Goal: Information Seeking & Learning: Find specific page/section

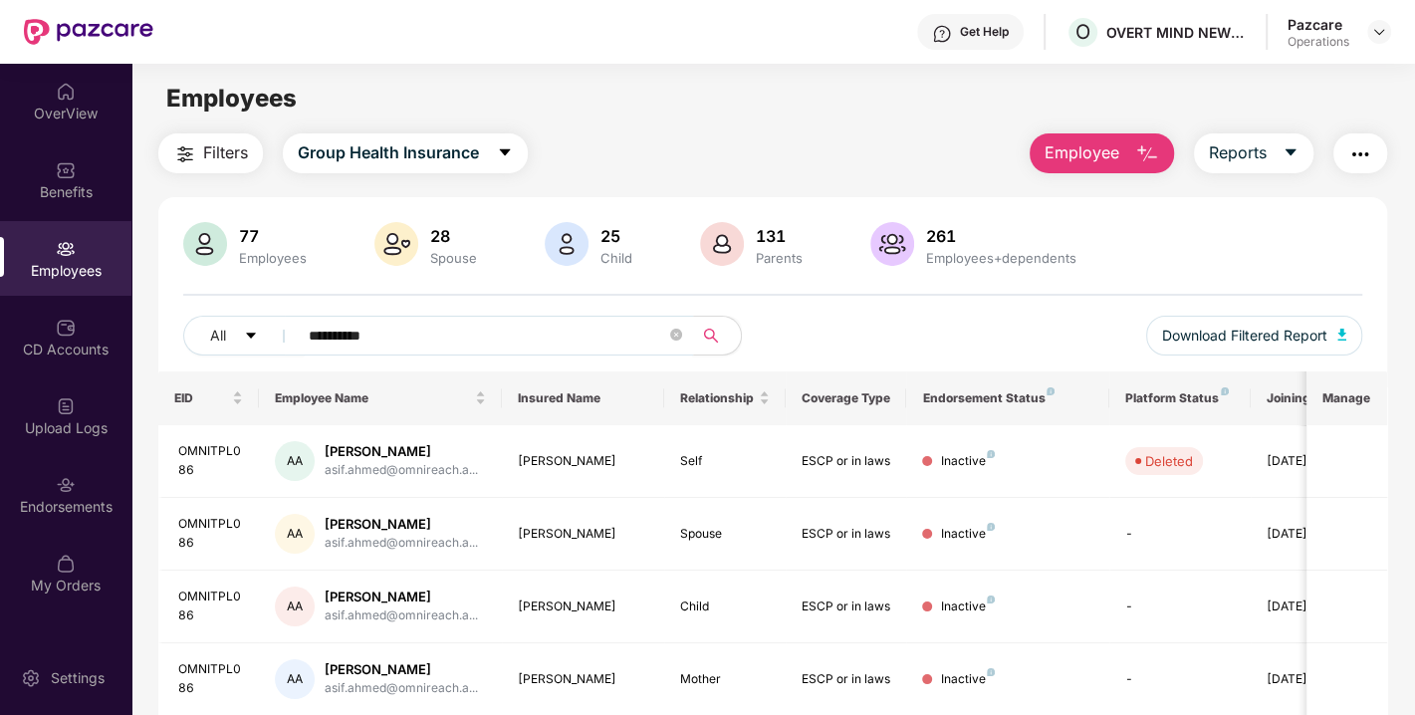
scroll to position [142, 0]
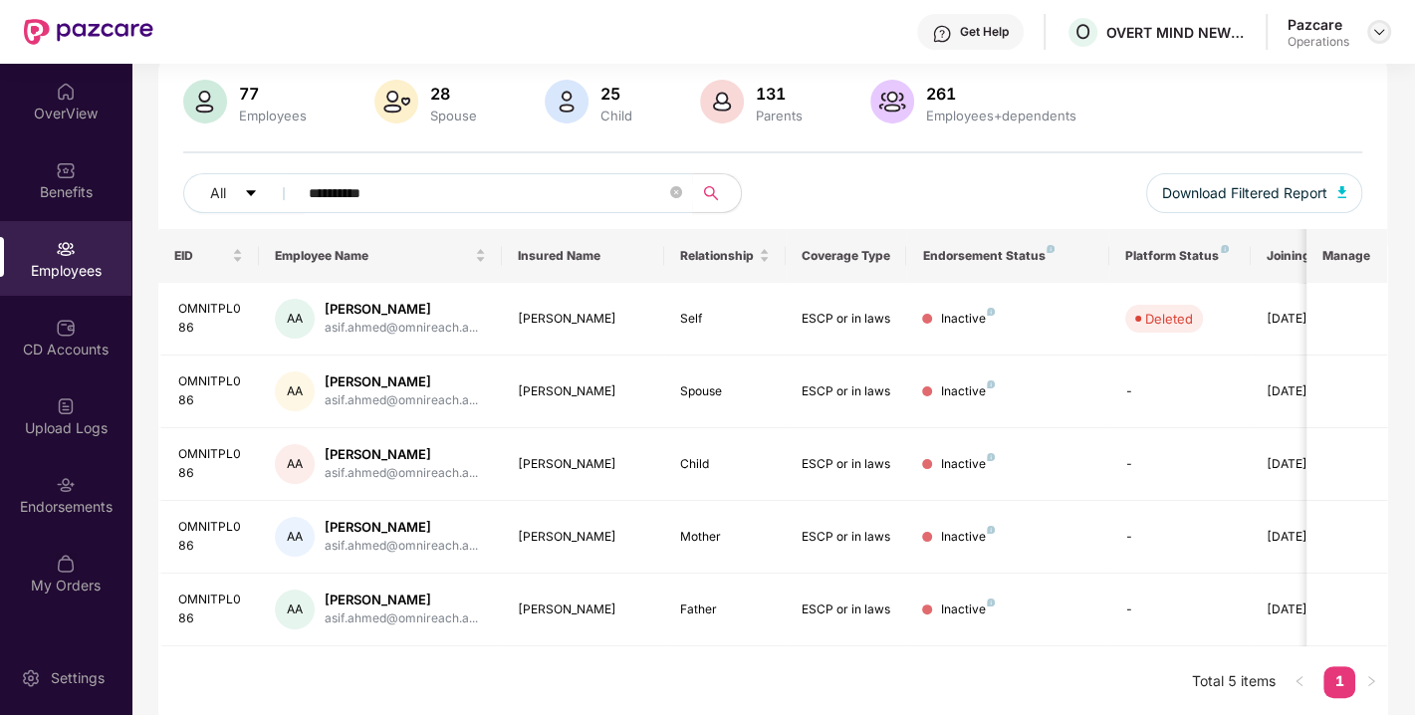
click at [1376, 28] on img at bounding box center [1379, 32] width 16 height 16
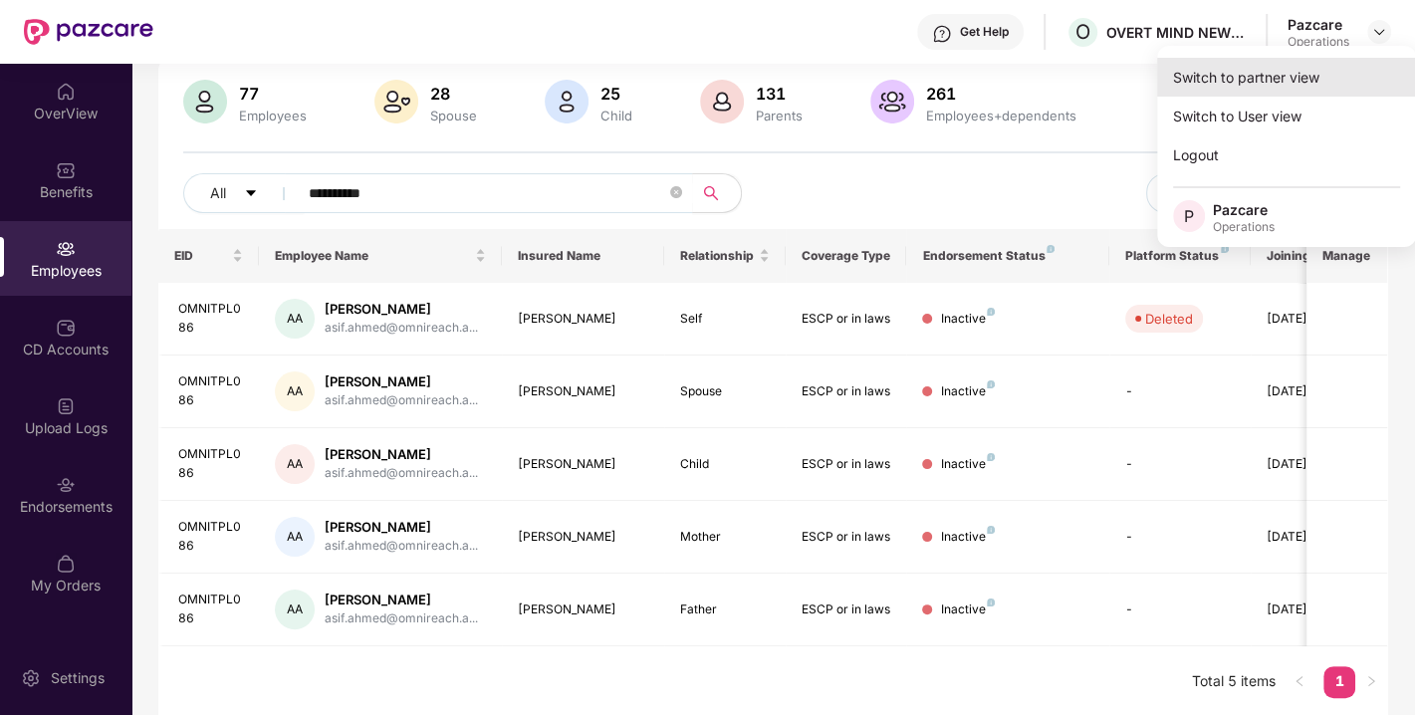
click at [1246, 77] on div "Switch to partner view" at bounding box center [1286, 77] width 259 height 39
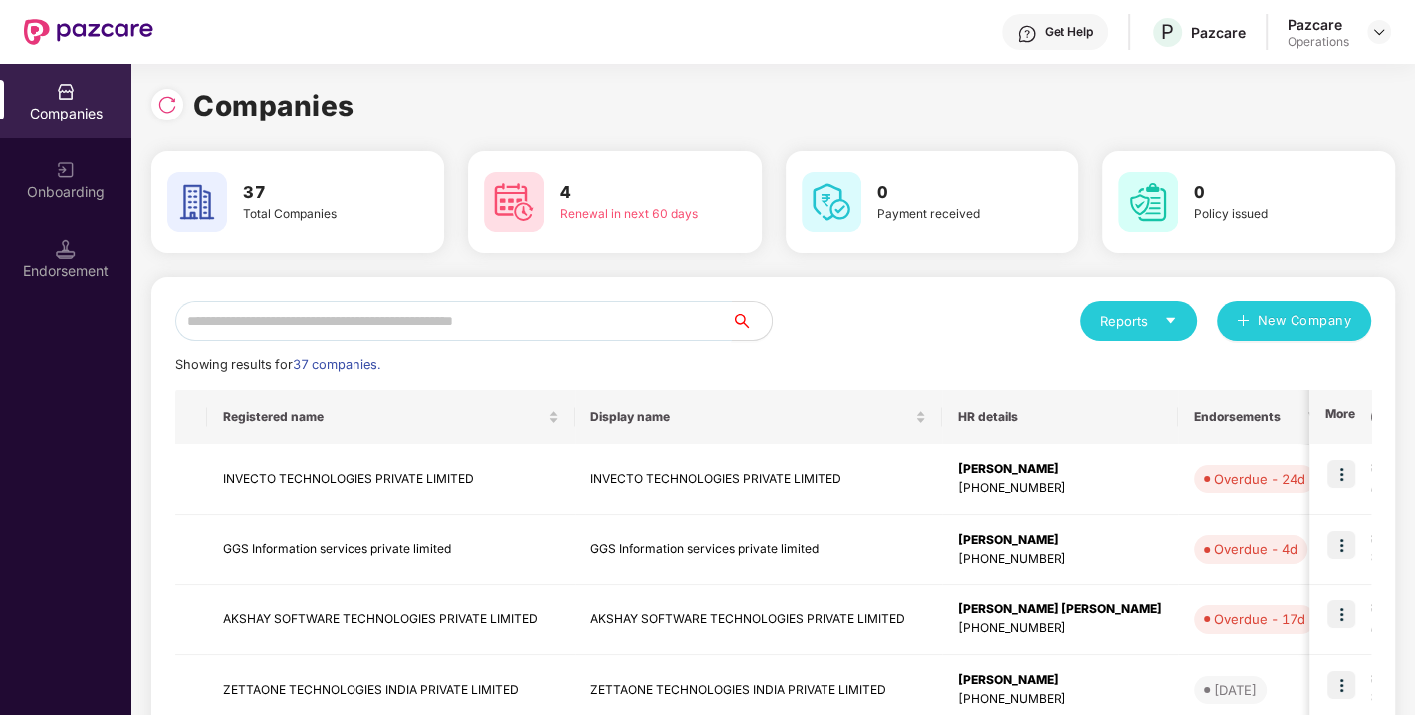
click at [605, 338] on input "text" at bounding box center [453, 321] width 557 height 40
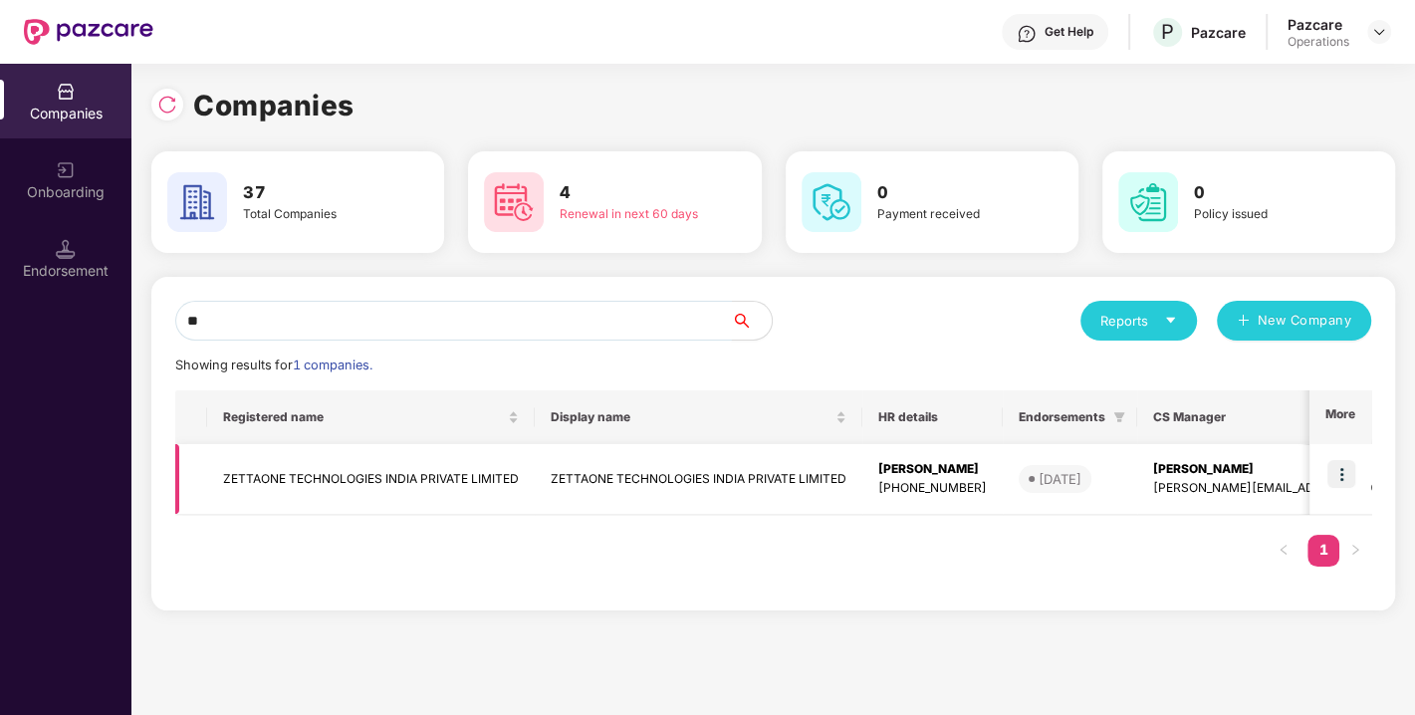
type input "**"
click at [568, 475] on td "ZETTAONE TECHNOLOGIES INDIA PRIVATE LIMITED" at bounding box center [699, 479] width 328 height 71
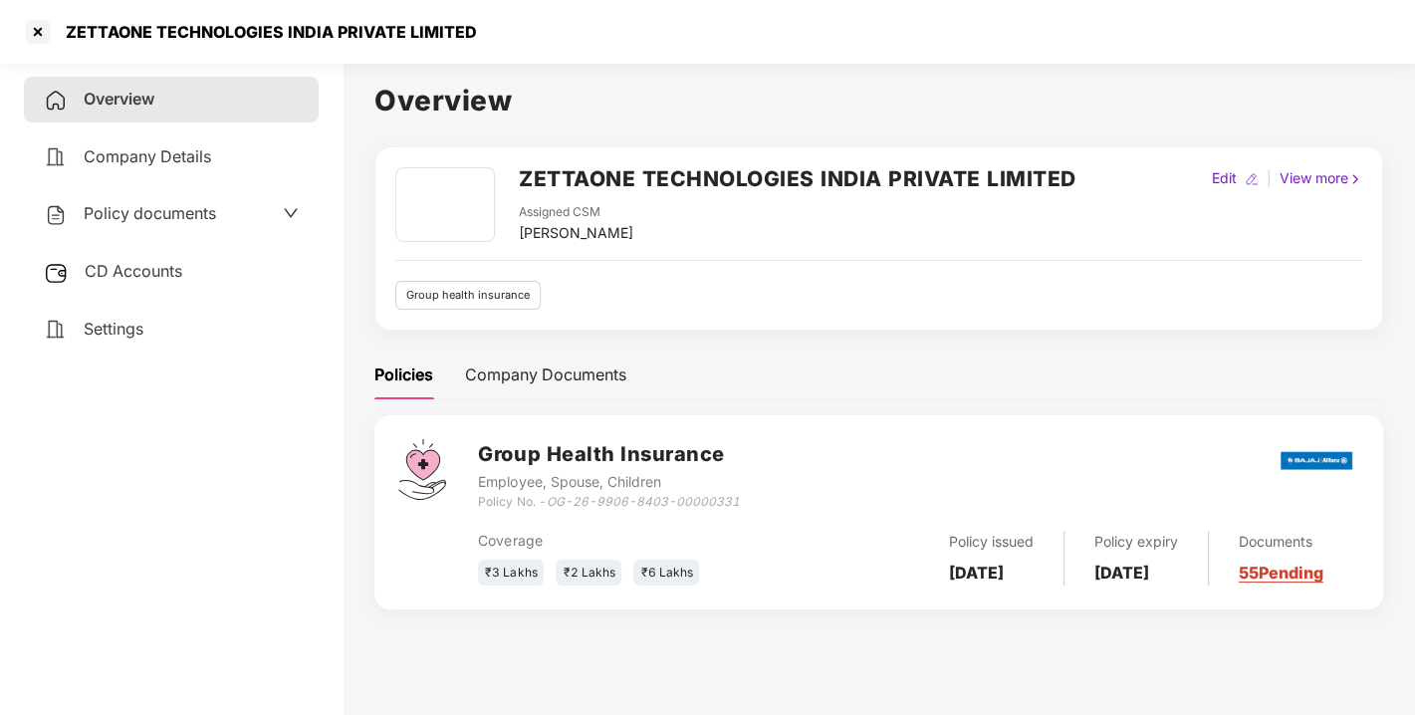
click at [159, 214] on span "Policy documents" at bounding box center [150, 213] width 132 height 20
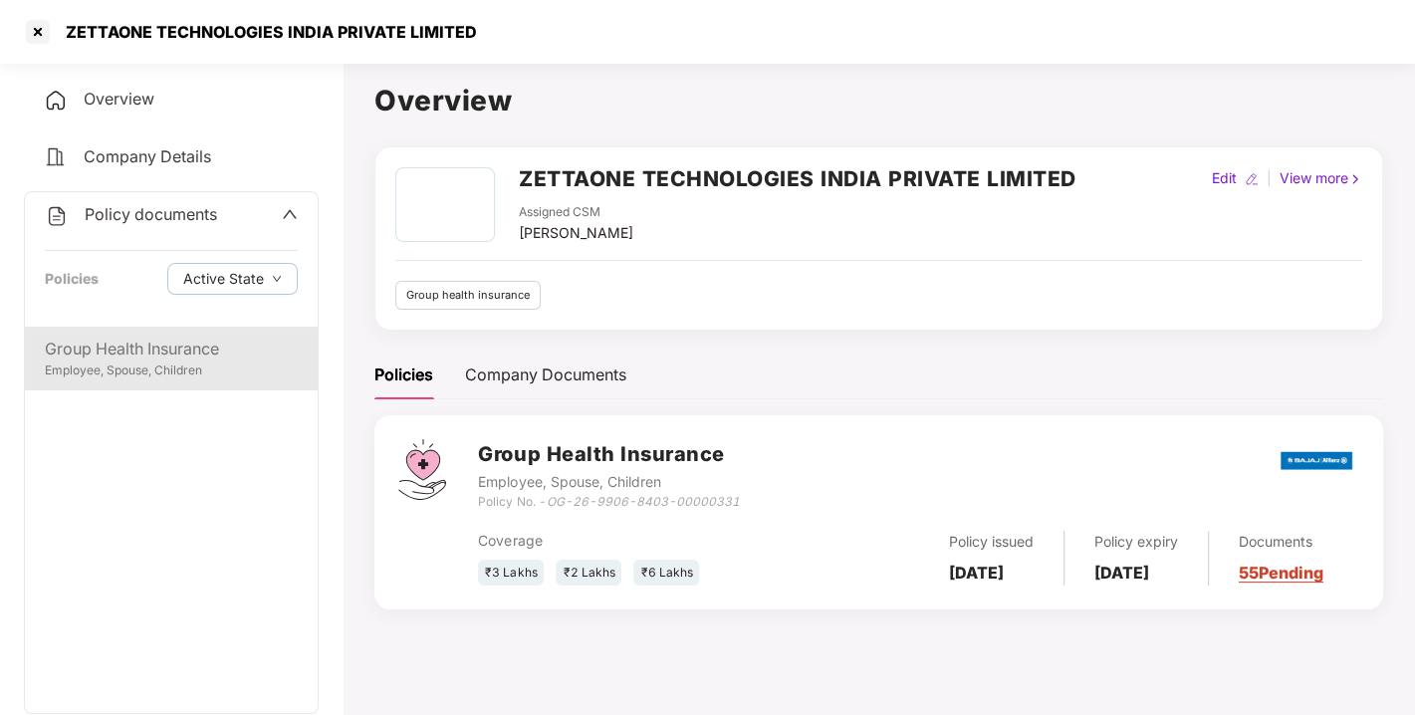
click at [200, 372] on div "Employee, Spouse, Children" at bounding box center [171, 370] width 253 height 19
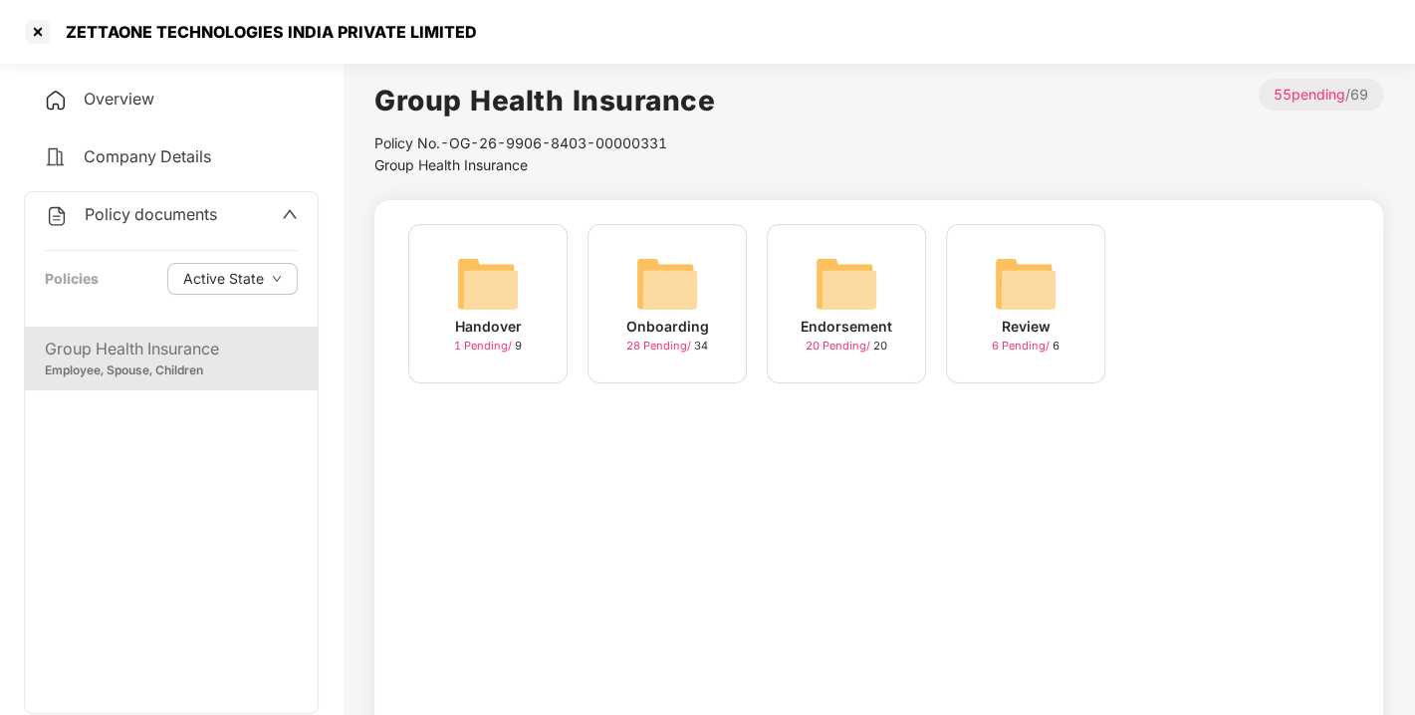
click at [833, 304] on img at bounding box center [846, 284] width 64 height 64
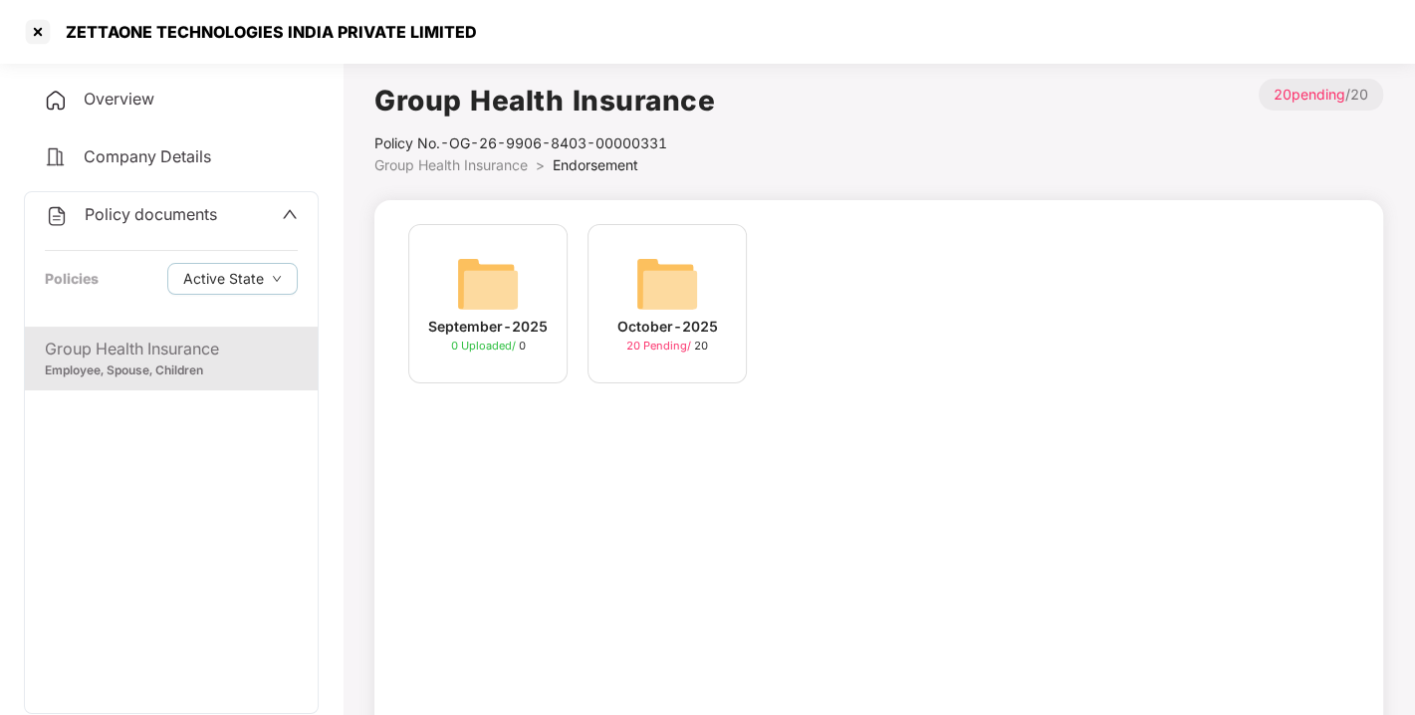
click at [676, 342] on span "20 Pending /" at bounding box center [660, 345] width 68 height 14
click at [664, 316] on div "[DATE] 17:38:42" at bounding box center [667, 327] width 111 height 22
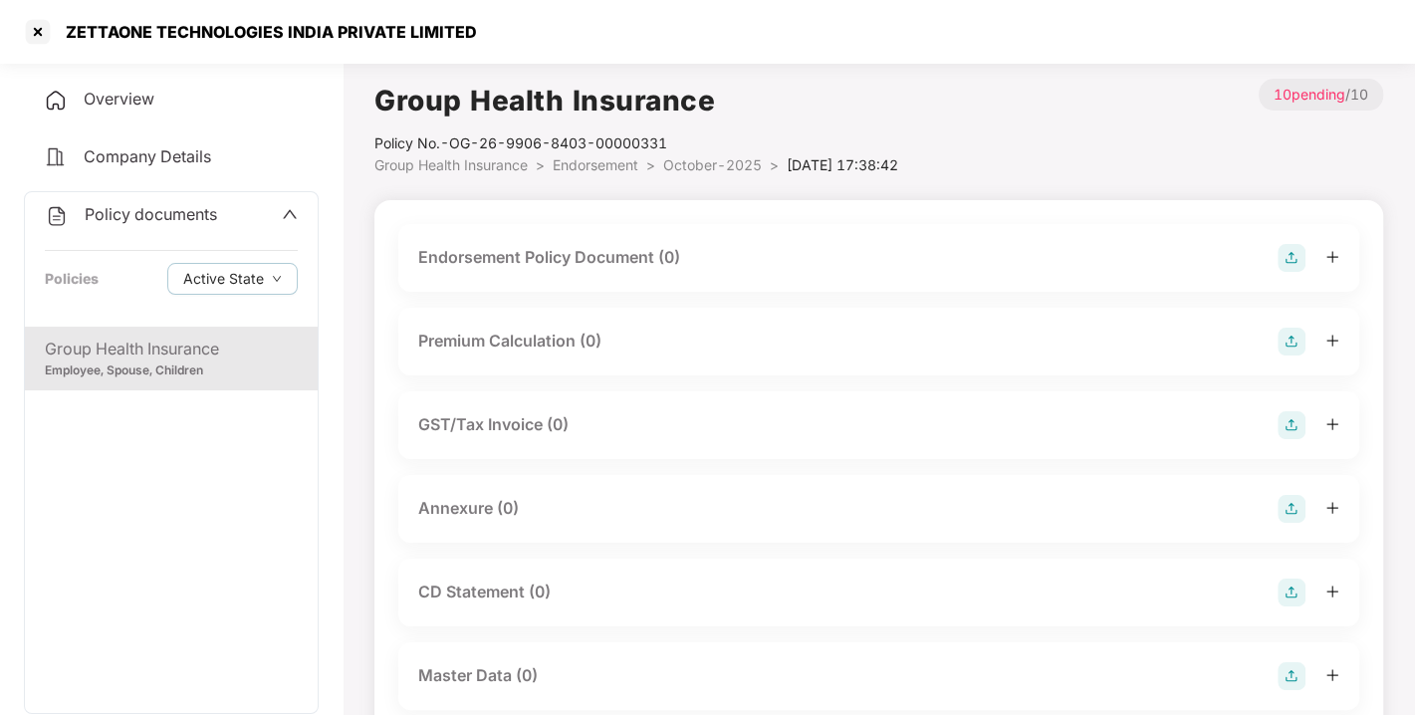
click at [599, 261] on div "Endorsement Policy Document (0)" at bounding box center [549, 257] width 262 height 25
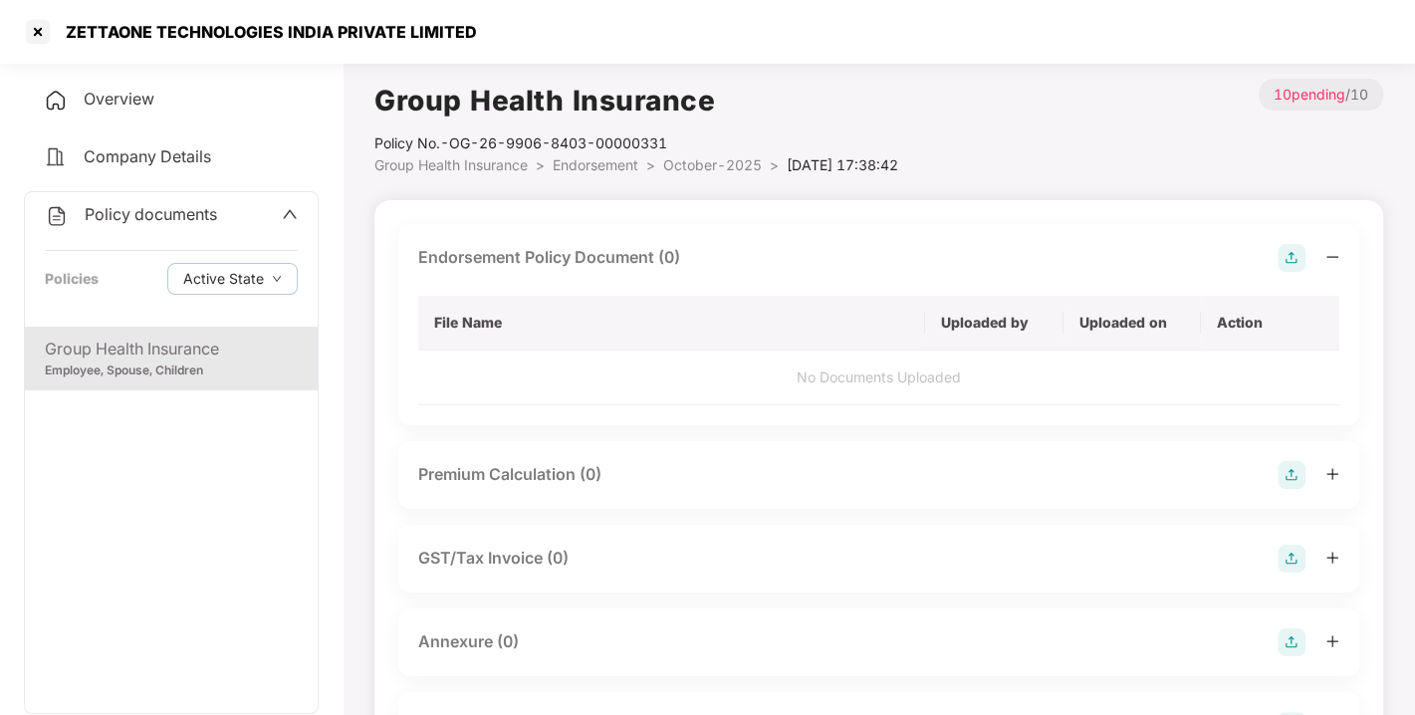
click at [1287, 255] on img at bounding box center [1291, 258] width 28 height 28
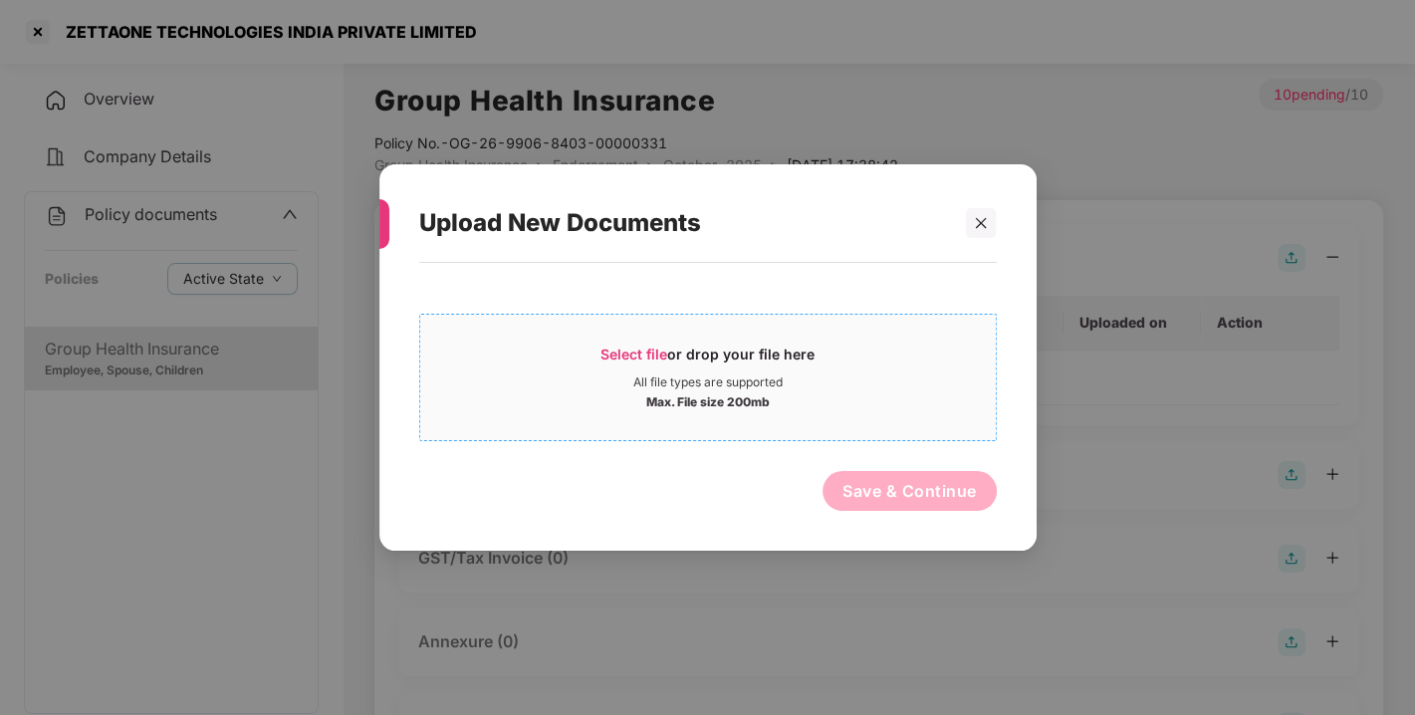
click at [628, 345] on span "Select file" at bounding box center [633, 353] width 67 height 17
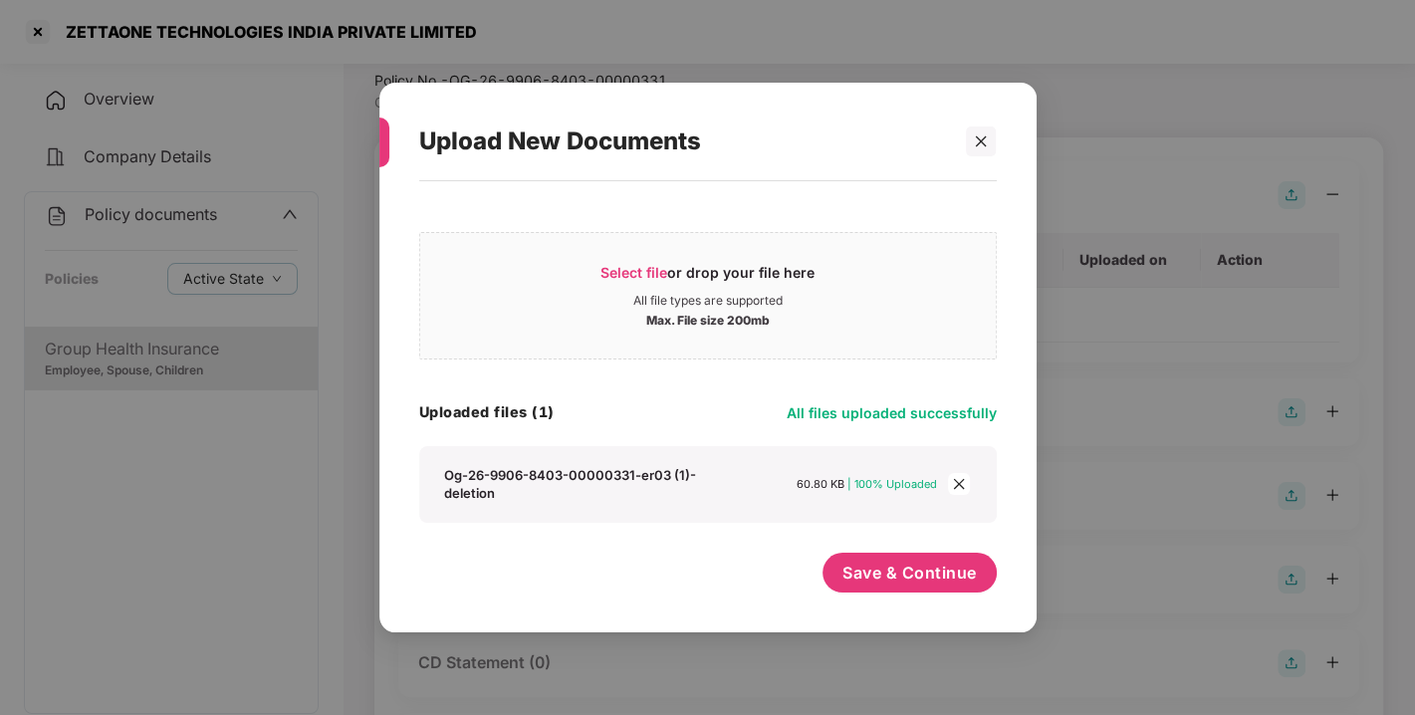
scroll to position [127, 0]
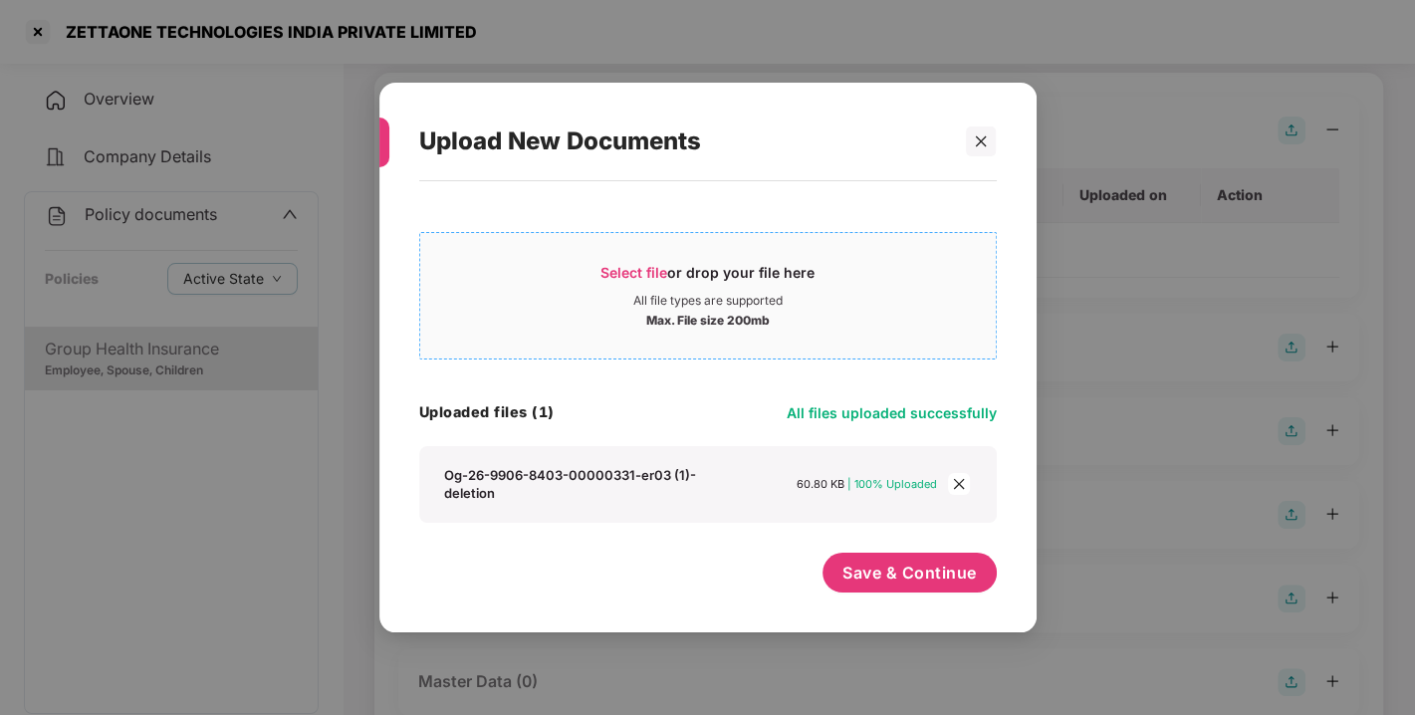
click at [661, 271] on span "Select file" at bounding box center [633, 272] width 67 height 17
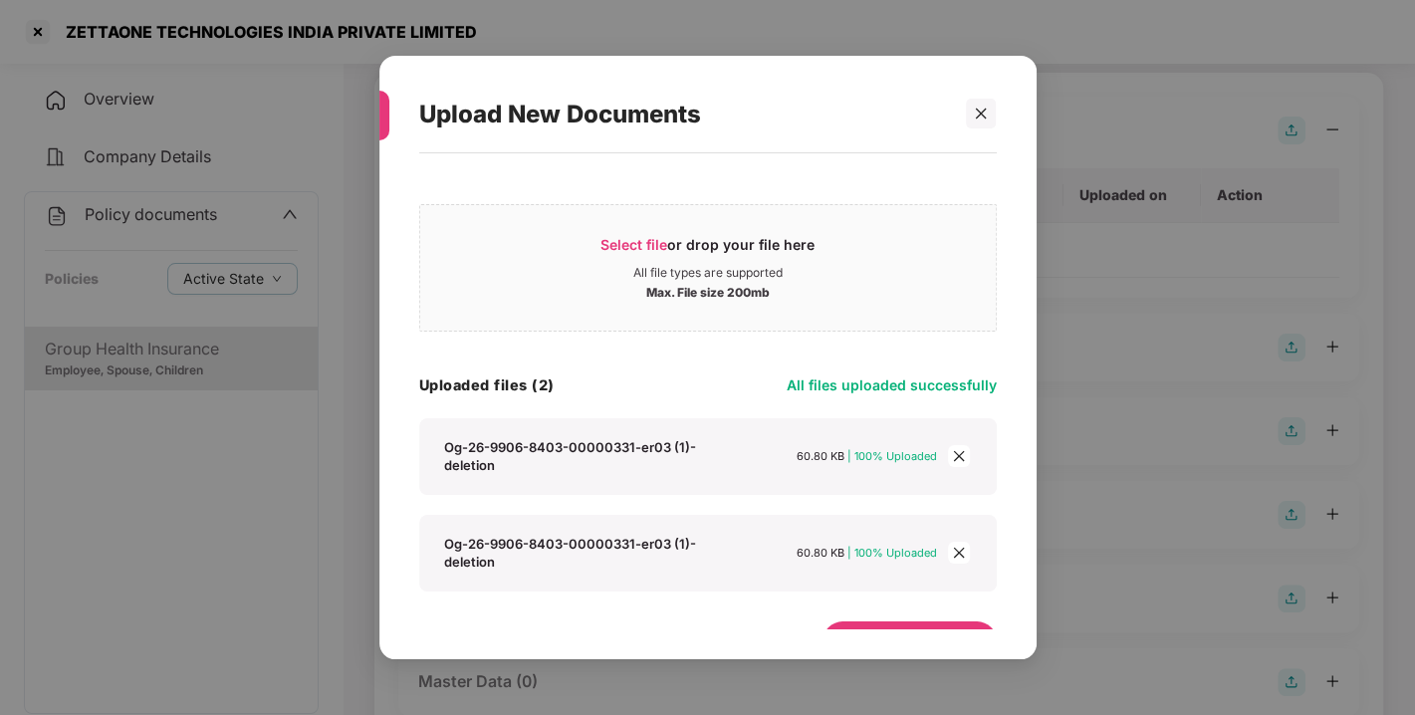
scroll to position [40, 0]
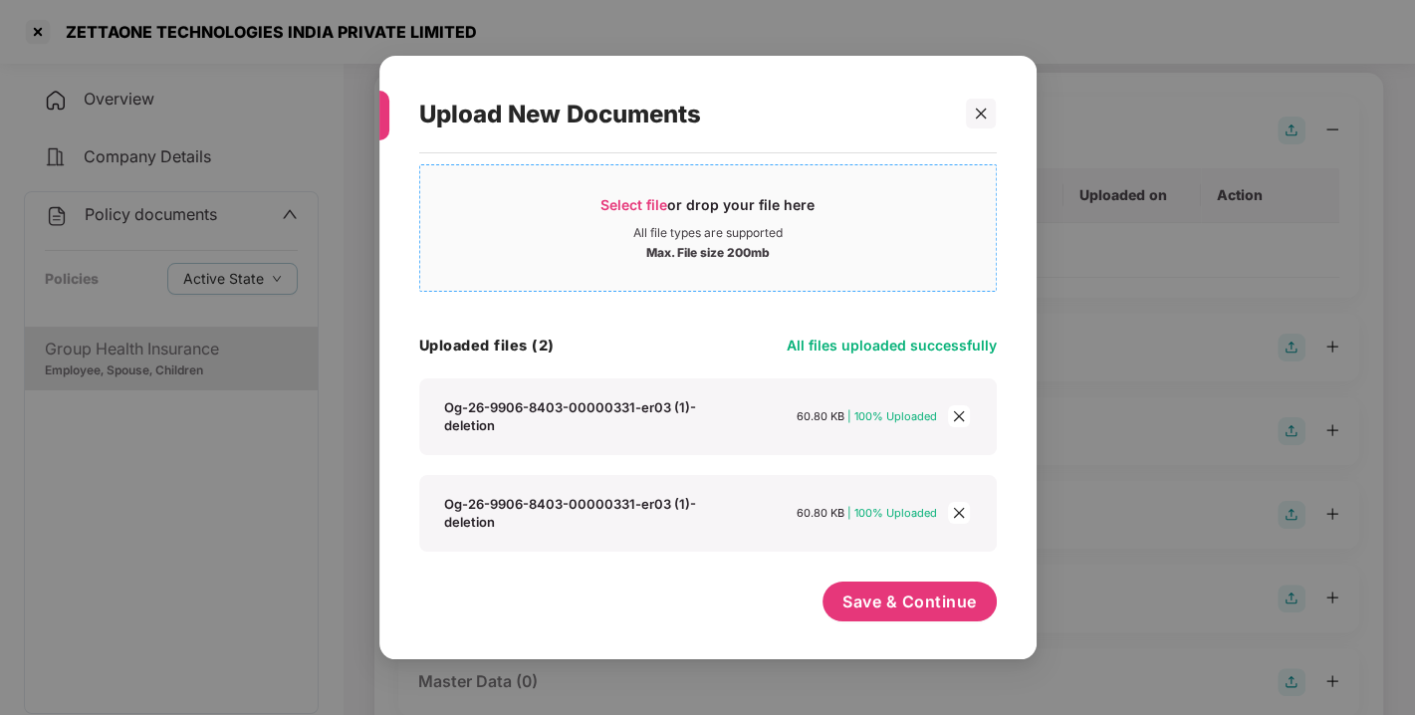
click at [655, 190] on span "Select file or drop your file here All file types are supported Max. File size …" at bounding box center [707, 228] width 575 height 96
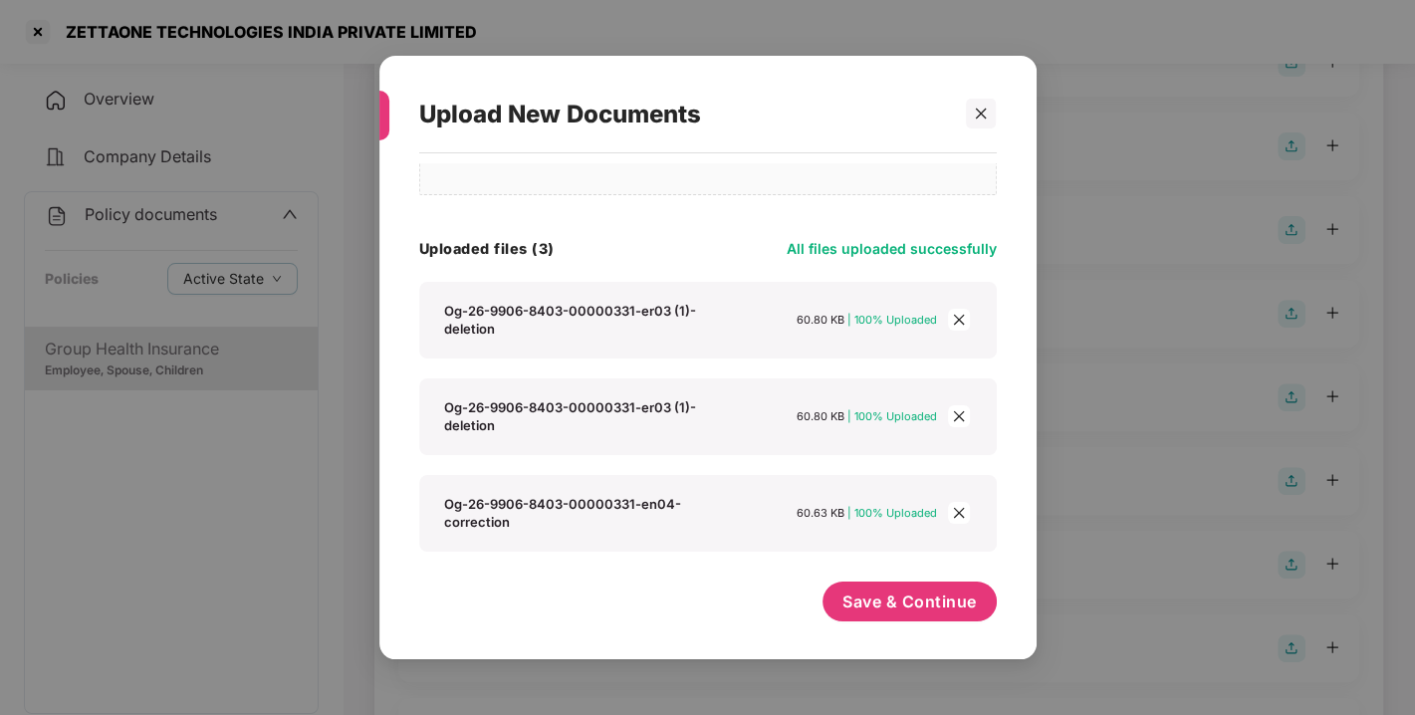
scroll to position [417, 0]
click at [917, 590] on span "Save & Continue" at bounding box center [909, 601] width 134 height 22
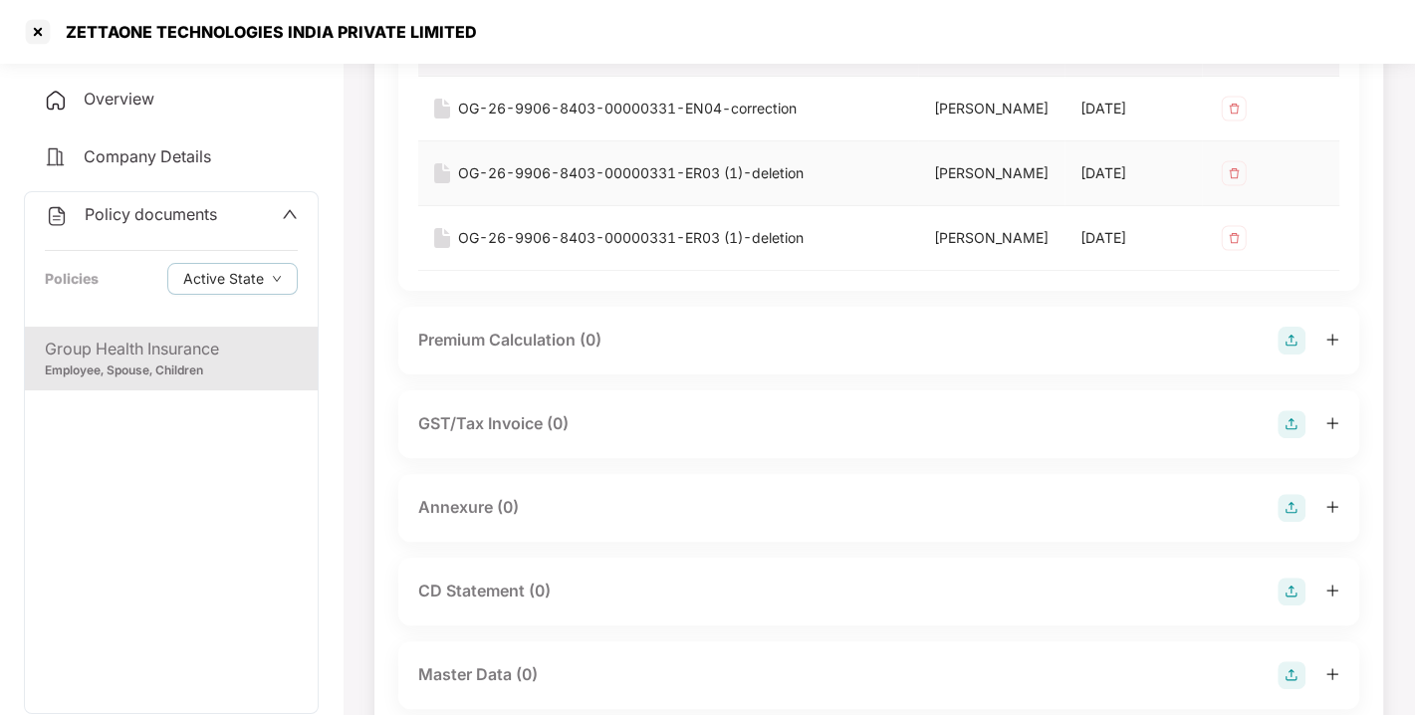
scroll to position [280, 0]
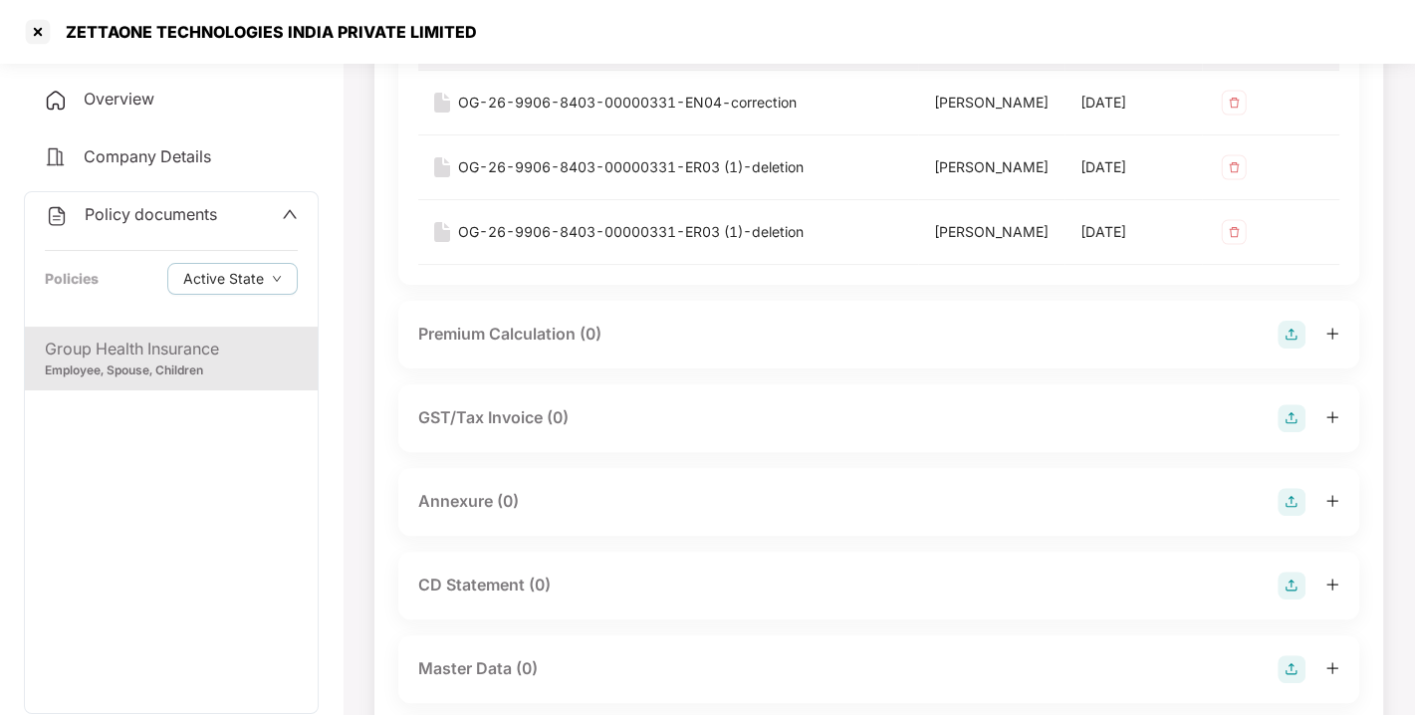
click at [1285, 502] on img at bounding box center [1291, 502] width 28 height 28
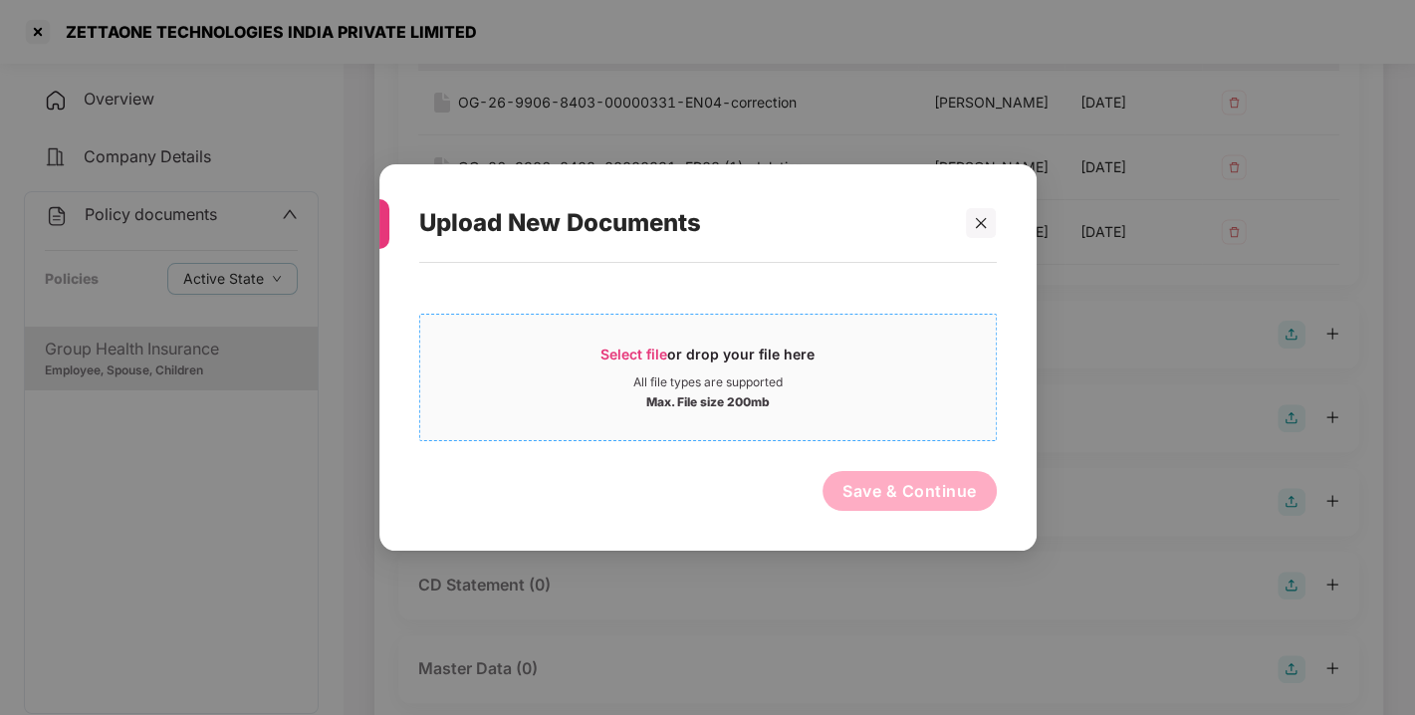
click at [643, 351] on span "Select file" at bounding box center [633, 353] width 67 height 17
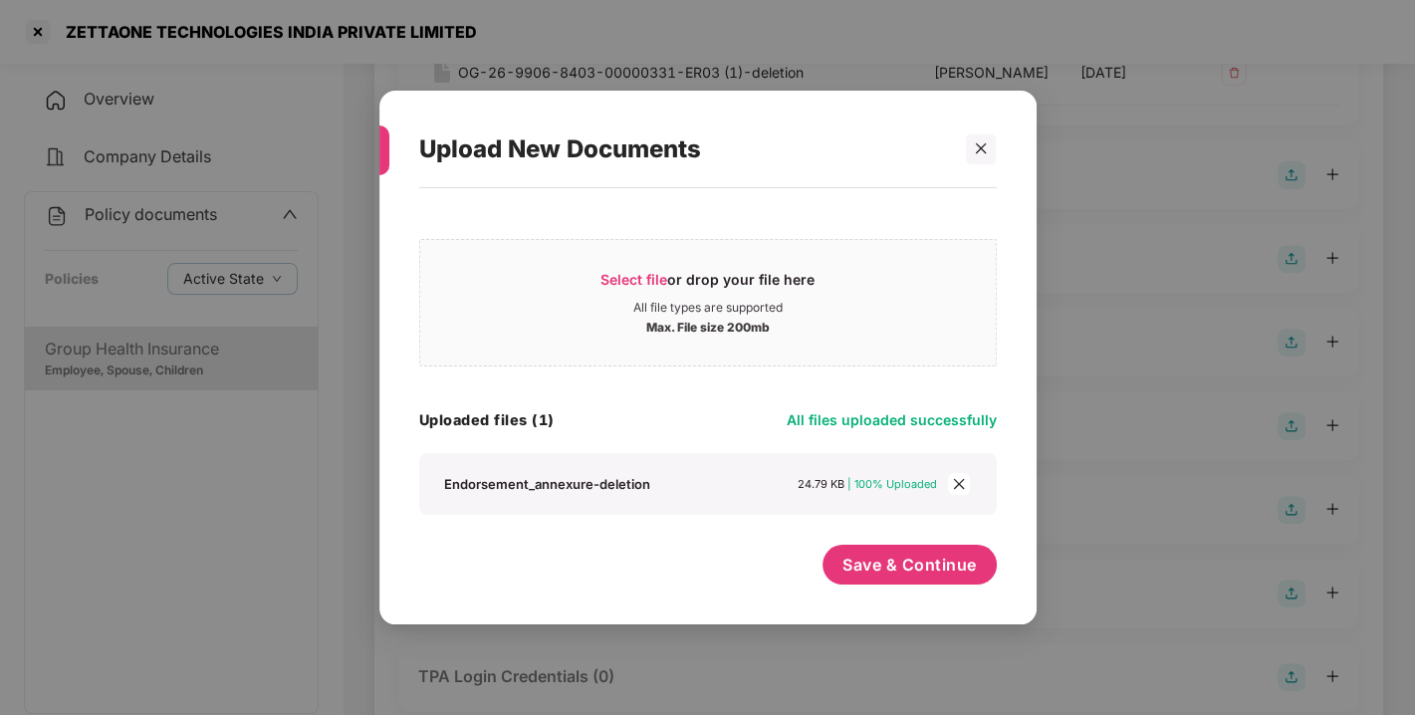
scroll to position [442, 0]
click at [648, 274] on span "Select file" at bounding box center [633, 279] width 67 height 17
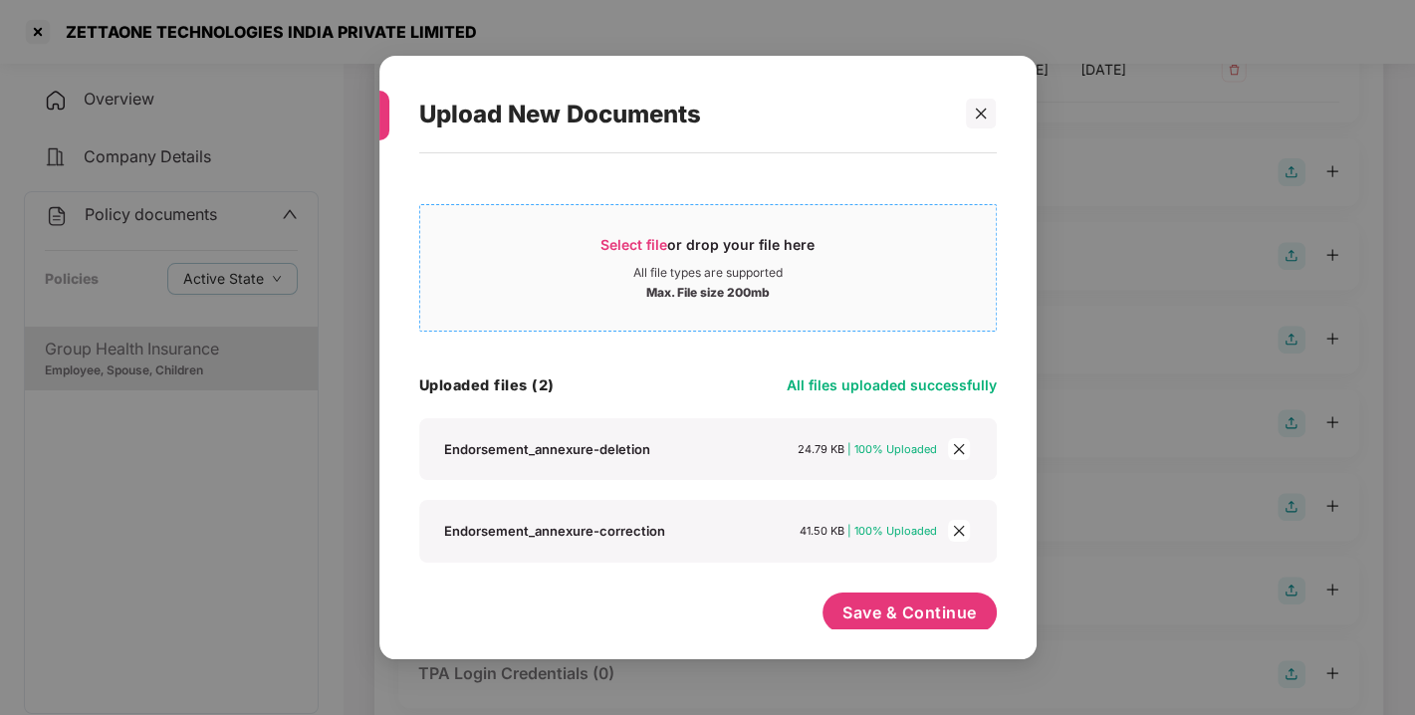
click at [640, 233] on span "Select file or drop your file here All file types are supported Max. File size …" at bounding box center [707, 268] width 575 height 96
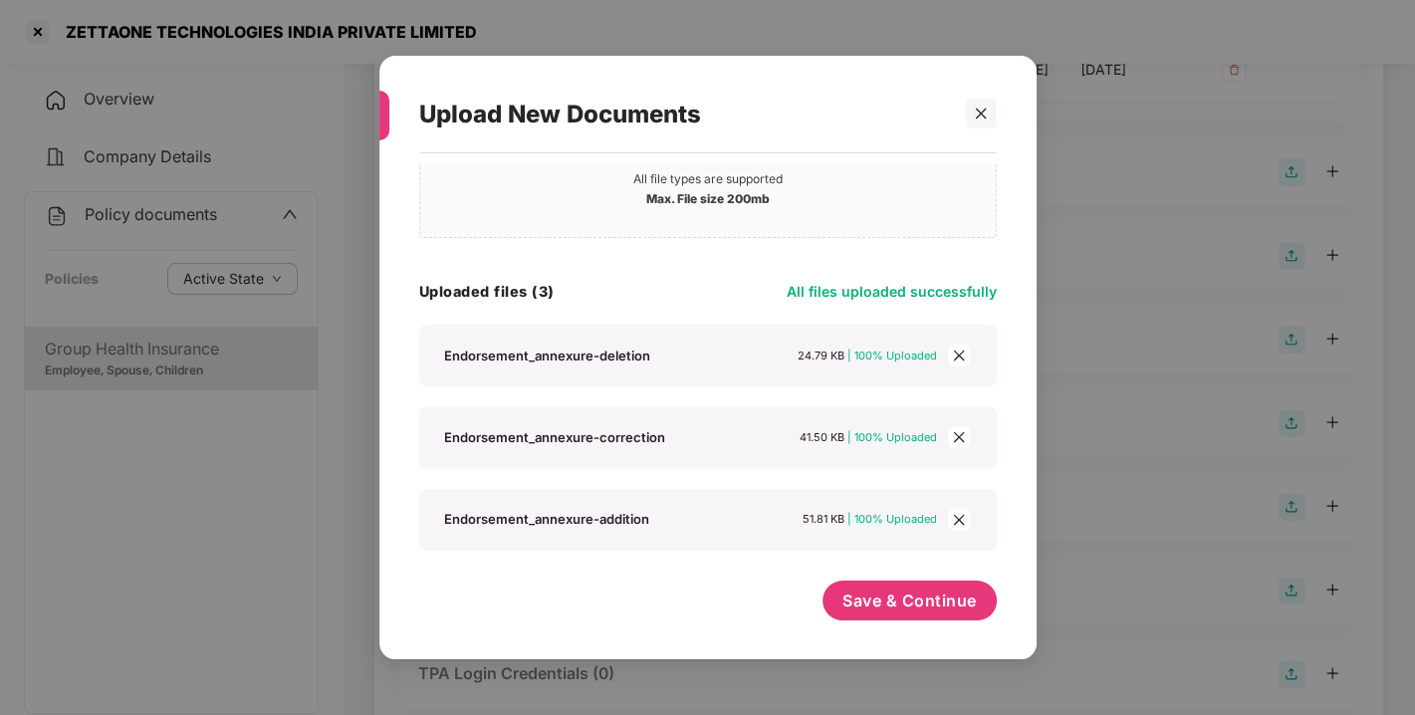
scroll to position [94, 0]
click at [930, 596] on span "Save & Continue" at bounding box center [909, 600] width 134 height 22
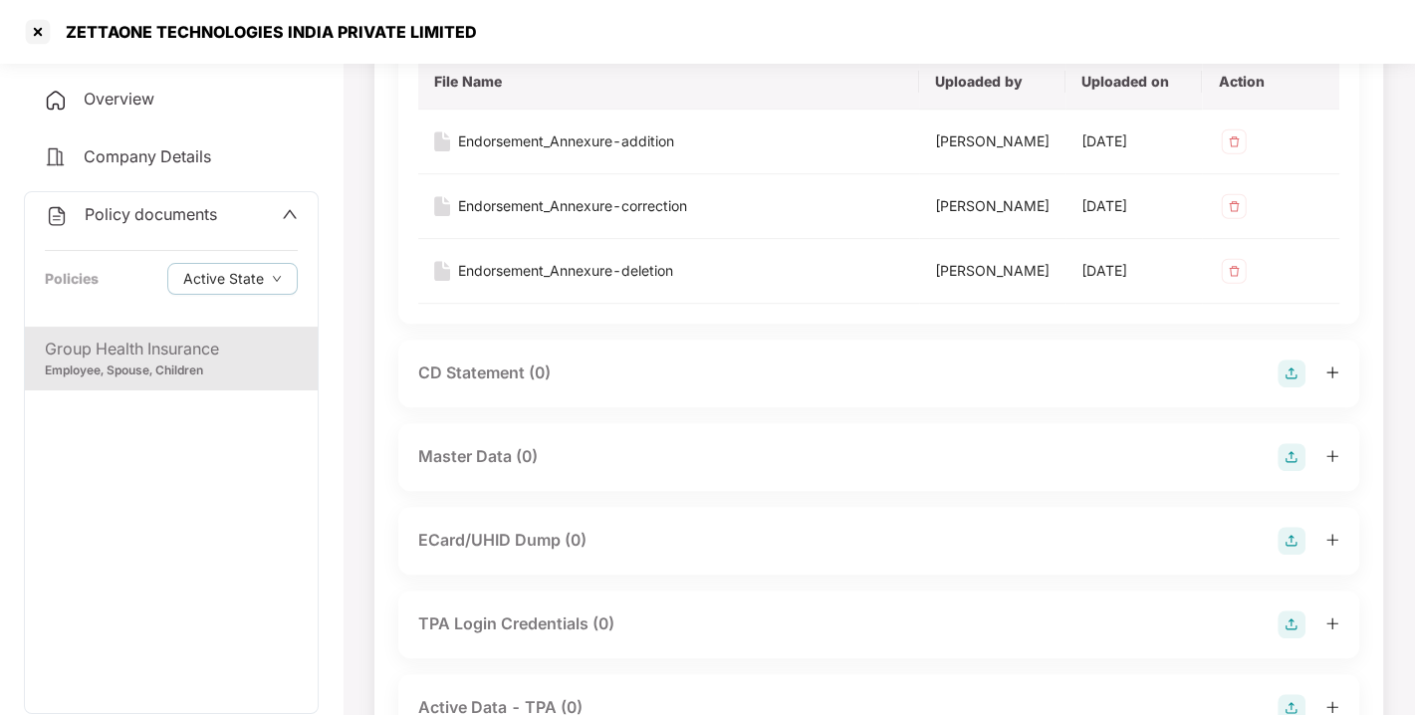
scroll to position [936, 0]
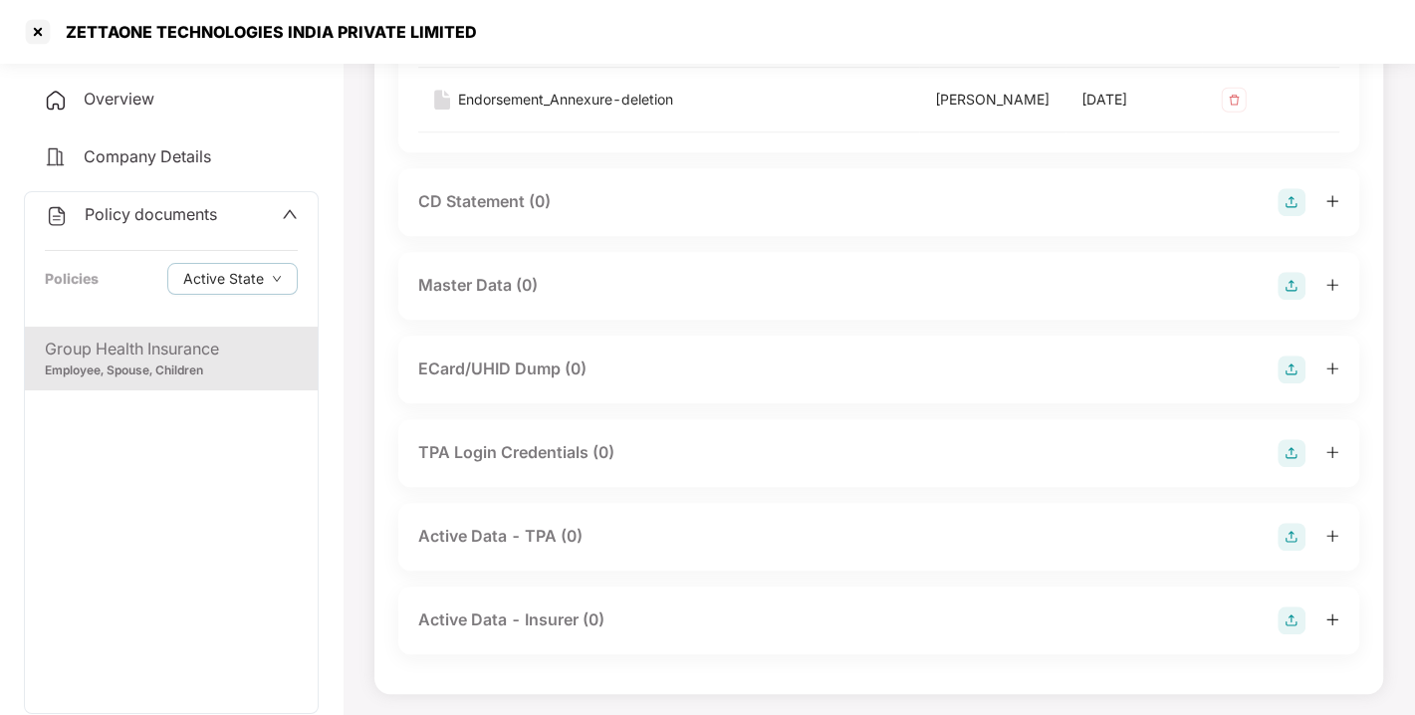
click at [1293, 280] on img at bounding box center [1291, 286] width 28 height 28
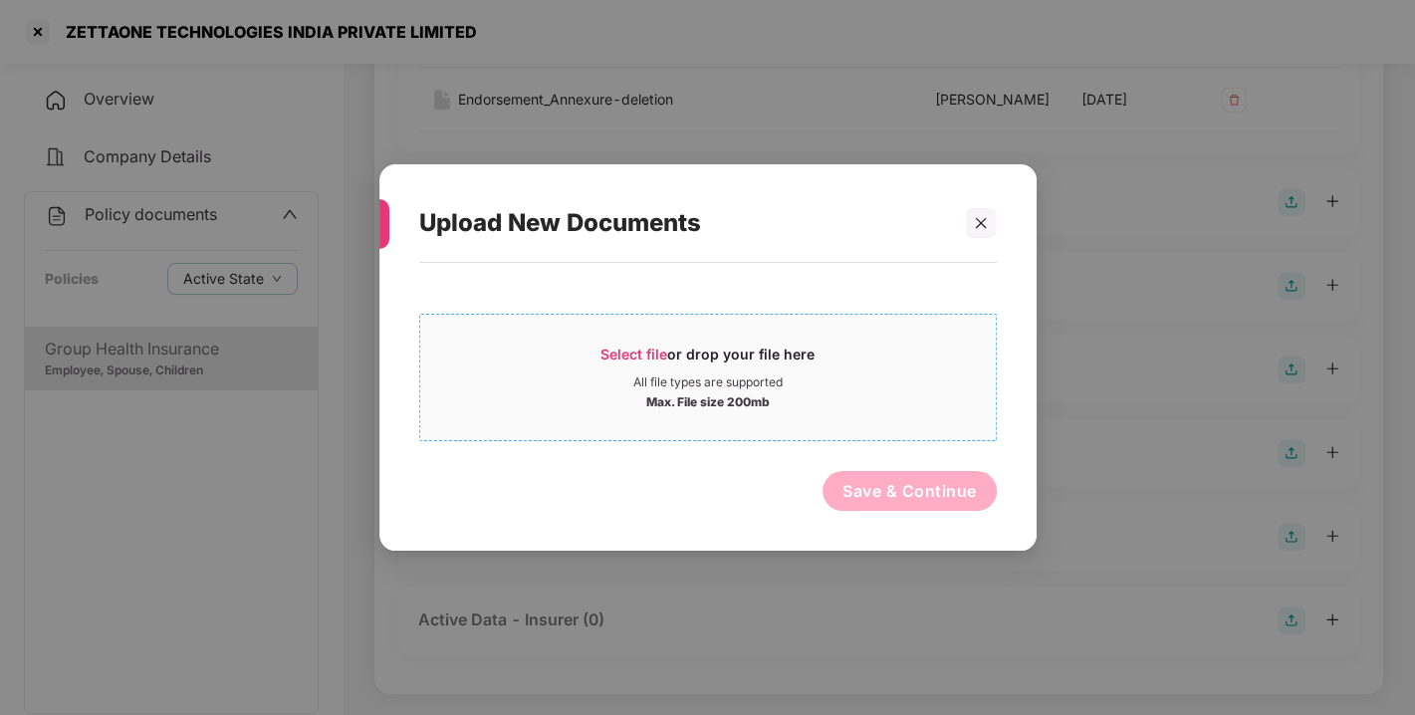
click at [632, 341] on span "Select file or drop your file here All file types are supported Max. File size …" at bounding box center [707, 378] width 575 height 96
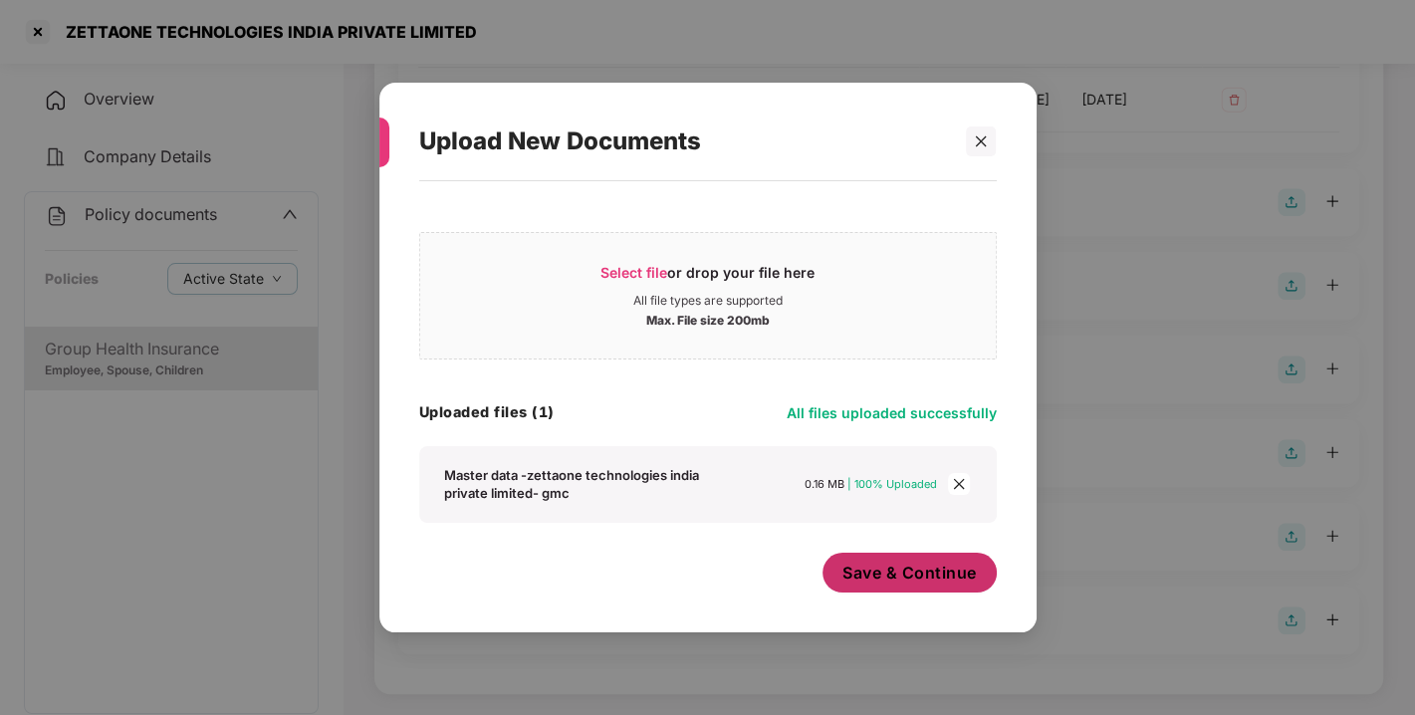
click at [927, 584] on button "Save & Continue" at bounding box center [909, 573] width 174 height 40
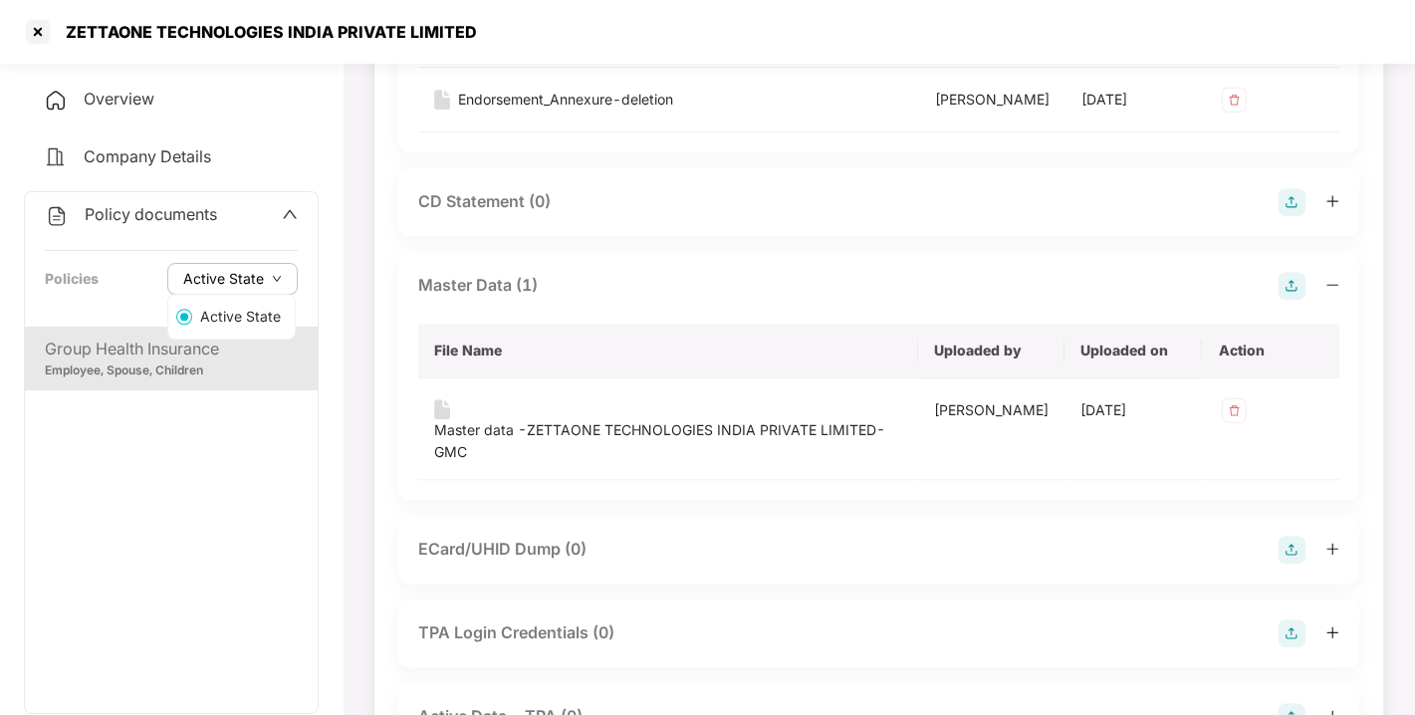
scroll to position [111, 0]
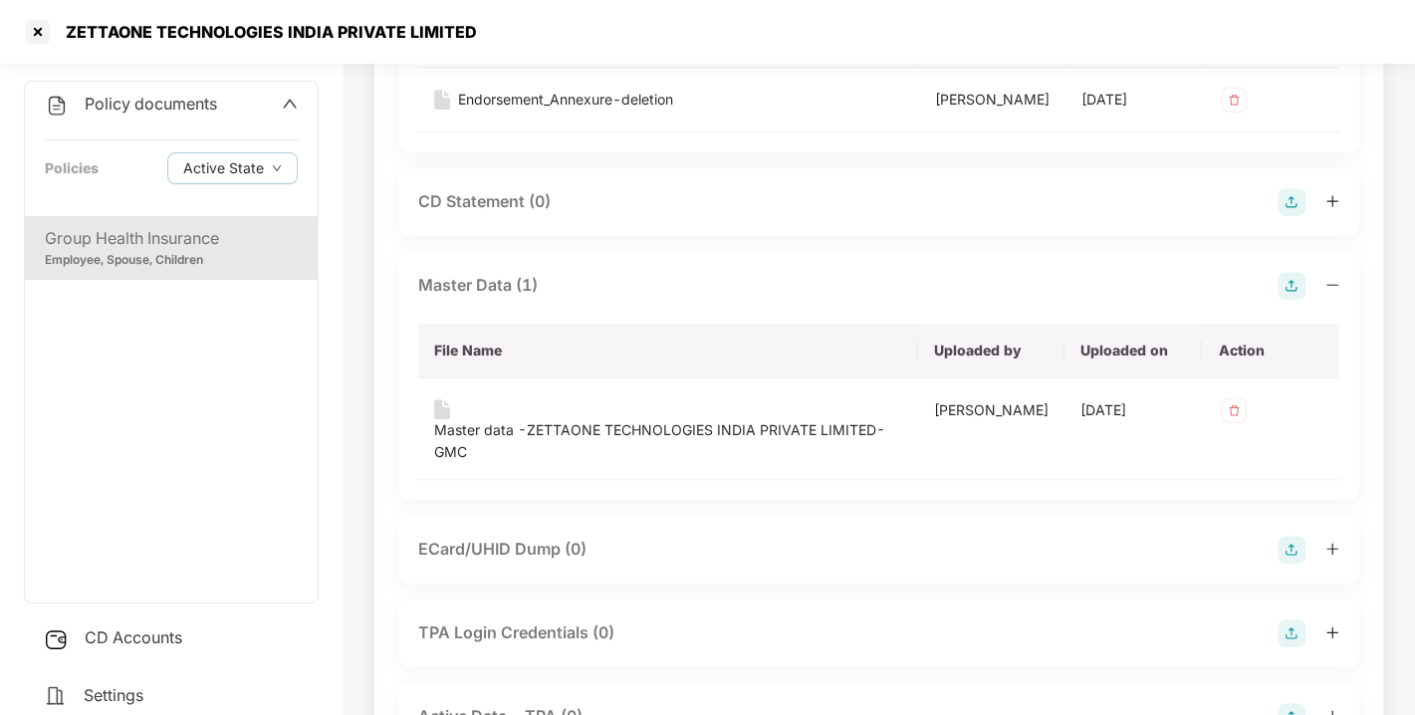
click at [174, 645] on div "CD Accounts" at bounding box center [171, 638] width 295 height 46
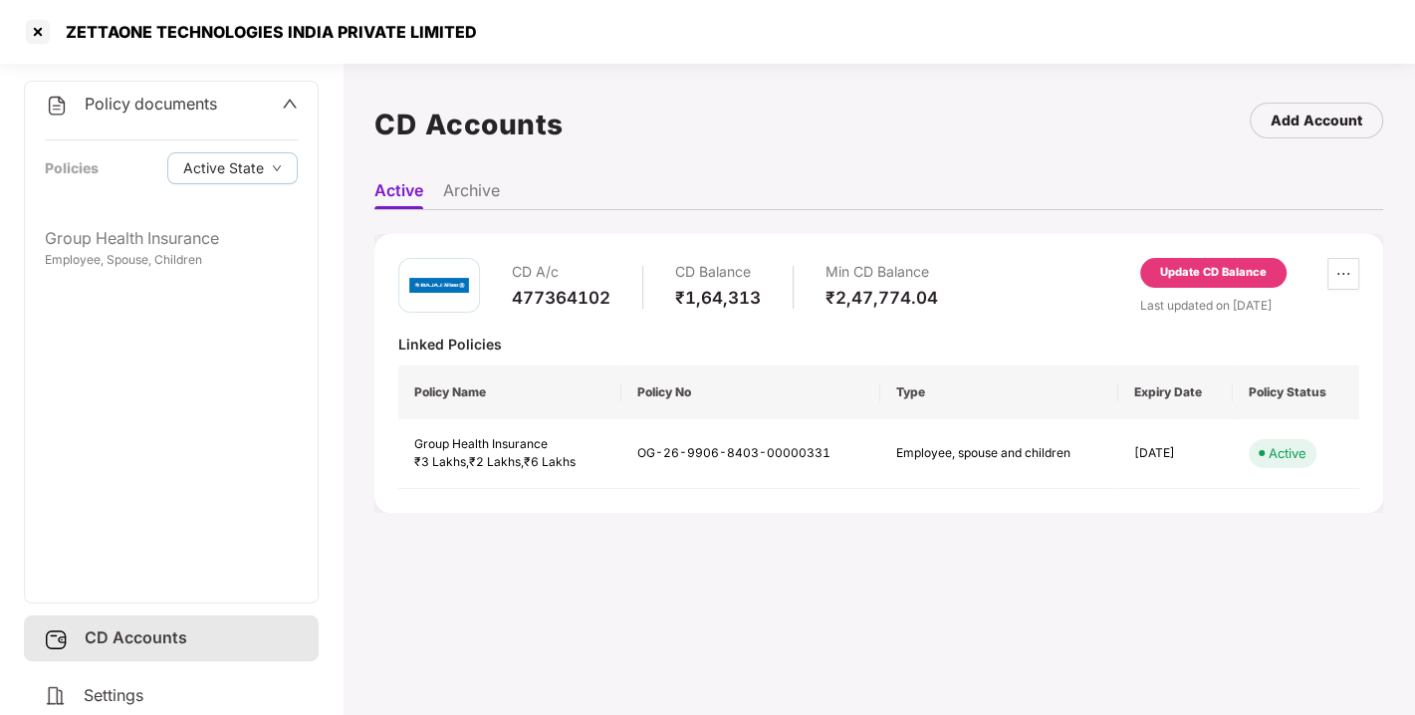
click at [1194, 266] on div "Update CD Balance" at bounding box center [1213, 273] width 107 height 18
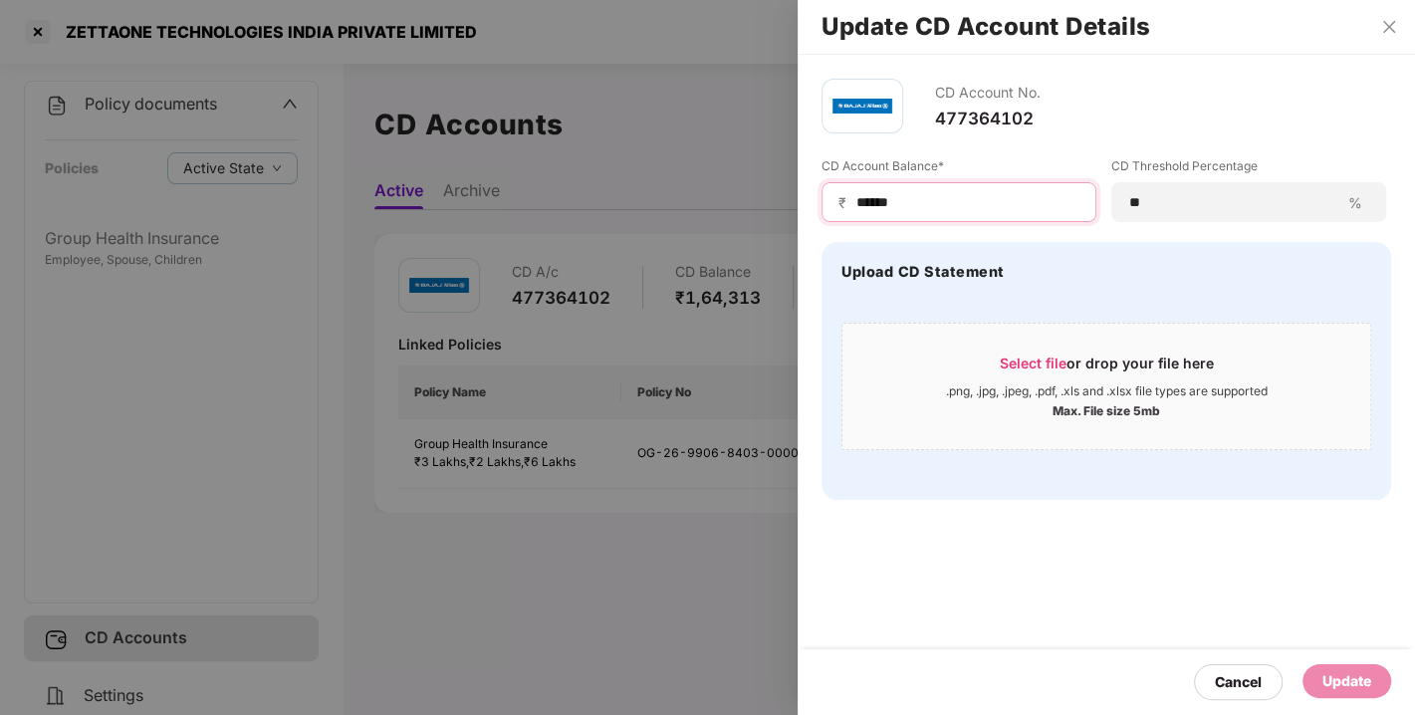
click at [963, 202] on input "******" at bounding box center [966, 202] width 225 height 21
type input "*"
type input "*****"
click at [1328, 681] on div "Update" at bounding box center [1346, 681] width 49 height 22
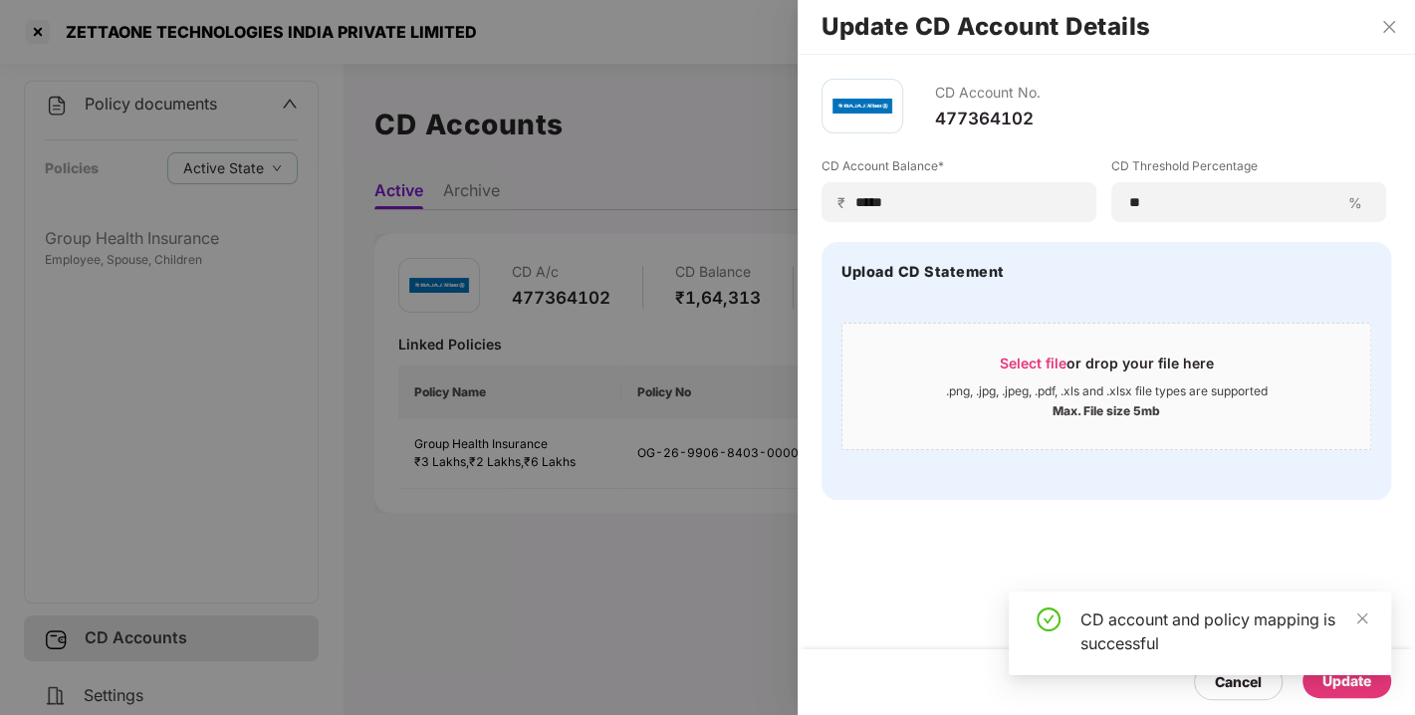
click at [696, 540] on div at bounding box center [707, 357] width 1415 height 715
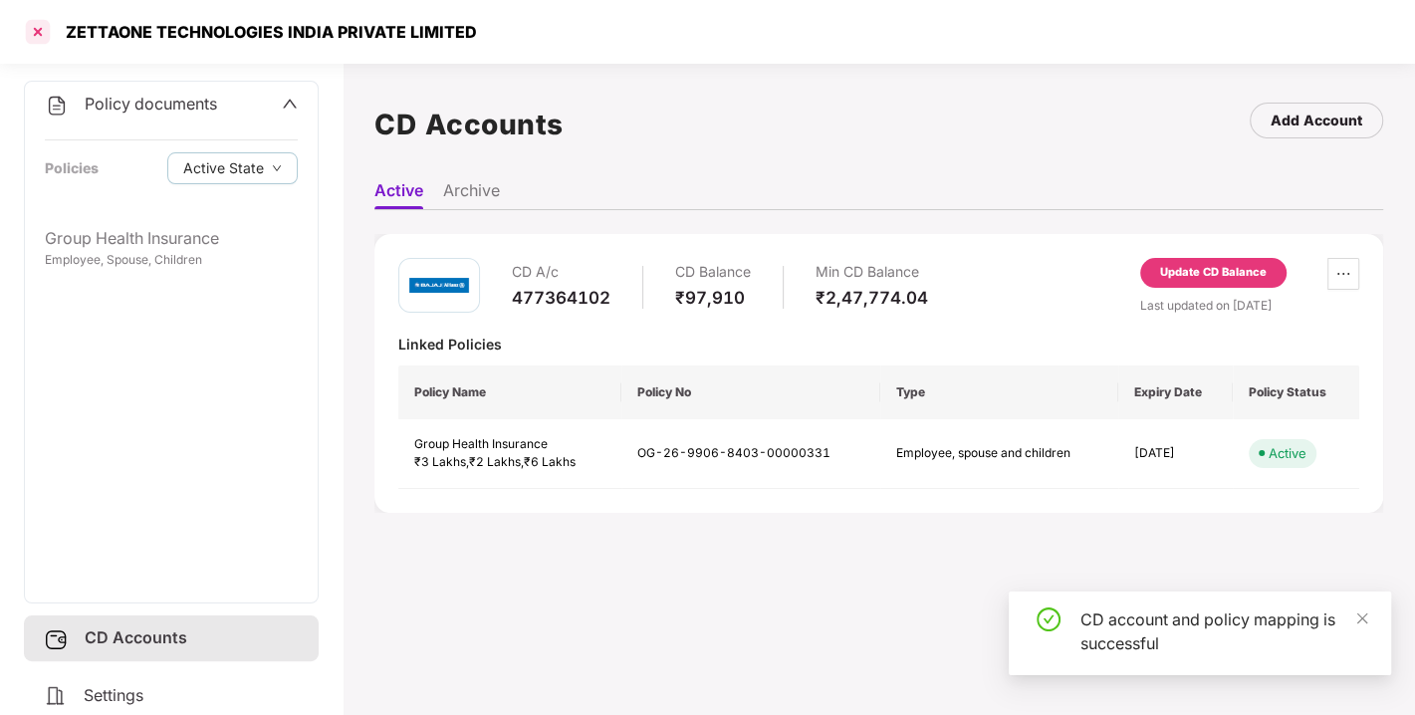
click at [43, 39] on div at bounding box center [38, 32] width 32 height 32
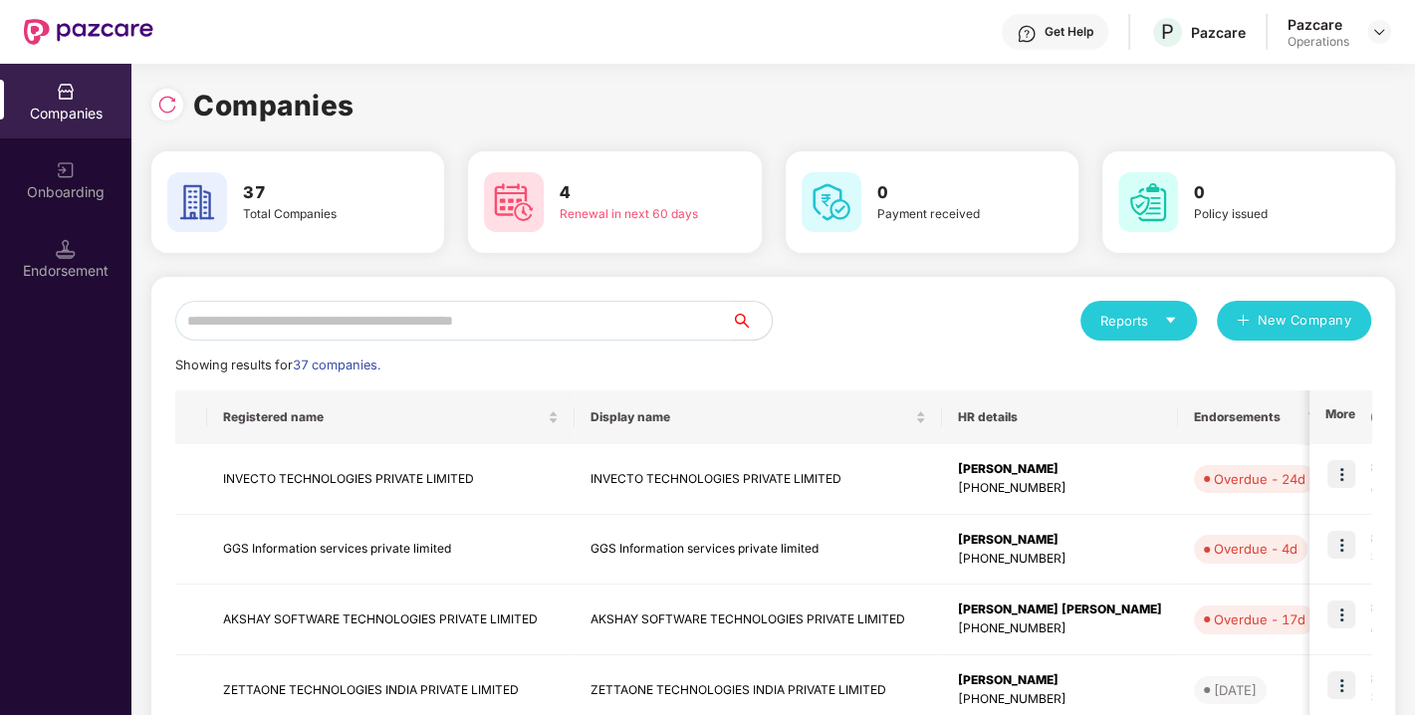
click at [385, 324] on input "text" at bounding box center [453, 321] width 557 height 40
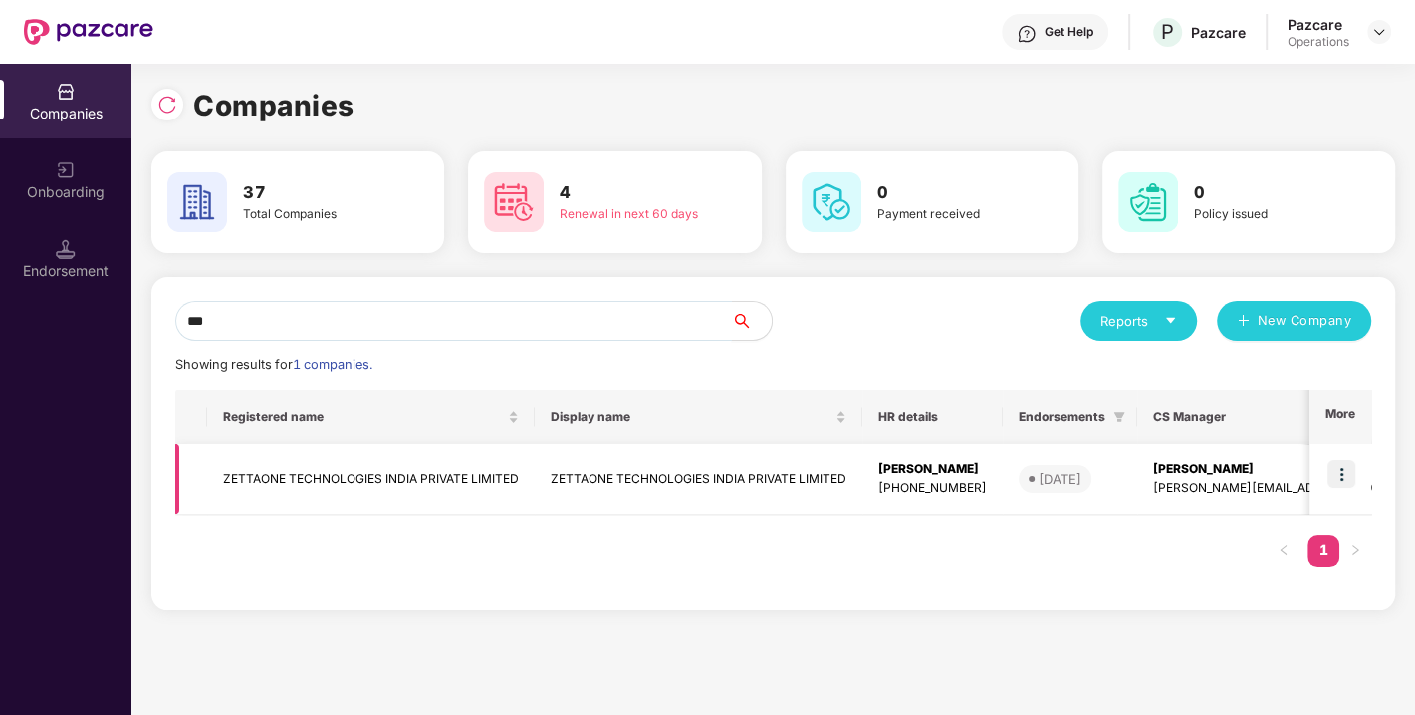
type input "***"
click at [1342, 480] on img at bounding box center [1341, 474] width 28 height 28
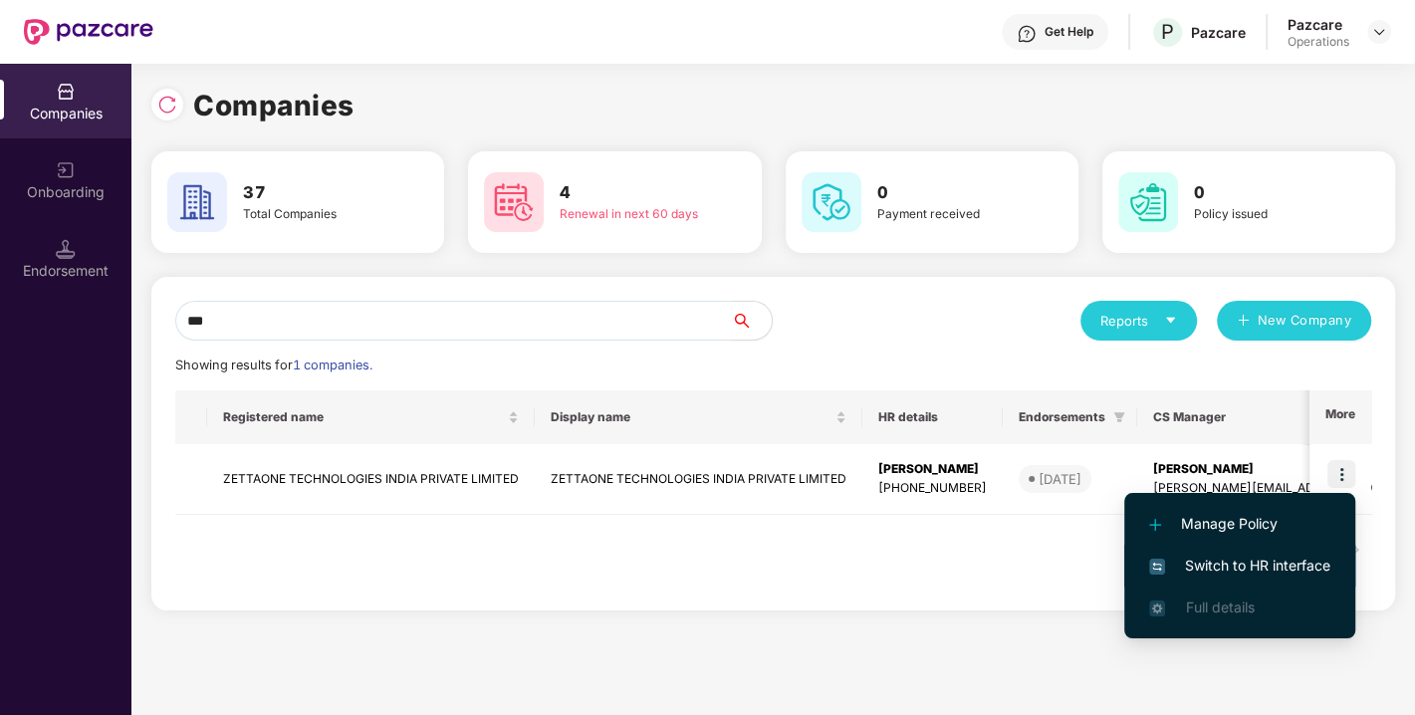
click at [1220, 567] on span "Switch to HR interface" at bounding box center [1239, 566] width 181 height 22
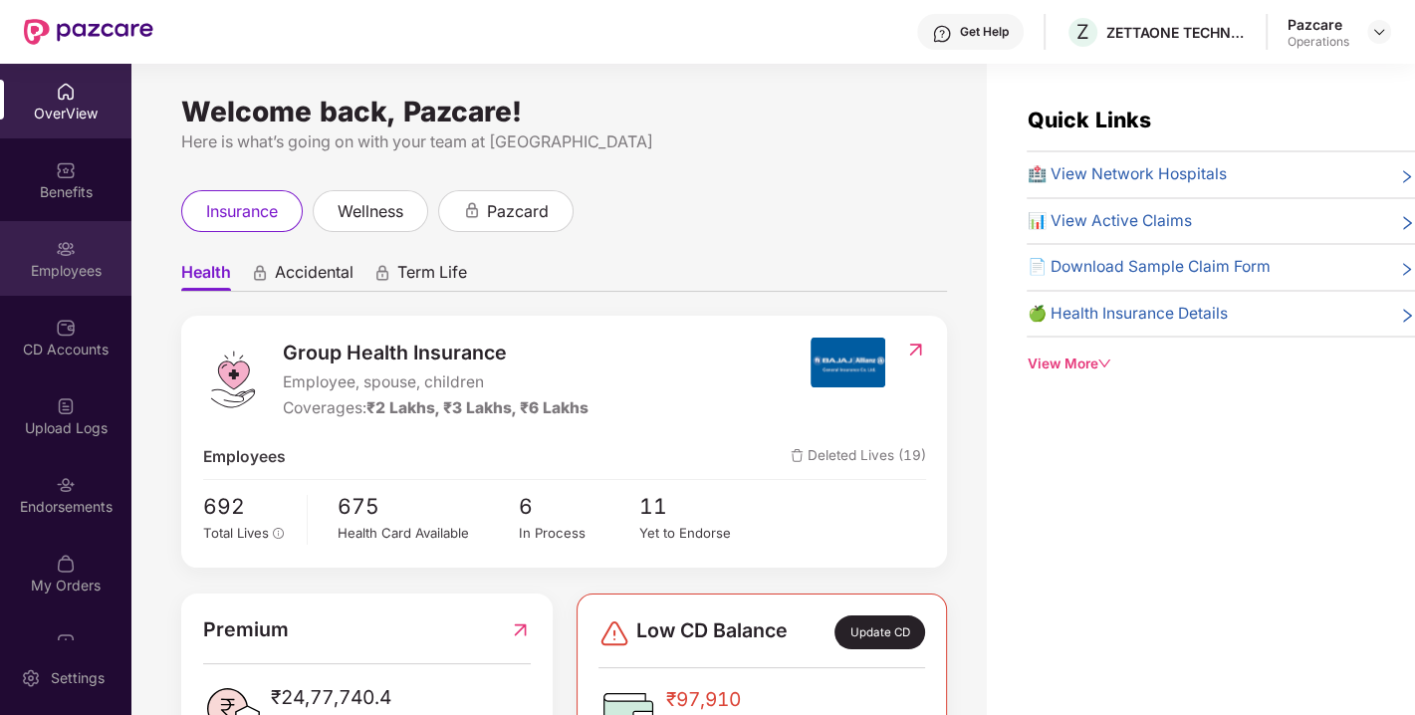
click at [88, 271] on div "Employees" at bounding box center [65, 271] width 131 height 20
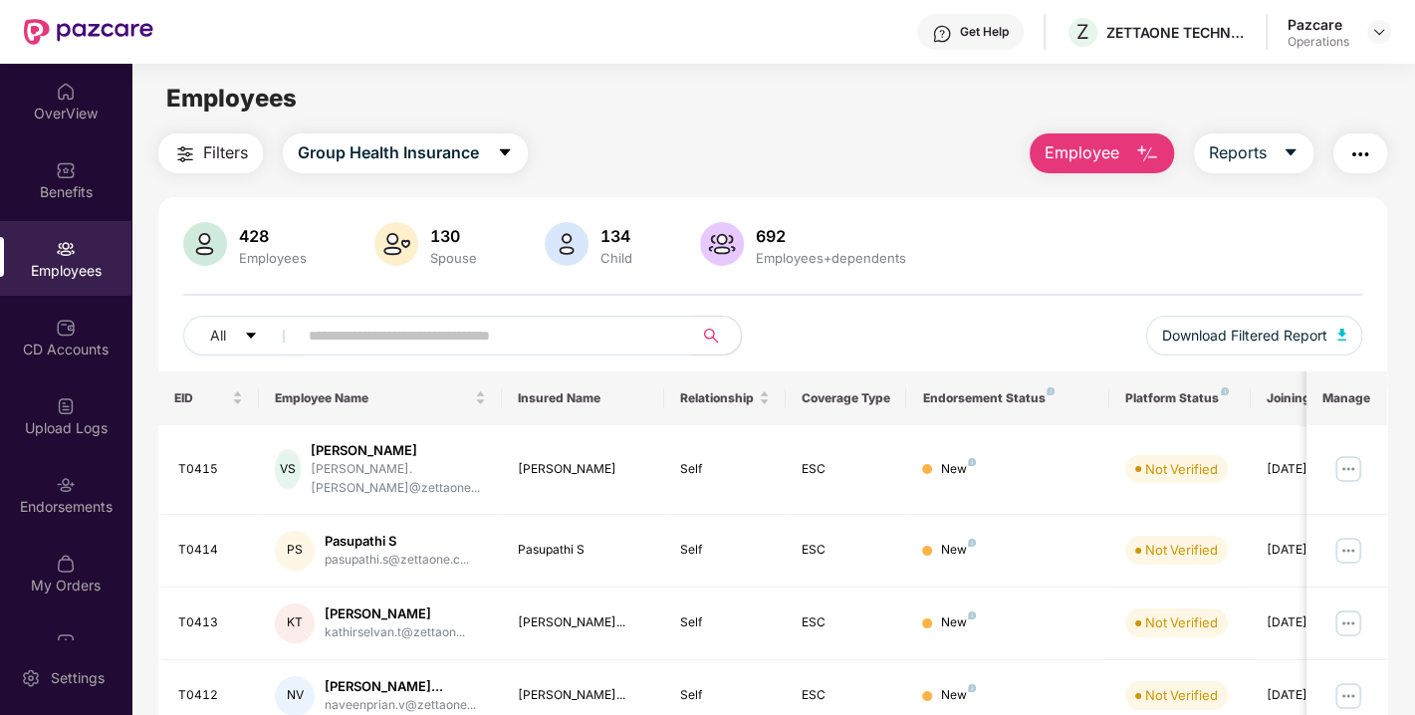
click at [1362, 156] on img "button" at bounding box center [1360, 154] width 24 height 24
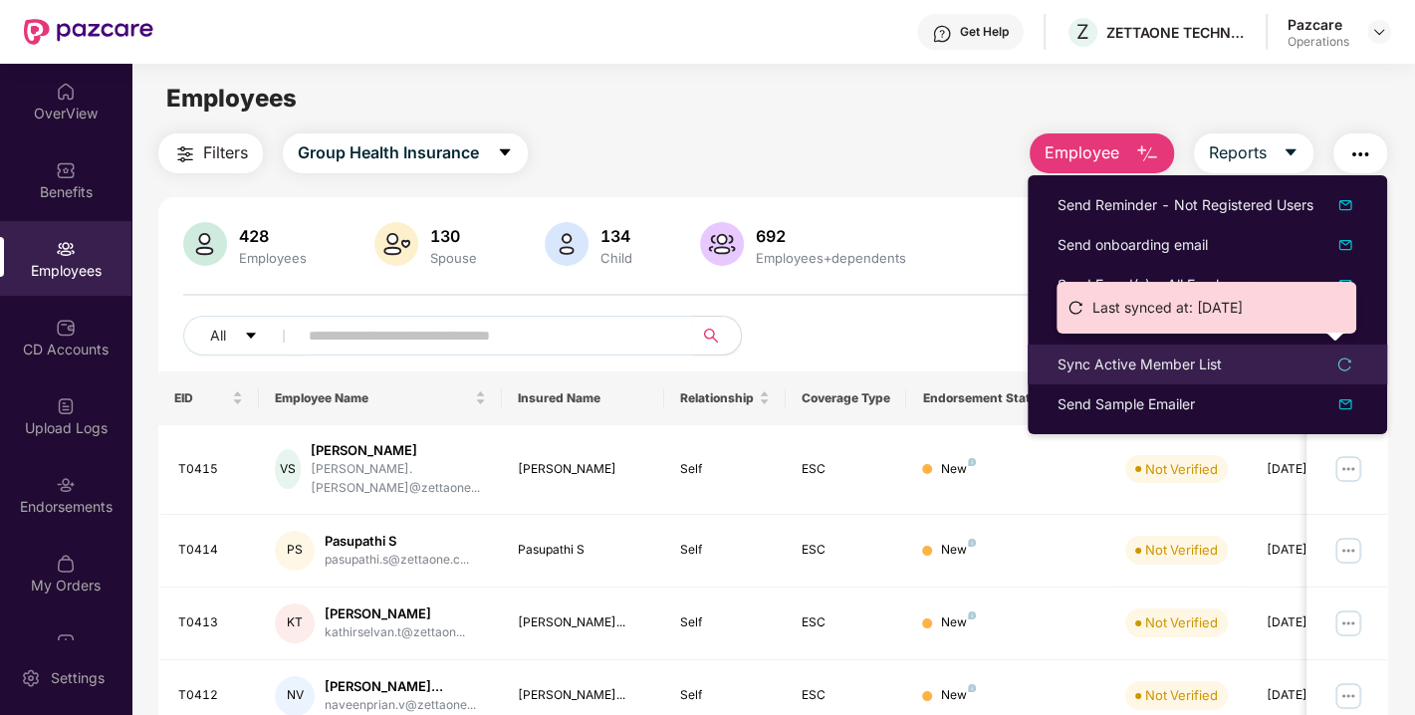
click at [1114, 363] on div "Sync Active Member List" at bounding box center [1139, 364] width 164 height 22
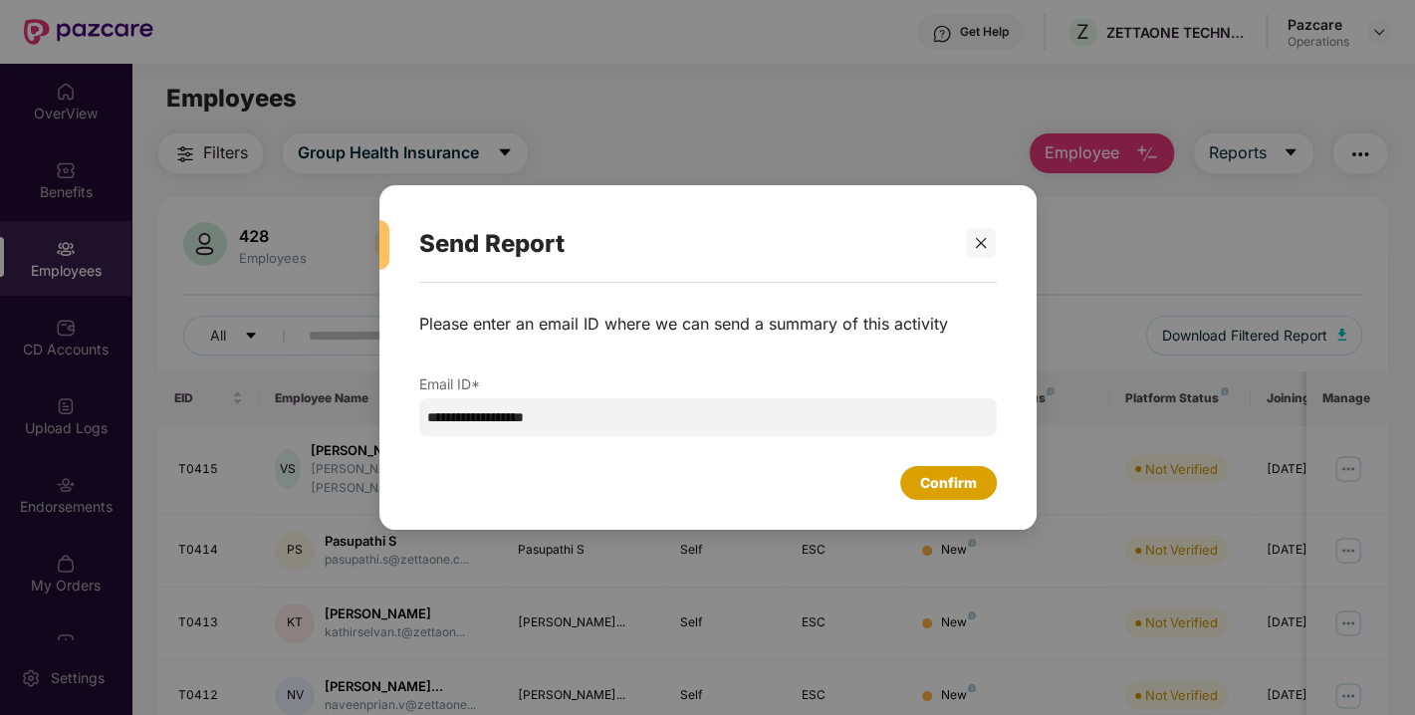
click at [951, 484] on div "Confirm" at bounding box center [948, 483] width 57 height 22
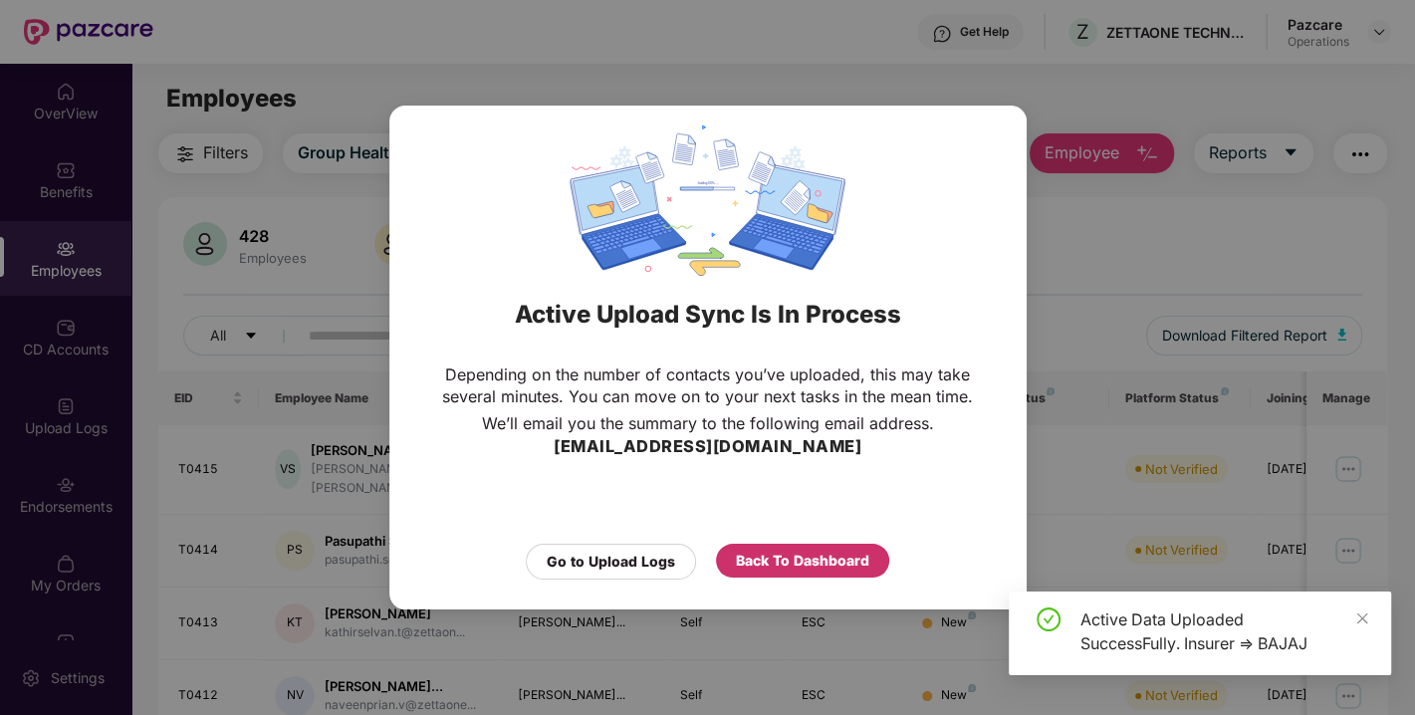
click at [814, 552] on div "Back To Dashboard" at bounding box center [802, 561] width 133 height 22
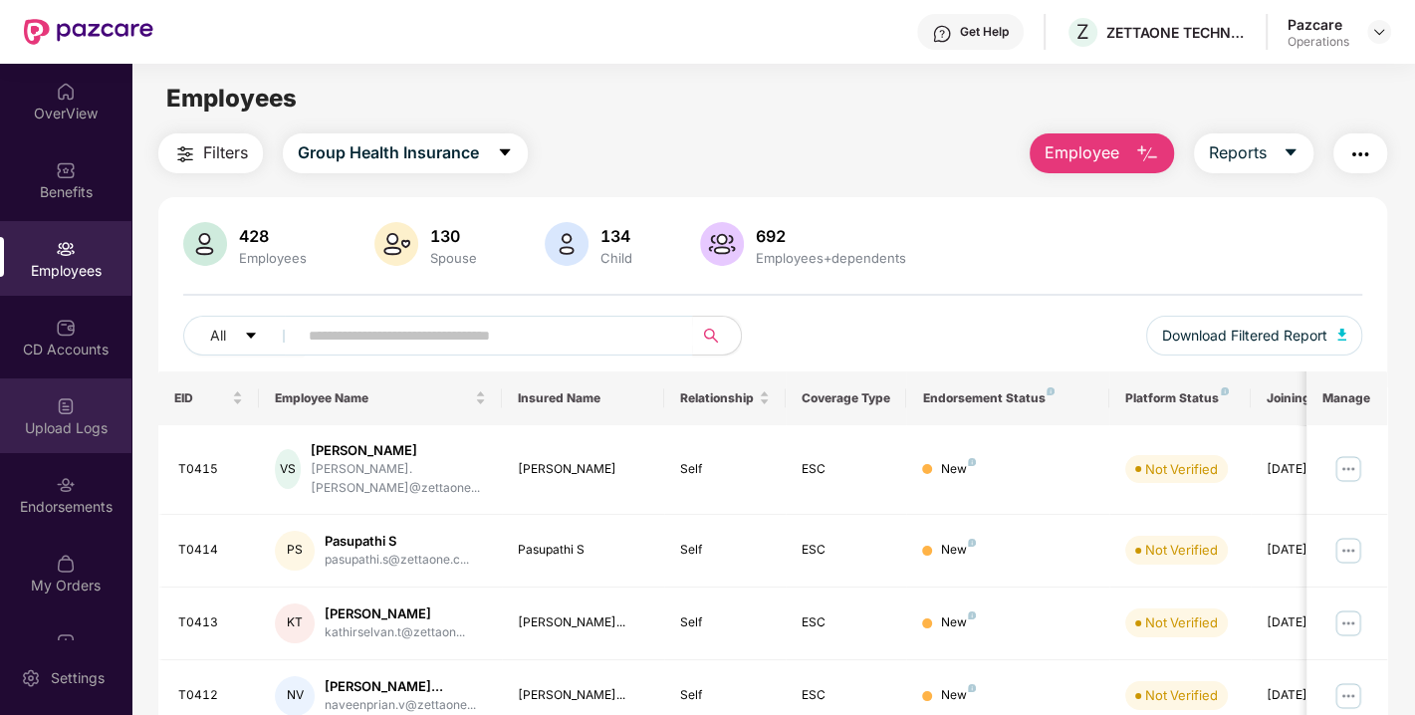
click at [109, 420] on div "Upload Logs" at bounding box center [65, 428] width 131 height 20
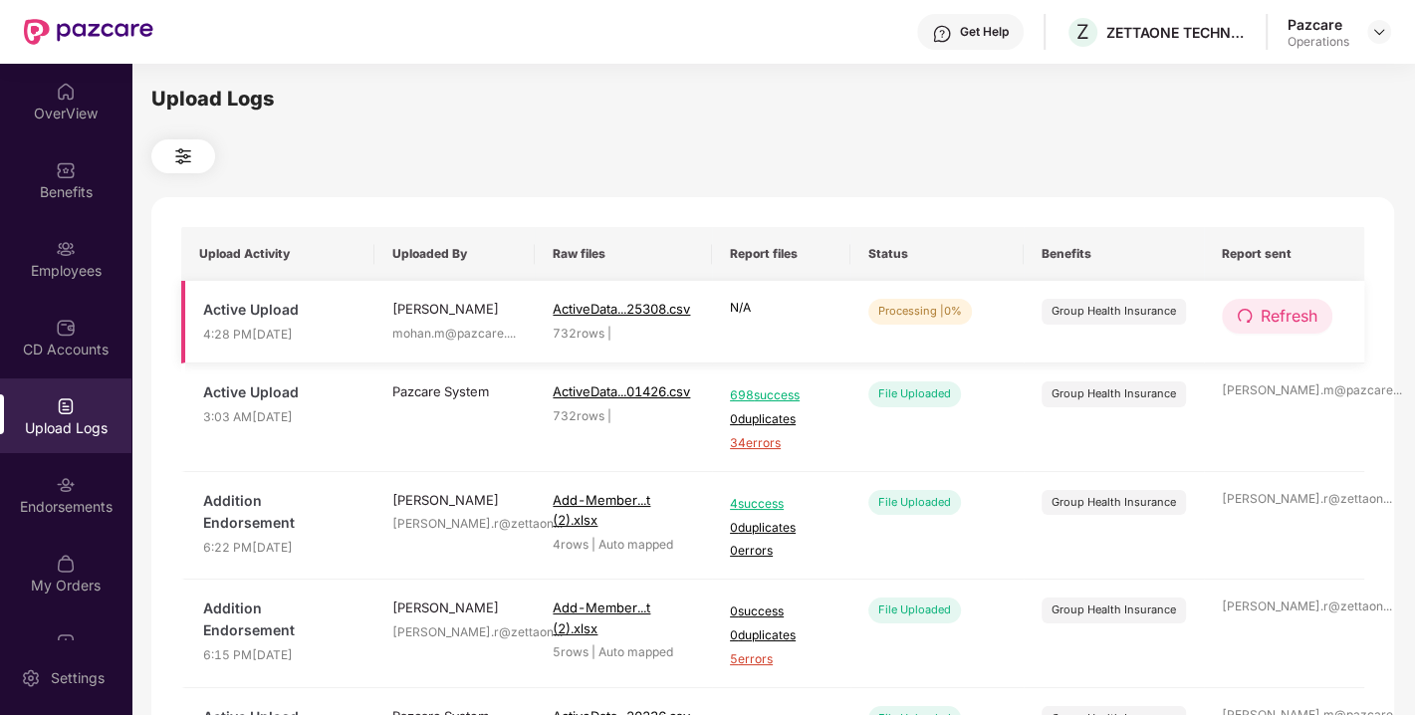
click at [1321, 315] on button "Refresh" at bounding box center [1277, 316] width 111 height 35
click at [1321, 315] on button "Refresh" at bounding box center [1278, 316] width 112 height 35
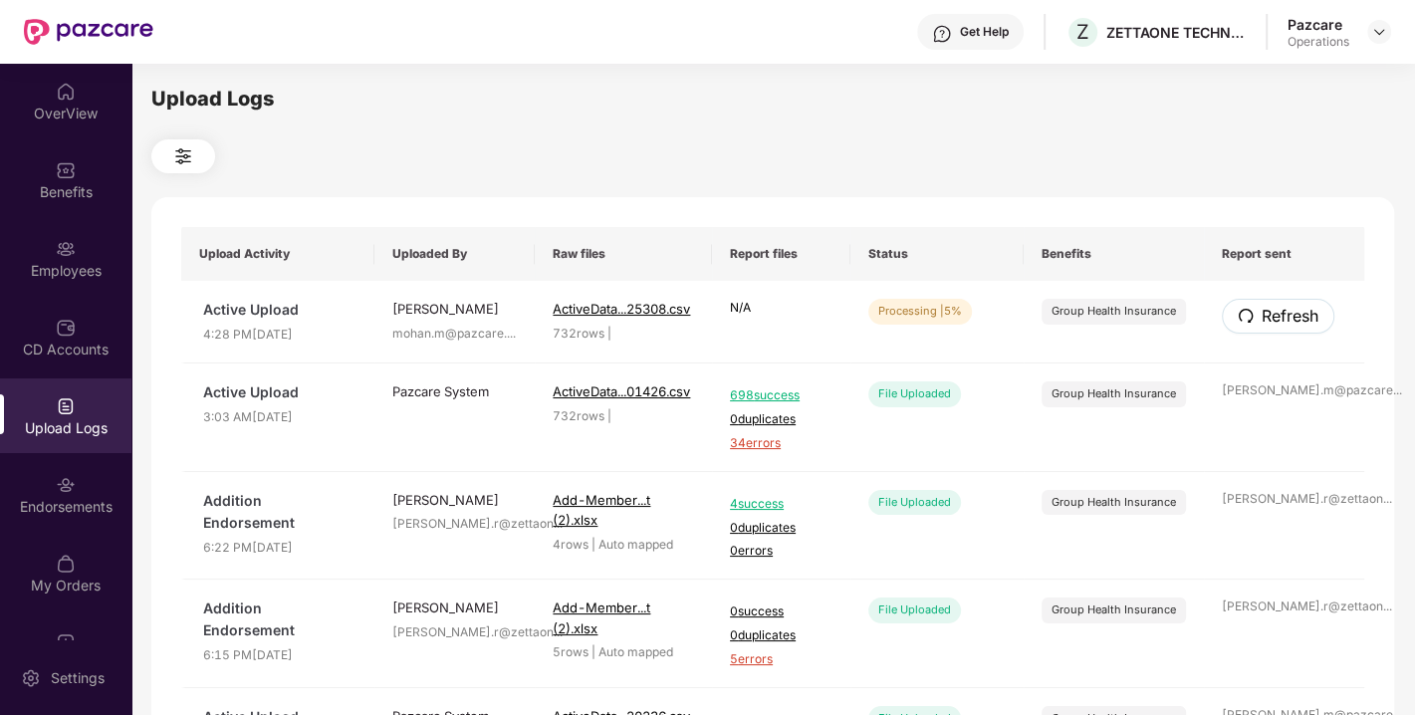
click at [1321, 315] on button "Refresh" at bounding box center [1278, 316] width 112 height 35
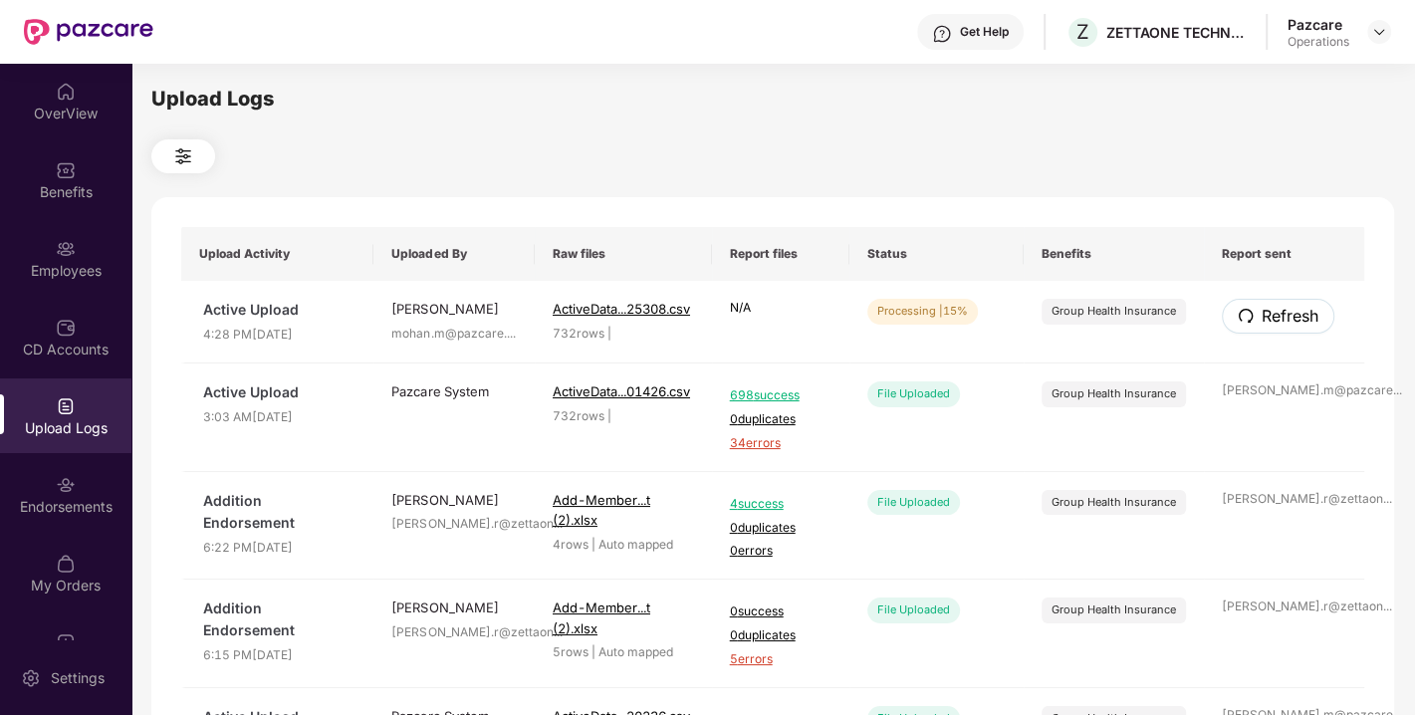
click at [1321, 315] on button "Refresh" at bounding box center [1278, 316] width 112 height 35
click at [1308, 328] on span "Refresh" at bounding box center [1288, 316] width 57 height 25
click at [1308, 328] on span "Refresh" at bounding box center [1289, 316] width 57 height 25
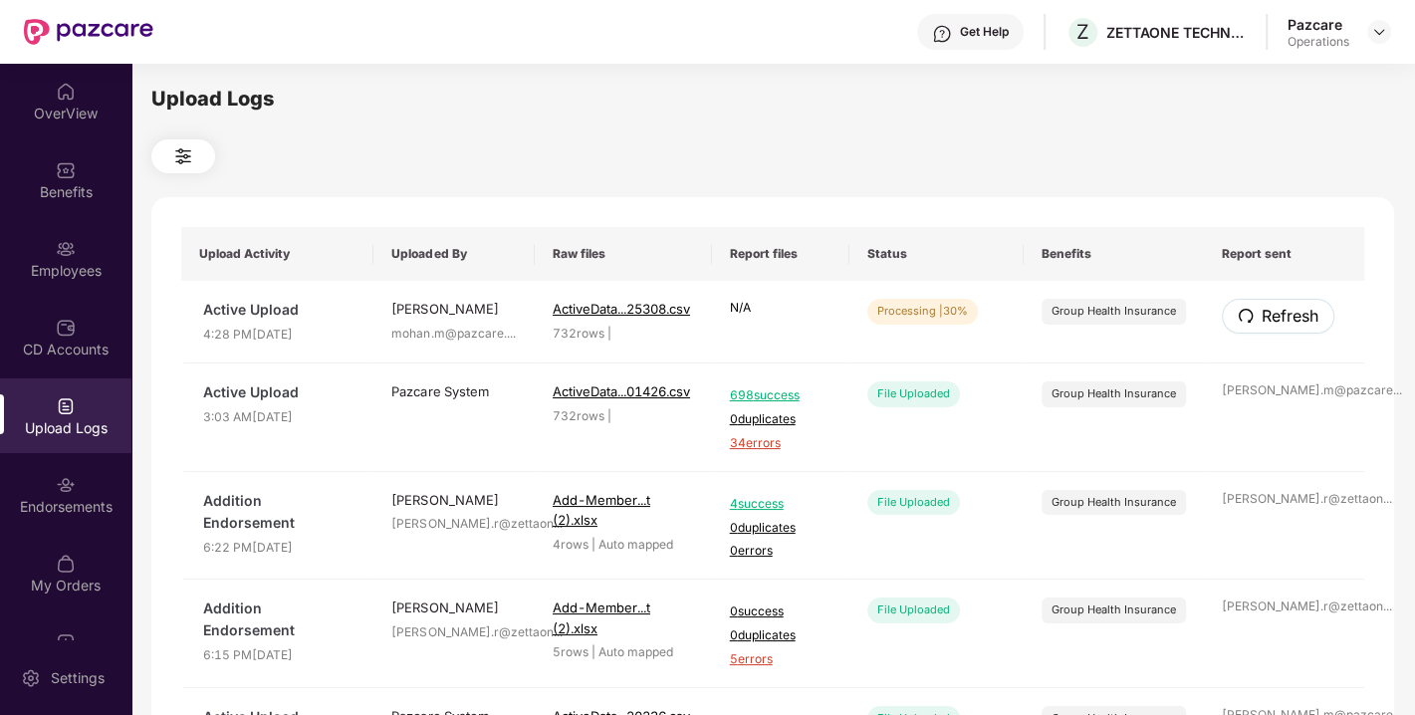
click at [1308, 328] on span "Refresh" at bounding box center [1289, 316] width 57 height 25
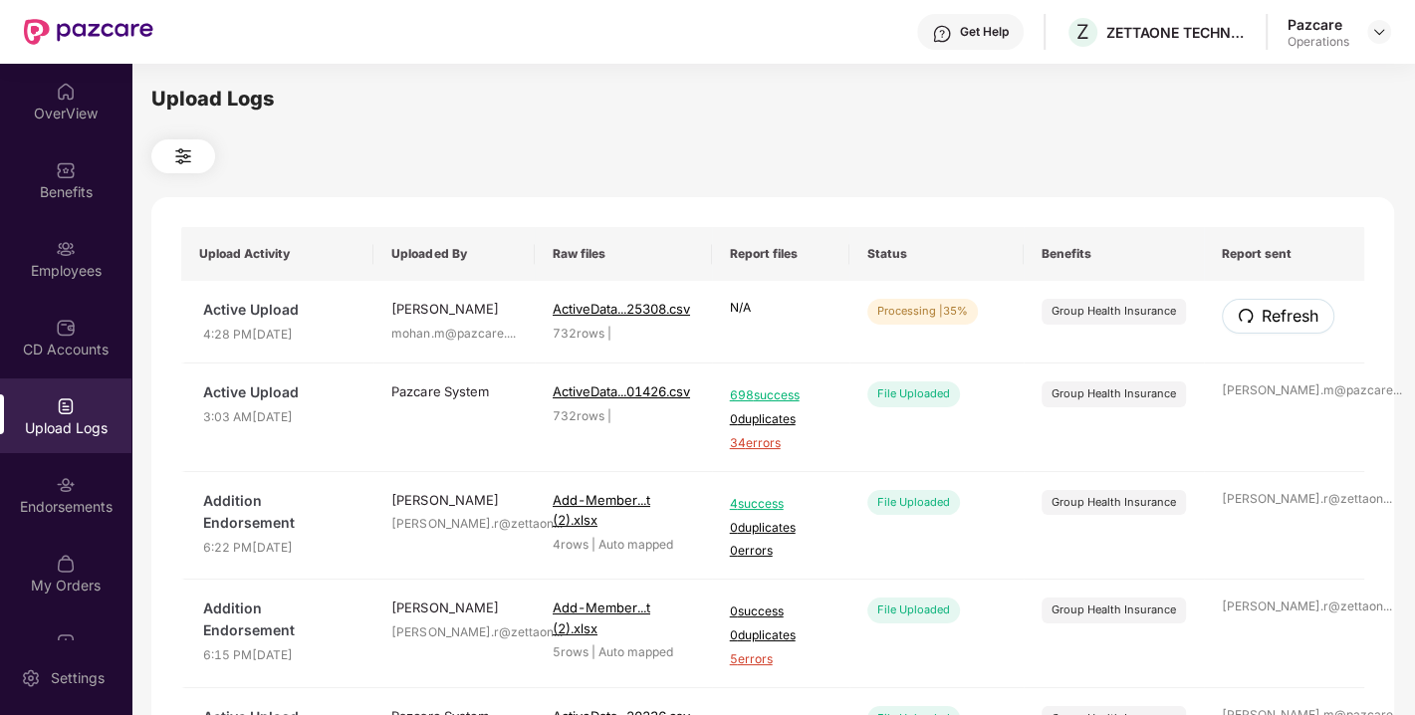
click at [1308, 328] on span "Refresh" at bounding box center [1289, 316] width 57 height 25
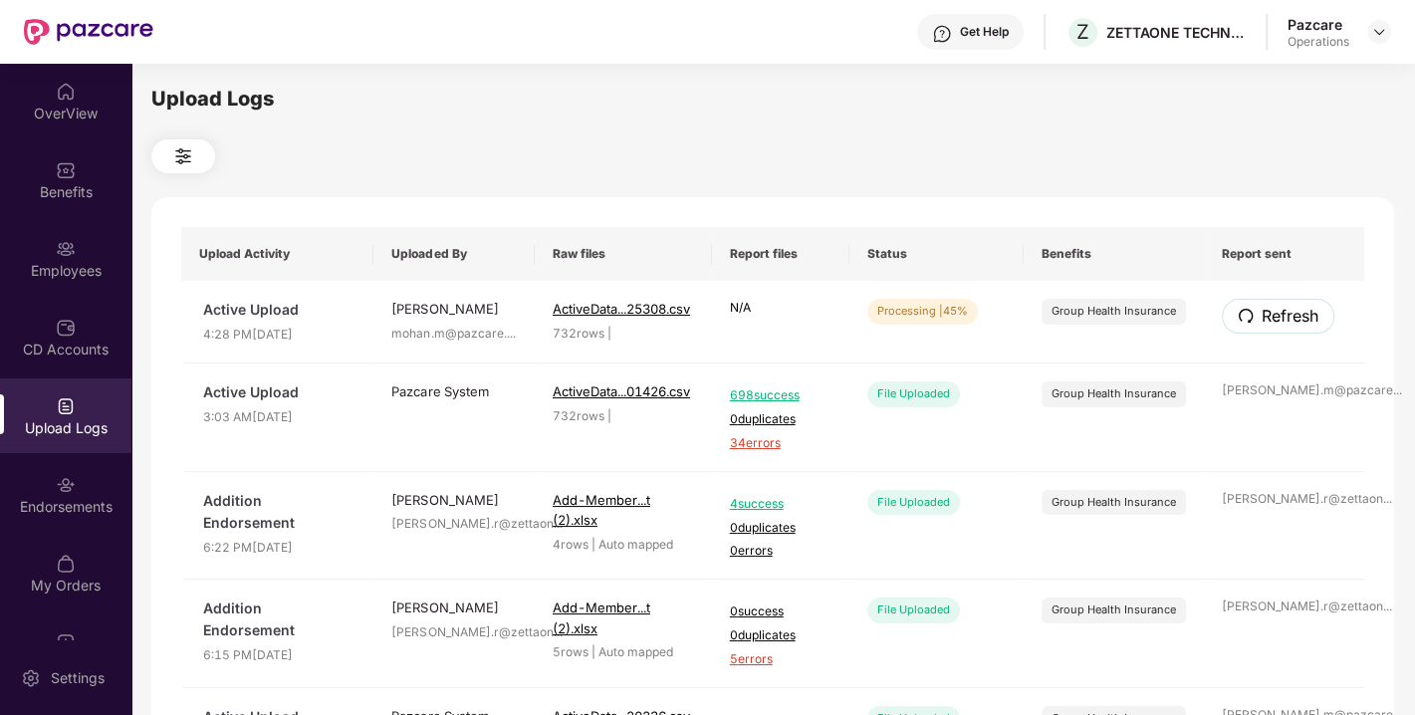
click at [1308, 328] on span "Refresh" at bounding box center [1289, 316] width 57 height 25
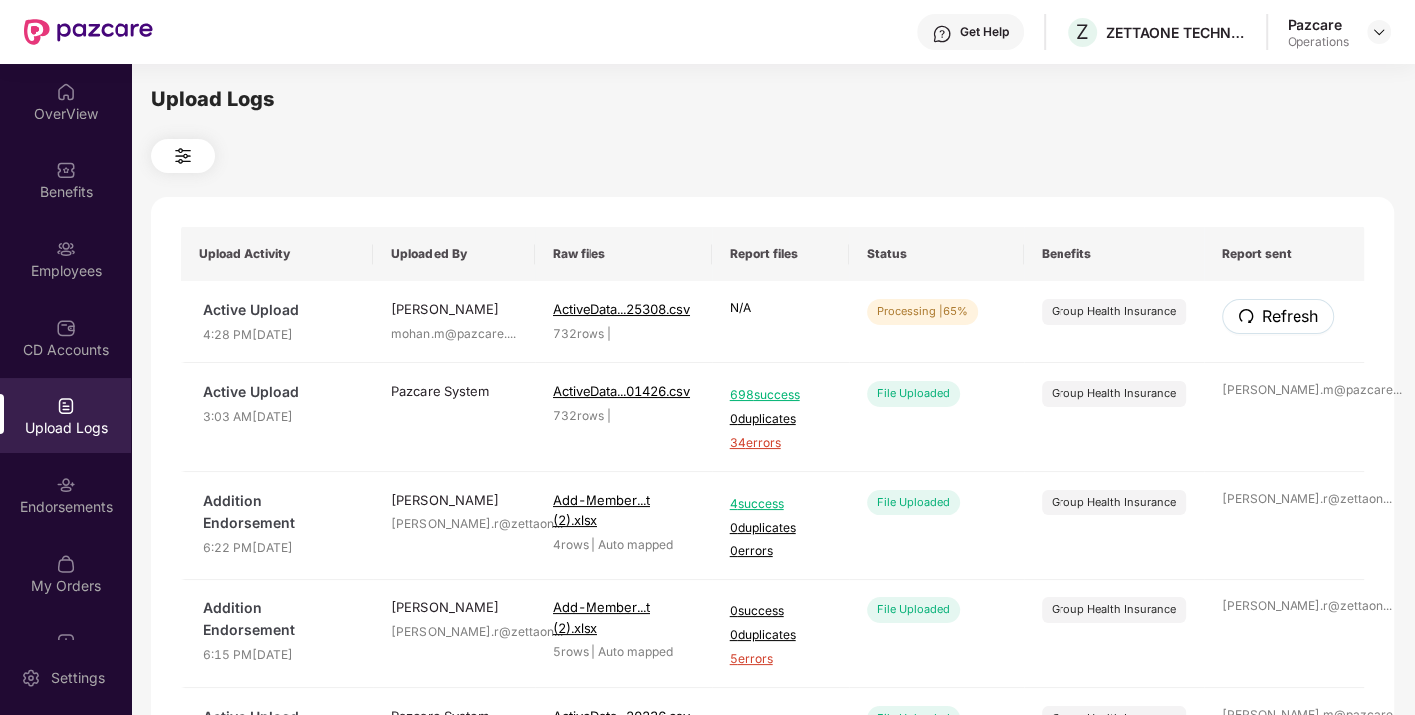
click at [1308, 328] on span "Refresh" at bounding box center [1289, 316] width 57 height 25
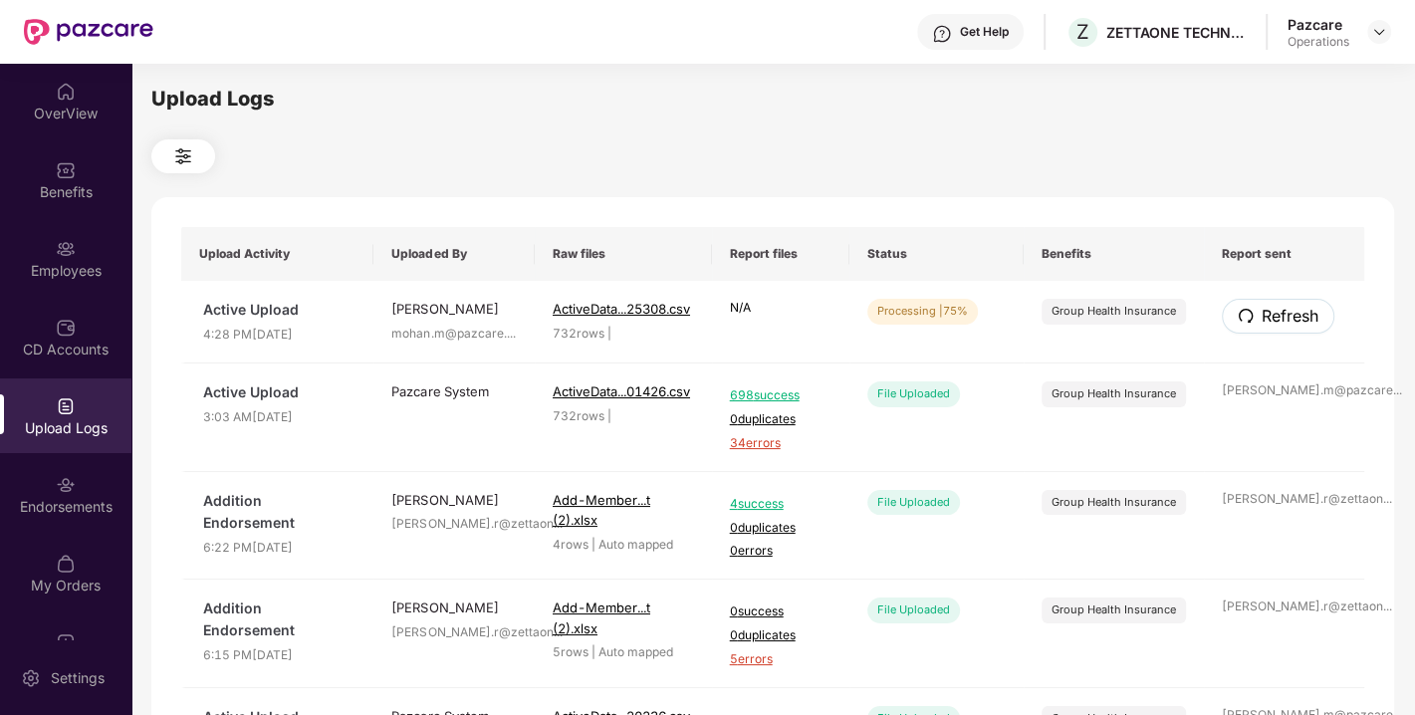
click at [1308, 328] on span "Refresh" at bounding box center [1289, 316] width 57 height 25
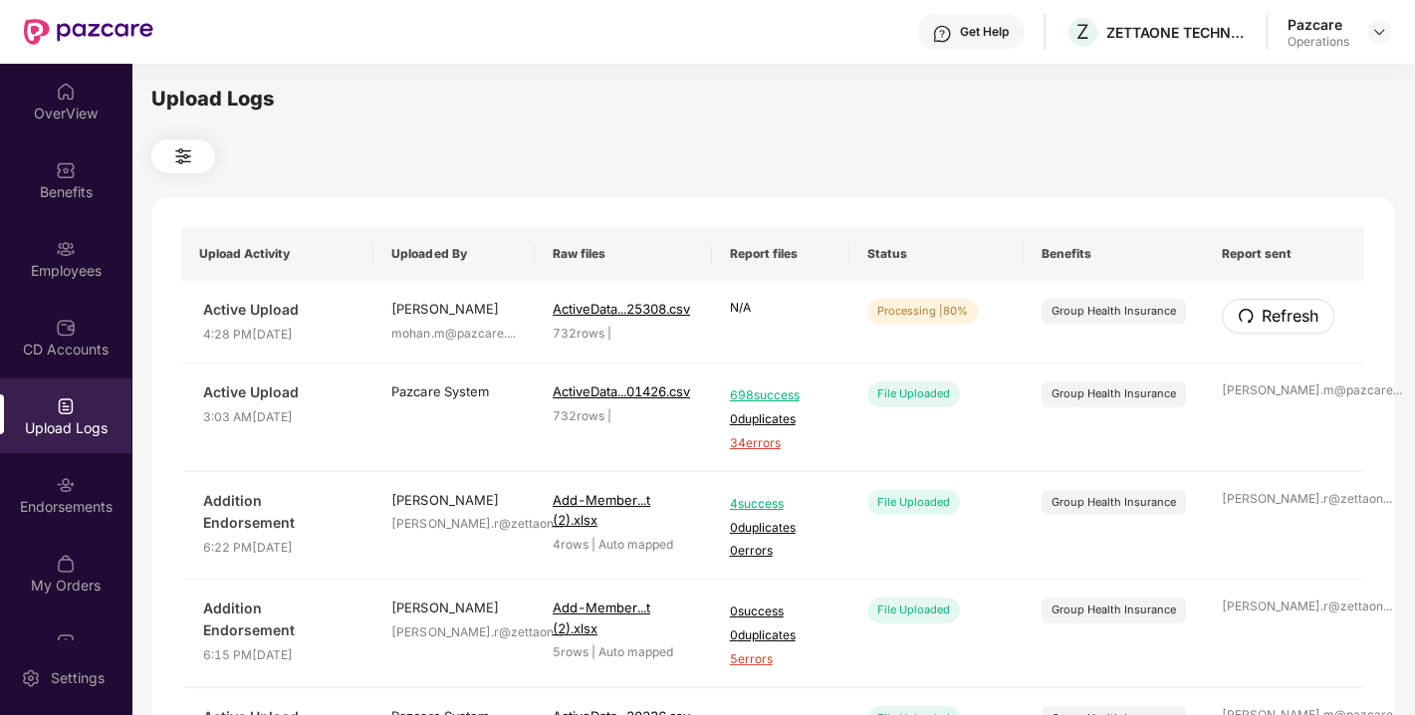
click at [1308, 328] on span "Refresh" at bounding box center [1289, 316] width 57 height 25
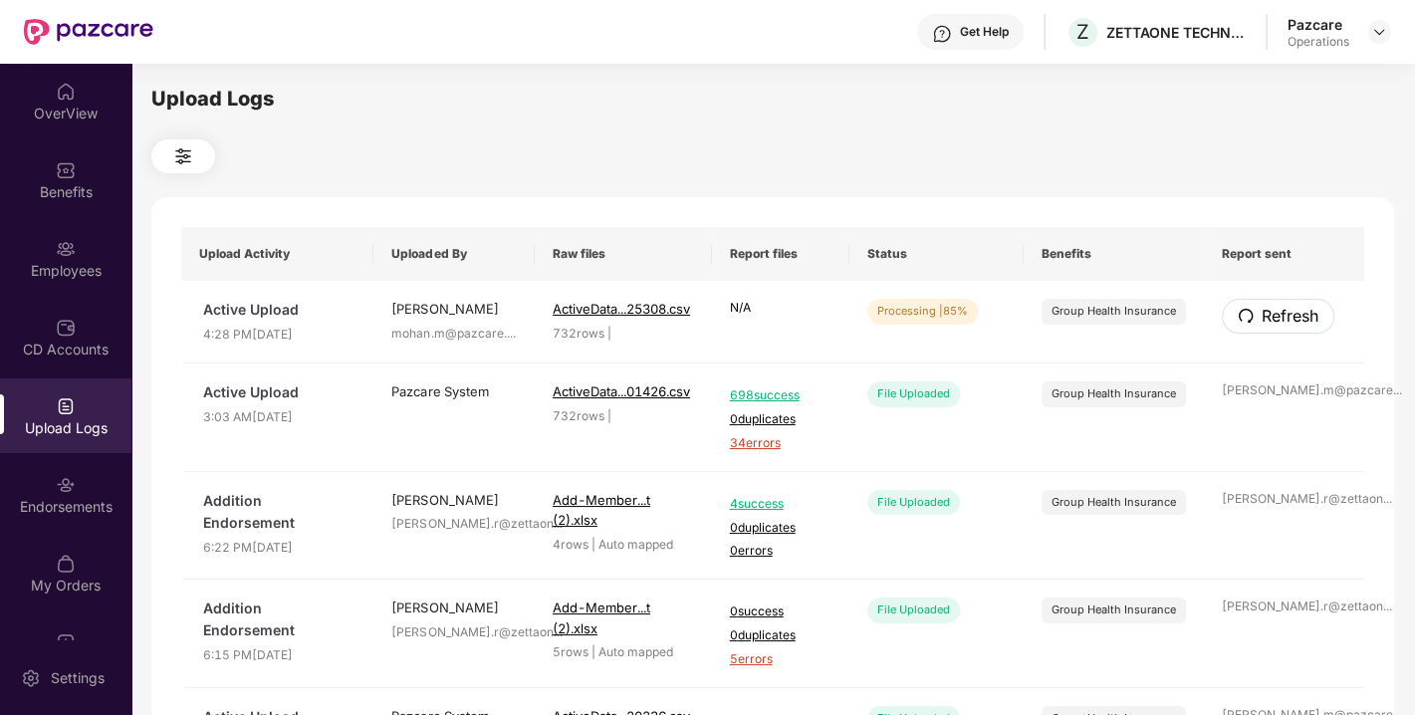
click at [1308, 328] on span "Refresh" at bounding box center [1289, 316] width 57 height 25
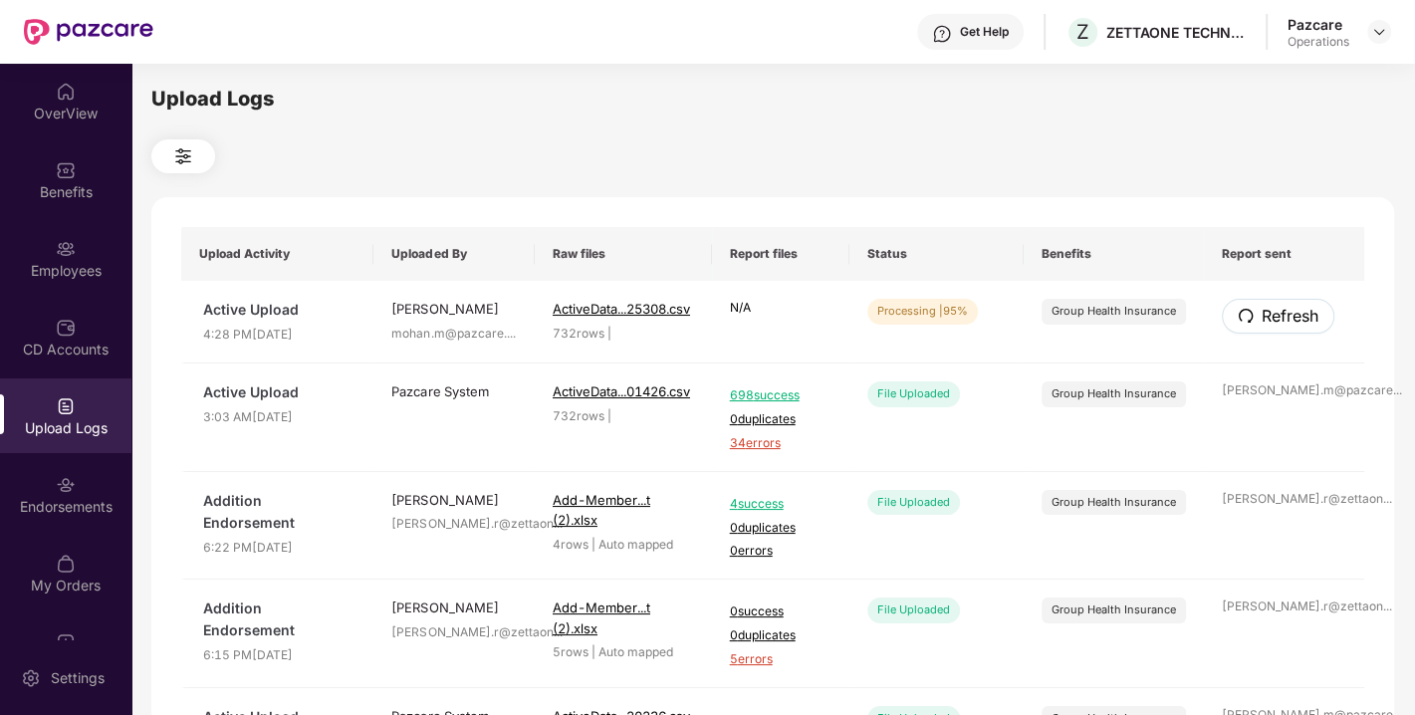
click at [1308, 328] on span "Refresh" at bounding box center [1289, 316] width 57 height 25
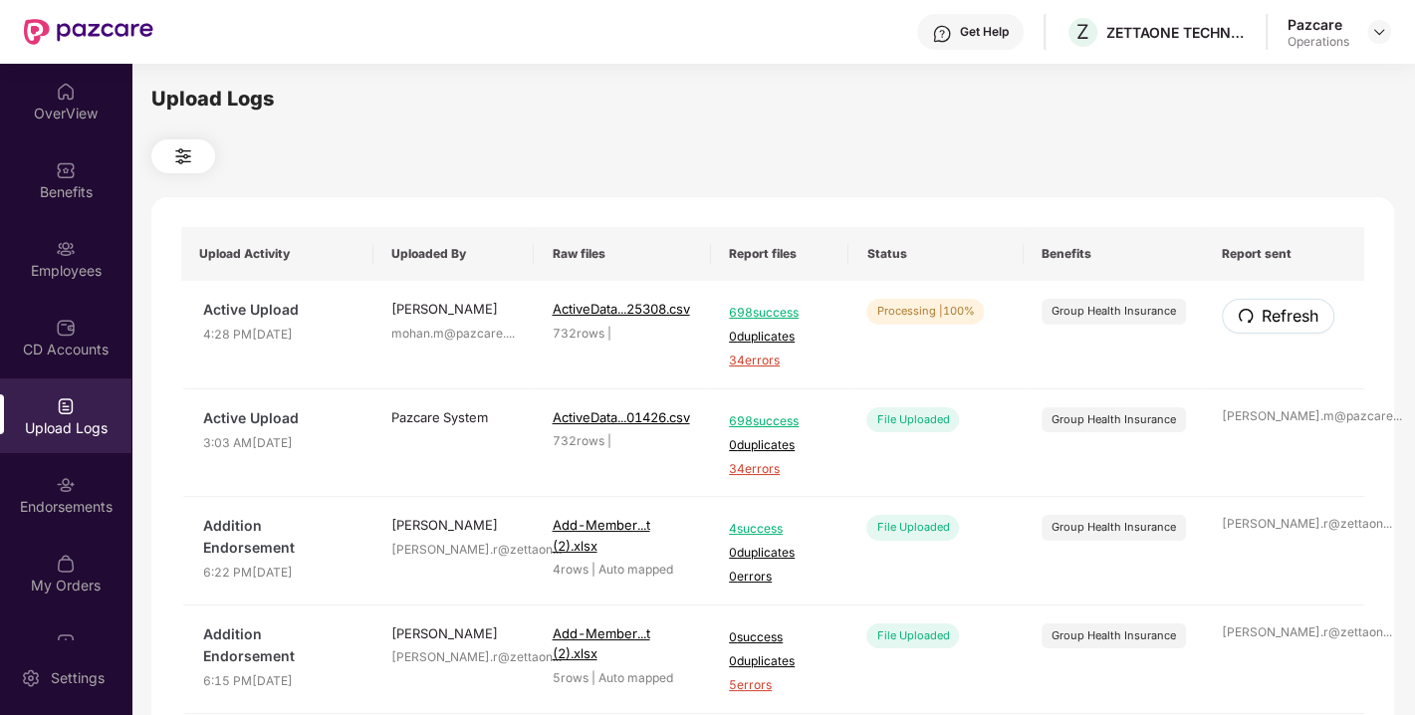
click at [1308, 328] on span "Refresh" at bounding box center [1289, 316] width 57 height 25
click at [1308, 328] on td "mohan.m@pazcare. ..." at bounding box center [1284, 335] width 160 height 109
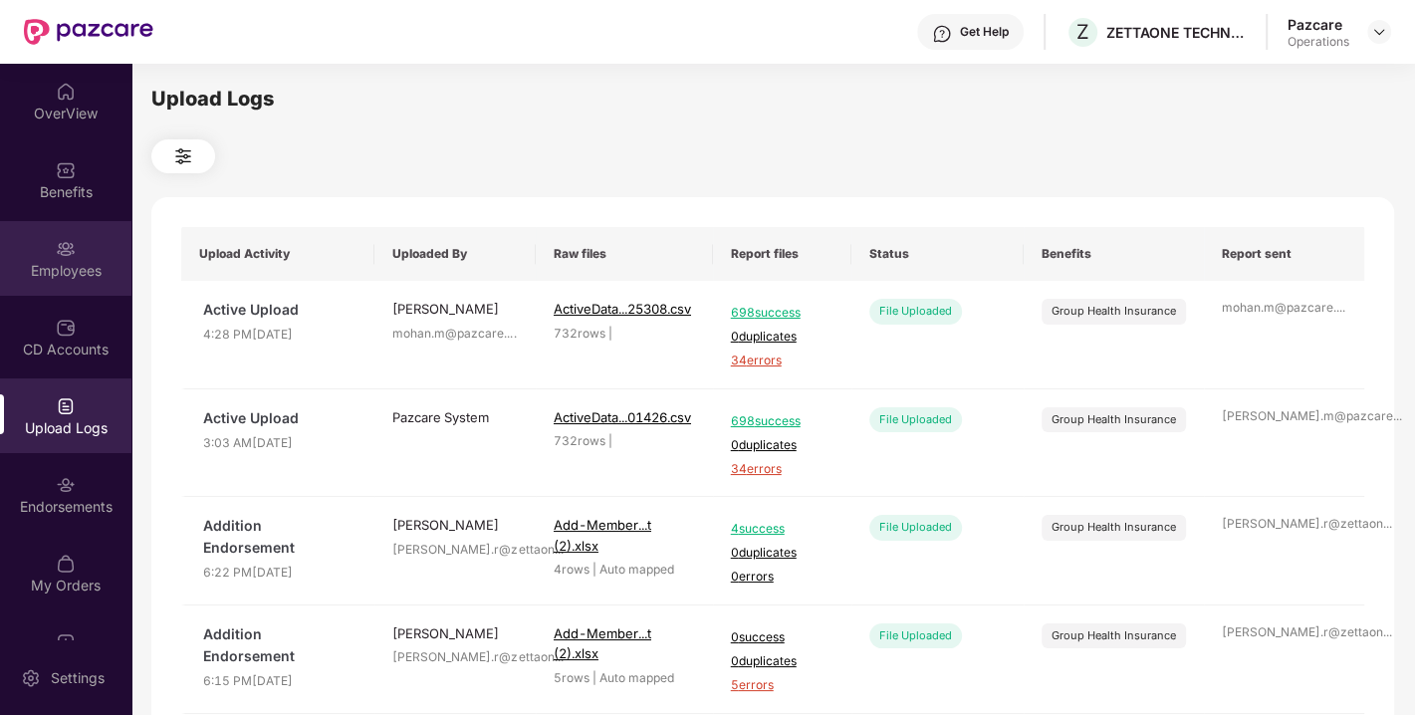
click at [81, 261] on div "Employees" at bounding box center [65, 271] width 131 height 20
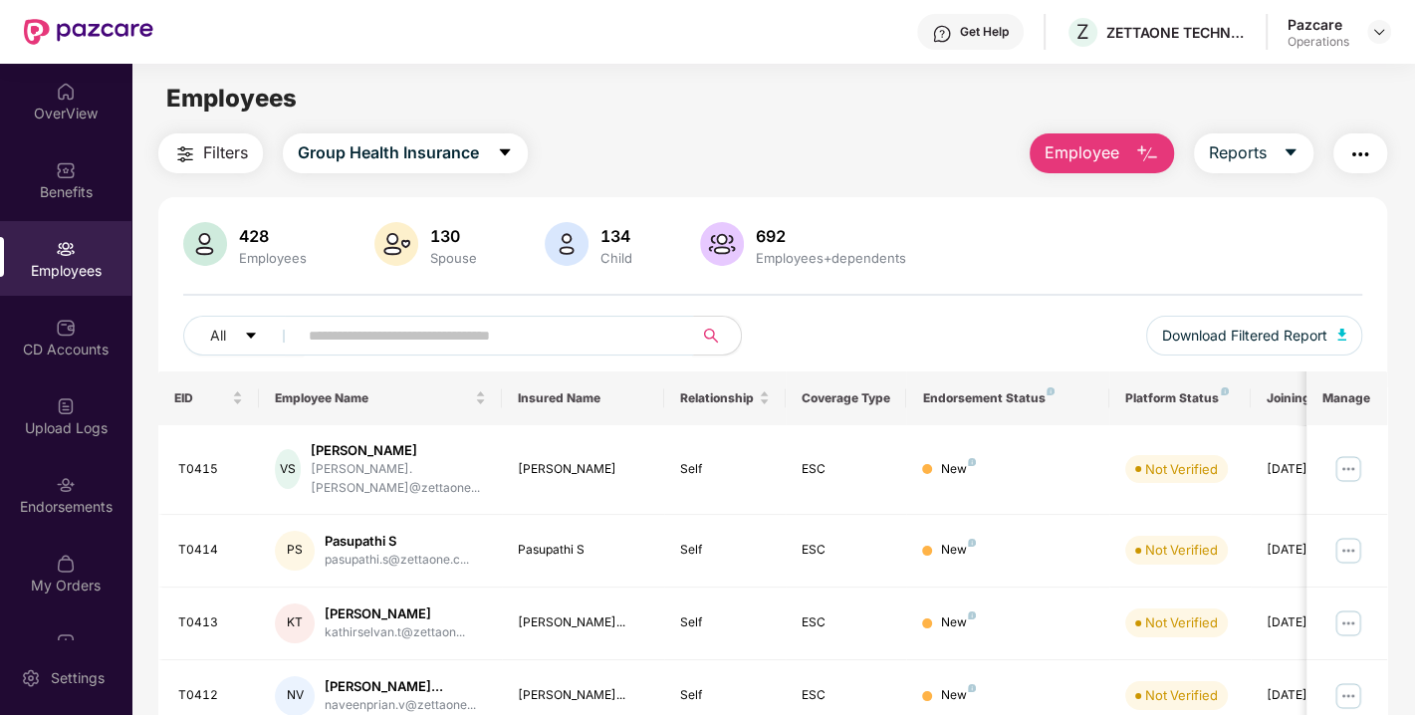
click at [486, 321] on input "text" at bounding box center [487, 336] width 357 height 30
paste input "*****"
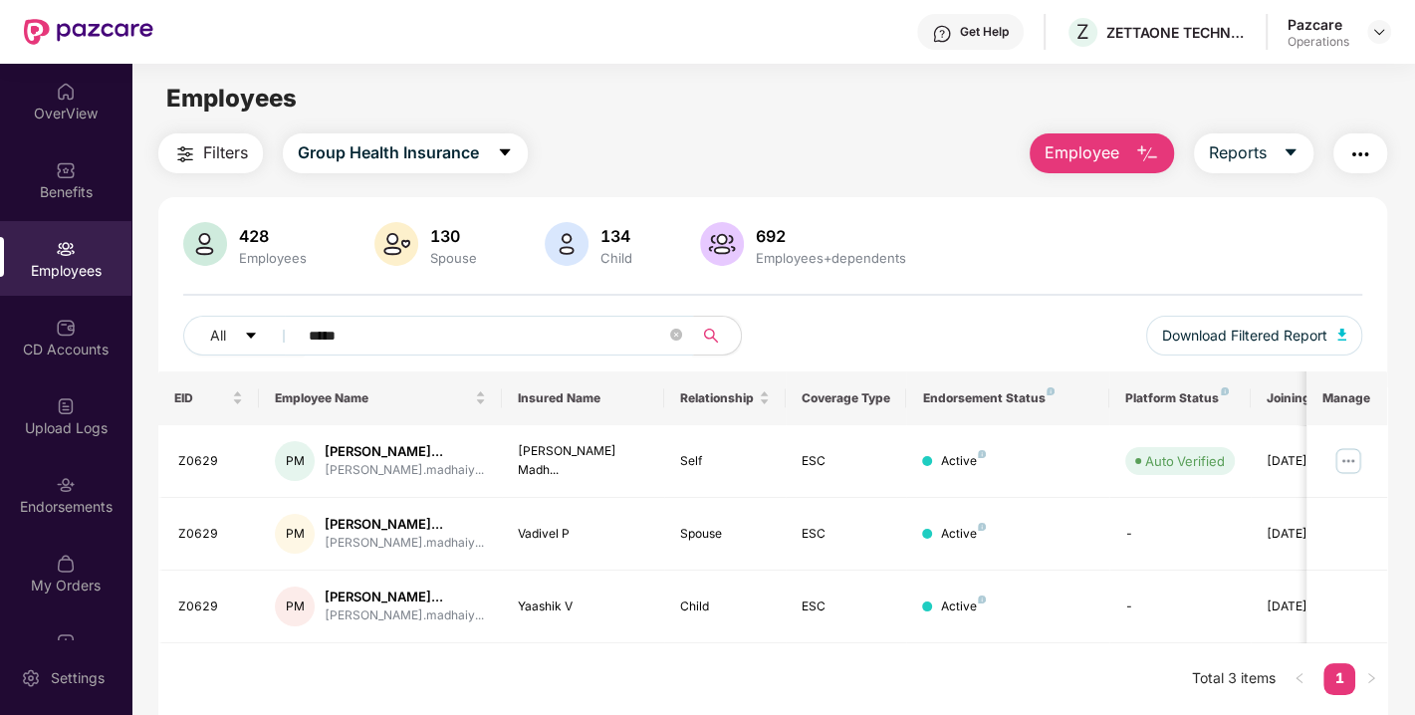
scroll to position [63, 0]
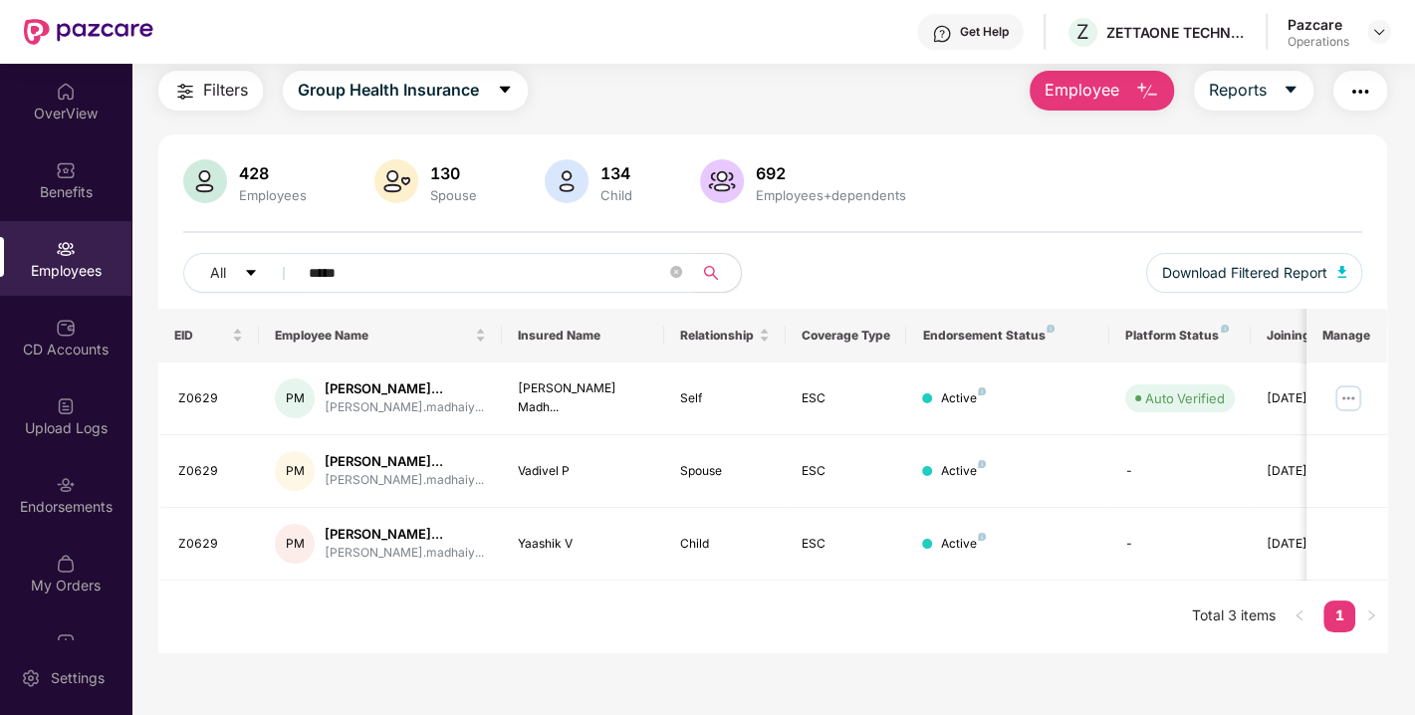
click at [447, 280] on input "*****" at bounding box center [487, 273] width 357 height 30
paste input "text"
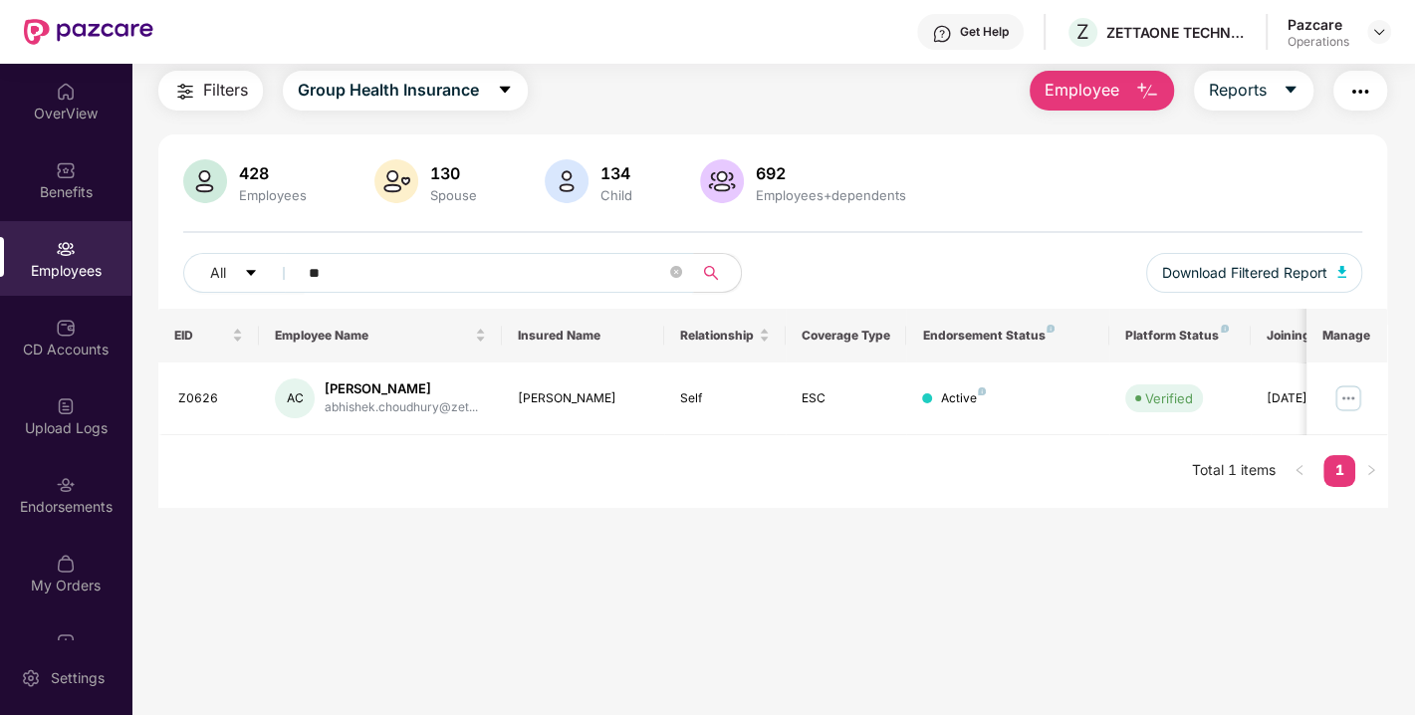
type input "*"
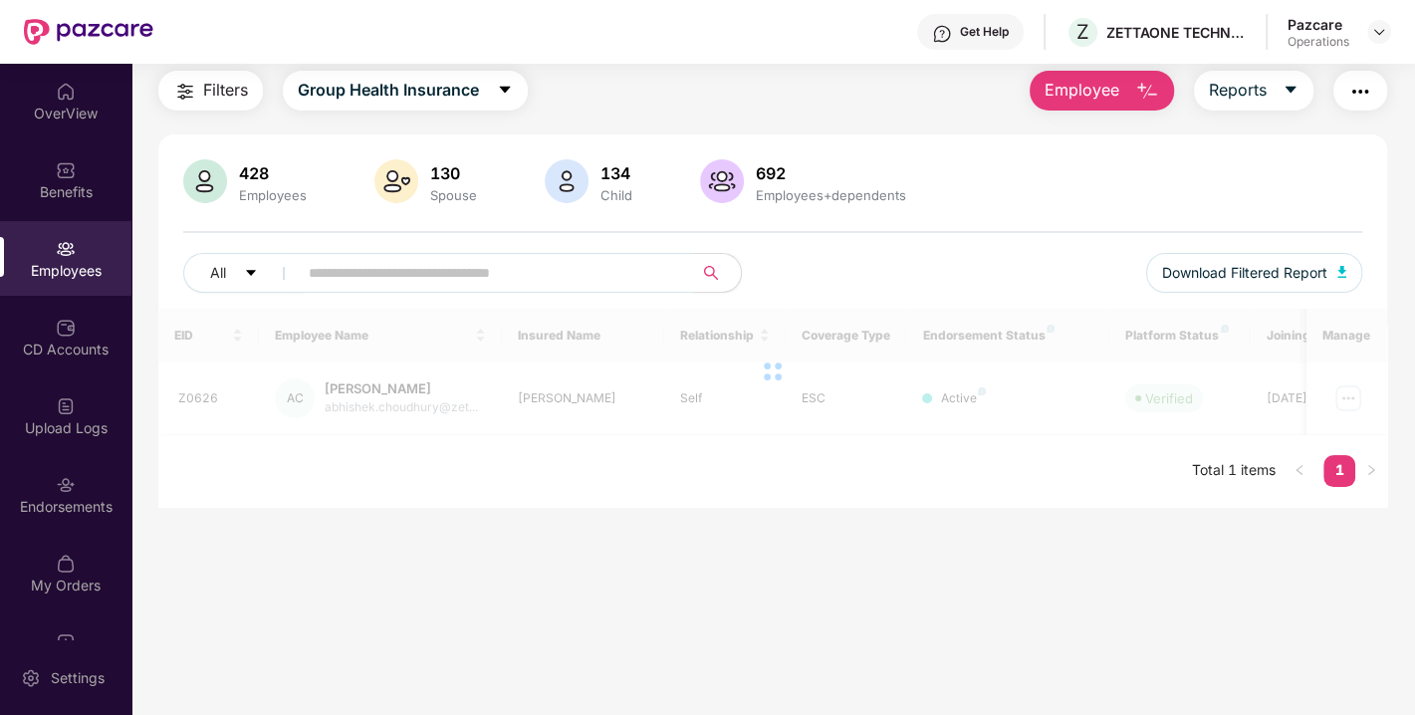
paste input "*****"
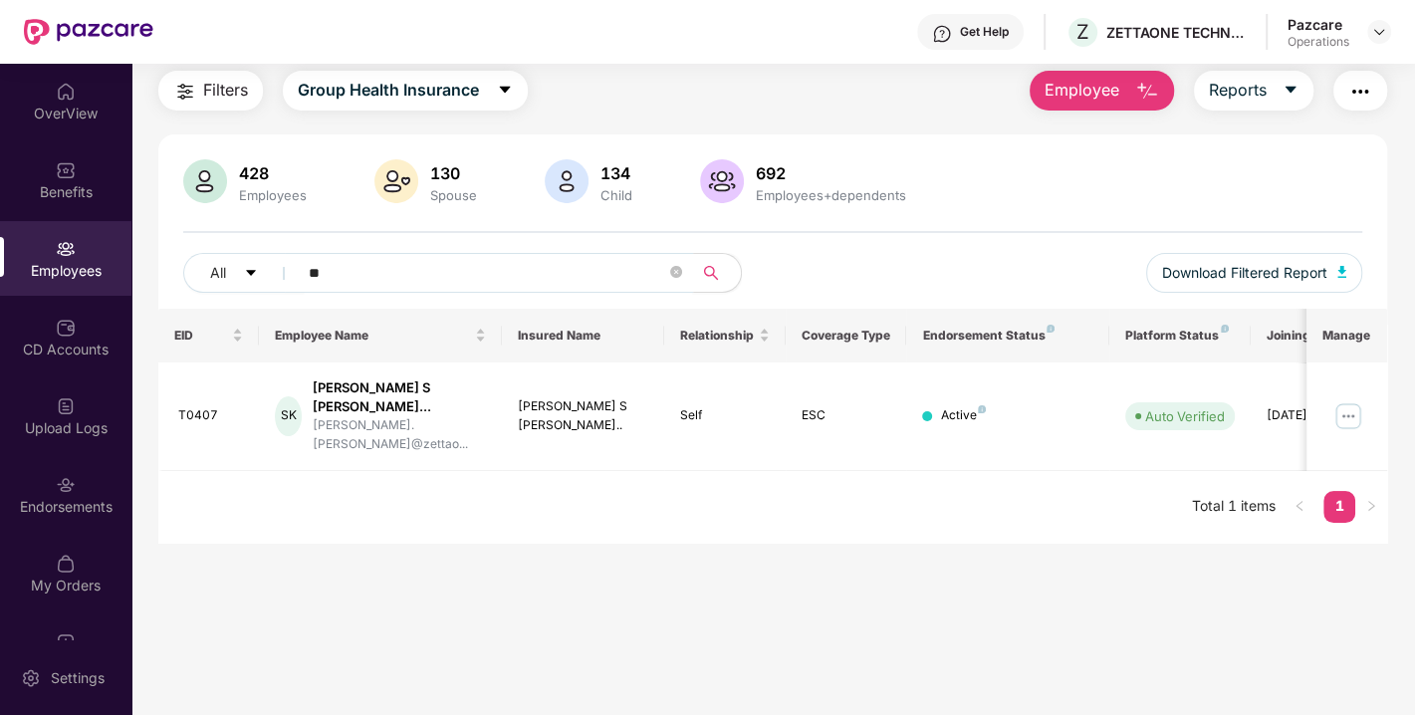
type input "*"
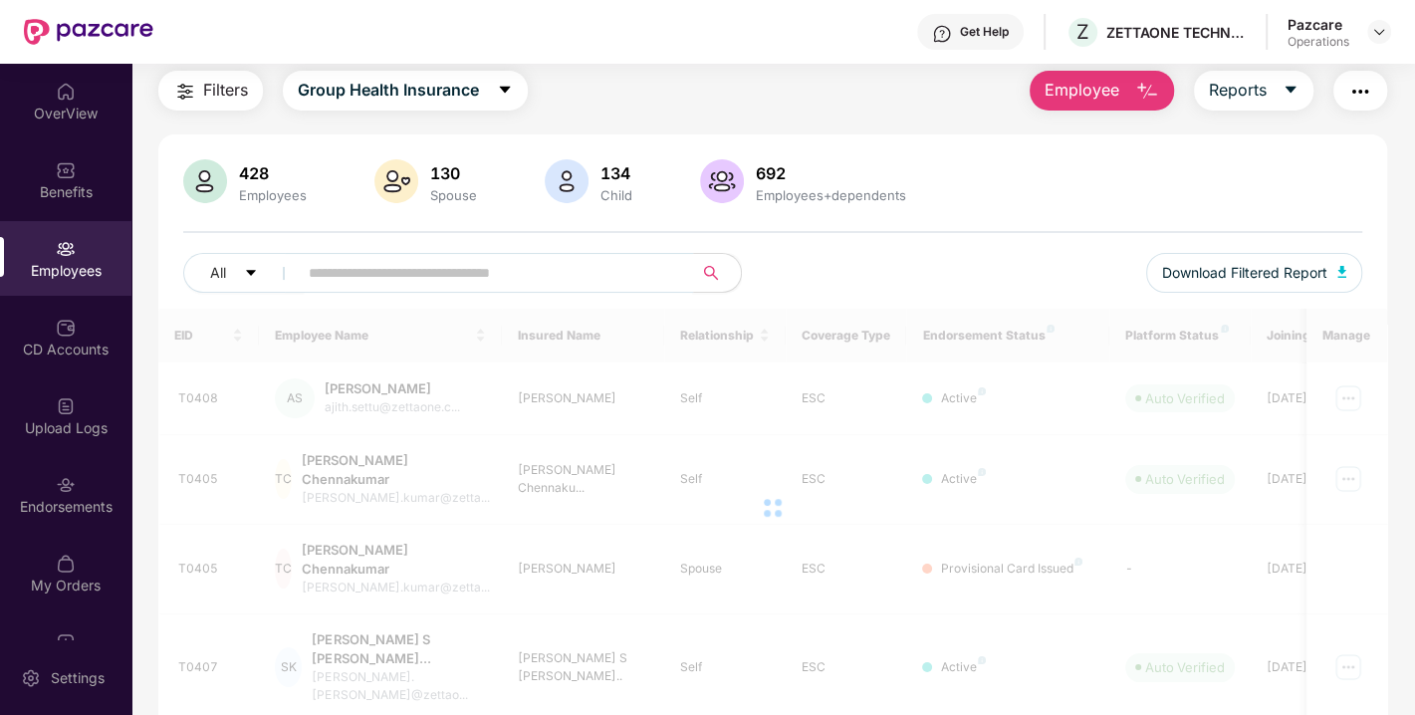
paste input "*****"
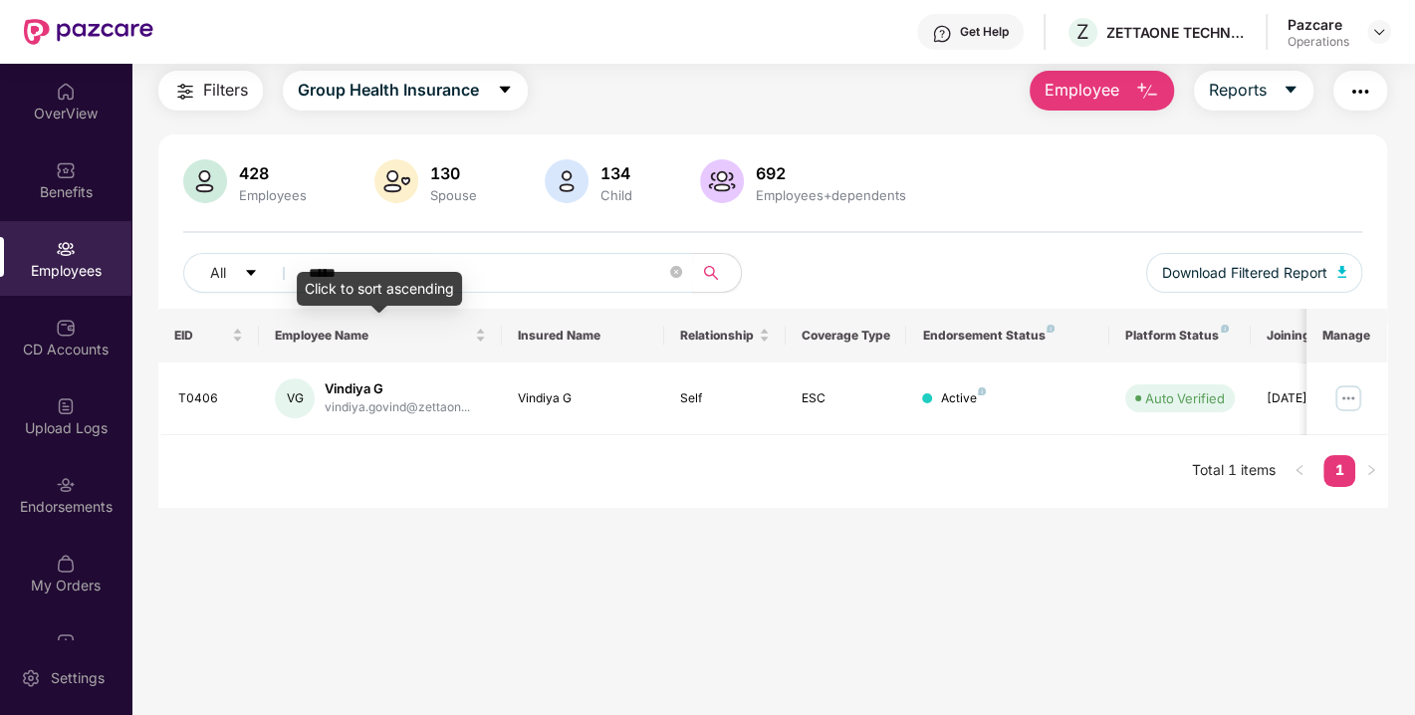
click at [372, 281] on div "Click to sort ascending" at bounding box center [379, 289] width 165 height 34
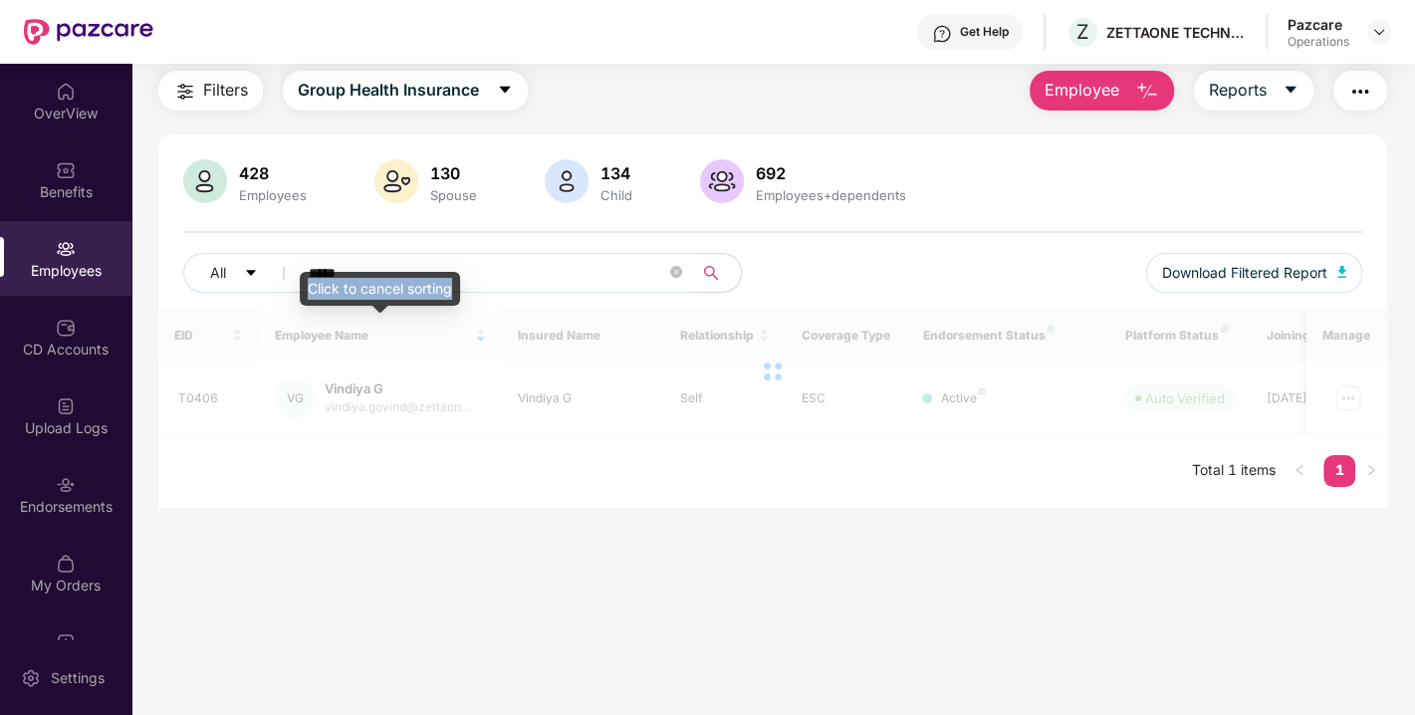
click at [372, 281] on div "Click to cancel sorting" at bounding box center [380, 289] width 160 height 34
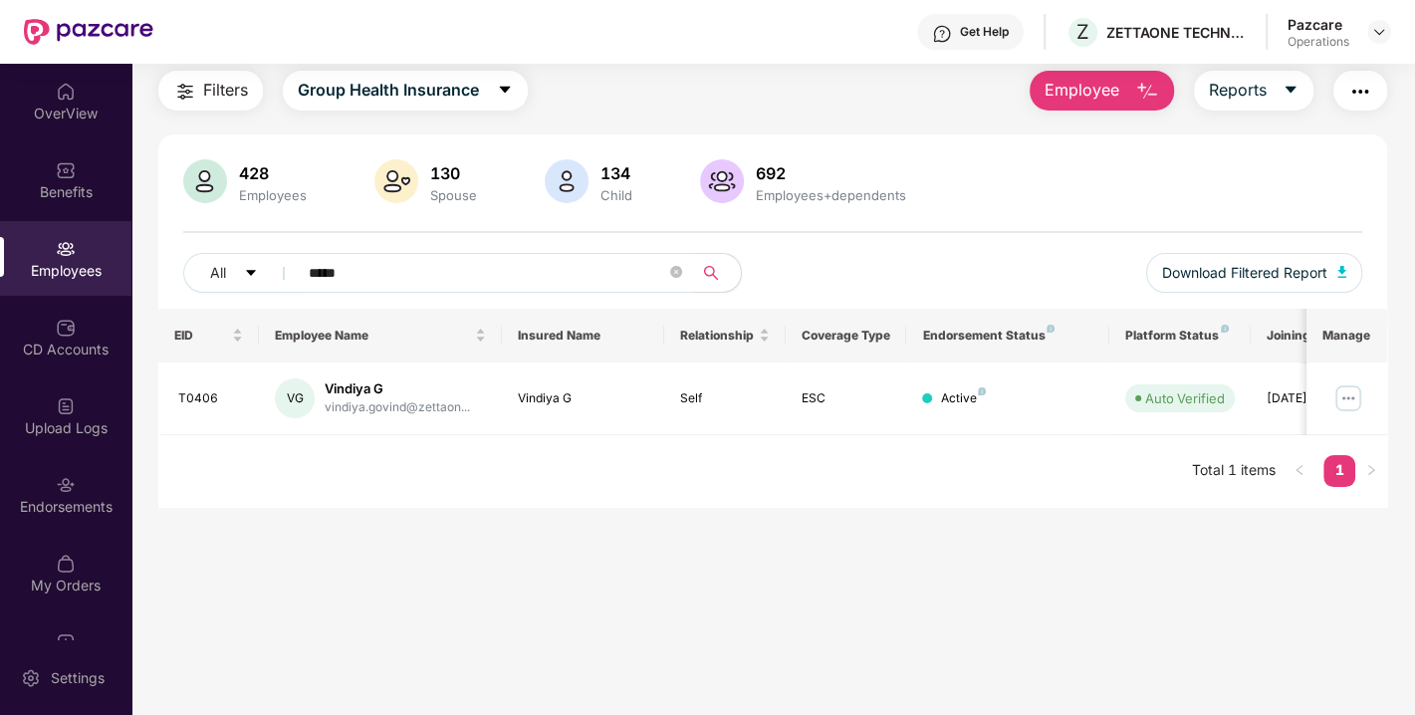
click at [470, 259] on input "*****" at bounding box center [487, 273] width 357 height 30
paste input "text"
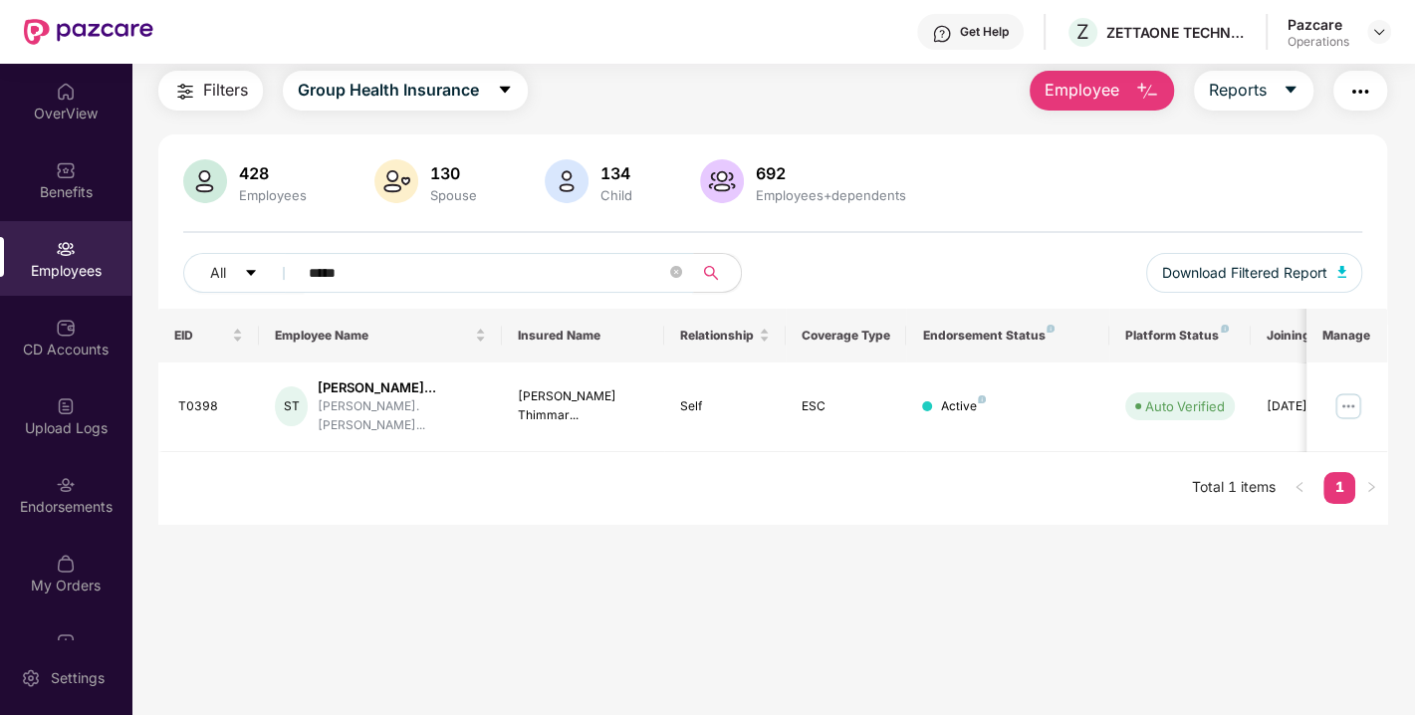
click at [415, 287] on span "*****" at bounding box center [489, 273] width 408 height 40
type input "*"
paste input "*****"
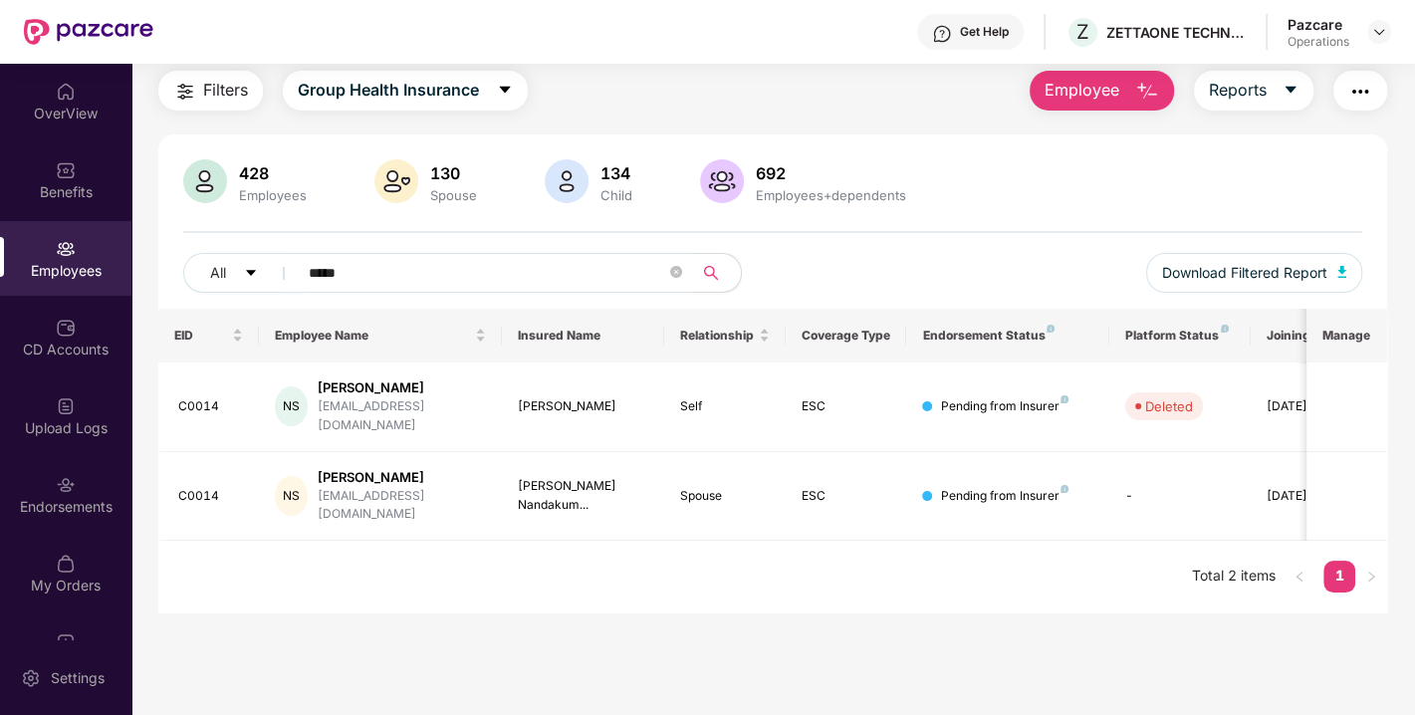
click at [424, 265] on input "*****" at bounding box center [487, 273] width 357 height 30
paste input "text"
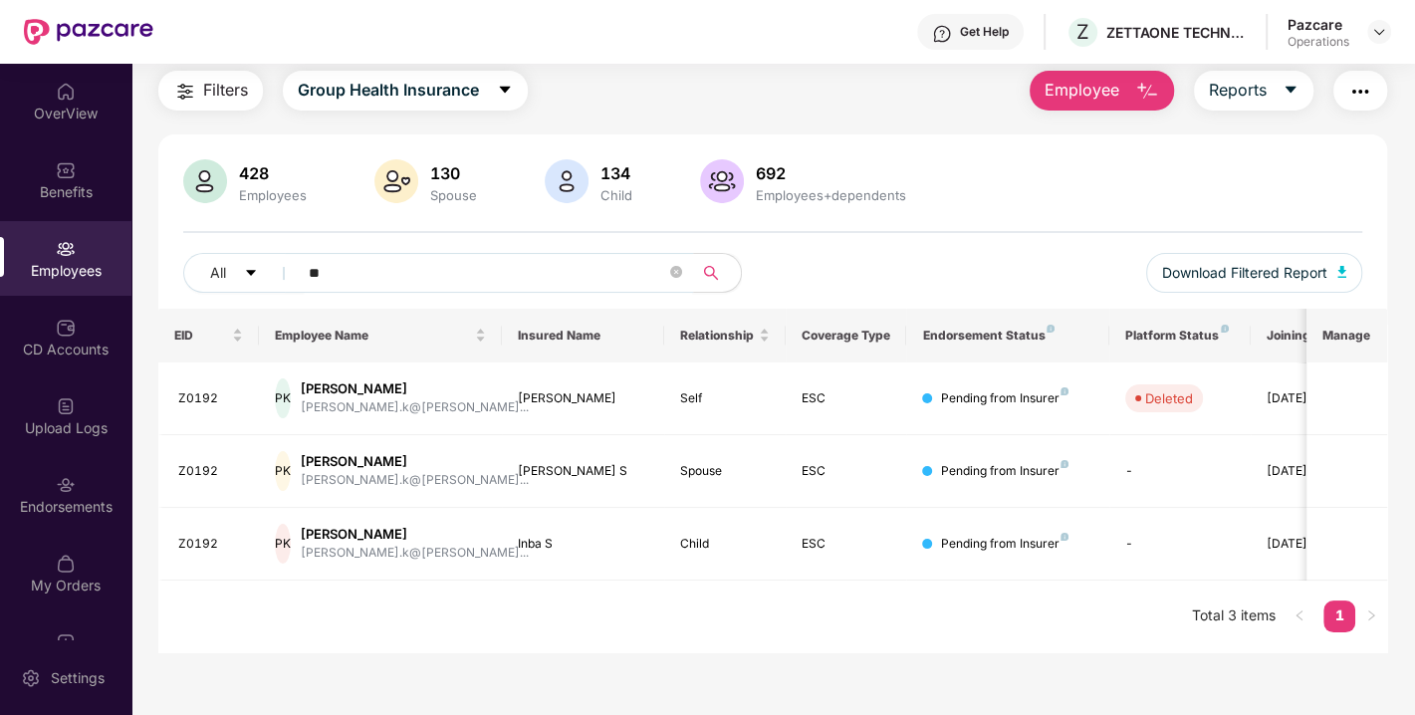
type input "*"
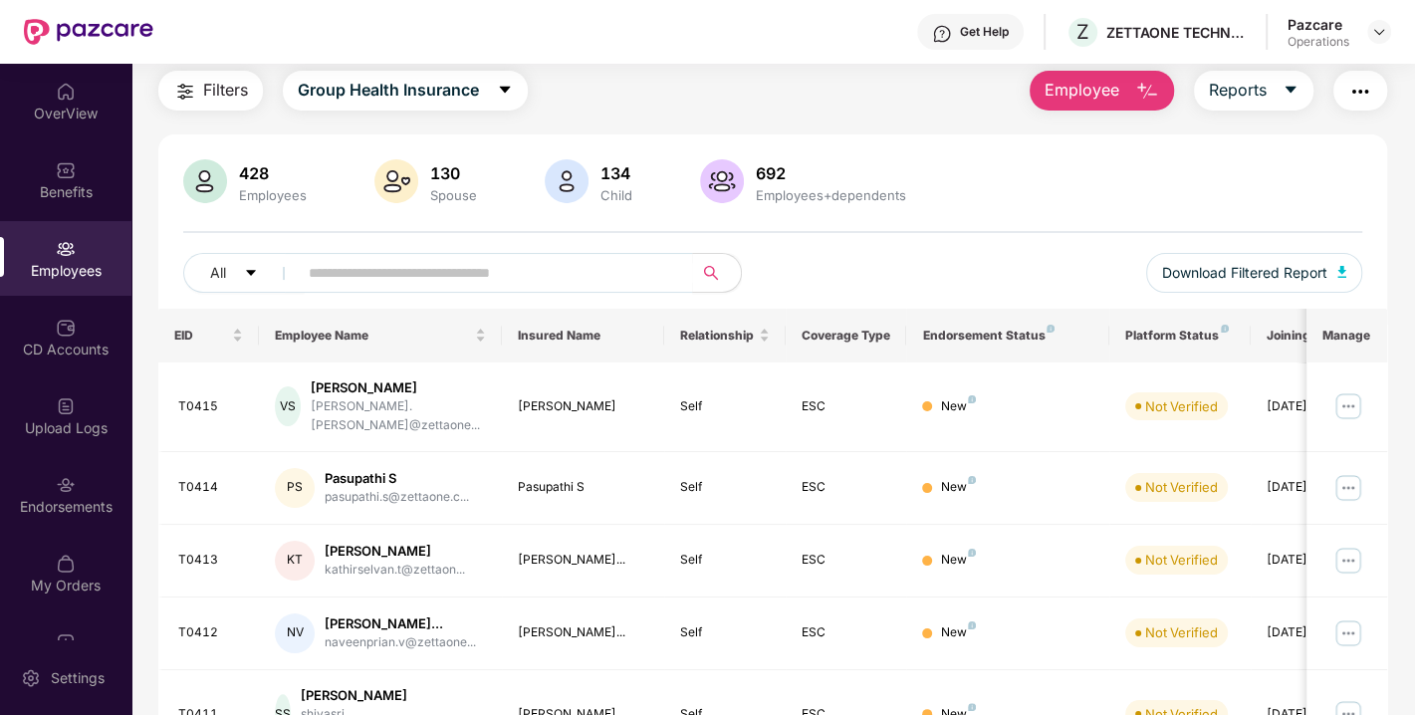
click at [88, 268] on div "Employees" at bounding box center [65, 271] width 131 height 20
click at [88, 405] on div "Upload Logs" at bounding box center [65, 415] width 131 height 75
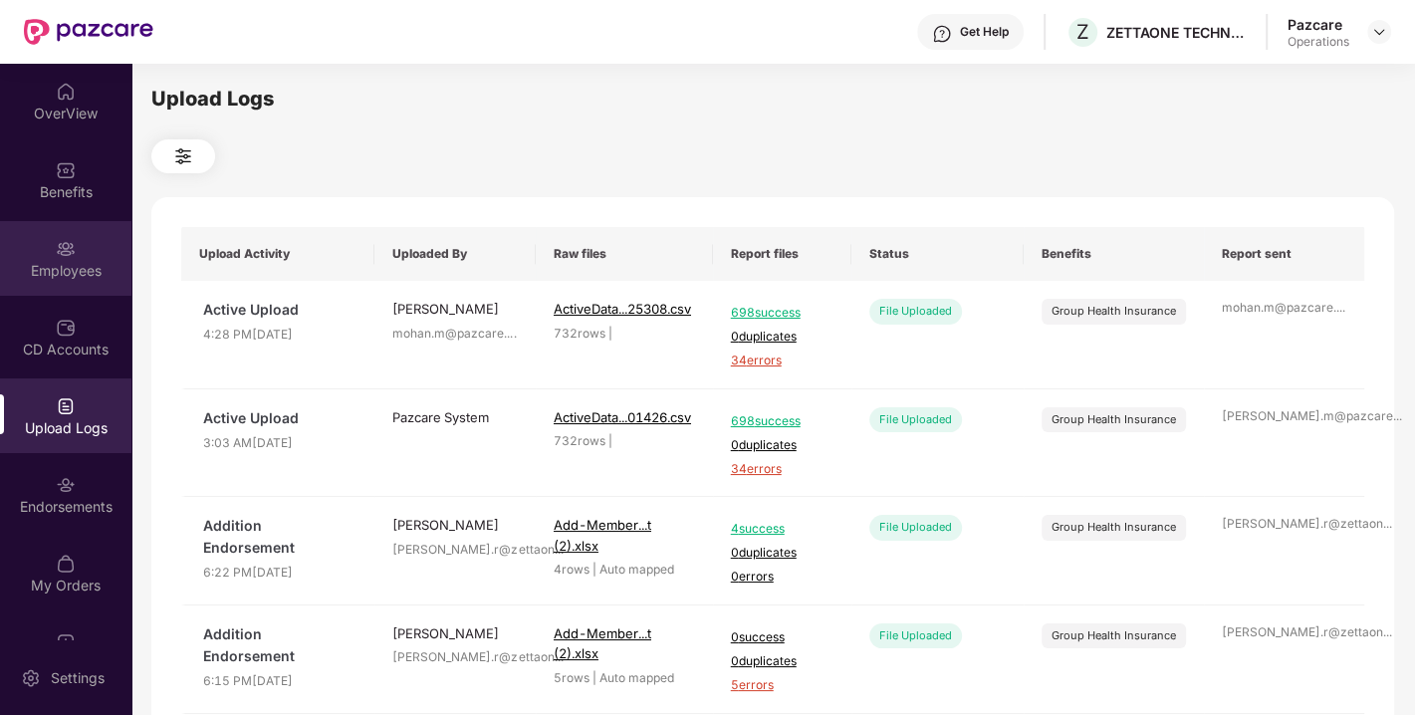
click at [80, 273] on div "Employees" at bounding box center [65, 271] width 131 height 20
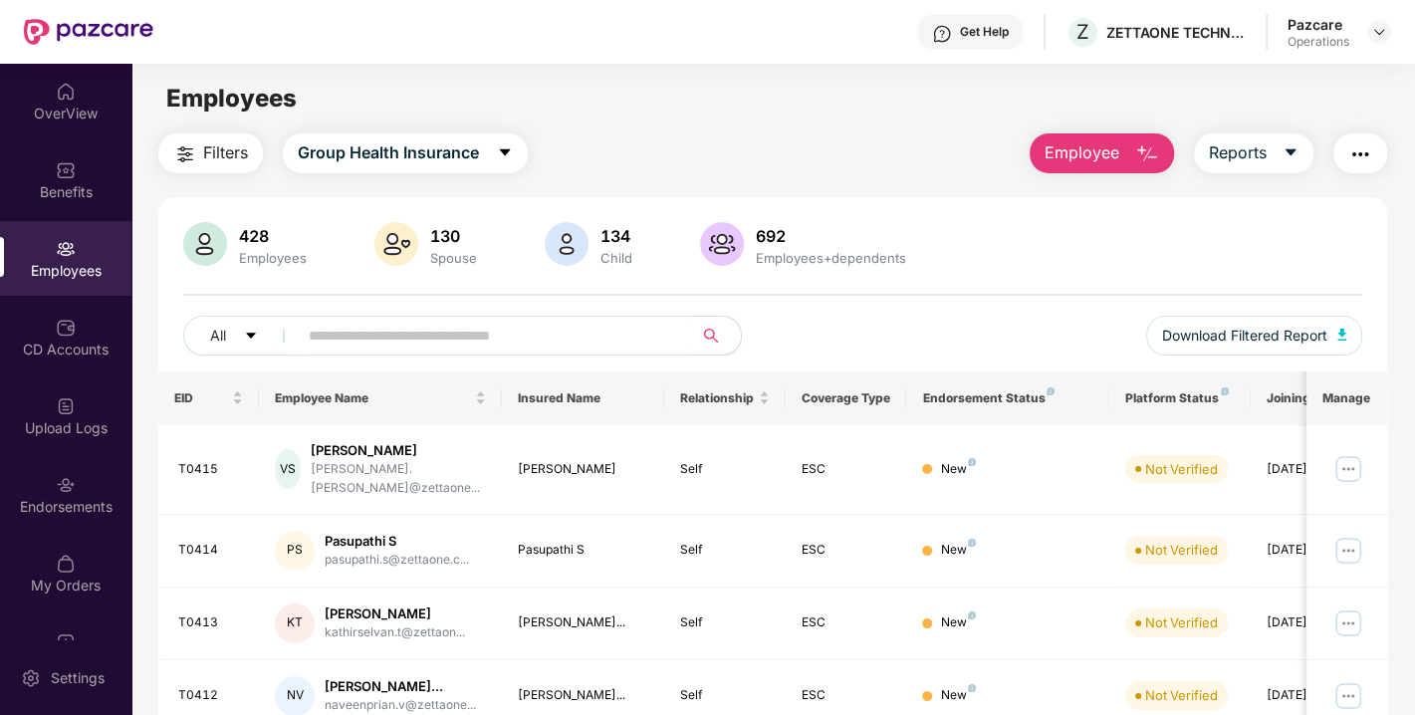
click at [1363, 147] on img "button" at bounding box center [1360, 154] width 24 height 24
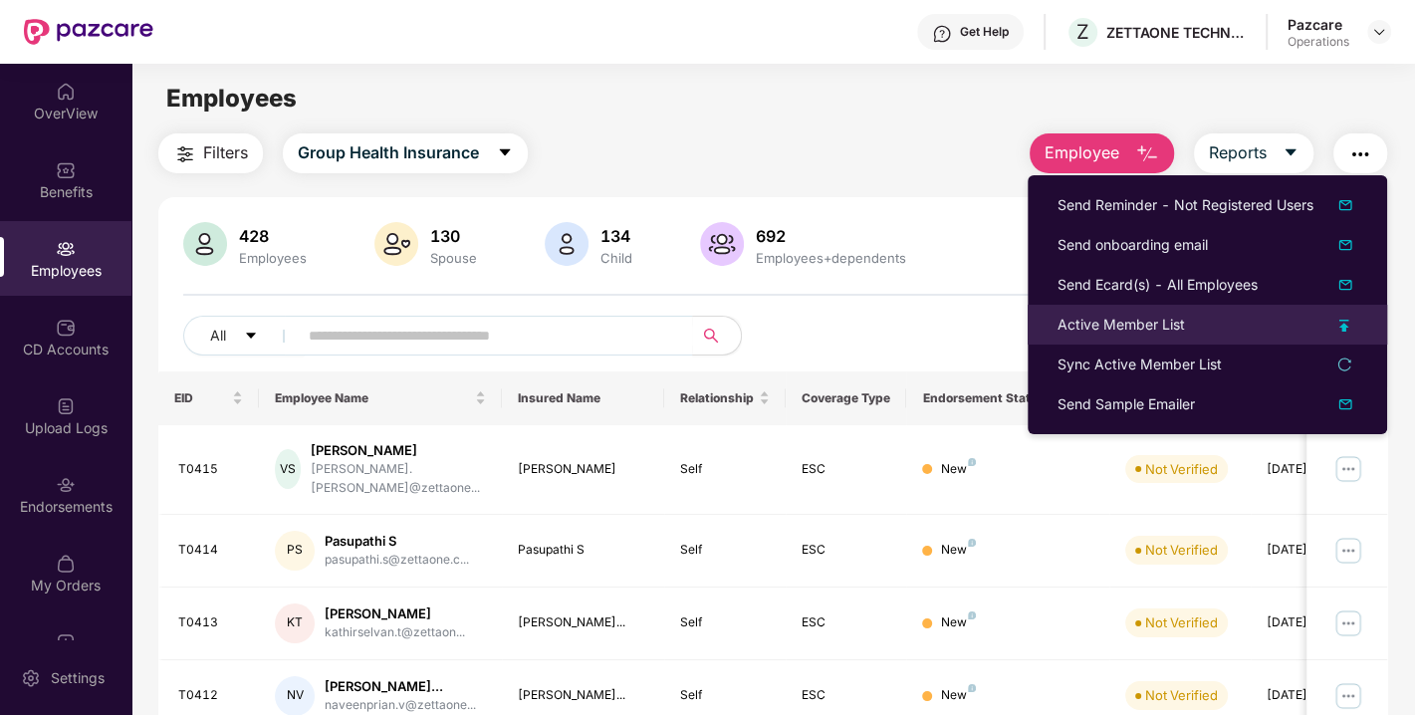
click at [1080, 330] on div "Active Member List" at bounding box center [1120, 325] width 127 height 22
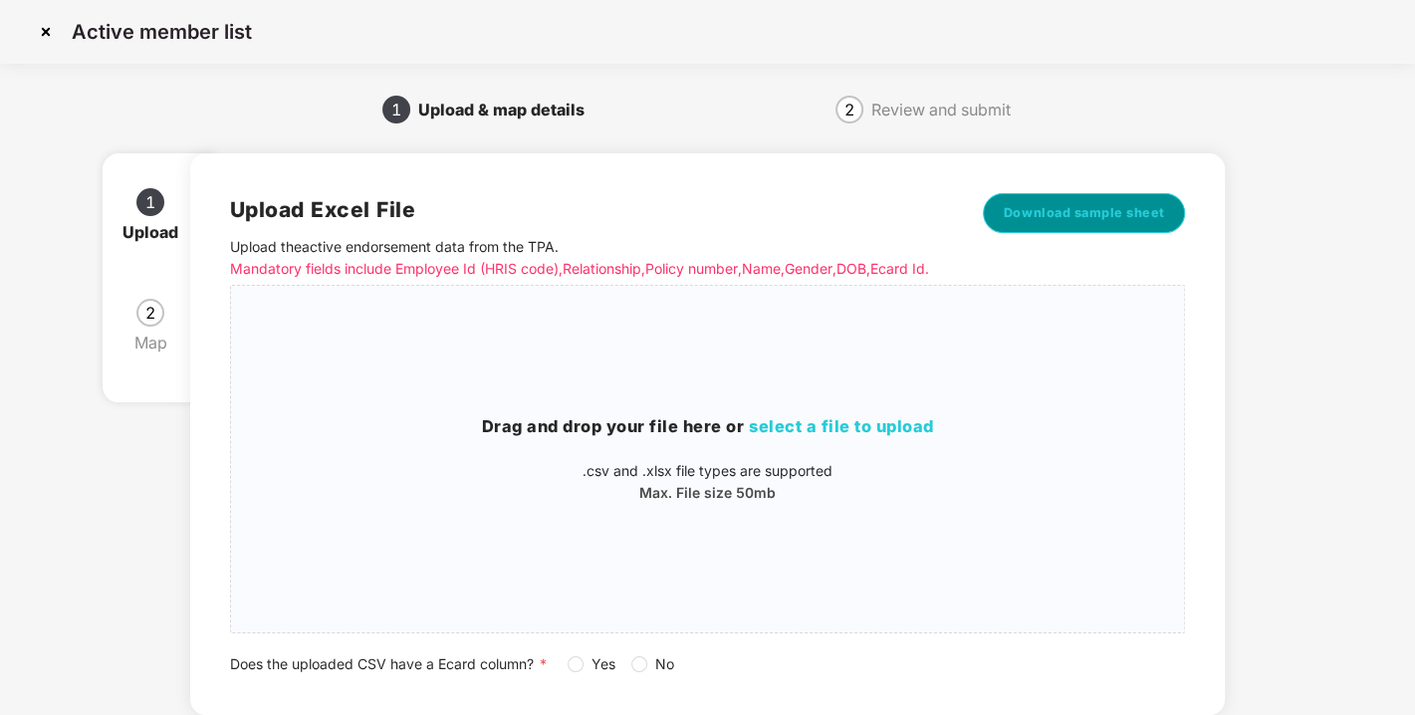
click at [1098, 214] on span "Download sample sheet" at bounding box center [1084, 213] width 161 height 20
click at [902, 436] on span "select a file to upload" at bounding box center [841, 426] width 185 height 20
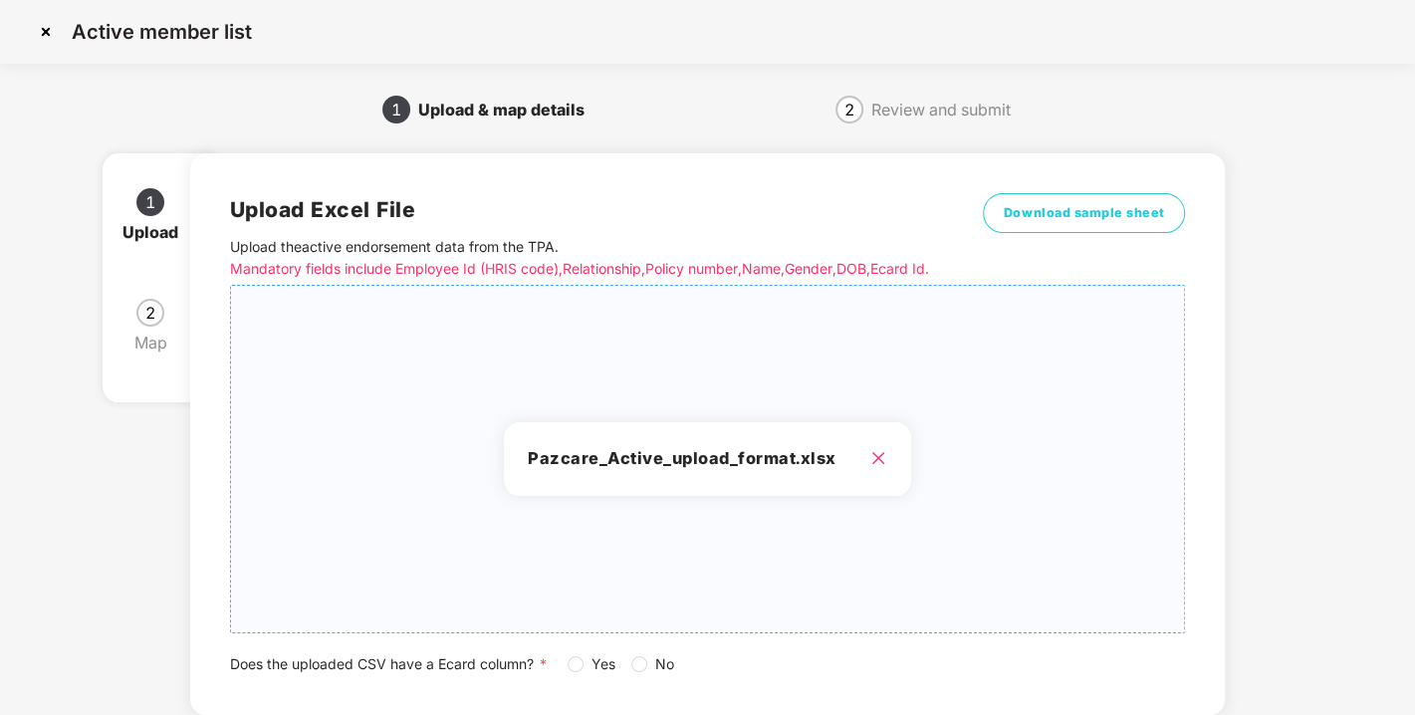
scroll to position [146, 0]
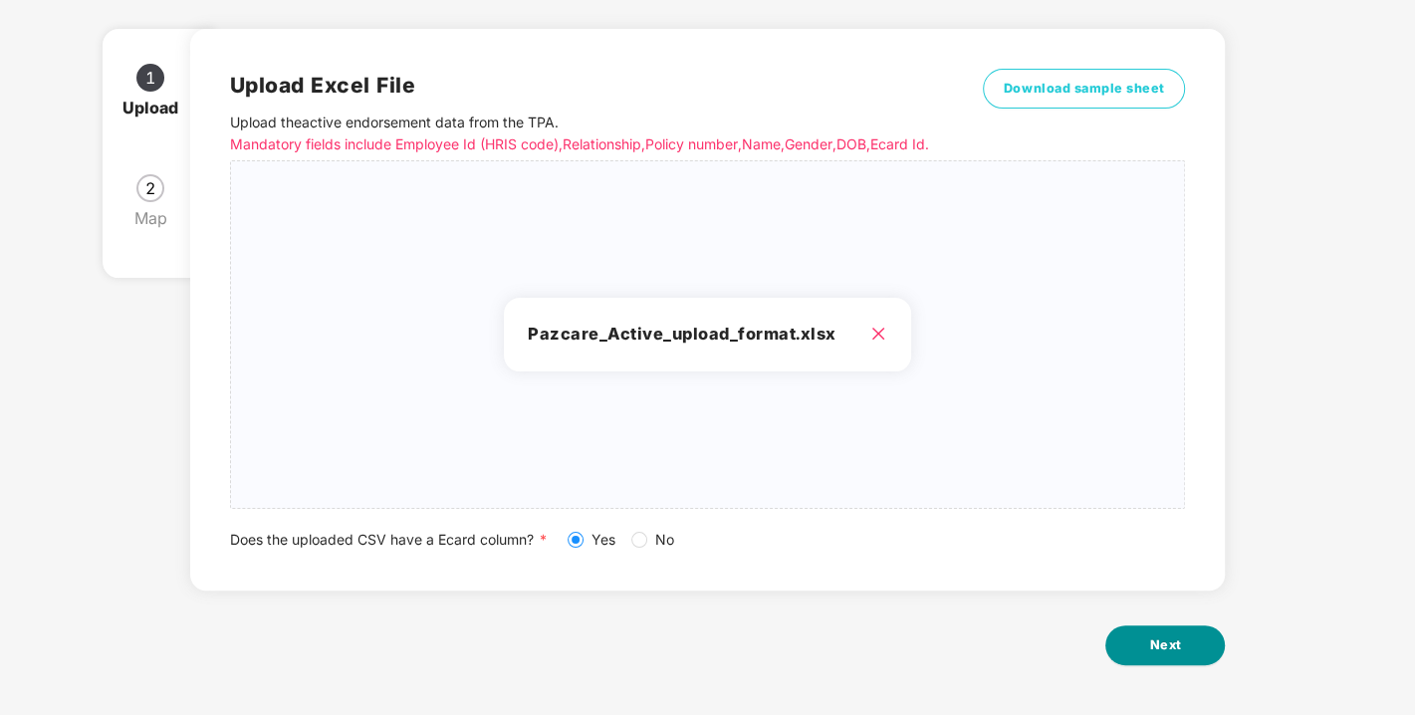
click at [1132, 656] on button "Next" at bounding box center [1164, 645] width 119 height 40
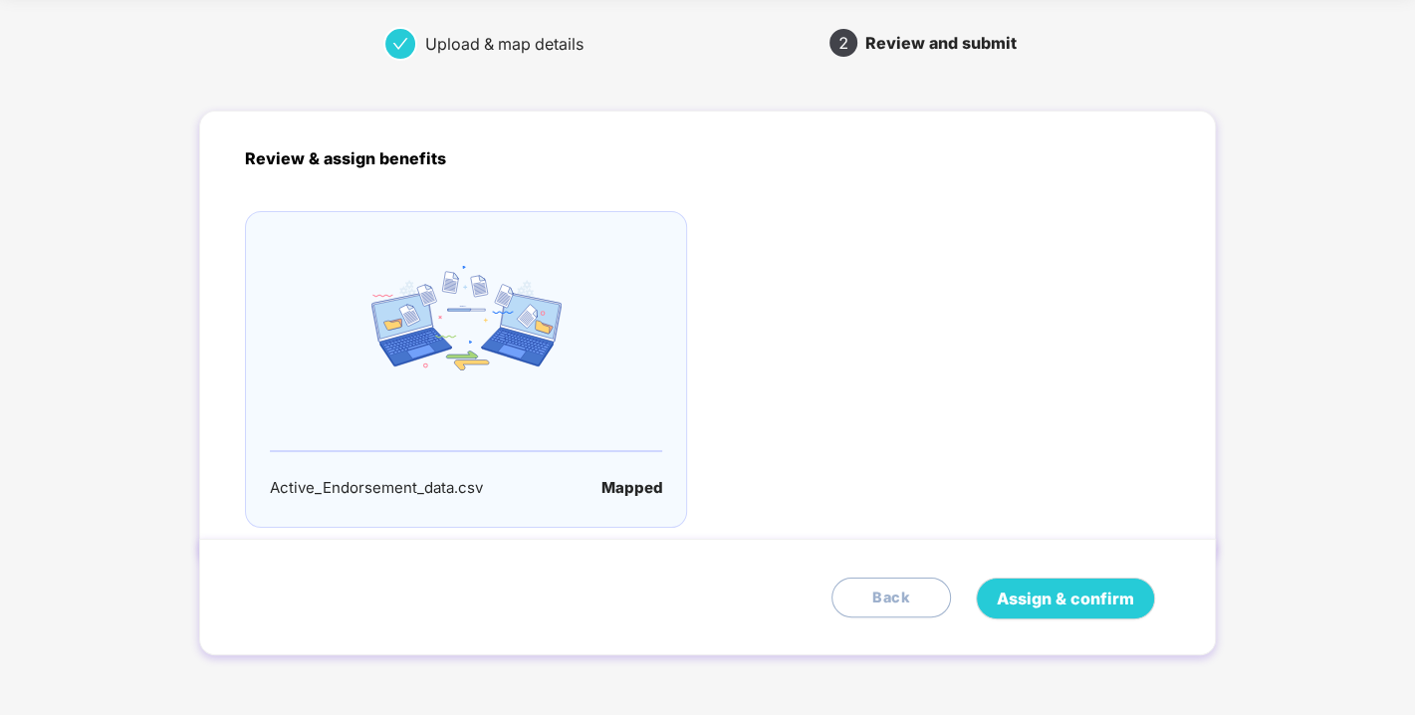
scroll to position [0, 0]
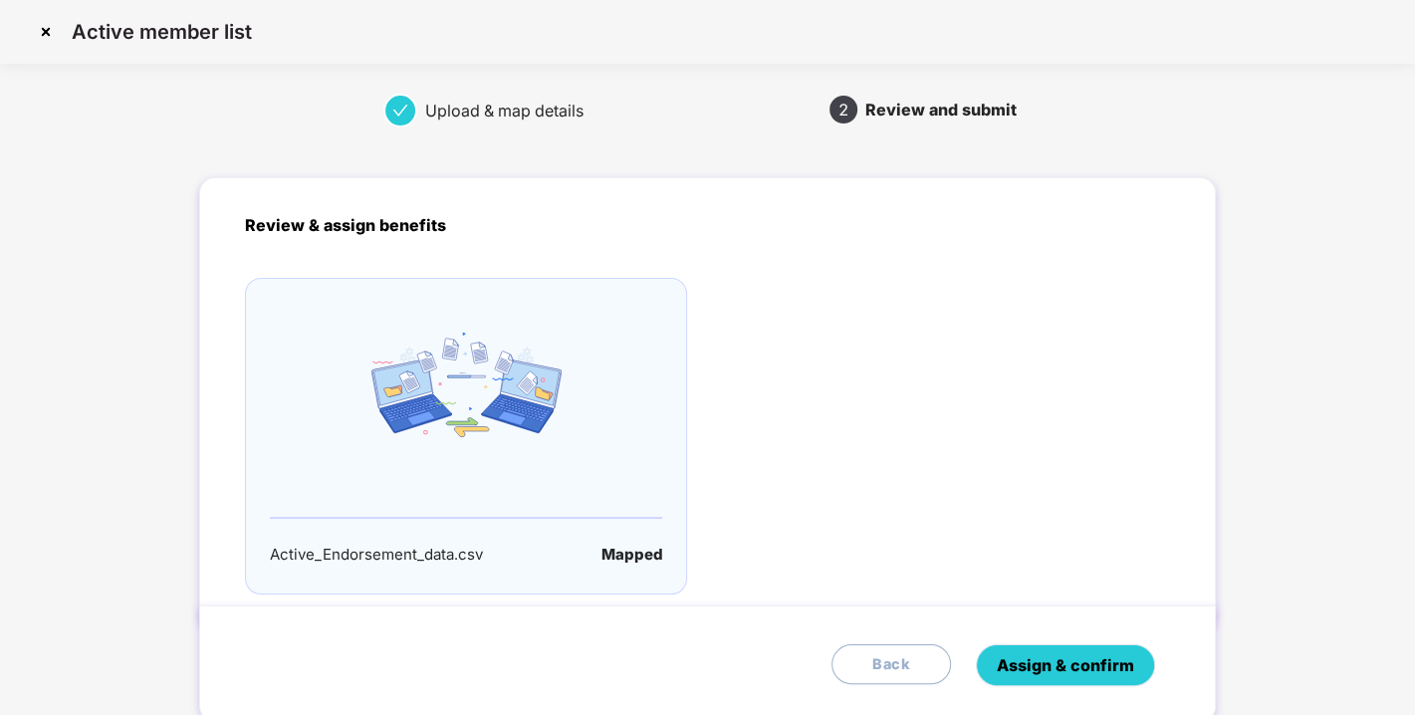
click at [1132, 656] on span "Assign & confirm" at bounding box center [1065, 665] width 137 height 25
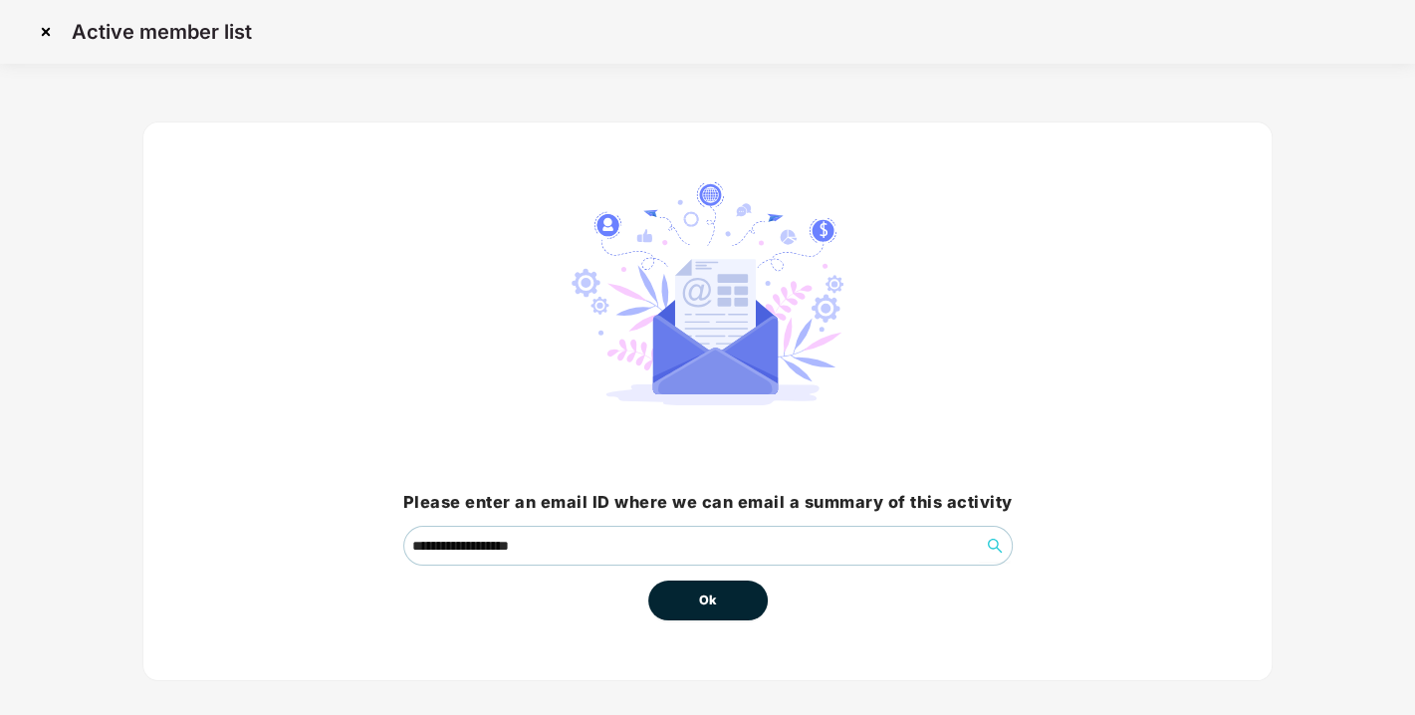
click at [741, 596] on button "Ok" at bounding box center [707, 600] width 119 height 40
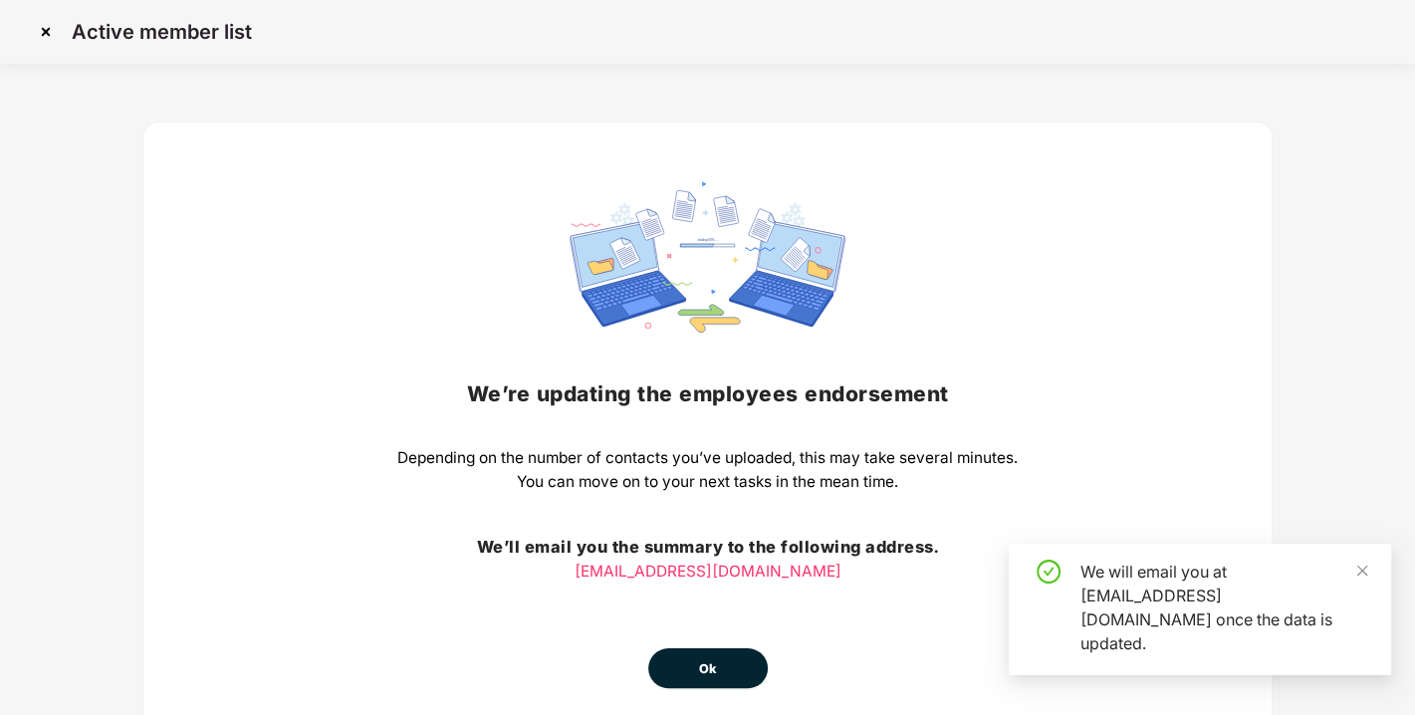
scroll to position [88, 0]
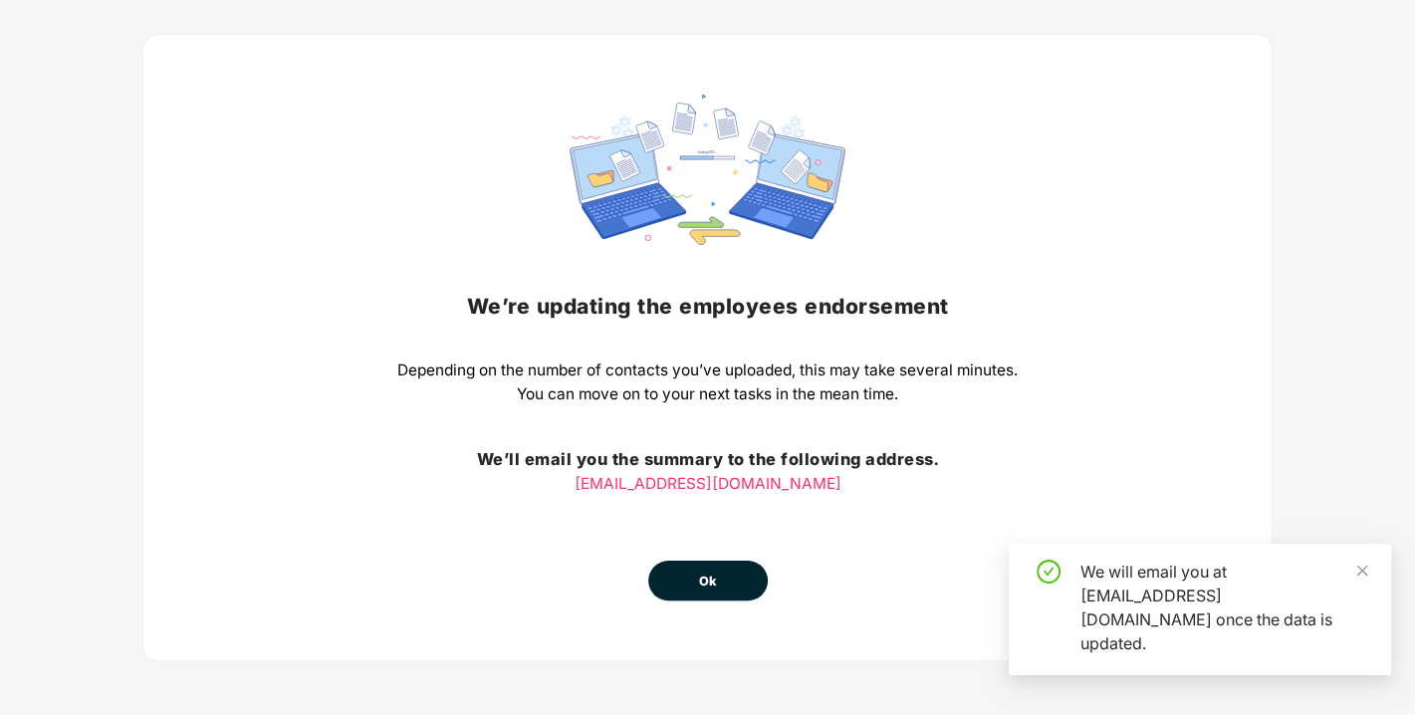
click at [722, 571] on button "Ok" at bounding box center [707, 581] width 119 height 40
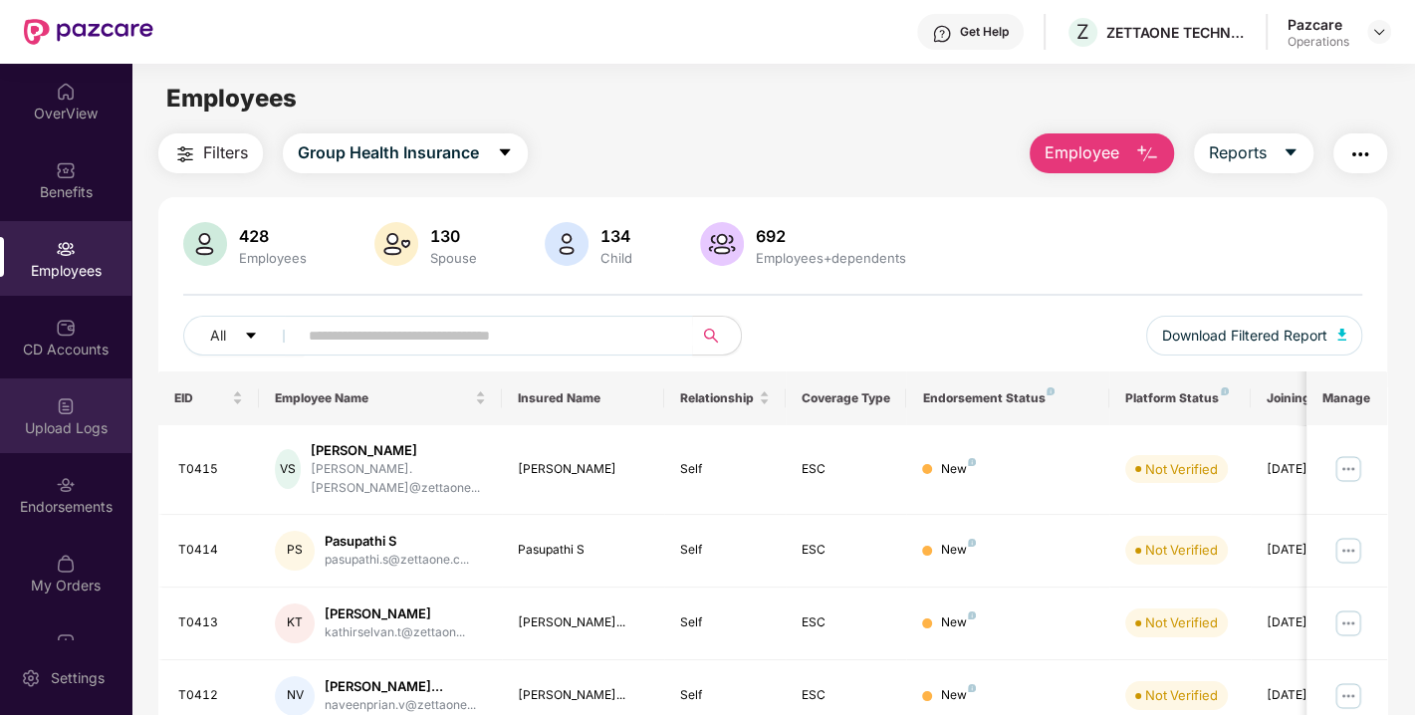
click at [77, 426] on div "Upload Logs" at bounding box center [65, 428] width 131 height 20
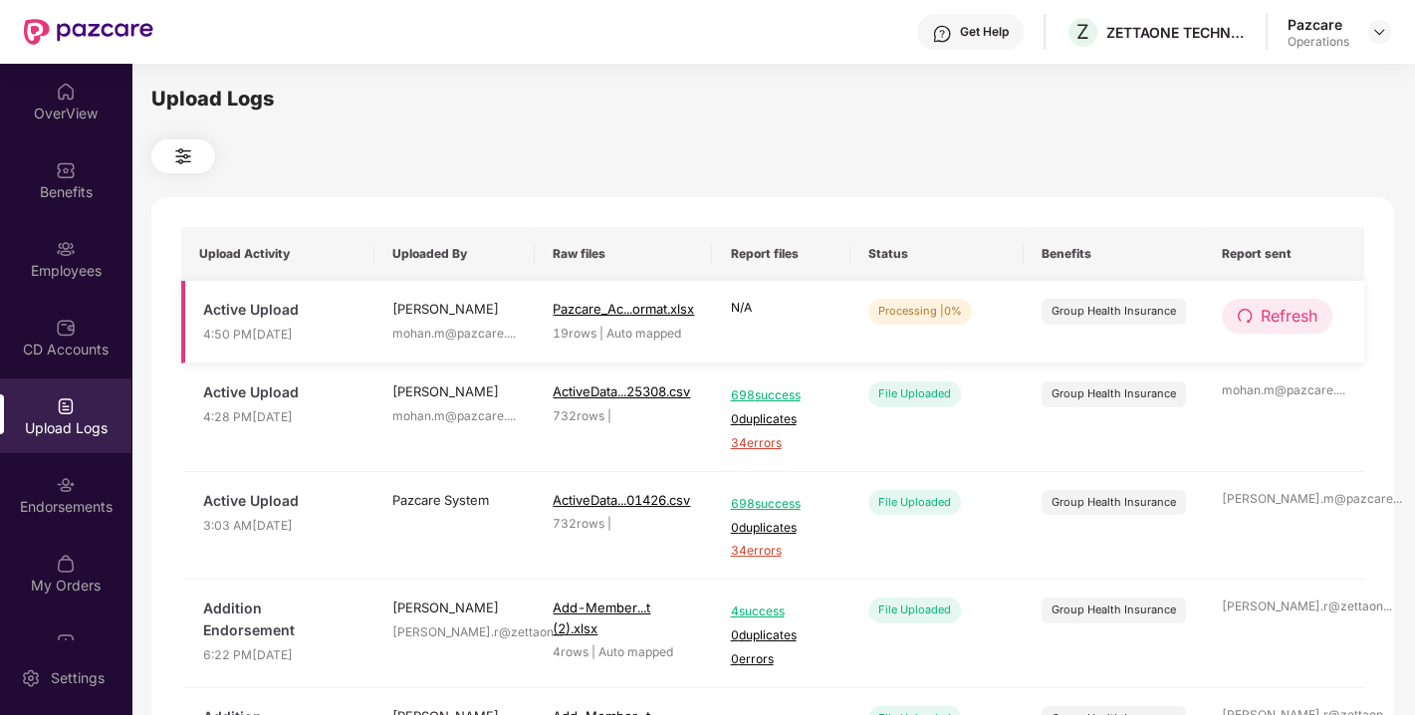
click at [1275, 319] on span "Refresh" at bounding box center [1288, 316] width 57 height 25
click at [1265, 320] on span "Refresh" at bounding box center [1288, 316] width 57 height 25
click at [1285, 321] on span "Refresh" at bounding box center [1288, 316] width 57 height 25
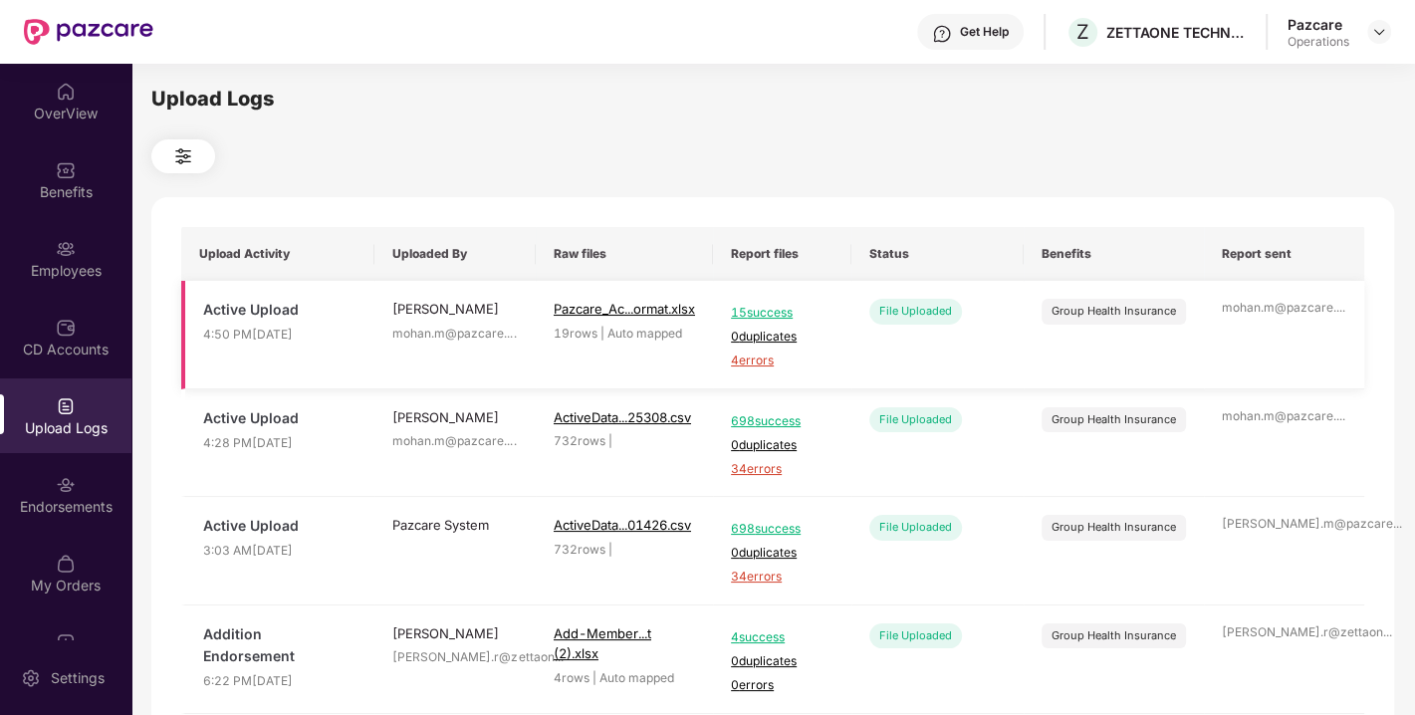
click at [764, 360] on span "4 errors" at bounding box center [782, 360] width 103 height 19
click at [82, 273] on div "Employees" at bounding box center [65, 271] width 131 height 20
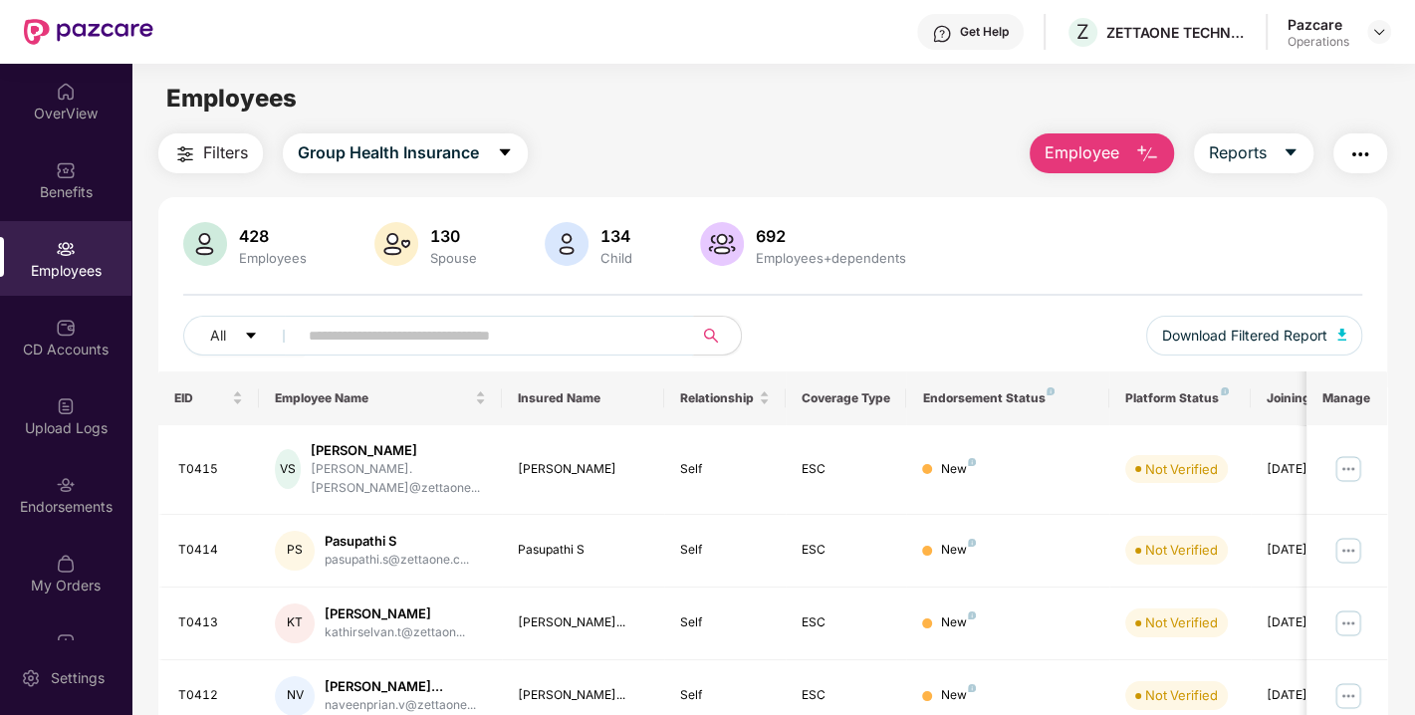
click at [371, 343] on input "text" at bounding box center [487, 336] width 357 height 30
paste input "*****"
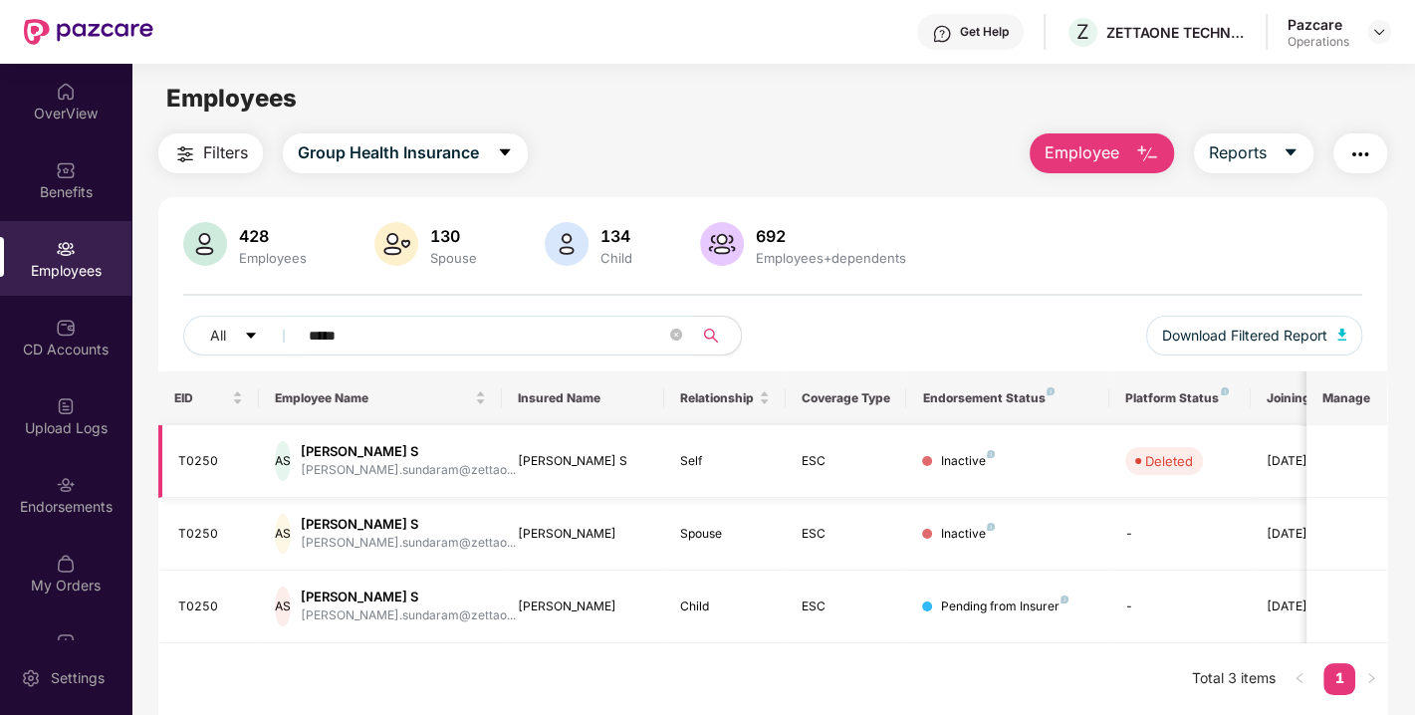
scroll to position [63, 0]
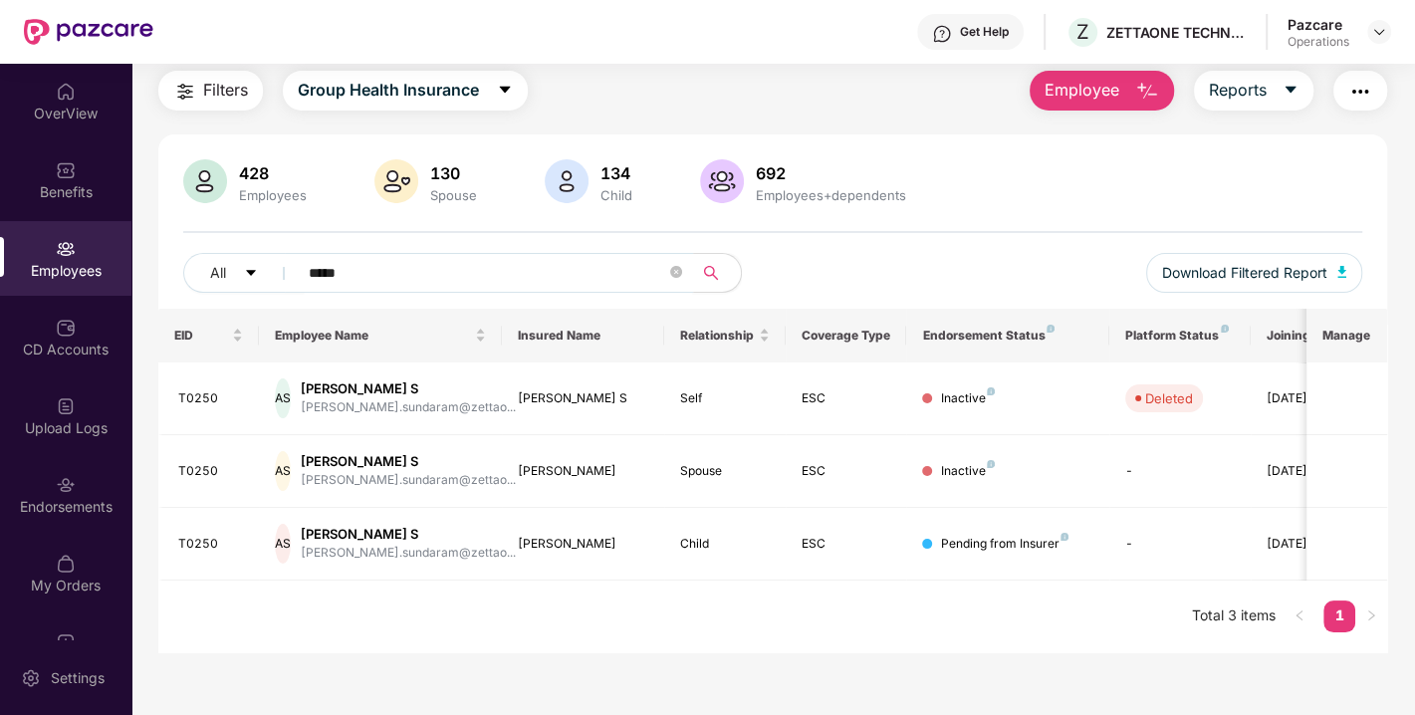
click at [375, 273] on input "*****" at bounding box center [487, 273] width 357 height 30
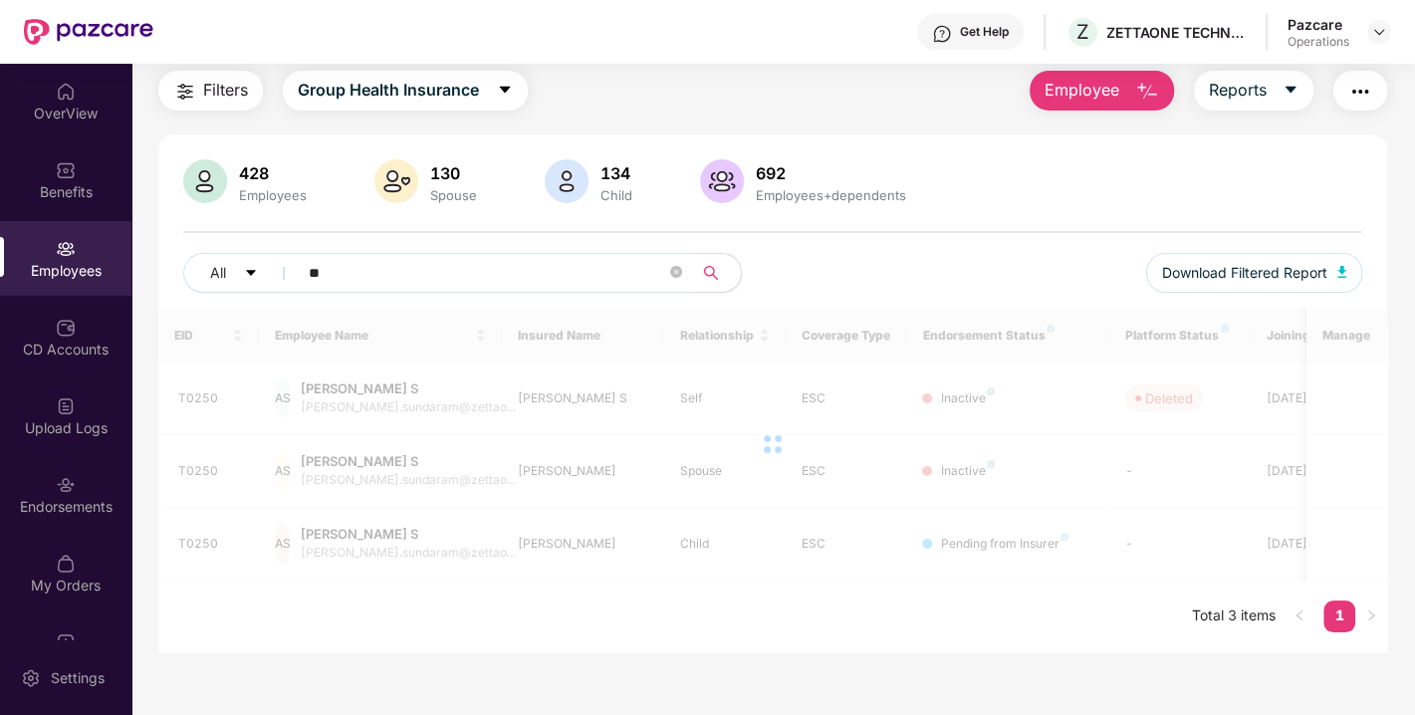
type input "*"
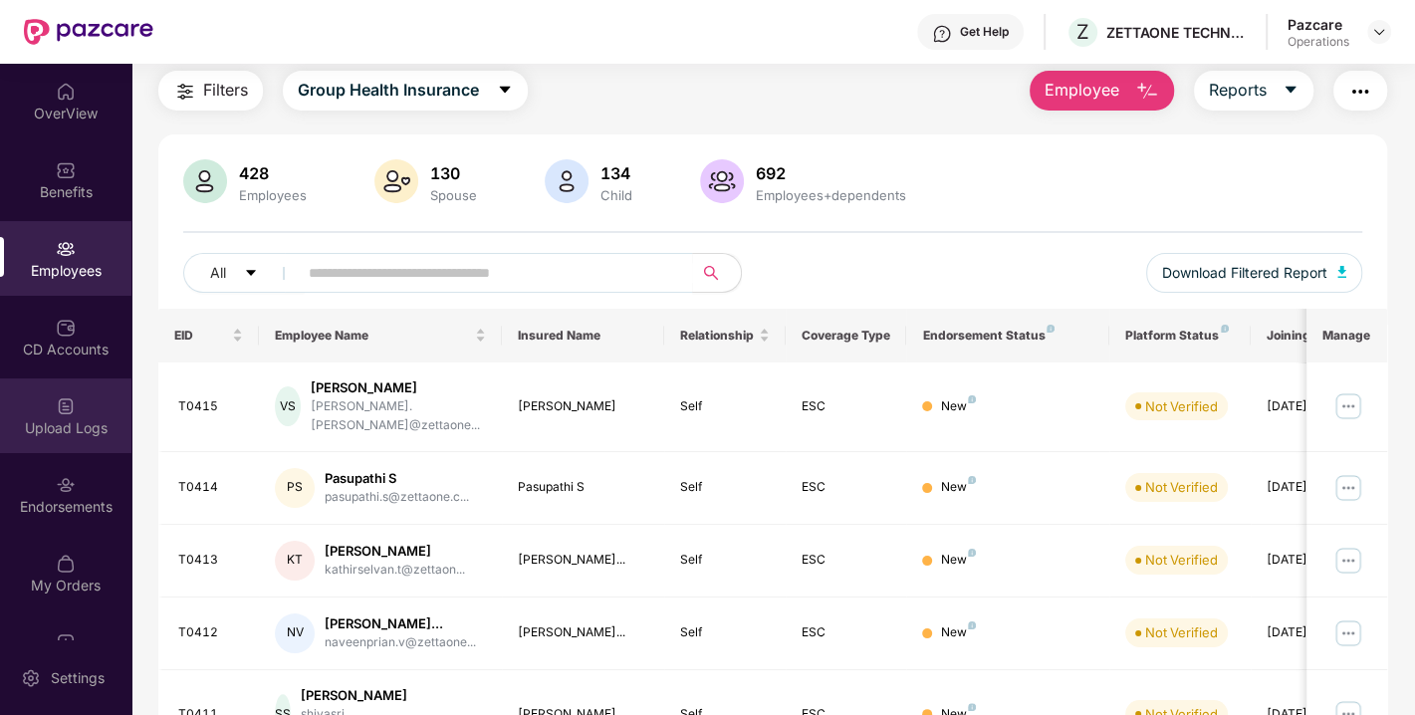
click at [68, 396] on img at bounding box center [66, 406] width 20 height 20
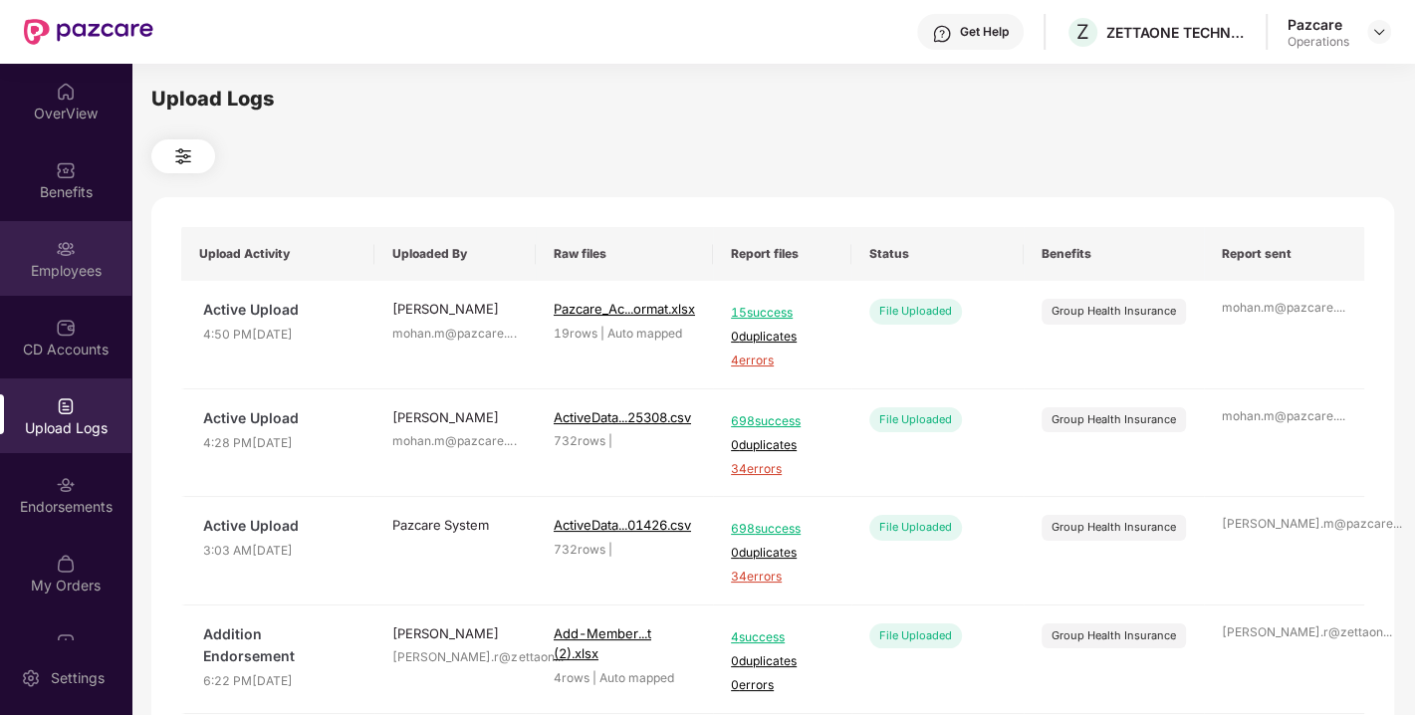
click at [95, 261] on div "Employees" at bounding box center [65, 271] width 131 height 20
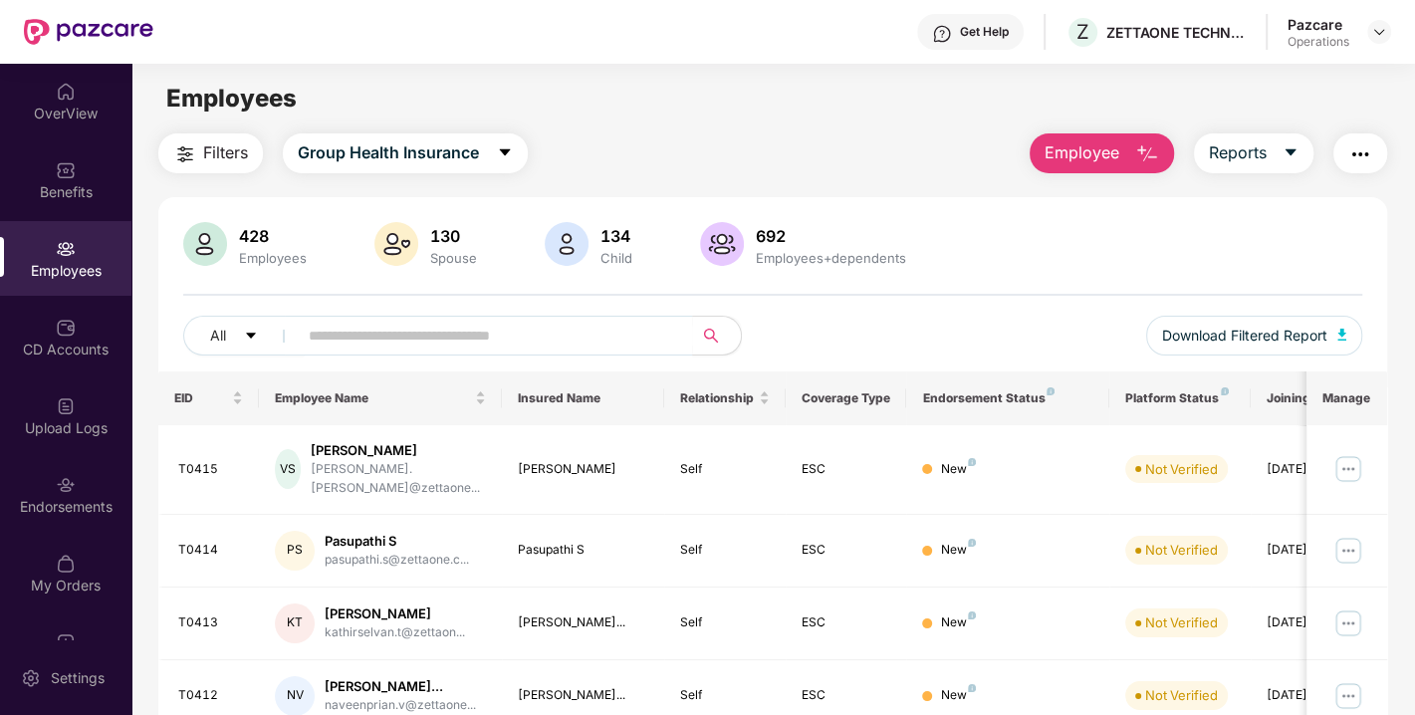
click at [1352, 143] on img "button" at bounding box center [1360, 154] width 24 height 24
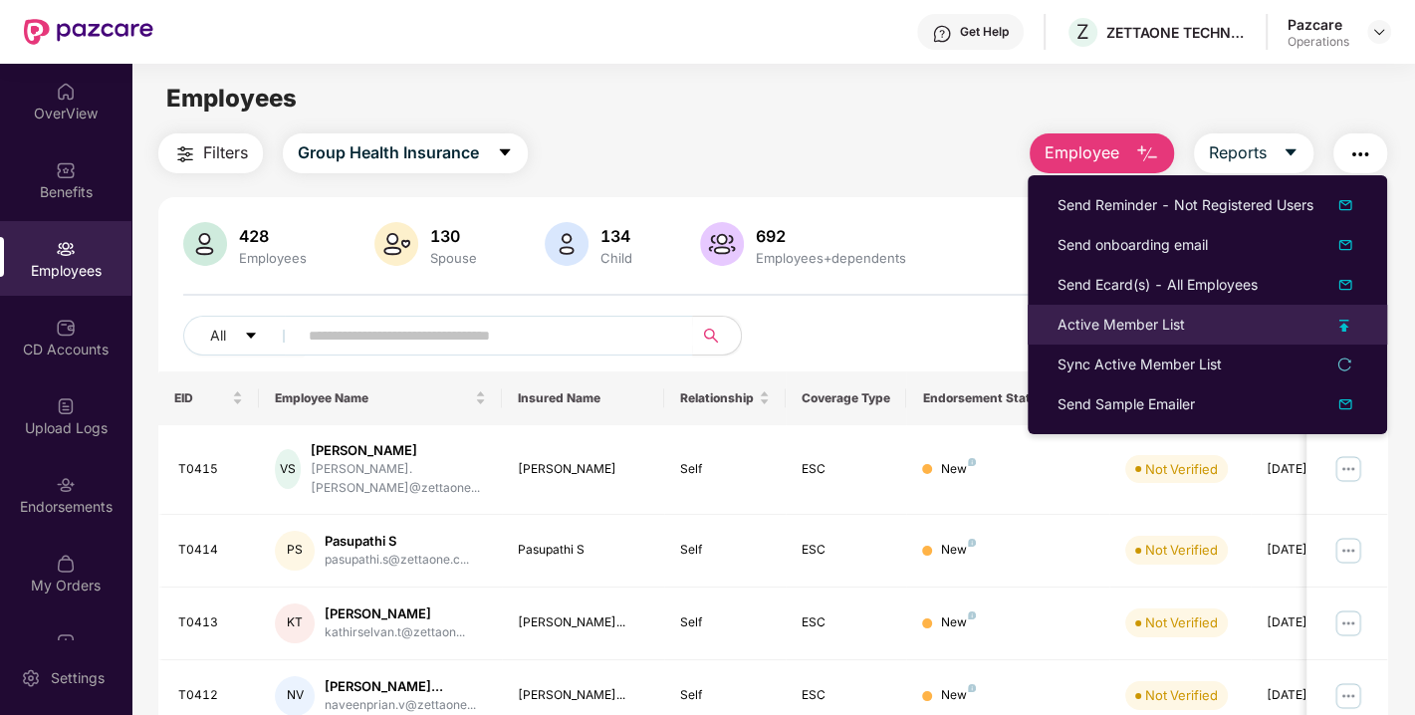
click at [1121, 328] on div "Active Member List" at bounding box center [1120, 325] width 127 height 22
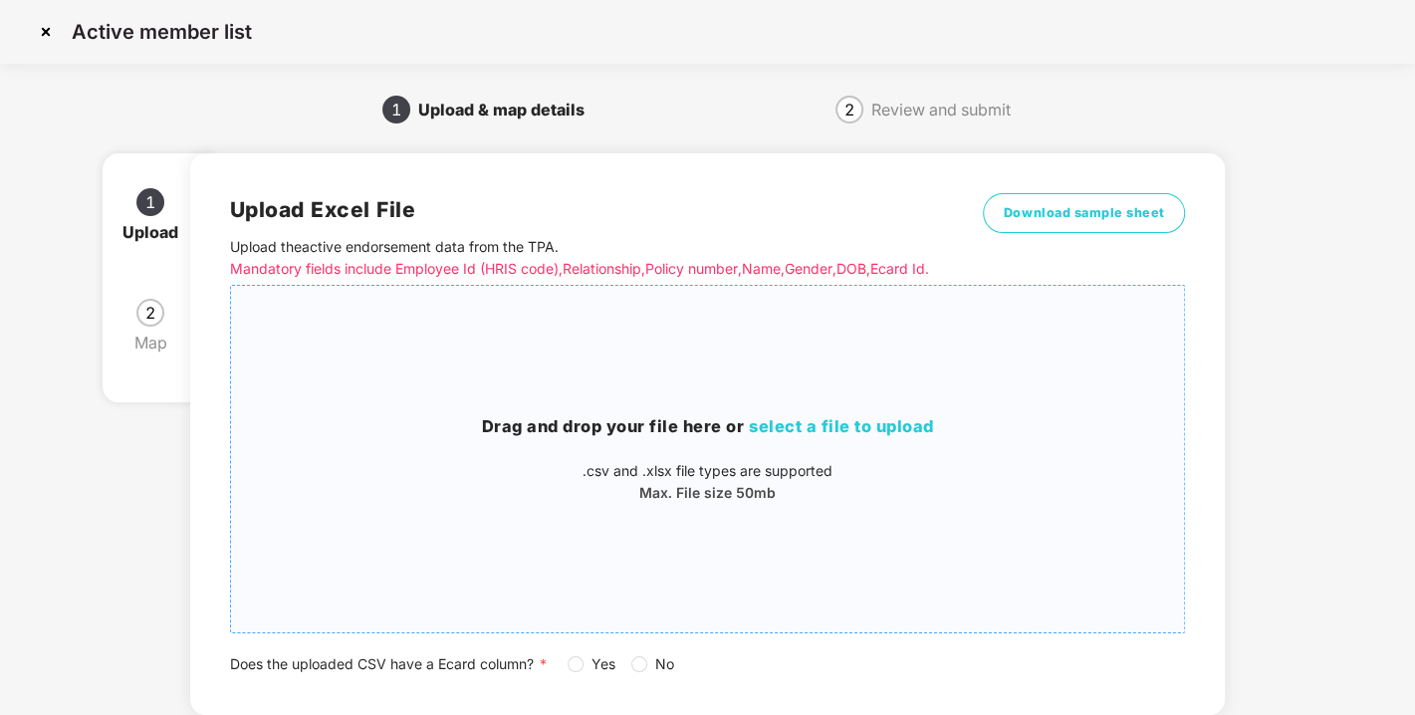
click at [816, 436] on span "select a file to upload" at bounding box center [841, 426] width 185 height 20
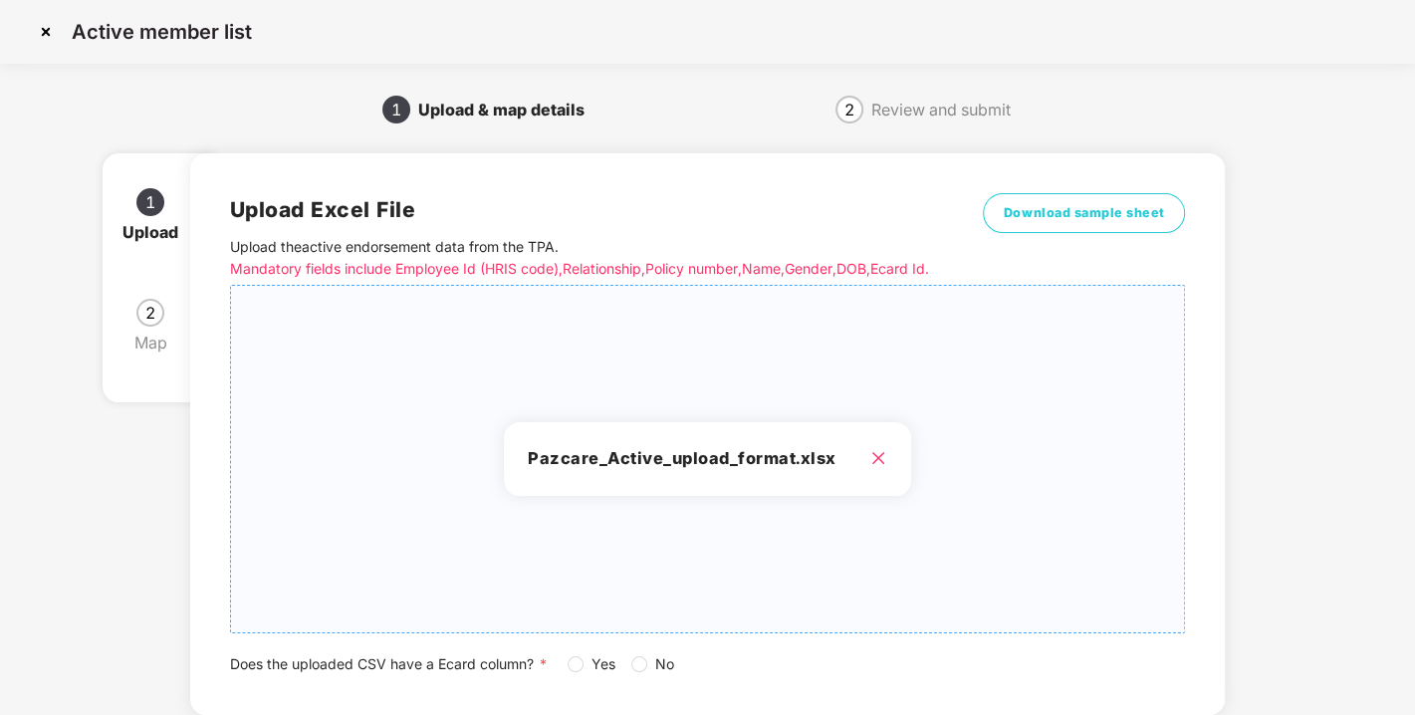
scroll to position [146, 0]
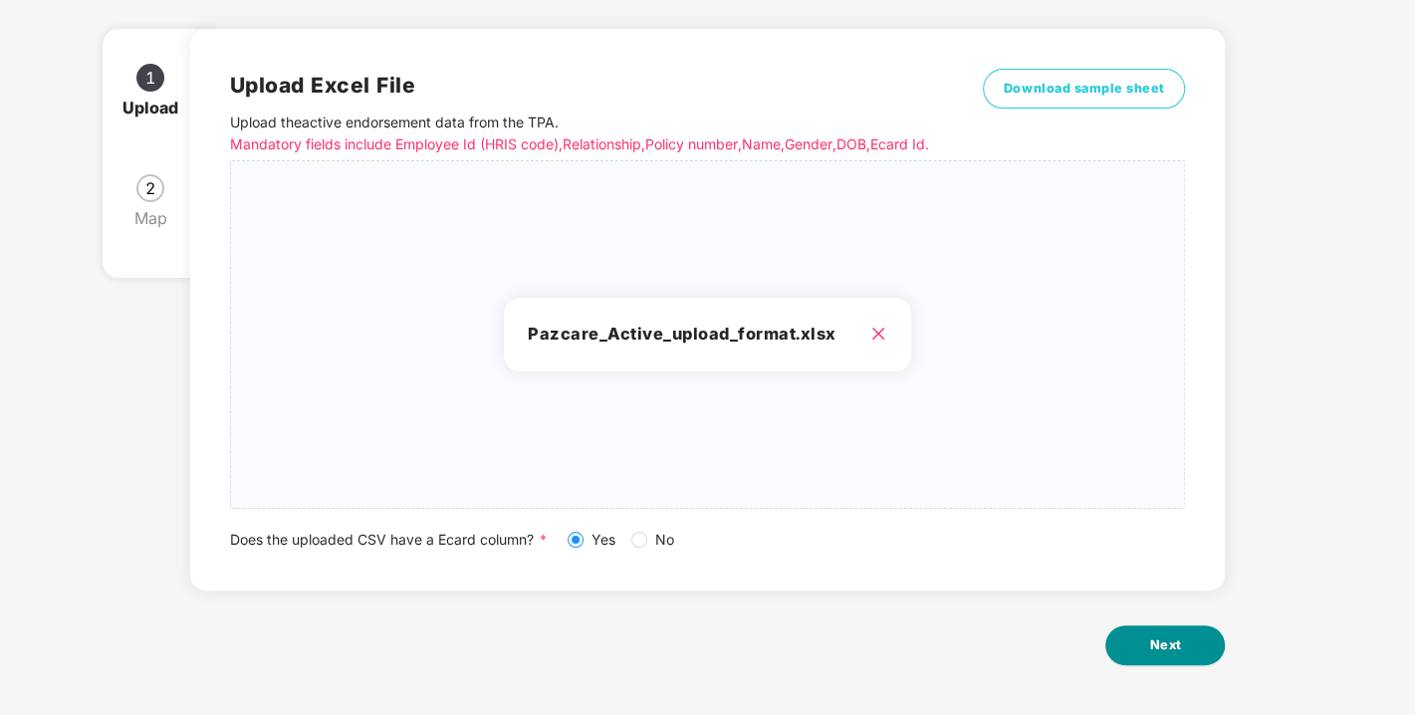
click at [1168, 658] on button "Next" at bounding box center [1164, 645] width 119 height 40
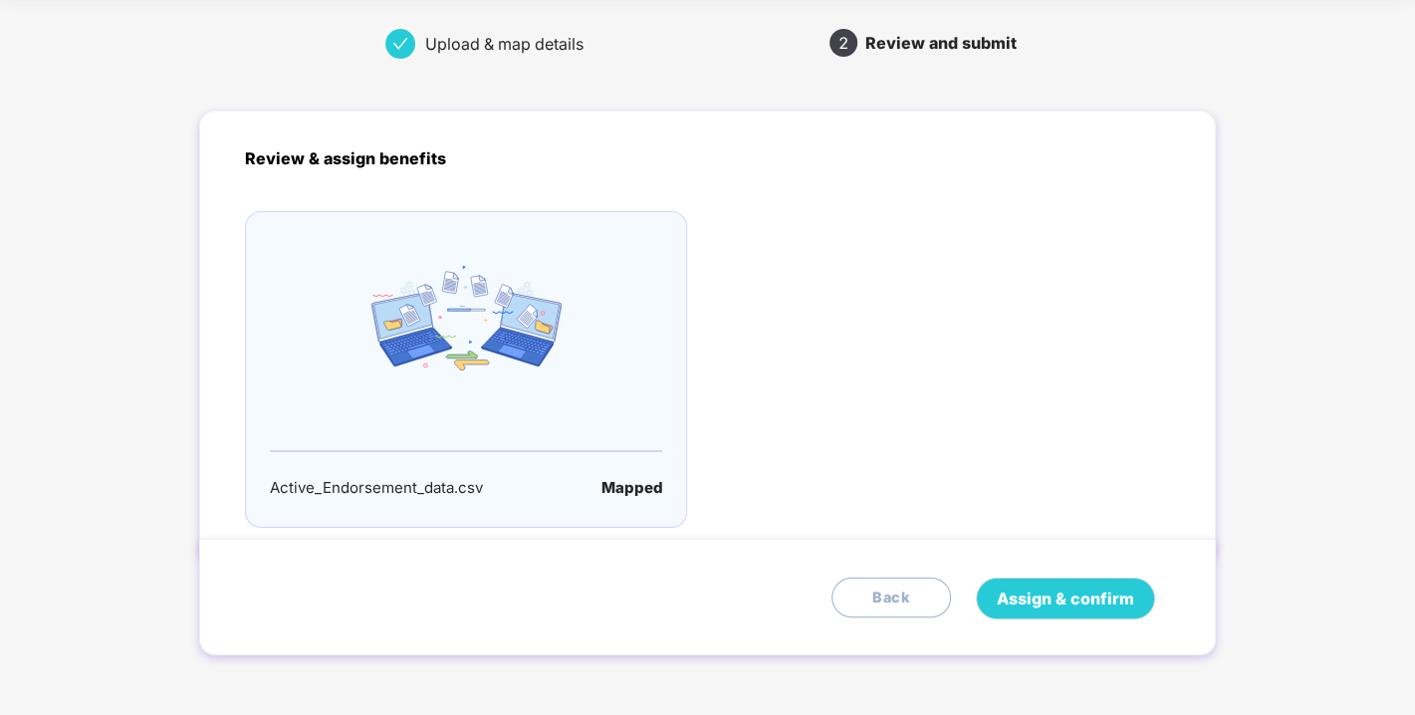
scroll to position [0, 0]
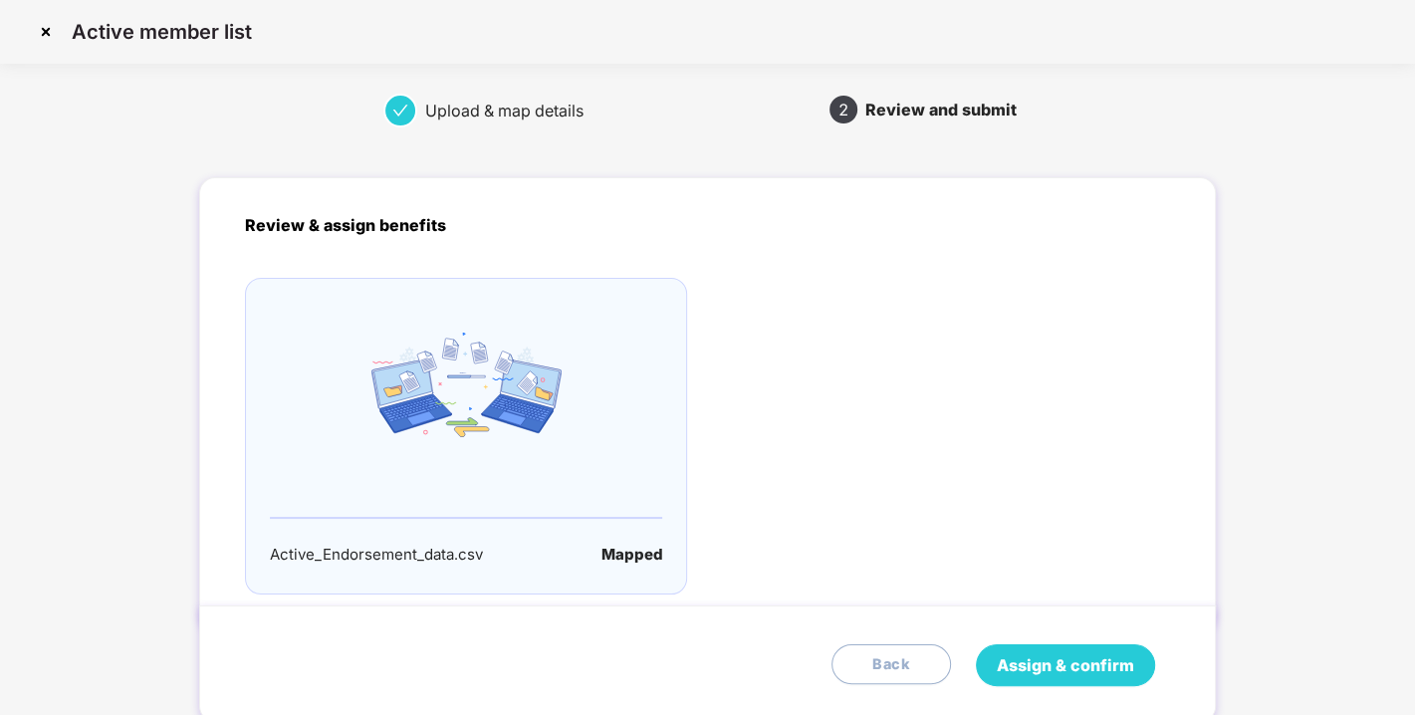
click at [1081, 665] on span "Assign & confirm" at bounding box center [1065, 665] width 137 height 25
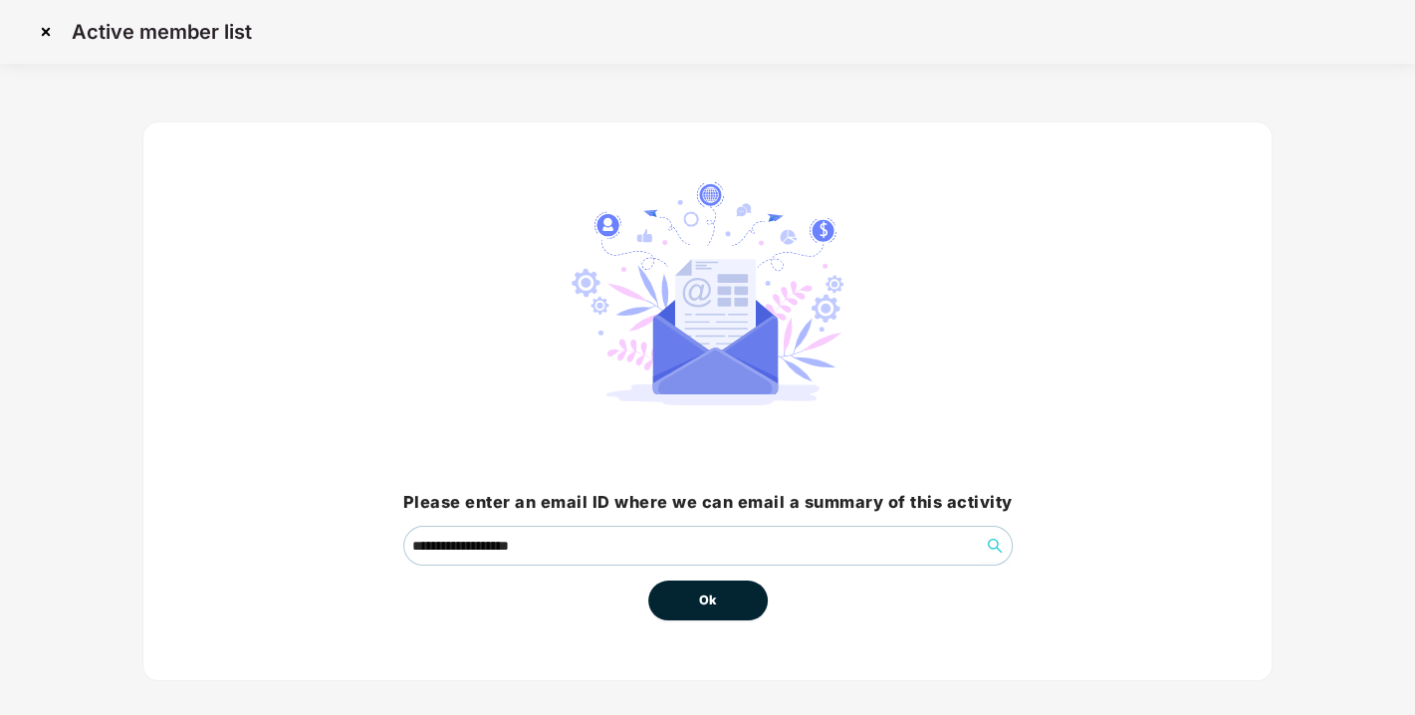
click at [729, 589] on button "Ok" at bounding box center [707, 600] width 119 height 40
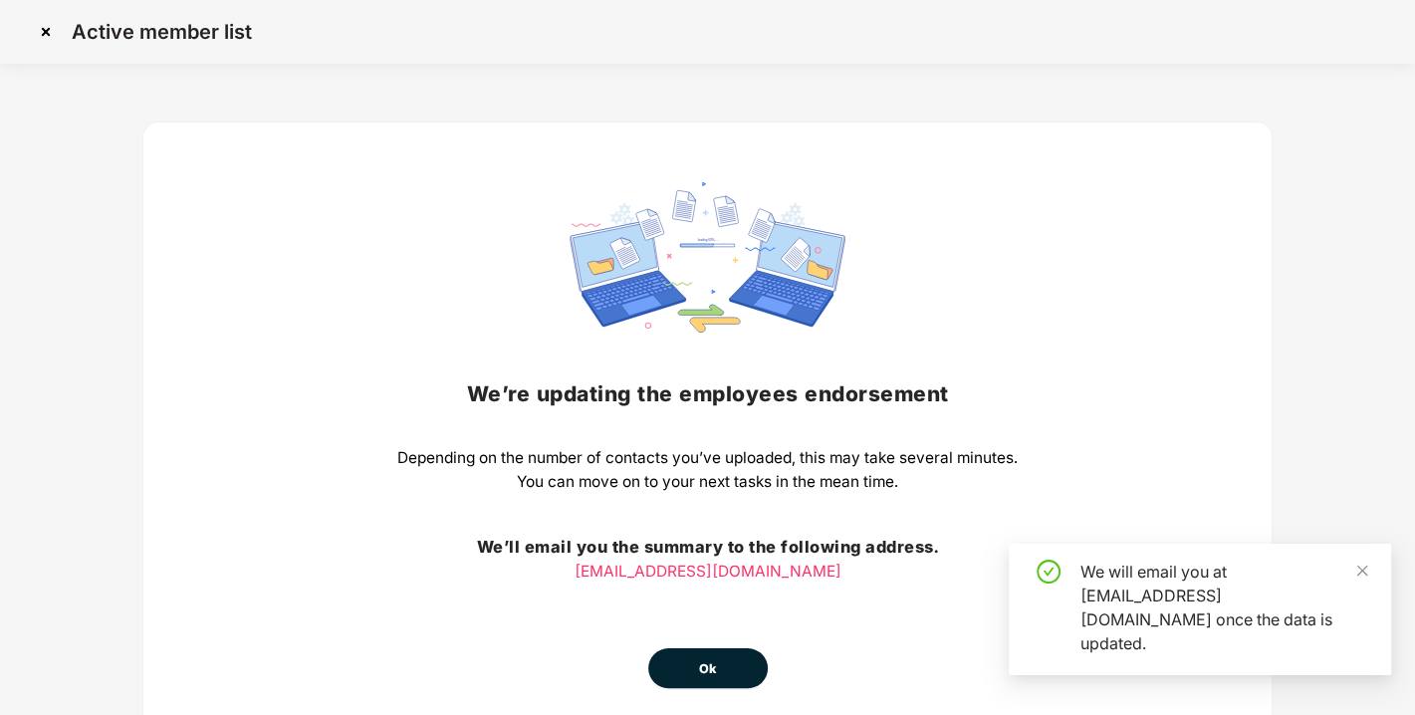
scroll to position [88, 0]
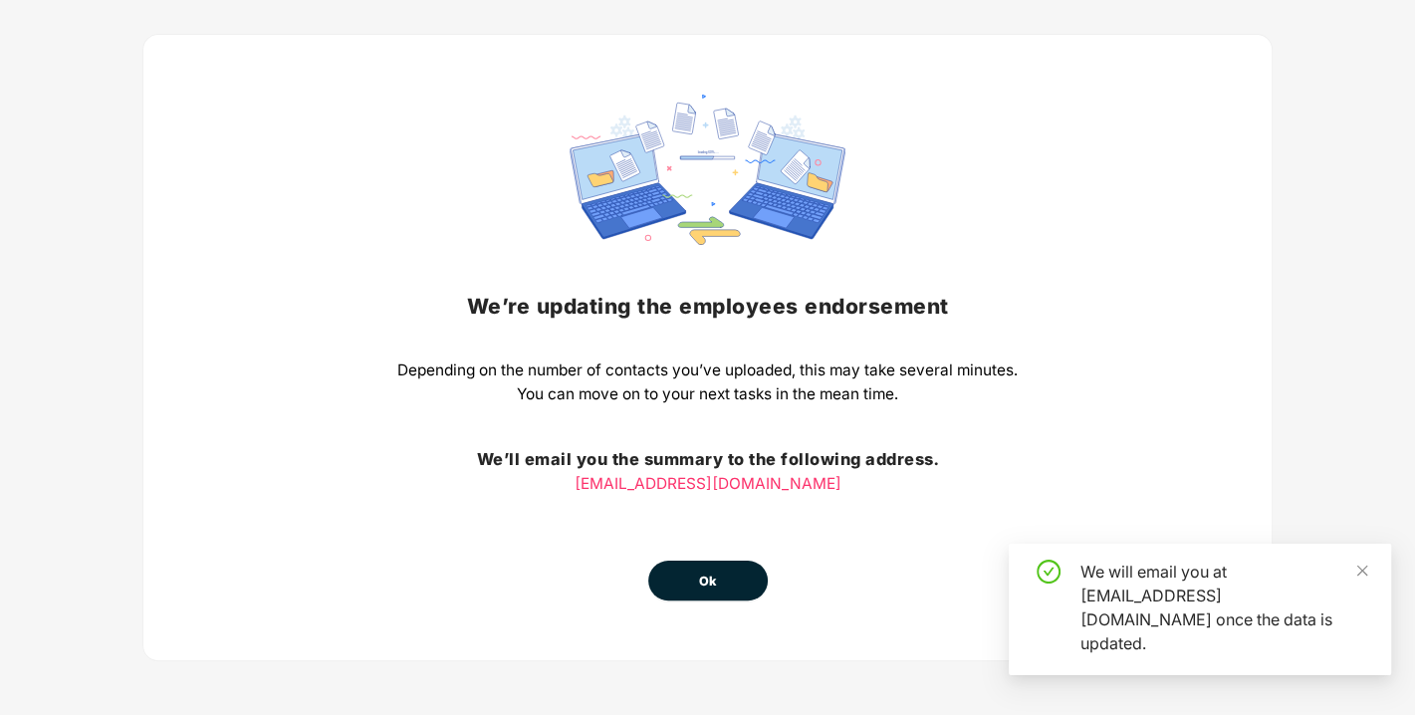
click at [752, 582] on button "Ok" at bounding box center [707, 581] width 119 height 40
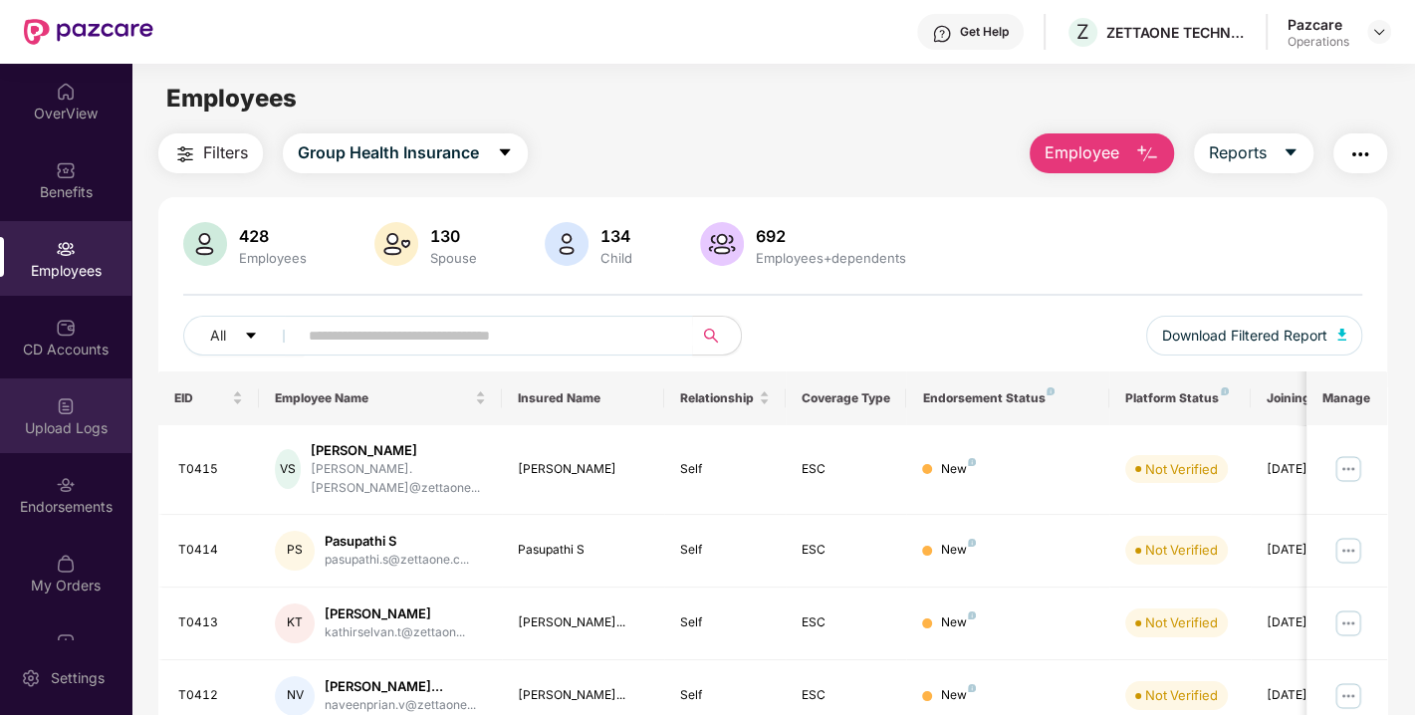
click at [74, 451] on div "Upload Logs" at bounding box center [65, 415] width 131 height 75
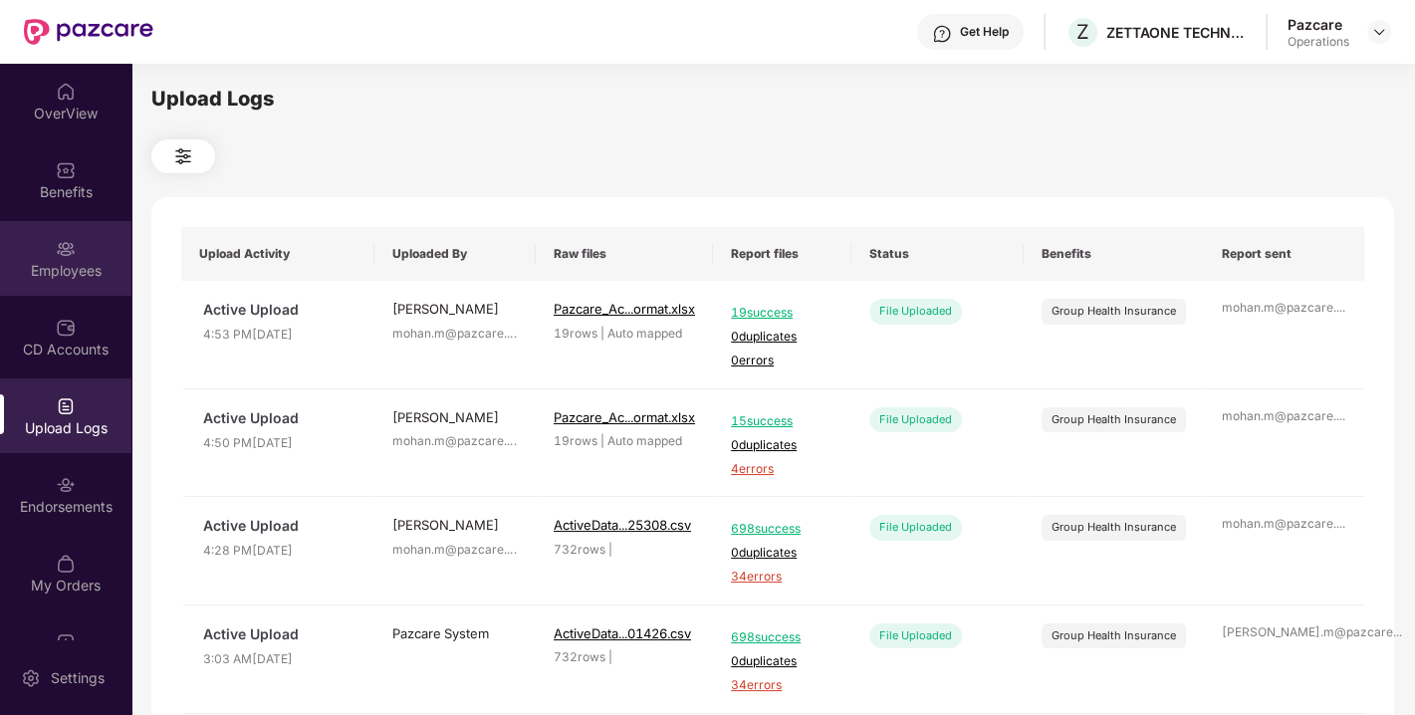
click at [77, 245] on div "Employees" at bounding box center [65, 258] width 131 height 75
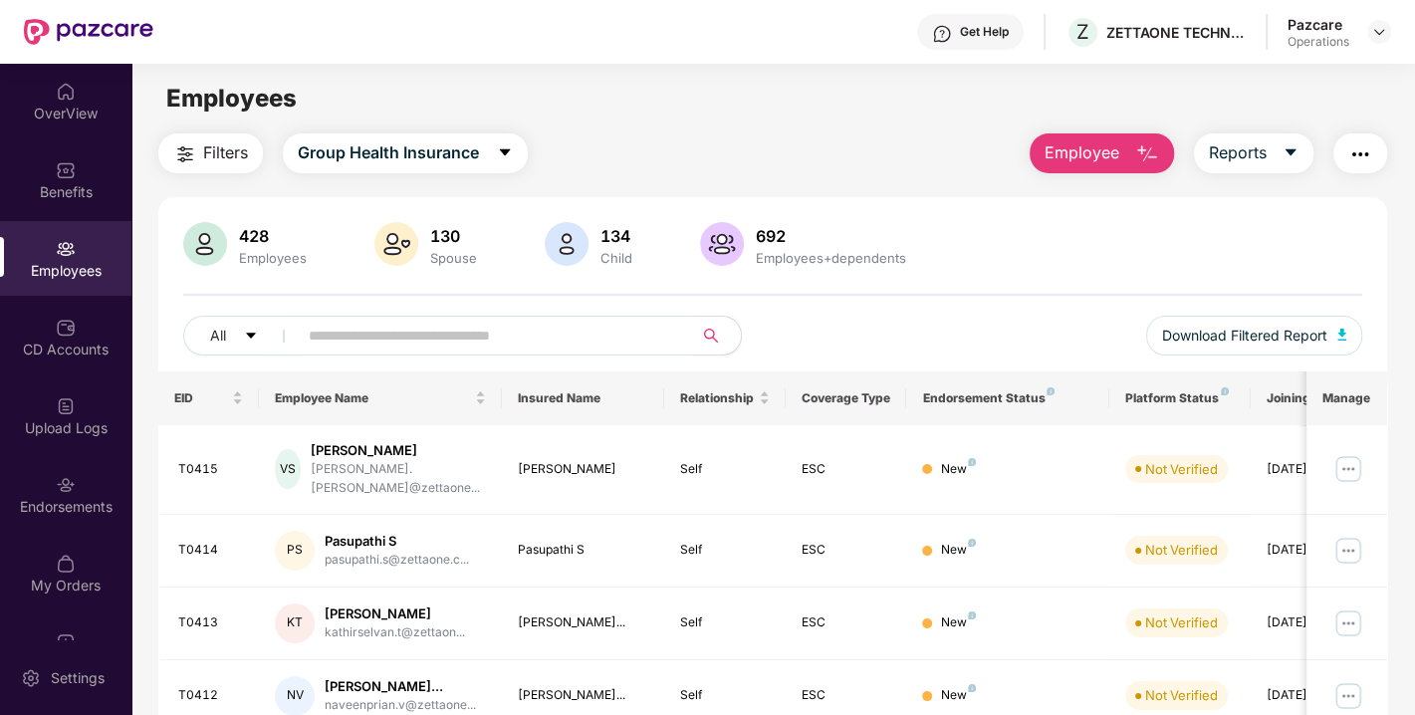
click at [432, 321] on input "text" at bounding box center [487, 336] width 357 height 30
paste input "*****"
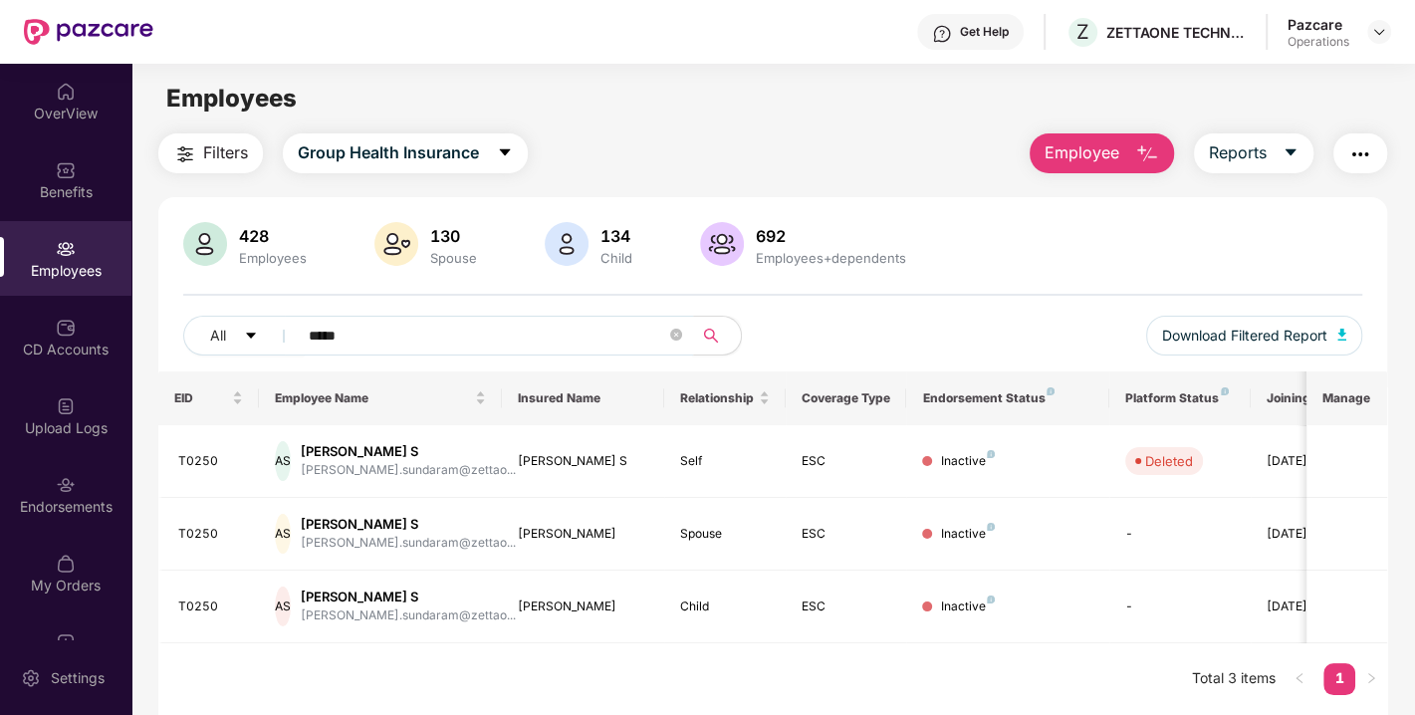
type input "*****"
click at [1379, 31] on img at bounding box center [1379, 32] width 16 height 16
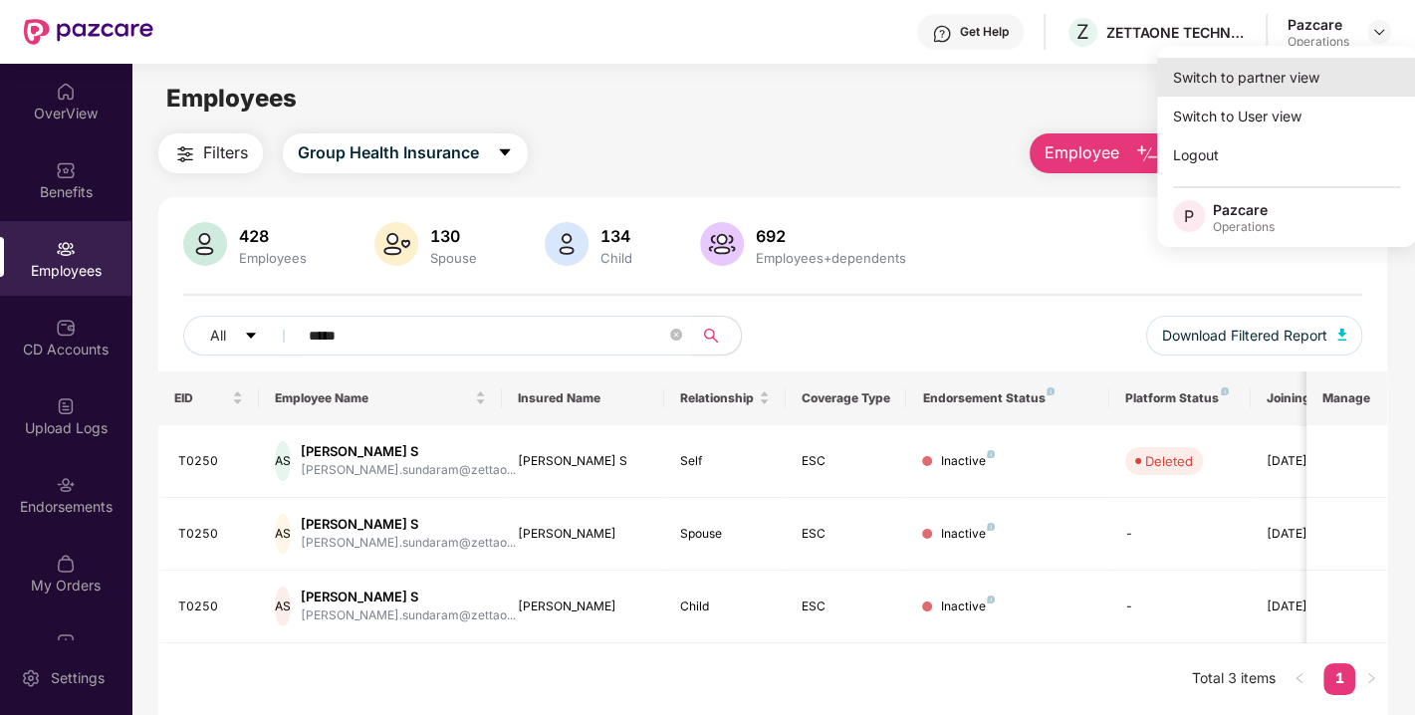
click at [1276, 78] on div "Switch to partner view" at bounding box center [1286, 77] width 259 height 39
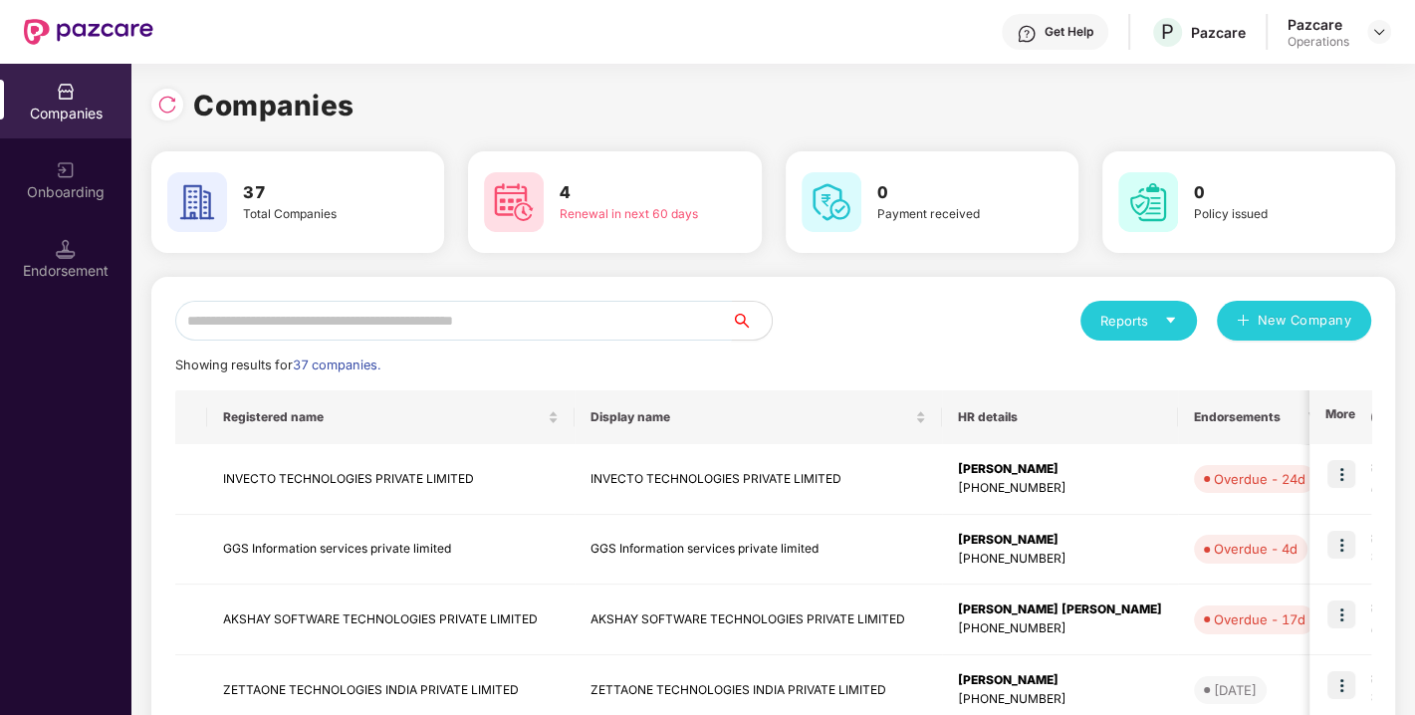
click at [586, 316] on input "text" at bounding box center [453, 321] width 557 height 40
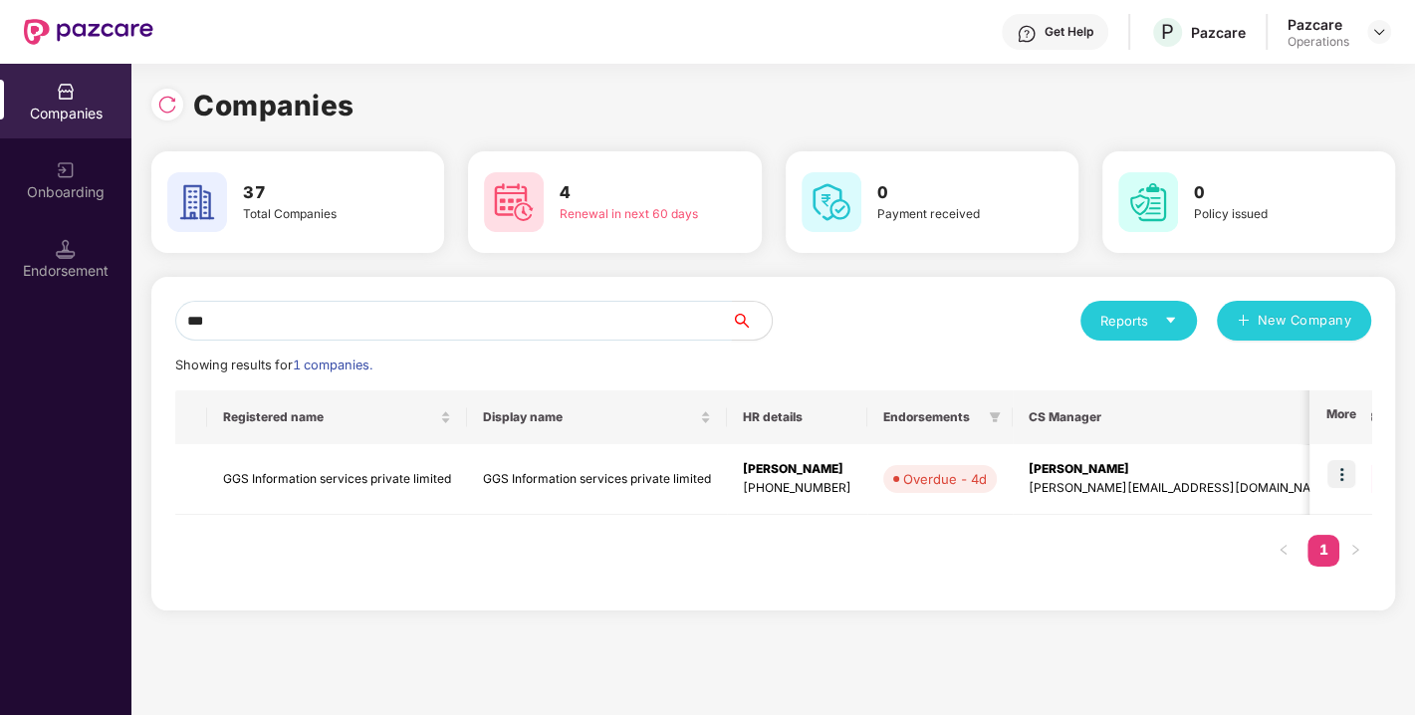
click at [522, 317] on input "***" at bounding box center [453, 321] width 557 height 40
type input "*"
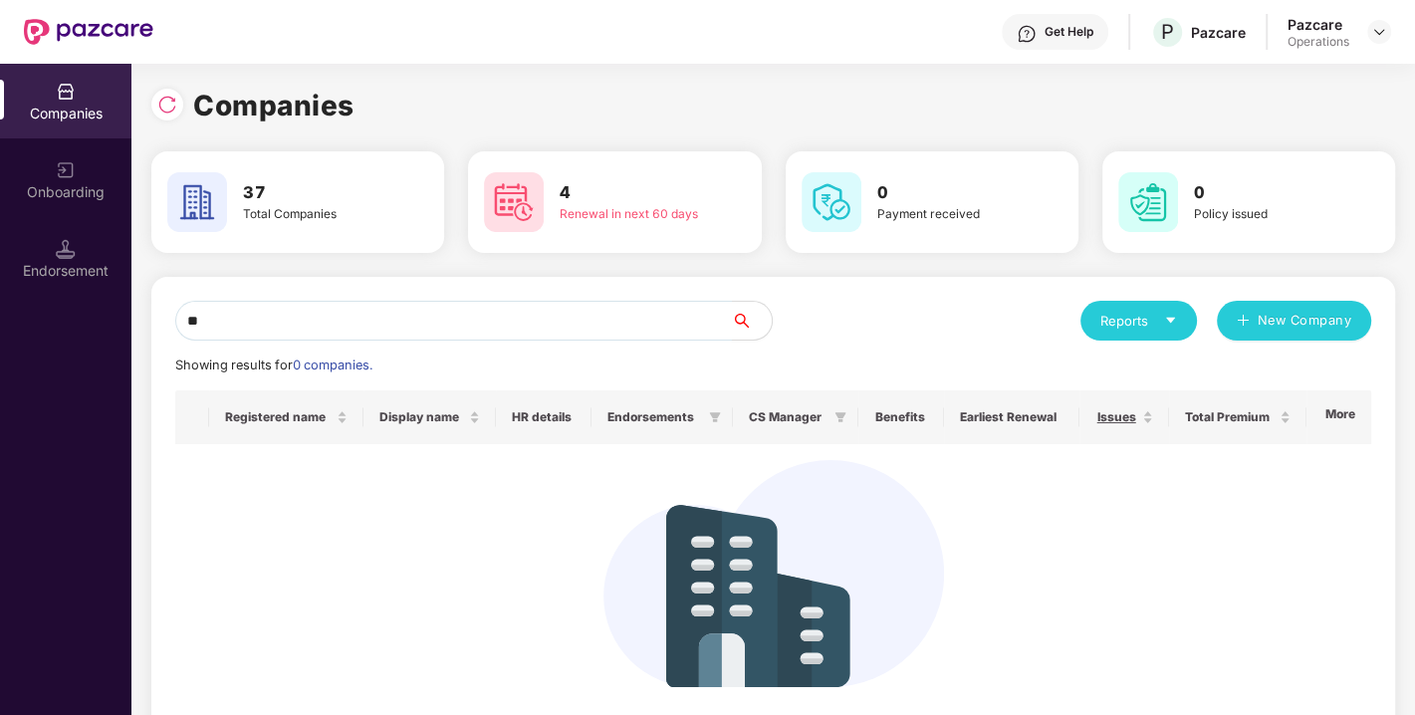
type input "*"
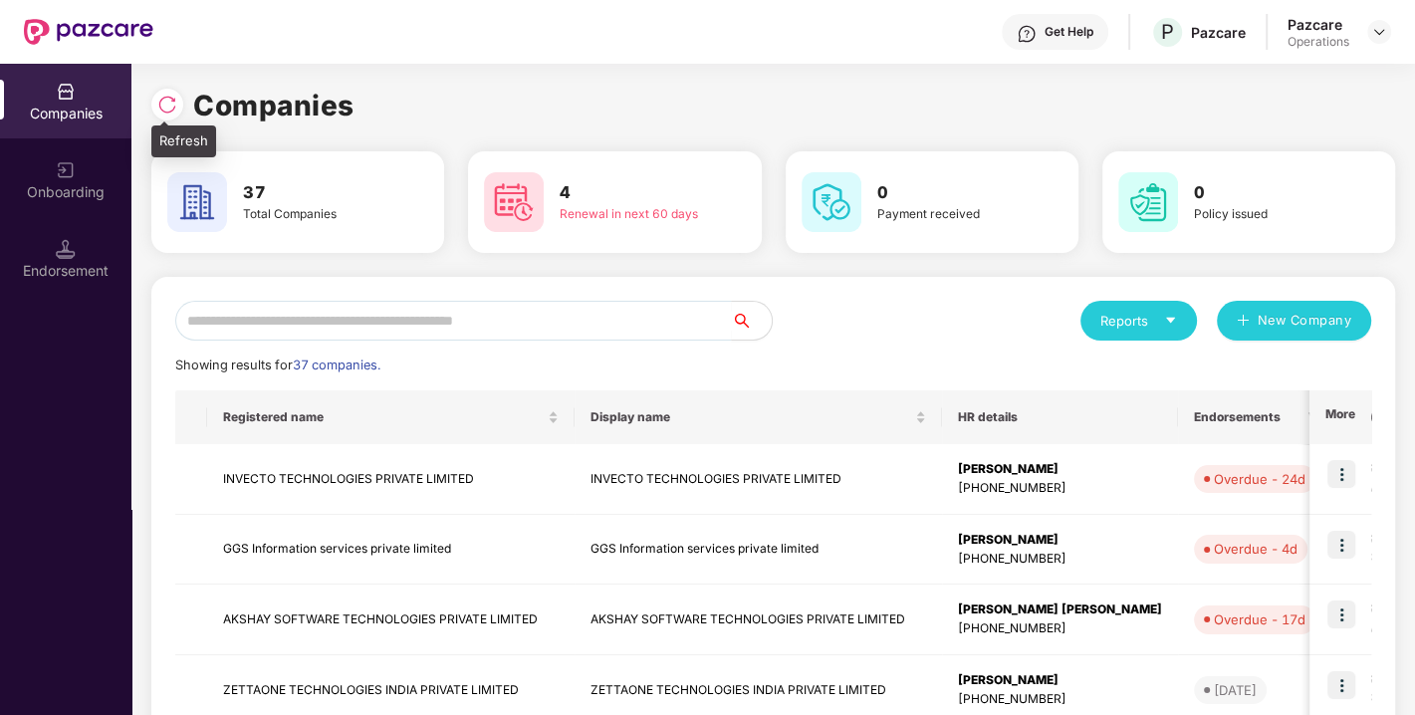
click at [157, 104] on img at bounding box center [167, 105] width 20 height 20
click at [491, 306] on input "text" at bounding box center [453, 321] width 557 height 40
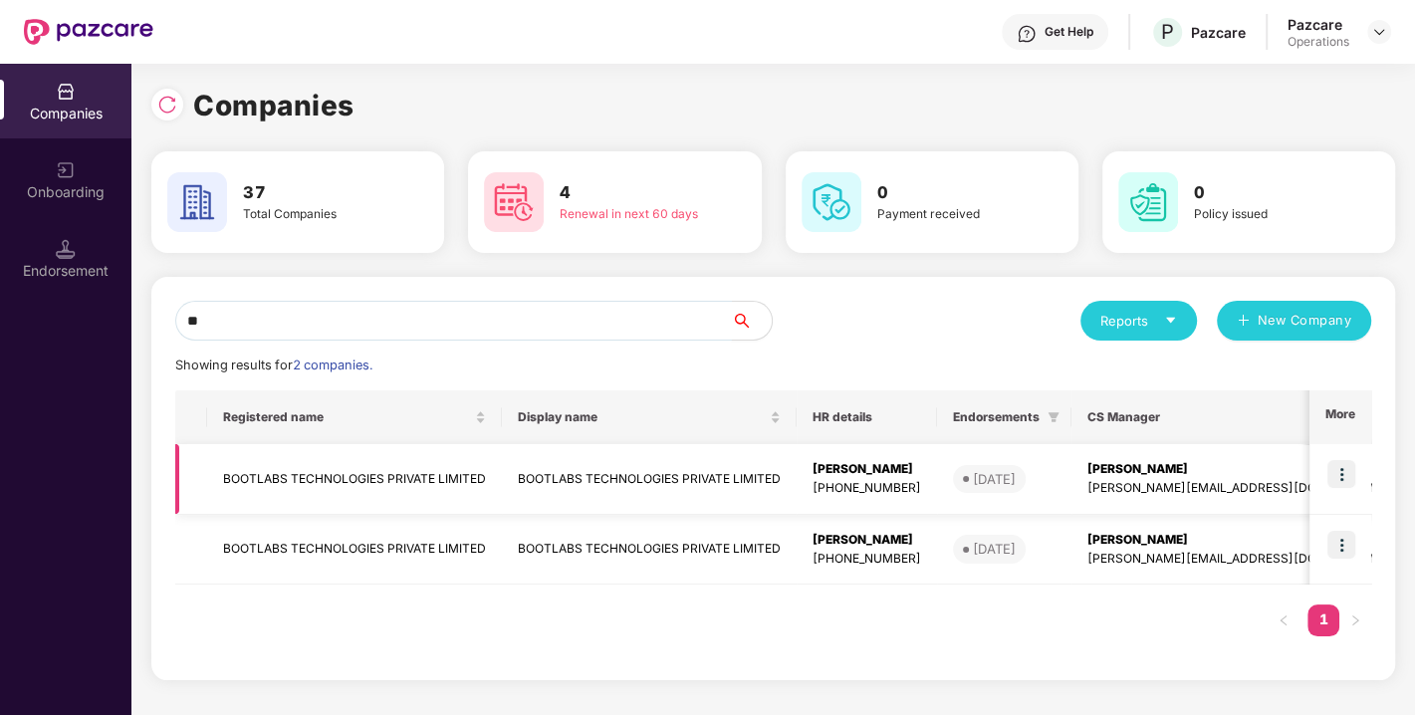
type input "**"
click at [261, 480] on td "BOOTLABS TECHNOLOGIES PRIVATE LIMITED" at bounding box center [354, 479] width 295 height 71
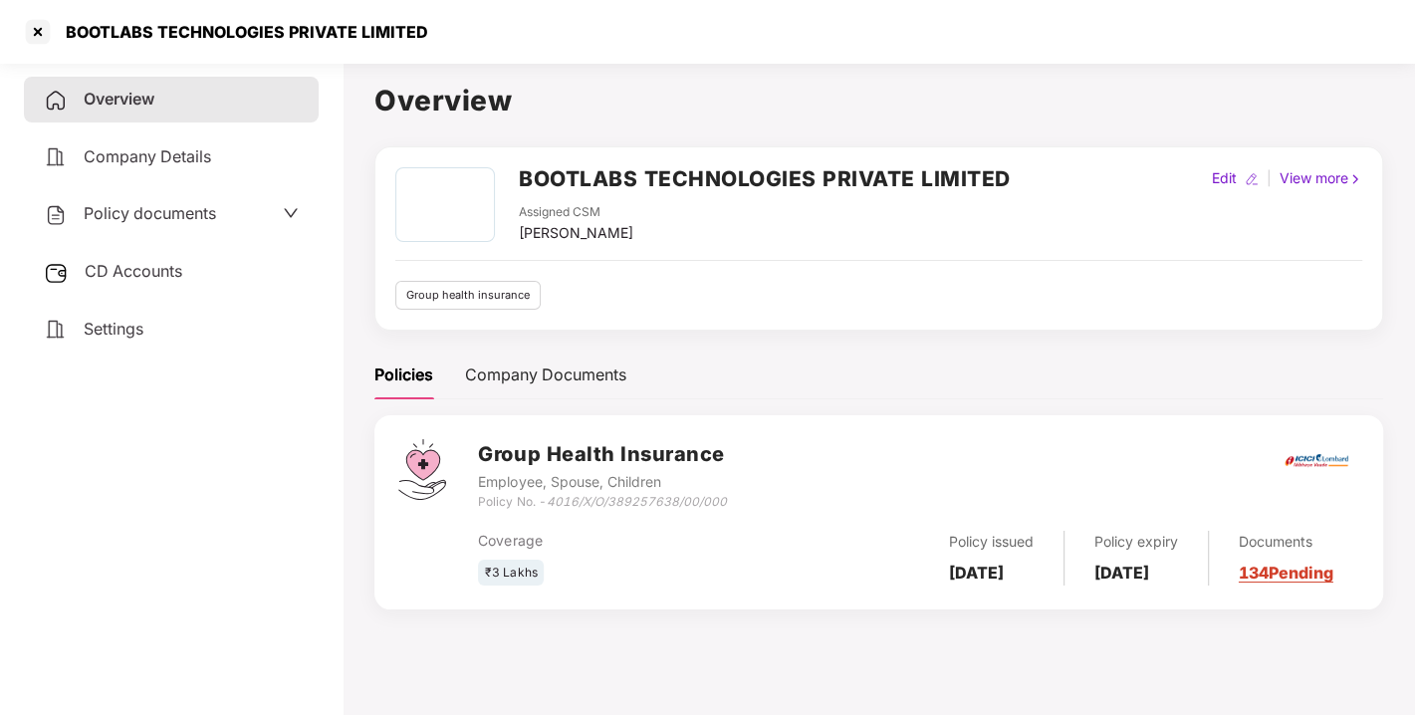
click at [166, 219] on span "Policy documents" at bounding box center [150, 213] width 132 height 20
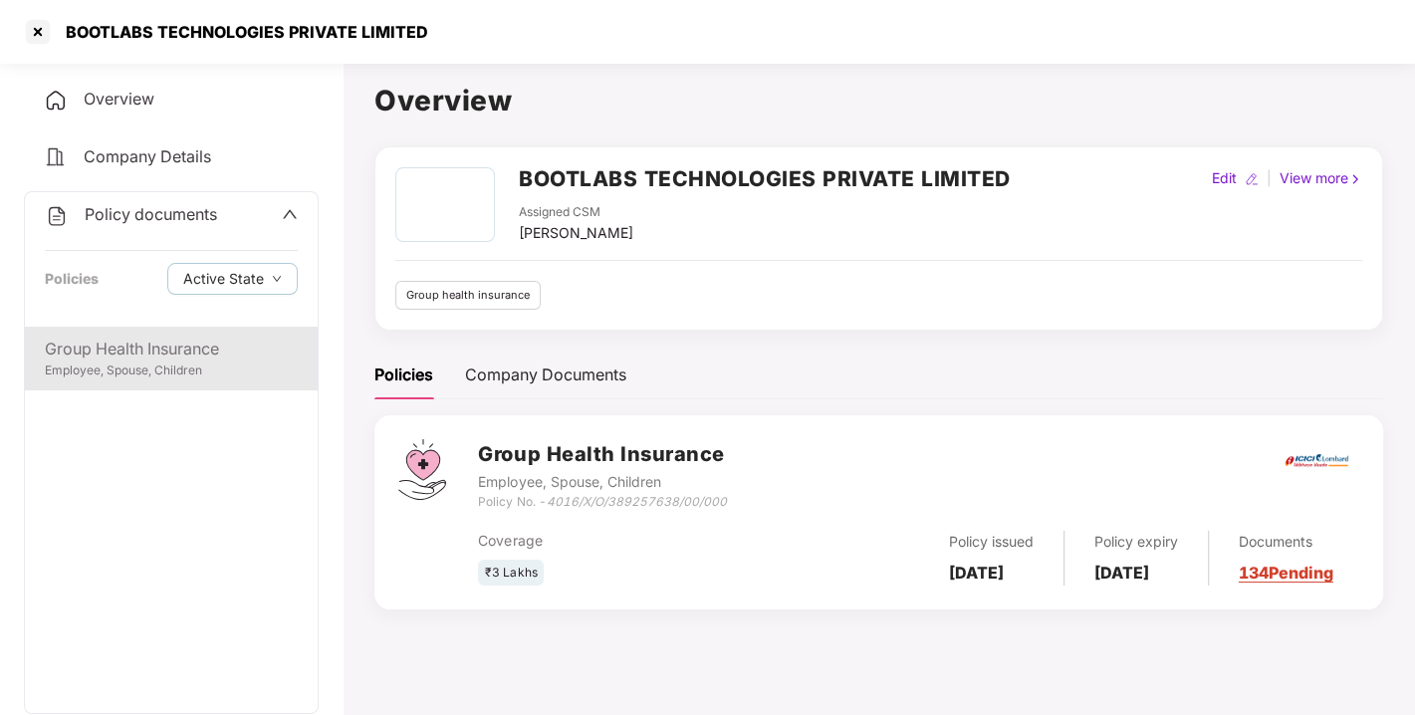
click at [130, 363] on div "Employee, Spouse, Children" at bounding box center [171, 370] width 253 height 19
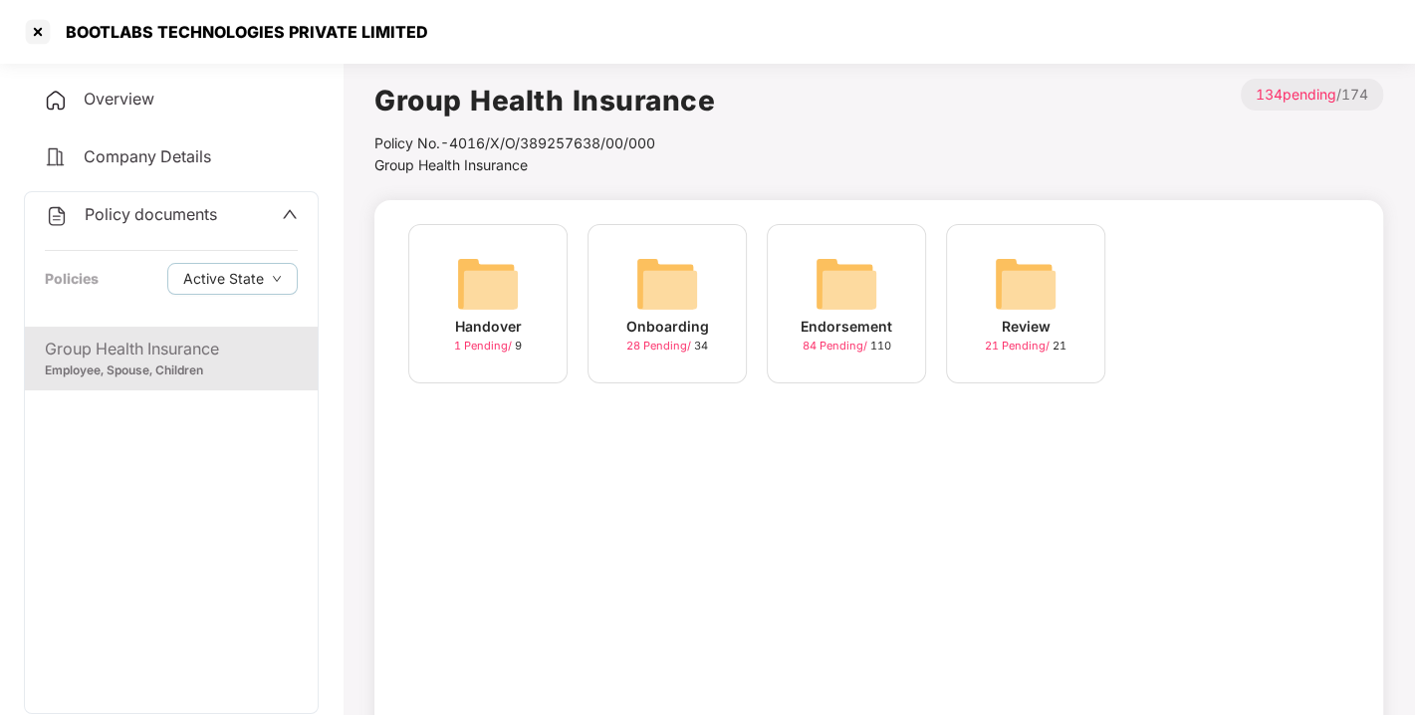
click at [866, 274] on img at bounding box center [846, 284] width 64 height 64
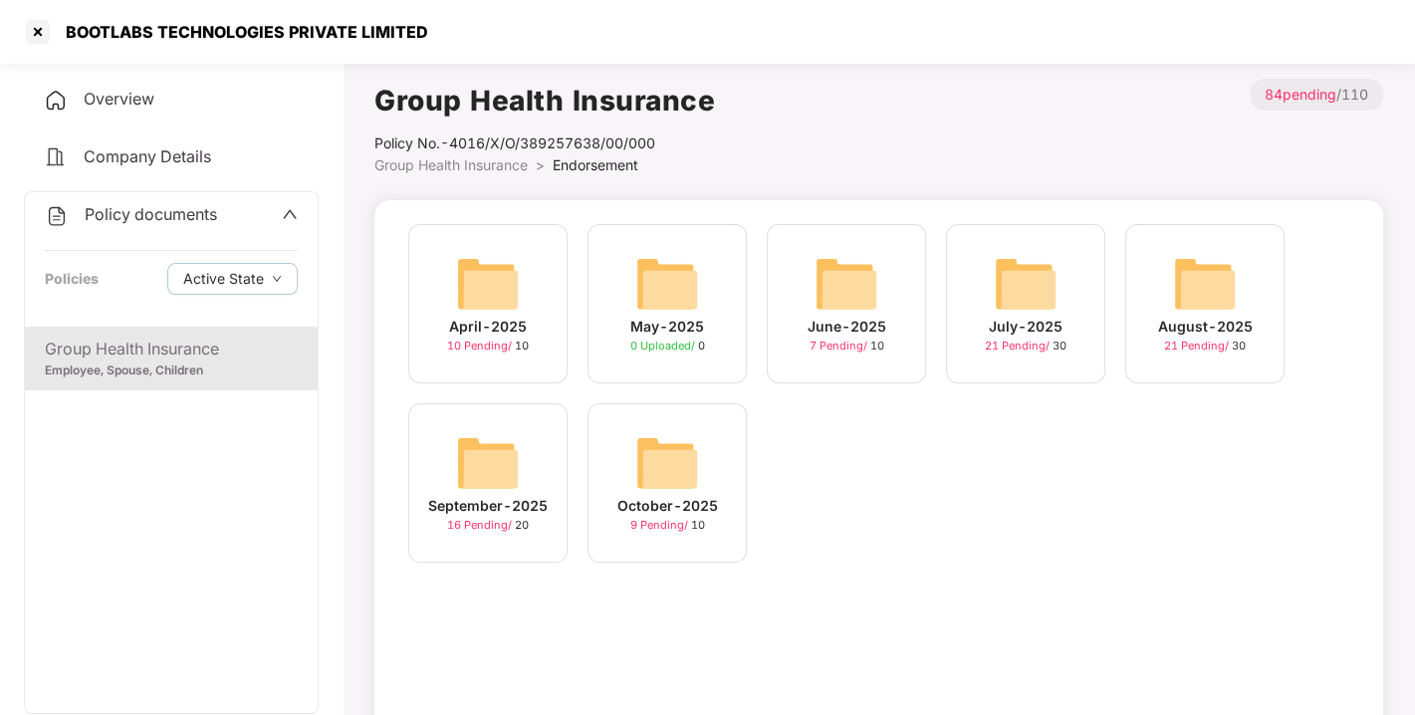
click at [634, 428] on div "October-2025 9 Pending / 10" at bounding box center [666, 482] width 159 height 159
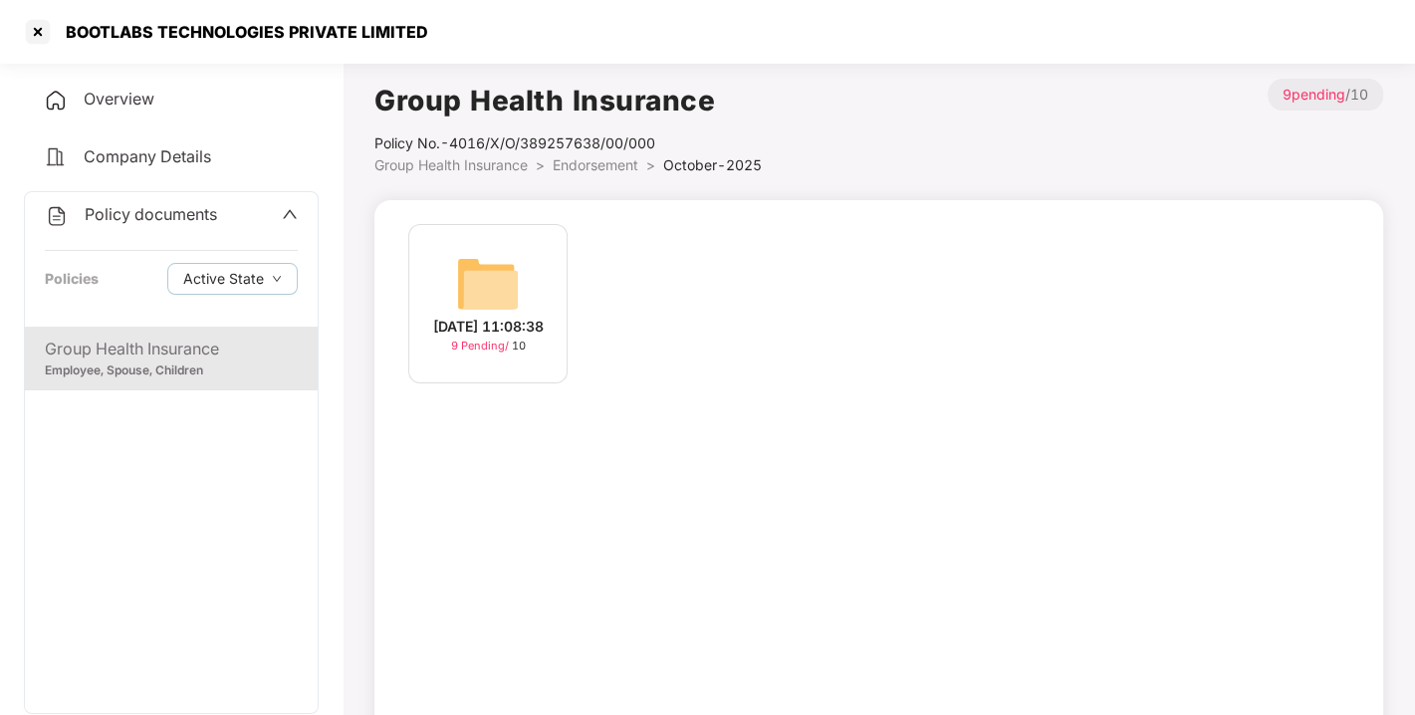
click at [506, 288] on img at bounding box center [488, 284] width 64 height 64
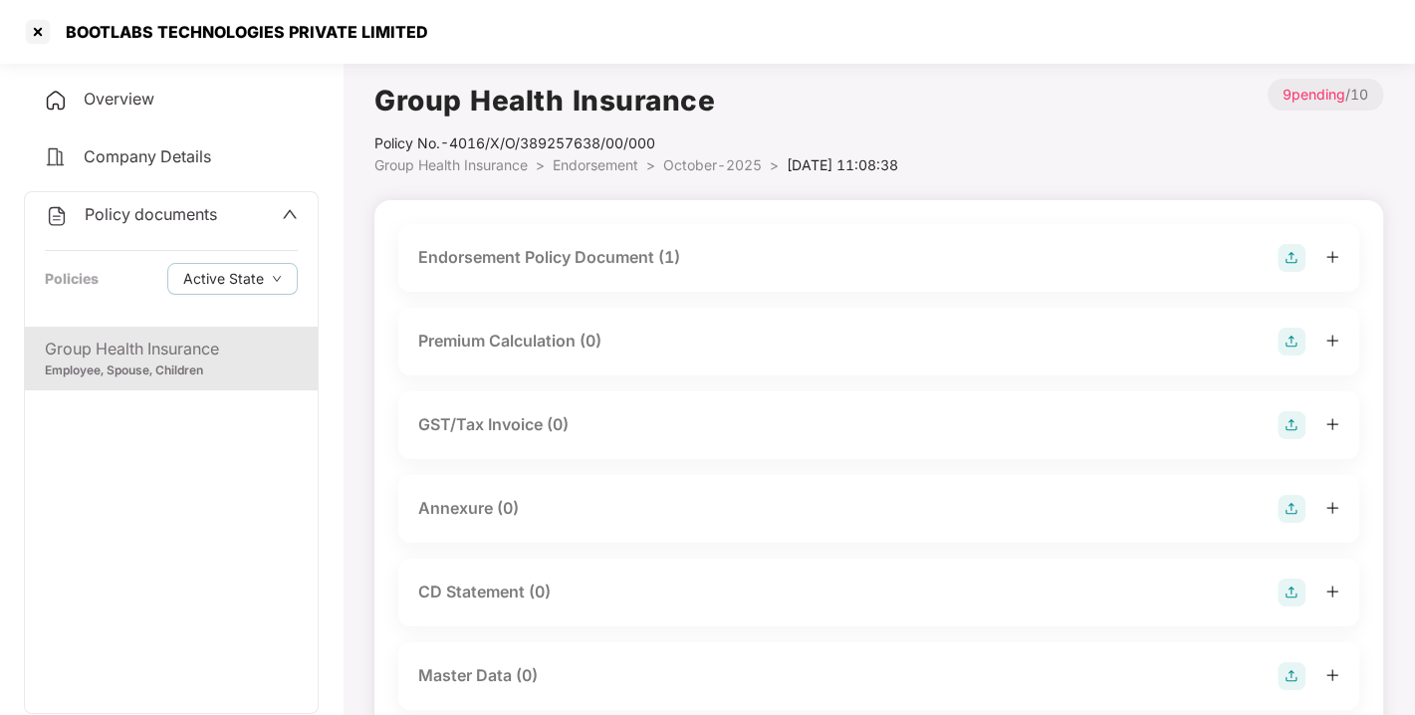
click at [726, 253] on div "Endorsement Policy Document (1)" at bounding box center [878, 258] width 921 height 28
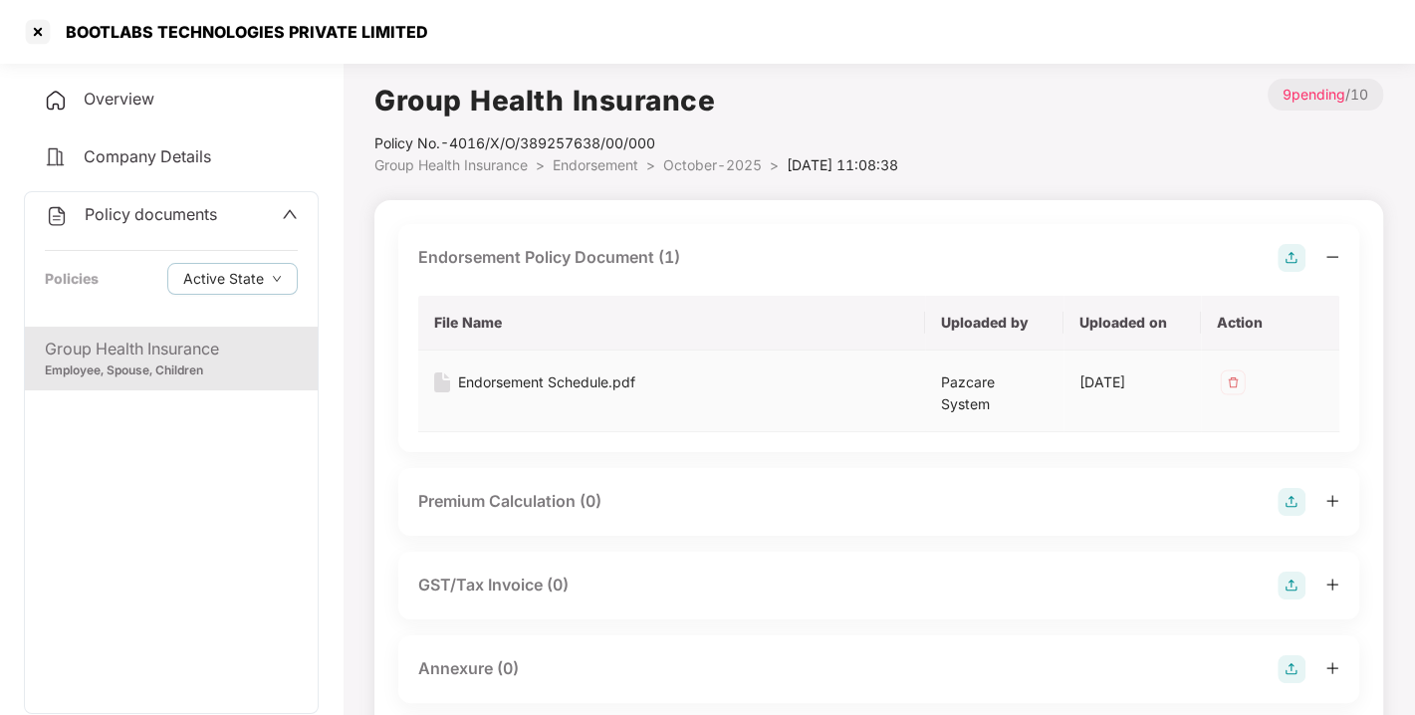
click at [569, 380] on div "Endorsement Schedule.pdf" at bounding box center [546, 382] width 177 height 22
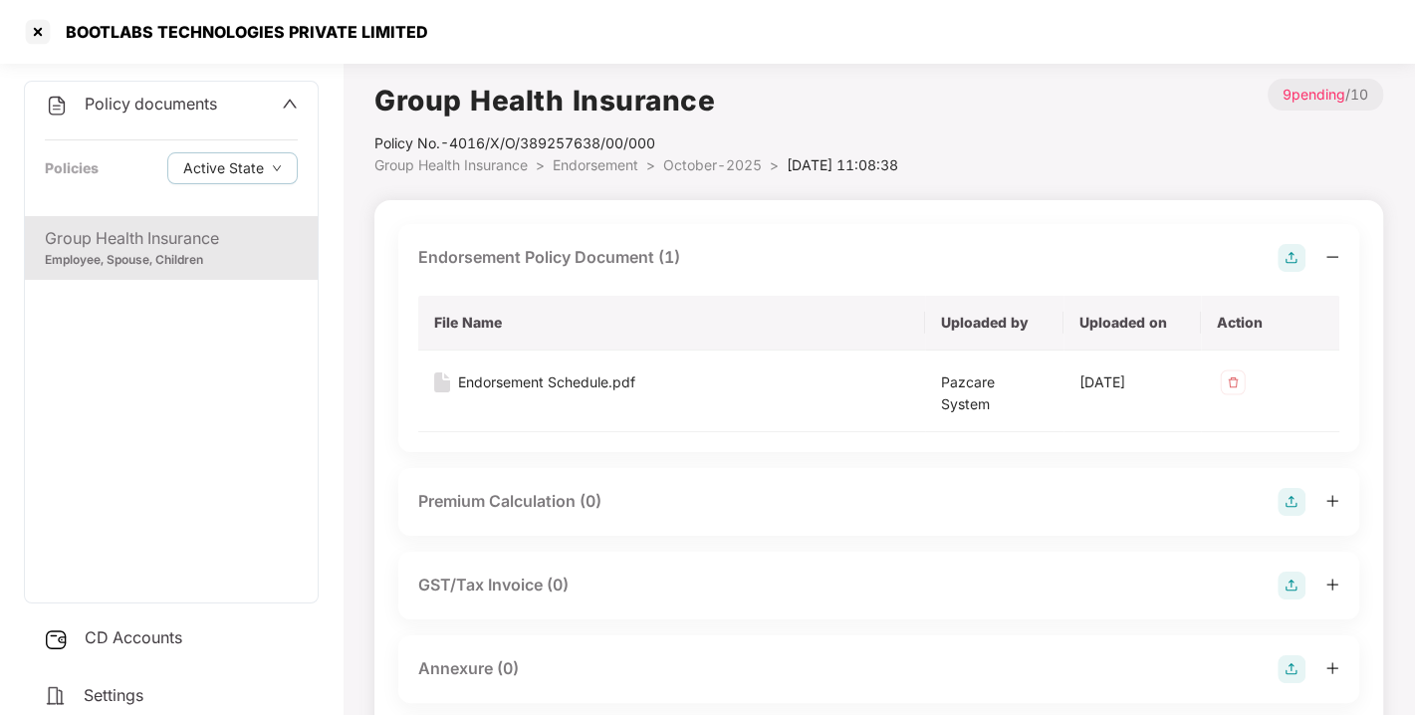
click at [148, 642] on span "CD Accounts" at bounding box center [134, 637] width 98 height 20
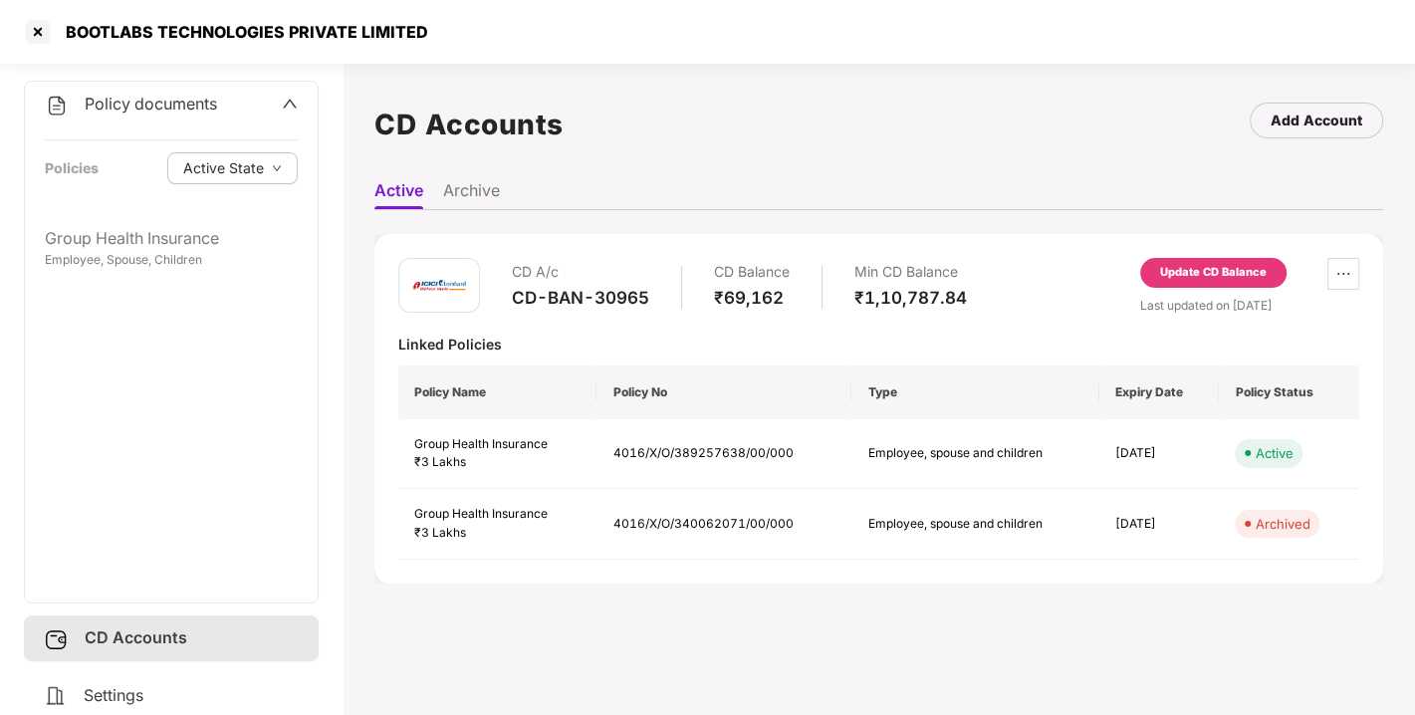
click at [1185, 262] on div "Update CD Balance" at bounding box center [1213, 273] width 146 height 30
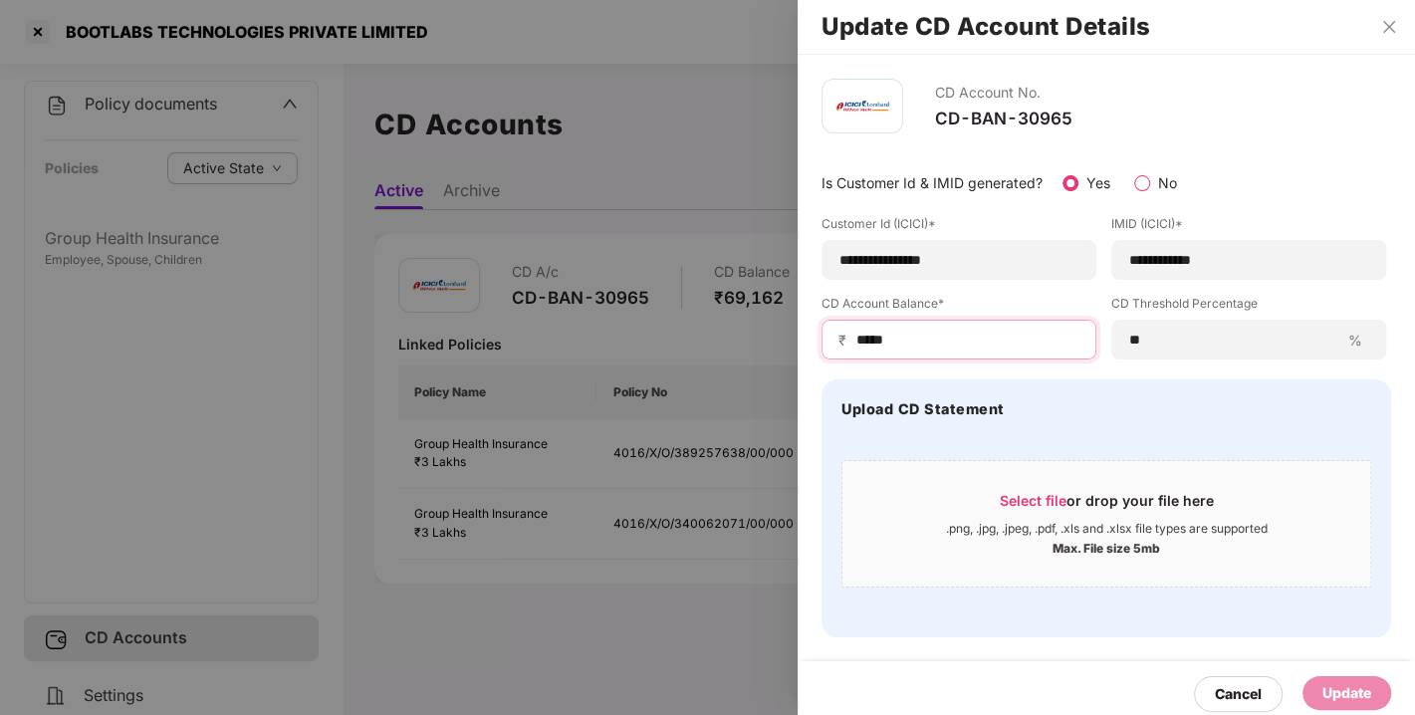
click at [941, 331] on input "*****" at bounding box center [966, 340] width 225 height 21
type input "*****"
click at [1373, 693] on div "Update" at bounding box center [1346, 693] width 89 height 34
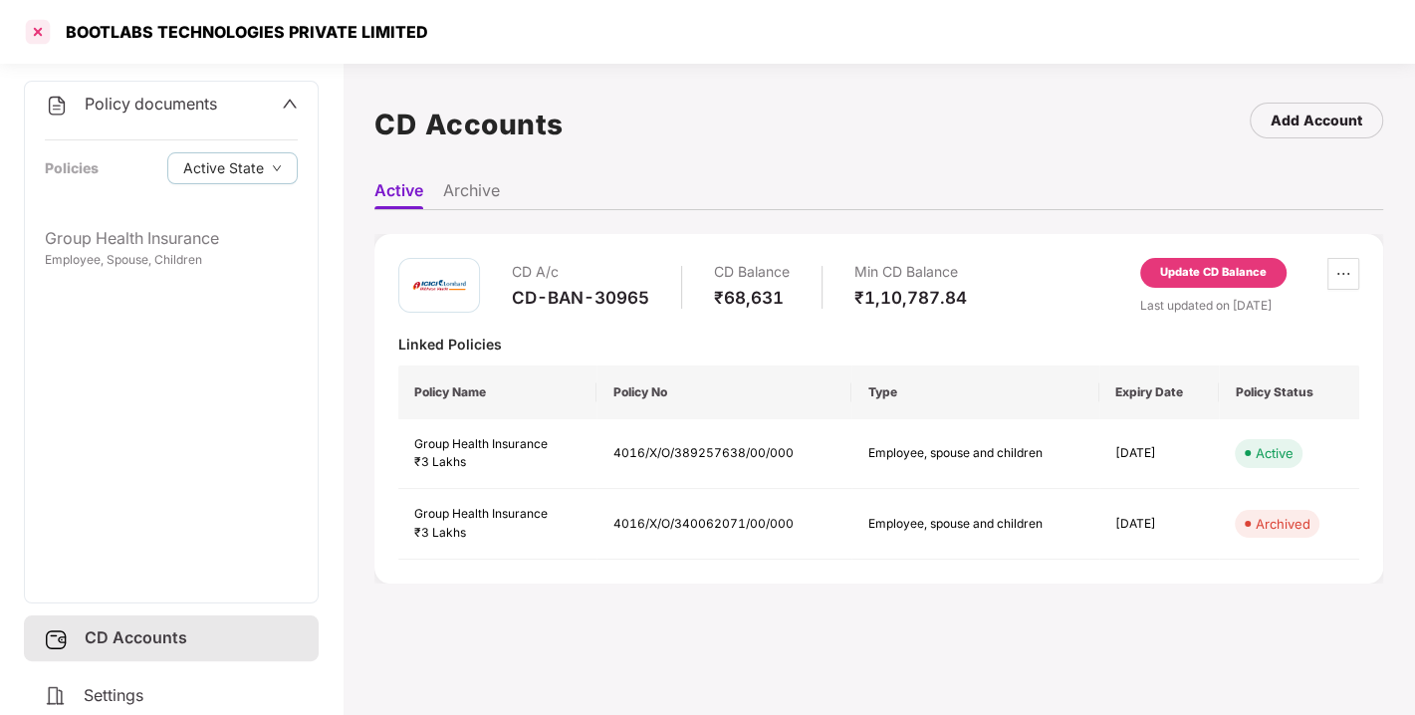
click at [40, 30] on div at bounding box center [38, 32] width 32 height 32
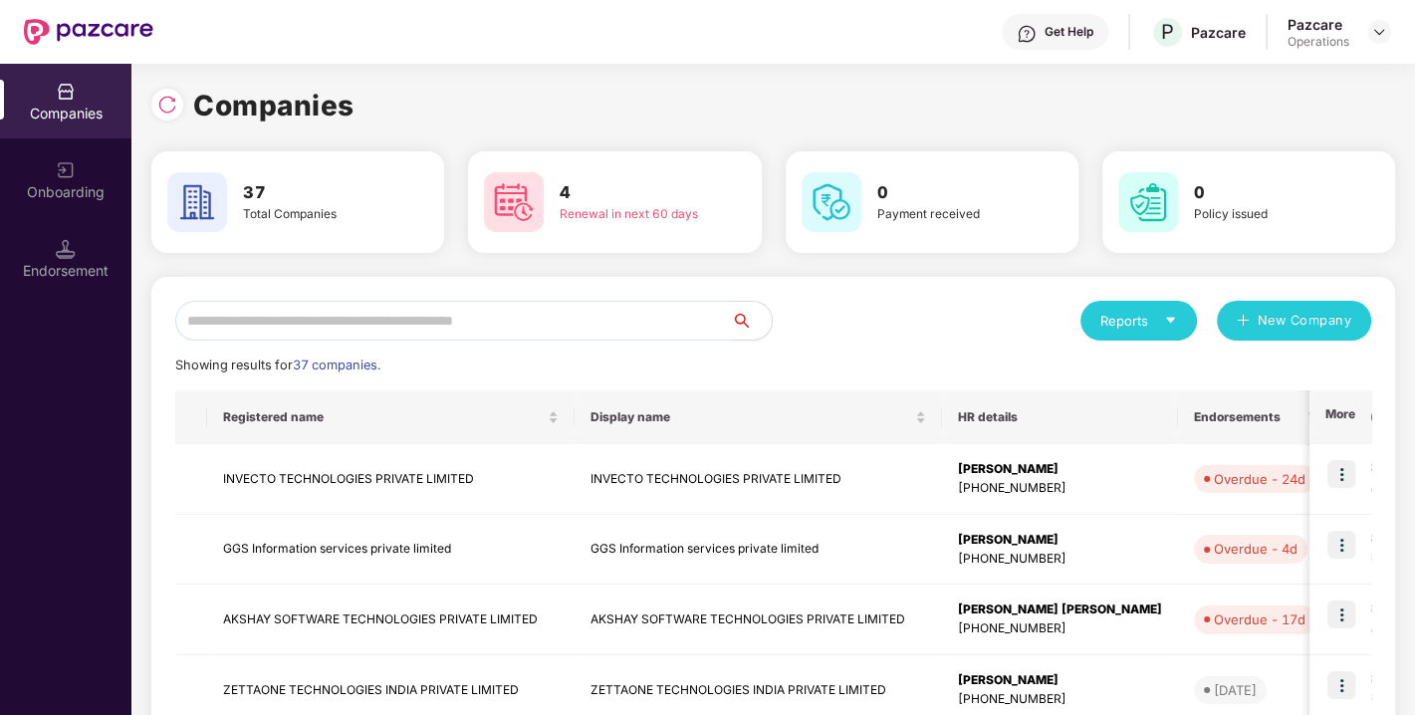
click at [460, 324] on input "text" at bounding box center [453, 321] width 557 height 40
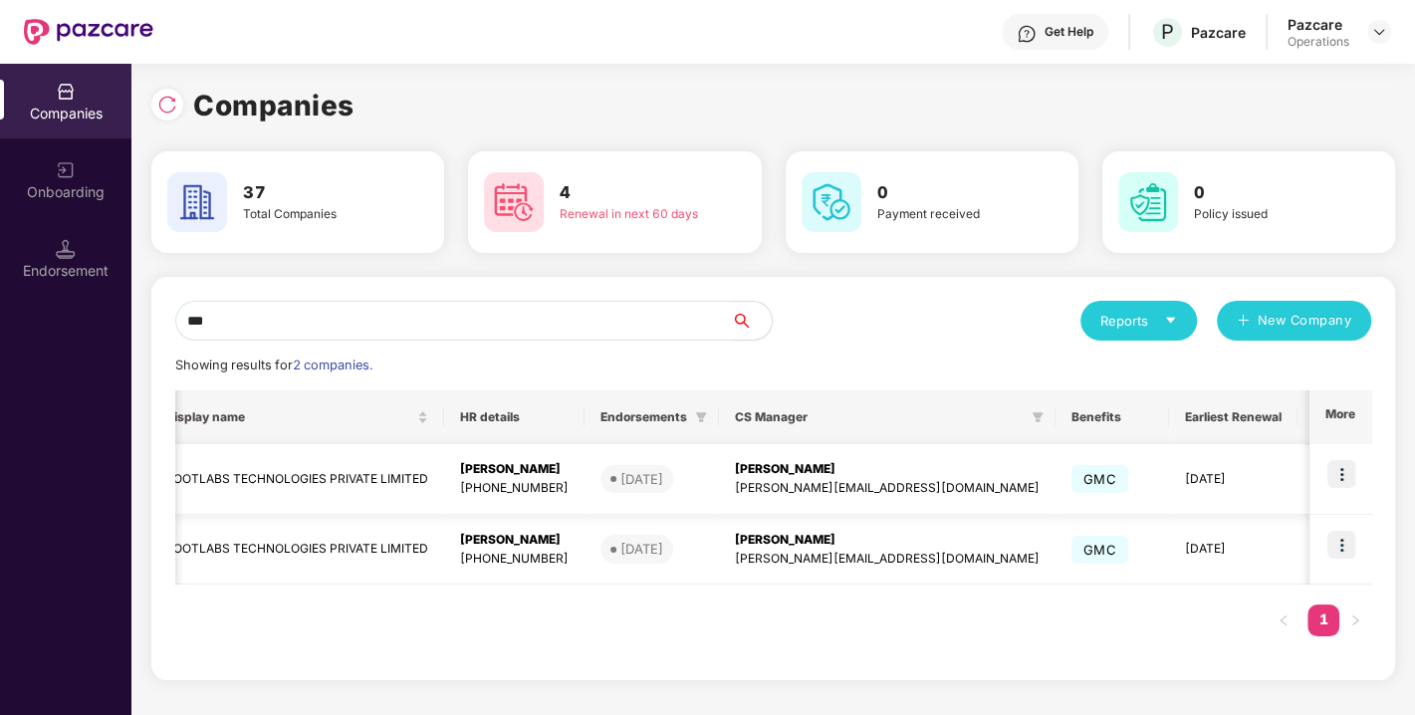
scroll to position [0, 353]
type input "***"
click at [1339, 470] on img at bounding box center [1341, 474] width 28 height 28
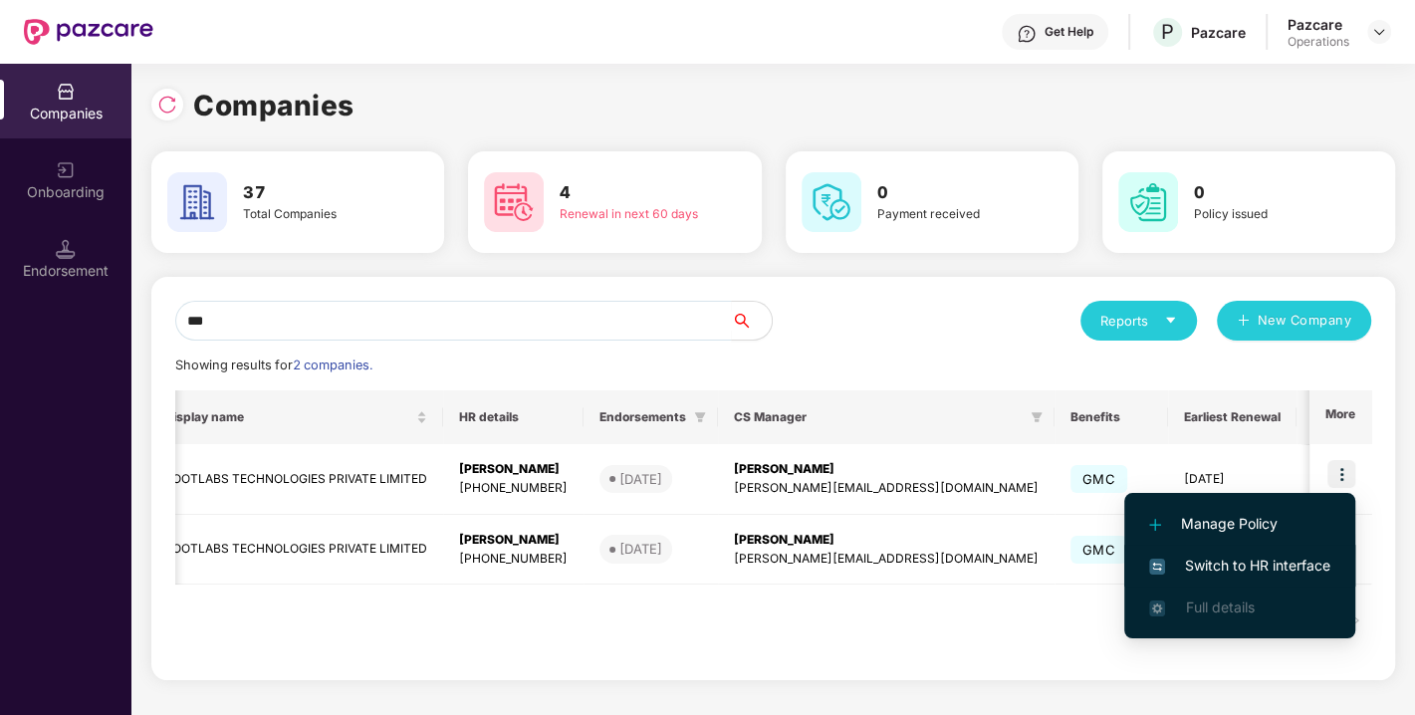
click at [1264, 564] on span "Switch to HR interface" at bounding box center [1239, 566] width 181 height 22
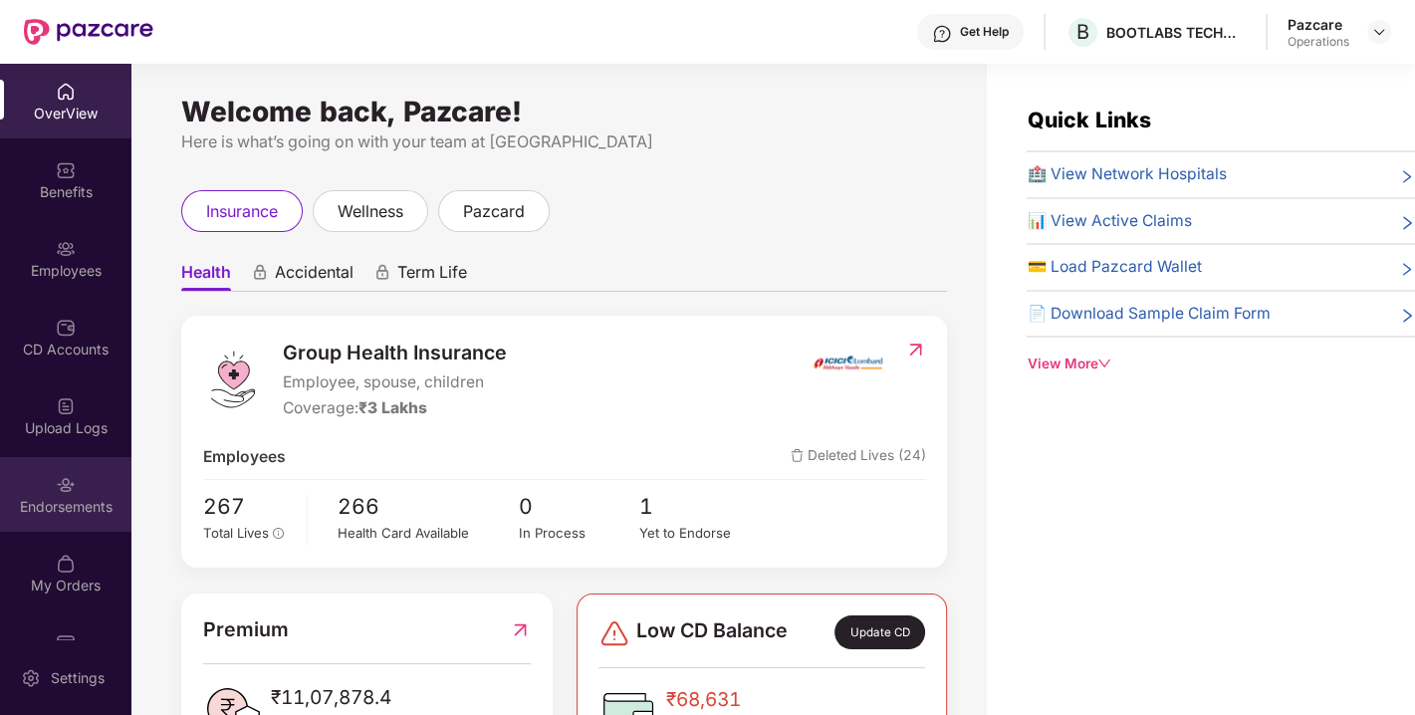
click at [88, 485] on div "Endorsements" at bounding box center [65, 494] width 131 height 75
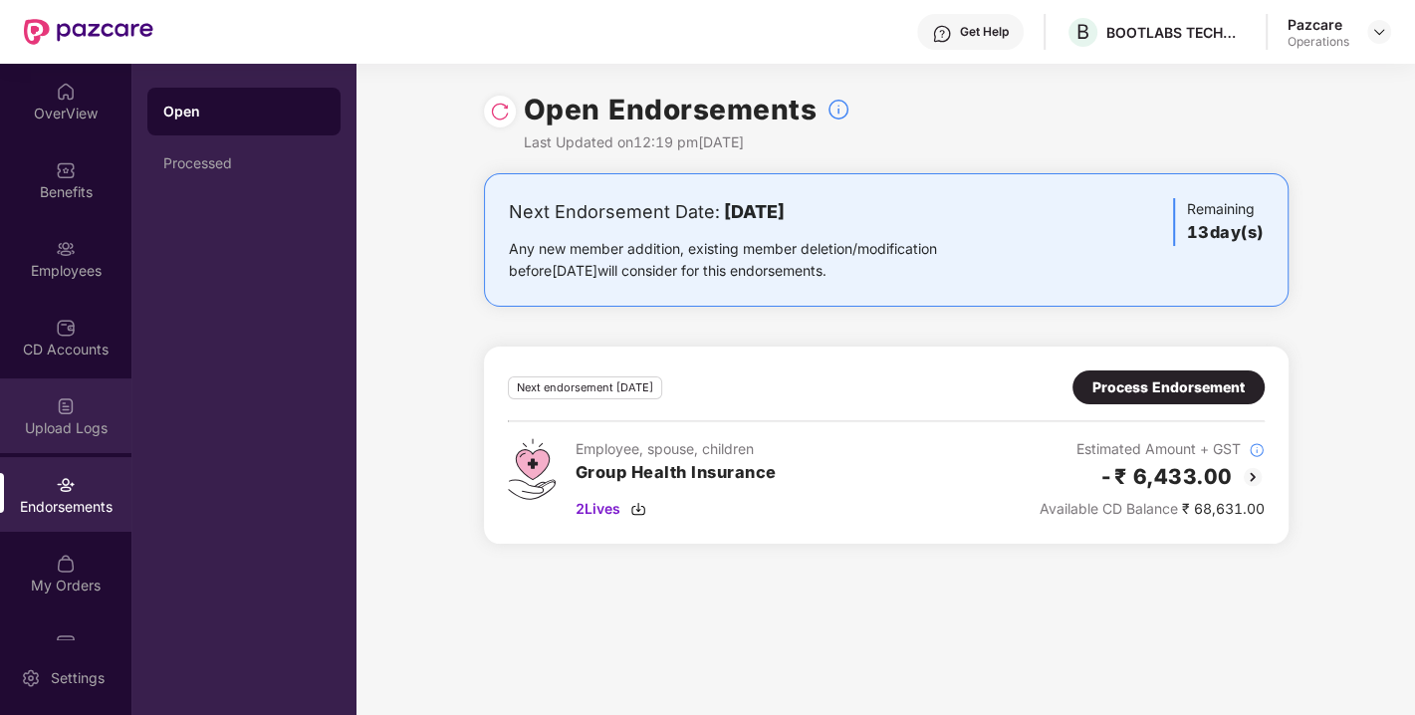
click at [86, 416] on div "Upload Logs" at bounding box center [65, 415] width 131 height 75
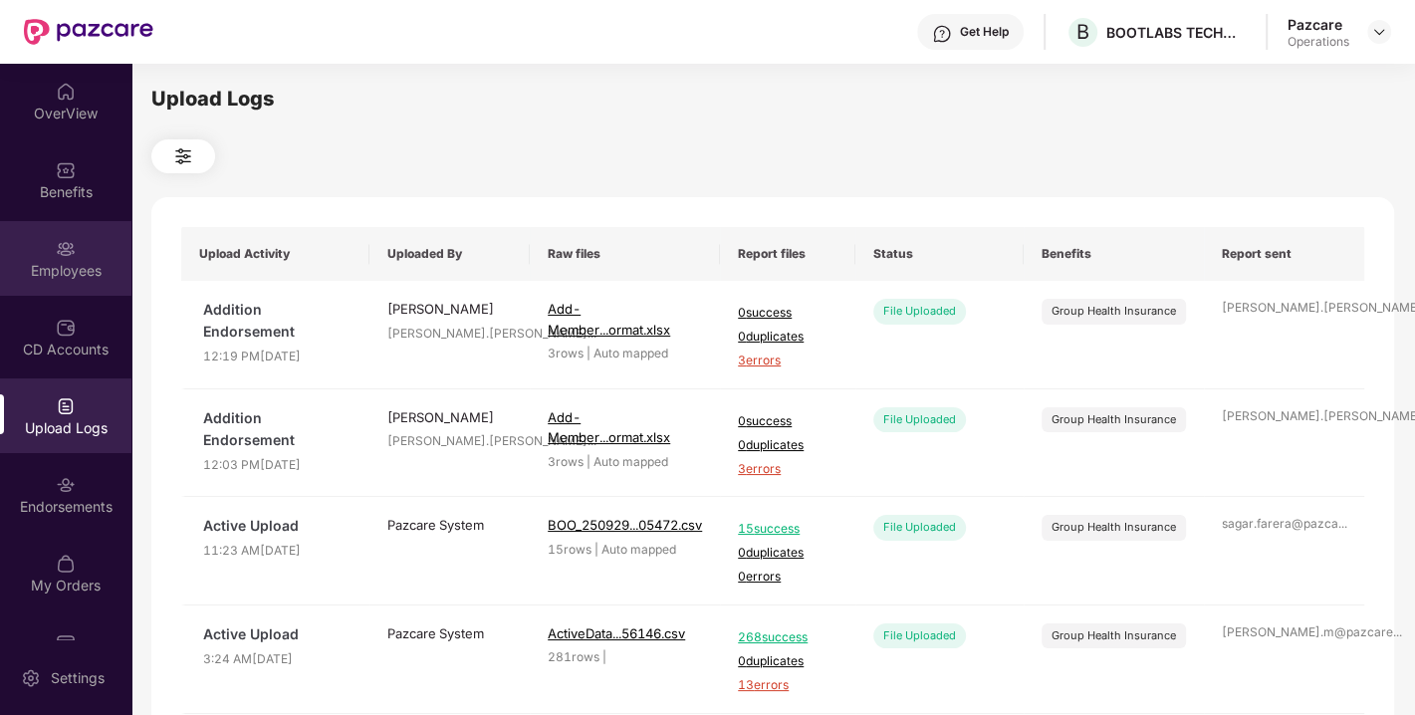
click at [66, 233] on div "Employees" at bounding box center [65, 258] width 131 height 75
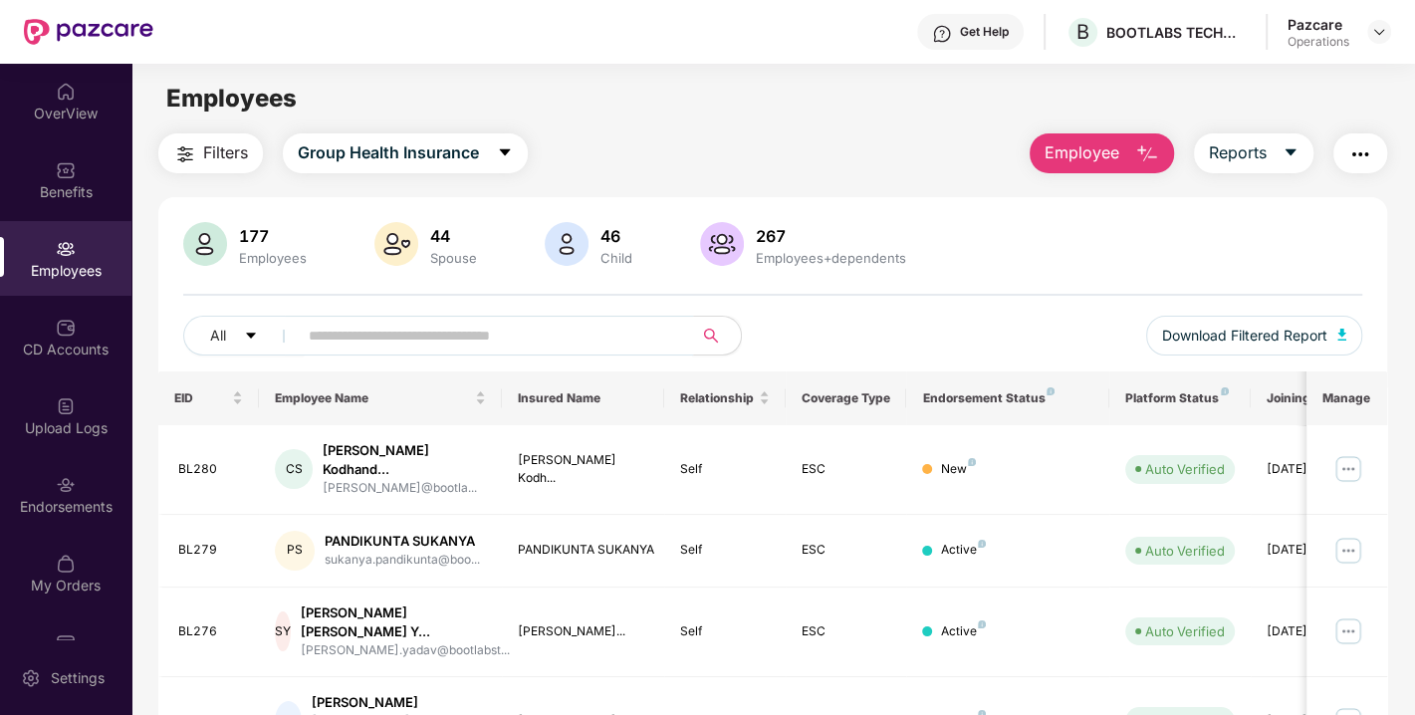
click at [411, 336] on input "text" at bounding box center [487, 336] width 357 height 30
click at [1365, 168] on button "button" at bounding box center [1360, 153] width 54 height 40
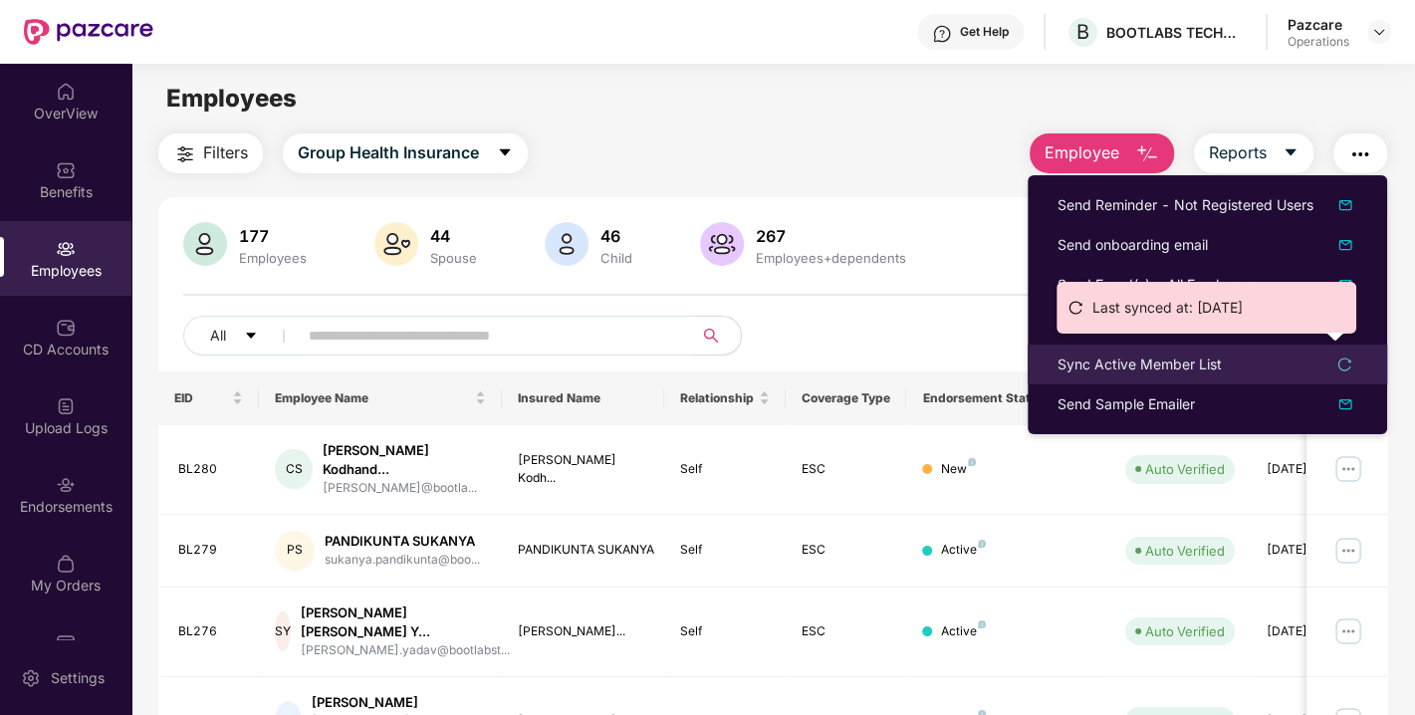
click at [1192, 356] on div "Sync Active Member List" at bounding box center [1139, 364] width 164 height 22
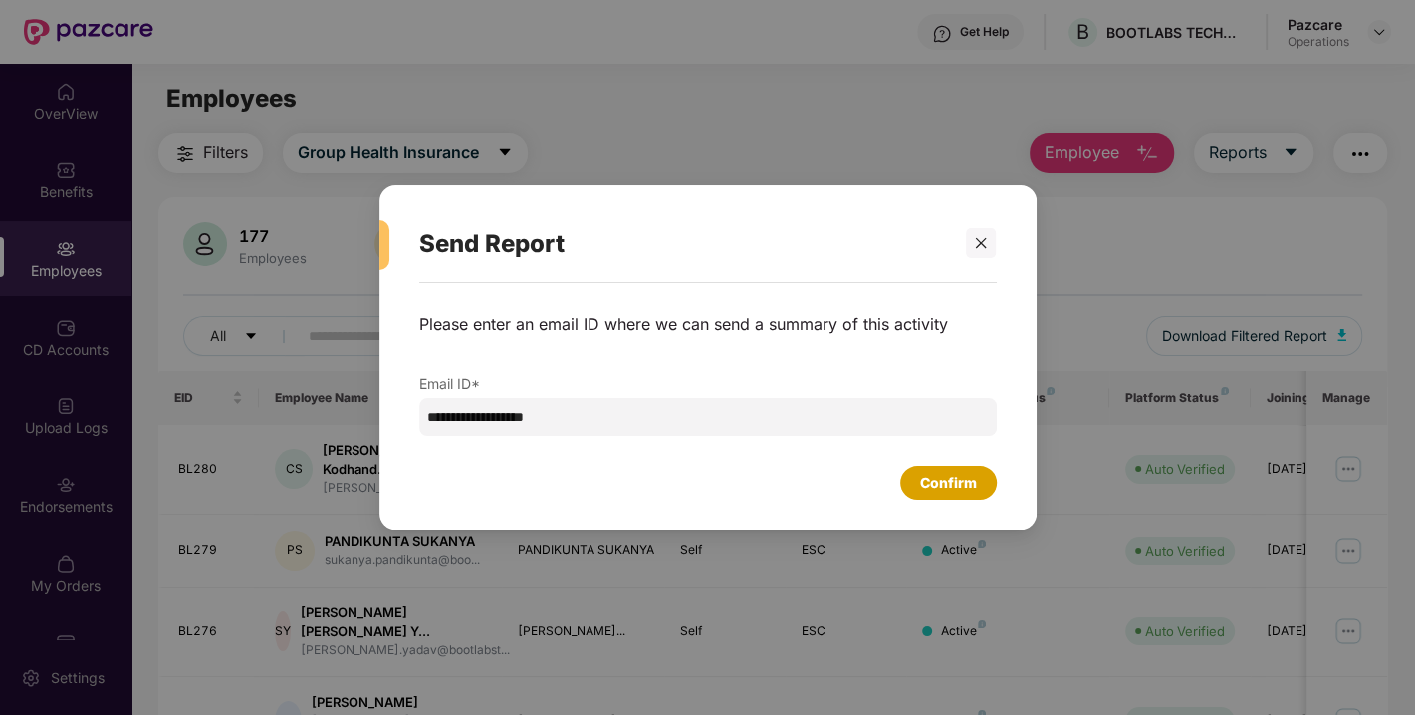
click at [948, 475] on div "Confirm" at bounding box center [948, 483] width 57 height 22
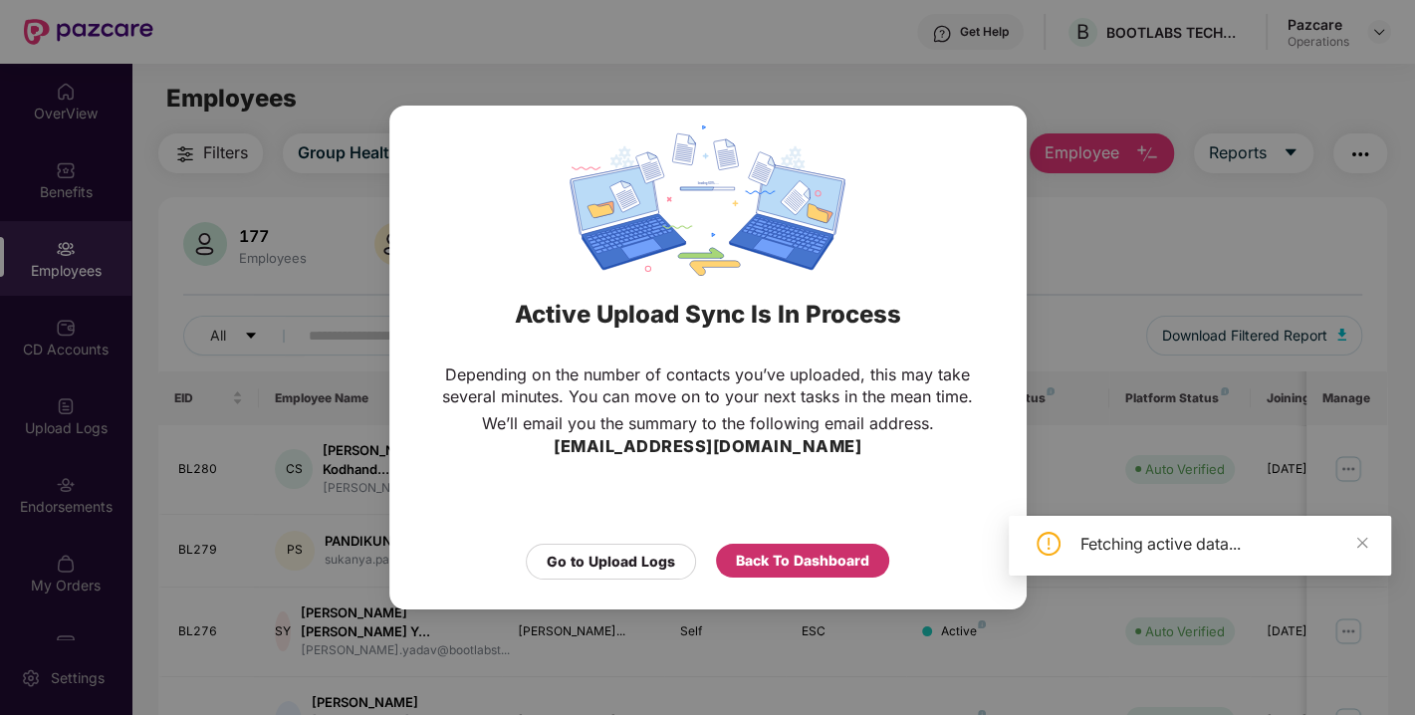
click at [836, 555] on div "Back To Dashboard" at bounding box center [802, 561] width 133 height 22
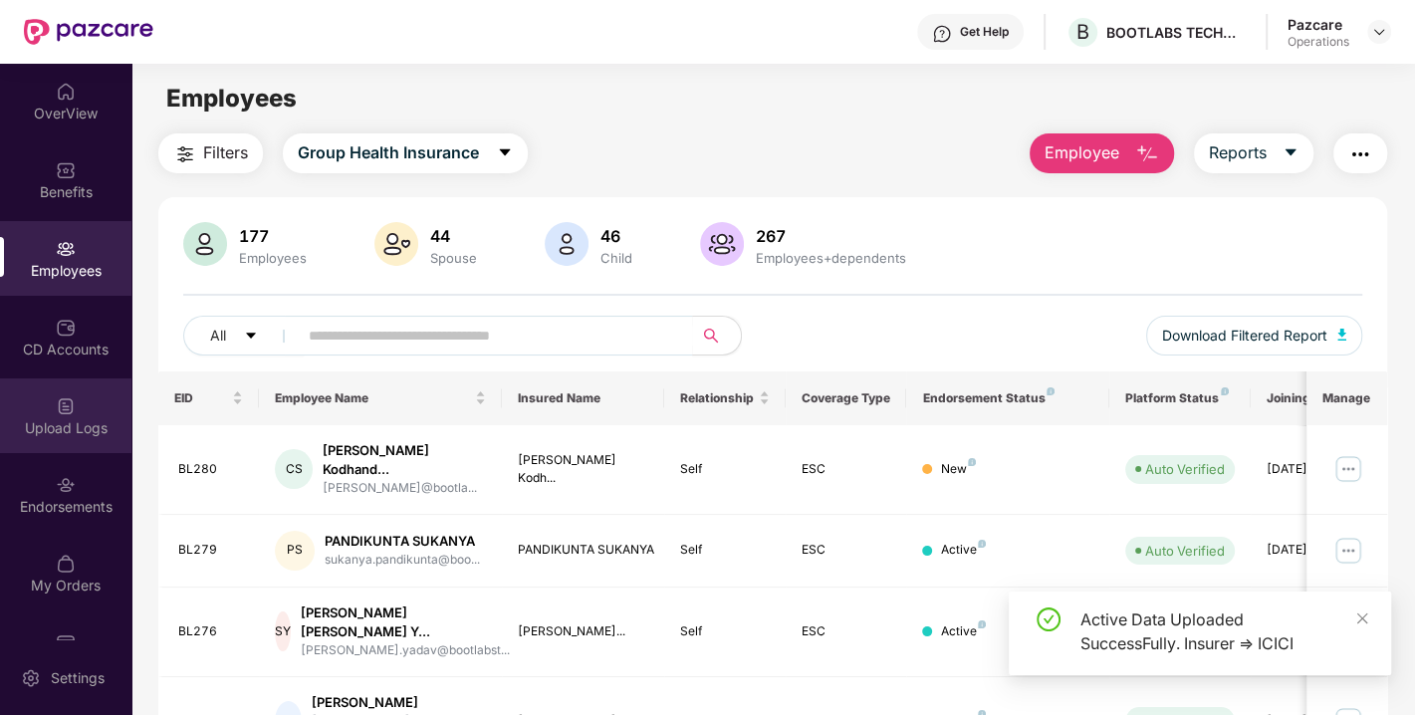
click at [66, 406] on img at bounding box center [66, 406] width 20 height 20
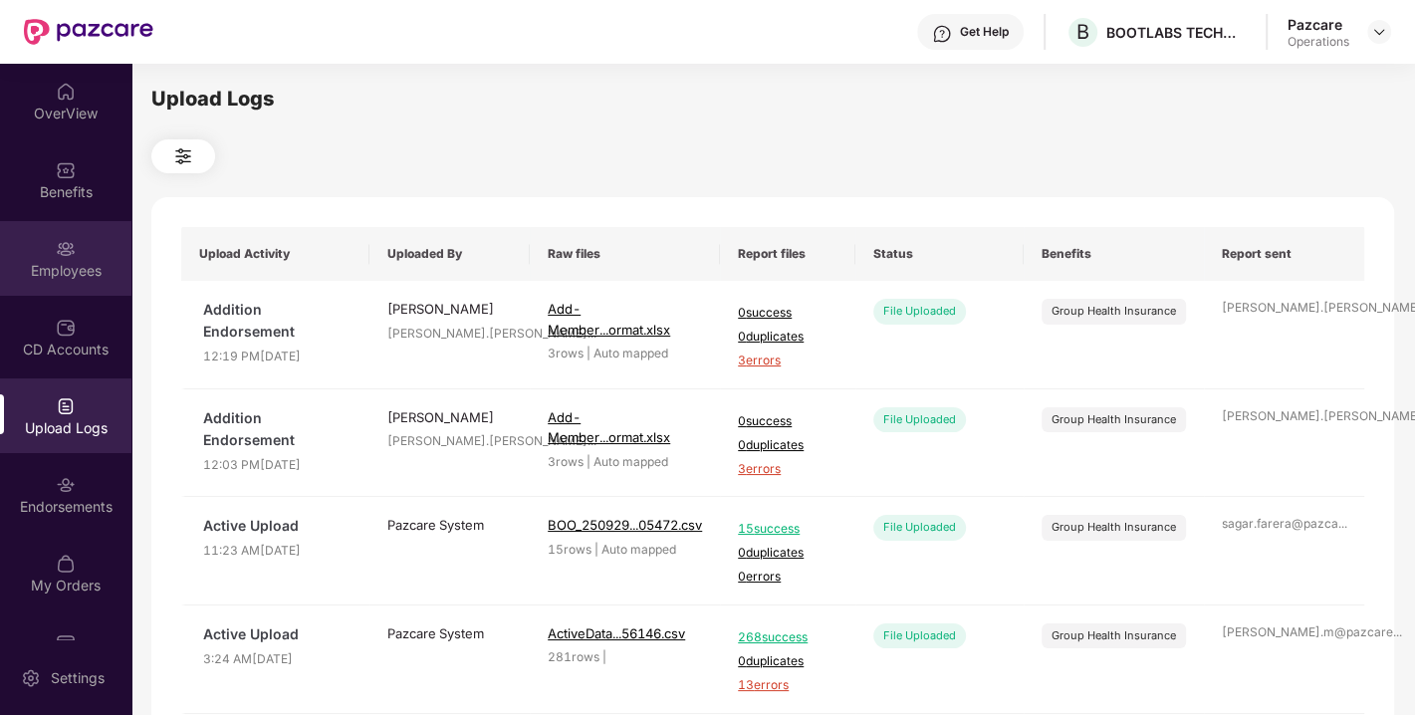
click at [57, 273] on div "Employees" at bounding box center [65, 271] width 131 height 20
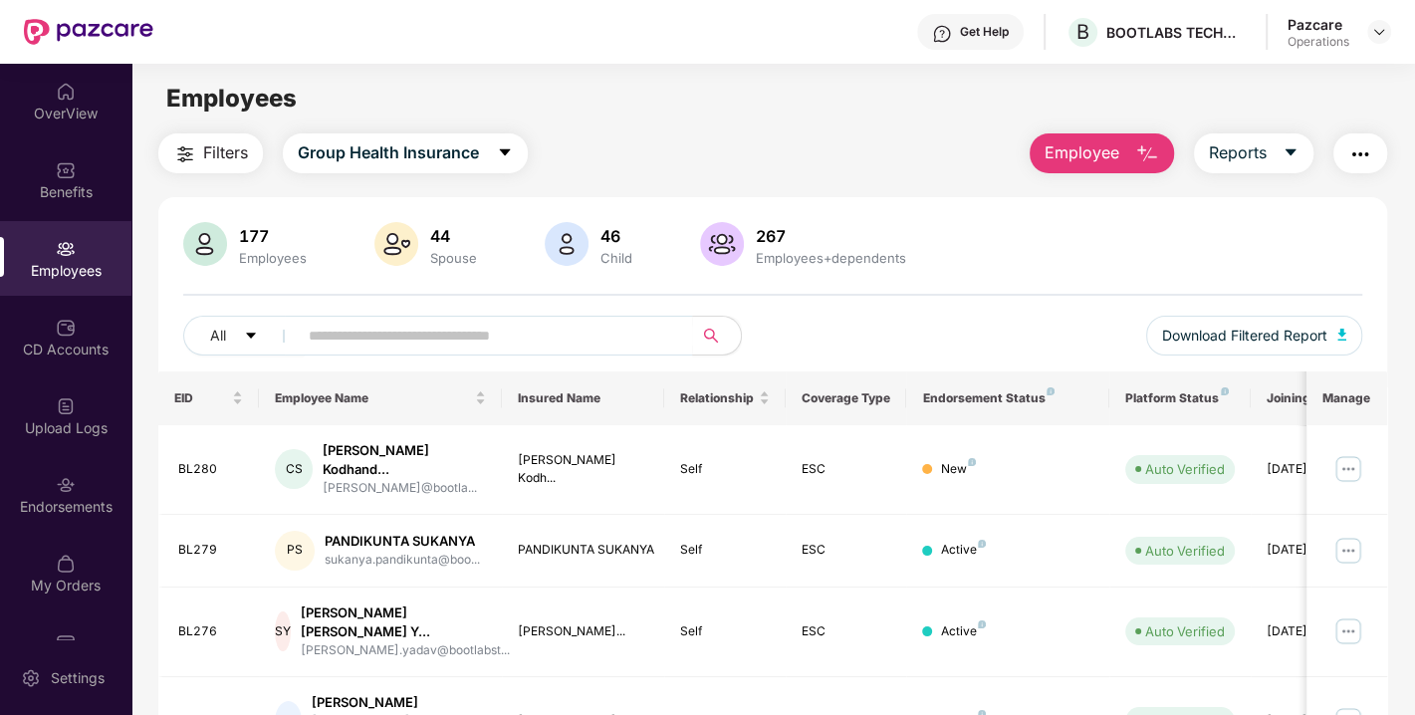
click at [1345, 152] on button "button" at bounding box center [1360, 153] width 54 height 40
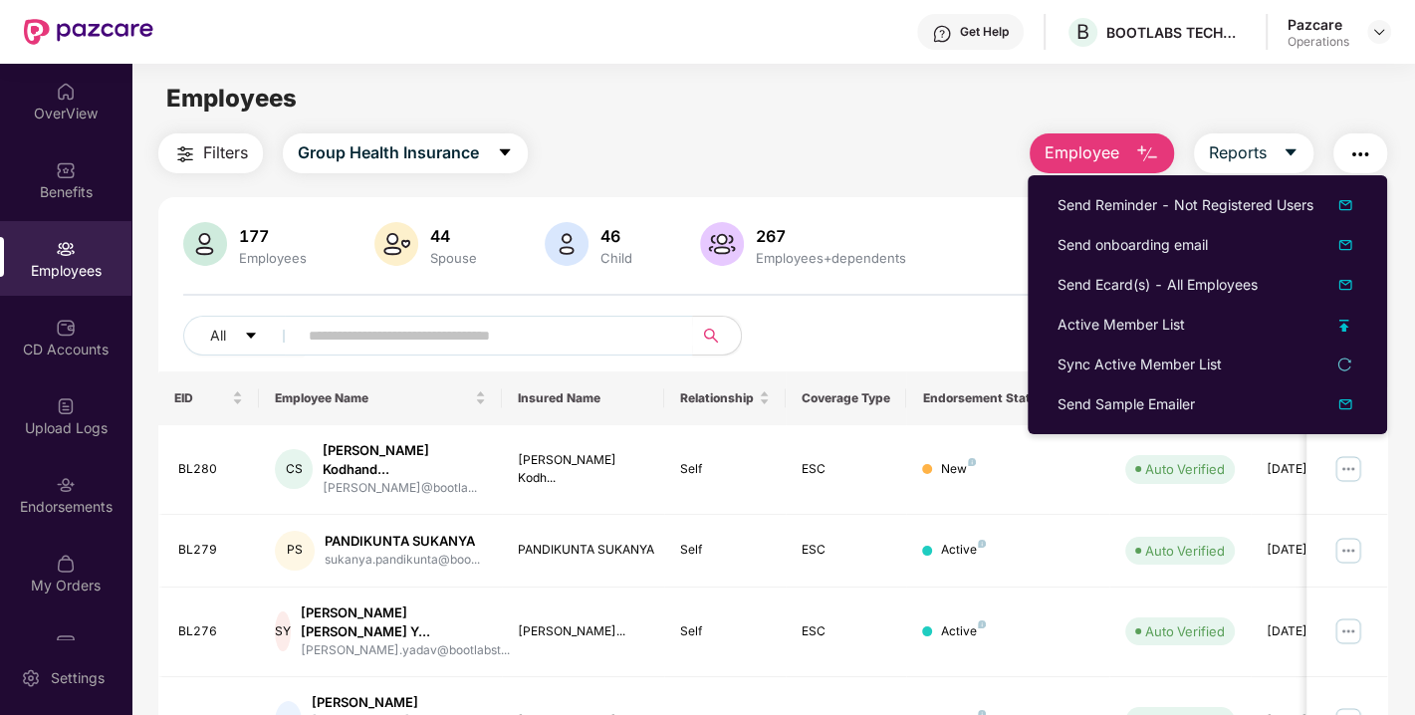
click at [242, 156] on span "Filters" at bounding box center [225, 152] width 45 height 25
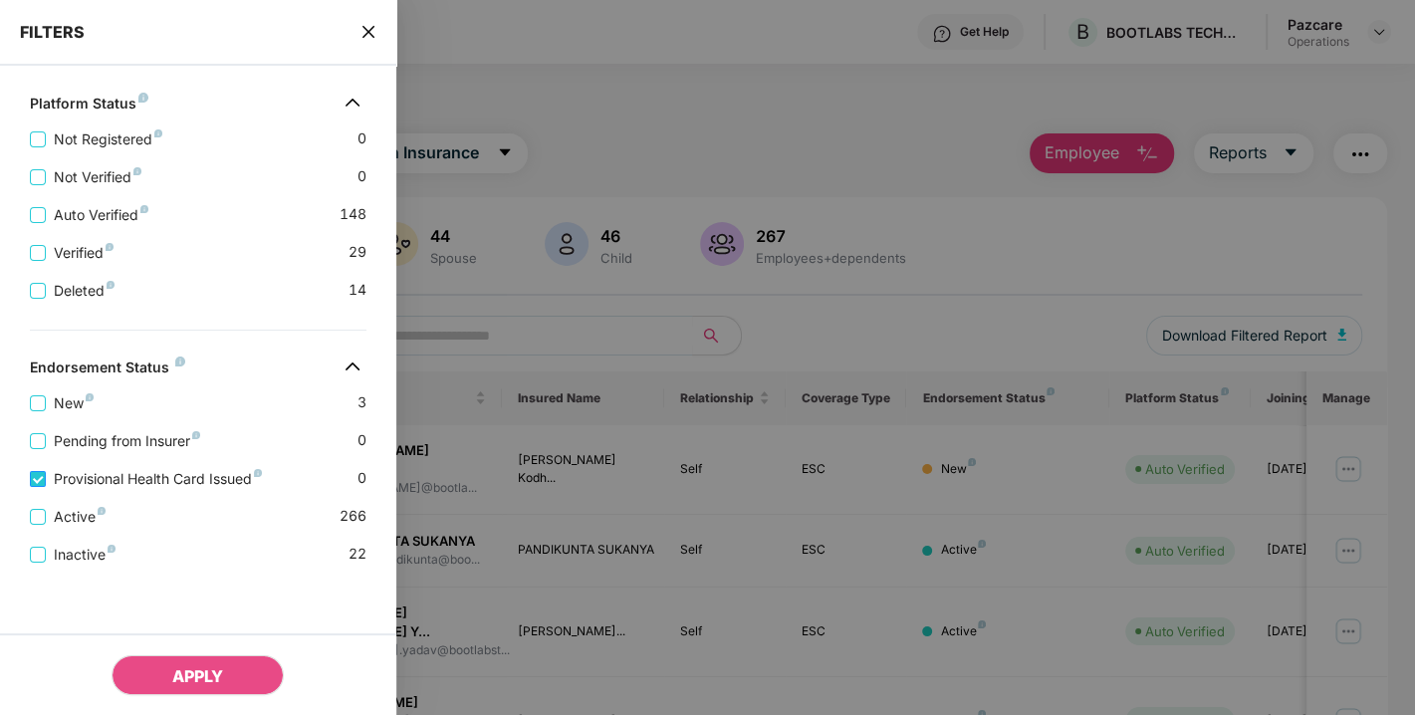
scroll to position [551, 0]
click at [748, 70] on div at bounding box center [707, 357] width 1415 height 715
click at [382, 28] on div "FILTERS" at bounding box center [198, 33] width 396 height 66
click at [372, 30] on icon "close" at bounding box center [368, 32] width 16 height 16
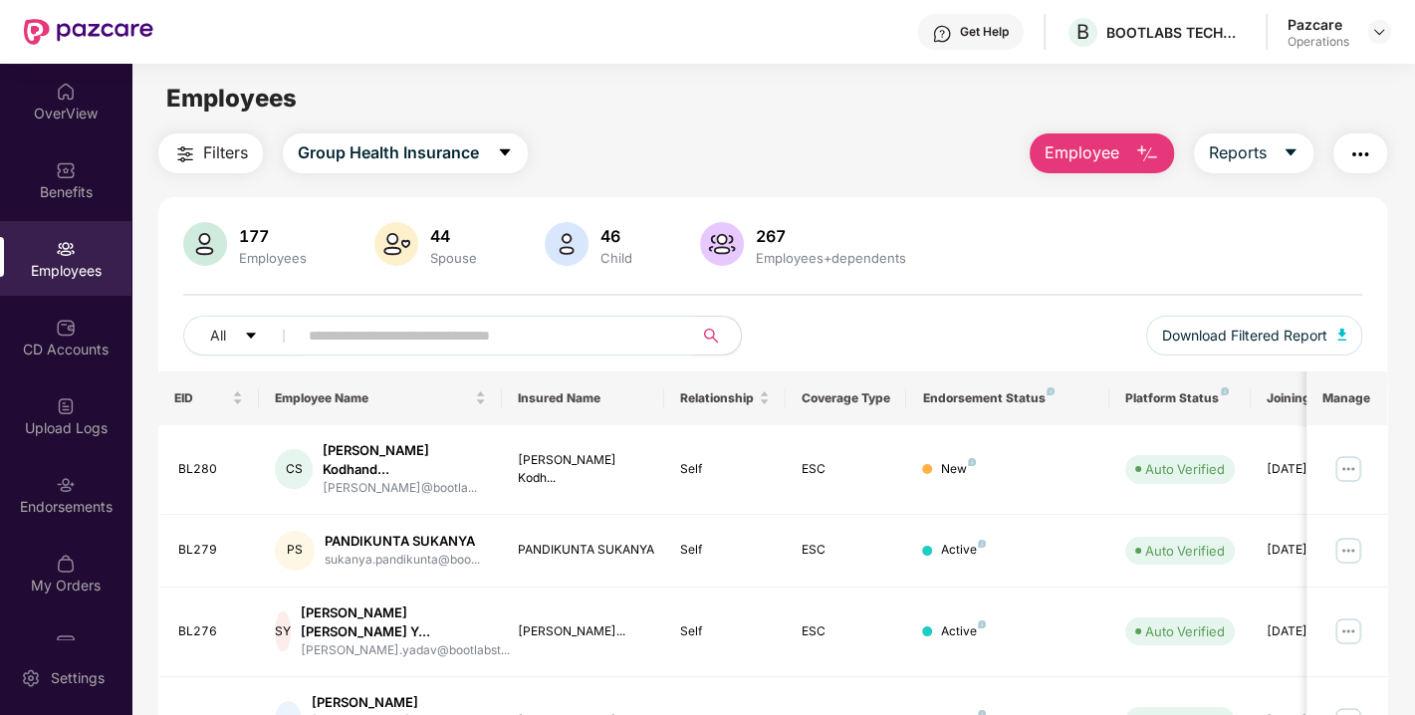
click at [472, 336] on input "text" at bounding box center [487, 336] width 357 height 30
paste input "*****"
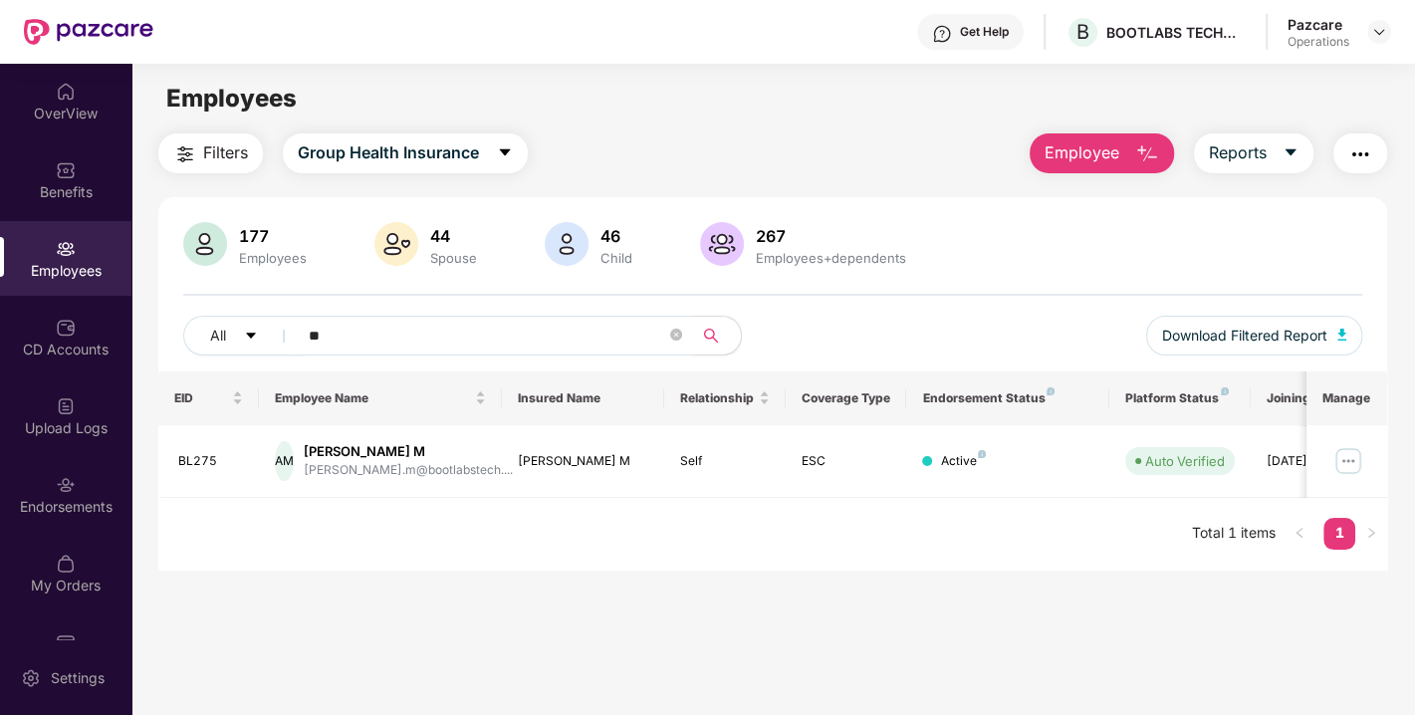
type input "*"
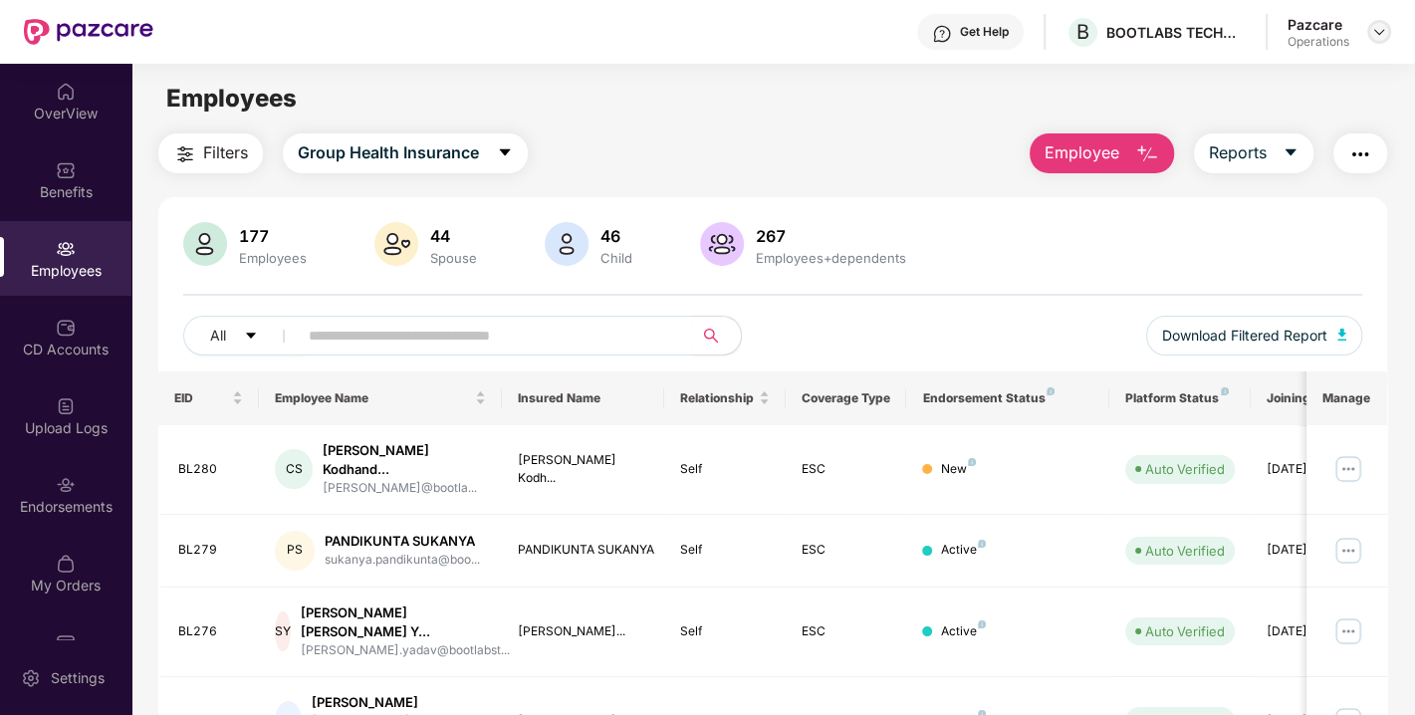
click at [1388, 37] on div at bounding box center [1379, 32] width 24 height 24
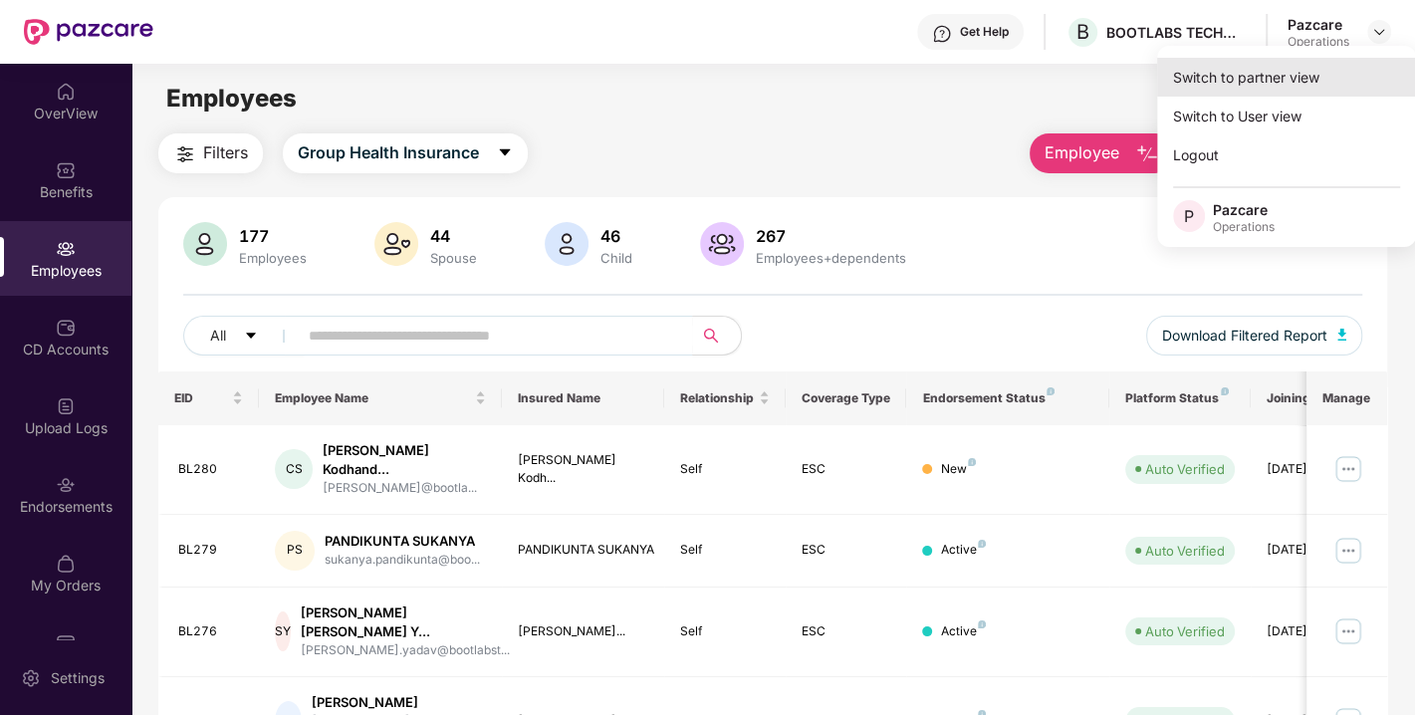
click at [1244, 83] on div "Switch to partner view" at bounding box center [1286, 77] width 259 height 39
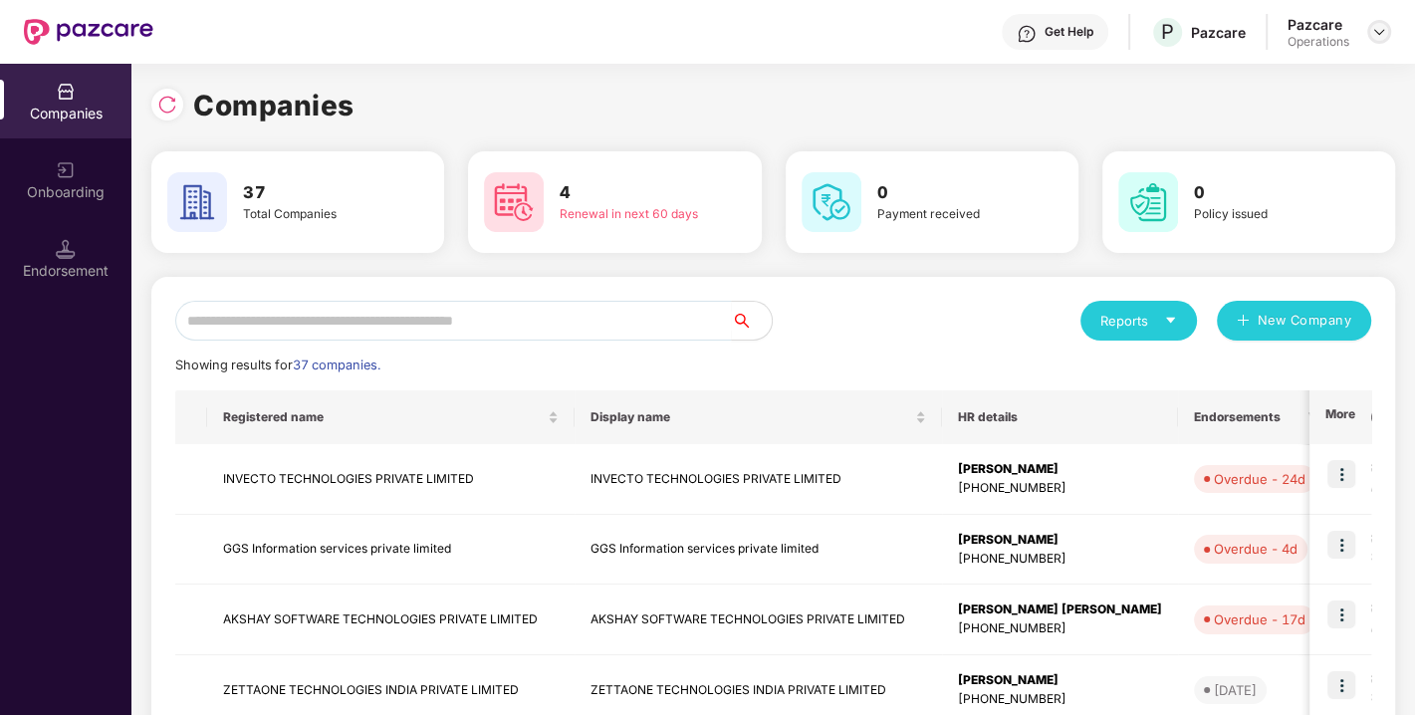
click at [1374, 40] on div at bounding box center [1379, 32] width 24 height 24
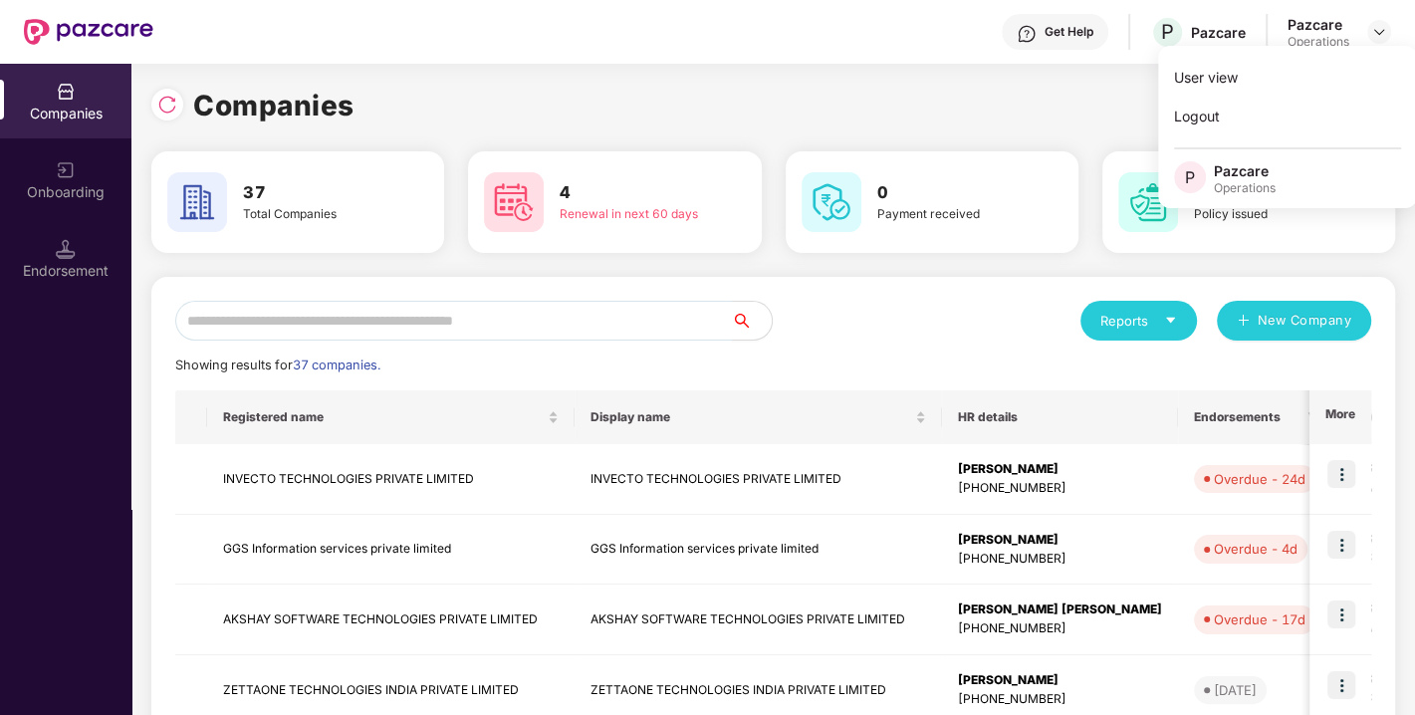
click at [646, 309] on input "text" at bounding box center [453, 321] width 557 height 40
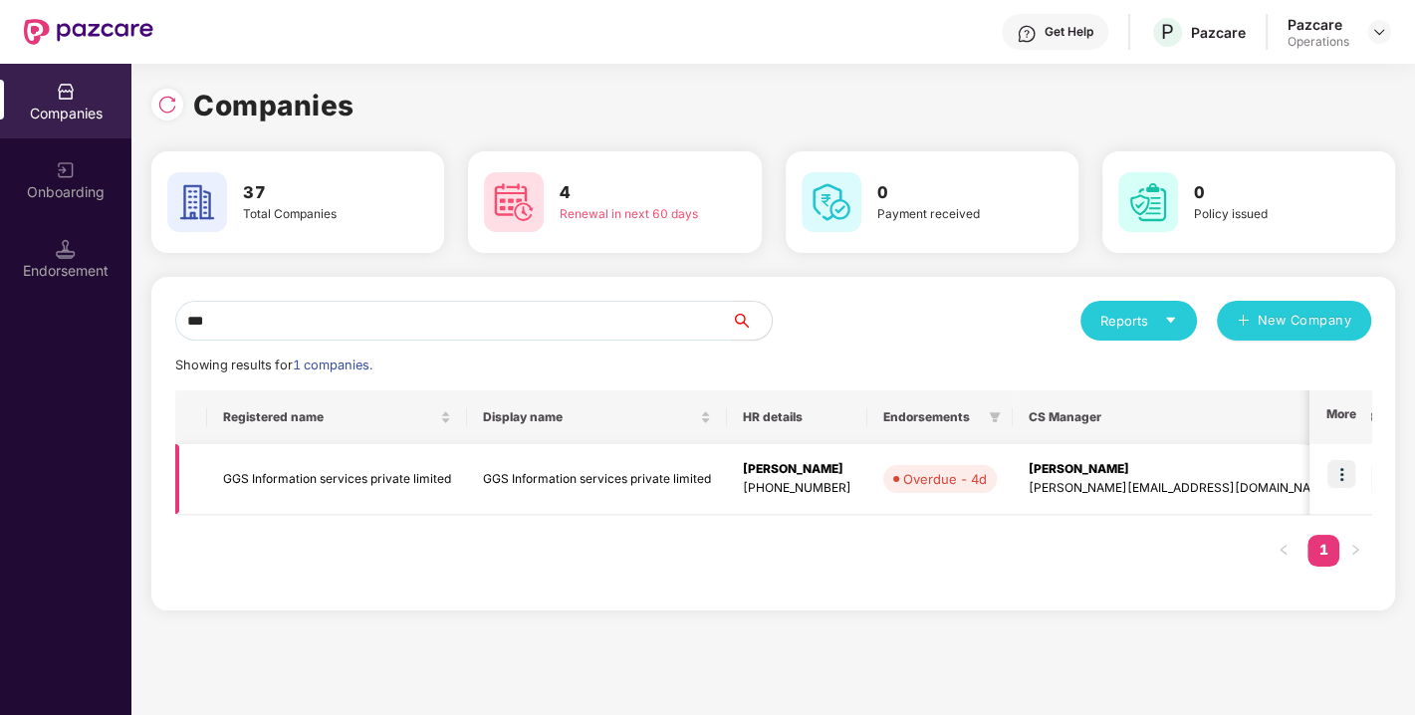
type input "***"
click at [512, 481] on td "GGS Information services private limited" at bounding box center [597, 479] width 260 height 71
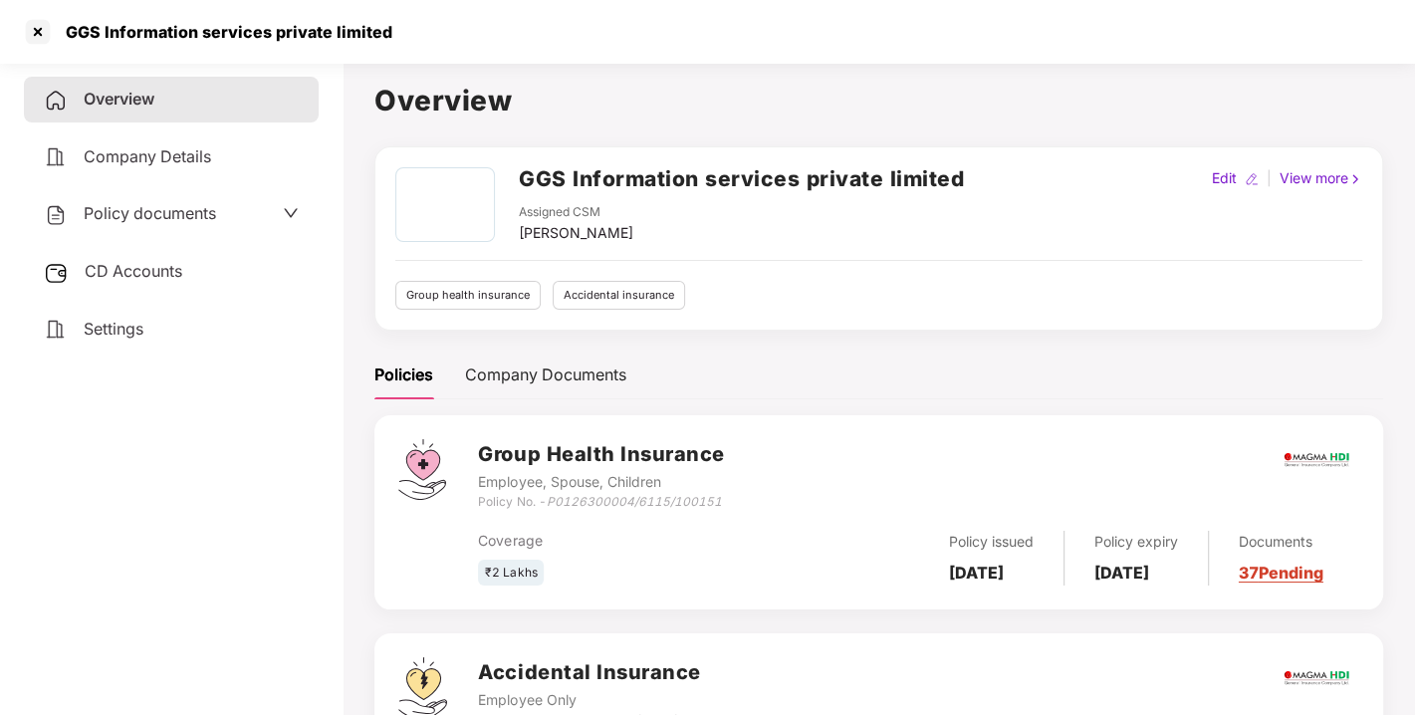
click at [195, 214] on span "Policy documents" at bounding box center [150, 213] width 132 height 20
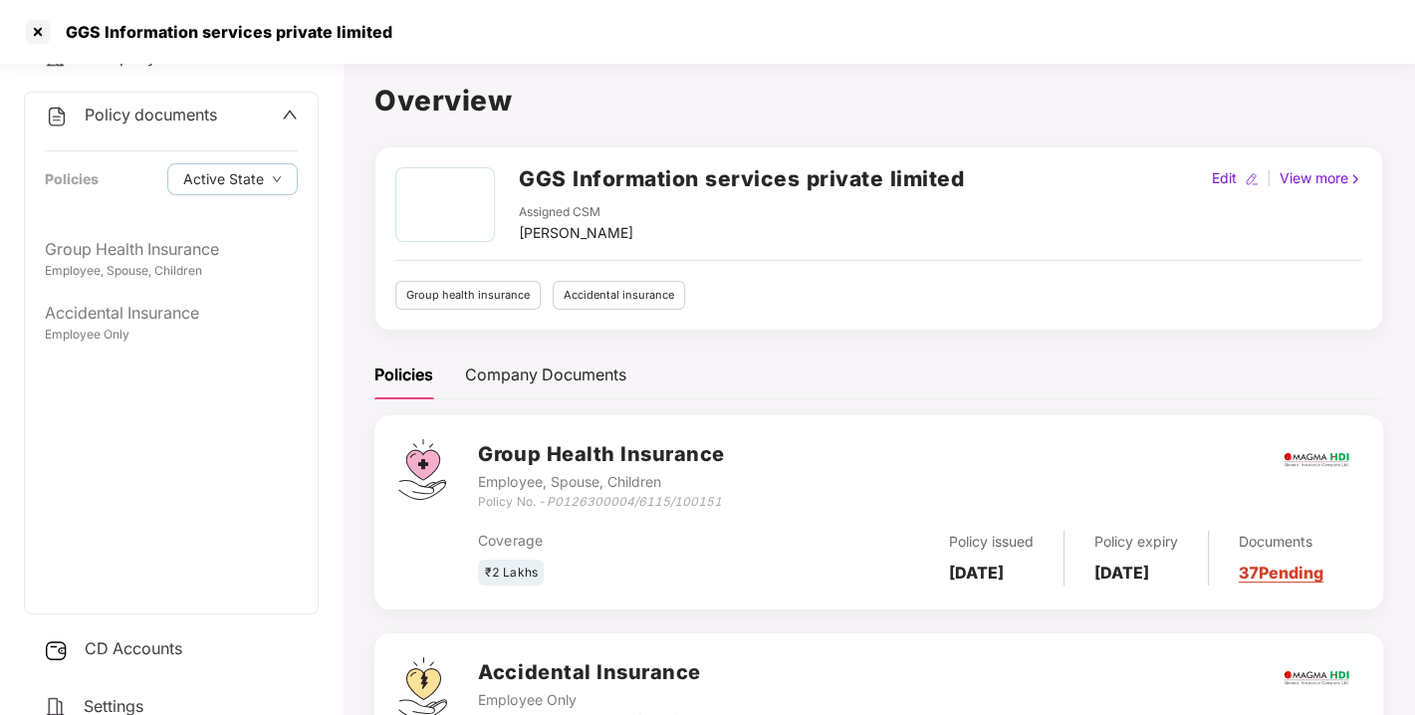
click at [705, 177] on h2 "GGS Information services private limited" at bounding box center [741, 178] width 445 height 33
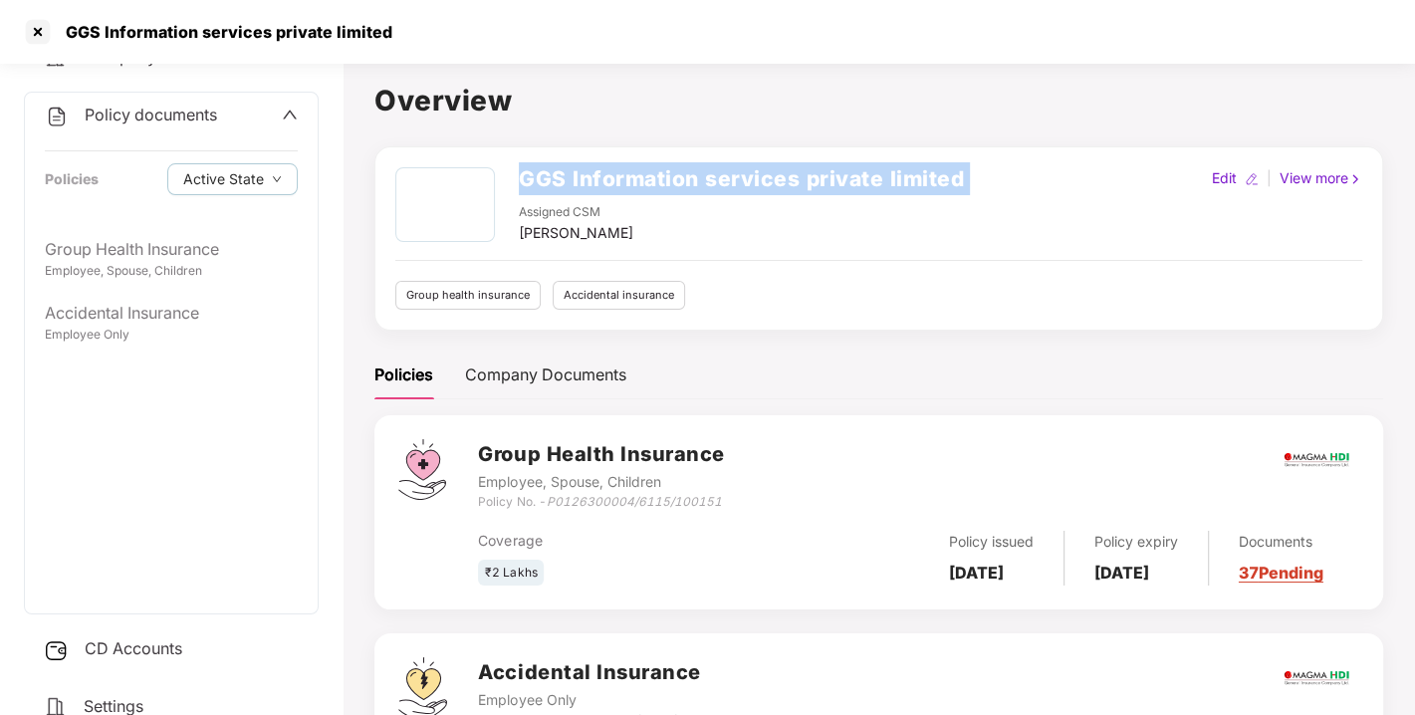
click at [705, 177] on h2 "GGS Information services private limited" at bounding box center [741, 178] width 445 height 33
copy h2 "GGS Information services private limited"
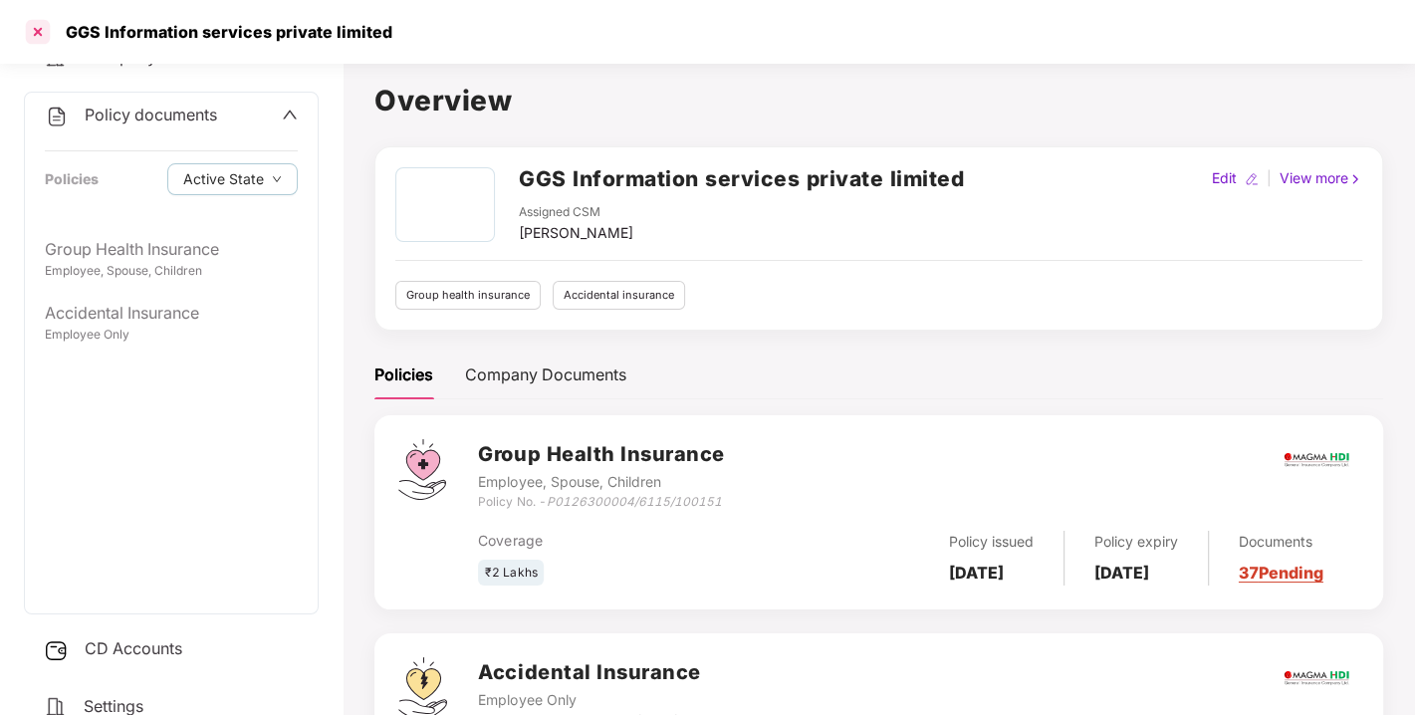
click at [41, 28] on div at bounding box center [38, 32] width 32 height 32
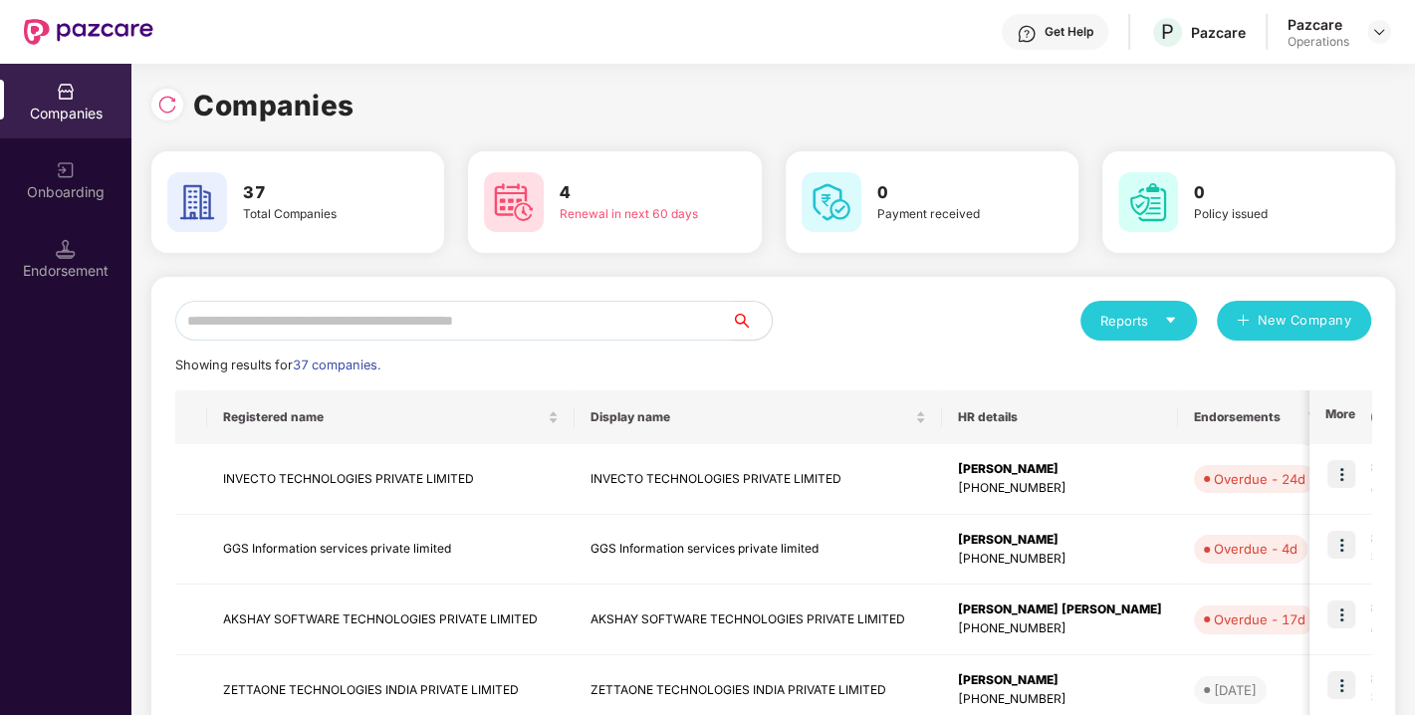
click at [475, 311] on input "text" at bounding box center [453, 321] width 557 height 40
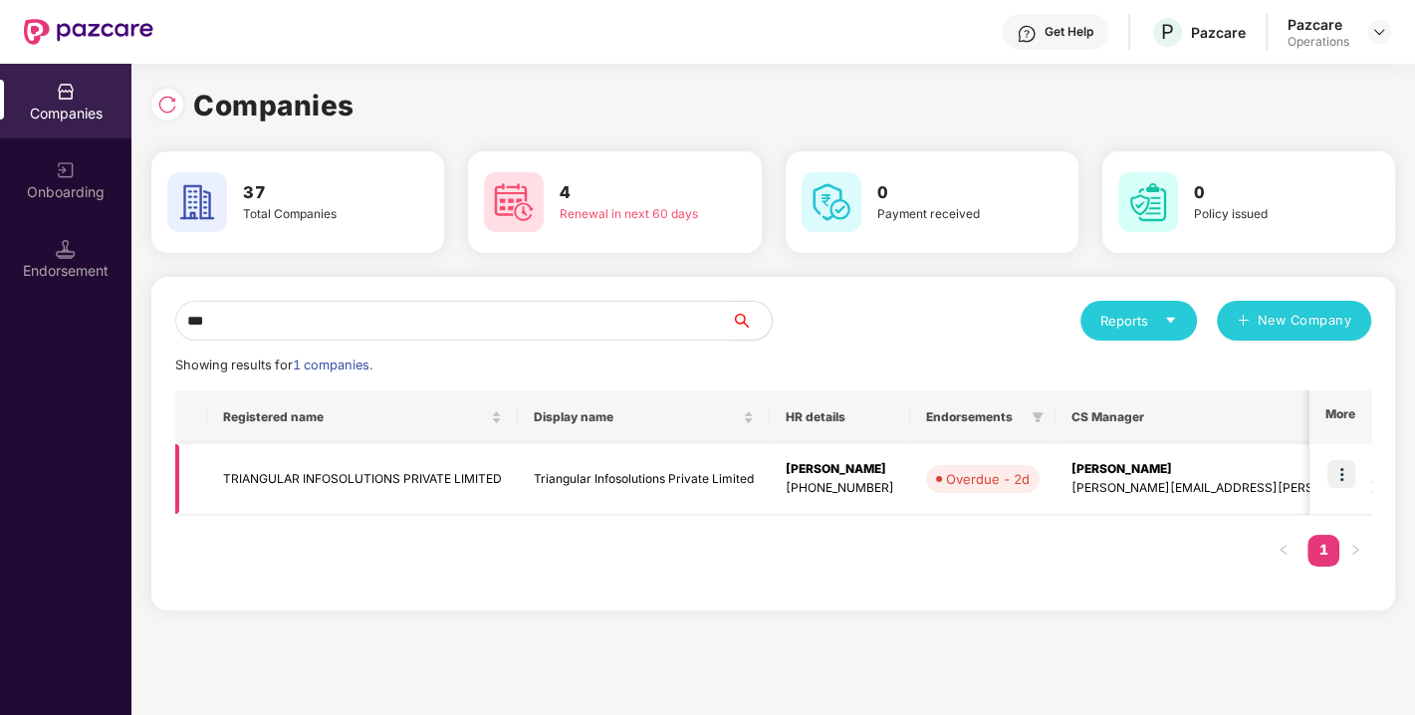
type input "***"
click at [1342, 470] on img at bounding box center [1341, 474] width 28 height 28
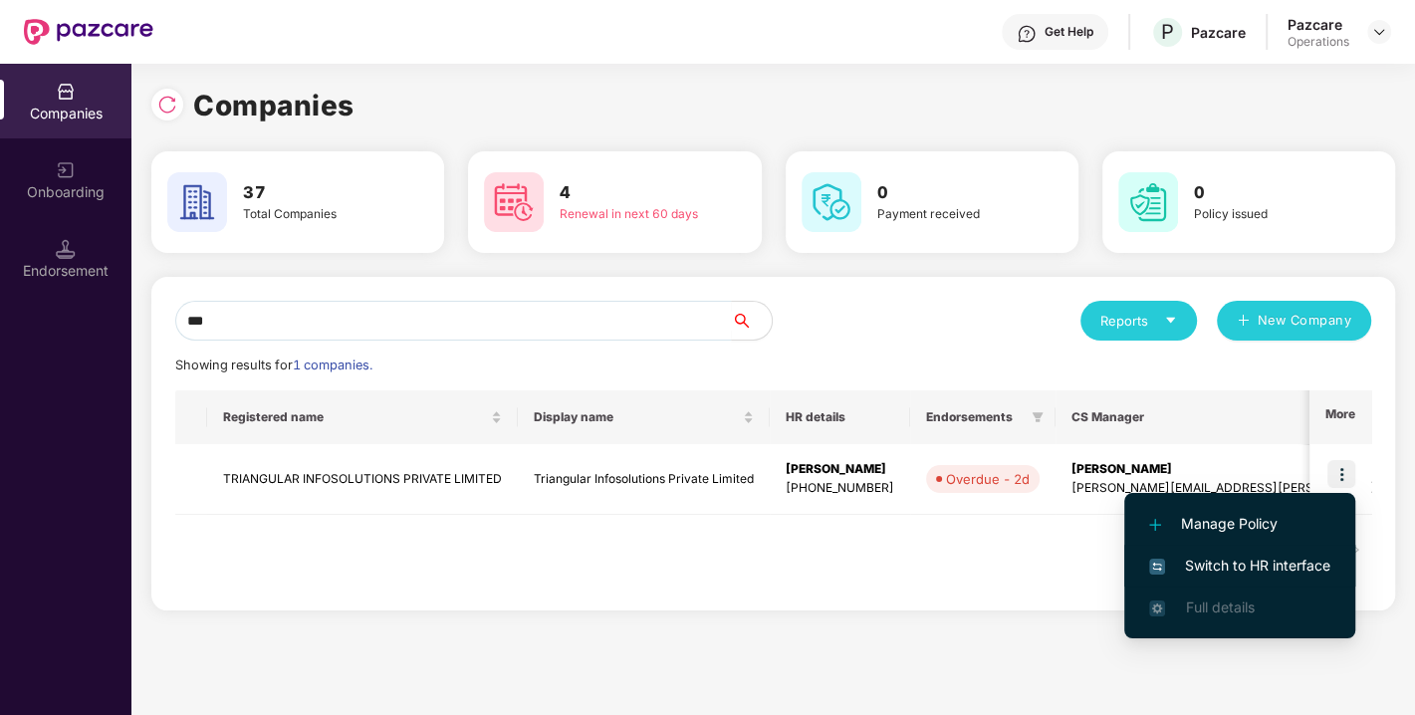
click at [1200, 562] on span "Switch to HR interface" at bounding box center [1239, 566] width 181 height 22
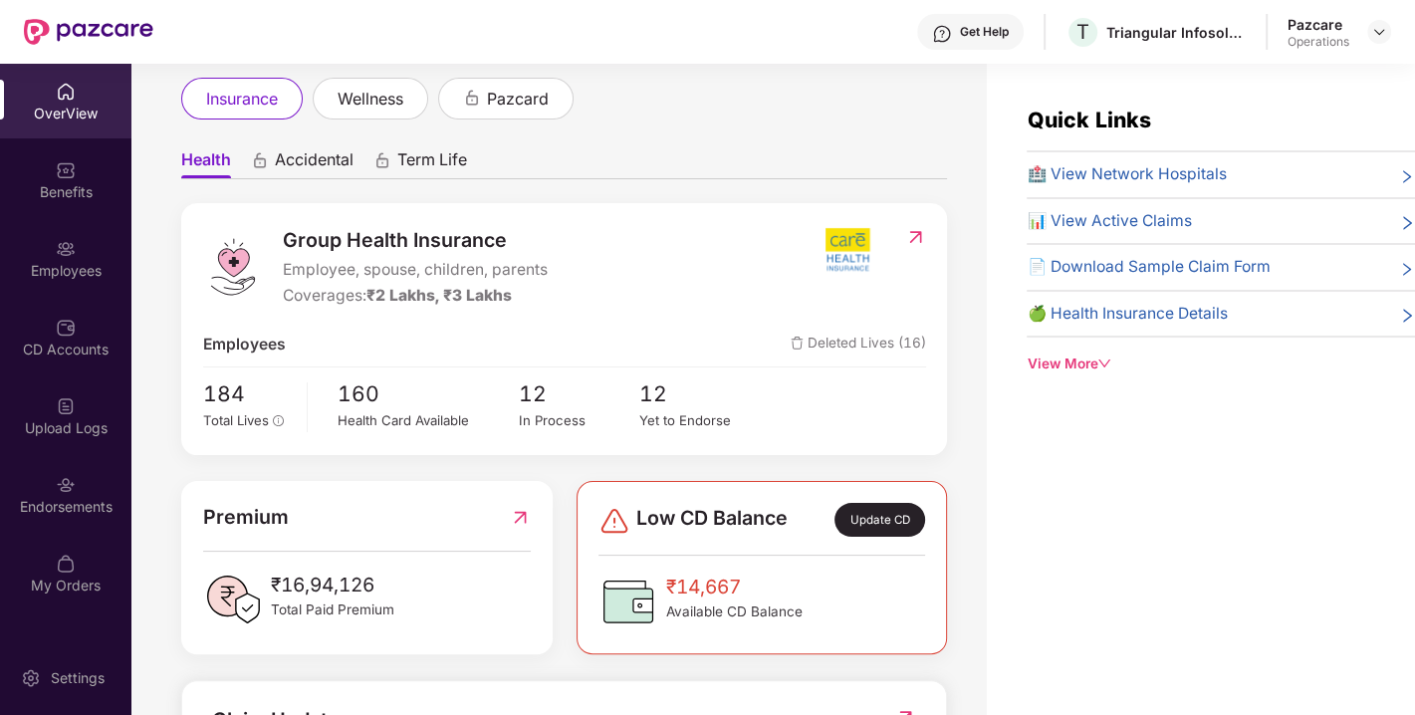
scroll to position [116, 0]
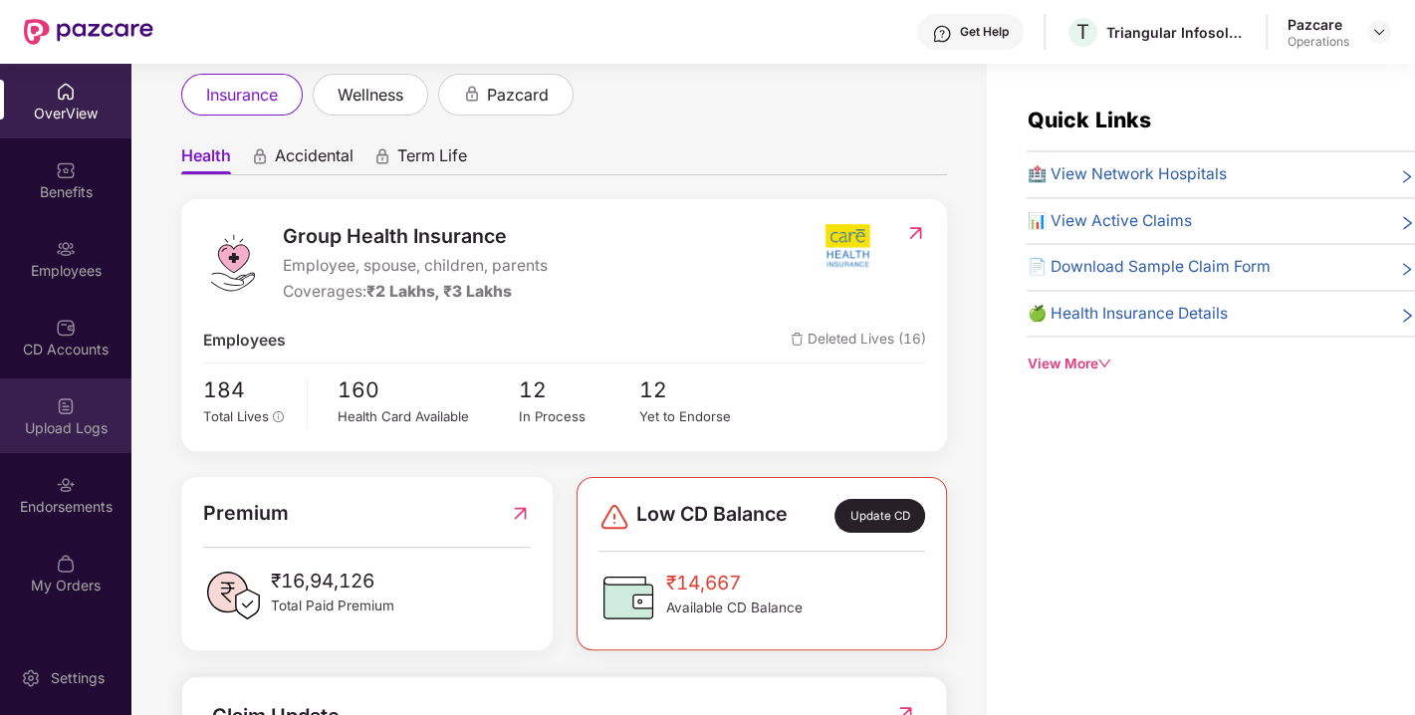
click at [77, 418] on div "Upload Logs" at bounding box center [65, 428] width 131 height 20
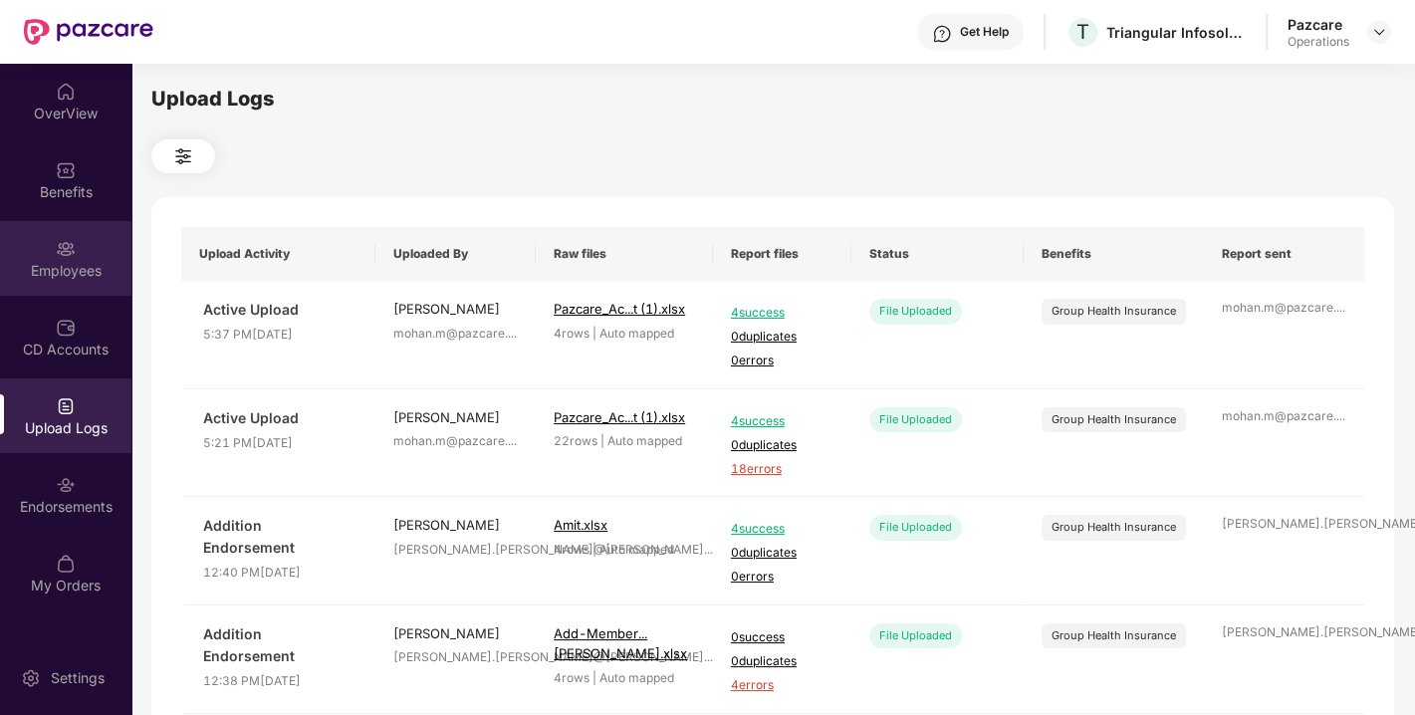
click at [92, 261] on div "Employees" at bounding box center [65, 271] width 131 height 20
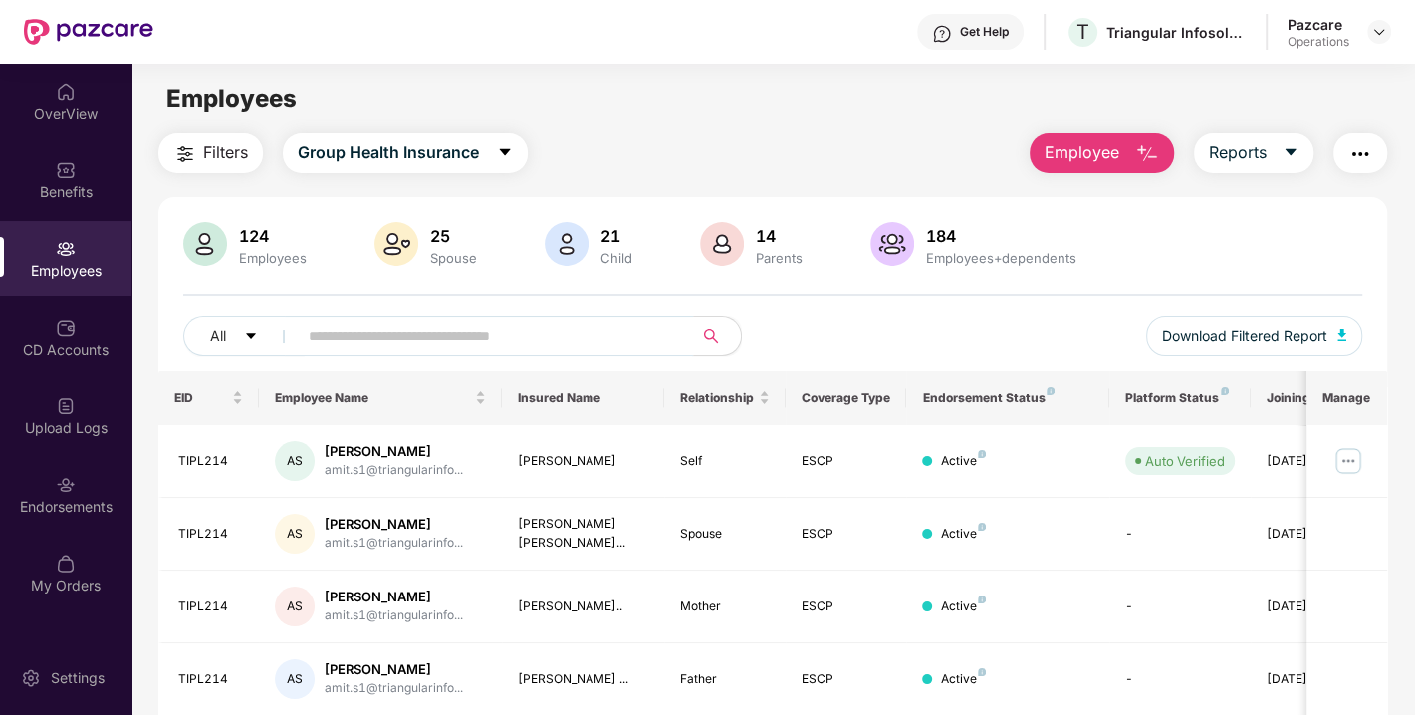
click at [416, 338] on input "text" at bounding box center [487, 336] width 357 height 30
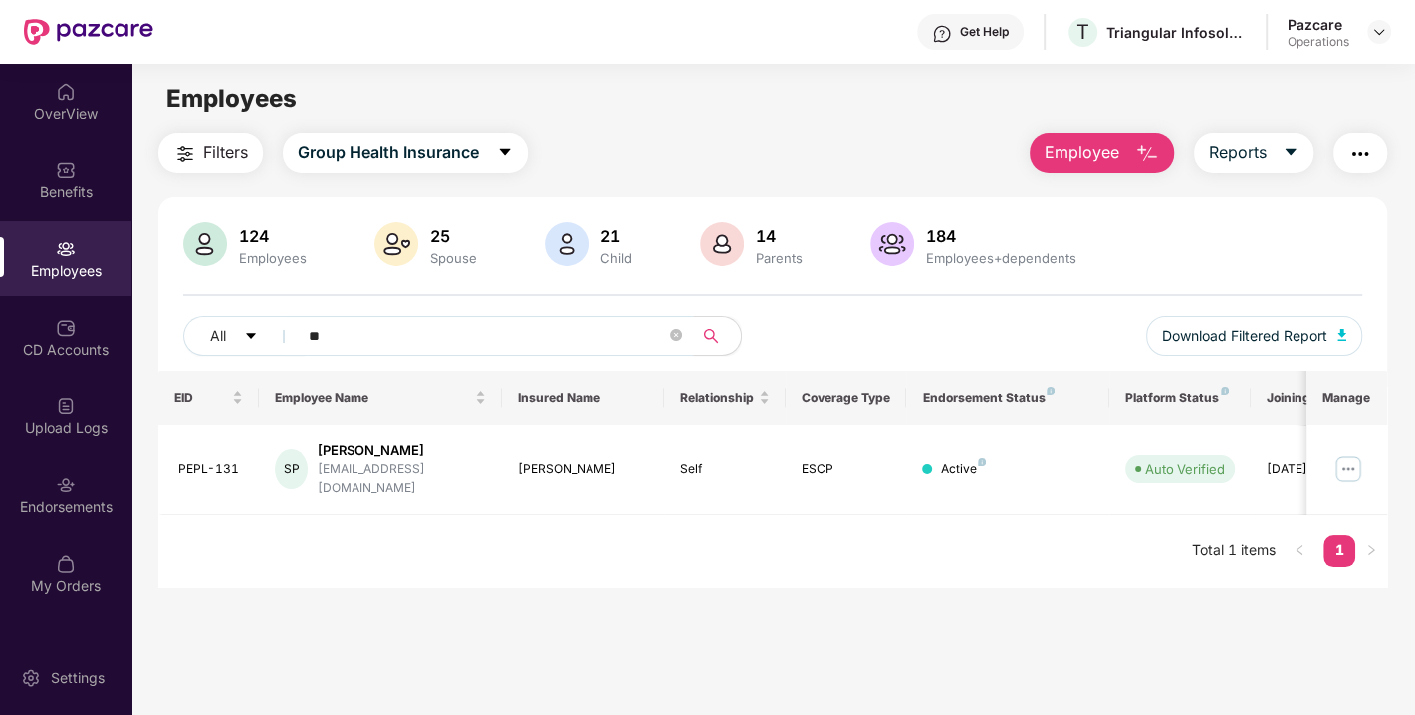
type input "*"
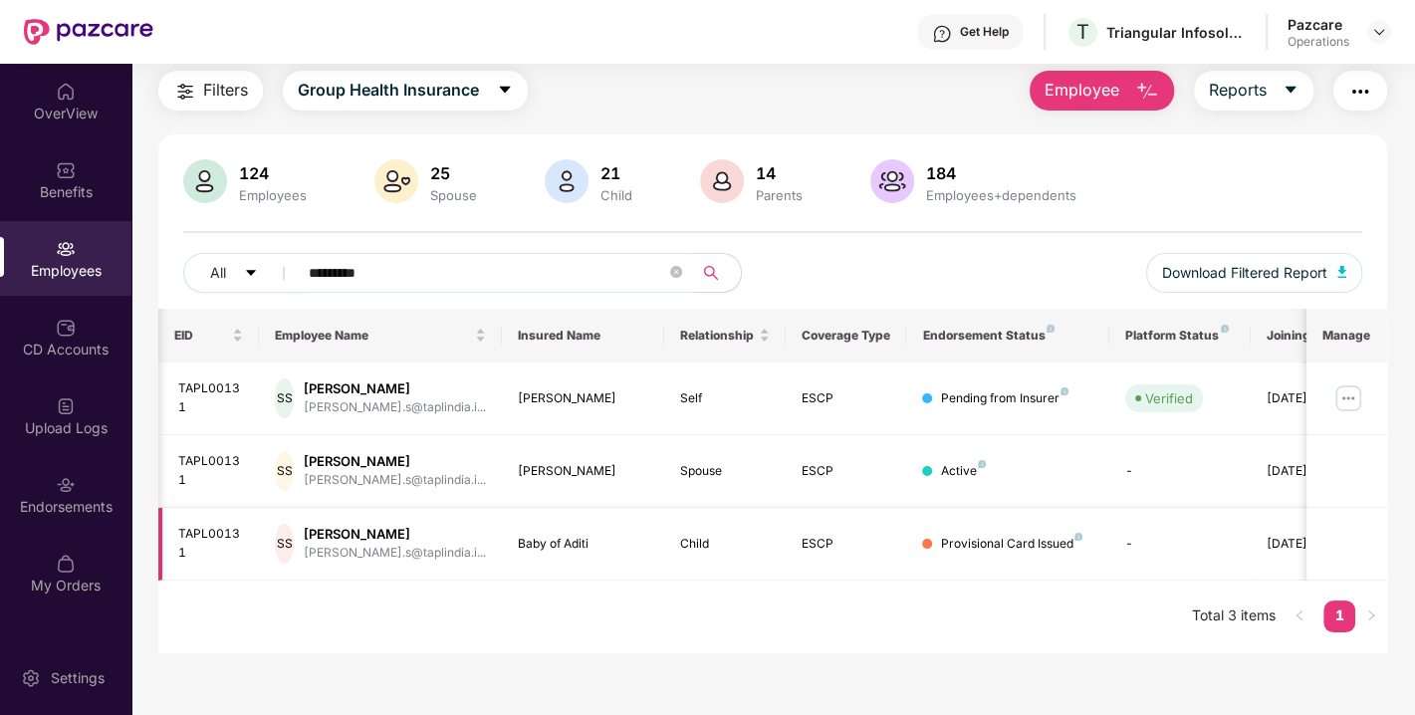
scroll to position [0, 64]
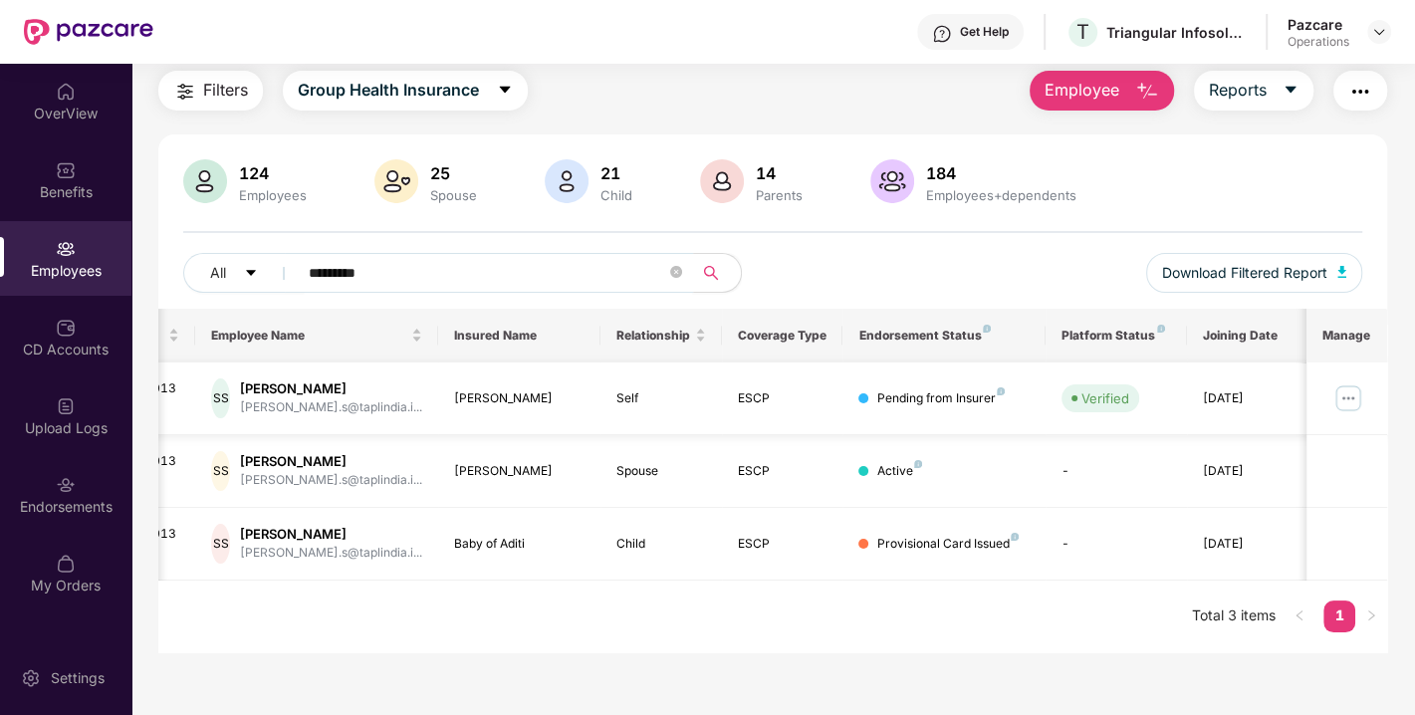
type input "*********"
click at [1348, 395] on img at bounding box center [1348, 398] width 32 height 32
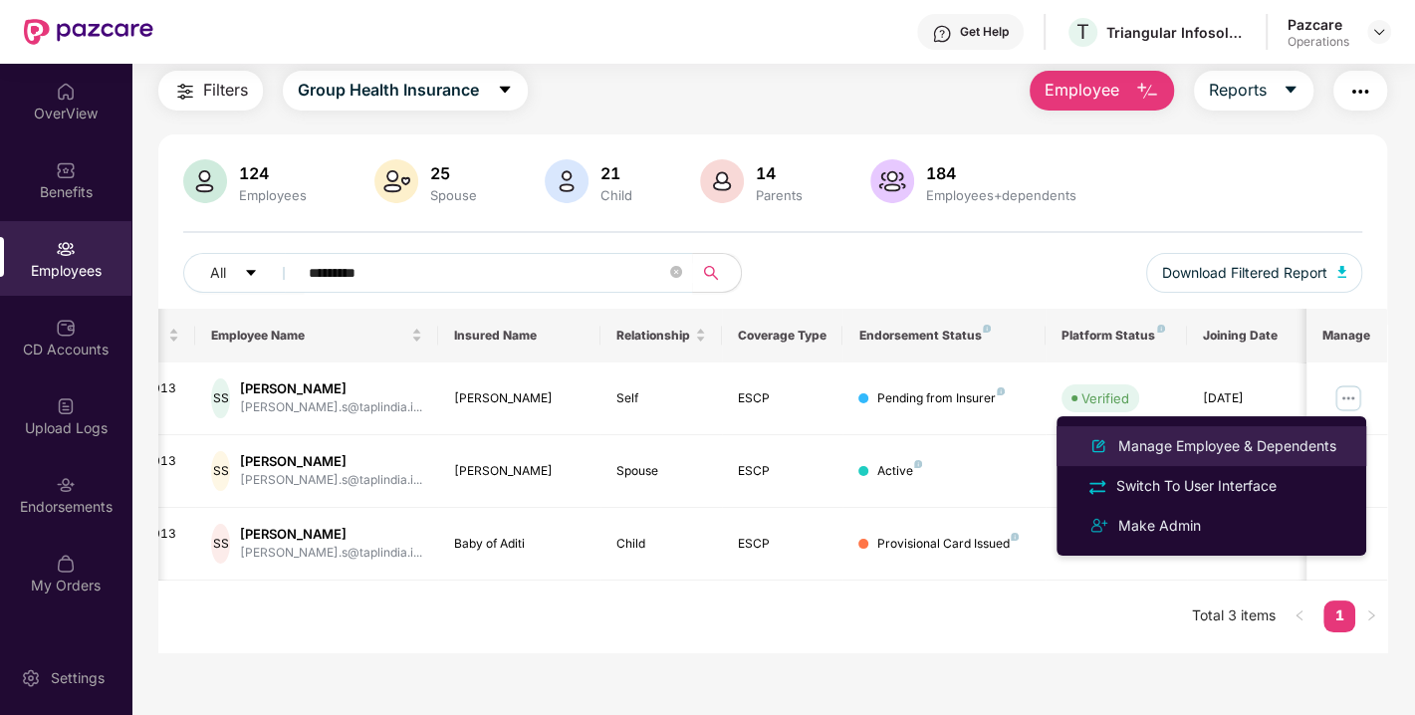
click at [1268, 449] on div "Manage Employee & Dependents" at bounding box center [1227, 446] width 226 height 22
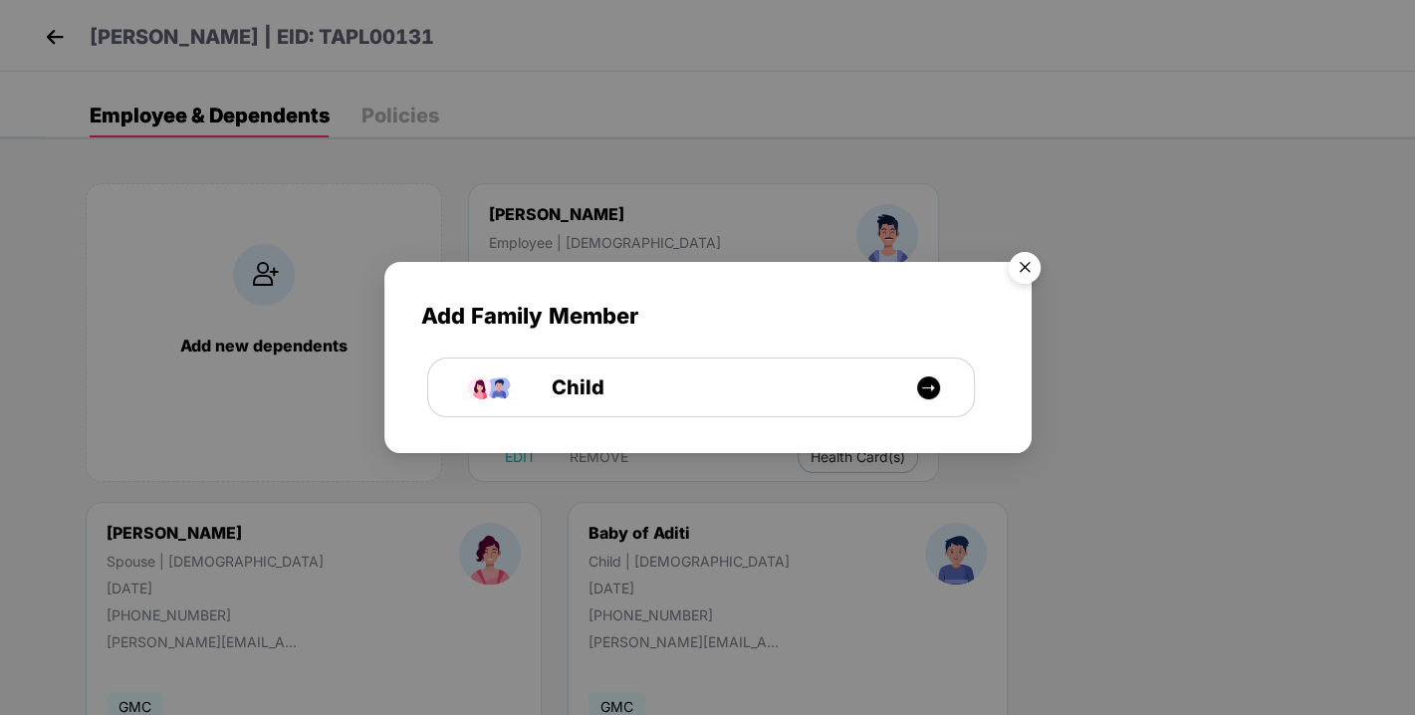
click at [1018, 264] on img "Close" at bounding box center [1025, 271] width 56 height 56
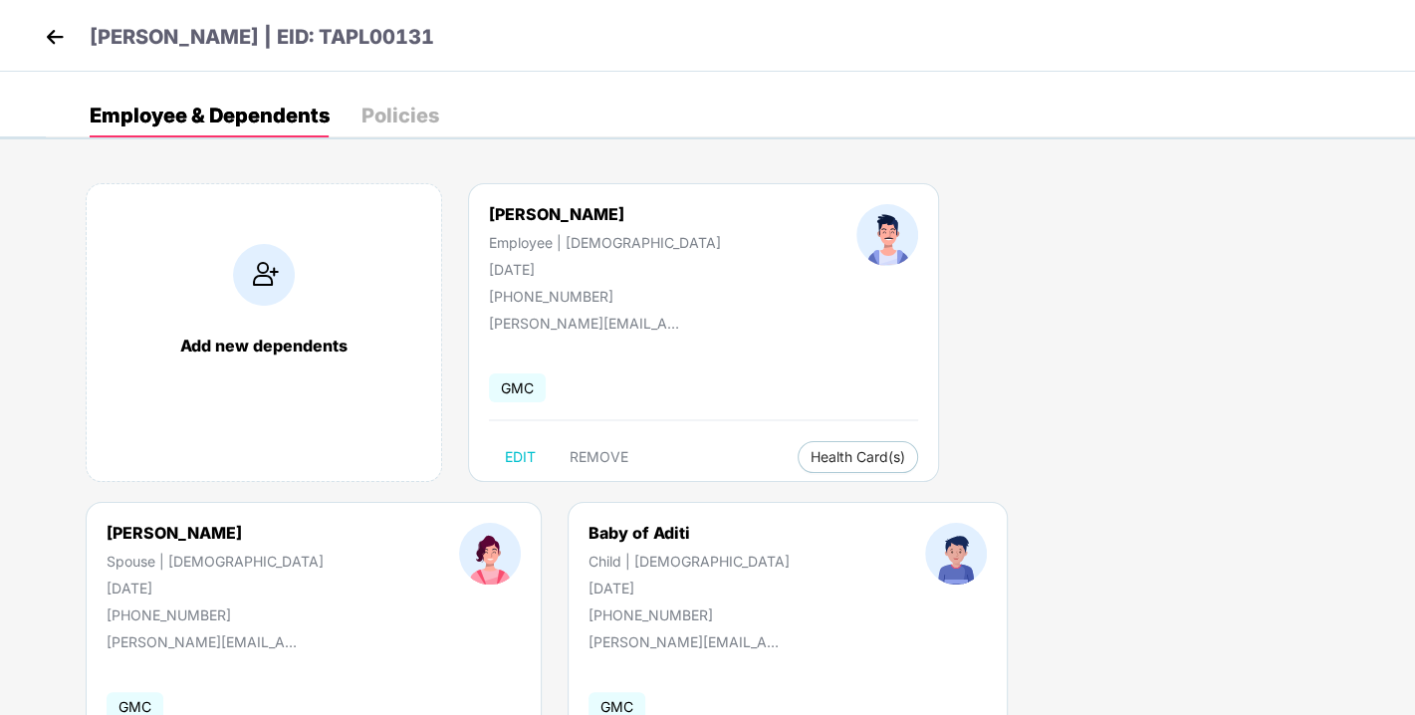
click at [80, 45] on header "[PERSON_NAME] | EID: TAPL00131" at bounding box center [237, 40] width 394 height 36
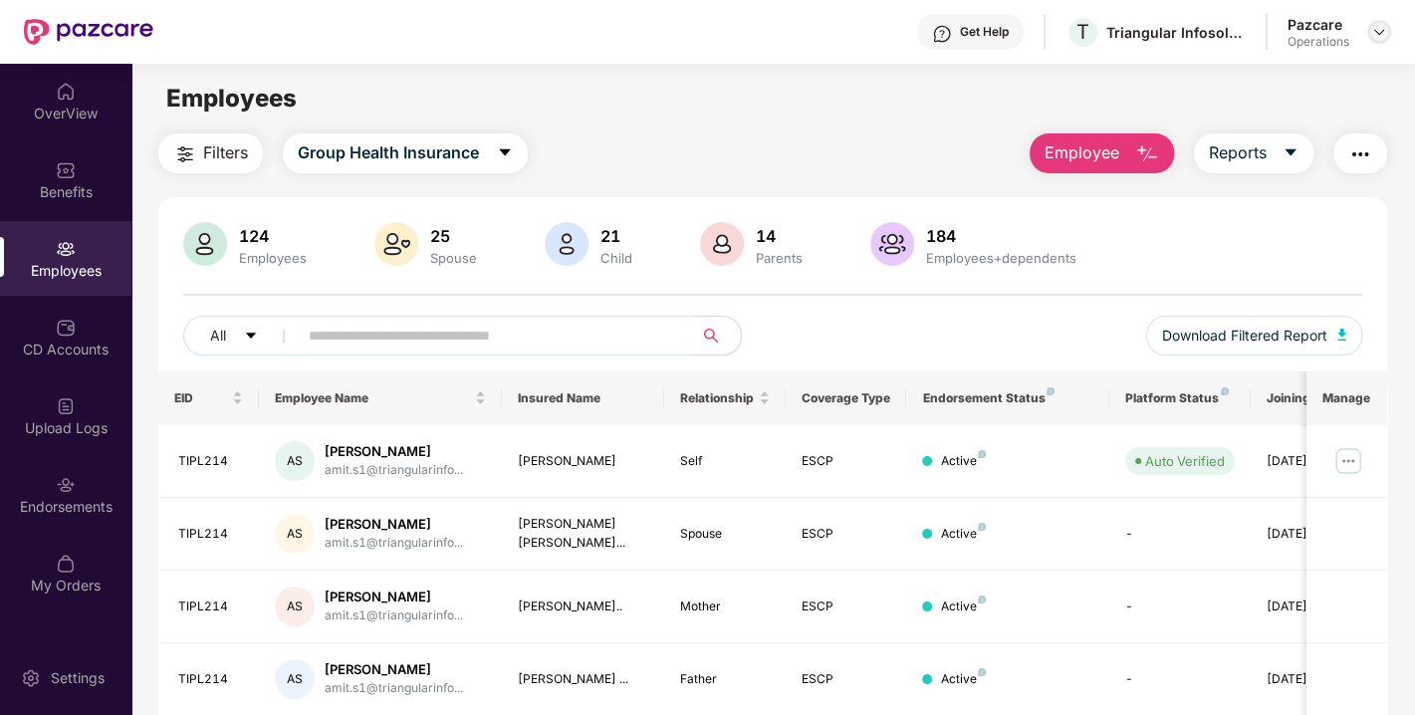
click at [1383, 37] on img at bounding box center [1379, 32] width 16 height 16
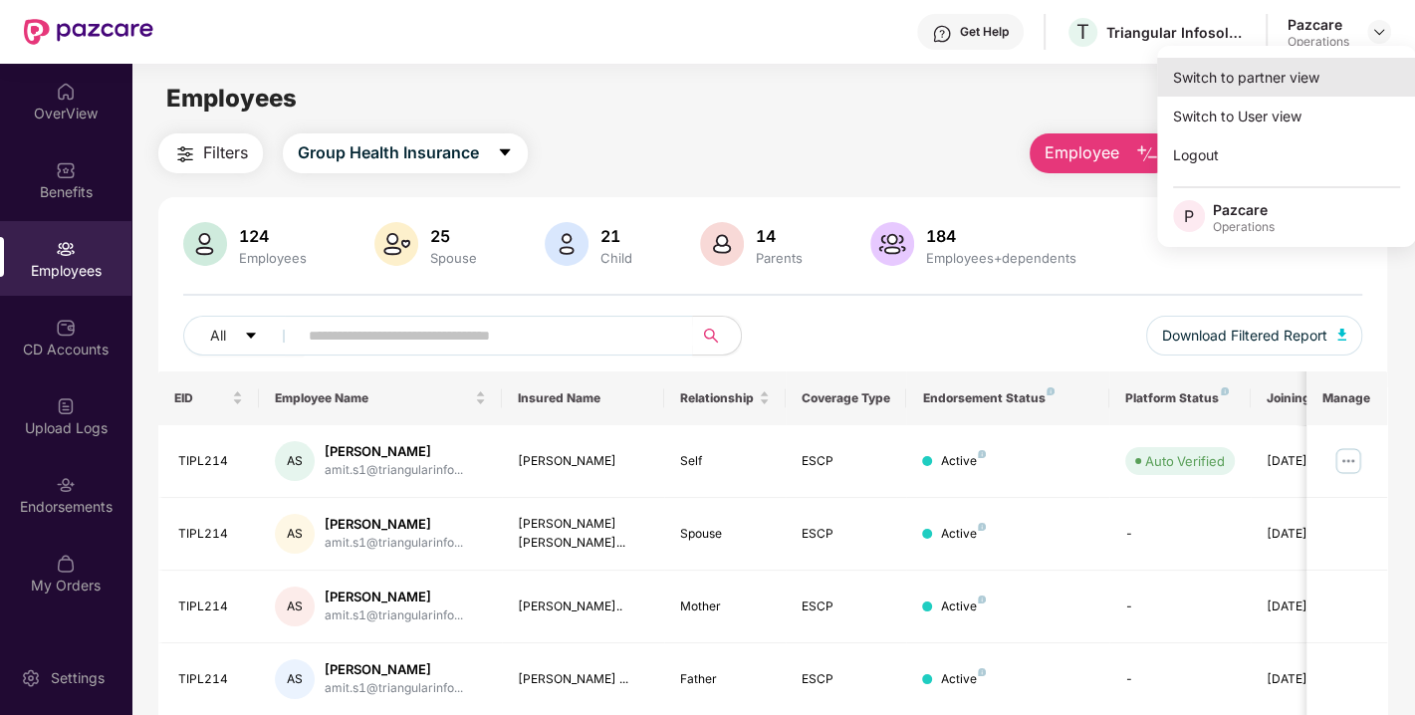
click at [1265, 82] on div "Switch to partner view" at bounding box center [1286, 77] width 259 height 39
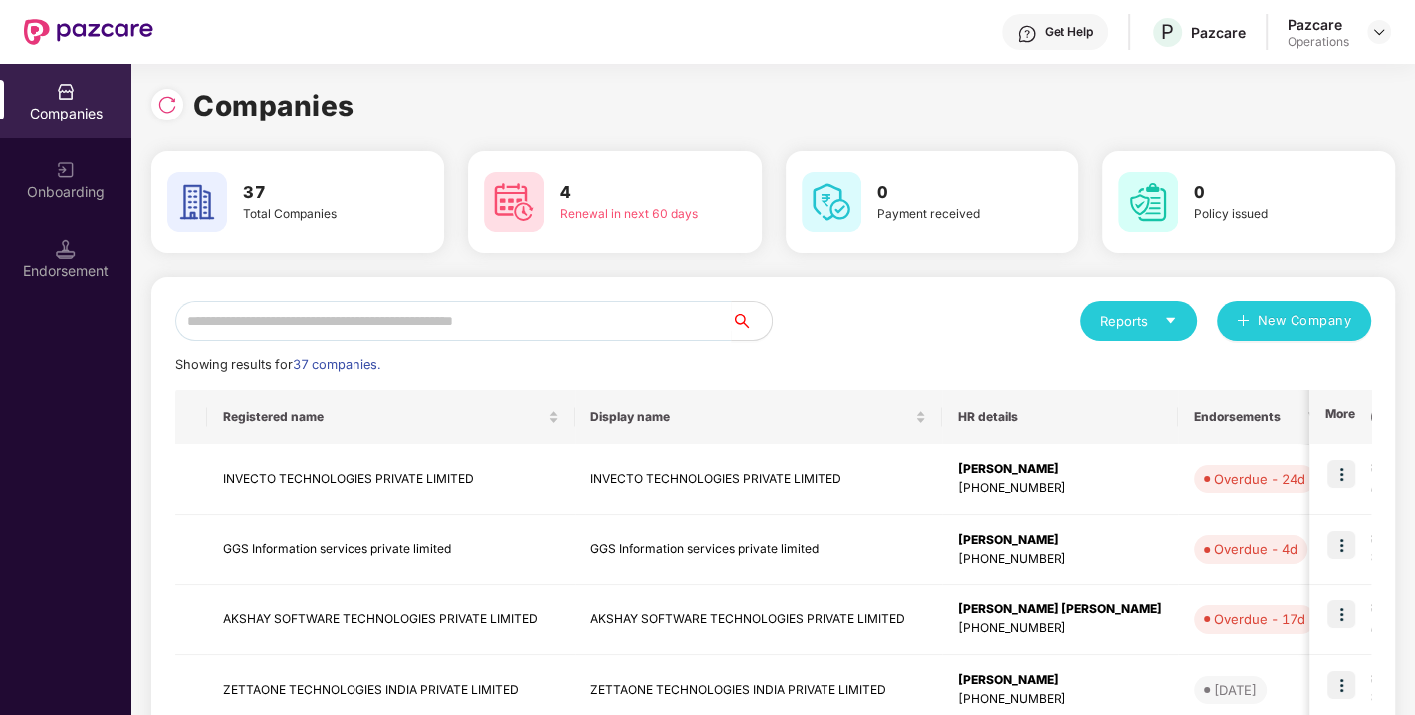
scroll to position [17, 0]
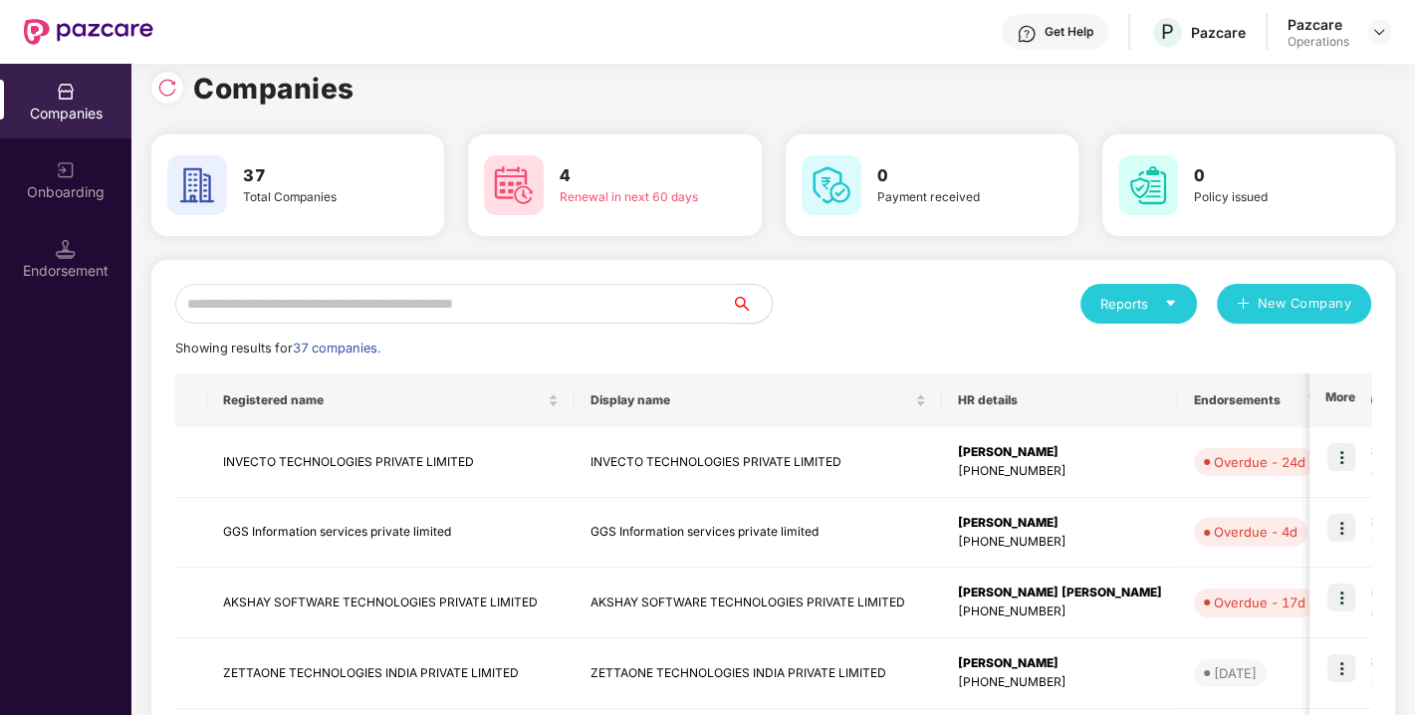
click at [637, 301] on input "text" at bounding box center [453, 304] width 557 height 40
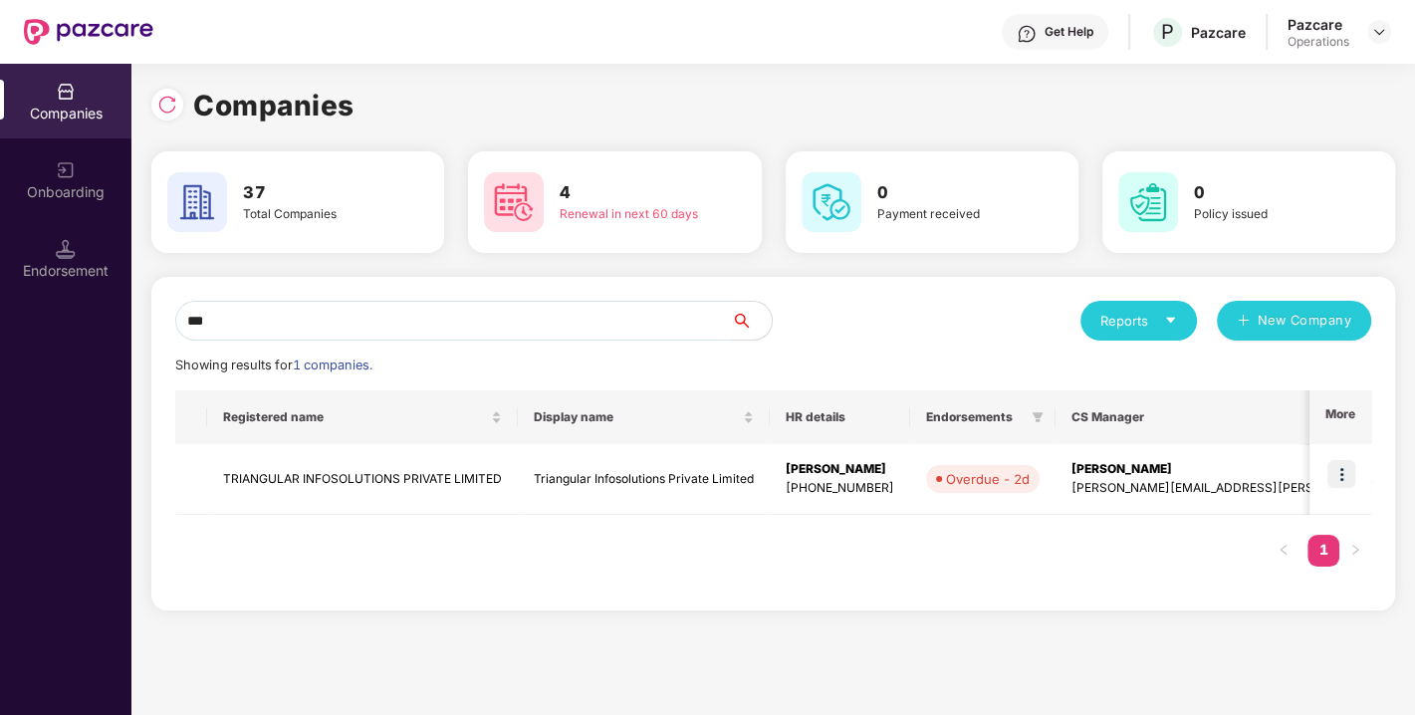
scroll to position [0, 1]
type input "***"
click at [1339, 486] on img at bounding box center [1341, 474] width 28 height 28
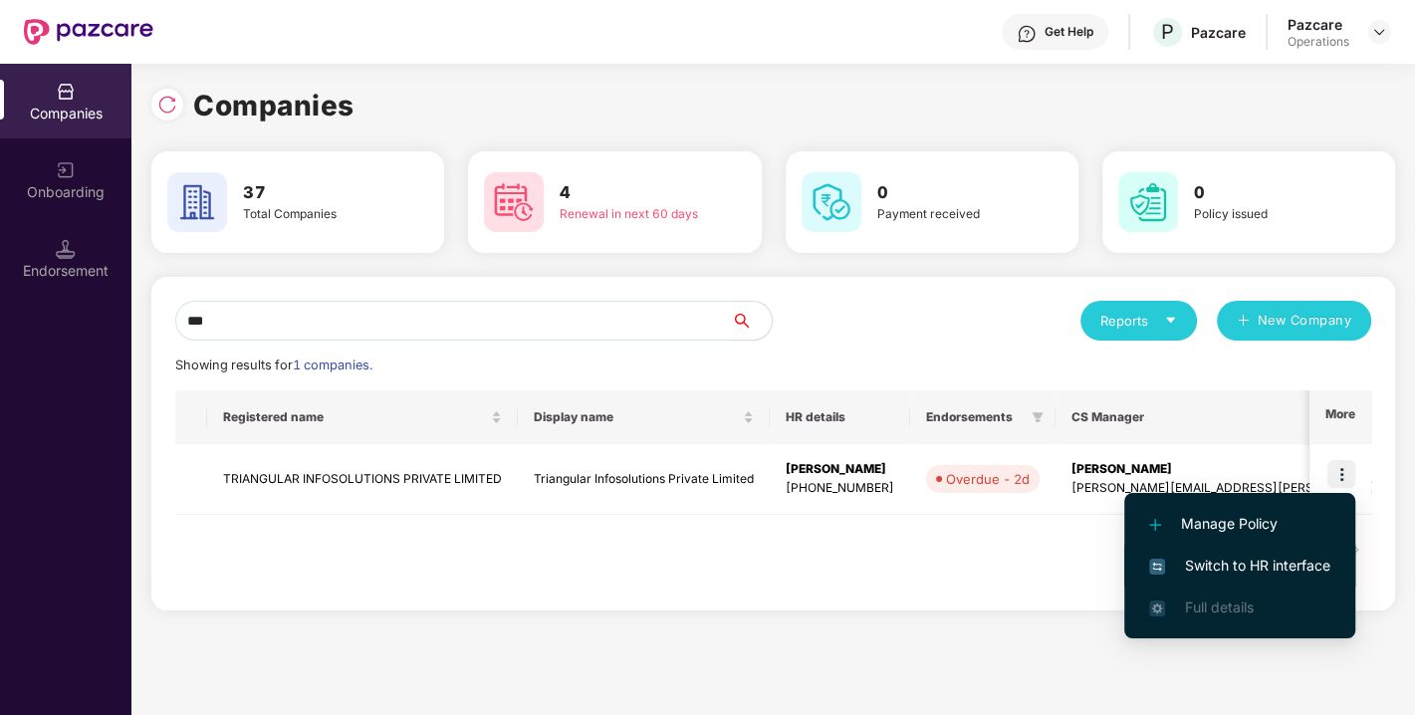
click at [1167, 560] on span "Switch to HR interface" at bounding box center [1239, 566] width 181 height 22
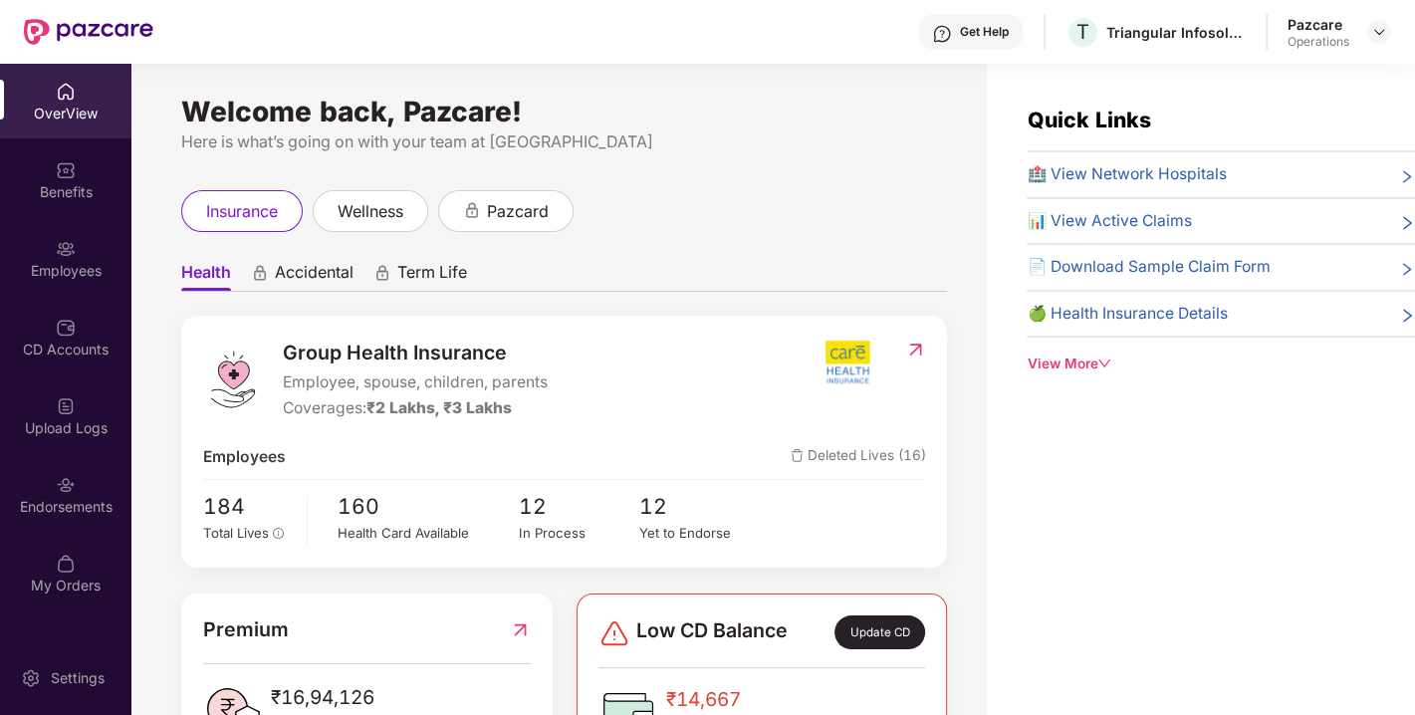
click at [108, 503] on div "Endorsements" at bounding box center [65, 507] width 131 height 20
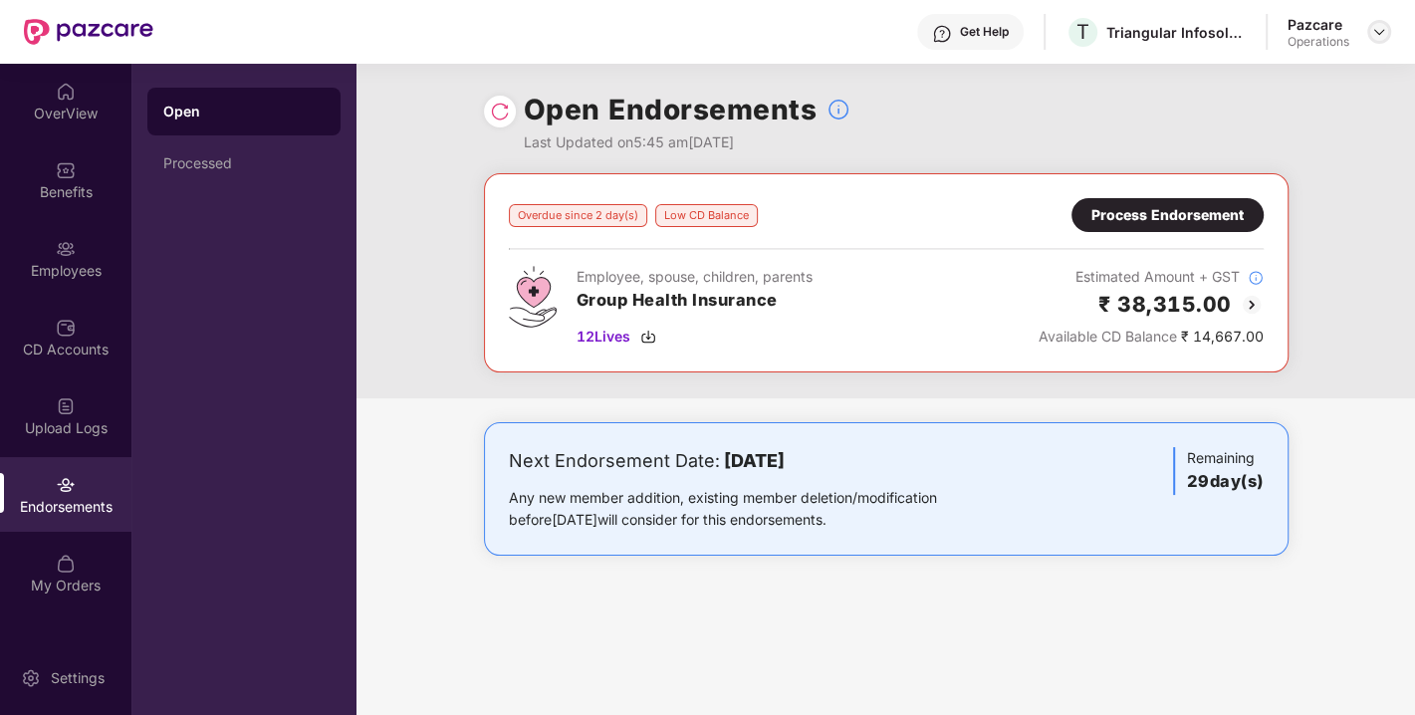
click at [1382, 25] on img at bounding box center [1379, 32] width 16 height 16
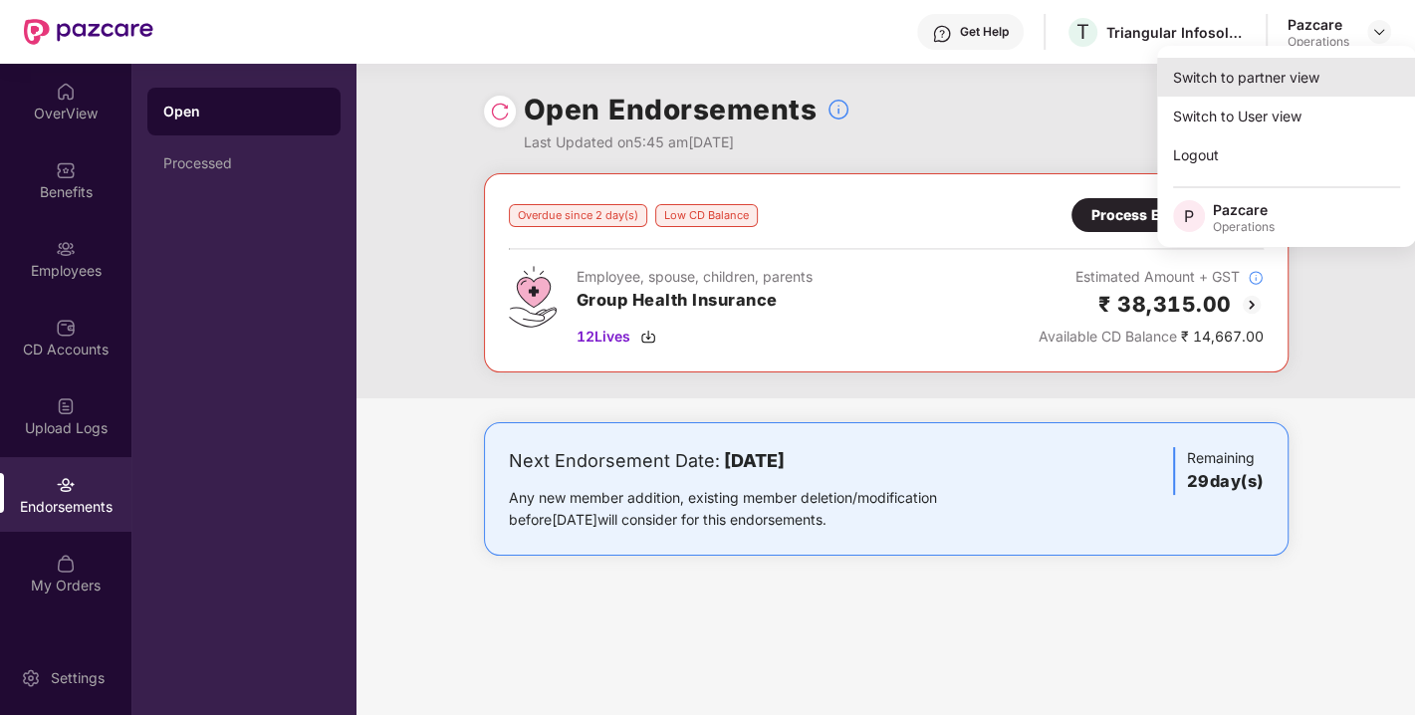
click at [1268, 82] on div "Switch to partner view" at bounding box center [1286, 77] width 259 height 39
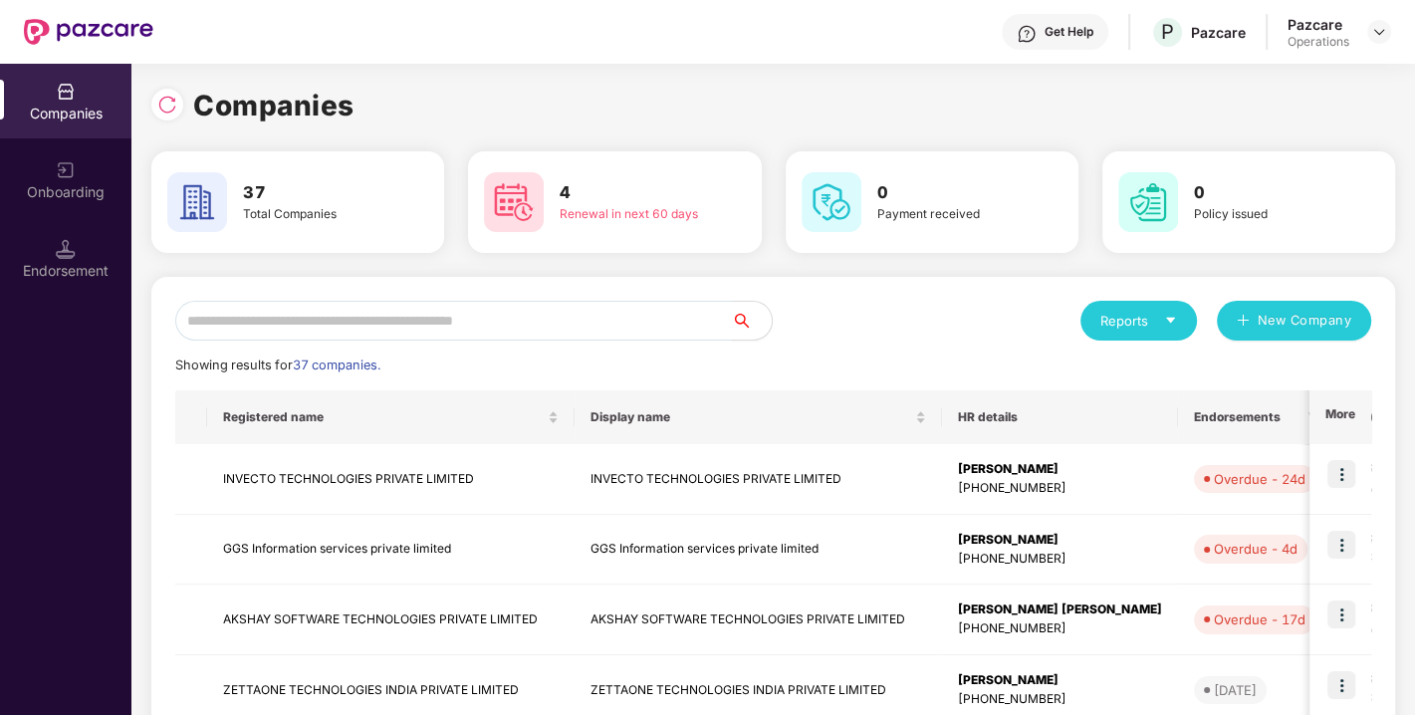
click at [543, 323] on input "text" at bounding box center [453, 321] width 557 height 40
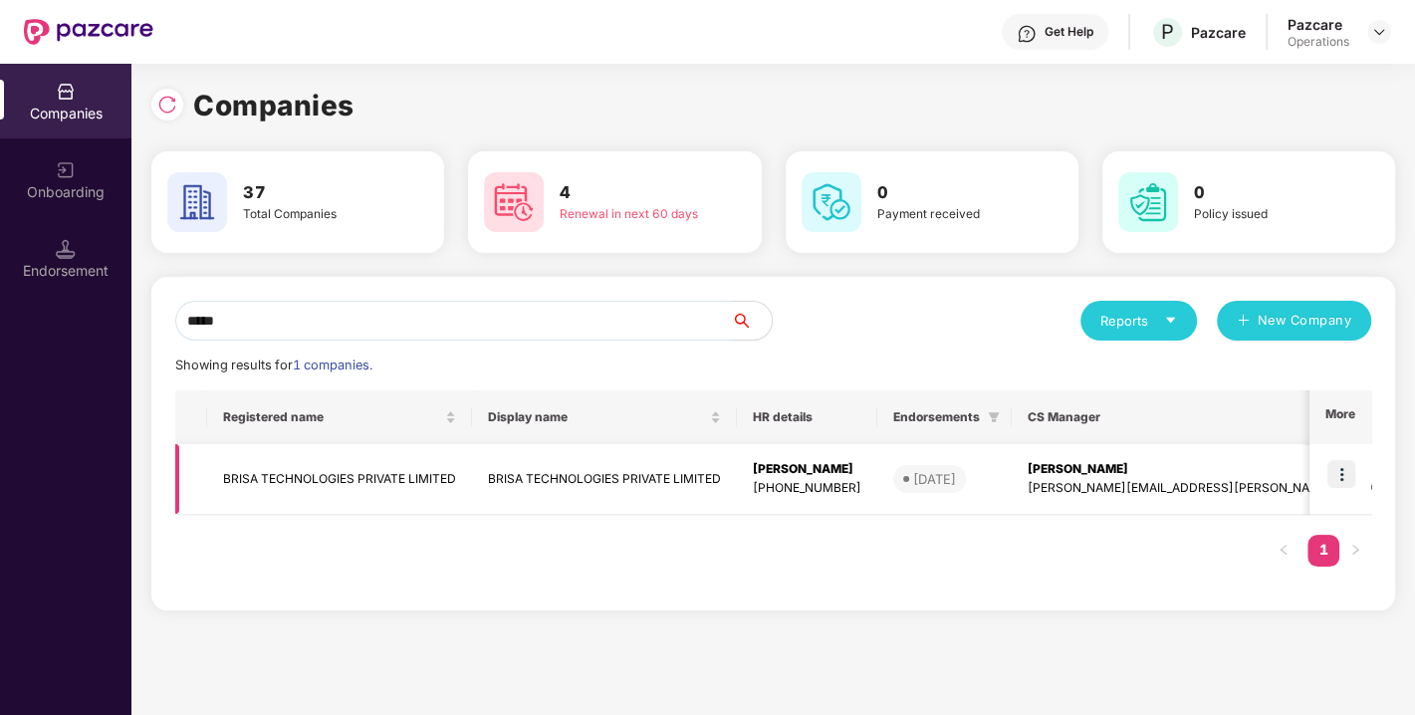
type input "*****"
click at [1343, 475] on img at bounding box center [1341, 474] width 28 height 28
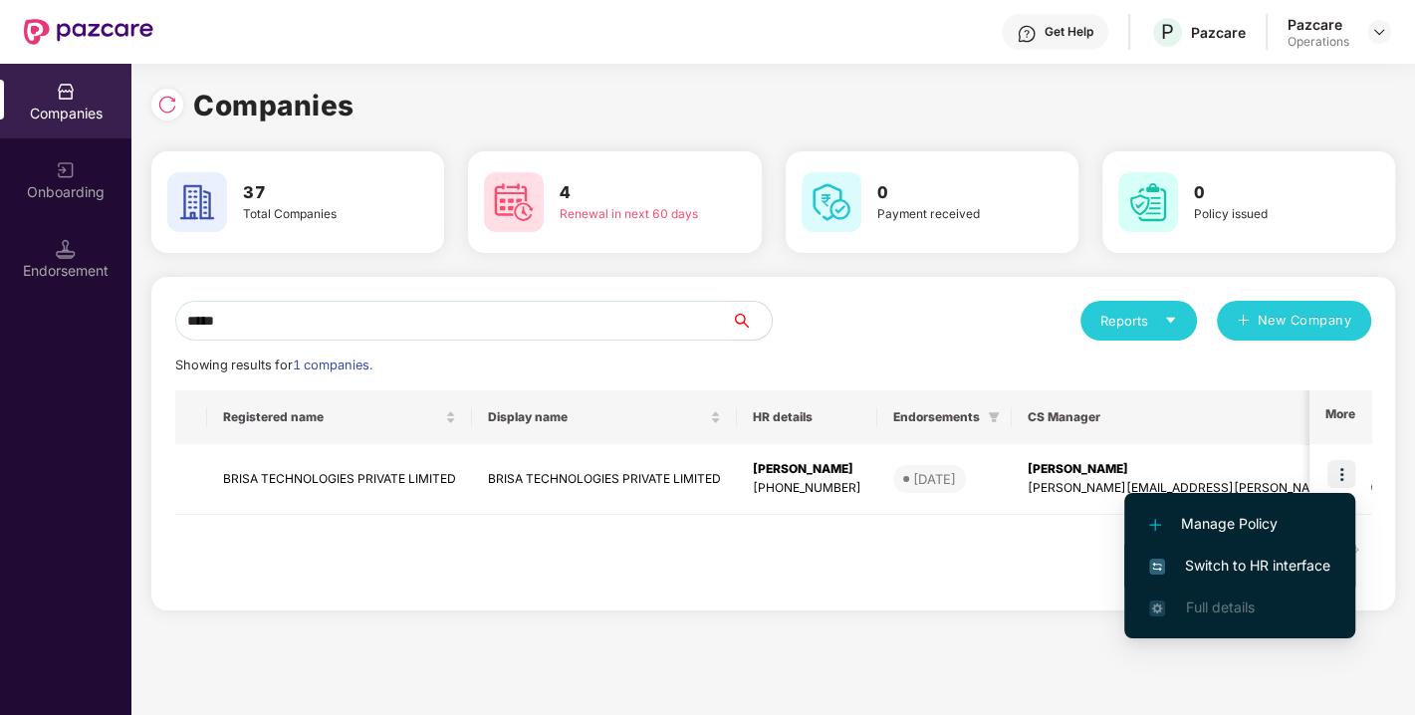
click at [1232, 569] on span "Switch to HR interface" at bounding box center [1239, 566] width 181 height 22
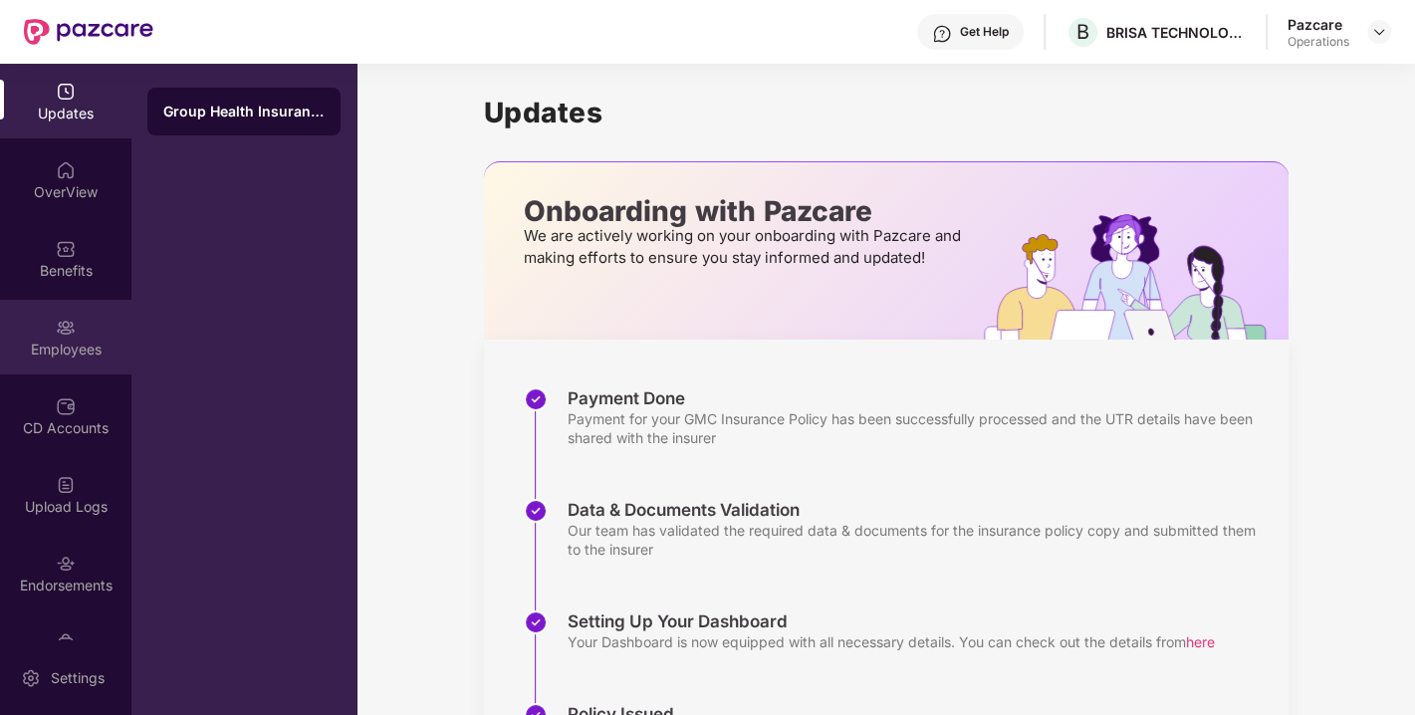
click at [45, 327] on div "Employees" at bounding box center [65, 337] width 131 height 75
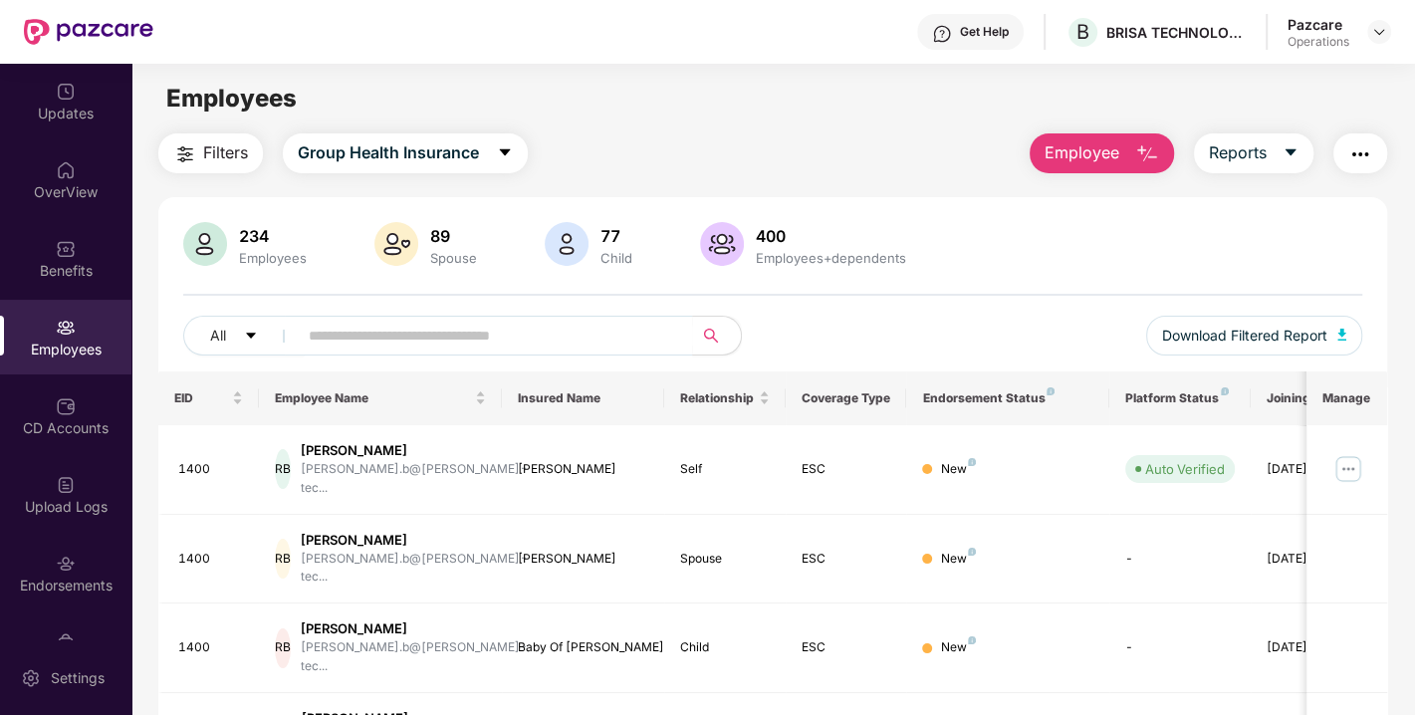
click at [1359, 151] on img "button" at bounding box center [1360, 154] width 24 height 24
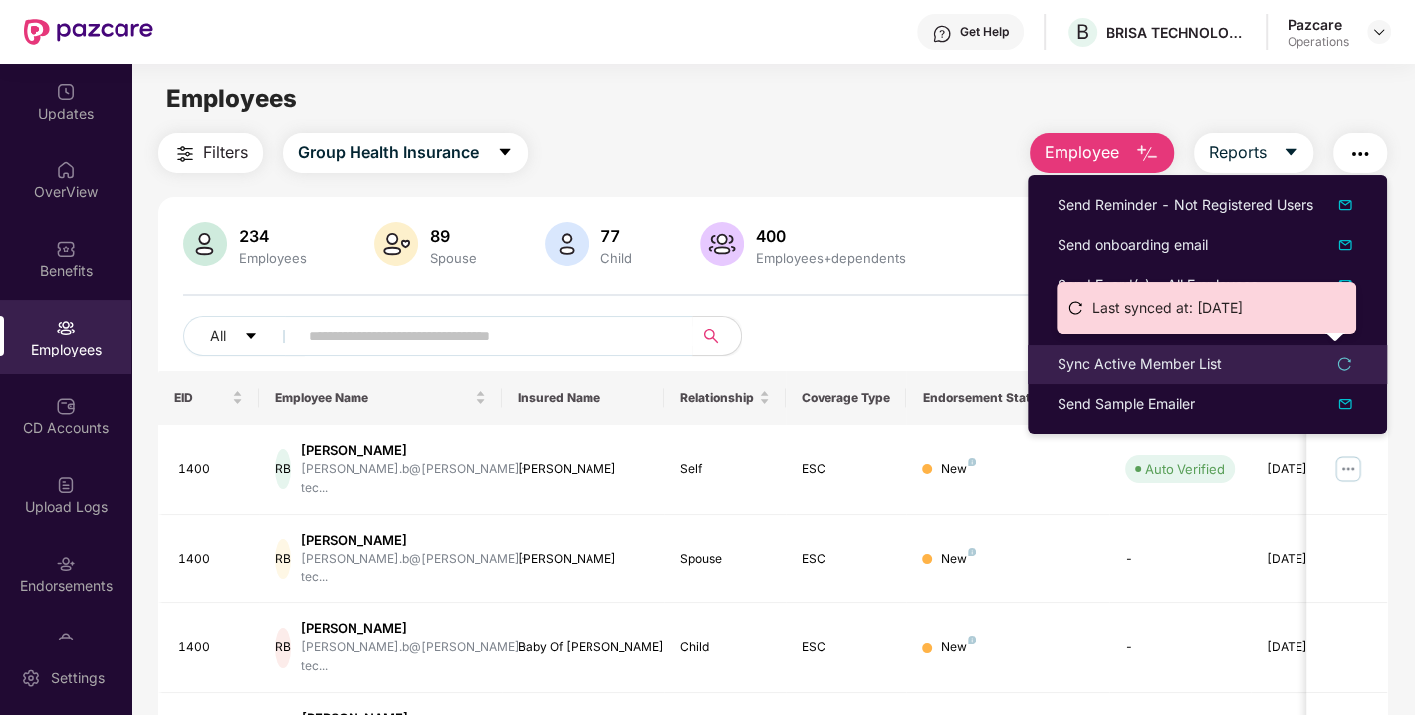
click at [1161, 372] on div "Sync Active Member List" at bounding box center [1139, 364] width 164 height 22
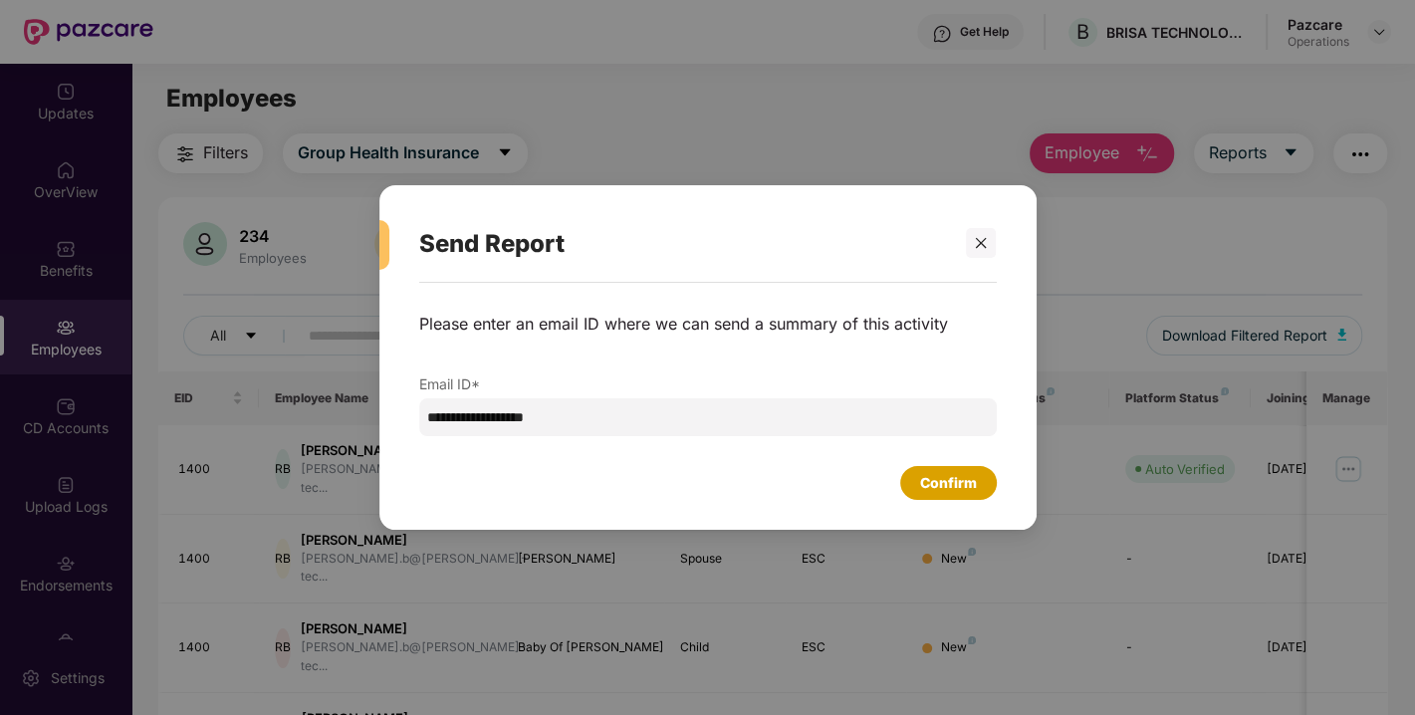
click at [974, 492] on div "Confirm" at bounding box center [948, 483] width 57 height 22
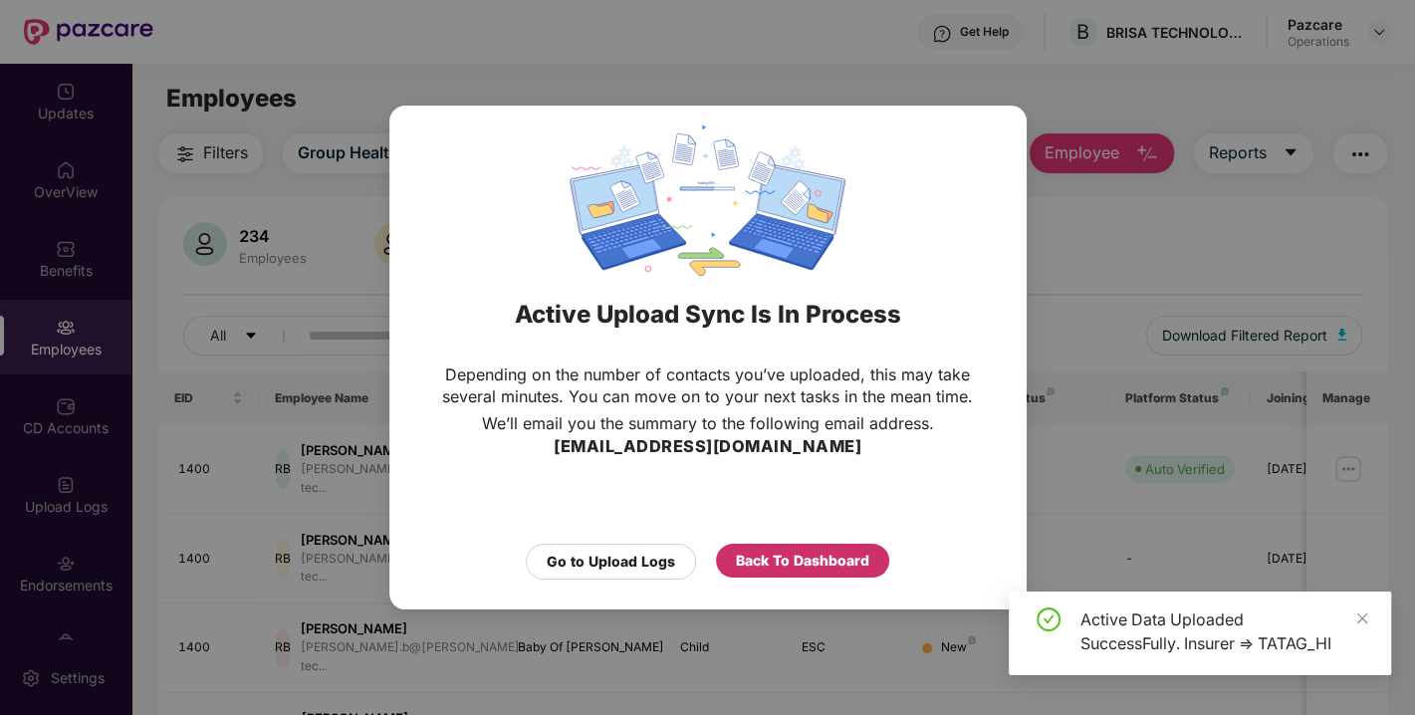
click at [831, 550] on div "Back To Dashboard" at bounding box center [802, 561] width 133 height 22
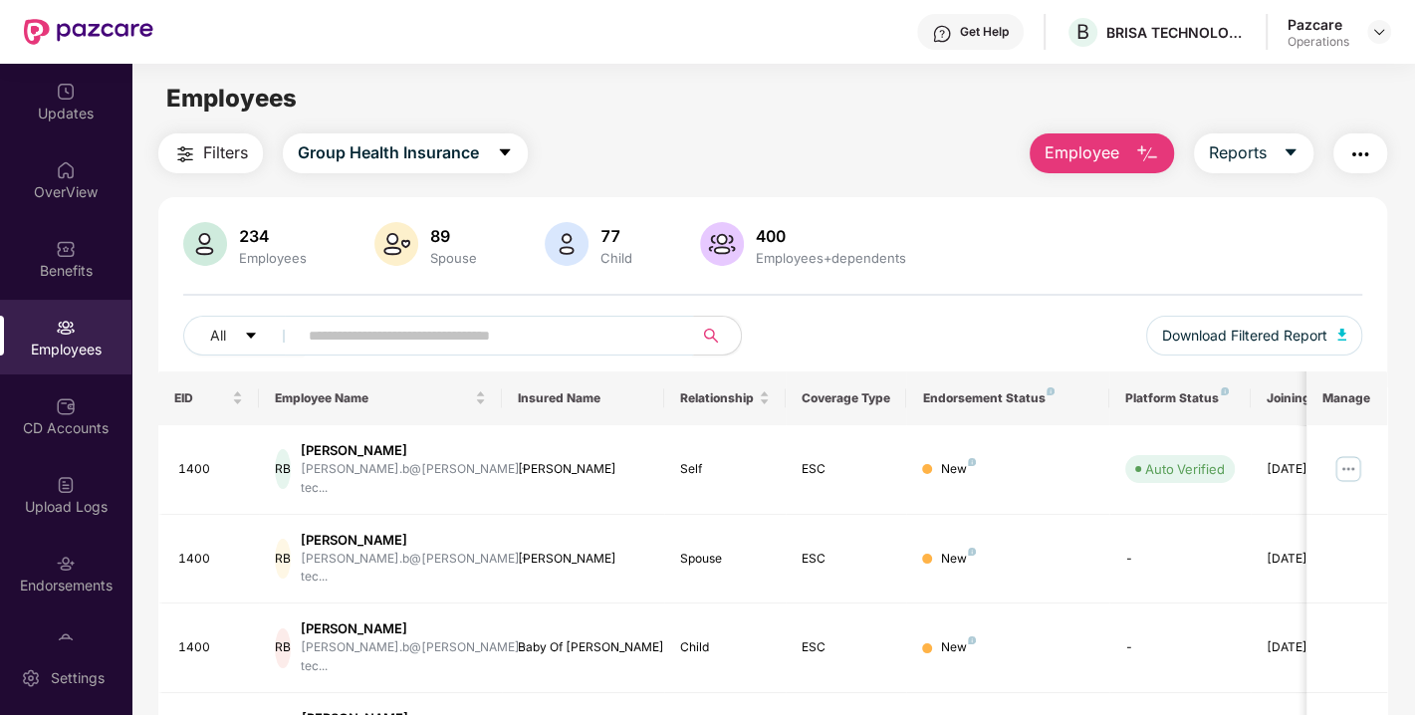
click at [577, 326] on input "text" at bounding box center [487, 336] width 357 height 30
click at [253, 147] on button "Filters" at bounding box center [210, 153] width 105 height 40
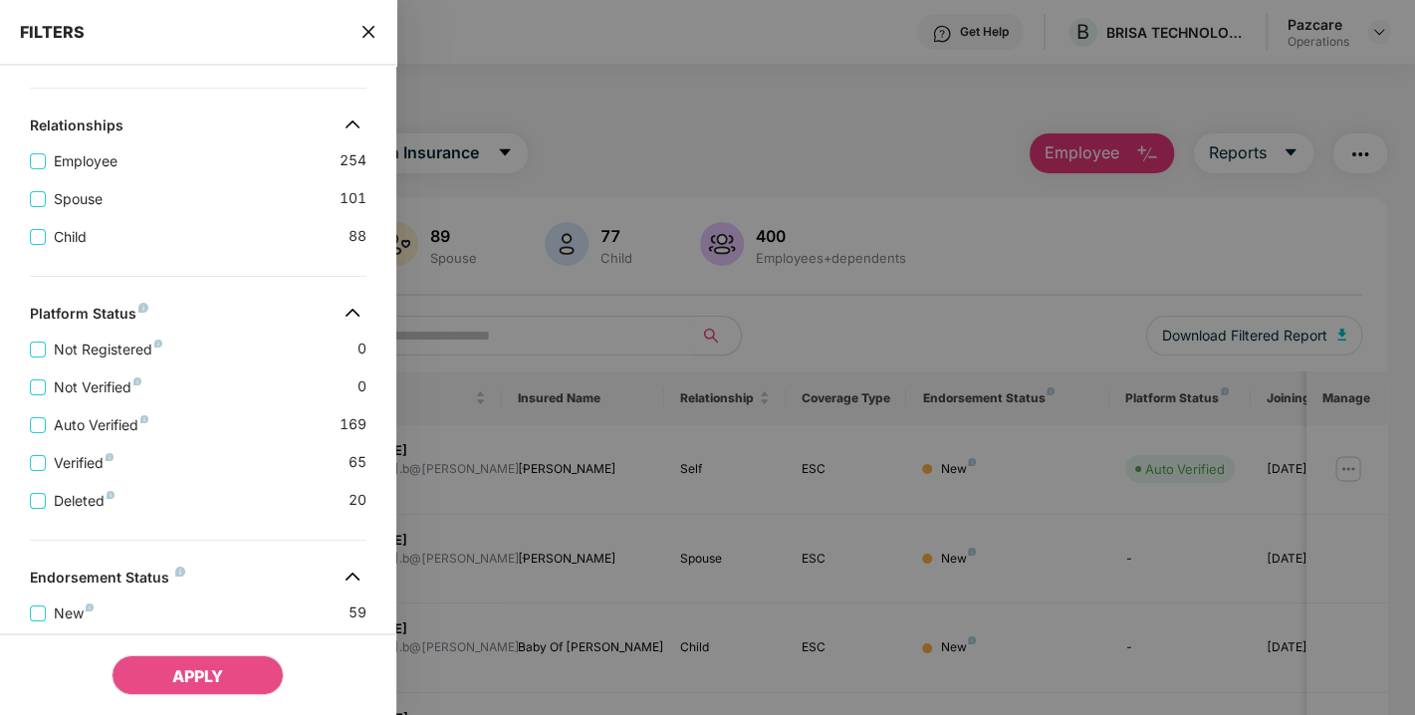
scroll to position [551, 0]
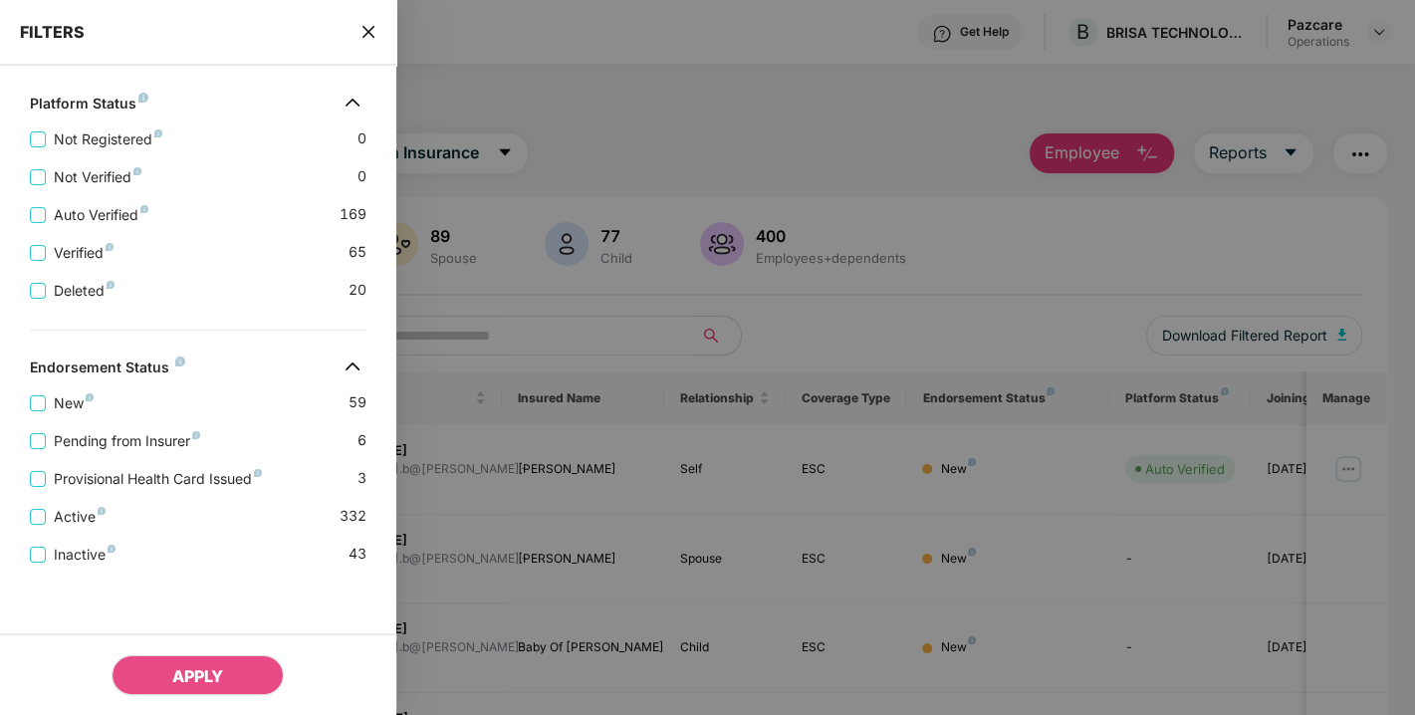
click at [368, 36] on icon "close" at bounding box center [368, 32] width 16 height 16
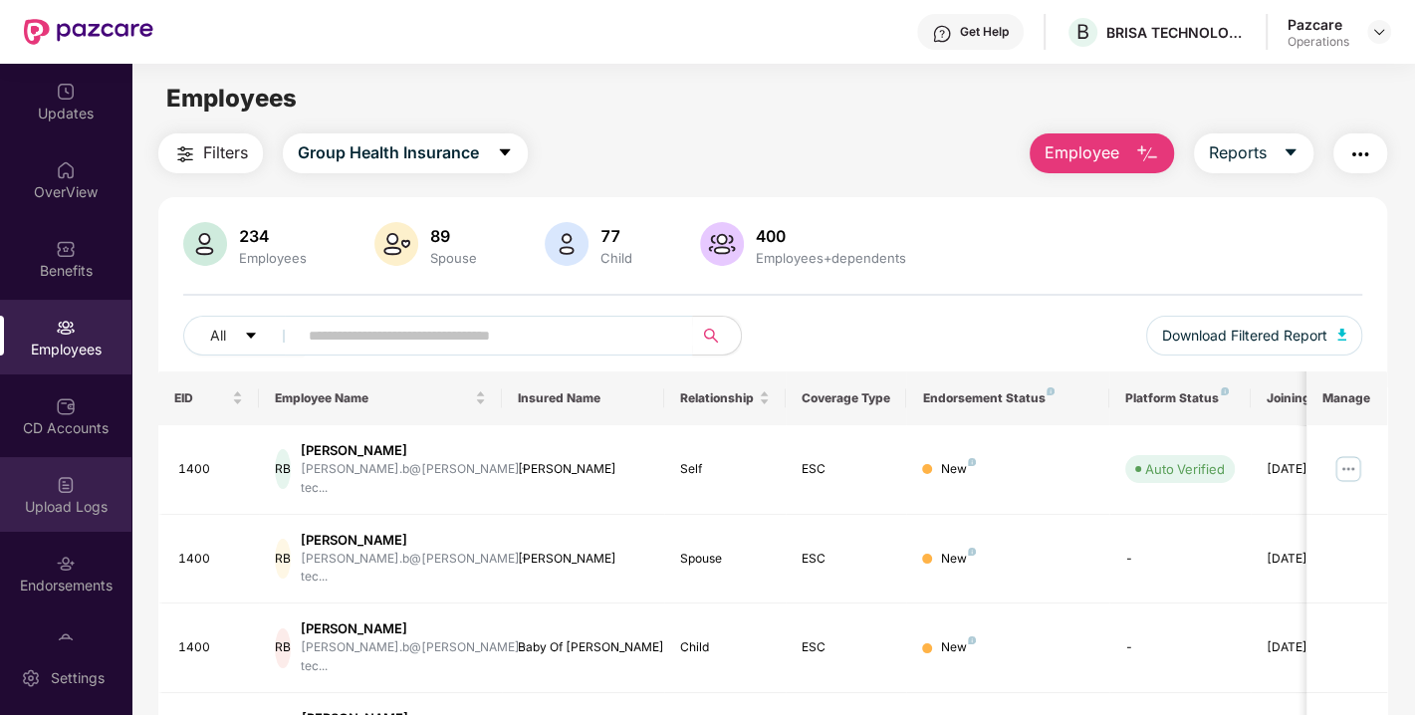
click at [91, 509] on div "Upload Logs" at bounding box center [65, 507] width 131 height 20
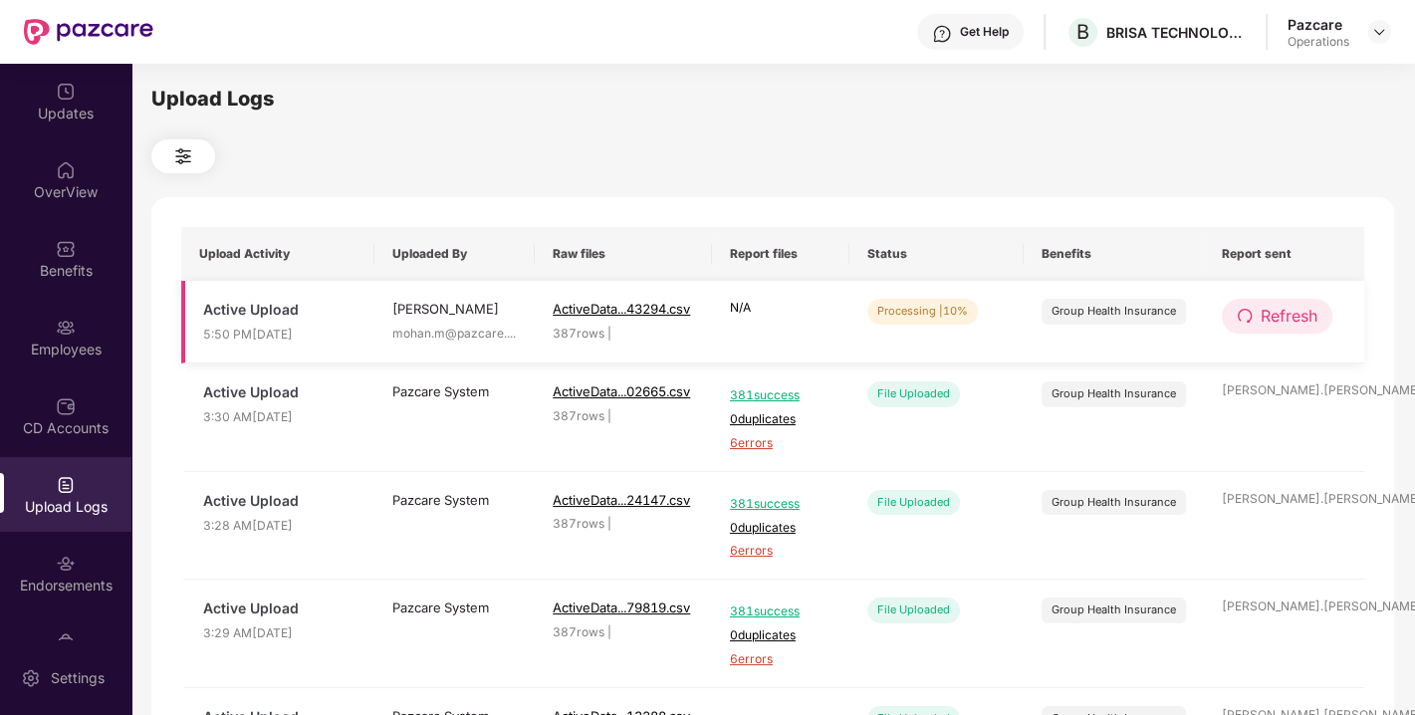
click at [1274, 329] on span "Refresh" at bounding box center [1288, 316] width 57 height 25
click at [1274, 329] on span "Refresh" at bounding box center [1289, 316] width 57 height 25
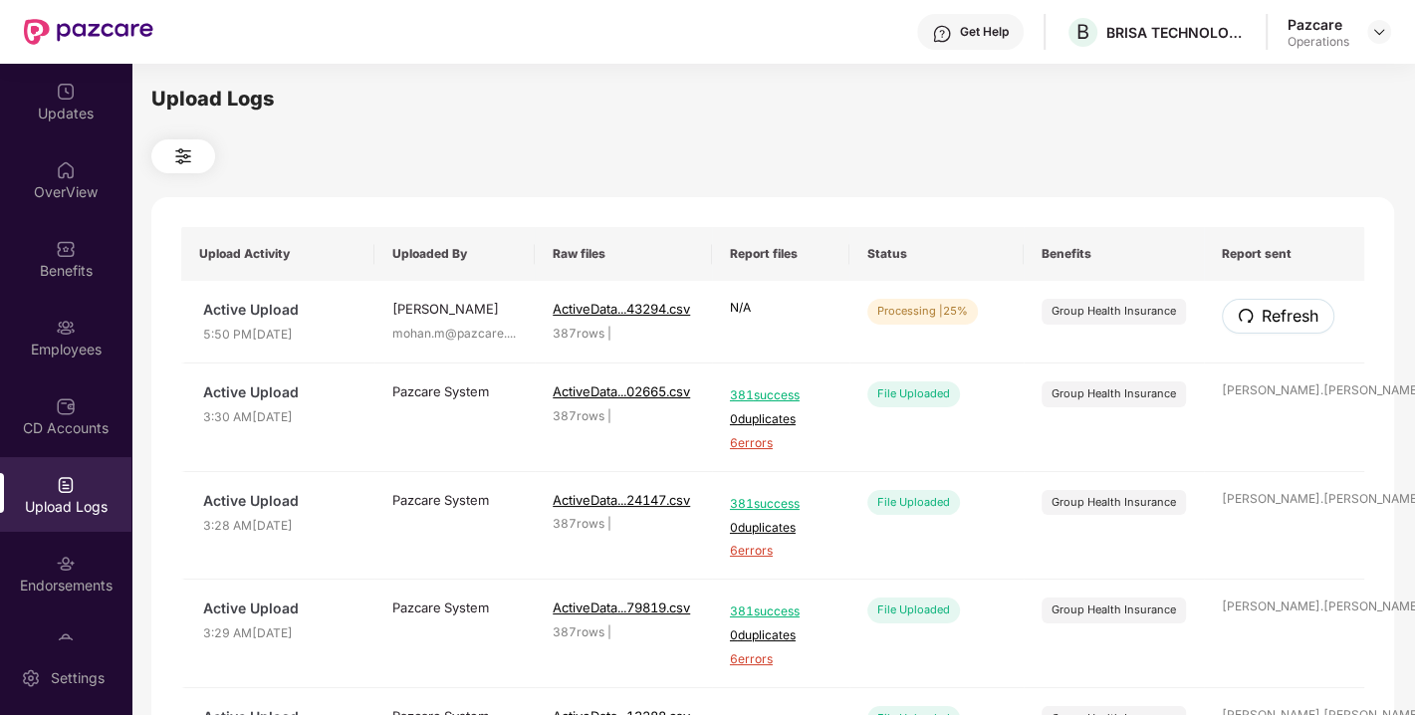
click at [1274, 329] on span "Refresh" at bounding box center [1289, 316] width 57 height 25
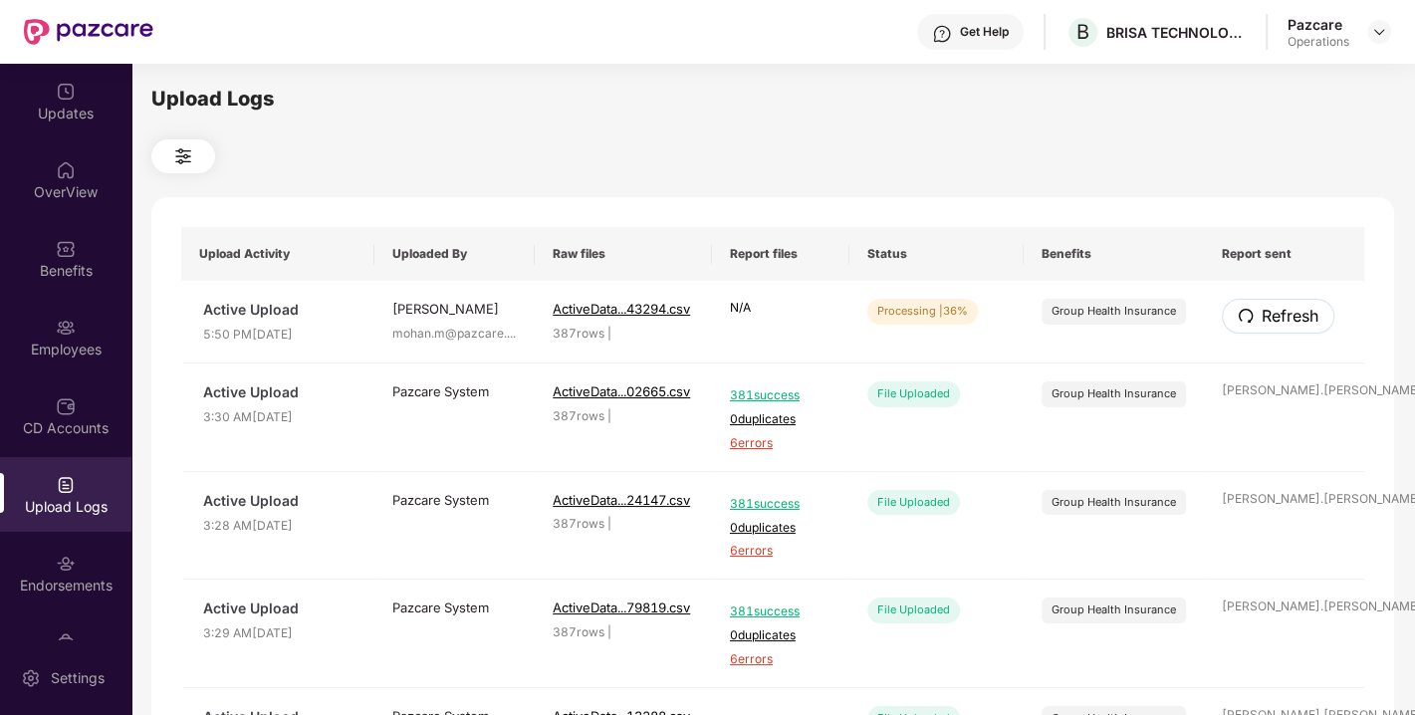
click at [1274, 329] on span "Refresh" at bounding box center [1289, 316] width 57 height 25
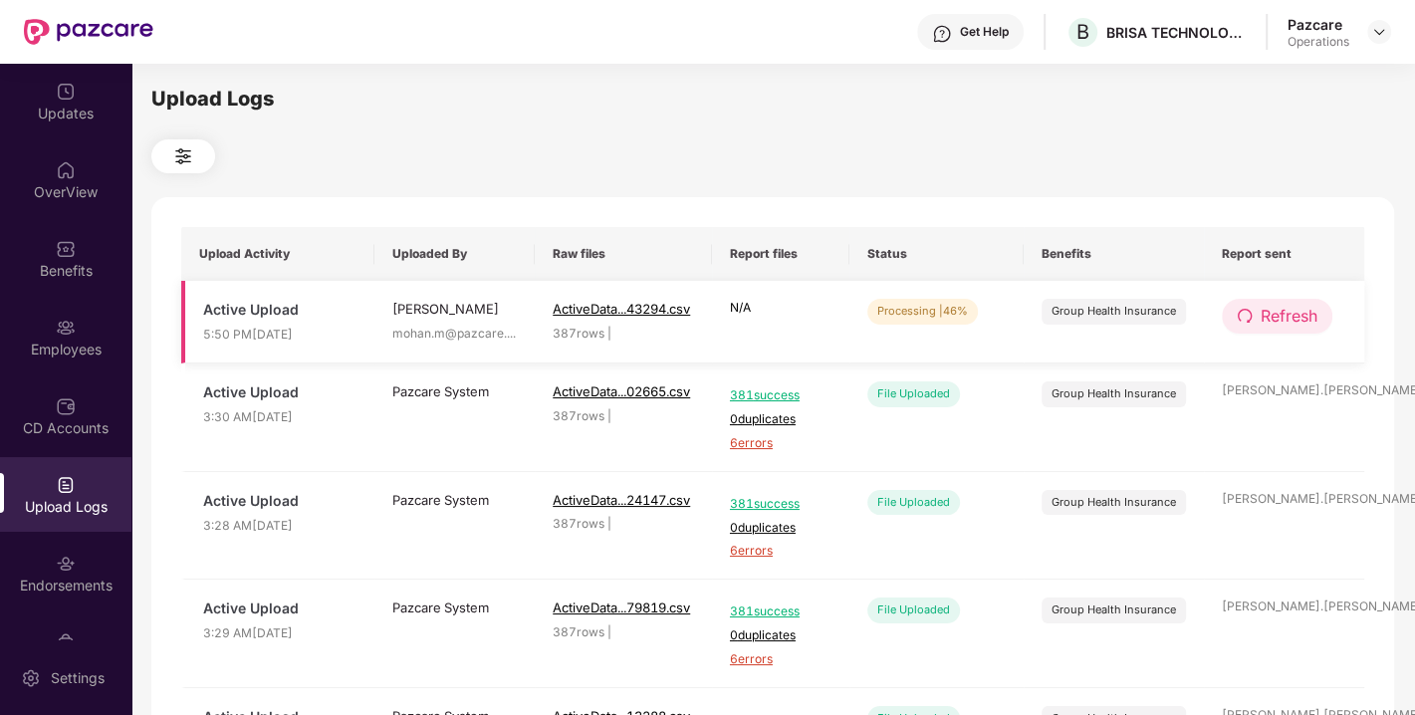
click at [1288, 319] on span "Refresh" at bounding box center [1288, 316] width 57 height 25
click at [1288, 319] on span "Refresh" at bounding box center [1289, 316] width 57 height 25
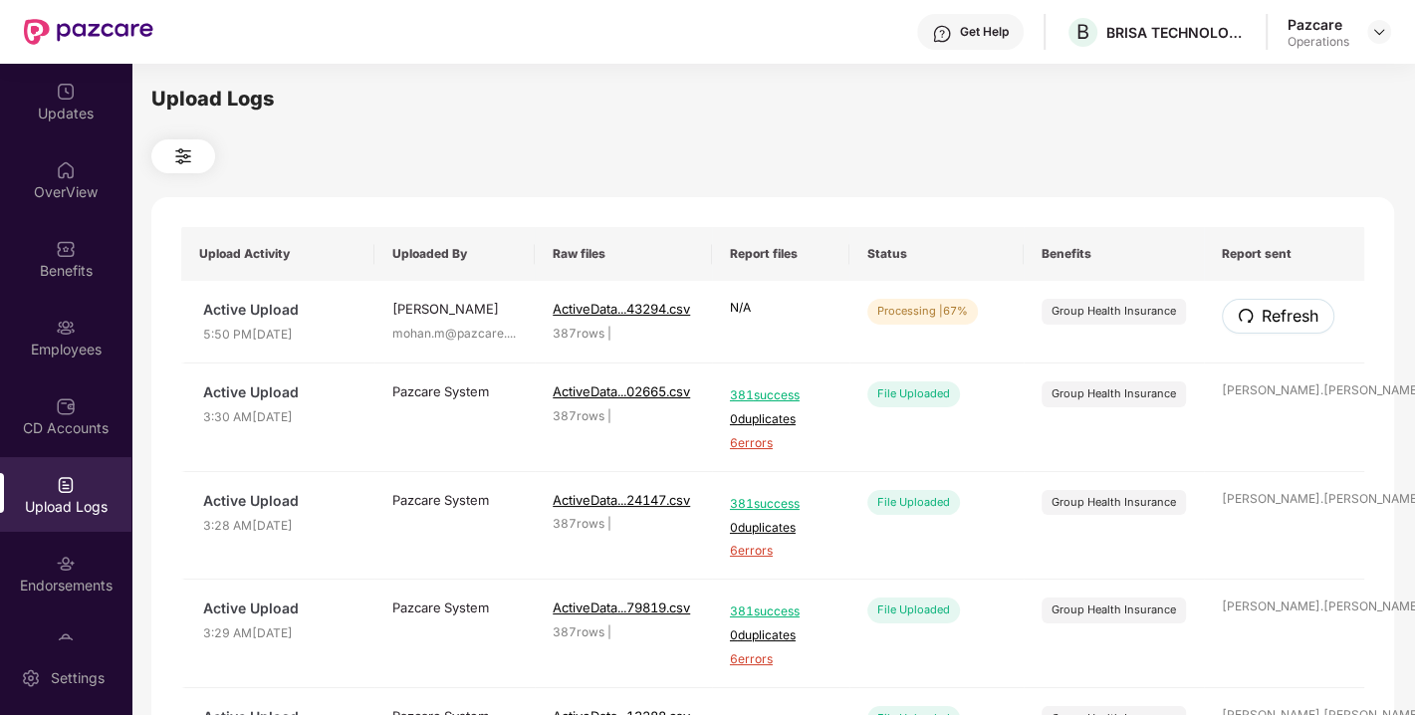
click at [1288, 319] on span "Refresh" at bounding box center [1289, 316] width 57 height 25
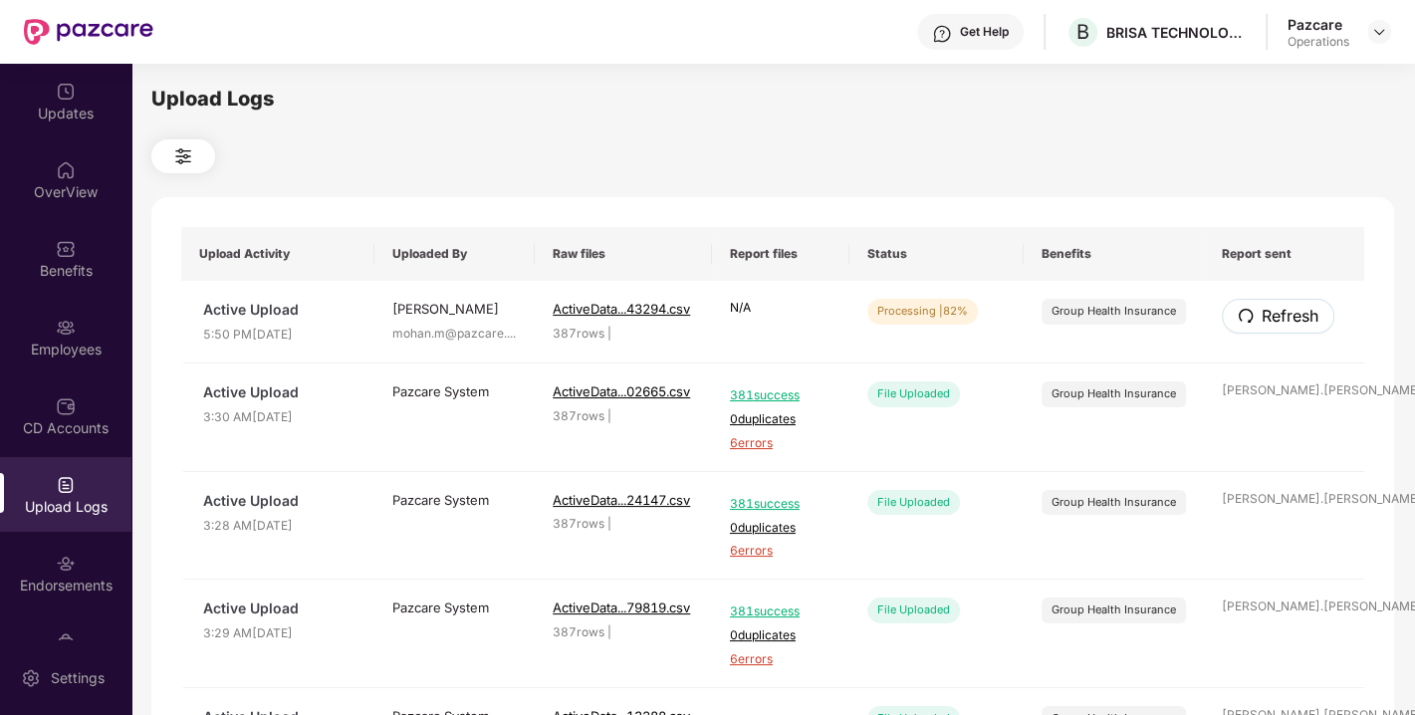
click at [1288, 319] on span "Refresh" at bounding box center [1289, 316] width 57 height 25
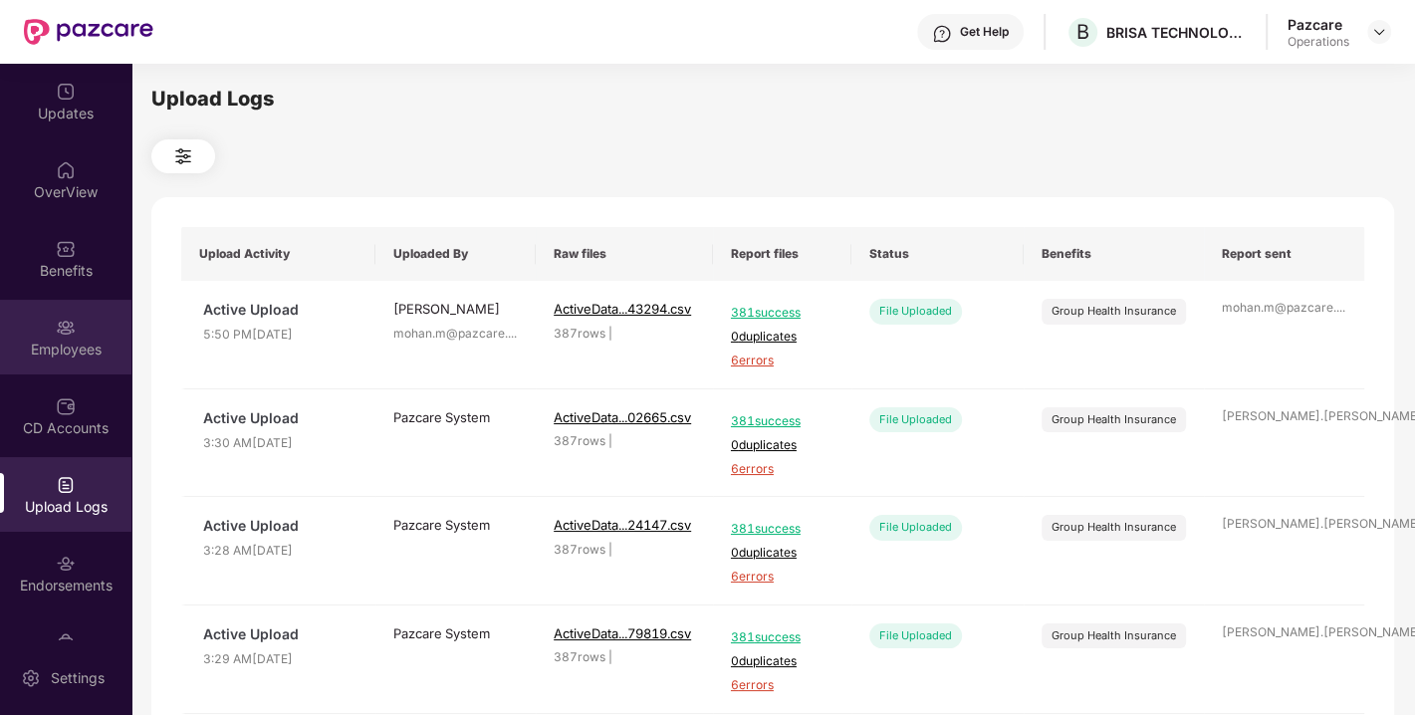
click at [94, 358] on div "Employees" at bounding box center [65, 349] width 131 height 20
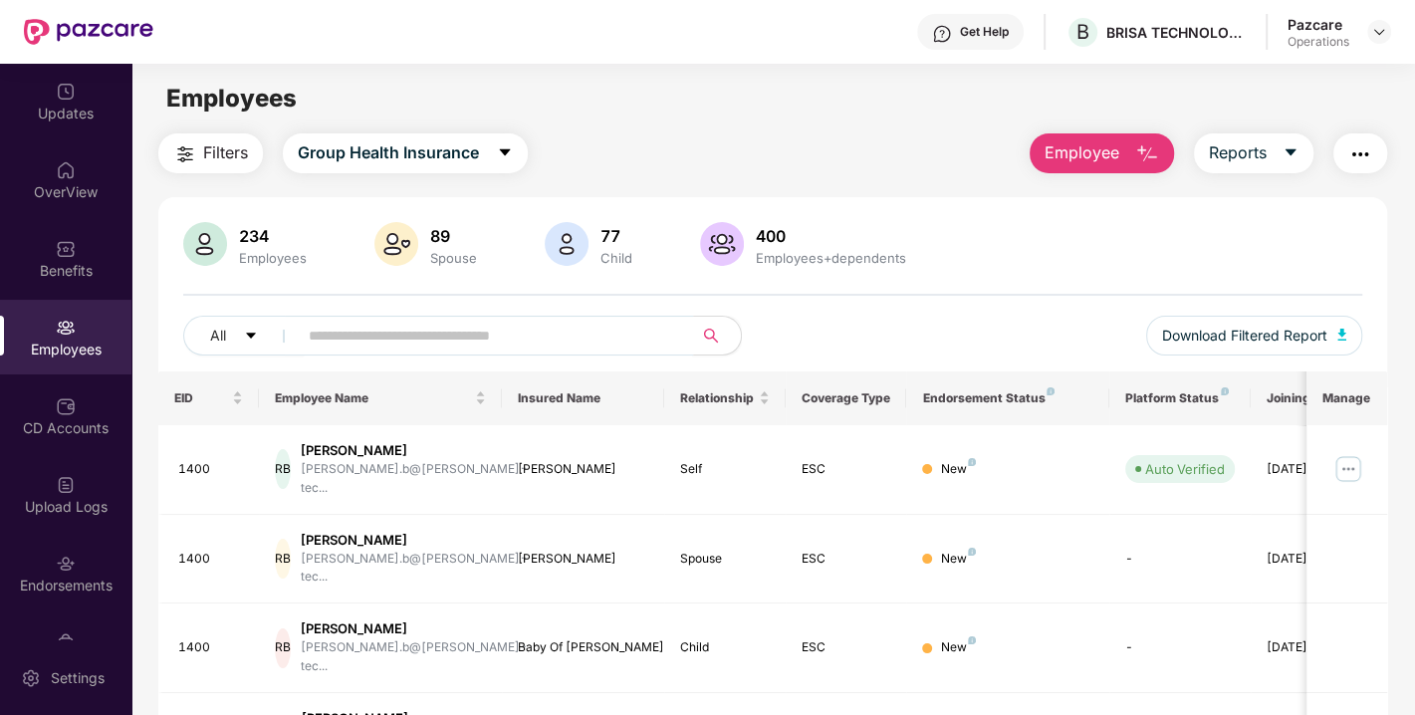
click at [583, 342] on input "text" at bounding box center [487, 336] width 357 height 30
paste input "****"
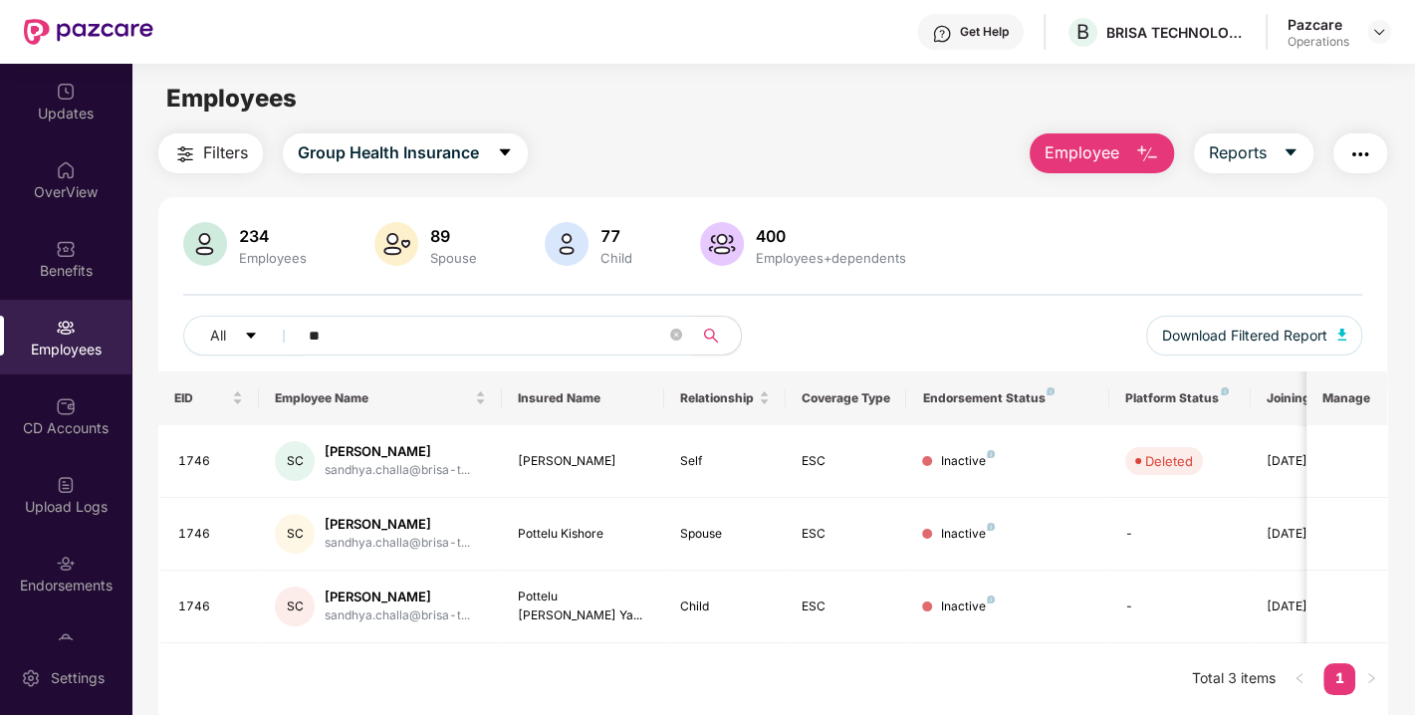
type input "*"
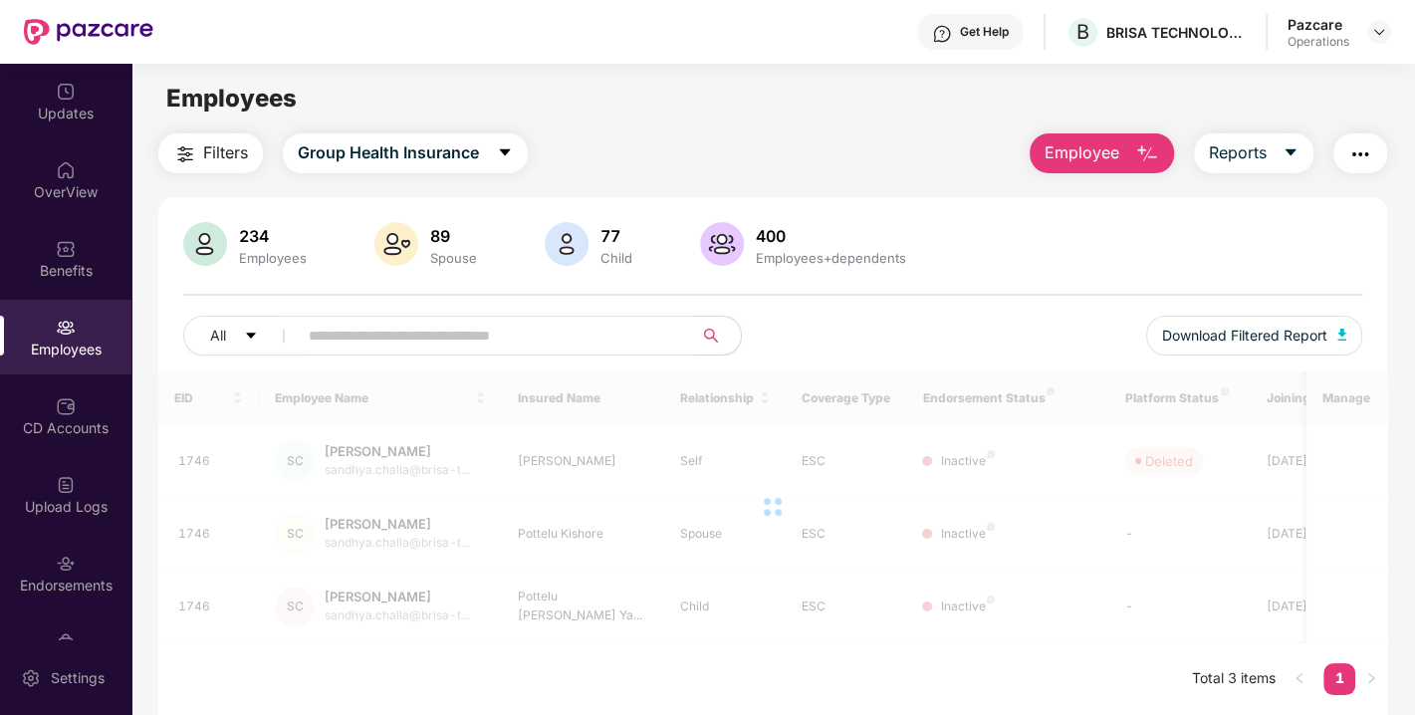
paste input "****"
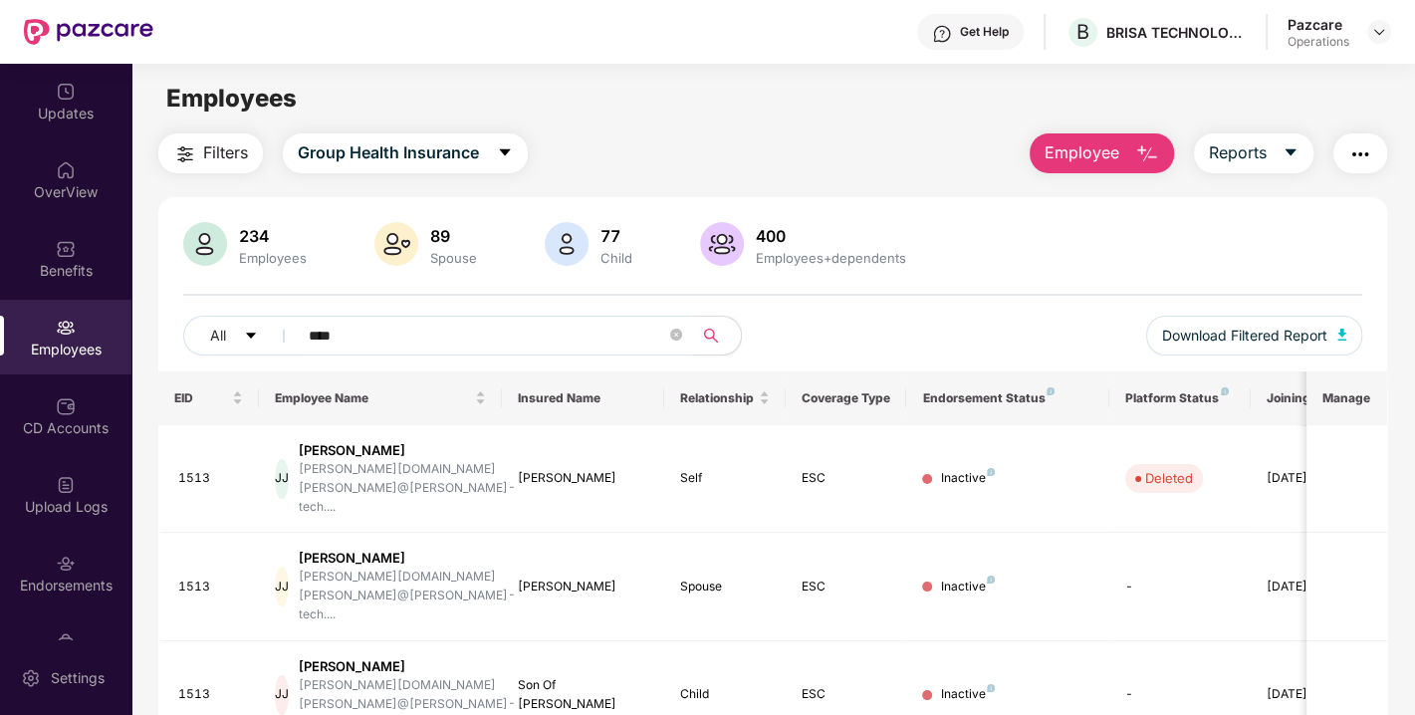
type input "****"
click at [1381, 34] on img at bounding box center [1379, 32] width 16 height 16
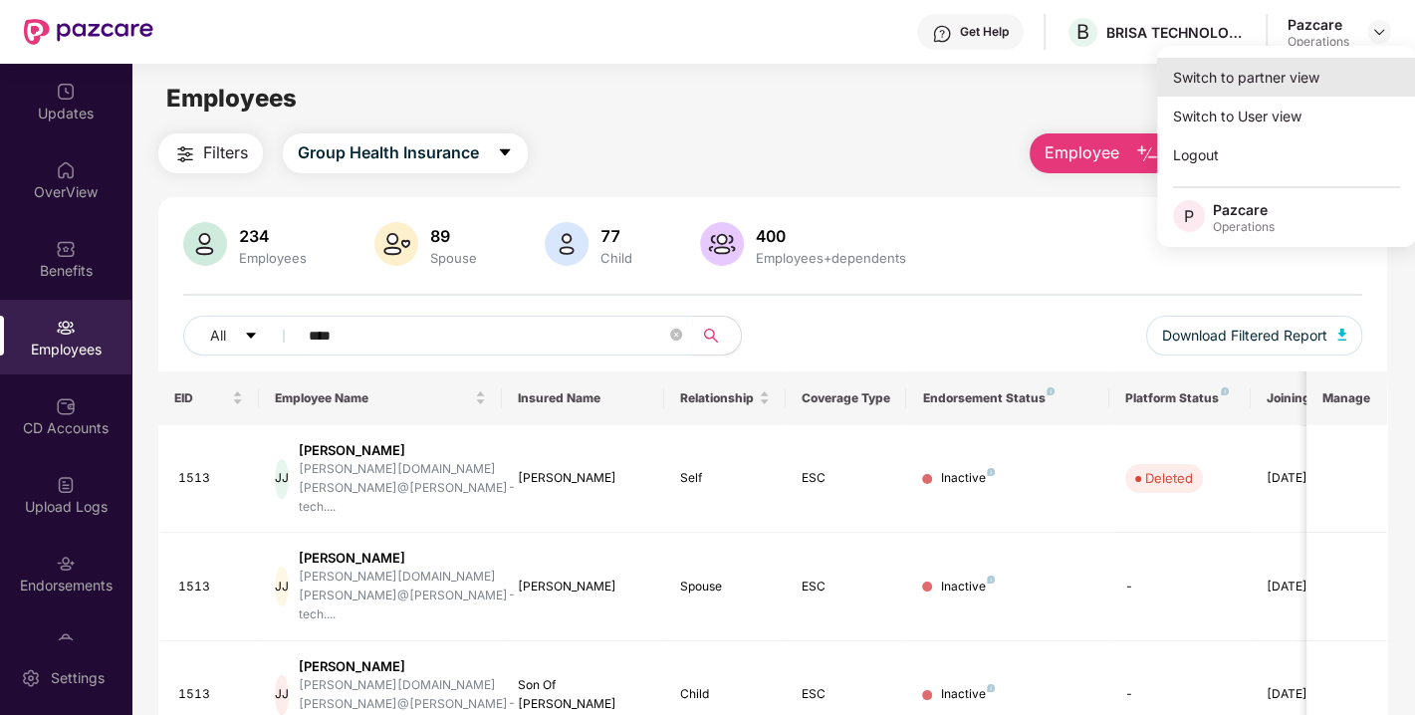
click at [1244, 82] on div "Switch to partner view" at bounding box center [1286, 77] width 259 height 39
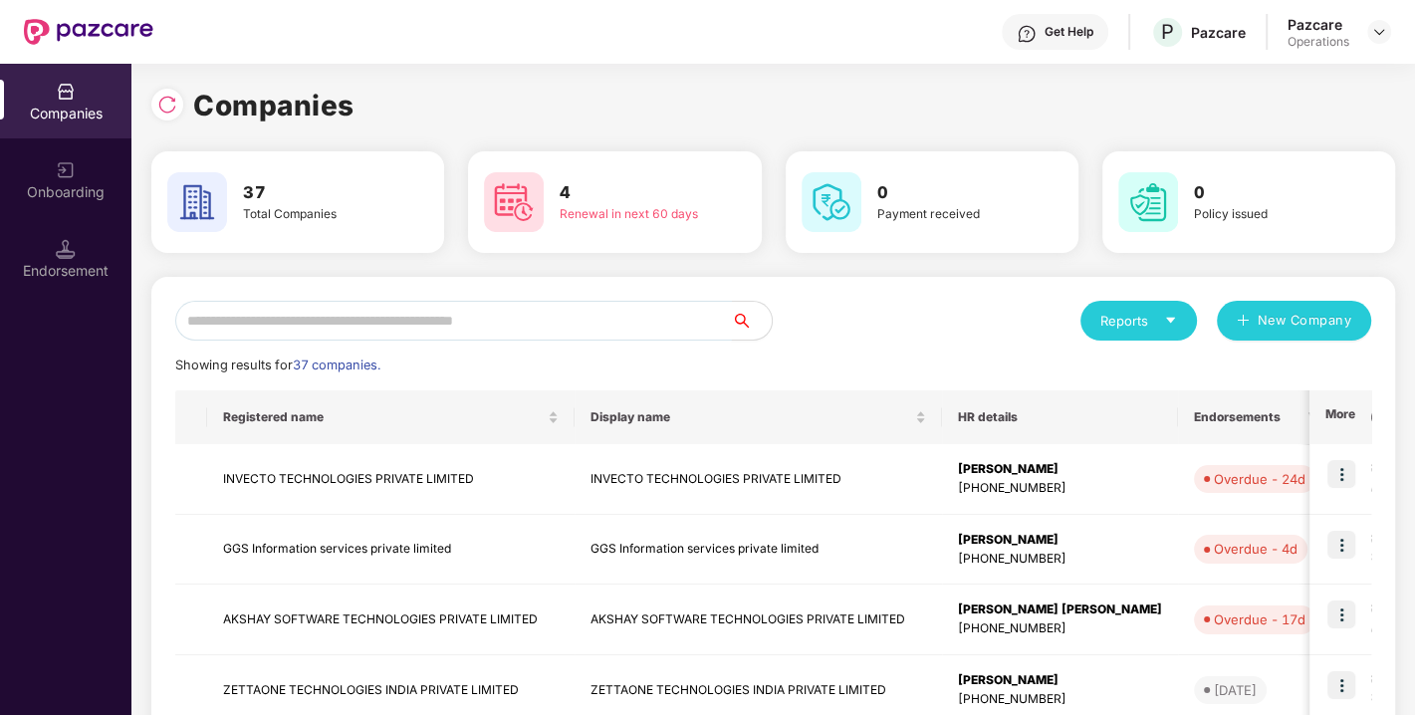
click at [489, 323] on input "text" at bounding box center [453, 321] width 557 height 40
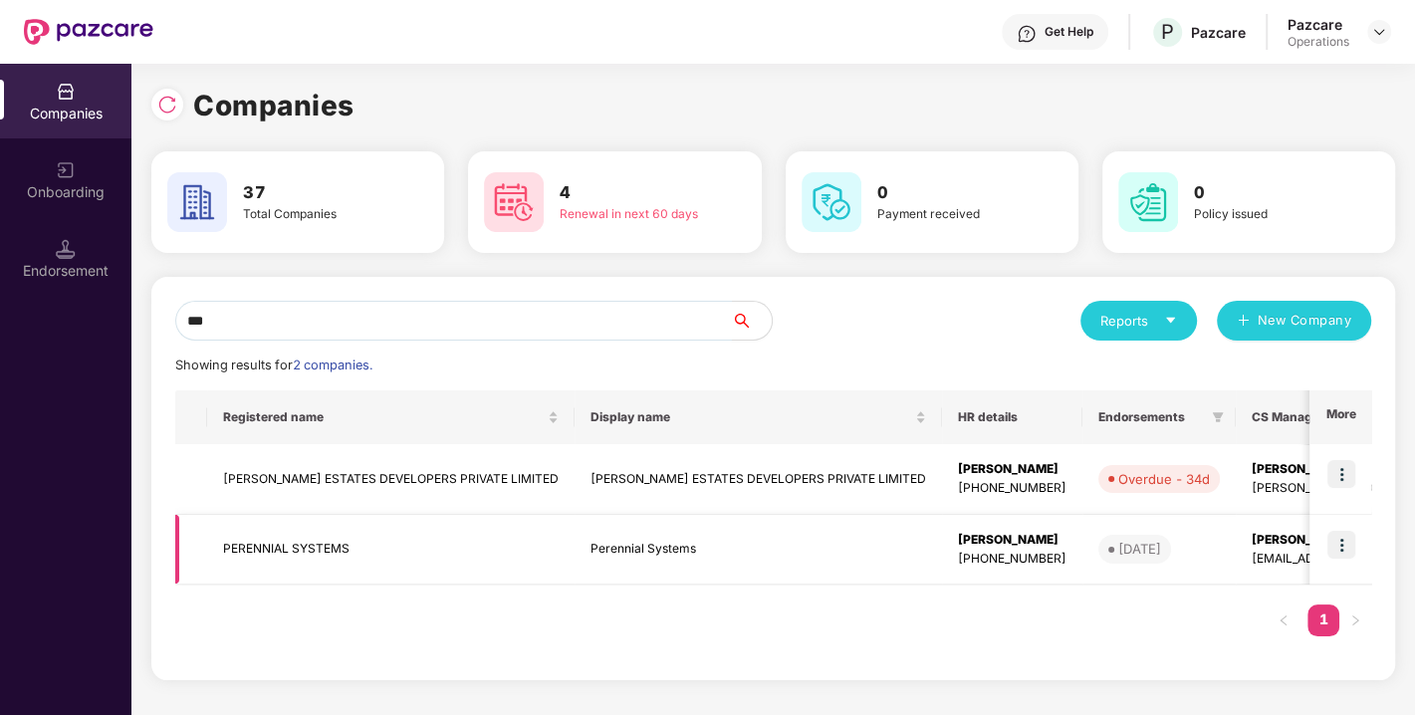
type input "***"
click at [1335, 545] on img at bounding box center [1341, 545] width 28 height 28
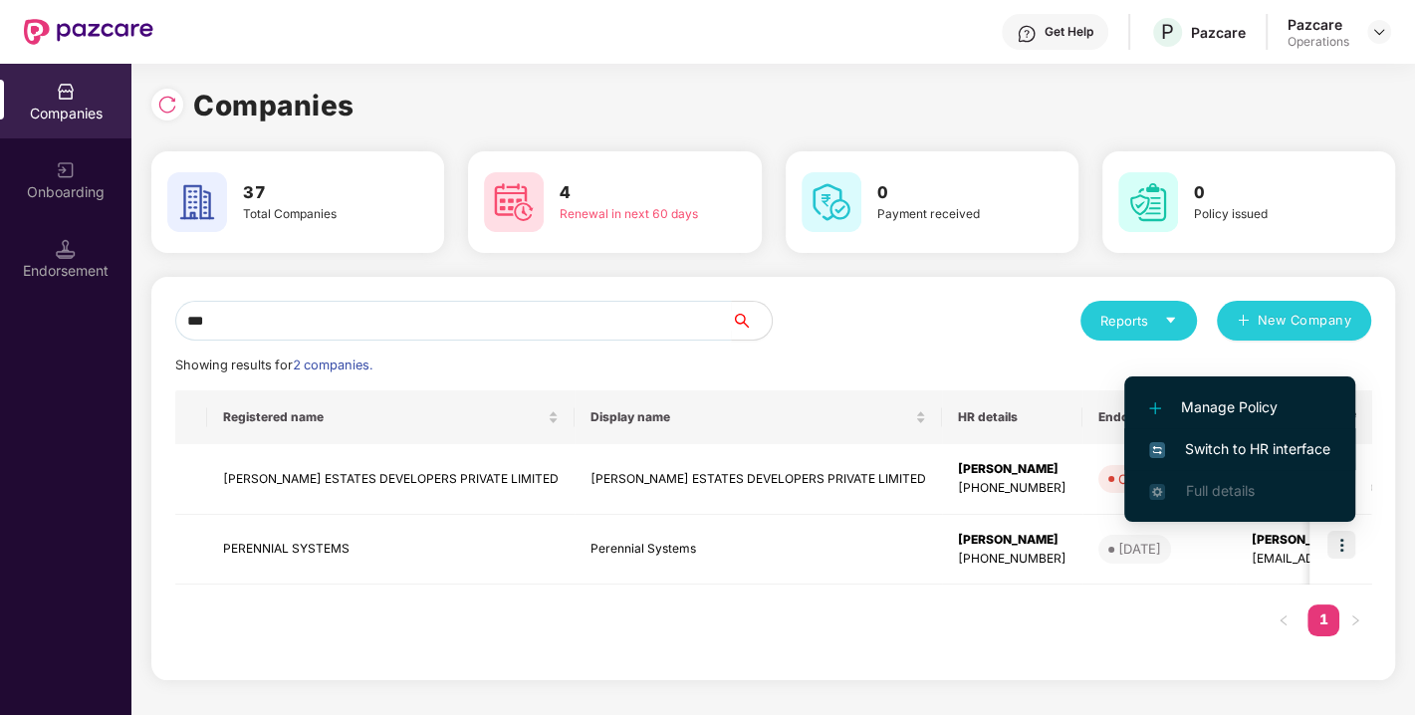
click at [1196, 446] on span "Switch to HR interface" at bounding box center [1239, 449] width 181 height 22
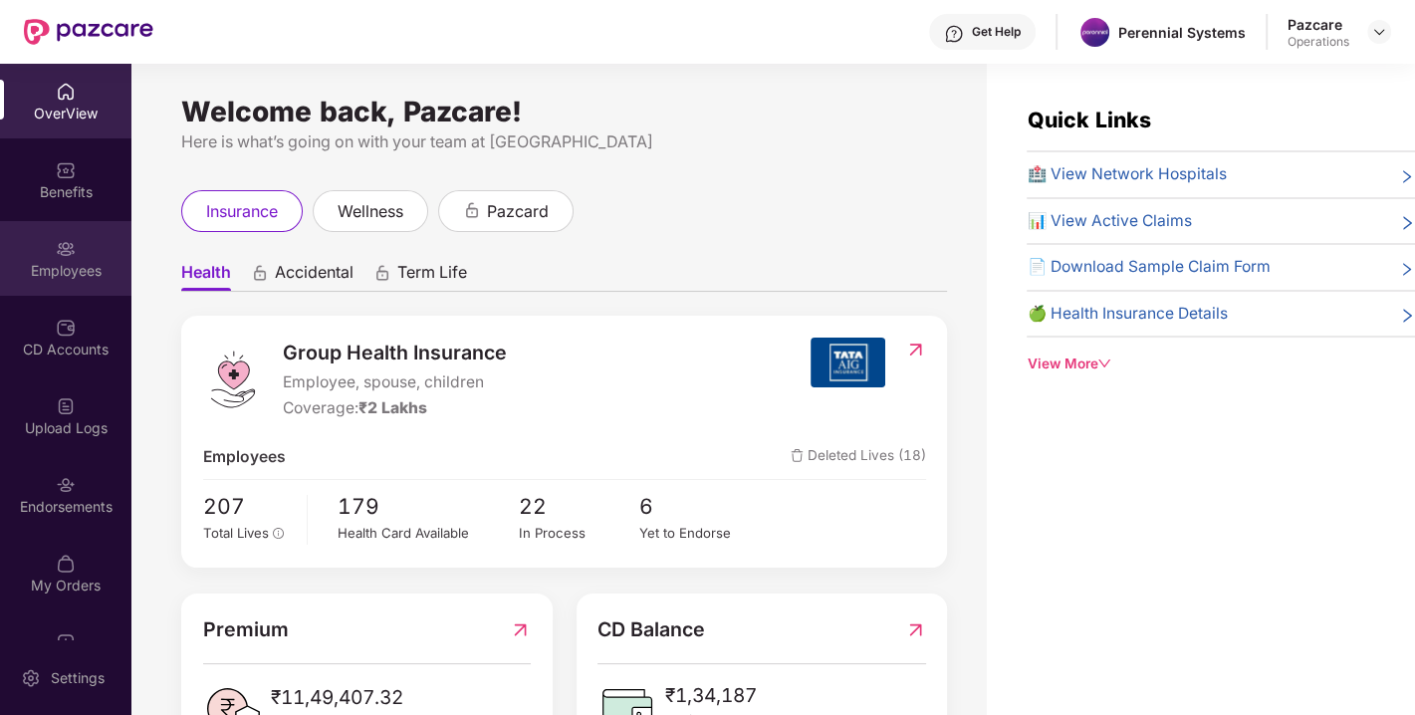
click at [82, 261] on div "Employees" at bounding box center [65, 271] width 131 height 20
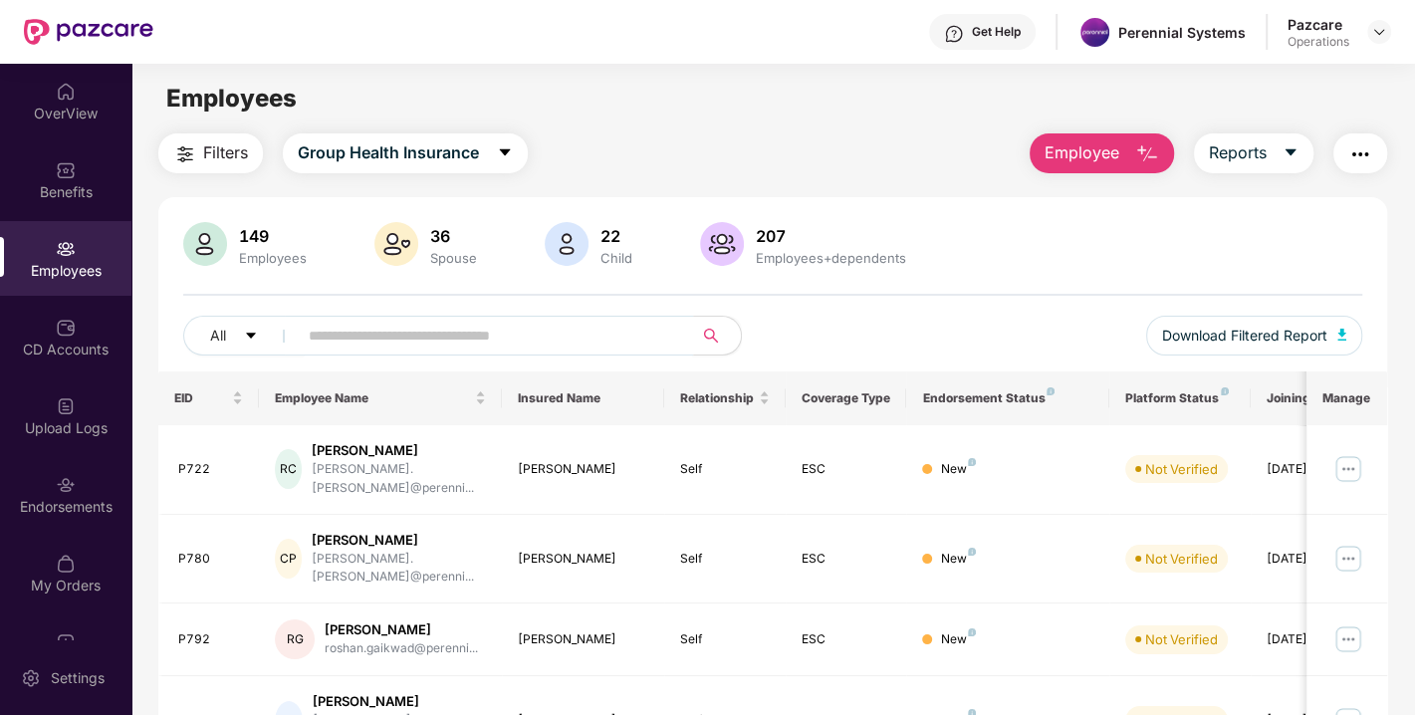
click at [430, 325] on input "text" at bounding box center [487, 336] width 357 height 30
paste input "****"
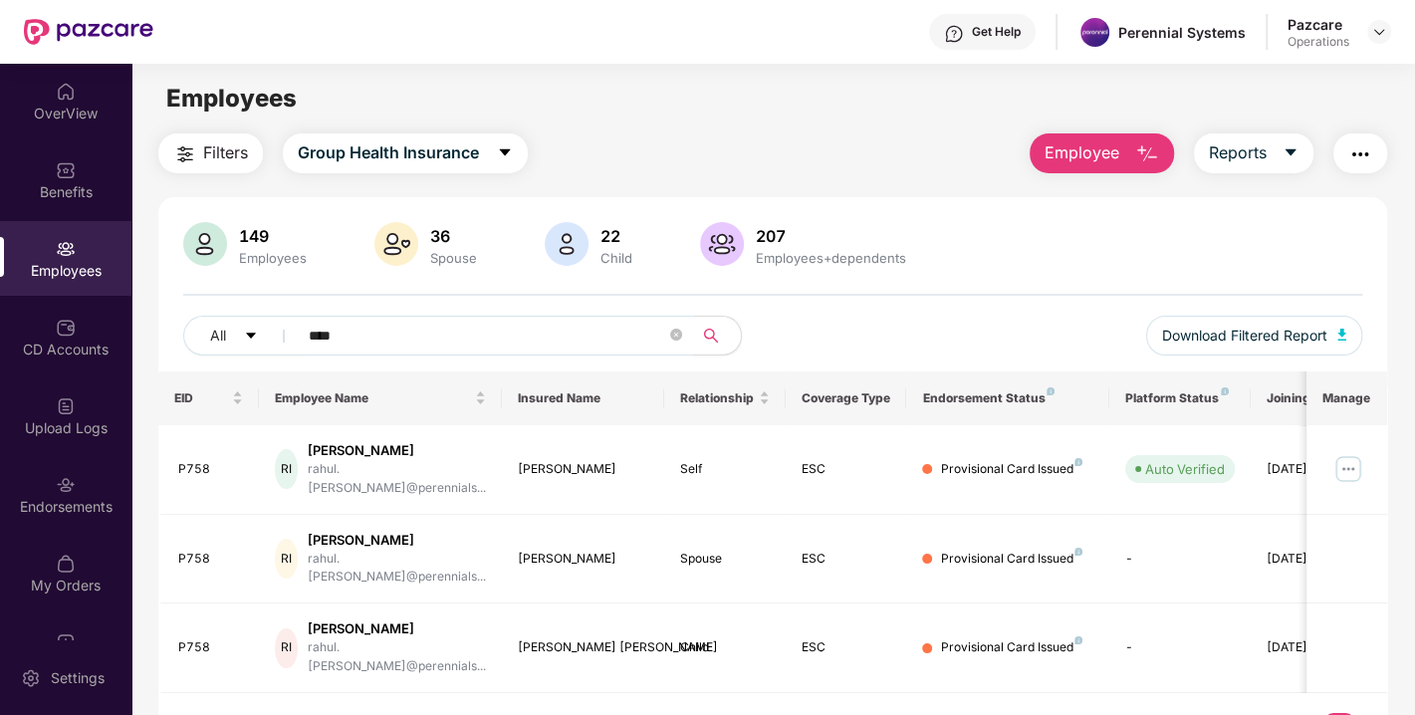
click at [442, 333] on input "****" at bounding box center [487, 336] width 357 height 30
type input "*"
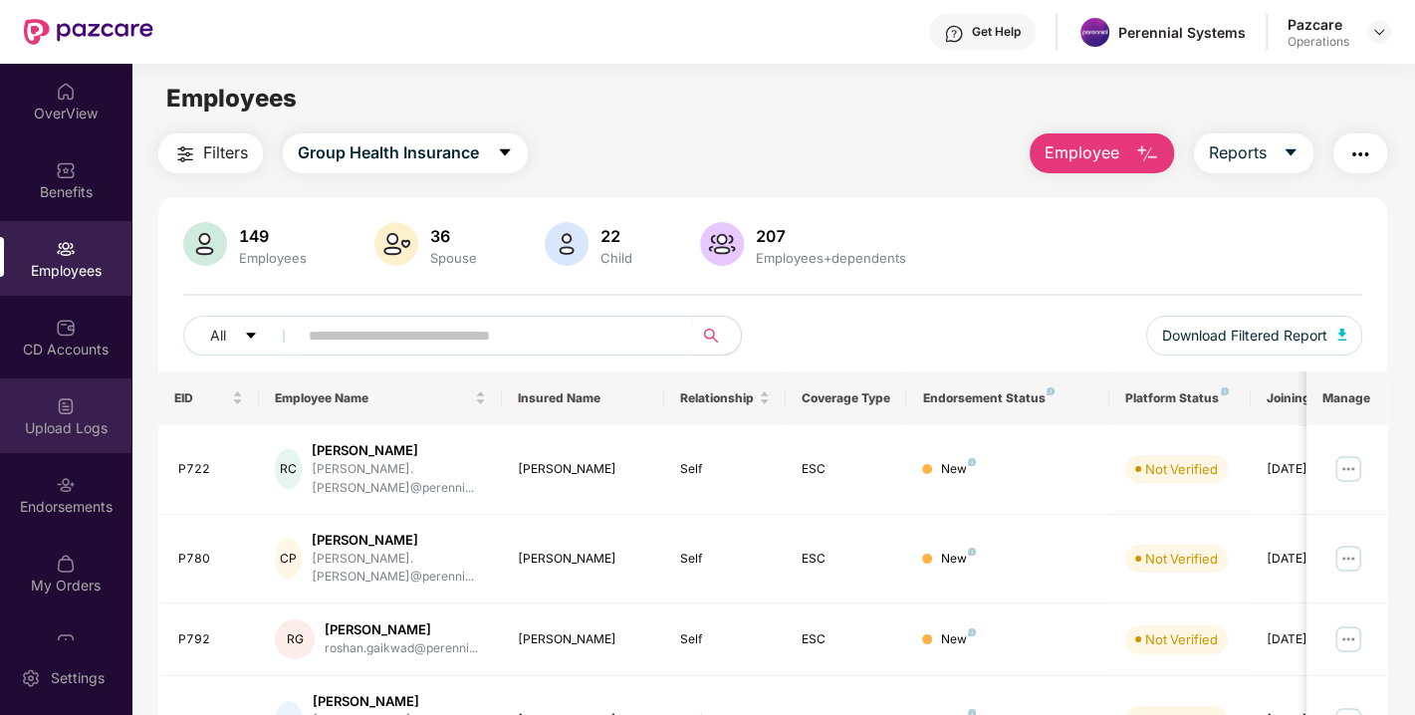
click at [87, 446] on div "Upload Logs" at bounding box center [65, 415] width 131 height 75
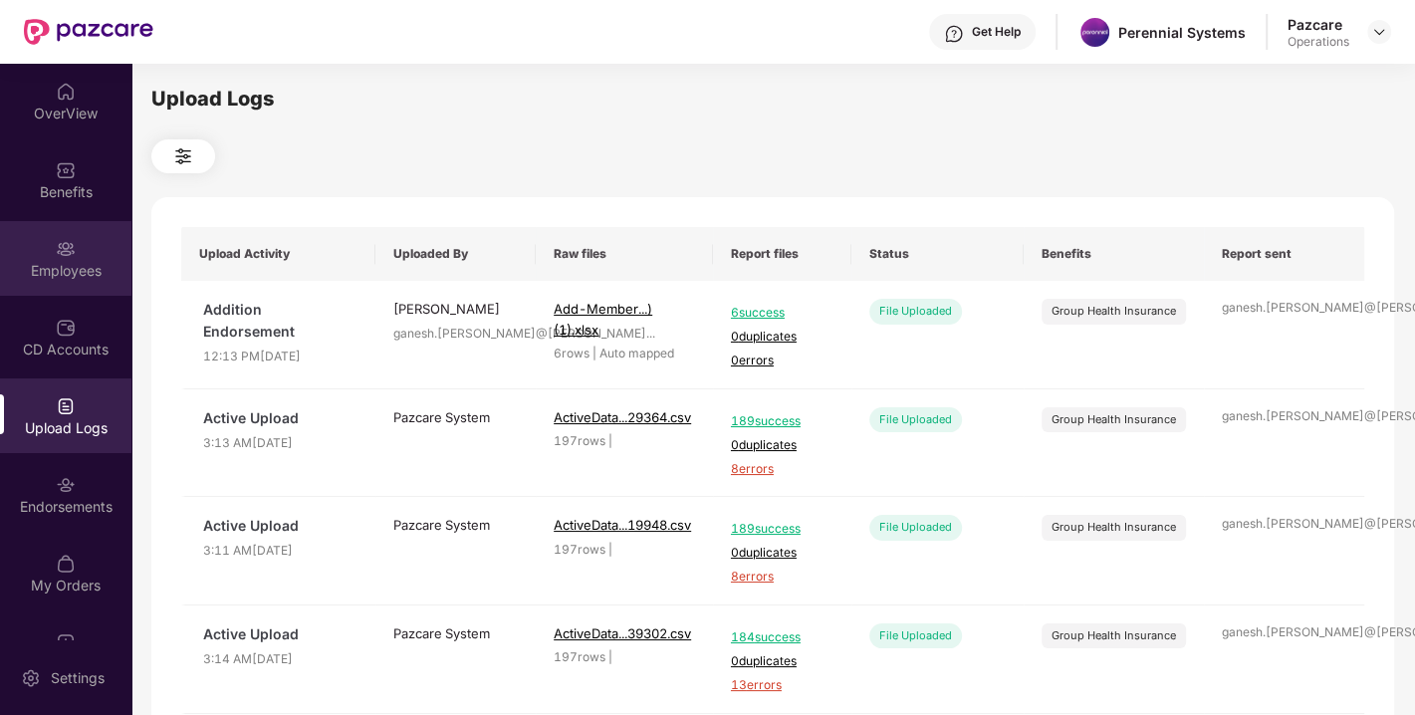
click at [91, 265] on div "Employees" at bounding box center [65, 271] width 131 height 20
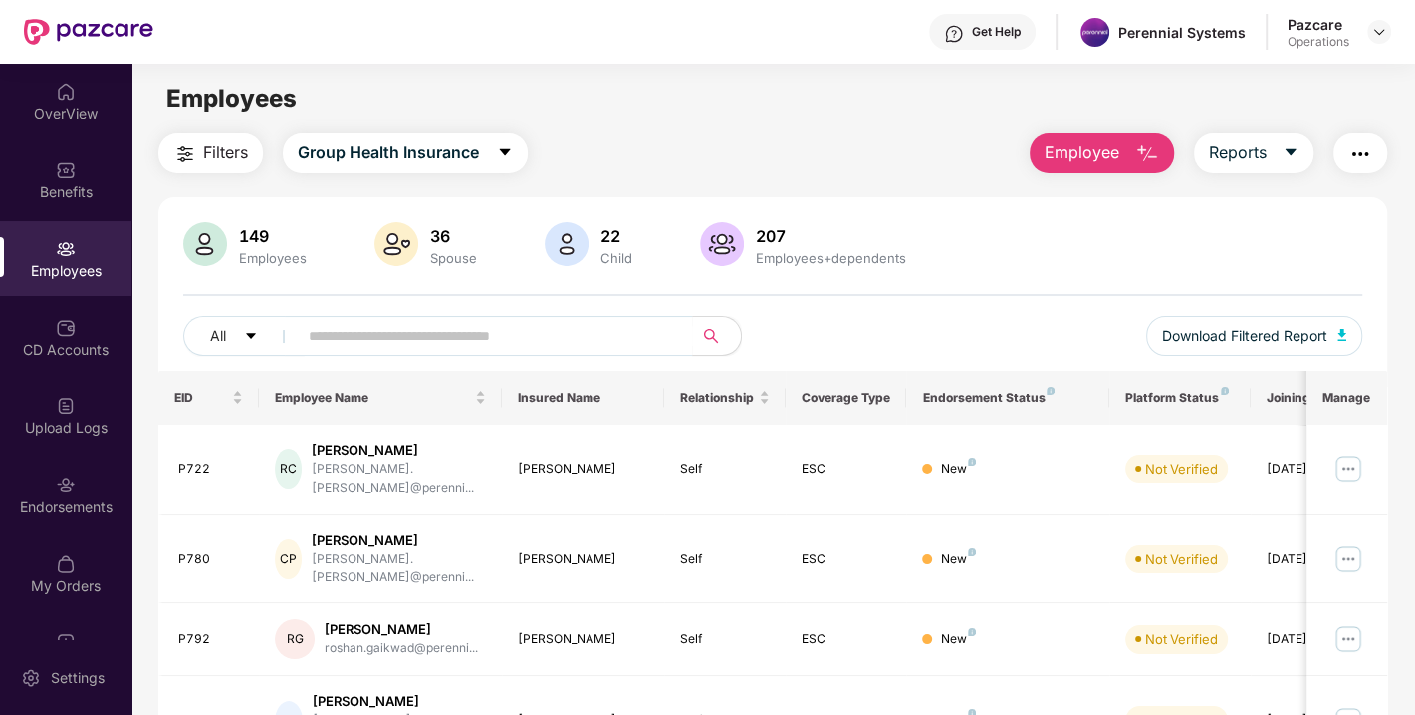
click at [1362, 156] on img "button" at bounding box center [1360, 154] width 24 height 24
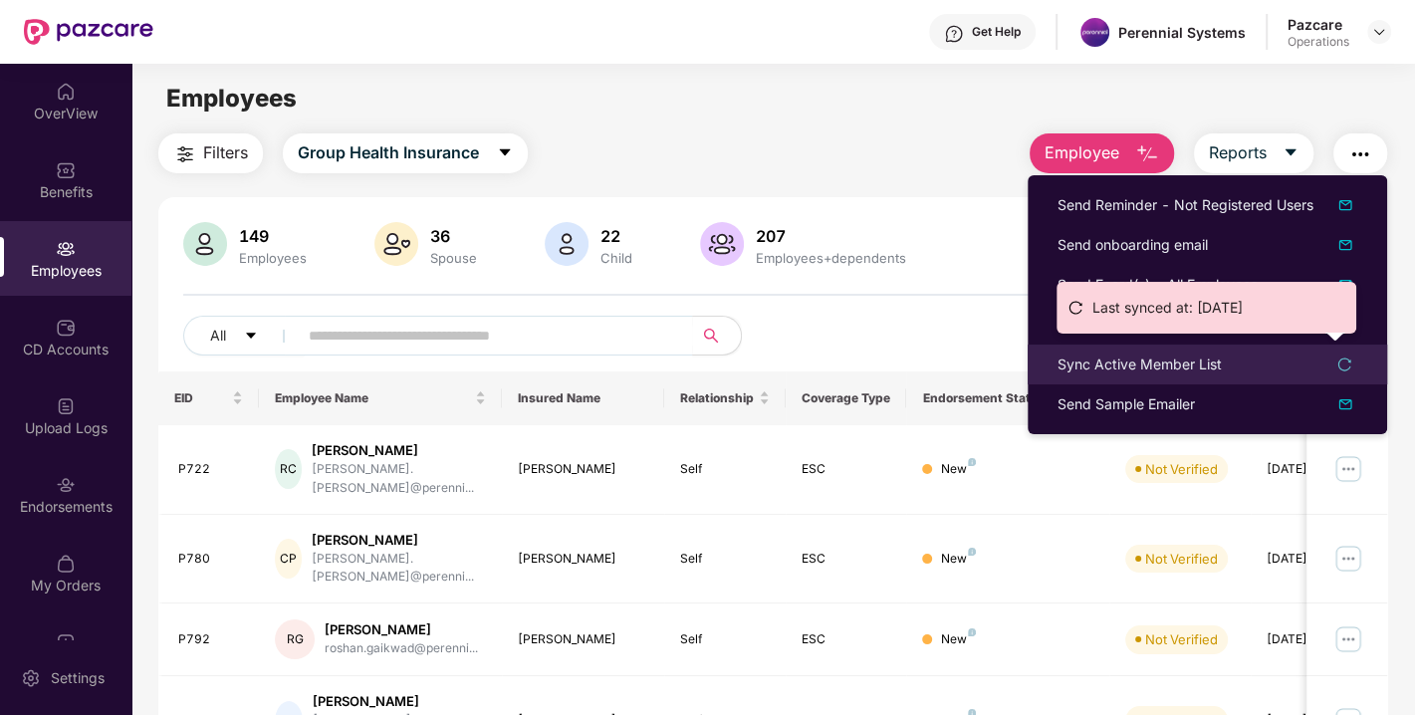
click at [1073, 370] on div "Sync Active Member List" at bounding box center [1139, 364] width 164 height 22
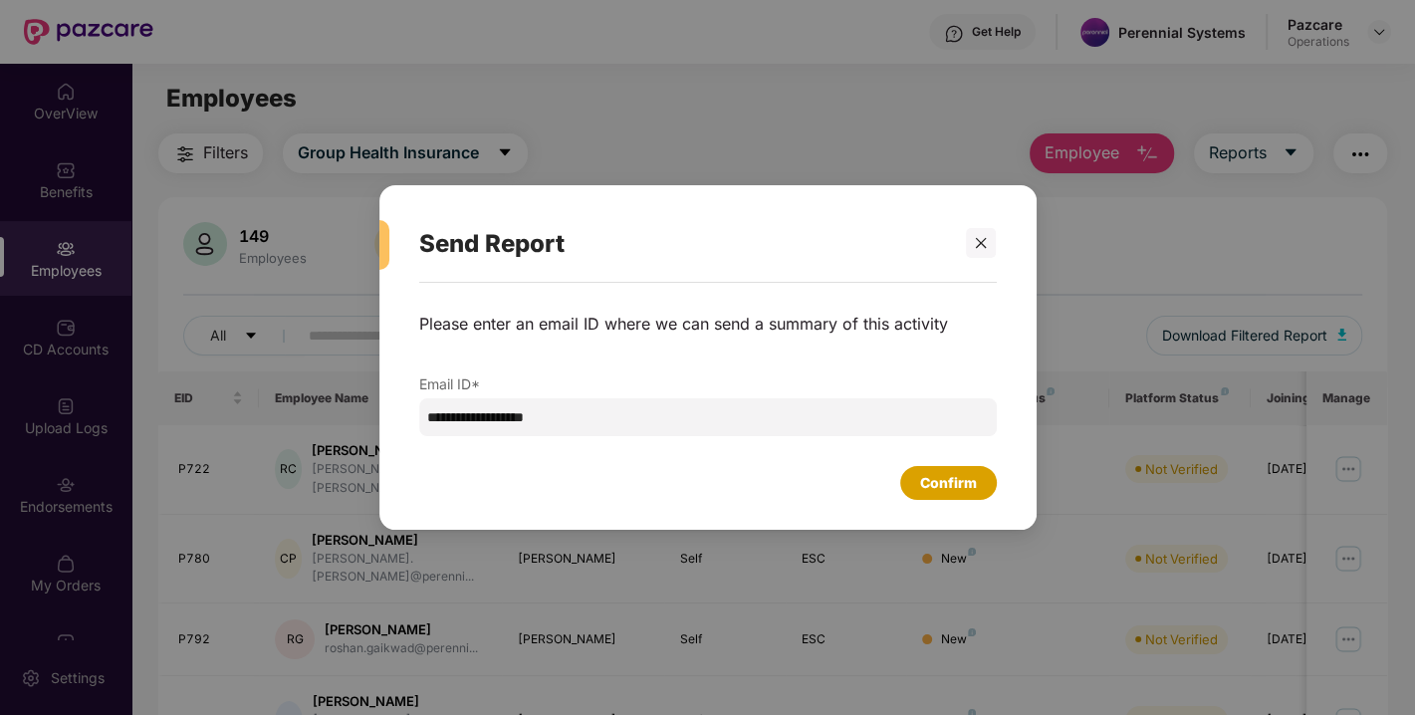
click at [951, 489] on div "Confirm" at bounding box center [948, 483] width 57 height 22
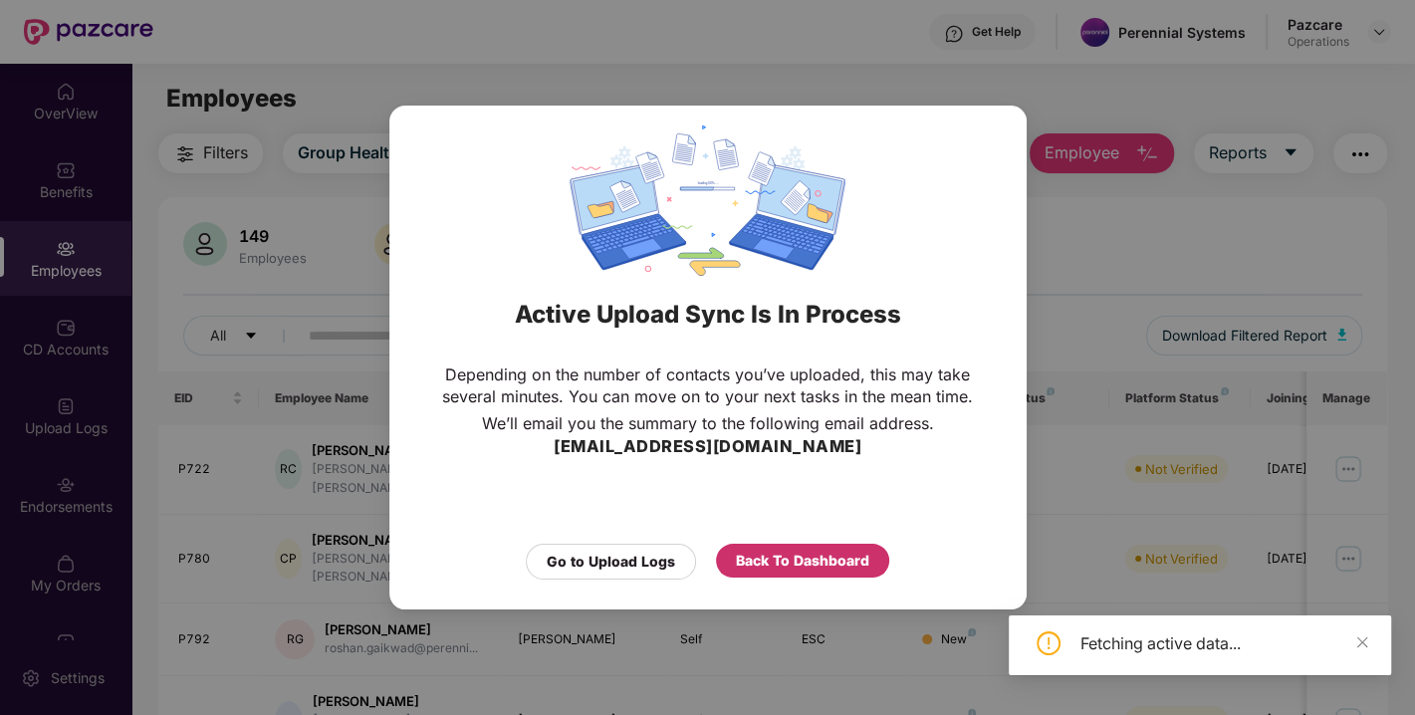
click at [867, 562] on div "Back To Dashboard" at bounding box center [802, 561] width 173 height 34
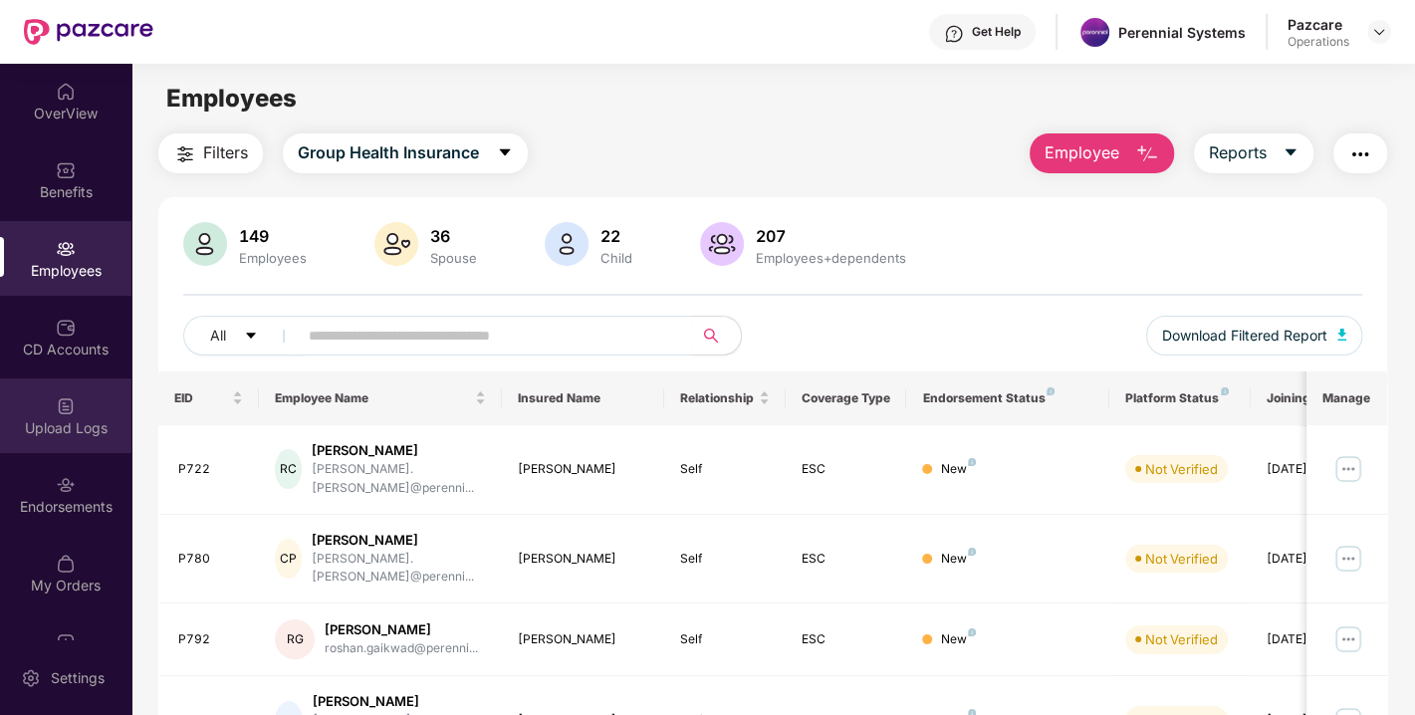
click at [74, 406] on div "Upload Logs" at bounding box center [65, 415] width 131 height 75
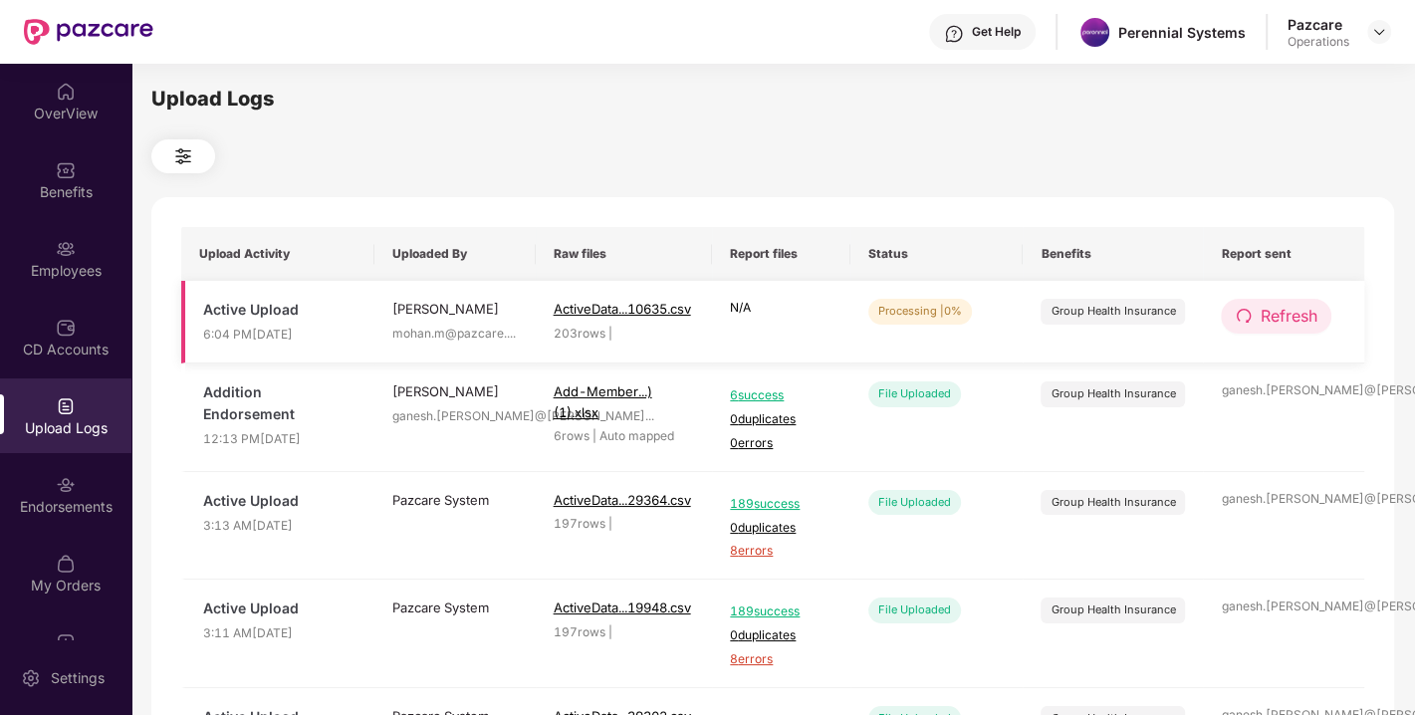
click at [1288, 319] on span "Refresh" at bounding box center [1287, 316] width 57 height 25
click at [1314, 312] on span "Refresh" at bounding box center [1288, 316] width 57 height 25
click at [1265, 319] on span "Refresh" at bounding box center [1288, 316] width 57 height 25
click at [1265, 319] on span "Refresh" at bounding box center [1289, 316] width 57 height 25
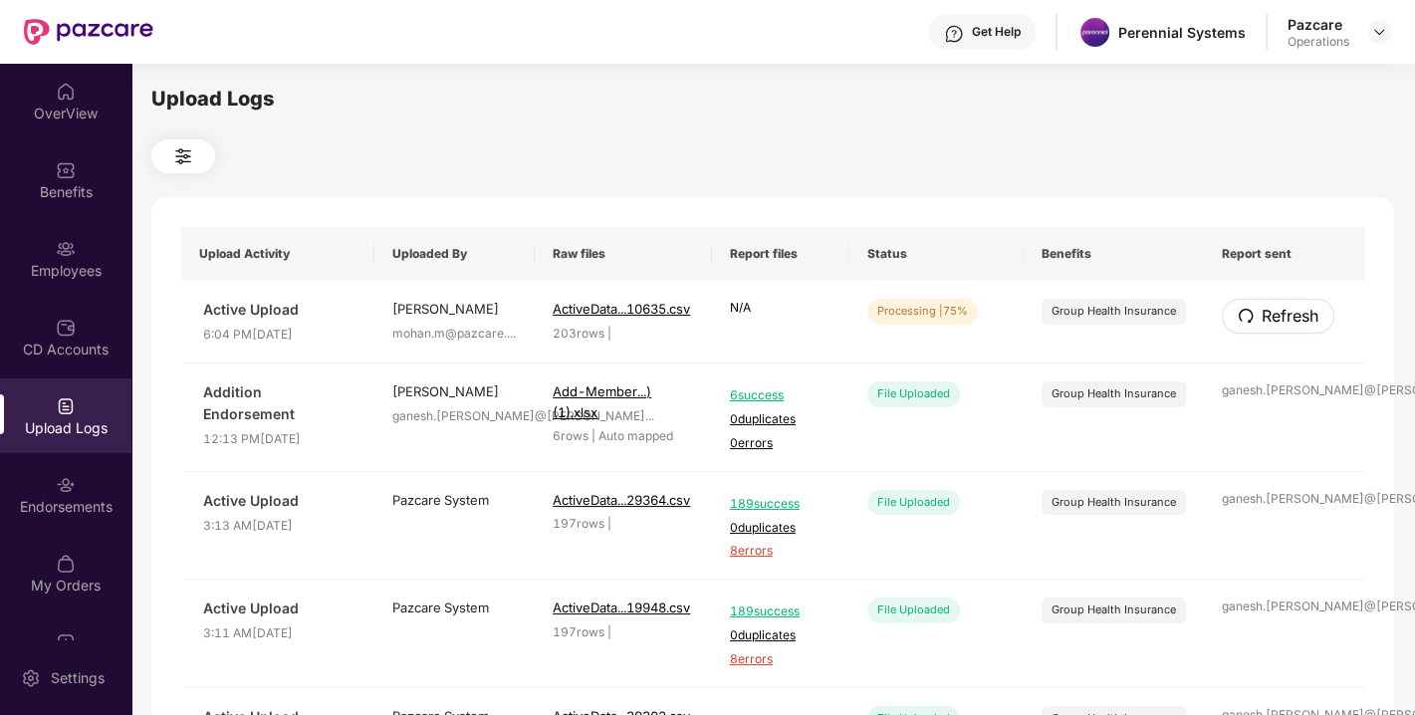
click at [1265, 319] on span "Refresh" at bounding box center [1289, 316] width 57 height 25
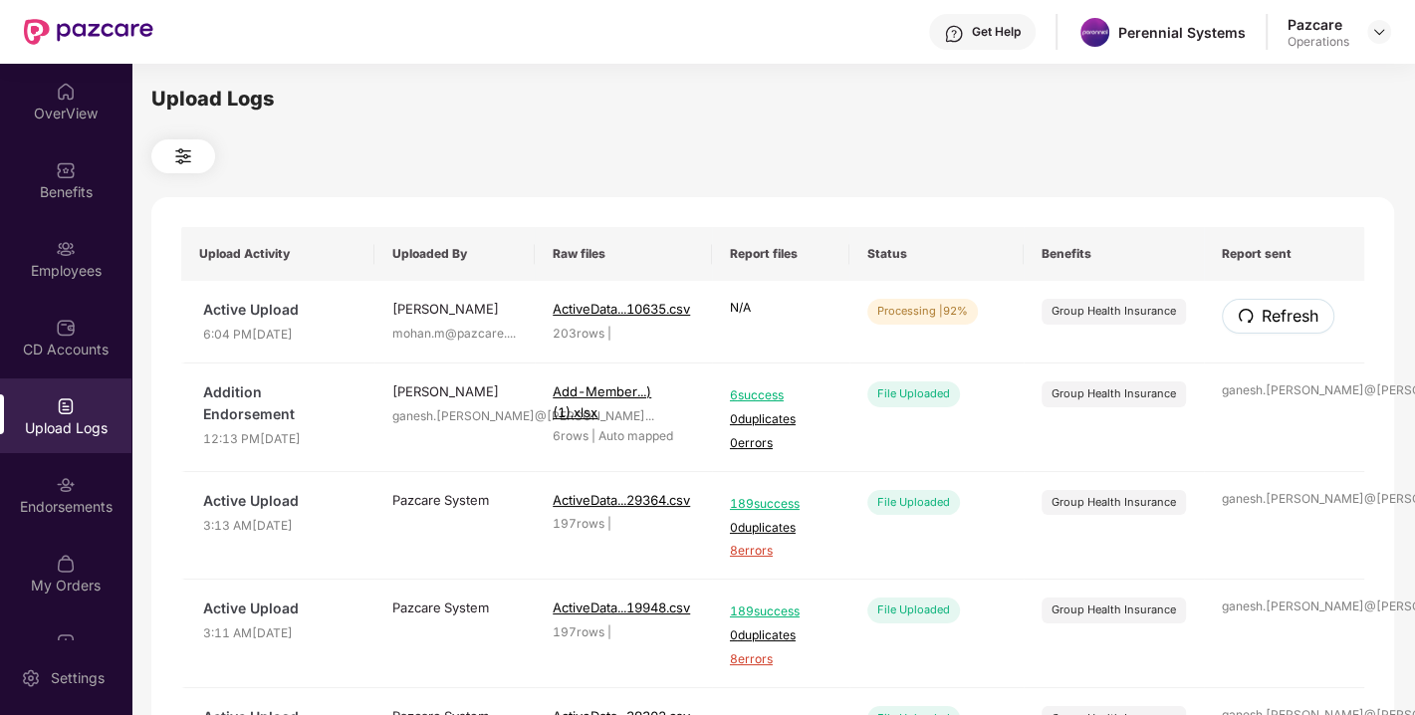
click at [1265, 319] on span "Refresh" at bounding box center [1289, 316] width 57 height 25
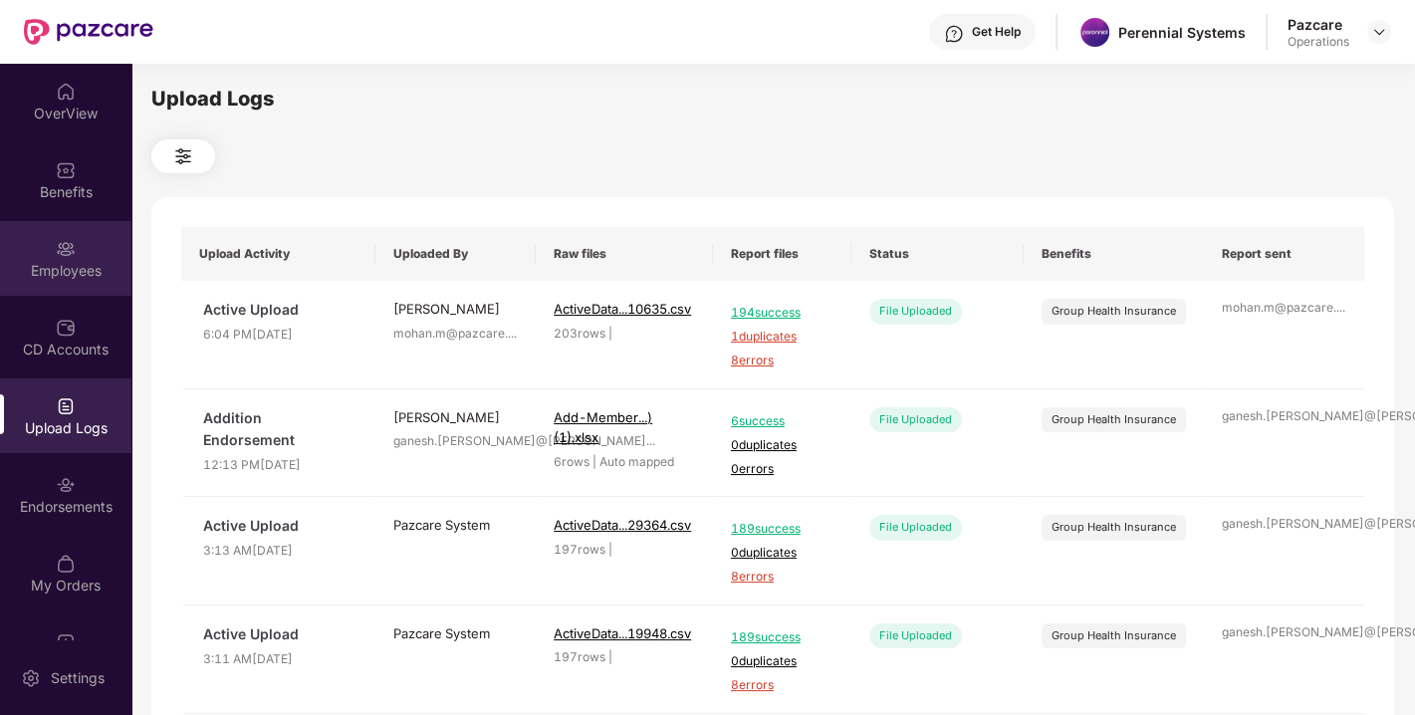
click at [95, 271] on div "Employees" at bounding box center [65, 271] width 131 height 20
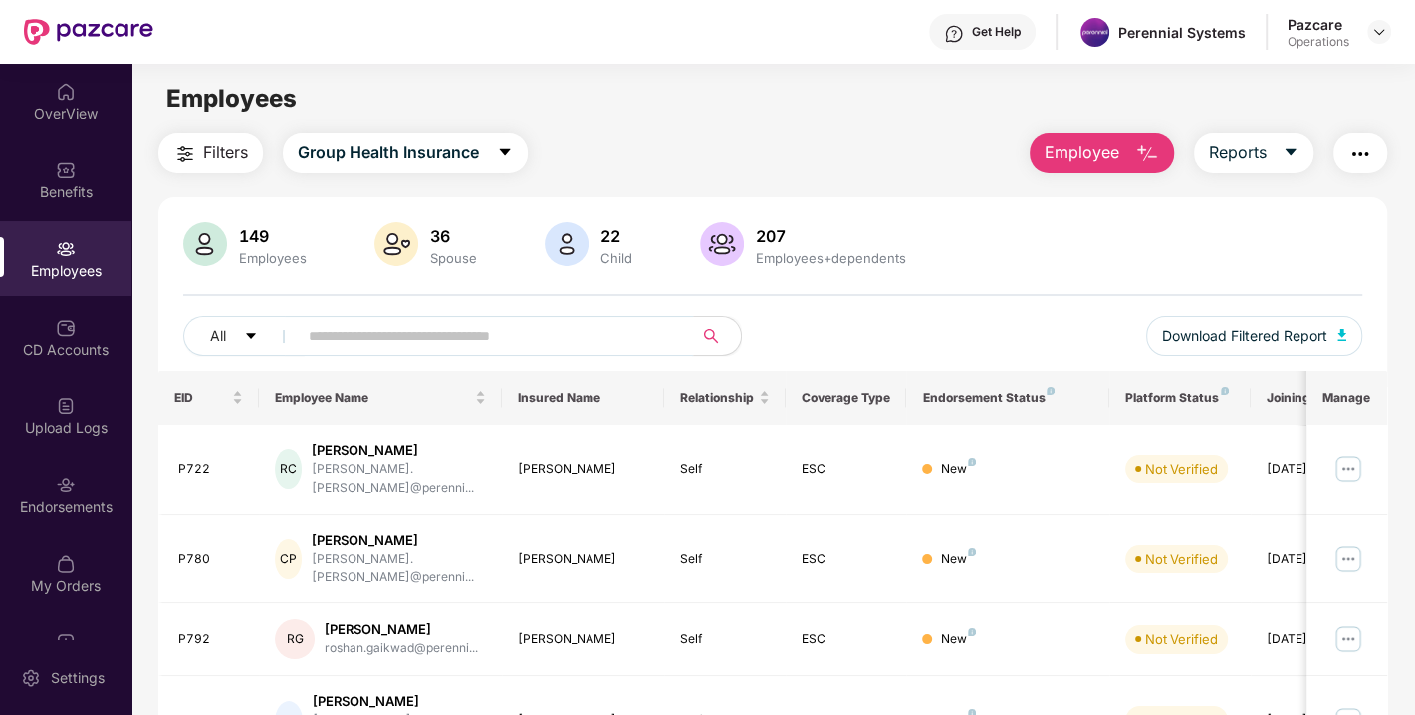
click at [492, 328] on input "text" at bounding box center [487, 336] width 357 height 30
paste input "****"
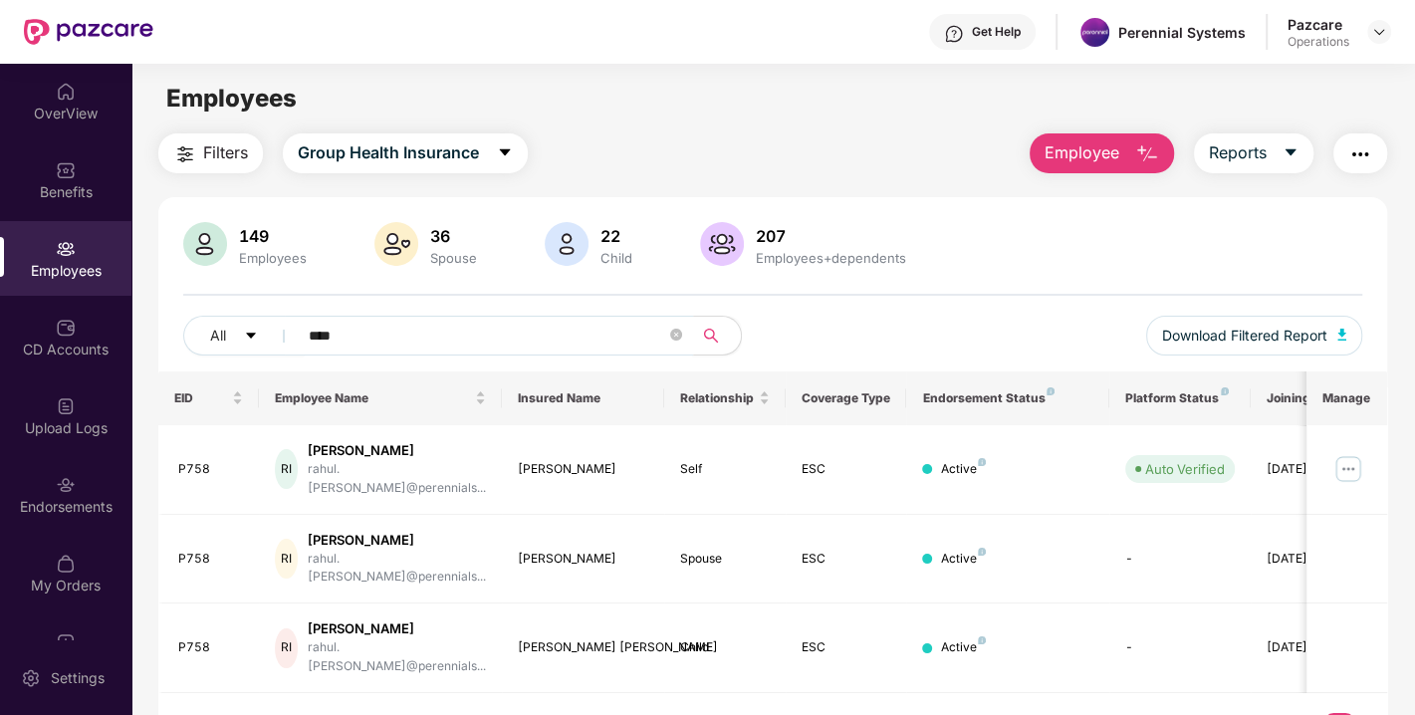
click at [375, 336] on input "****" at bounding box center [487, 336] width 357 height 30
paste input "text"
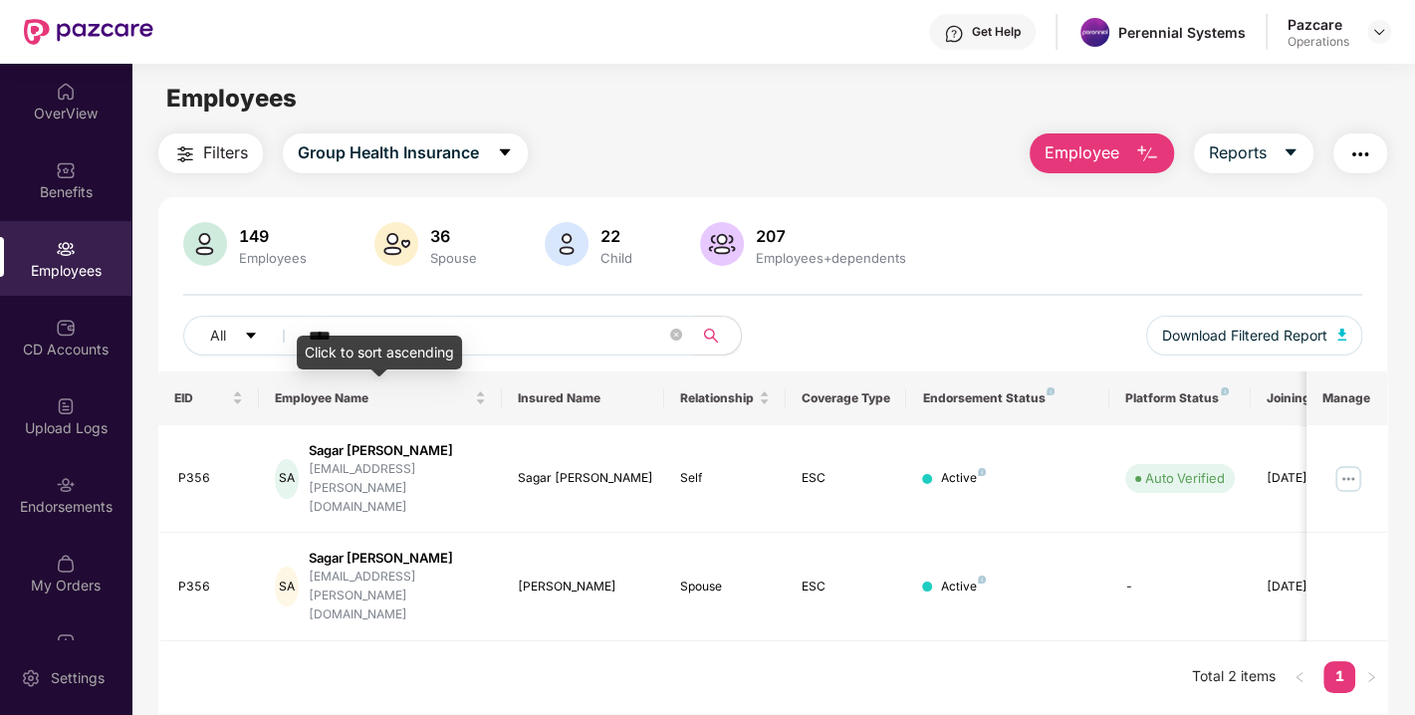
click at [400, 338] on div "Click to sort ascending" at bounding box center [379, 353] width 165 height 34
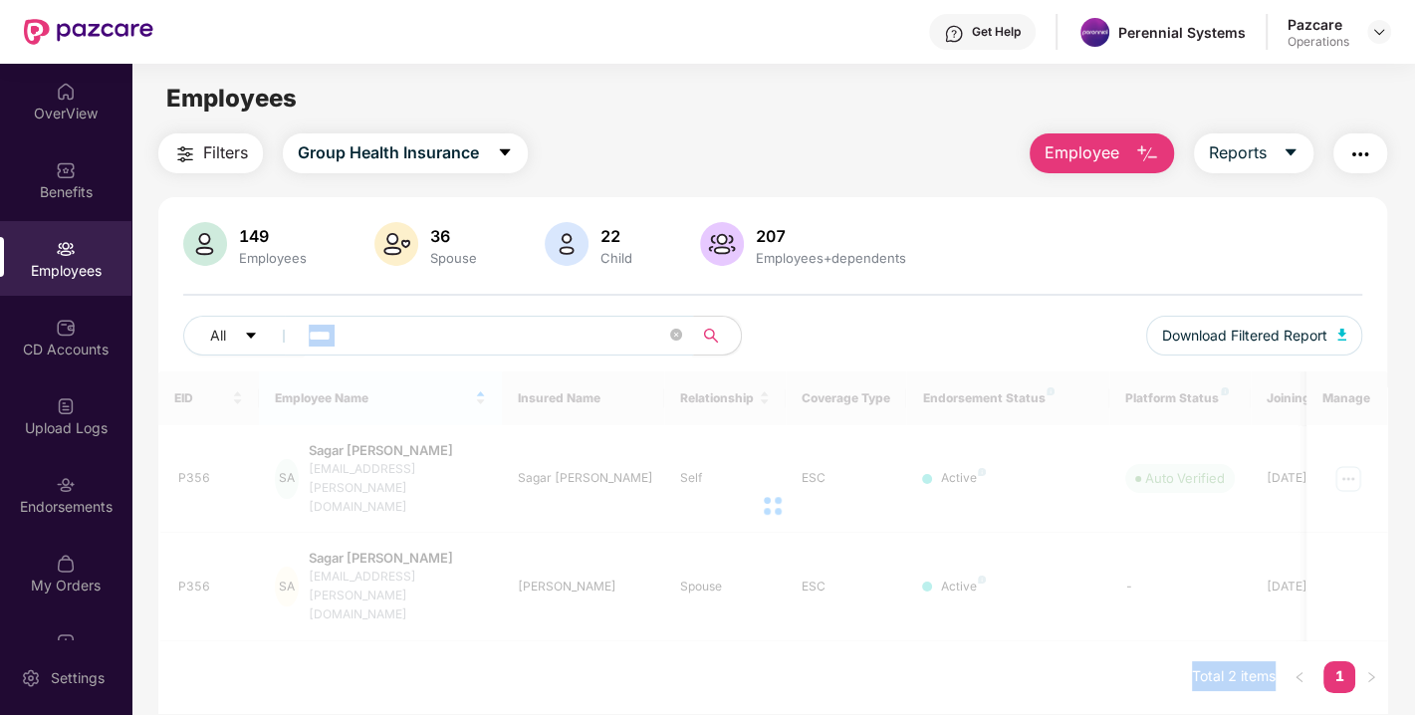
drag, startPoint x: 400, startPoint y: 338, endPoint x: 483, endPoint y: 333, distance: 82.8
click at [483, 333] on body "Get Help Perennial Systems Pazcare Operations OverView Benefits Employees CD Ac…" at bounding box center [707, 357] width 1415 height 715
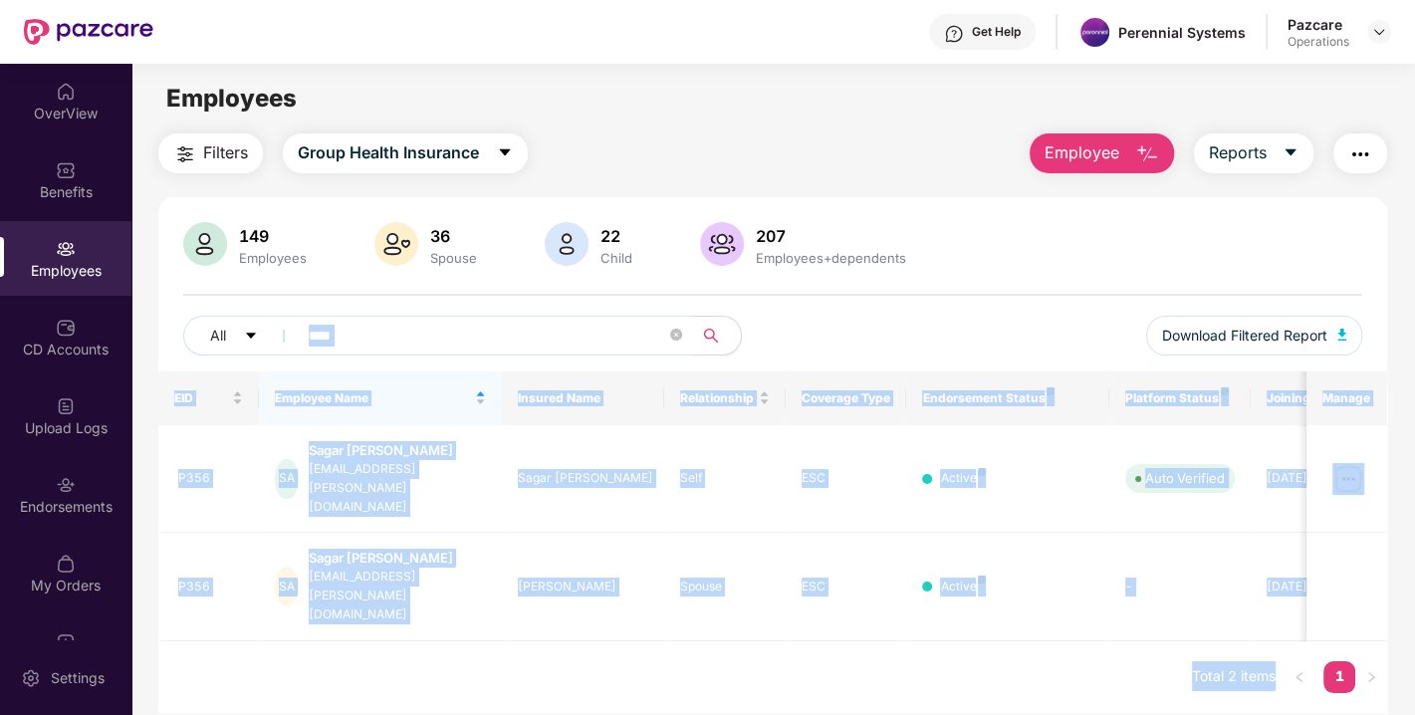
click at [483, 333] on input "****" at bounding box center [487, 336] width 357 height 30
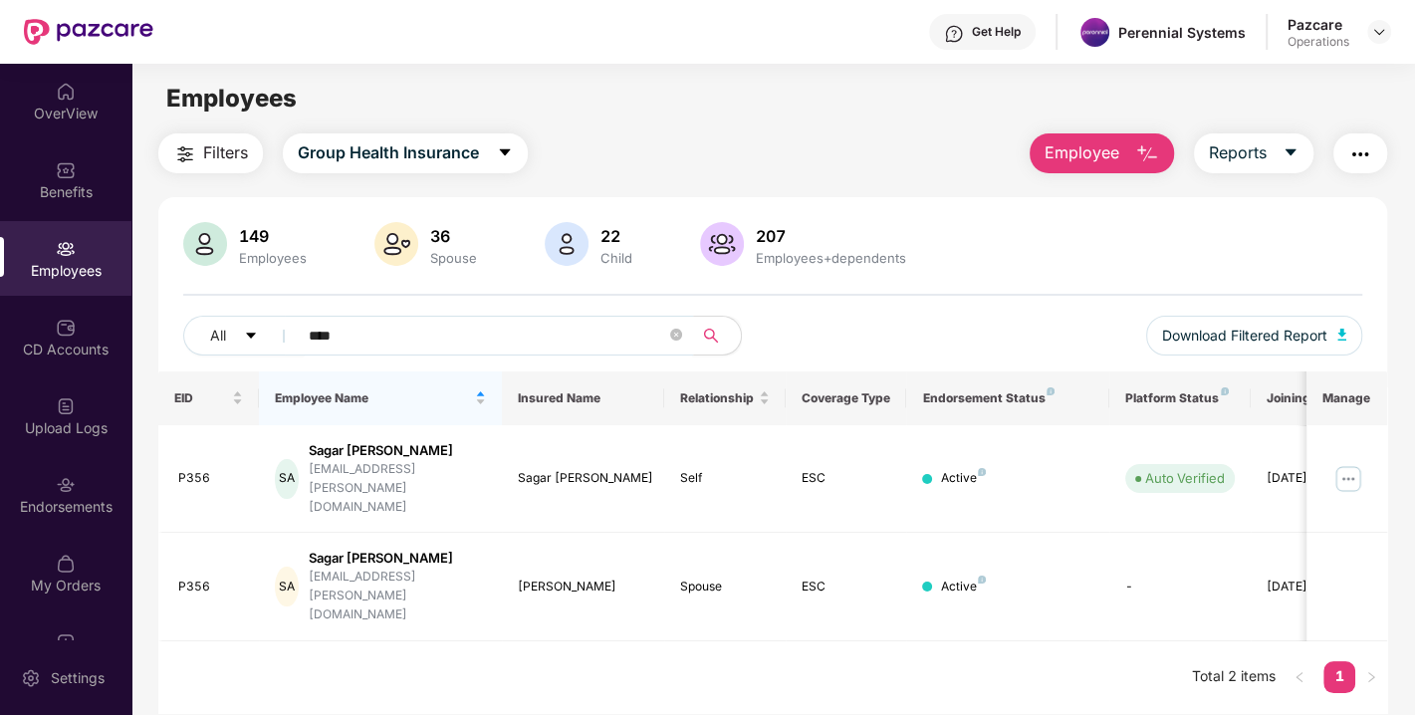
click at [483, 333] on input "****" at bounding box center [487, 336] width 357 height 30
paste input "text"
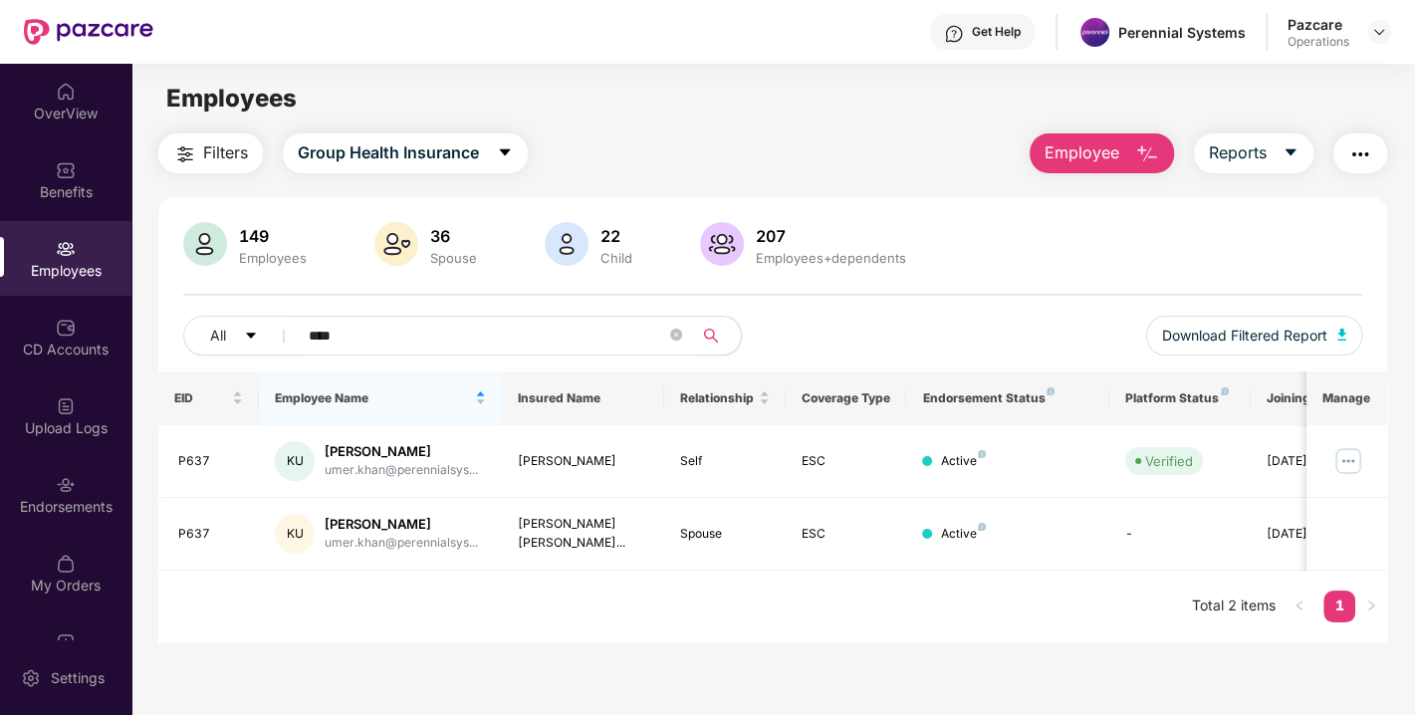
type input "****"
click at [1376, 20] on div at bounding box center [1379, 32] width 24 height 24
click at [1378, 40] on div at bounding box center [1379, 32] width 24 height 24
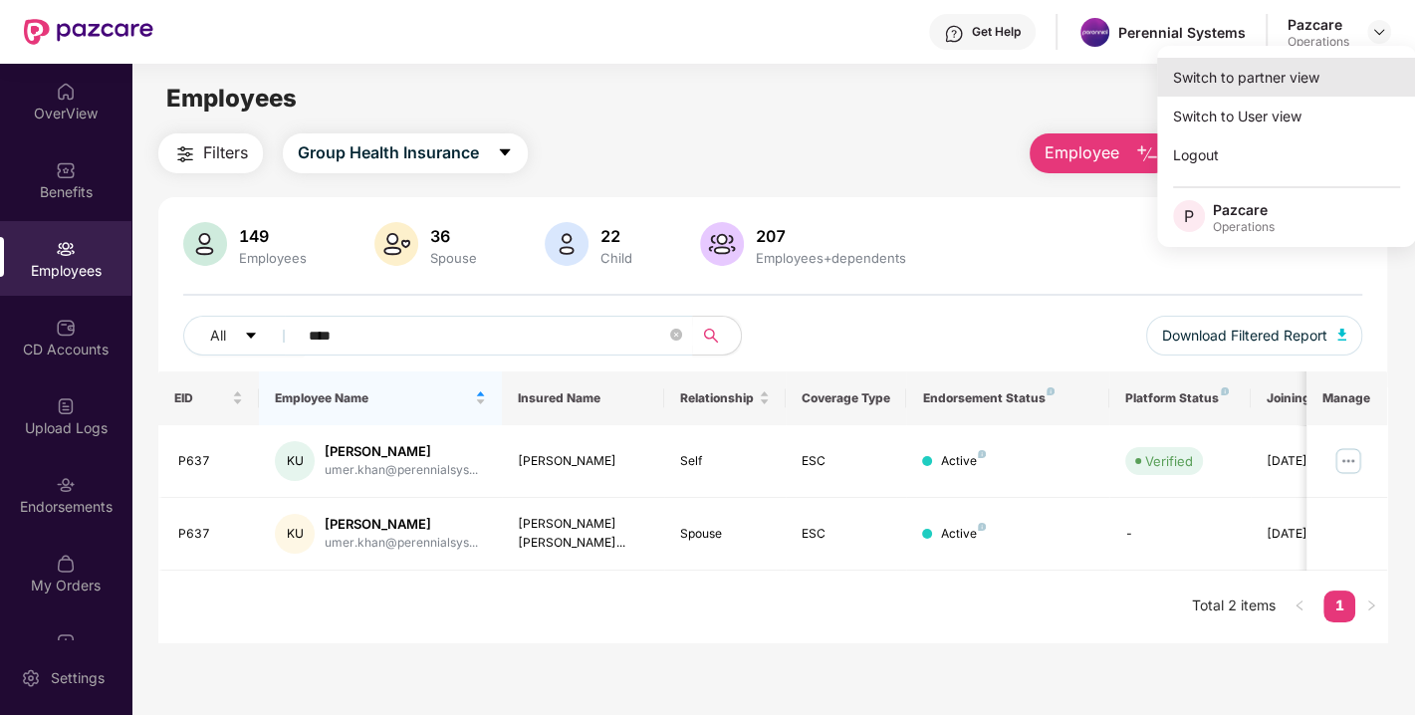
click at [1333, 83] on div "Switch to partner view" at bounding box center [1286, 77] width 259 height 39
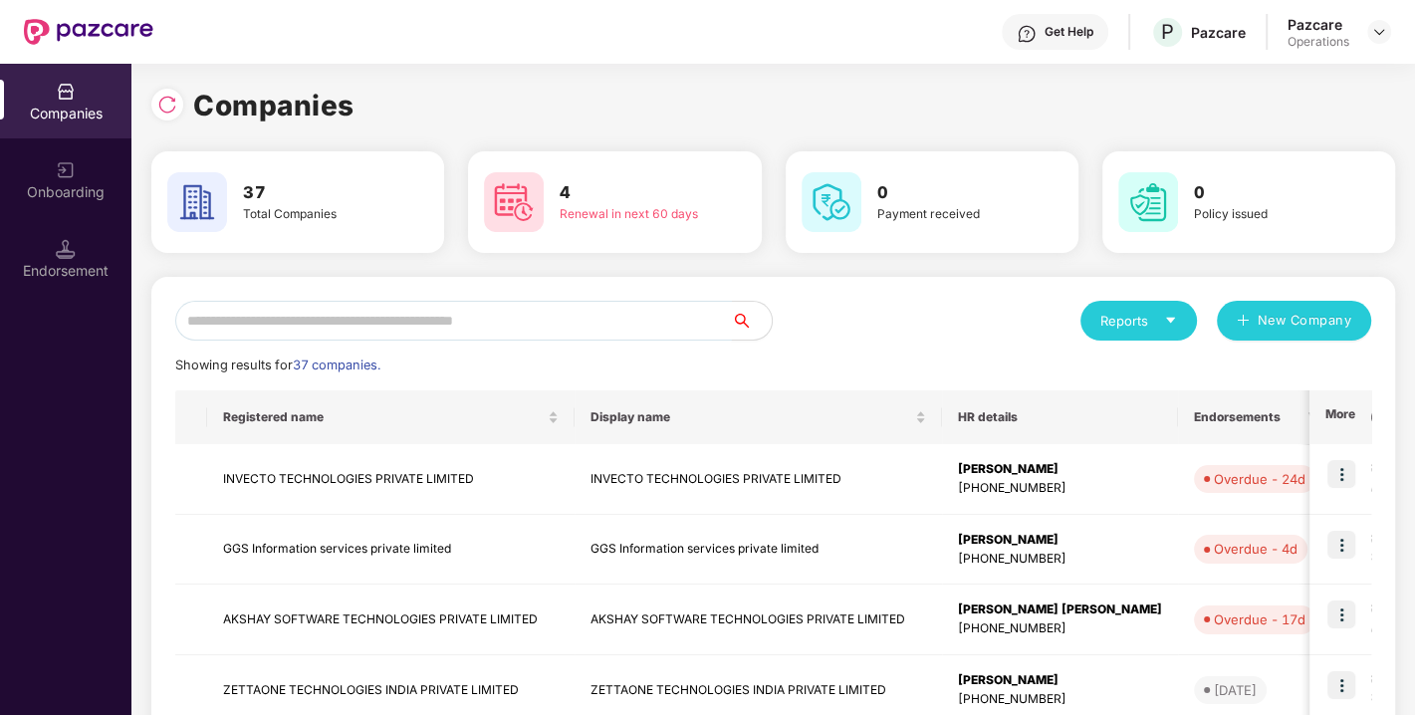
click at [637, 336] on input "text" at bounding box center [453, 321] width 557 height 40
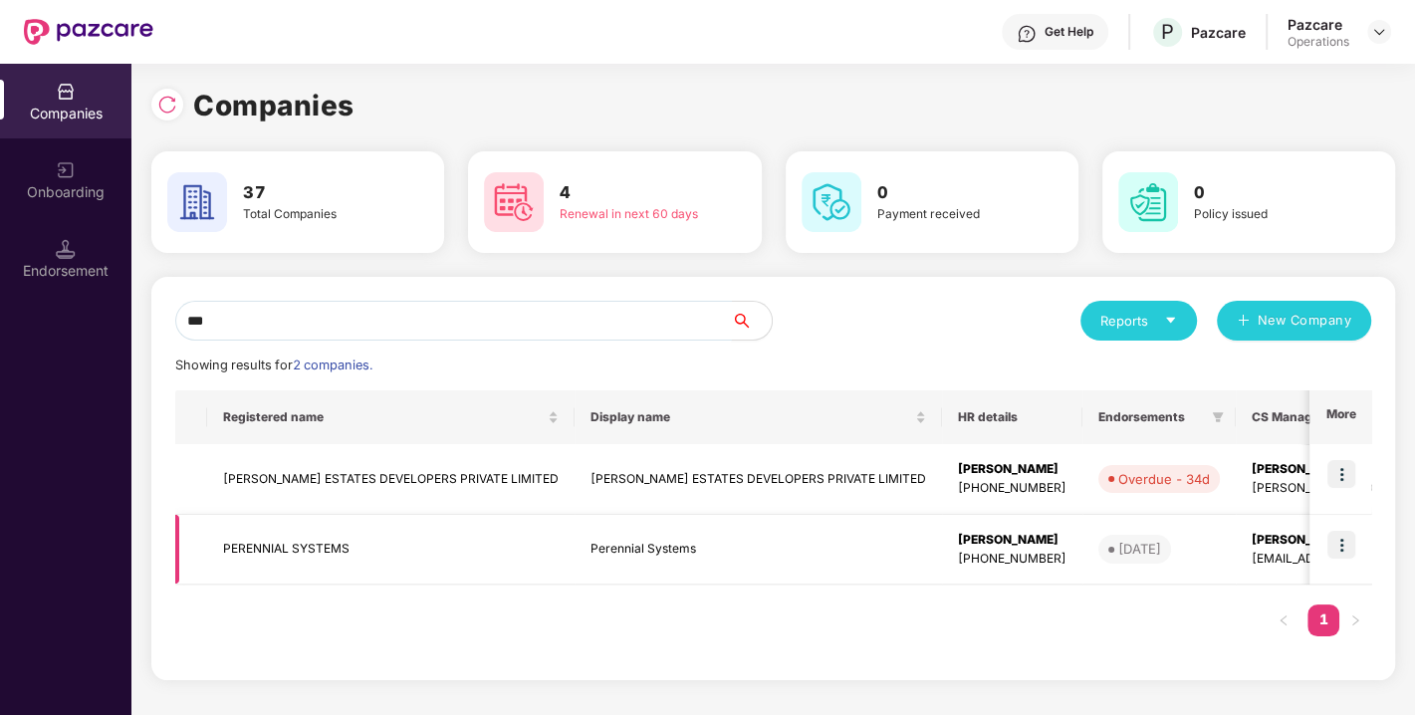
type input "***"
click at [479, 532] on td "PERENNIAL SYSTEMS" at bounding box center [390, 550] width 367 height 71
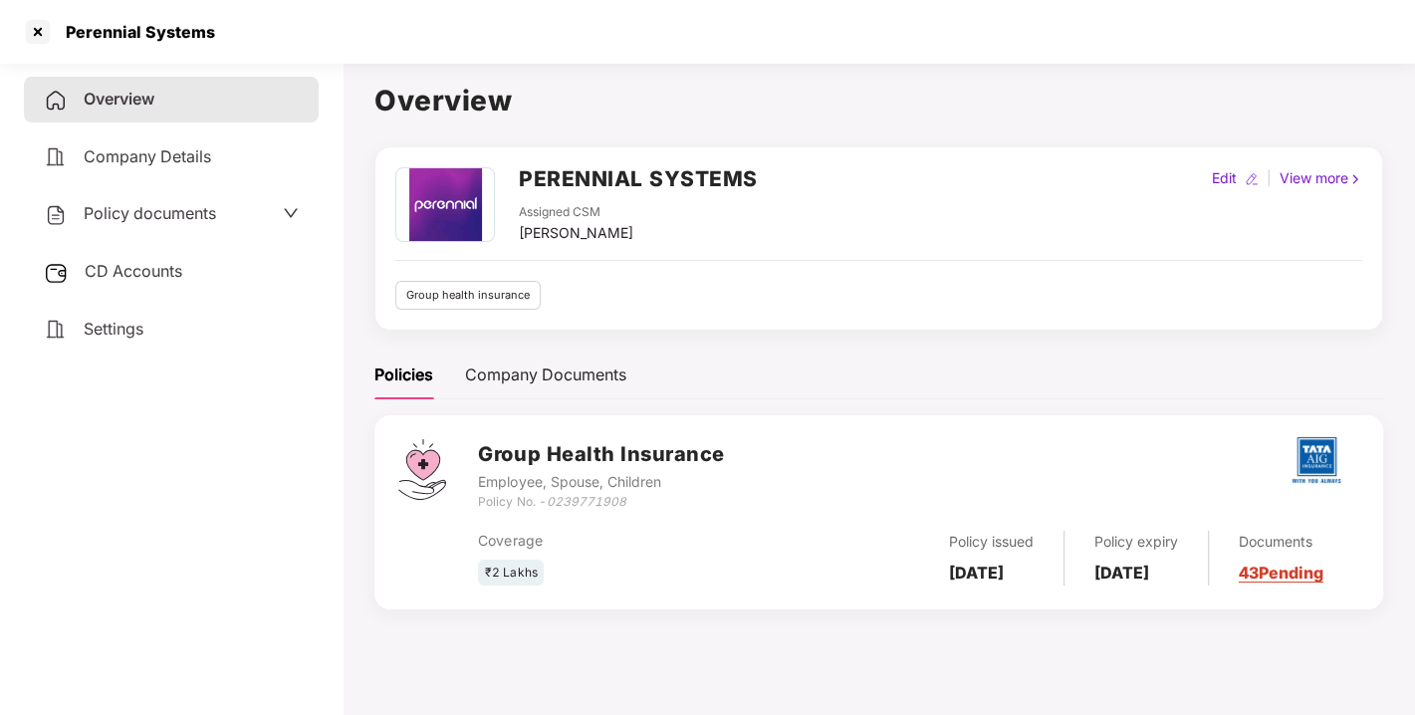
click at [150, 273] on span "CD Accounts" at bounding box center [134, 271] width 98 height 20
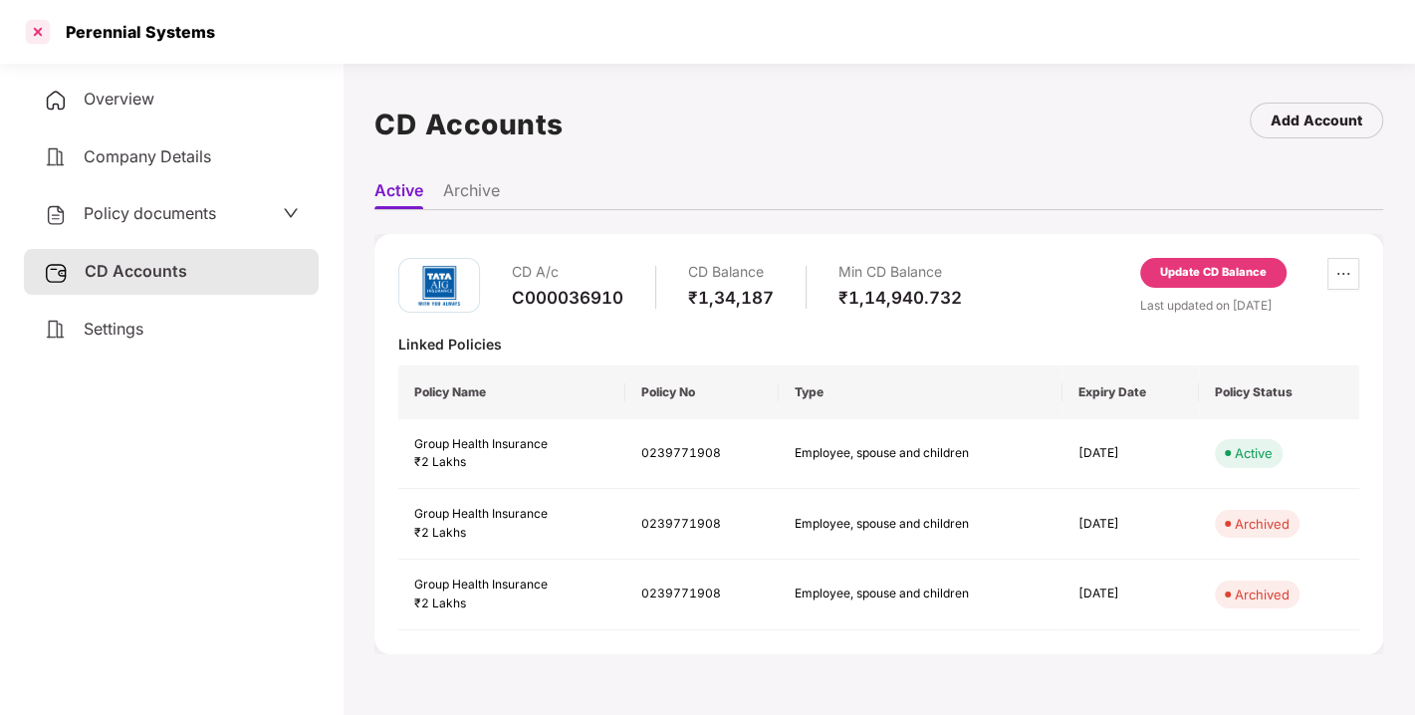
click at [29, 31] on div at bounding box center [38, 32] width 32 height 32
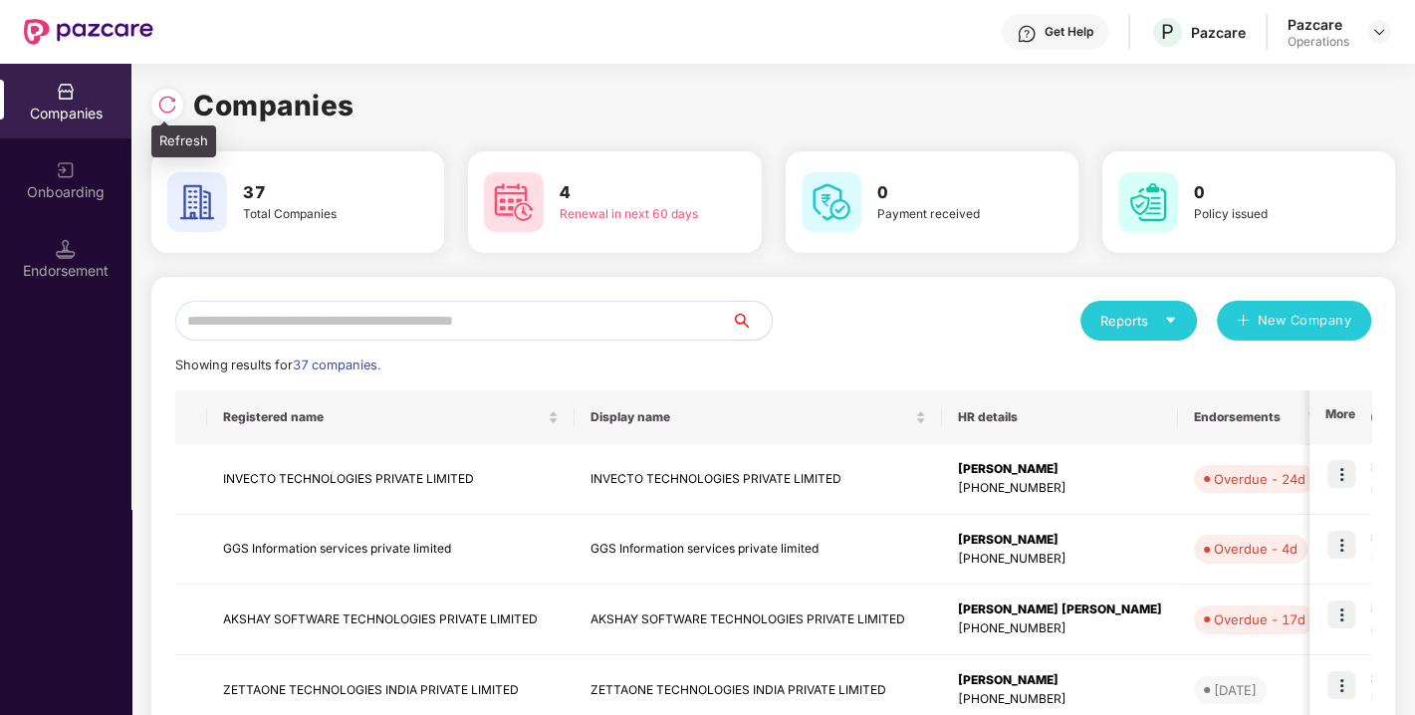
click at [153, 97] on div at bounding box center [167, 105] width 32 height 32
click at [167, 110] on img at bounding box center [167, 105] width 20 height 20
click at [504, 330] on input "text" at bounding box center [453, 321] width 557 height 40
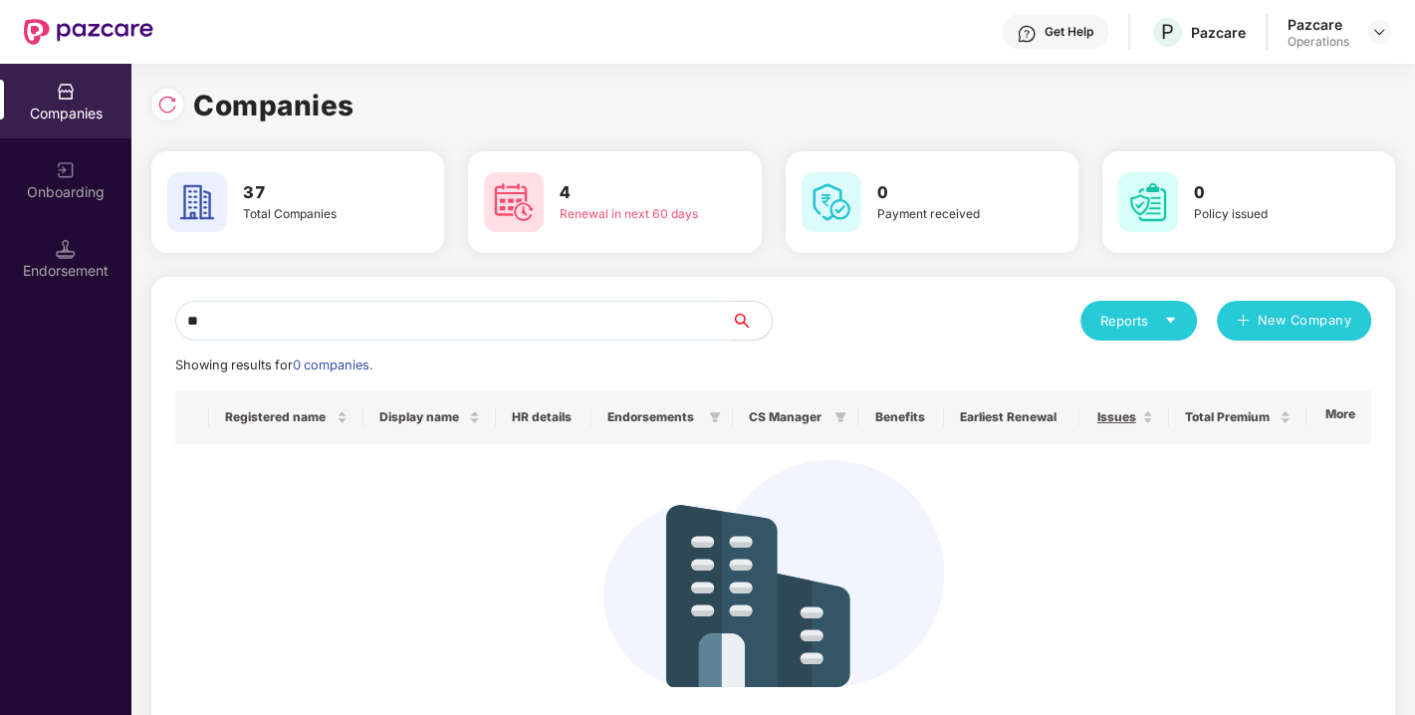
type input "*"
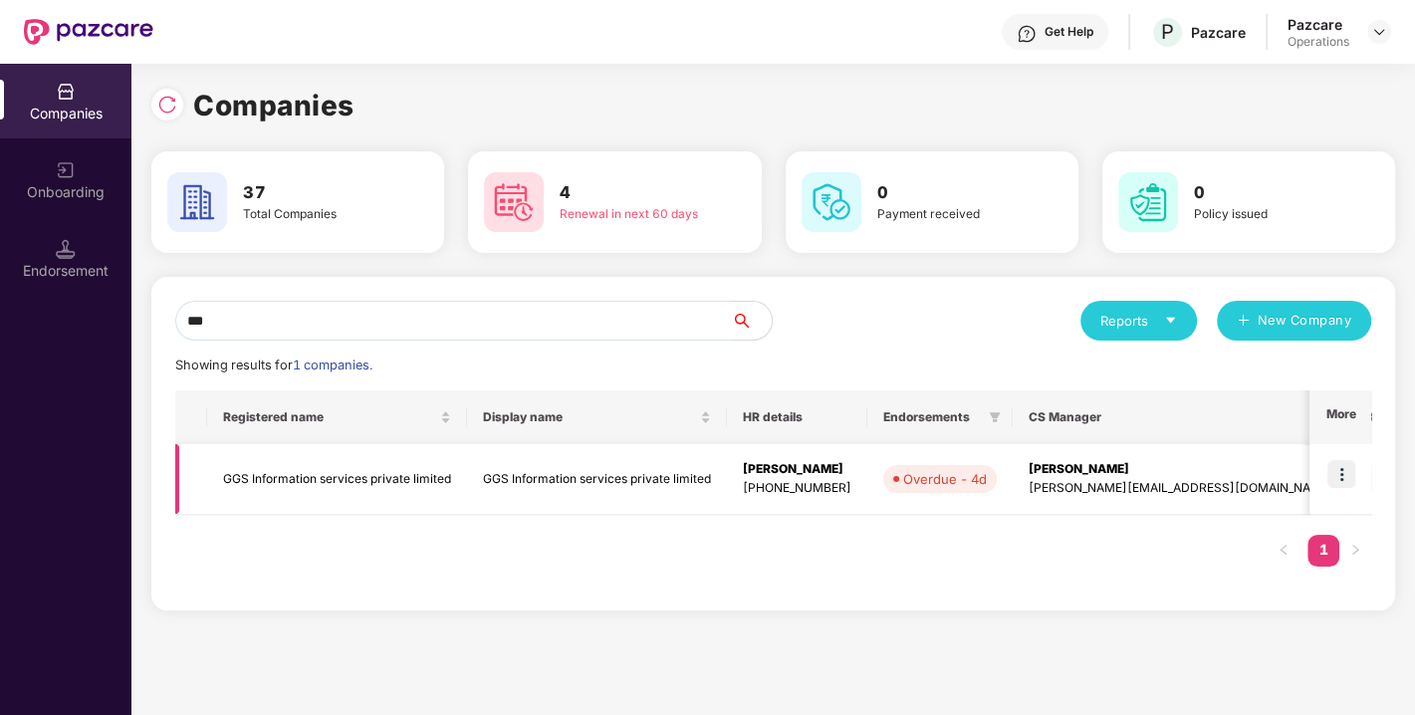
type input "***"
click at [702, 482] on td "GGS Information services private limited" at bounding box center [597, 479] width 260 height 71
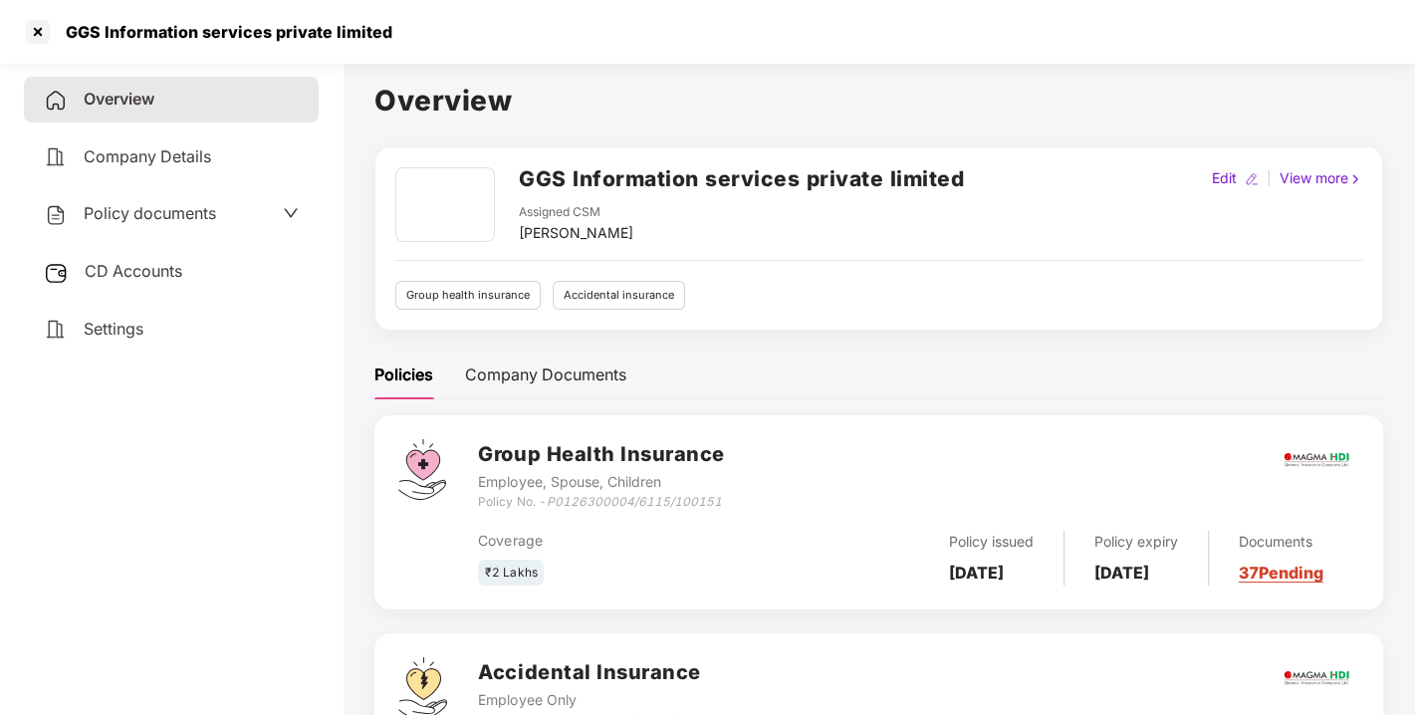
click at [105, 332] on span "Settings" at bounding box center [114, 329] width 60 height 20
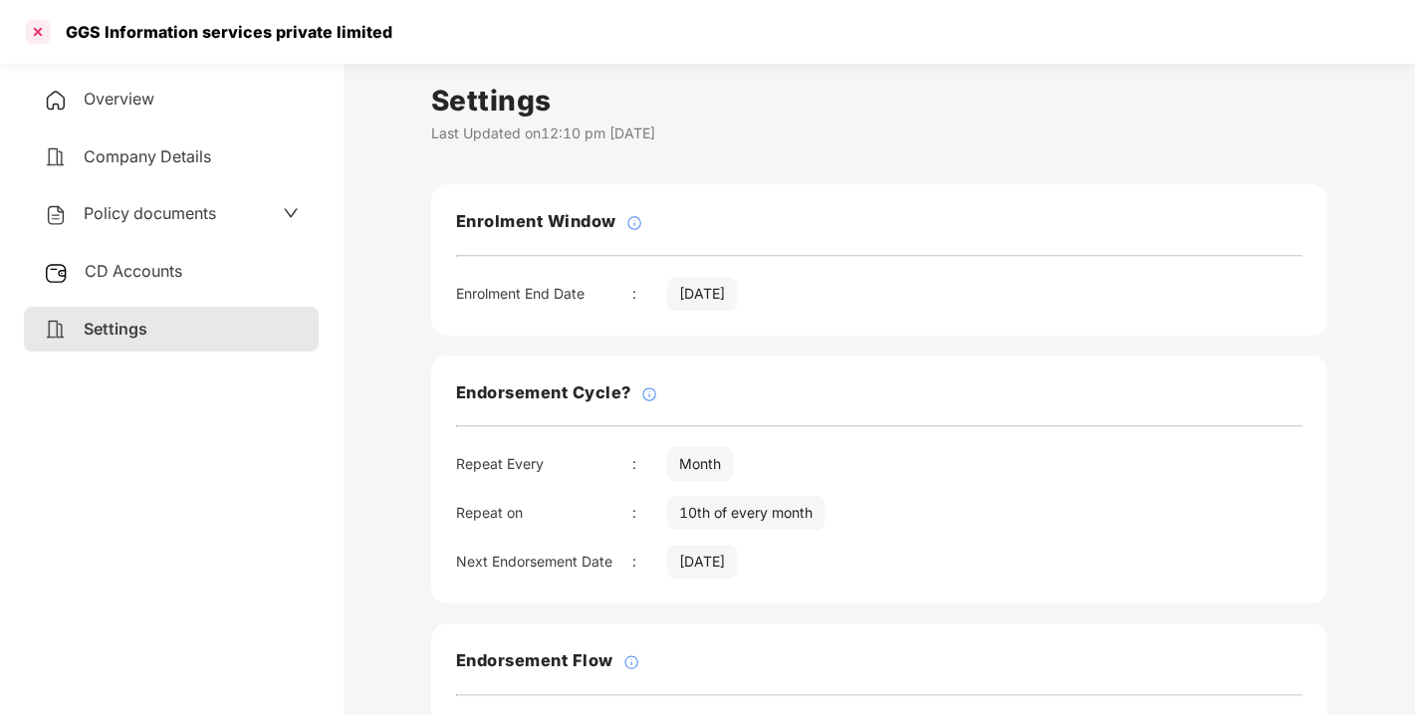
click at [37, 36] on div at bounding box center [38, 32] width 32 height 32
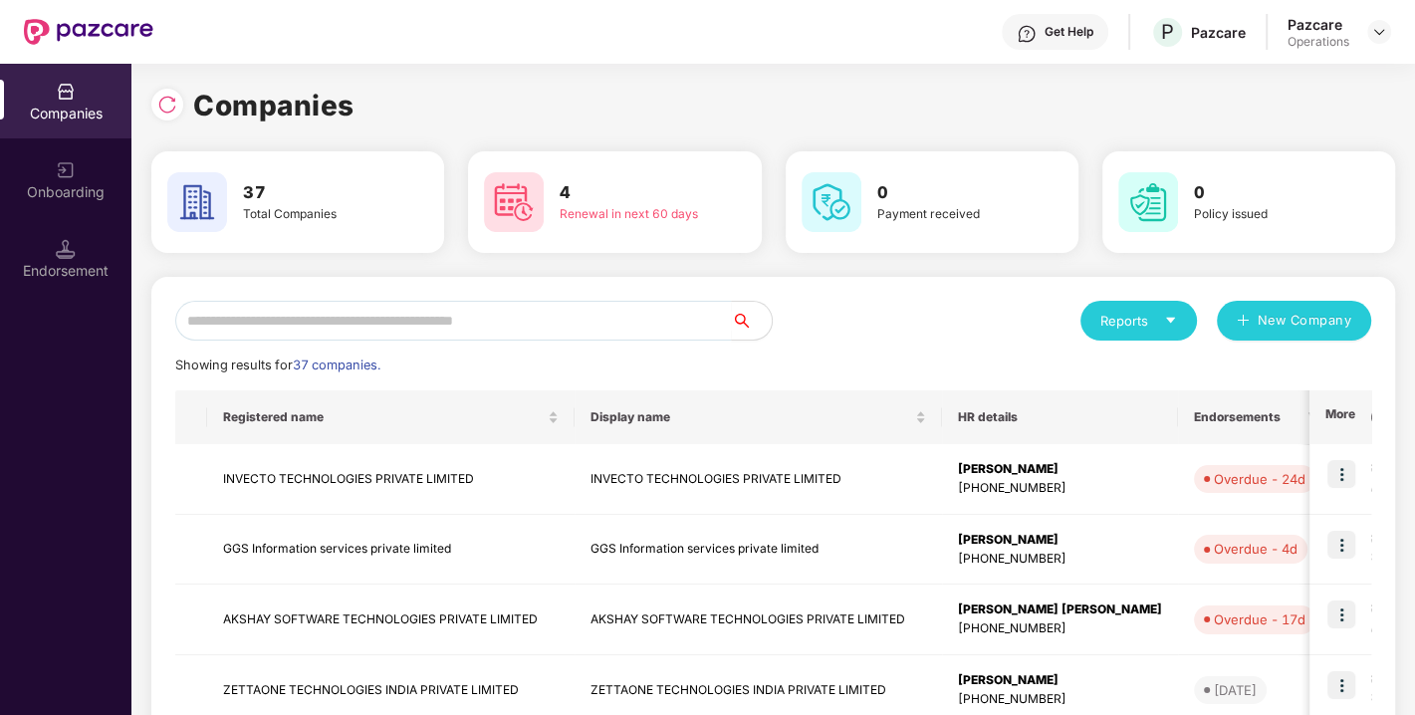
click at [168, 120] on div "Companies" at bounding box center [772, 106] width 1243 height 44
click at [166, 99] on img at bounding box center [167, 105] width 20 height 20
click at [258, 324] on input "text" at bounding box center [453, 321] width 557 height 40
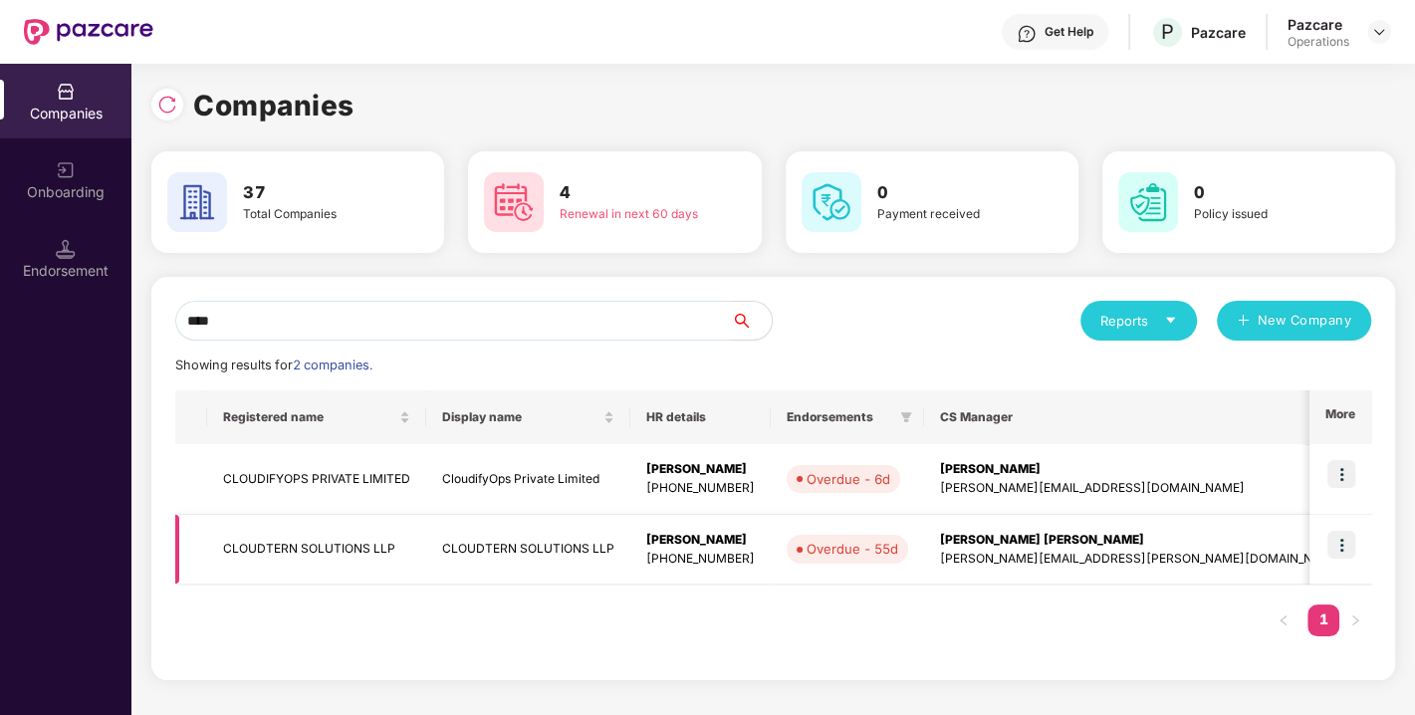
type input "****"
click at [432, 550] on td "CLOUDTERN SOLUTIONS LLP" at bounding box center [528, 550] width 204 height 71
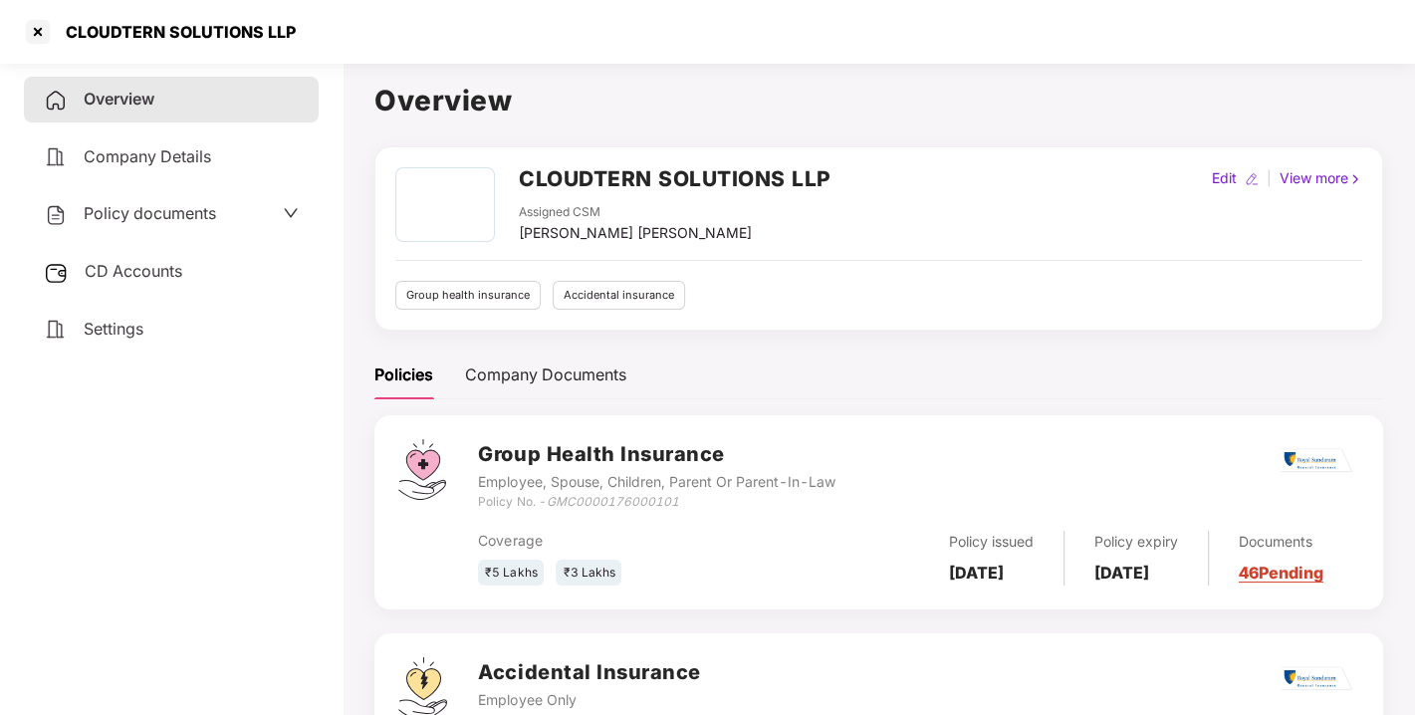
click at [199, 213] on span "Policy documents" at bounding box center [150, 213] width 132 height 20
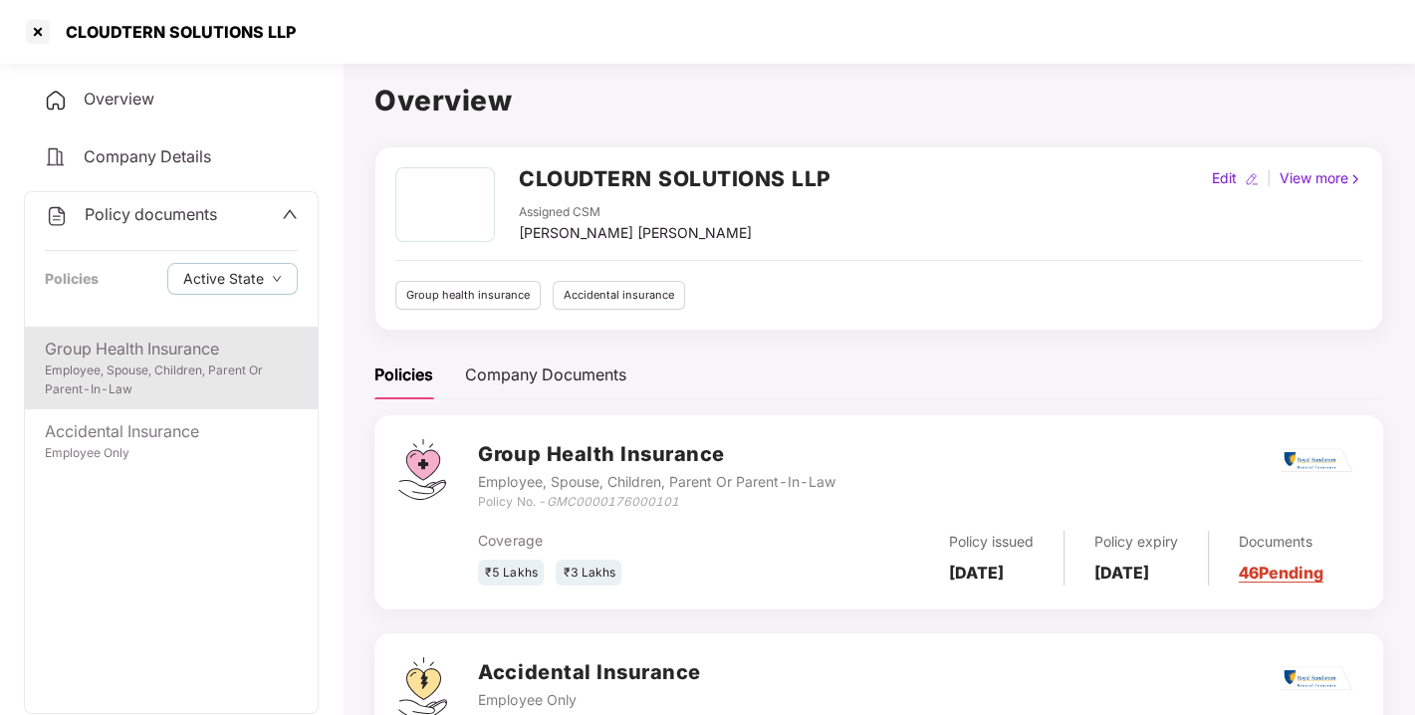
click at [165, 333] on div "Group Health Insurance Employee, Spouse, Children, Parent Or Parent-In-Law" at bounding box center [171, 368] width 293 height 83
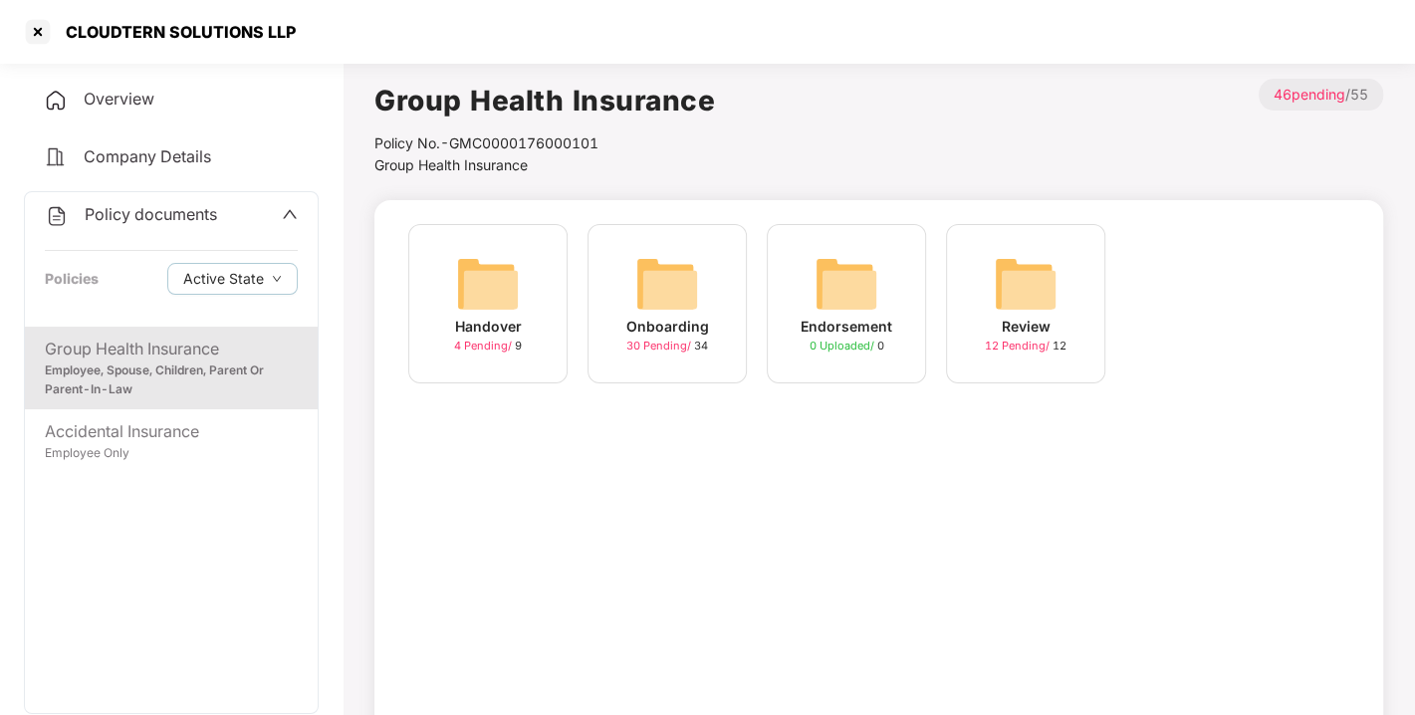
click at [659, 287] on img at bounding box center [667, 284] width 64 height 64
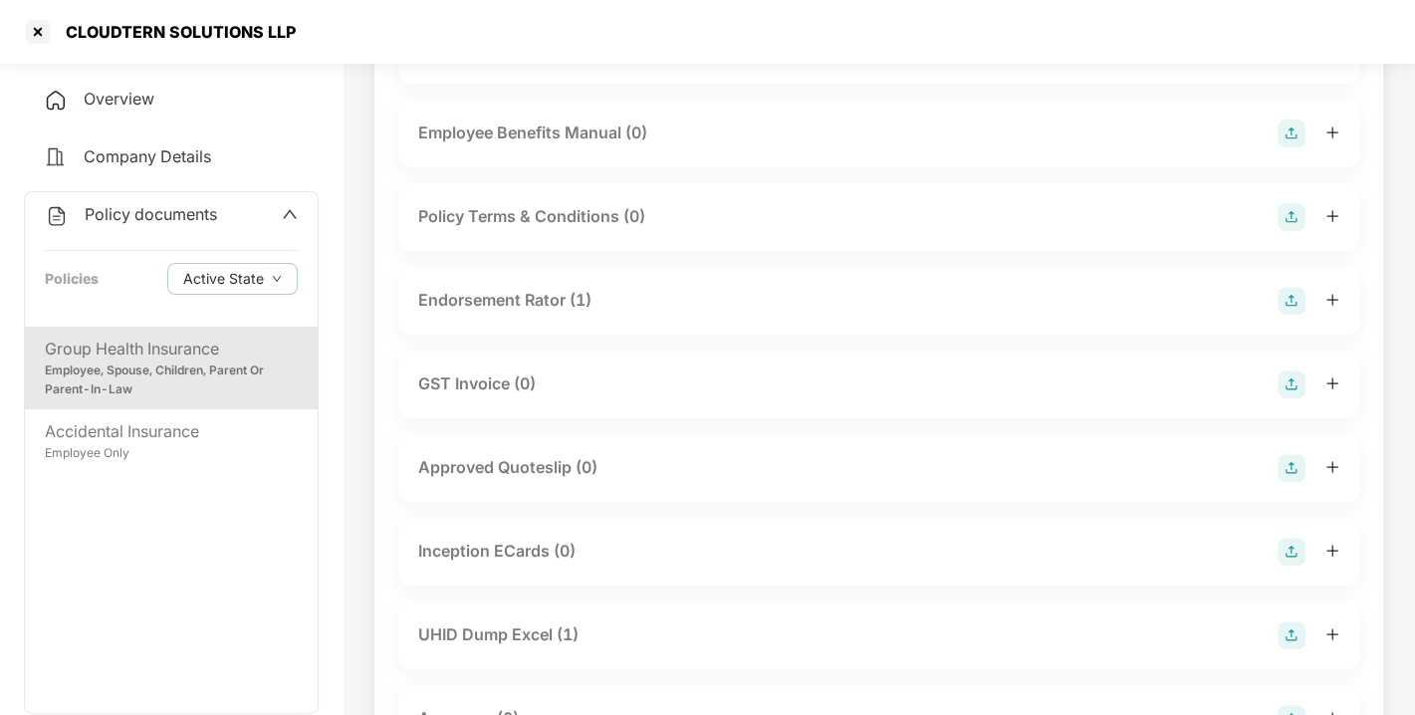
scroll to position [443, 0]
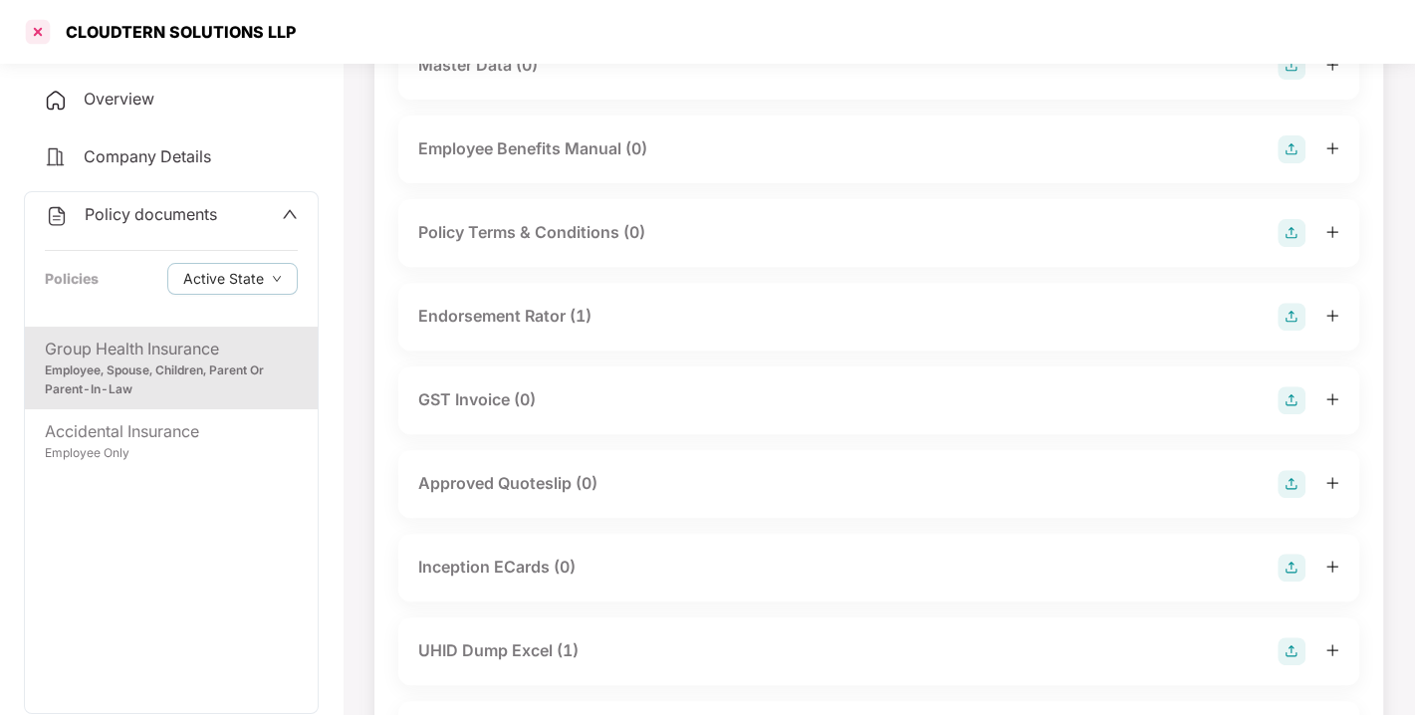
click at [34, 28] on div at bounding box center [38, 32] width 32 height 32
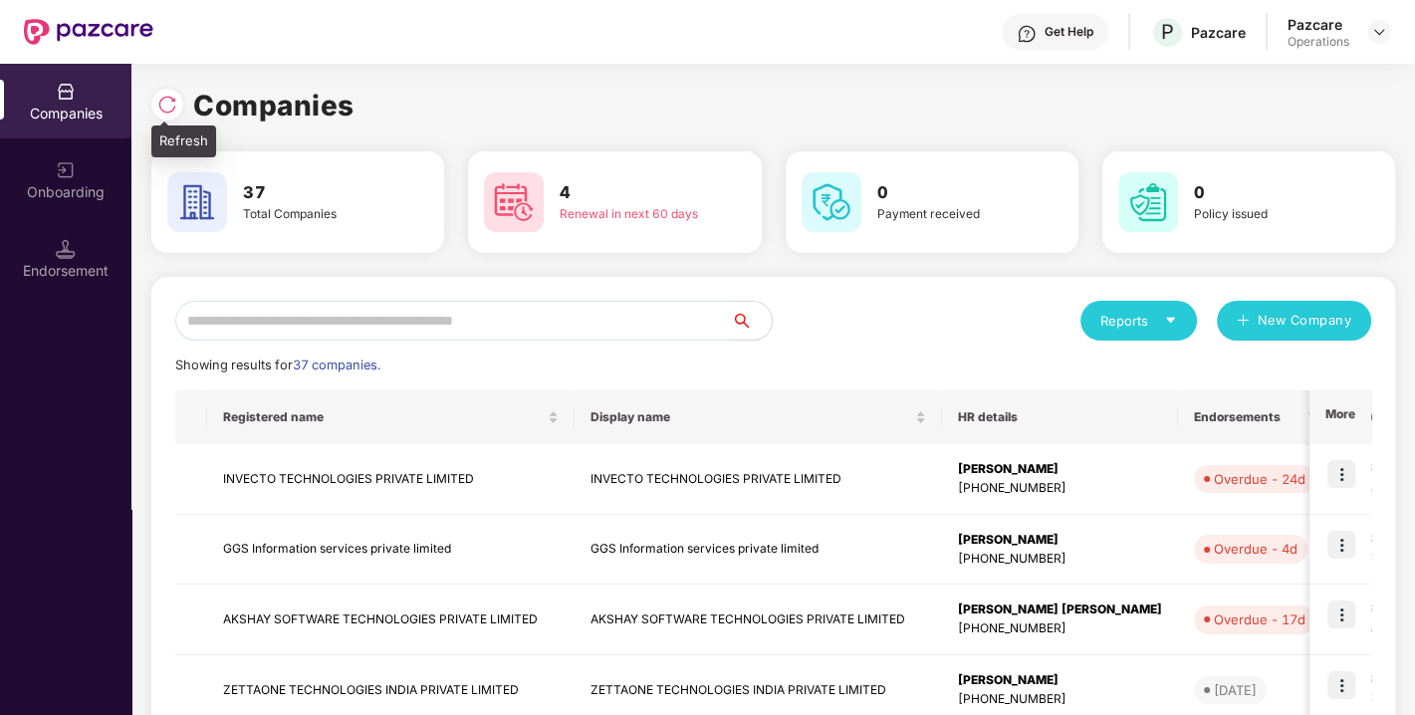
click at [171, 106] on img at bounding box center [167, 105] width 20 height 20
click at [172, 103] on img at bounding box center [167, 105] width 20 height 20
click at [301, 358] on span "38 companies." at bounding box center [337, 364] width 88 height 15
click at [304, 333] on input "text" at bounding box center [453, 321] width 557 height 40
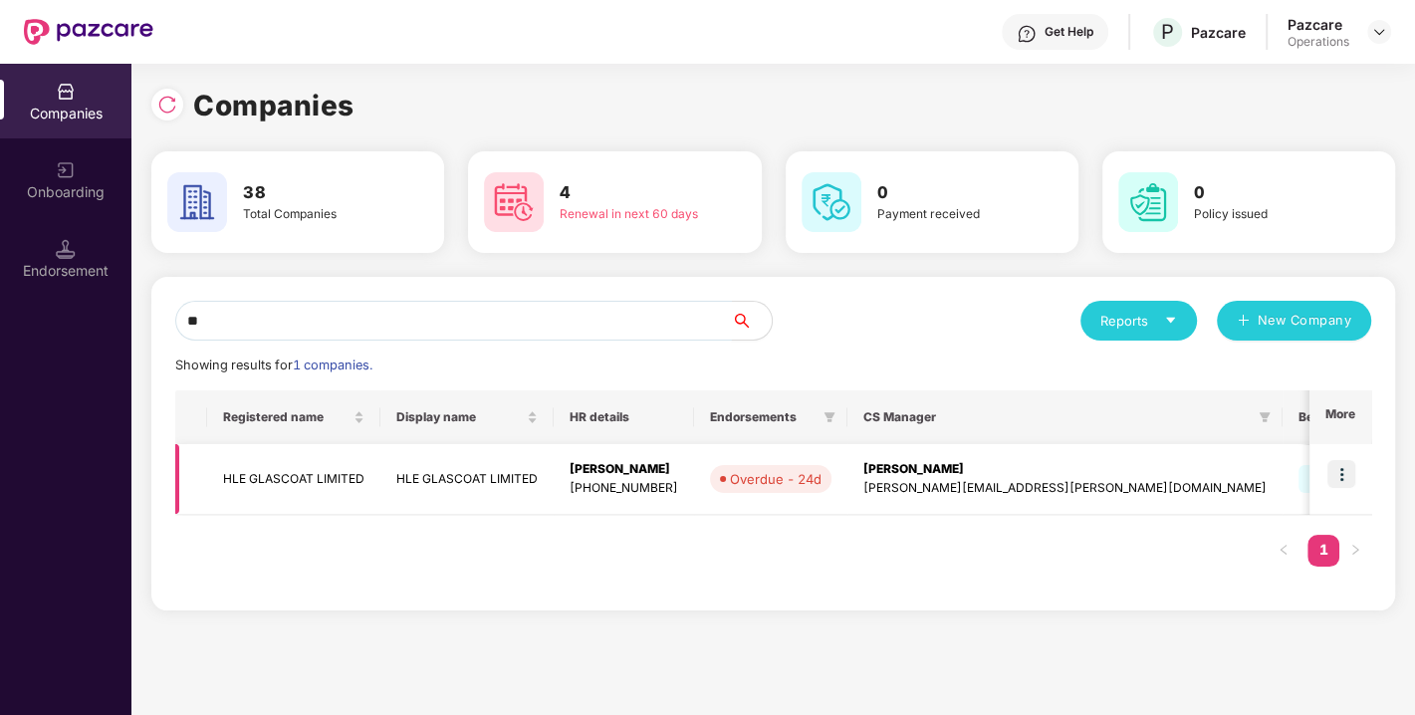
type input "**"
click at [480, 483] on td "HLE GLASCOAT LIMITED" at bounding box center [466, 479] width 173 height 71
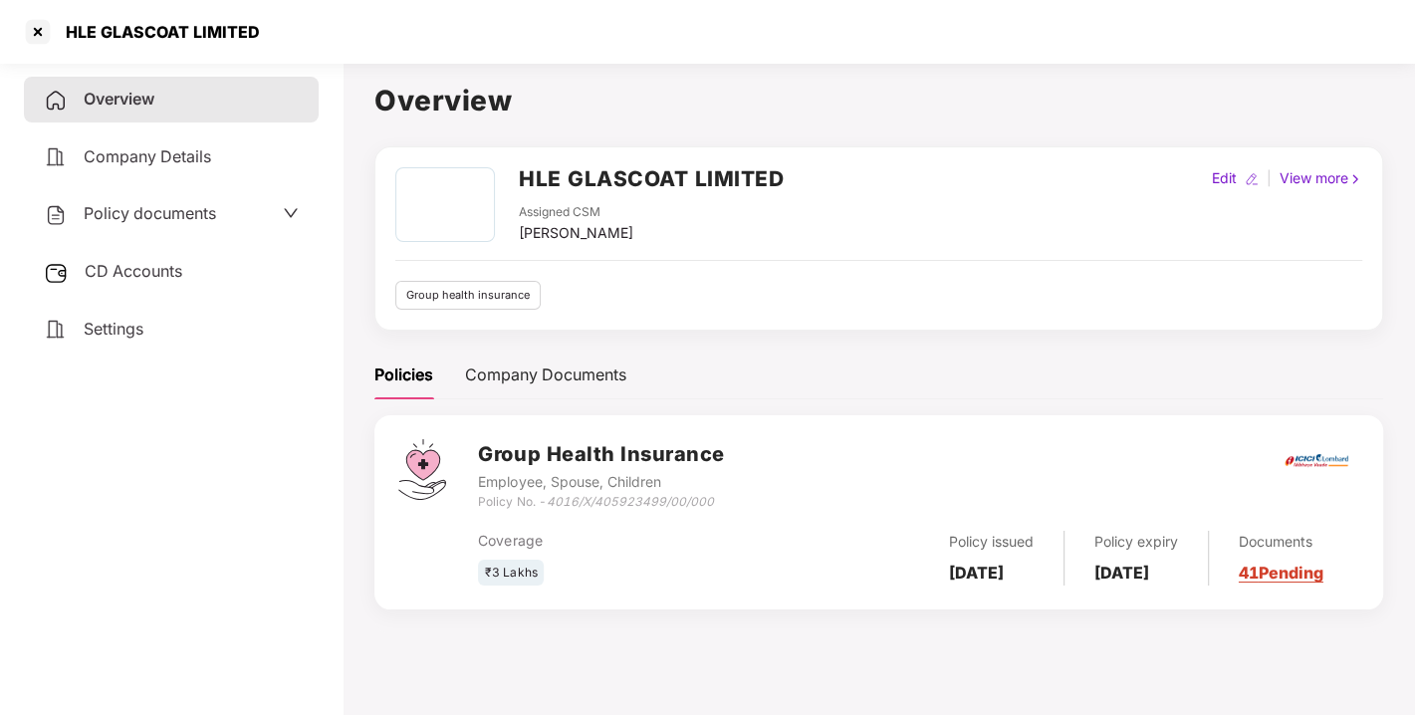
click at [582, 167] on h2 "HLE GLASCOAT LIMITED" at bounding box center [651, 178] width 265 height 33
click at [571, 228] on div "[PERSON_NAME]" at bounding box center [576, 233] width 114 height 22
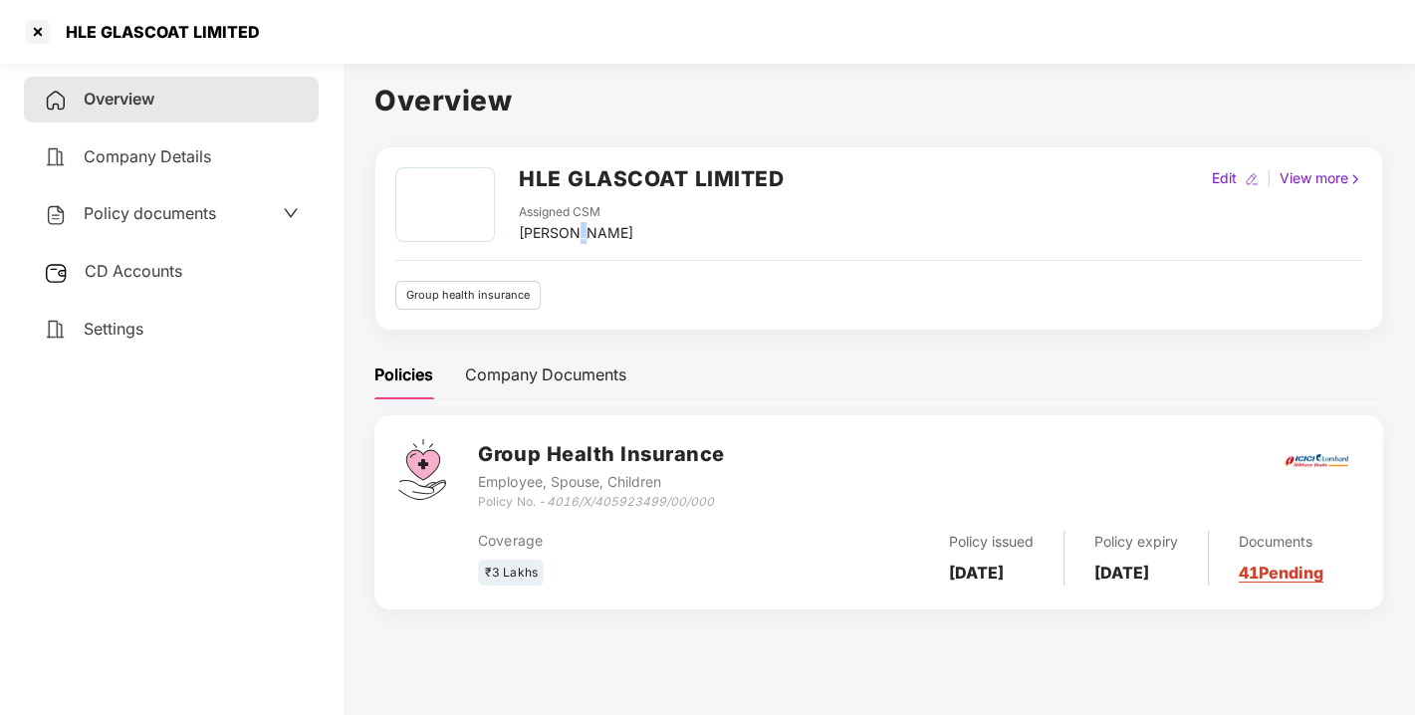
click at [571, 228] on div "[PERSON_NAME]" at bounding box center [576, 233] width 114 height 22
copy div "[PERSON_NAME]"
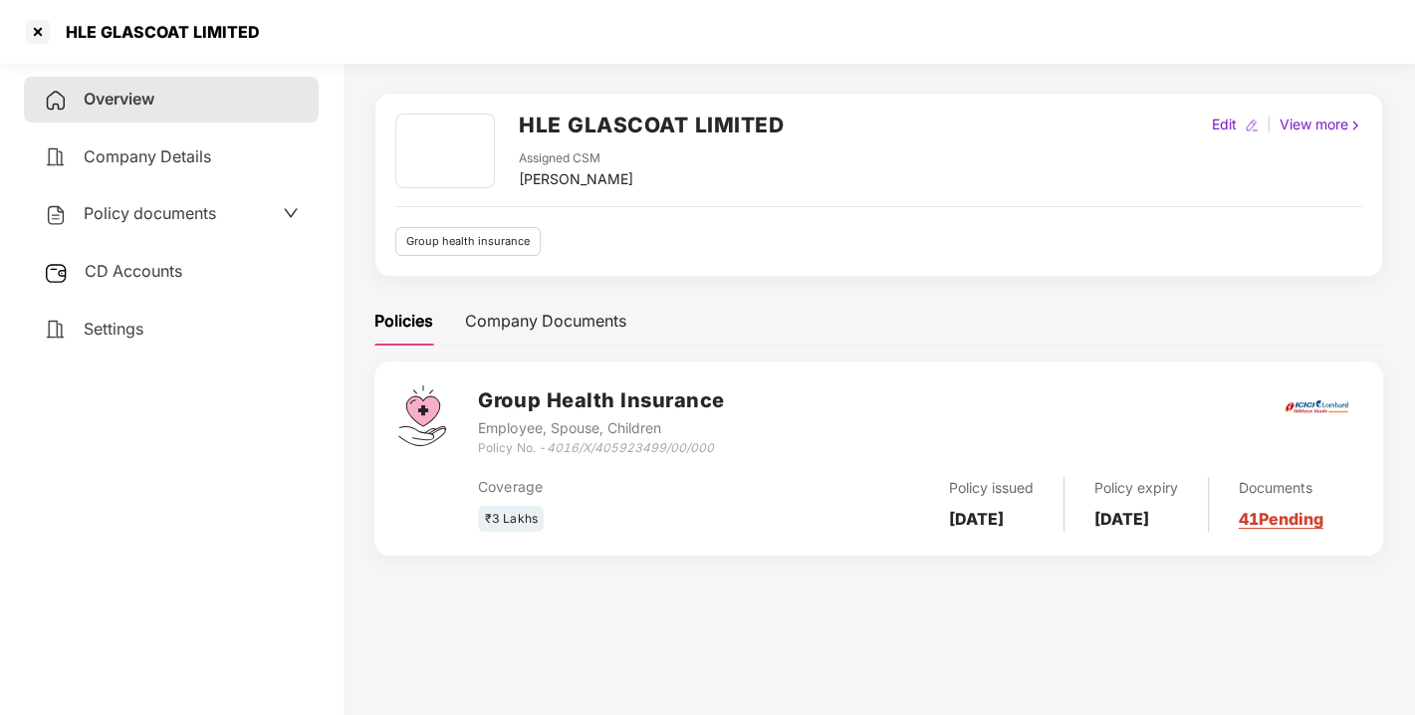
click at [617, 452] on icon "4016/X/405923499/00/000" at bounding box center [629, 447] width 167 height 15
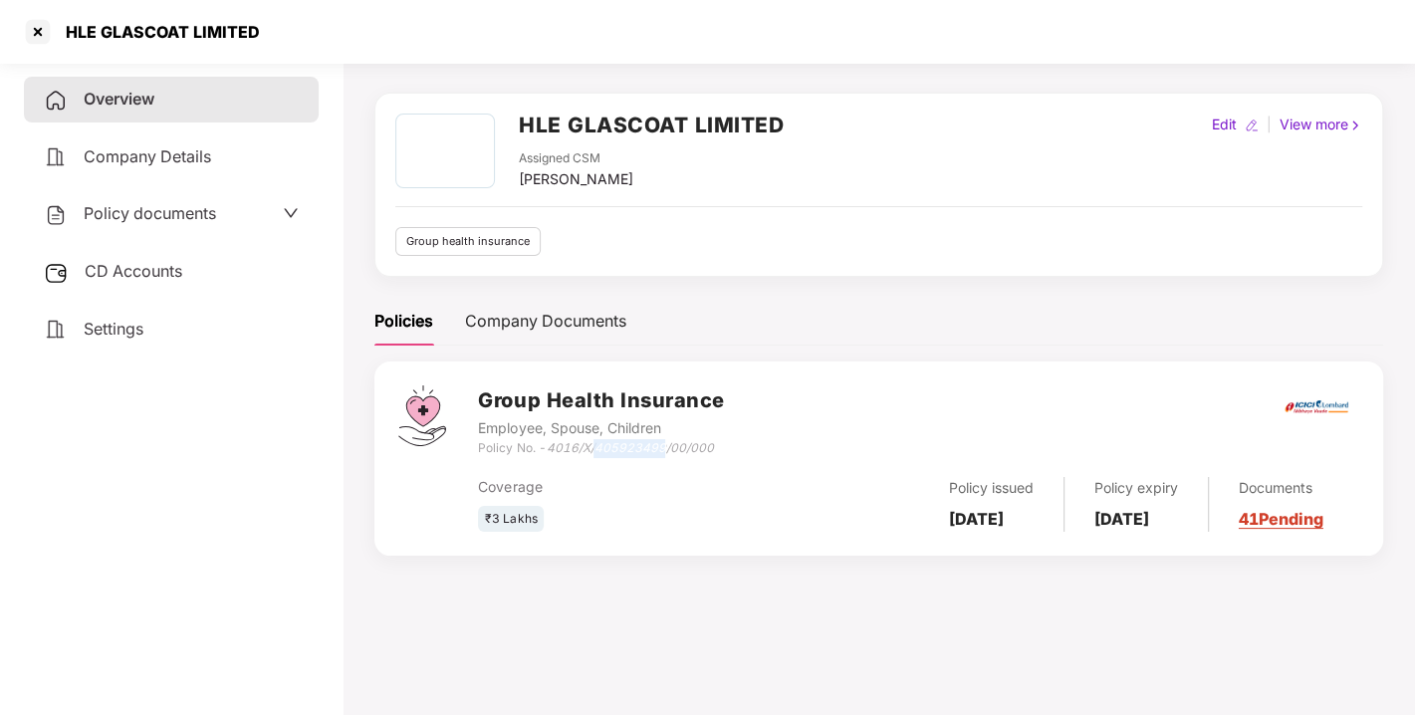
click at [617, 452] on icon "4016/X/405923499/00/000" at bounding box center [629, 447] width 167 height 15
drag, startPoint x: 552, startPoint y: 444, endPoint x: 757, endPoint y: 451, distance: 205.2
click at [757, 451] on div "Group Health Insurance Employee, Spouse, Children Policy No. - 4016/X/405923499…" at bounding box center [918, 421] width 881 height 72
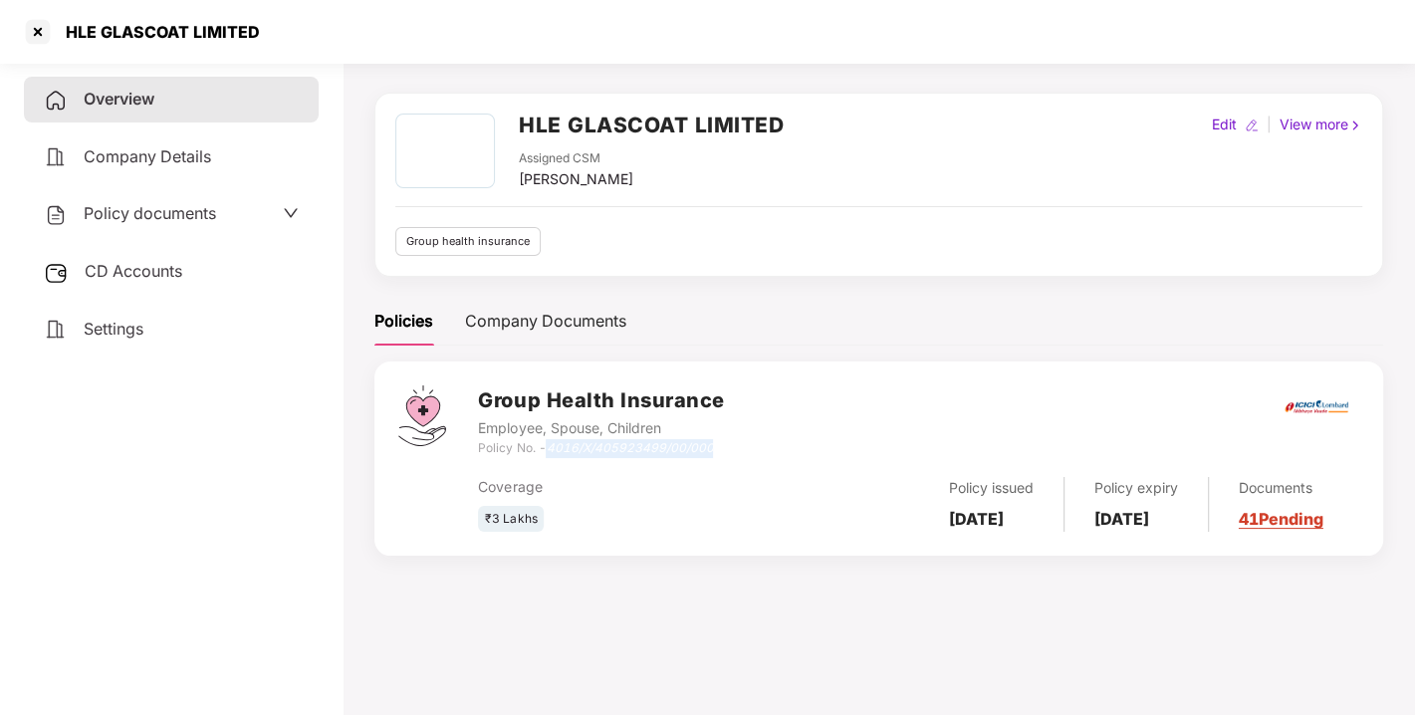
copy icon "4016/X/405923499/00/000"
click at [962, 509] on b "[DATE]" at bounding box center [976, 519] width 55 height 20
copy b "[DATE]"
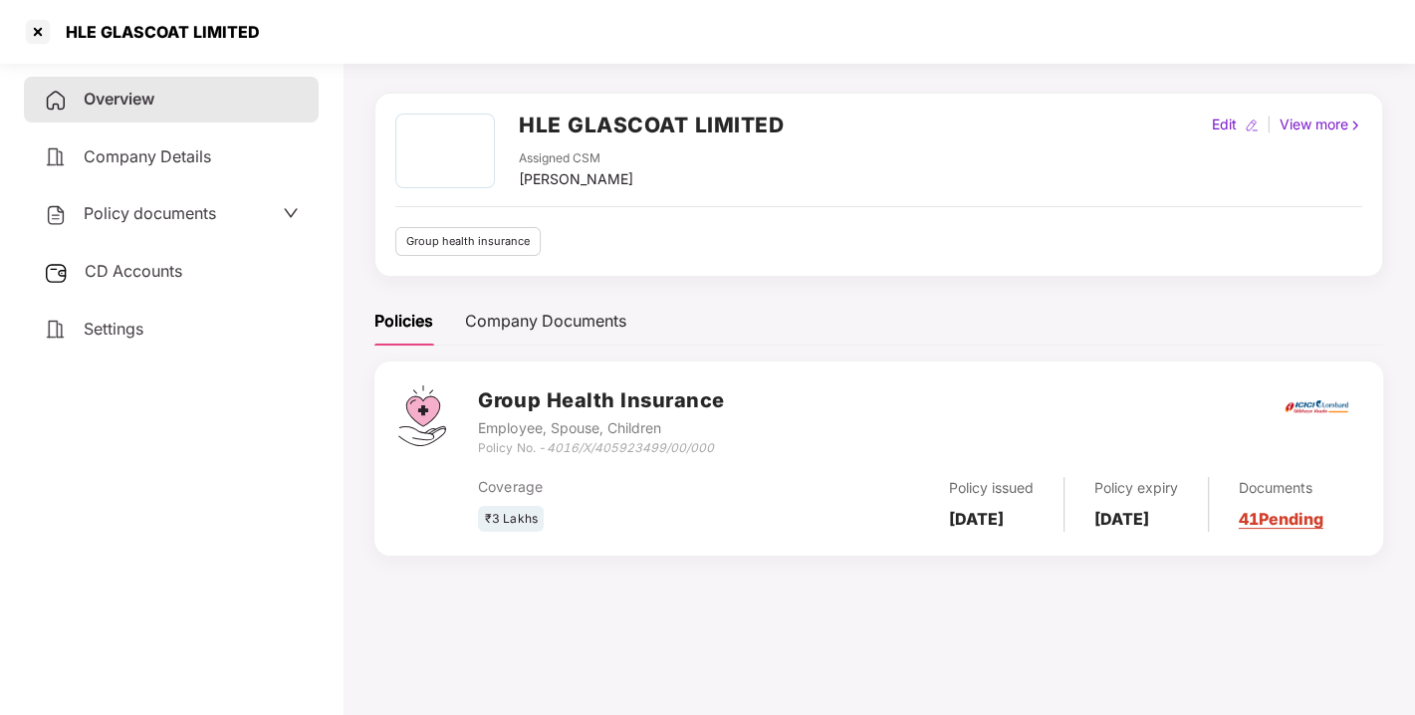
click at [1149, 509] on b "[DATE]" at bounding box center [1121, 519] width 55 height 20
copy b "[DATE]"
click at [123, 337] on div "Settings" at bounding box center [171, 330] width 295 height 46
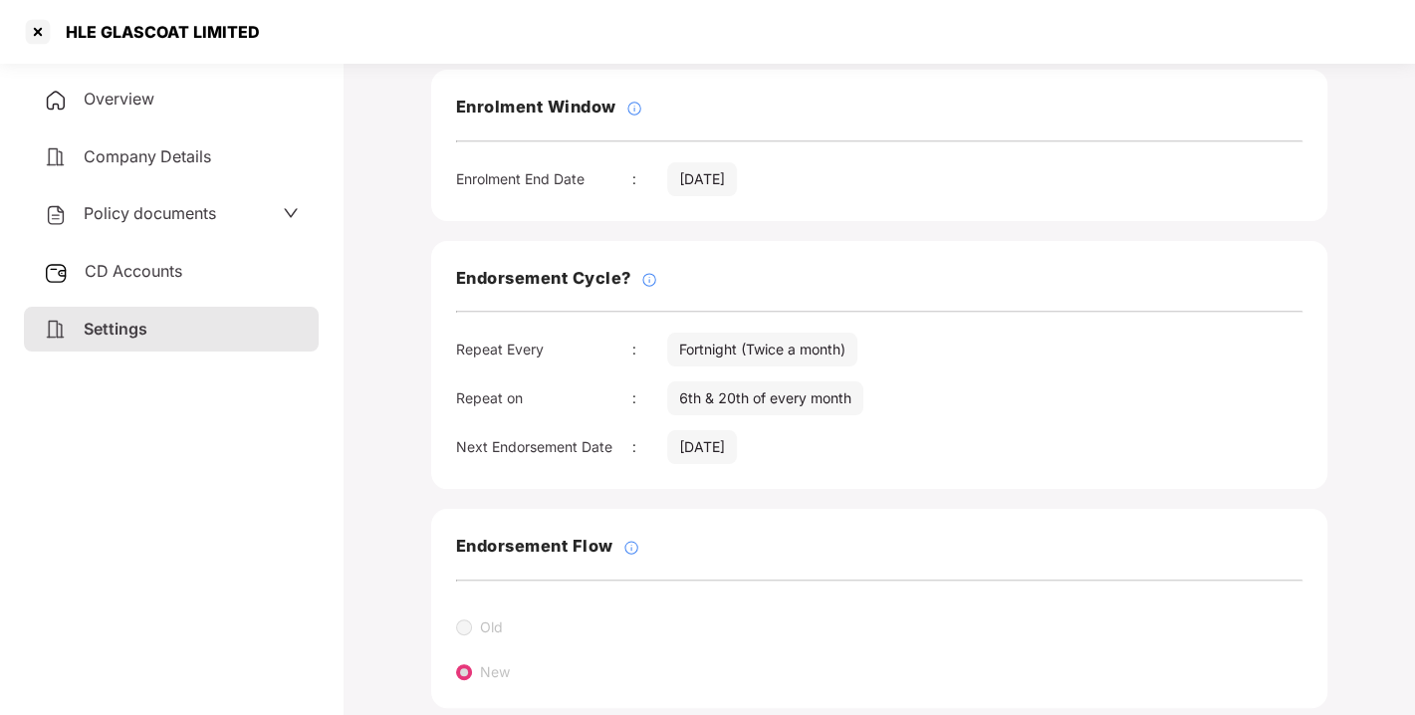
scroll to position [111, 0]
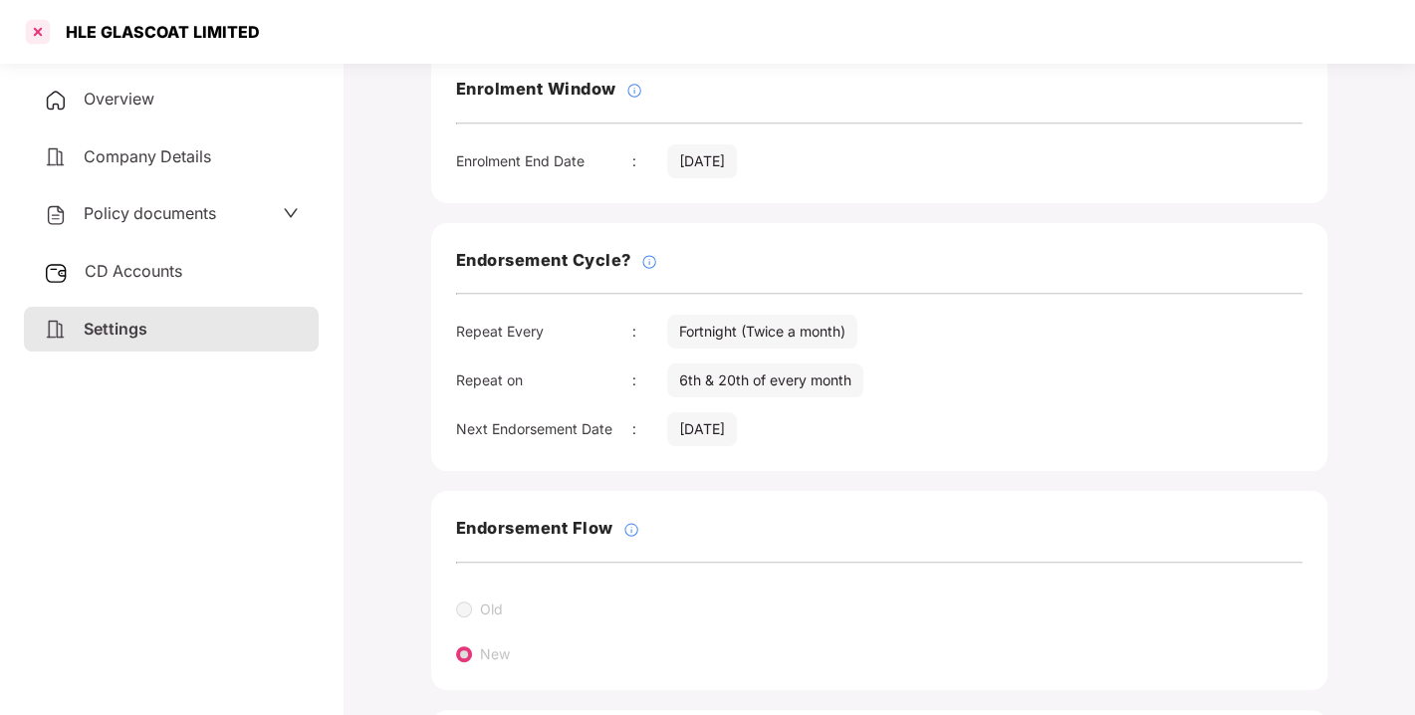
click at [50, 29] on div at bounding box center [38, 32] width 32 height 32
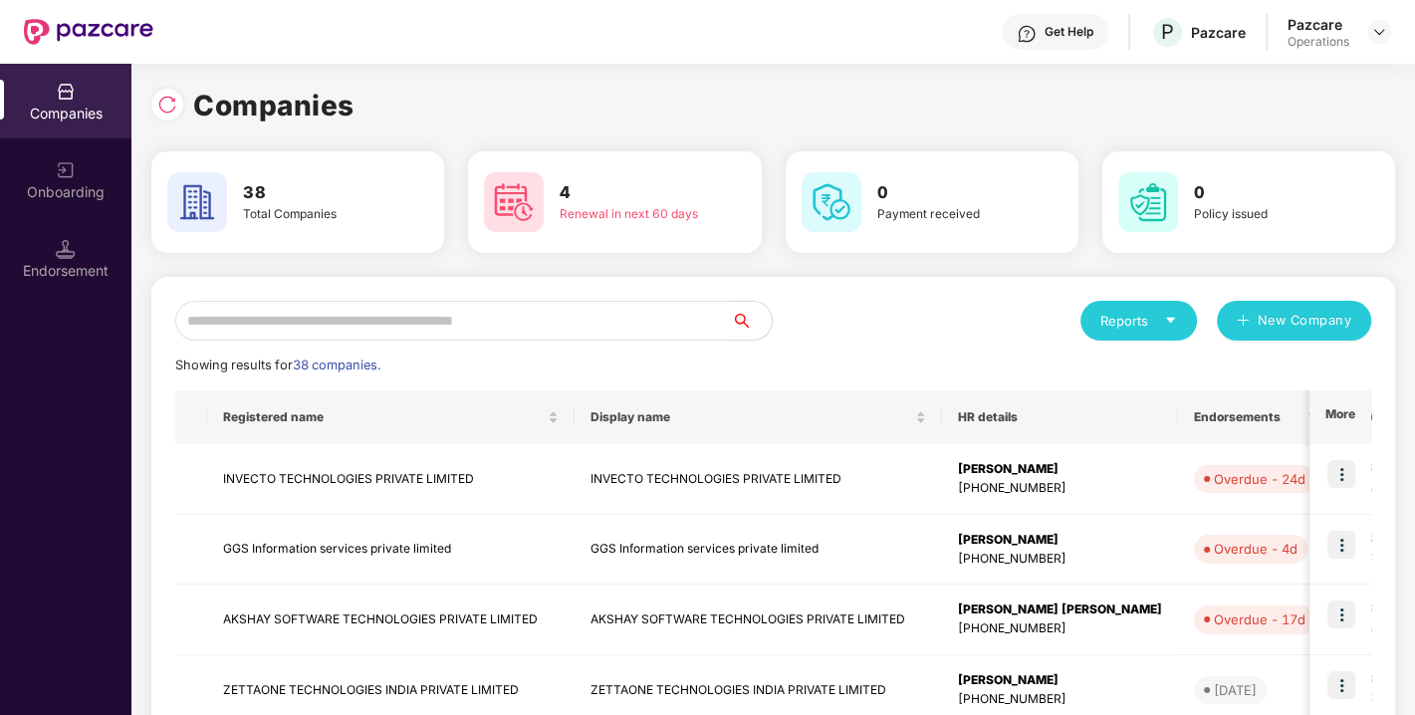
click at [415, 311] on input "text" at bounding box center [453, 321] width 557 height 40
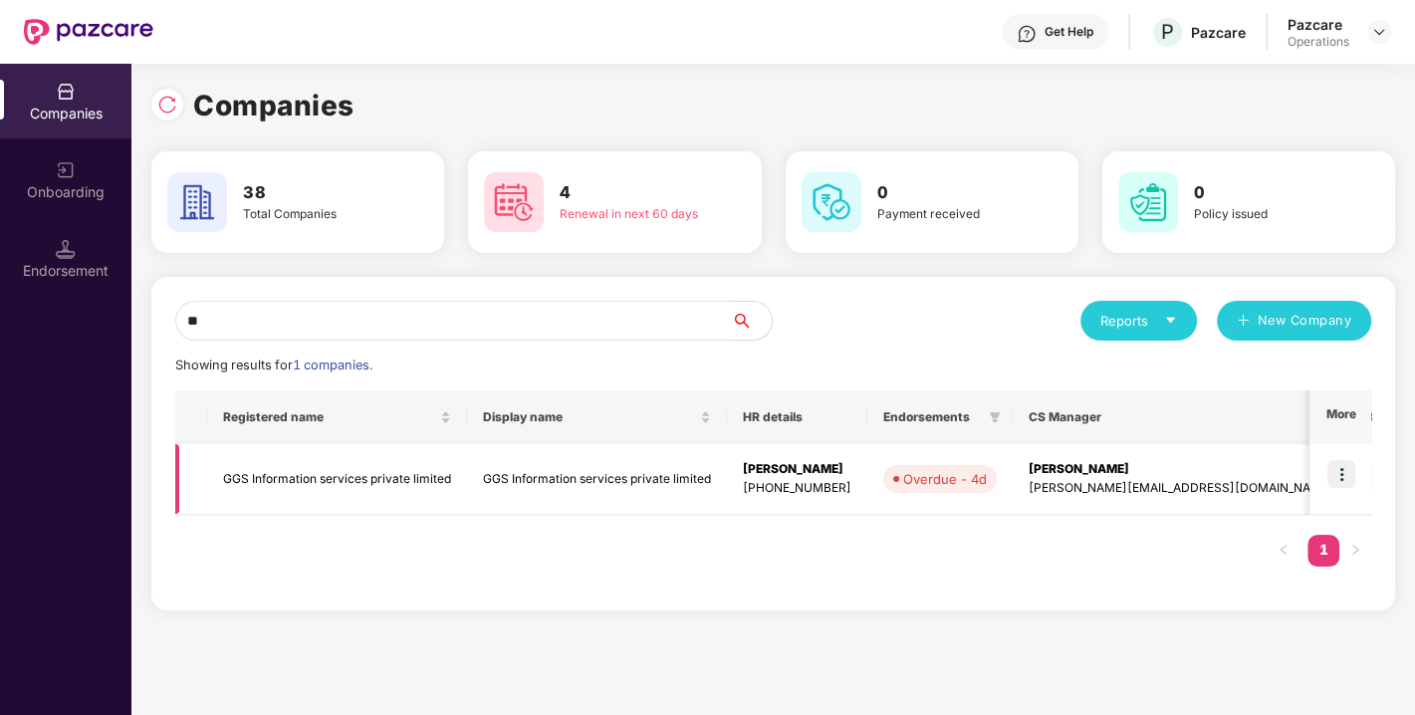
type input "**"
click at [382, 478] on td "GGS Information services private limited" at bounding box center [337, 479] width 260 height 71
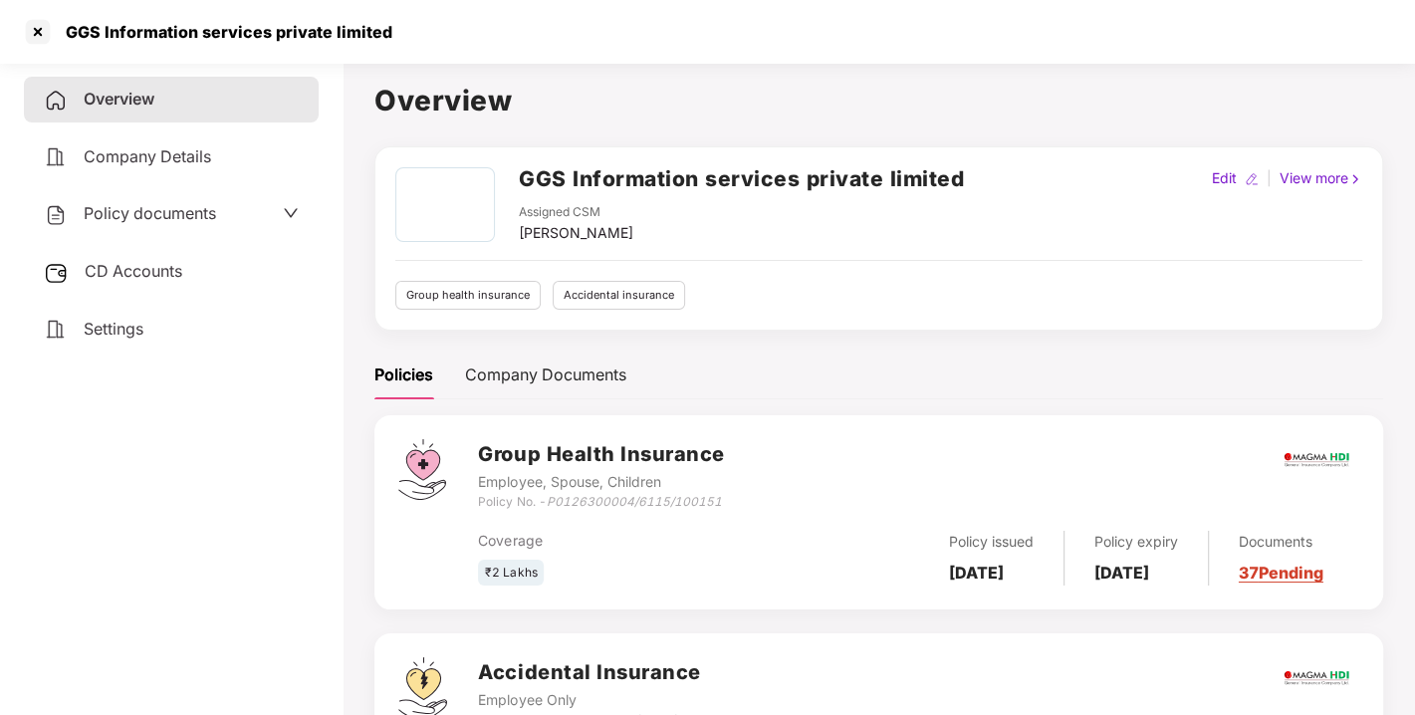
click at [582, 230] on div "[PERSON_NAME]" at bounding box center [576, 233] width 114 height 22
copy div "[PERSON_NAME]"
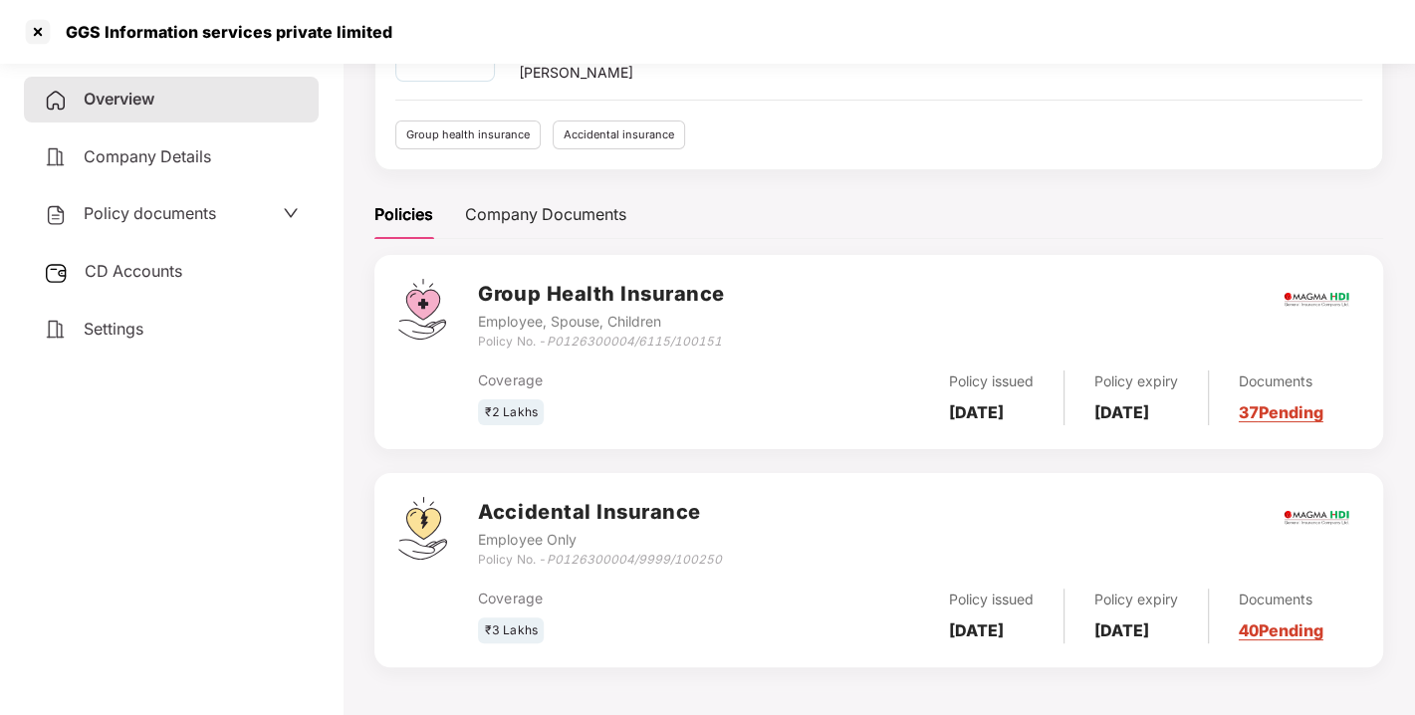
click at [970, 402] on b "[DATE]" at bounding box center [976, 412] width 55 height 20
copy b "[DATE]"
click at [1149, 402] on b "[DATE]" at bounding box center [1121, 412] width 55 height 20
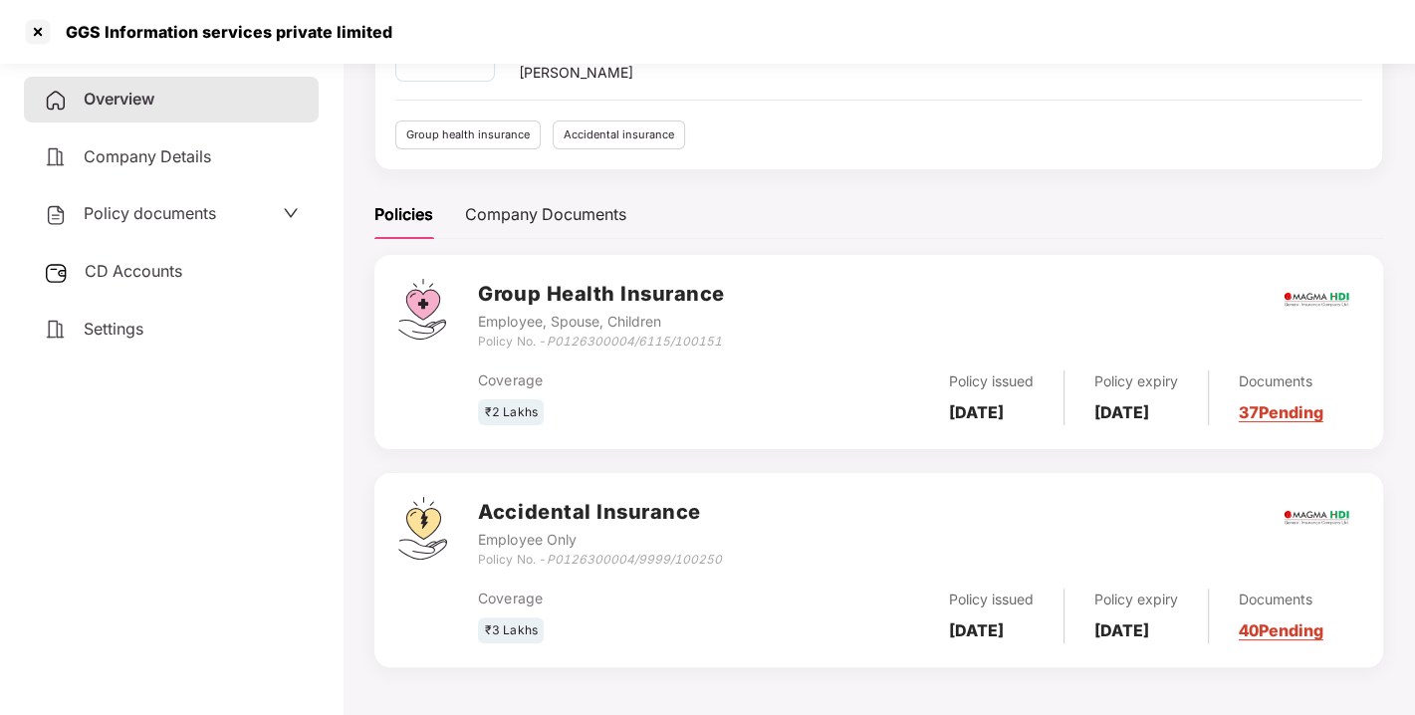
click at [1149, 402] on b "[DATE]" at bounding box center [1121, 412] width 55 height 20
copy b "[DATE]"
drag, startPoint x: 549, startPoint y: 329, endPoint x: 733, endPoint y: 333, distance: 184.2
click at [733, 333] on div "Group Health Insurance Employee, Spouse, Children Policy No. - P0126300004/6115…" at bounding box center [918, 315] width 881 height 72
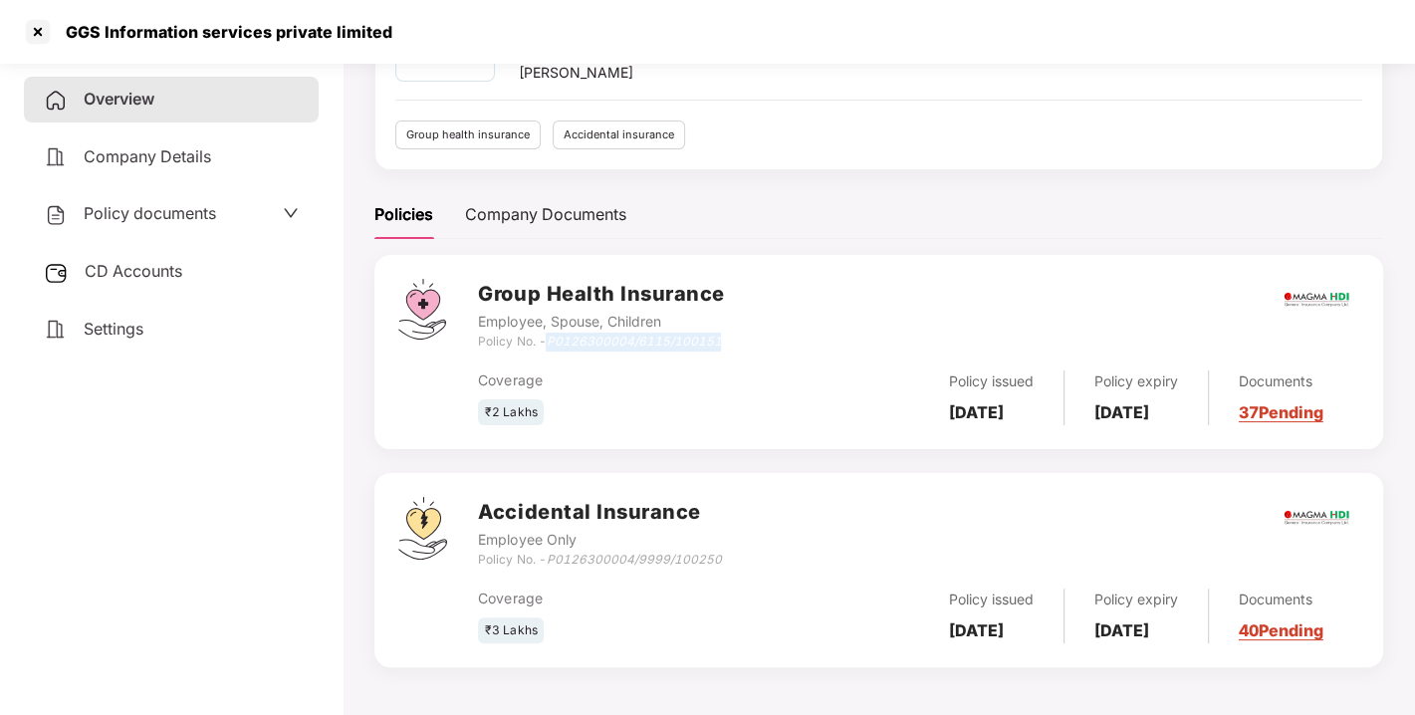
copy icon "P0126300004/6115/100151"
drag, startPoint x: 549, startPoint y: 546, endPoint x: 732, endPoint y: 555, distance: 183.4
click at [732, 555] on div "Accidental Insurance Employee Only Policy No. - P0126300004/9999/100250" at bounding box center [918, 533] width 881 height 72
copy icon "P0126300004/9999/100250"
click at [157, 331] on div "Settings" at bounding box center [171, 330] width 295 height 46
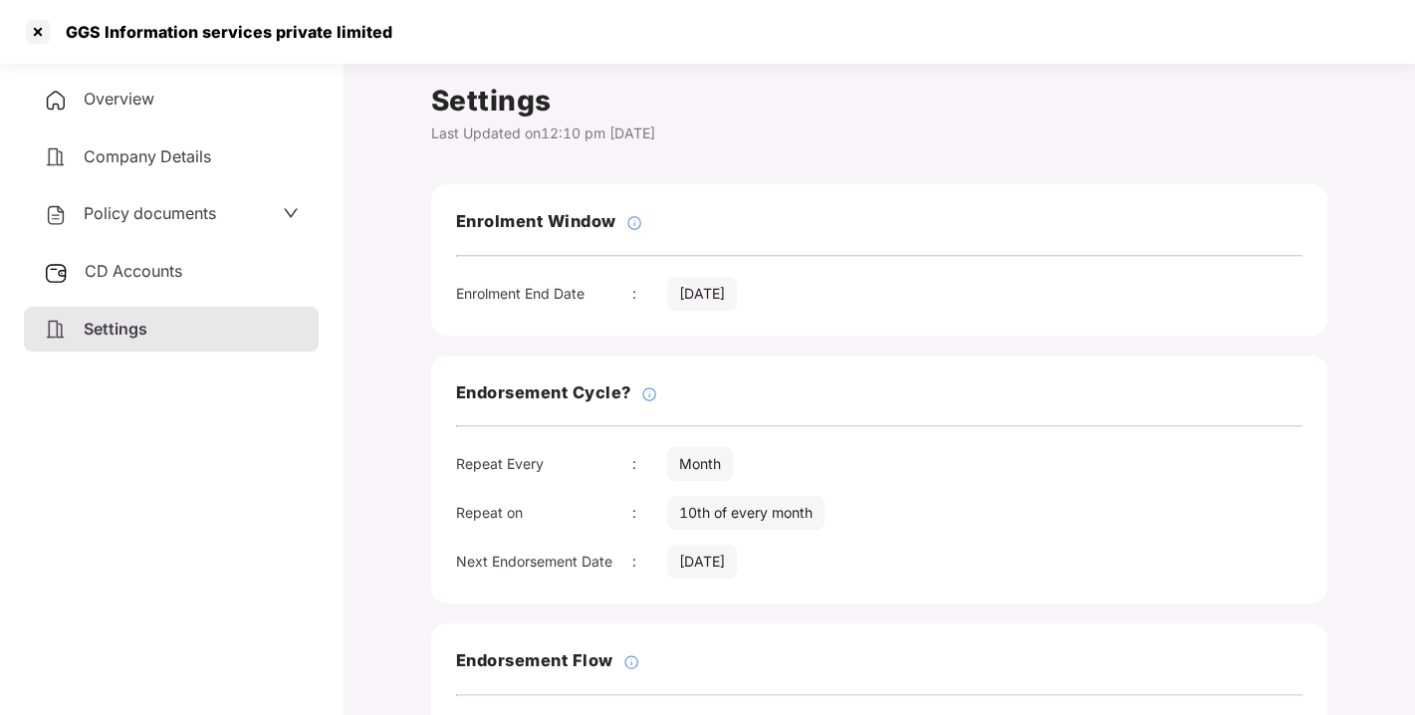
click at [157, 101] on div "Overview" at bounding box center [171, 100] width 295 height 46
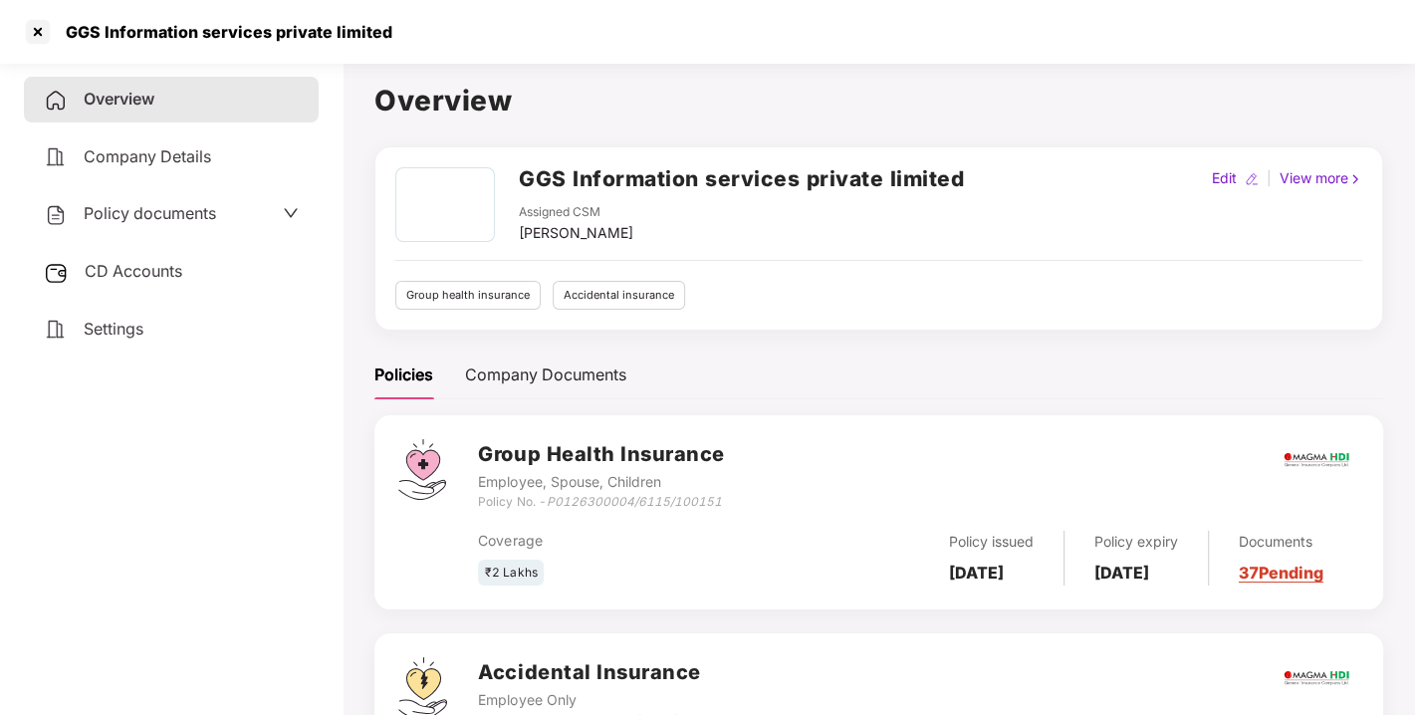
scroll to position [170, 0]
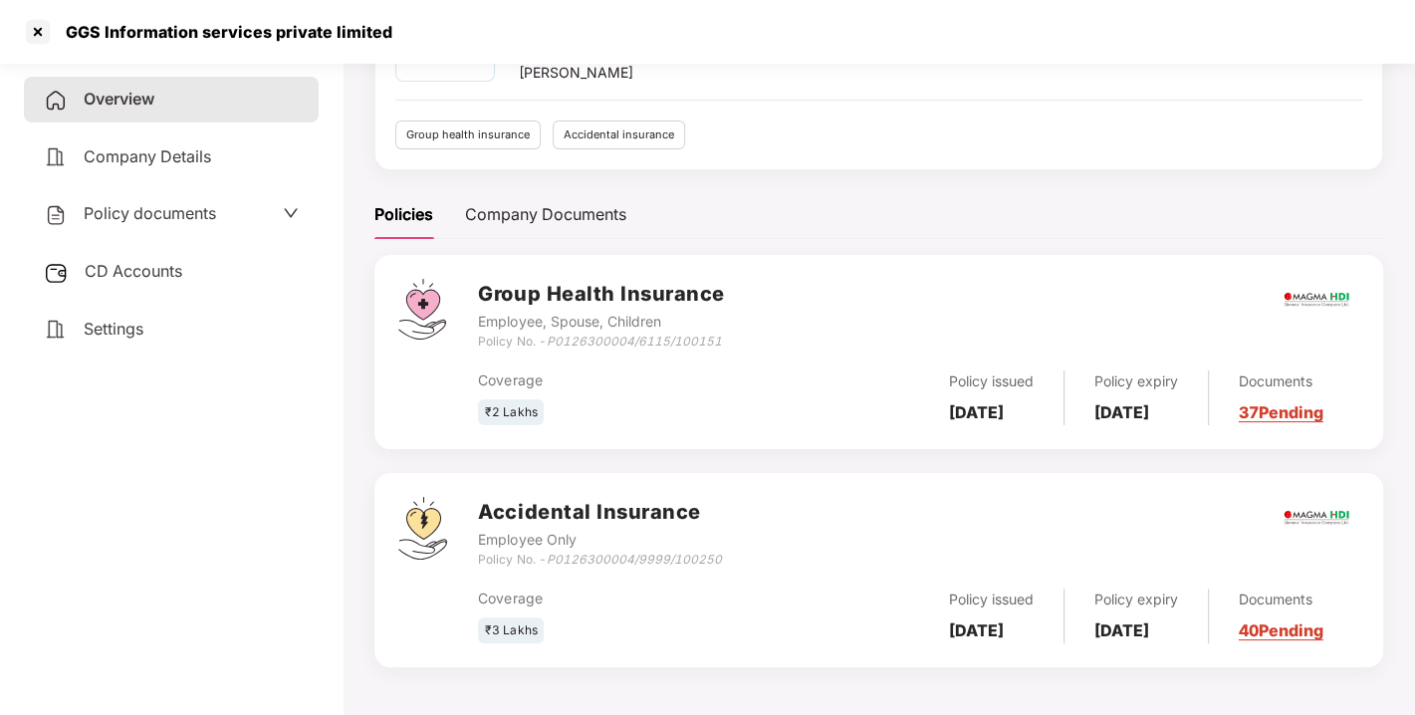
click at [1323, 282] on img at bounding box center [1316, 300] width 70 height 70
click at [39, 37] on div at bounding box center [38, 32] width 32 height 32
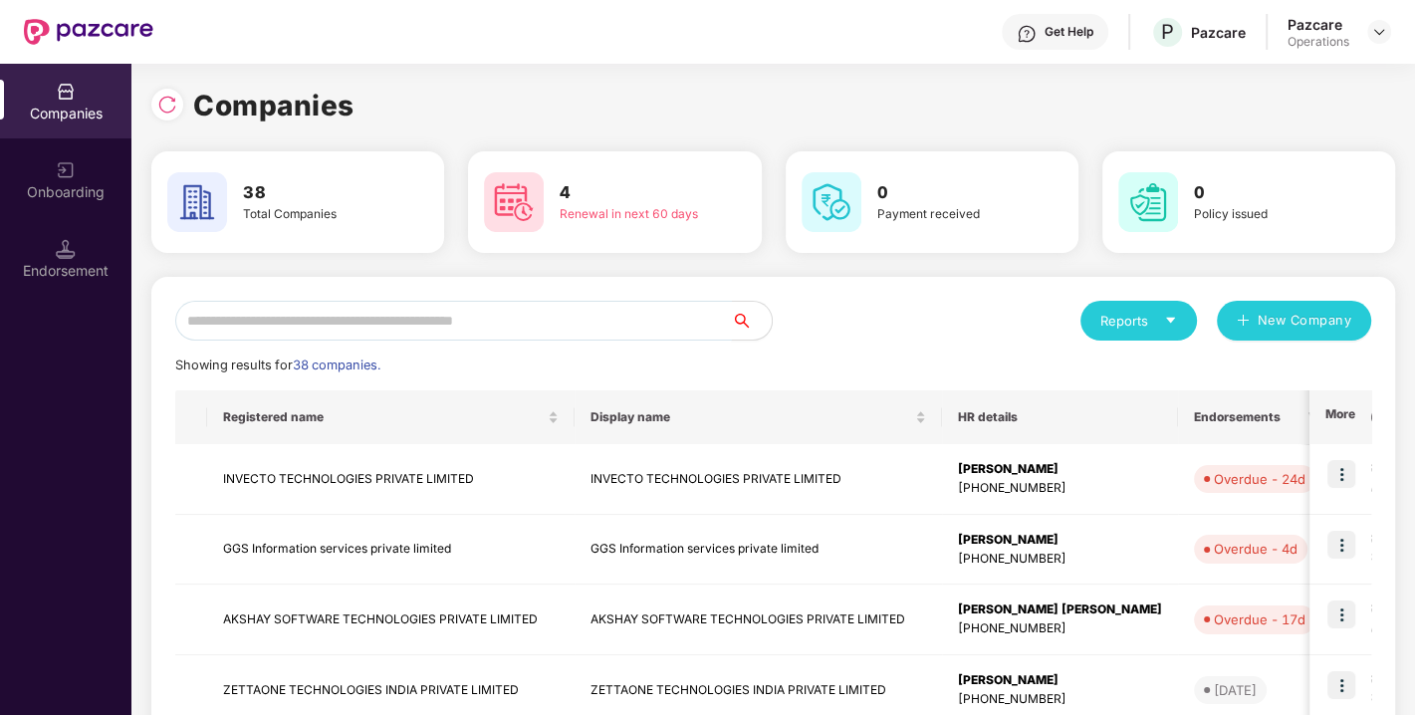
click at [375, 329] on input "text" at bounding box center [453, 321] width 557 height 40
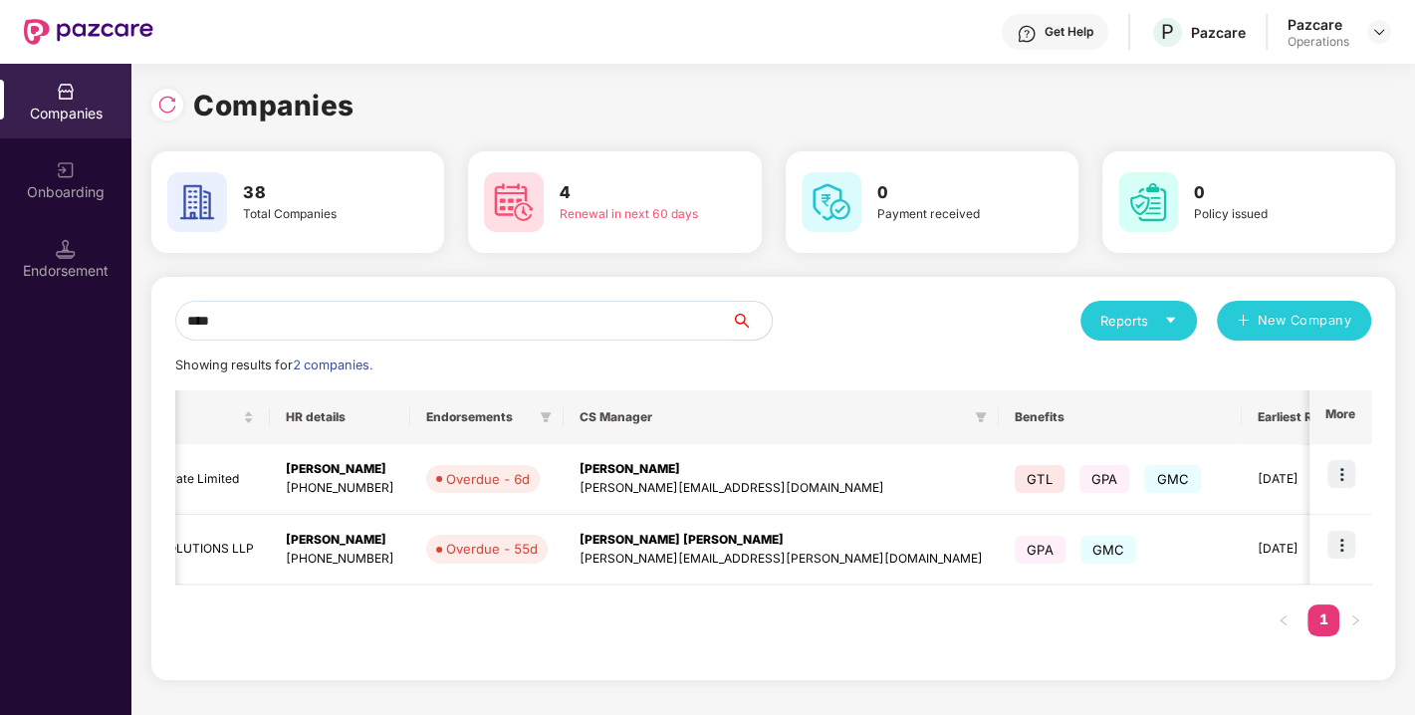
scroll to position [0, 418]
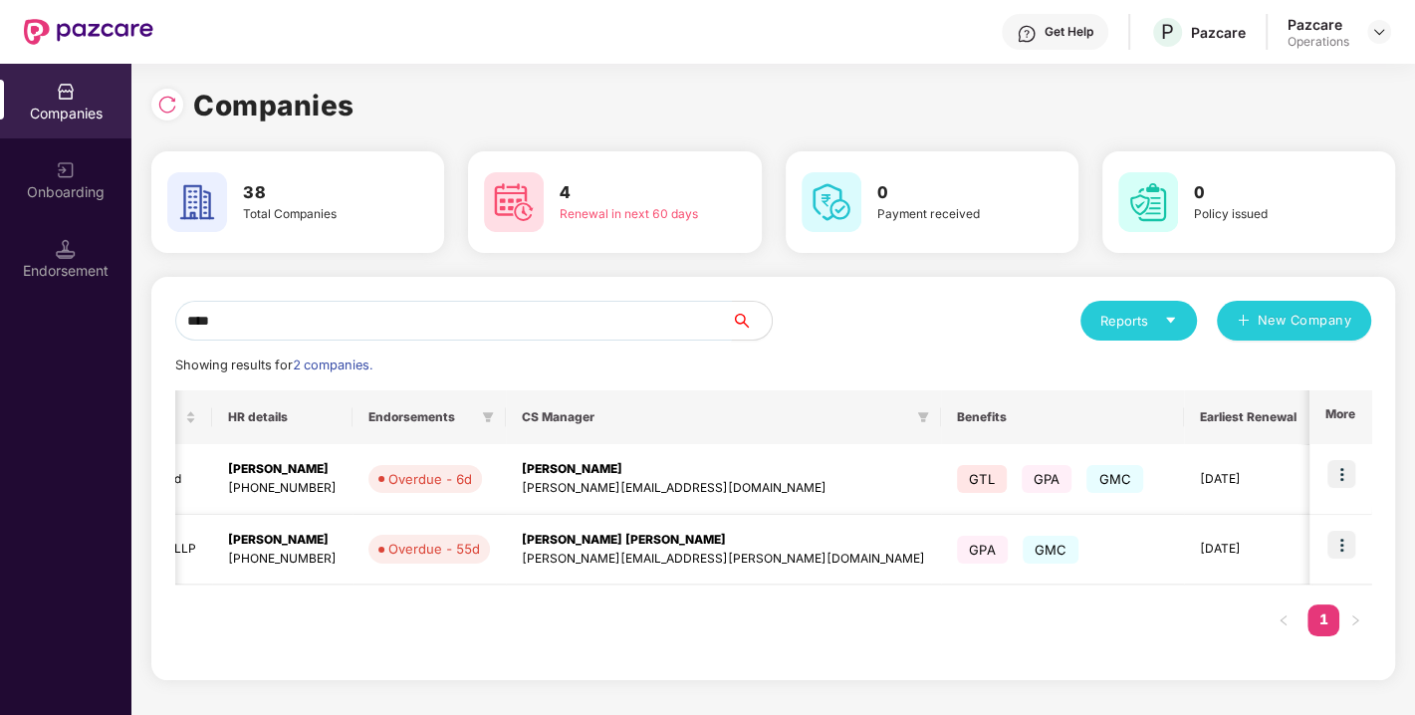
type input "****"
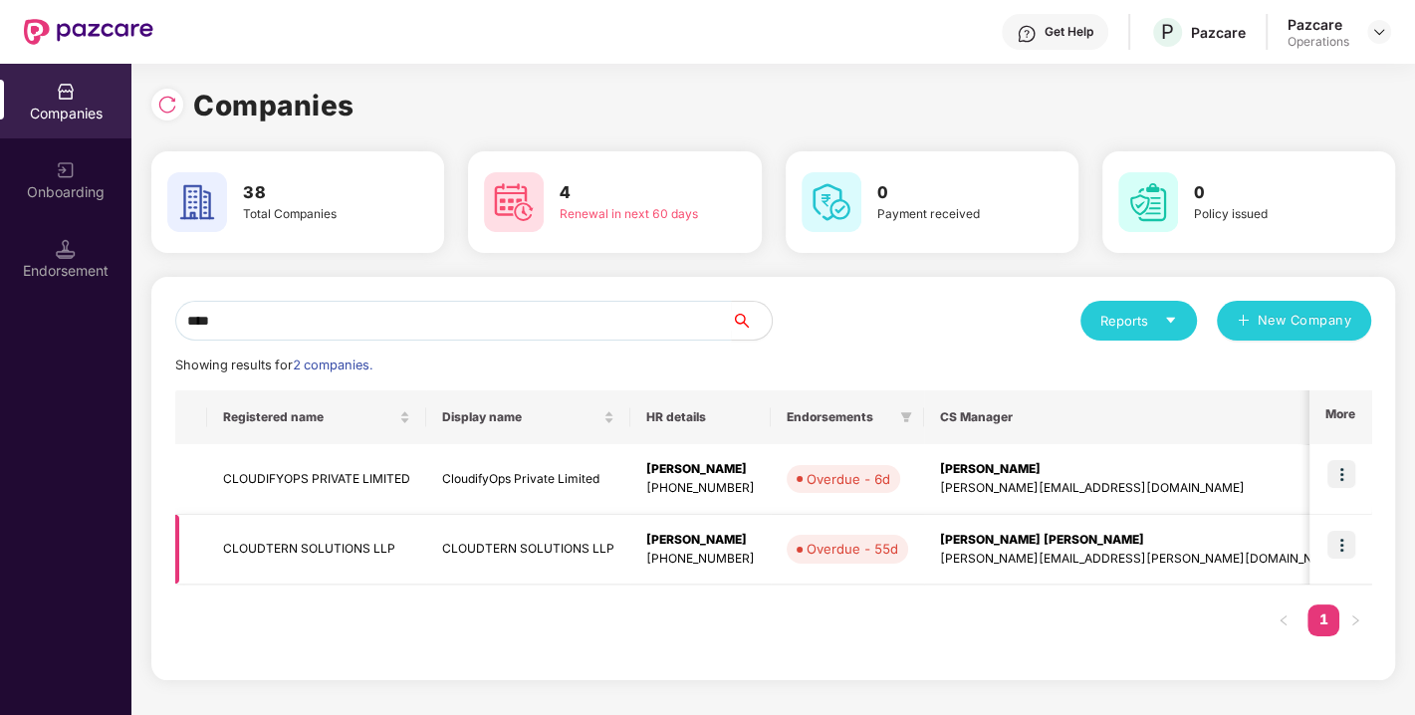
click at [518, 538] on td "CLOUDTERN SOLUTIONS LLP" at bounding box center [528, 550] width 204 height 71
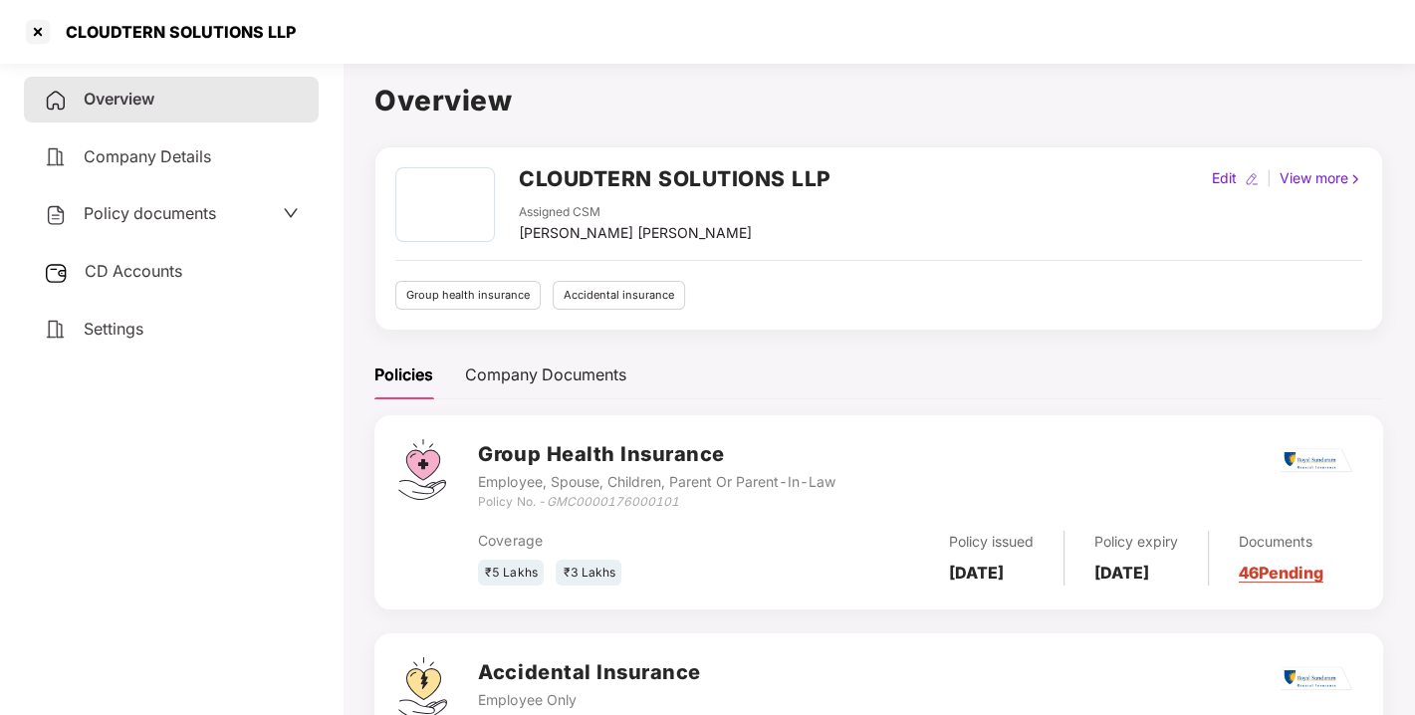
click at [136, 270] on span "CD Accounts" at bounding box center [134, 271] width 98 height 20
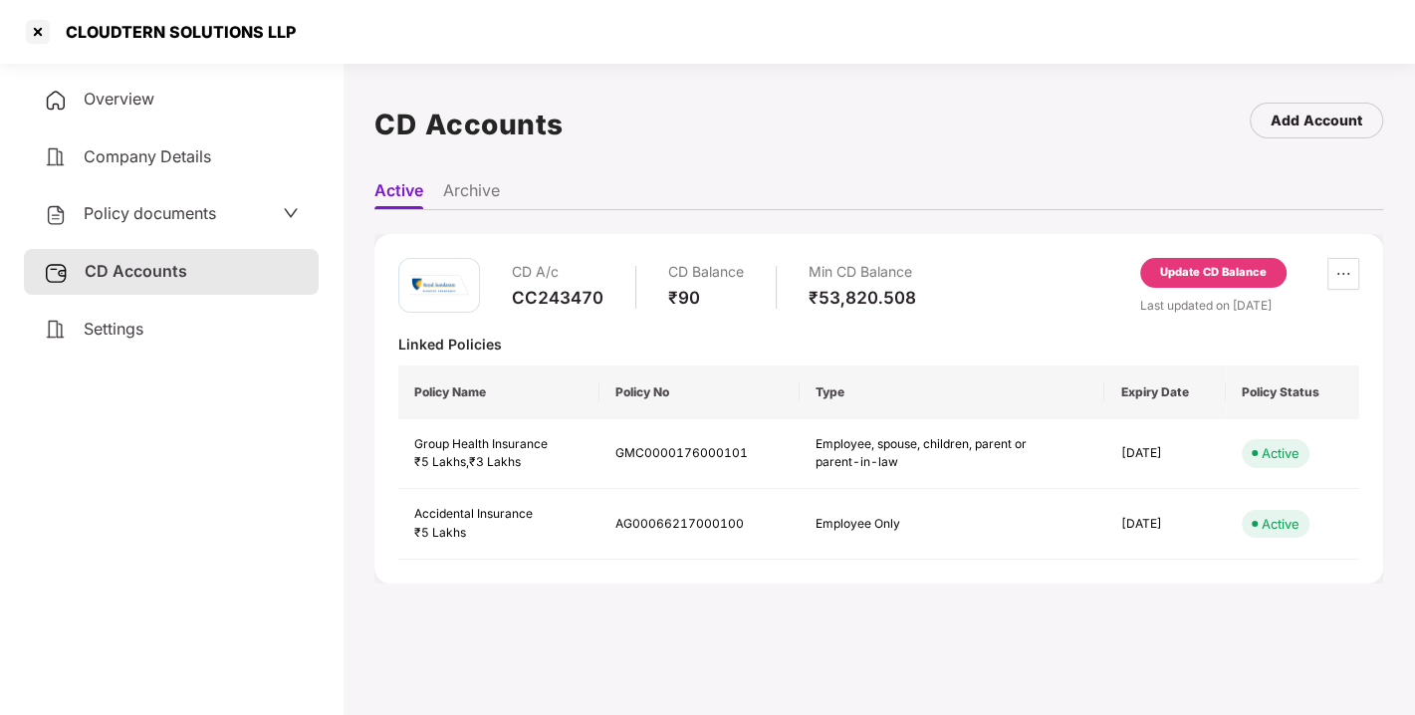
click at [207, 168] on div "Company Details" at bounding box center [171, 157] width 295 height 46
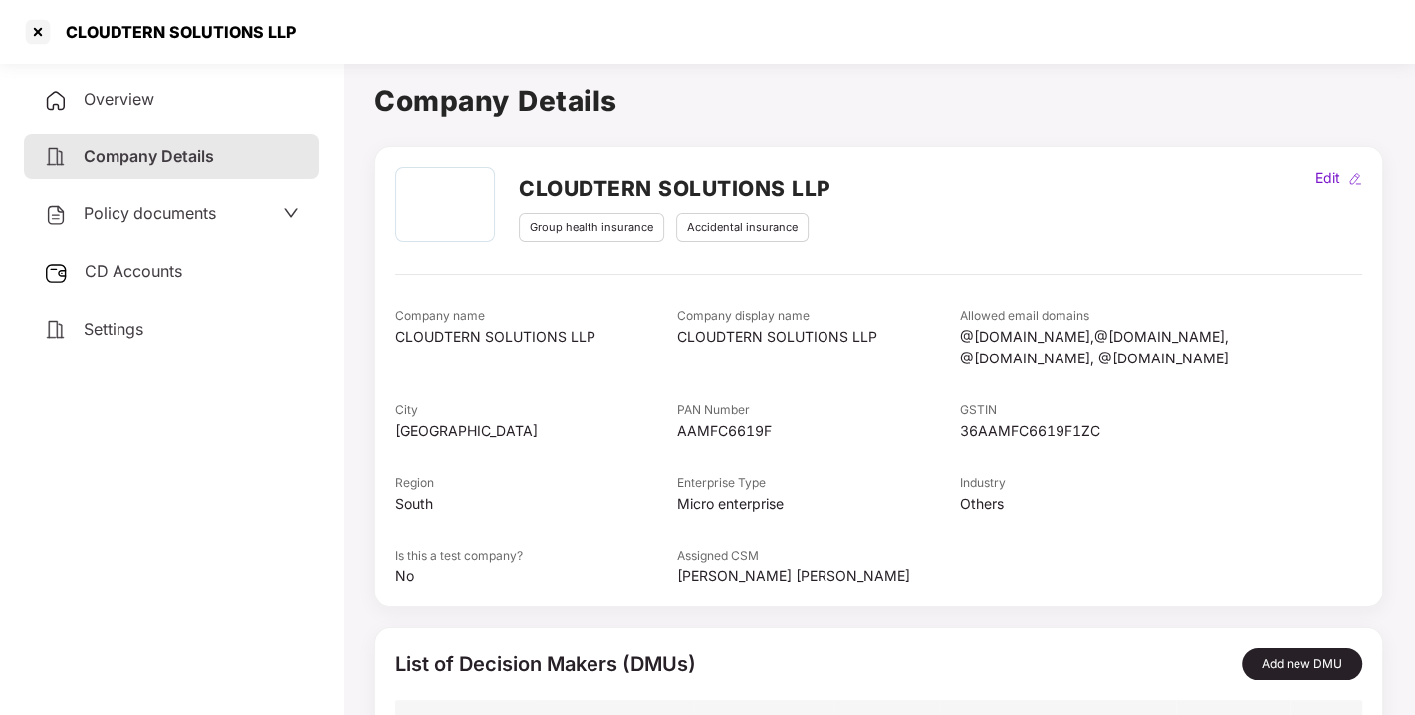
click at [161, 221] on span "Policy documents" at bounding box center [150, 213] width 132 height 20
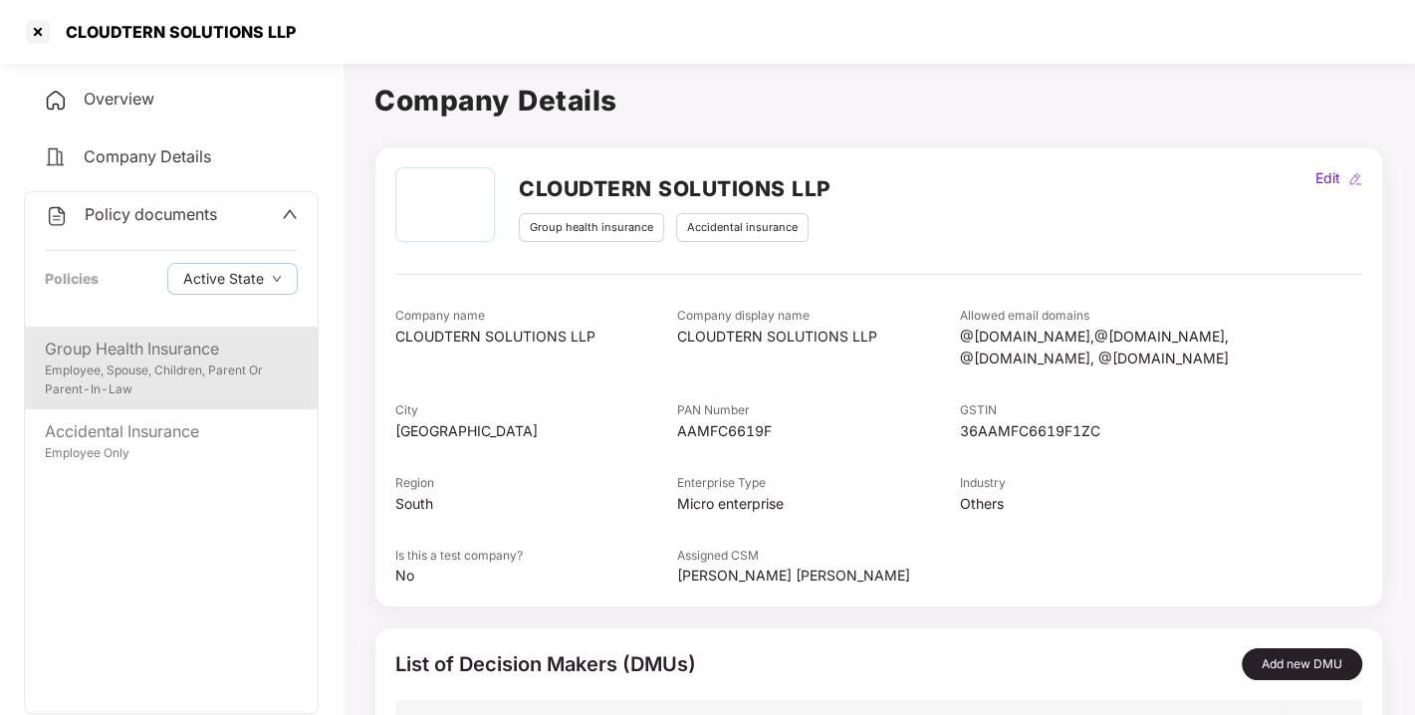
click at [250, 338] on div "Group Health Insurance" at bounding box center [171, 349] width 253 height 25
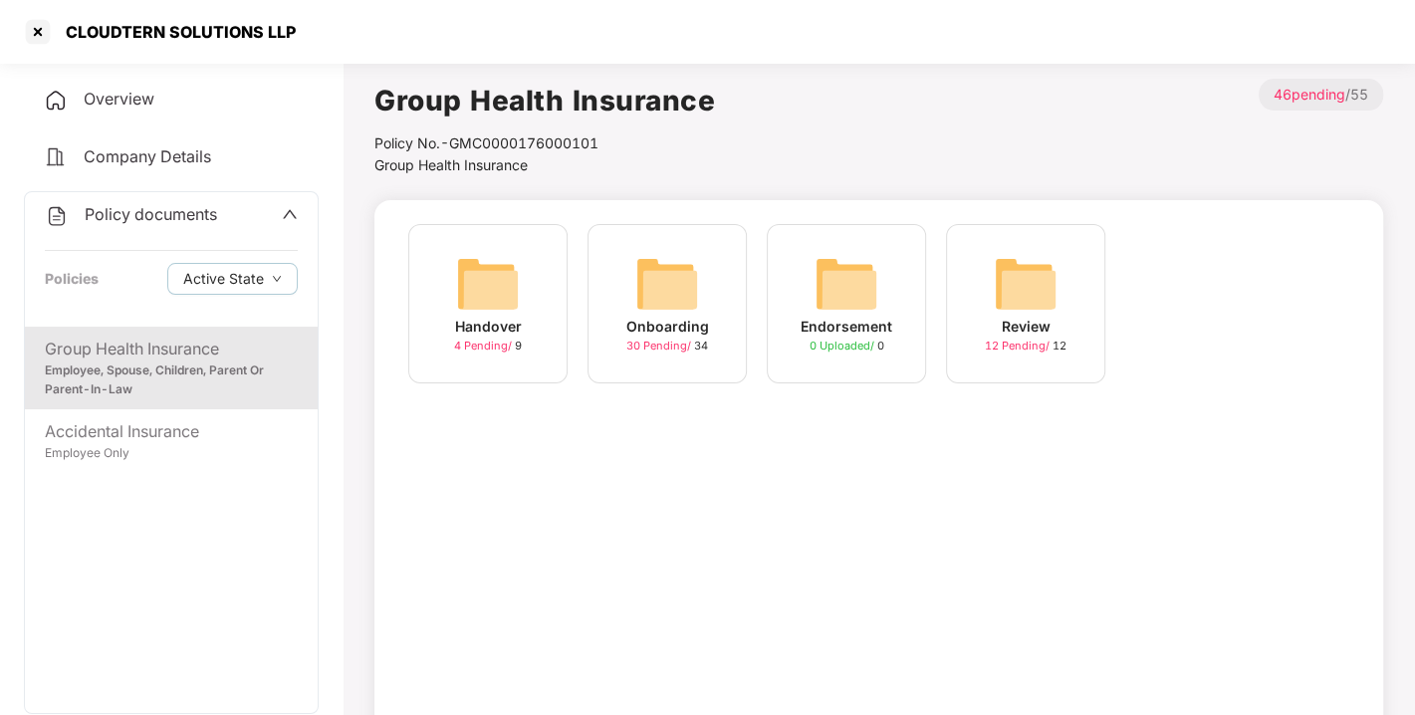
click at [701, 319] on div "Onboarding" at bounding box center [667, 327] width 83 height 22
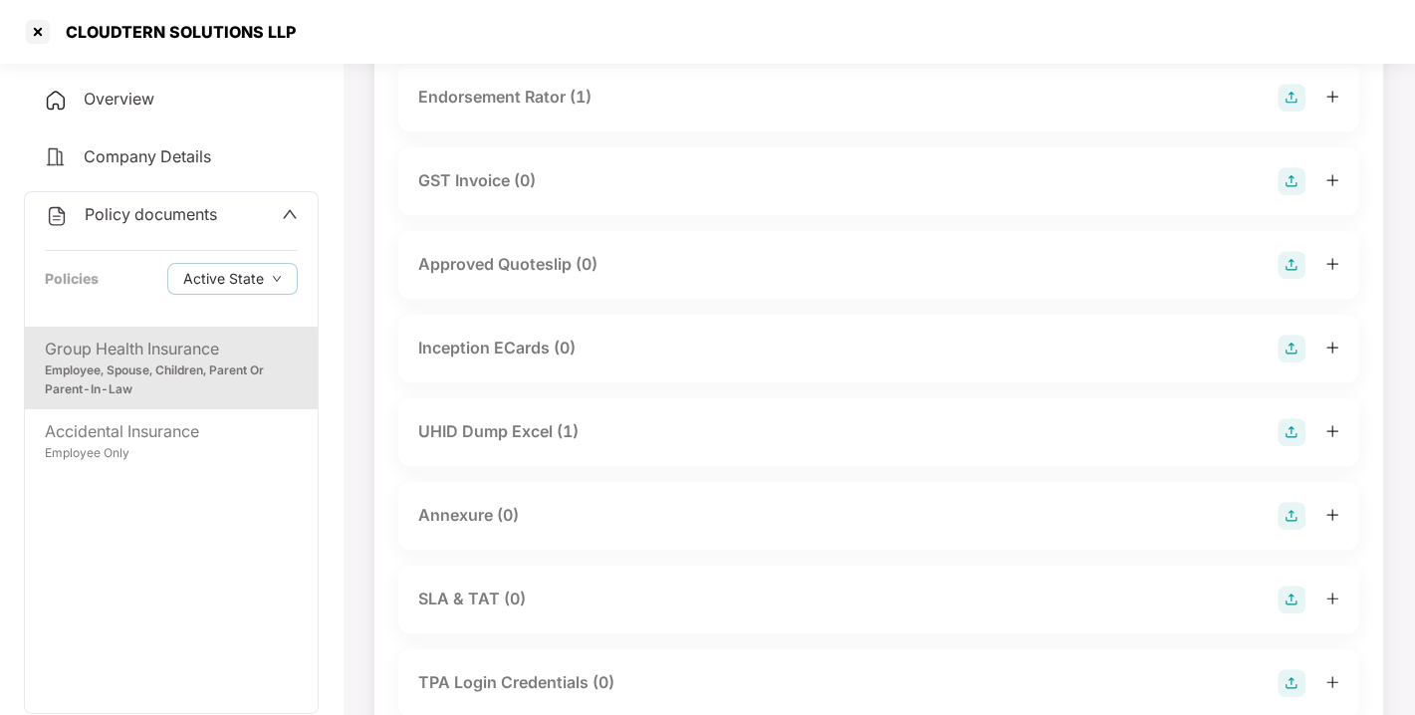
scroll to position [665, 0]
click at [583, 435] on div "UHID Dump Excel (1)" at bounding box center [878, 429] width 921 height 28
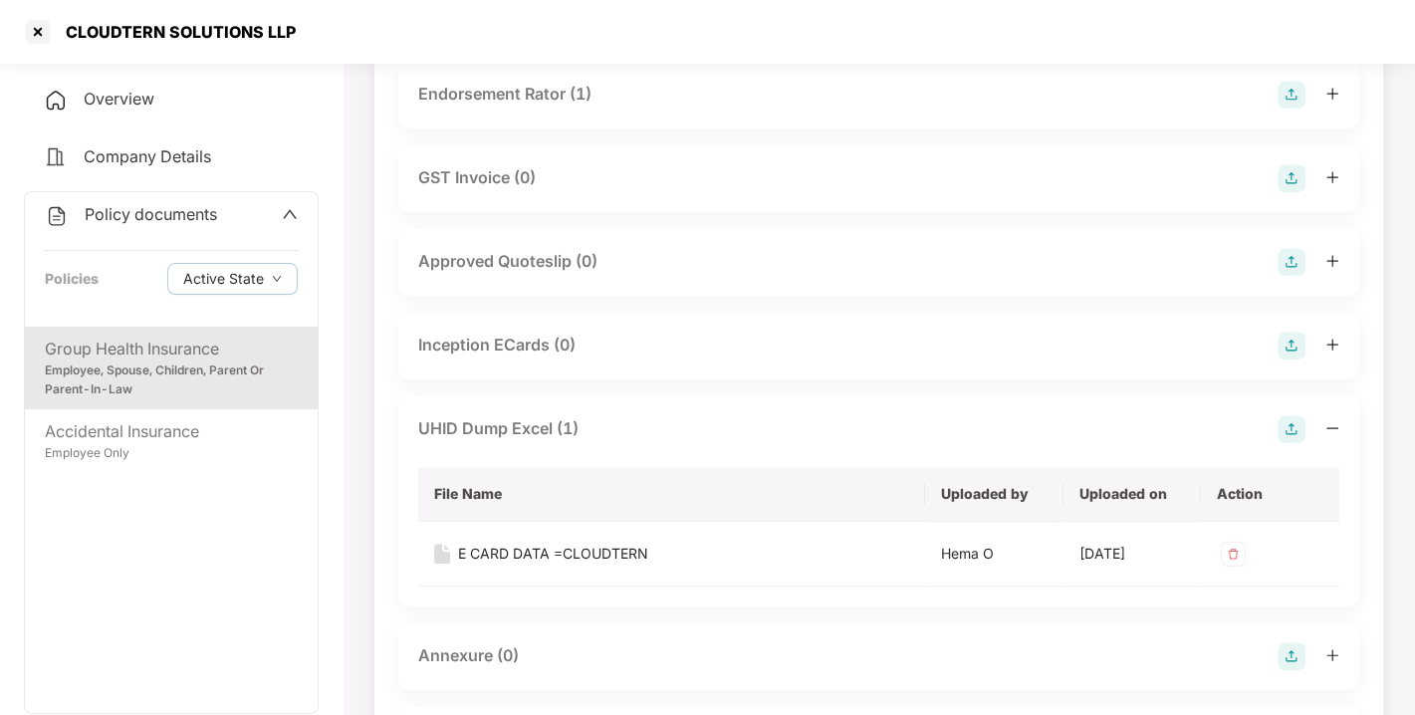
click at [172, 93] on div "Overview" at bounding box center [171, 100] width 295 height 46
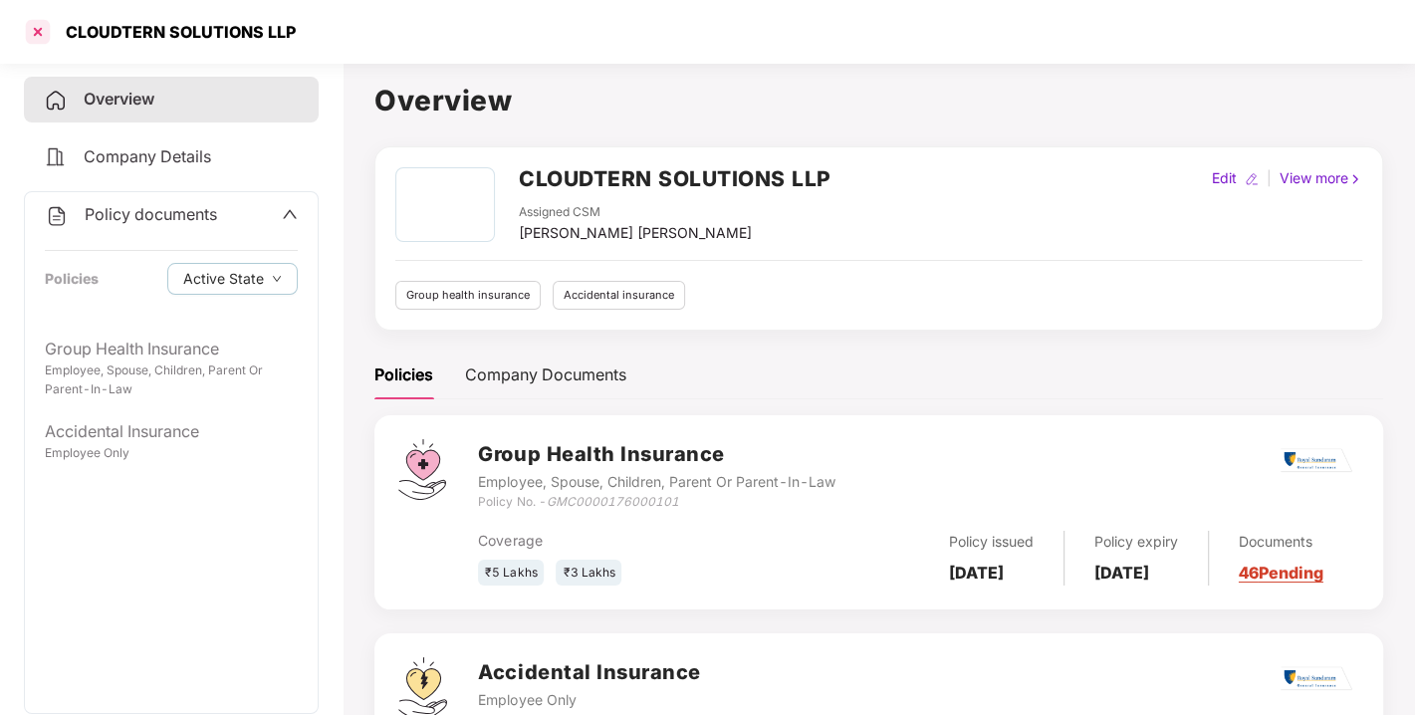
click at [44, 26] on div at bounding box center [38, 32] width 32 height 32
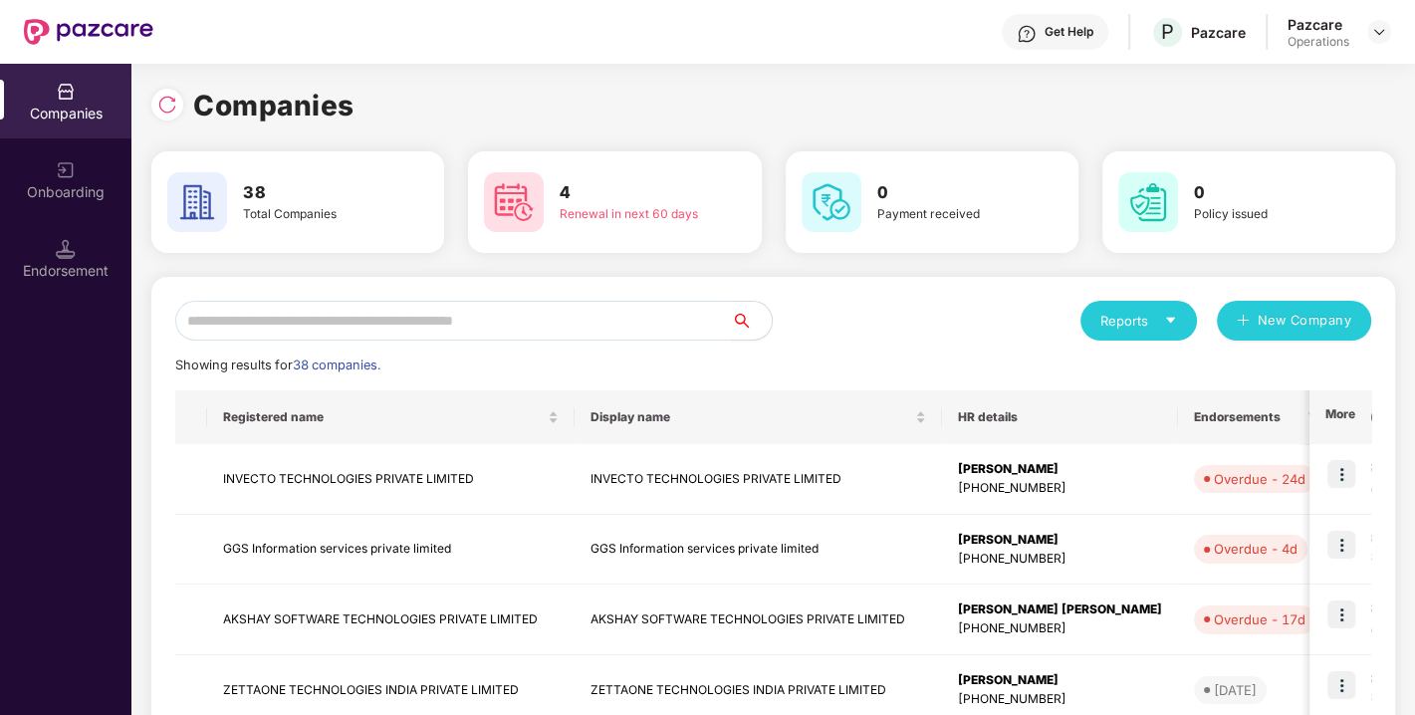
click at [403, 323] on input "text" at bounding box center [453, 321] width 557 height 40
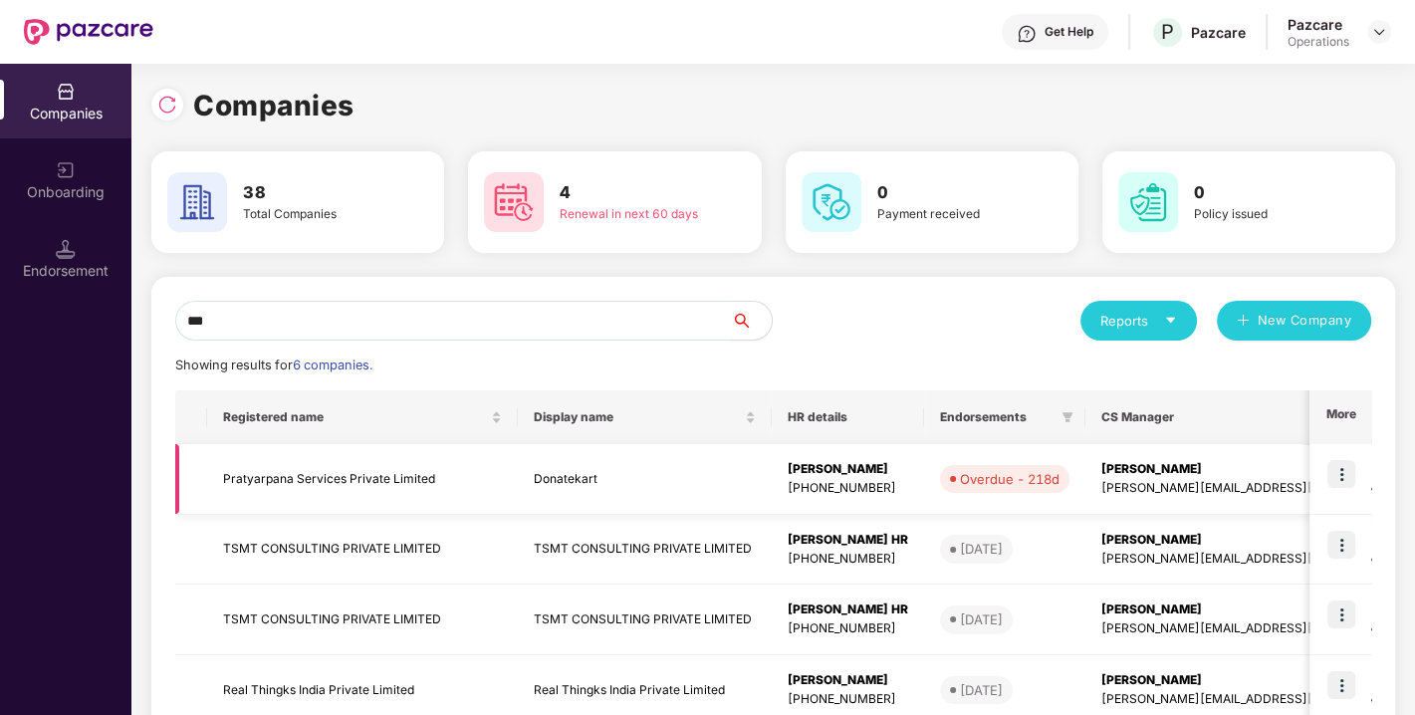
type input "***"
click at [426, 474] on td "Pratyarpana Services Private Limited" at bounding box center [362, 479] width 311 height 71
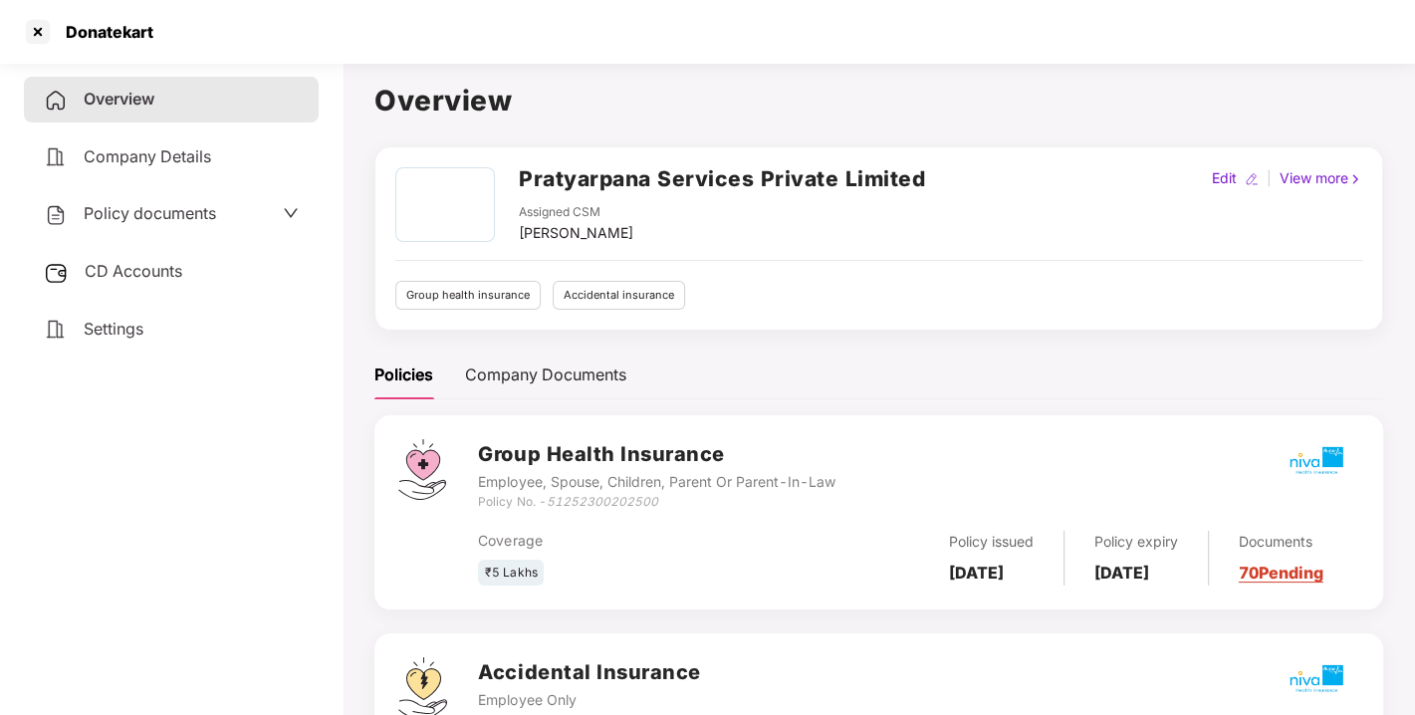
click at [173, 210] on span "Policy documents" at bounding box center [150, 213] width 132 height 20
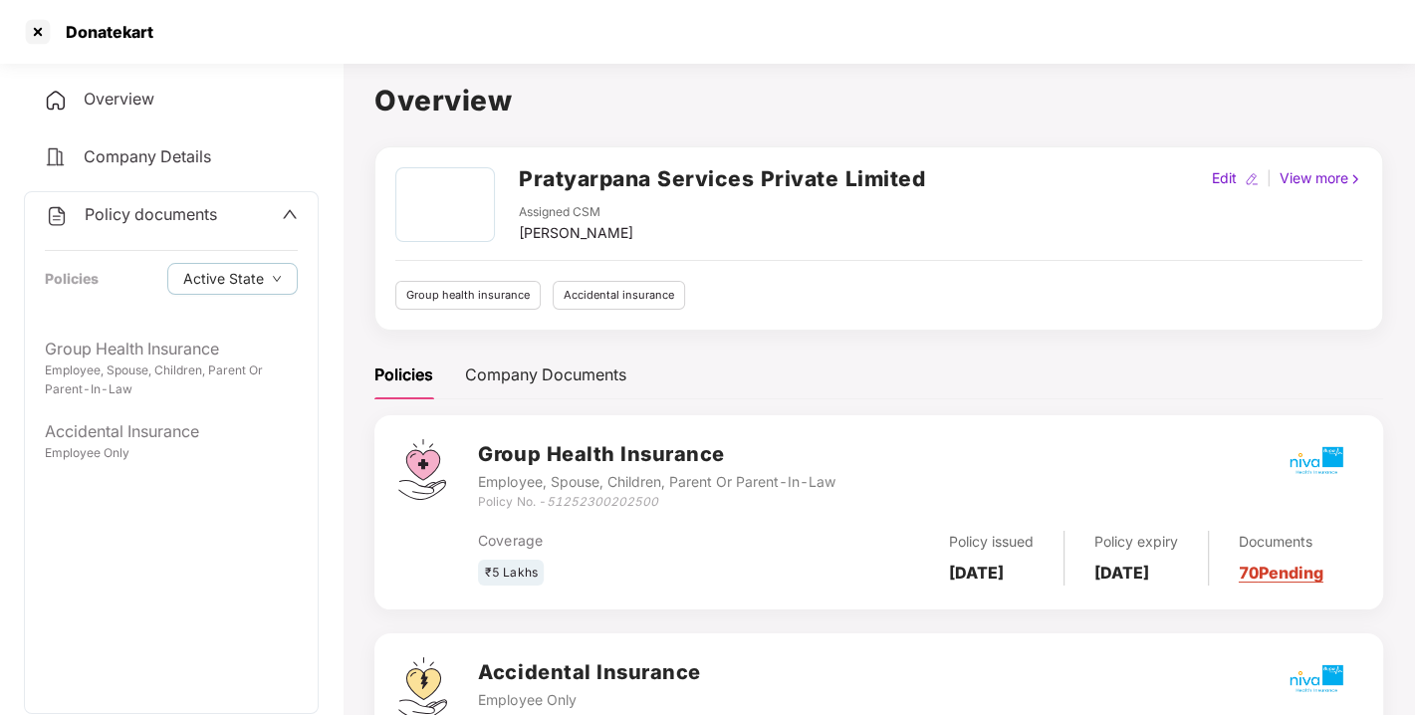
click at [625, 169] on h2 "Pratyarpana Services Private Limited" at bounding box center [722, 178] width 406 height 33
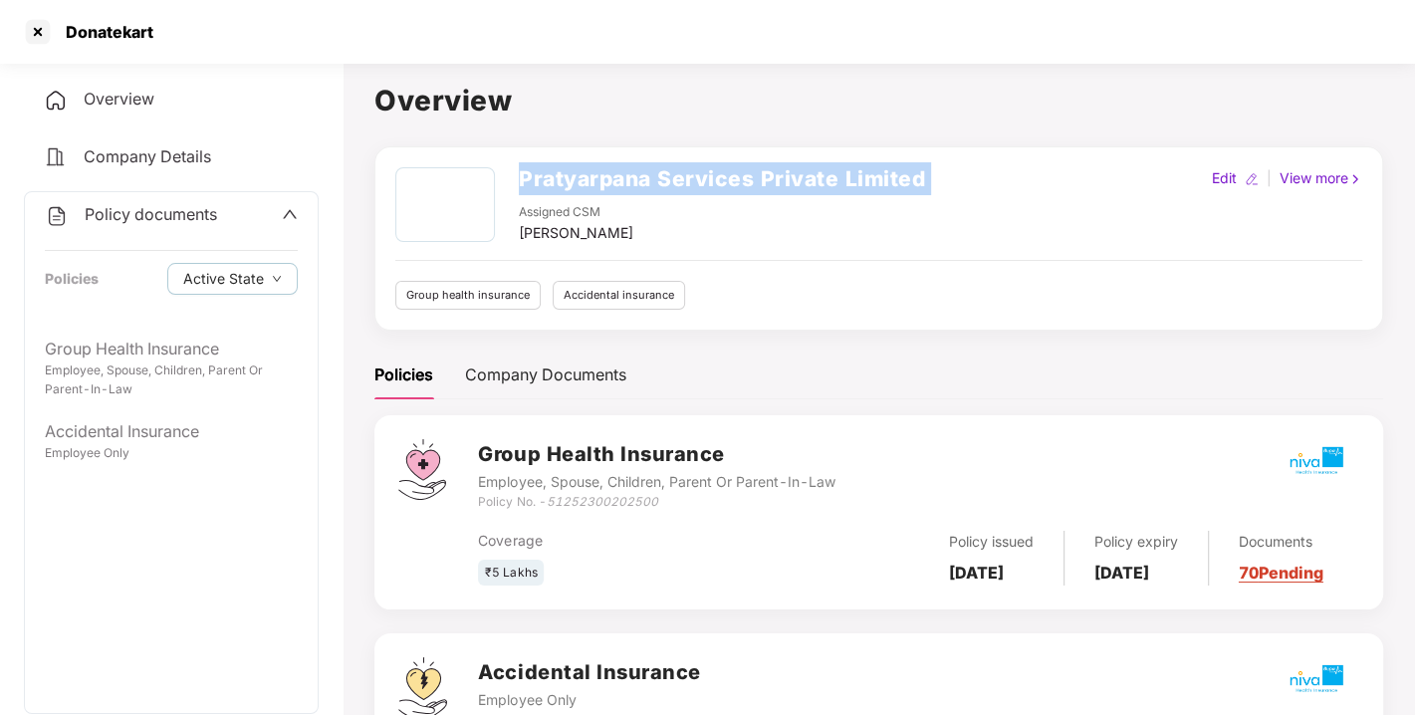
click at [625, 169] on h2 "Pratyarpana Services Private Limited" at bounding box center [722, 178] width 406 height 33
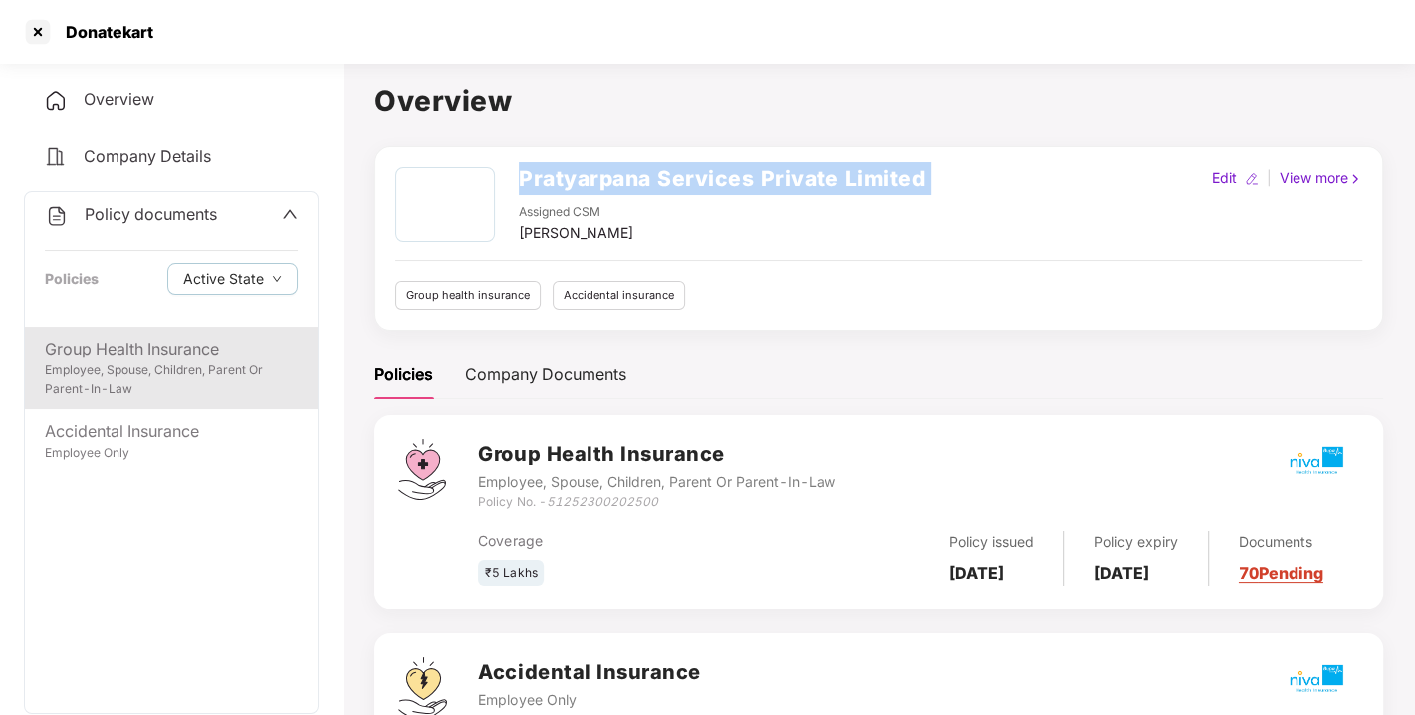
scroll to position [111, 0]
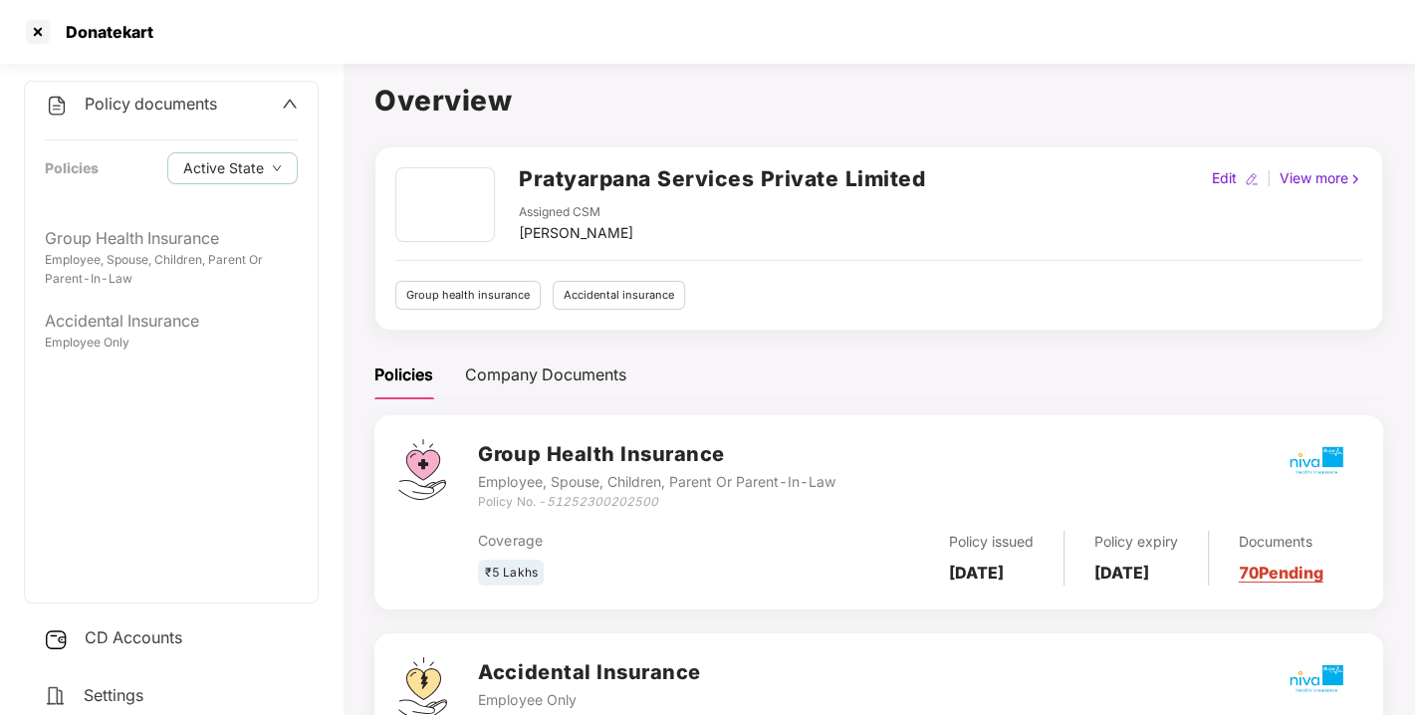
click at [156, 622] on div "CD Accounts" at bounding box center [171, 638] width 295 height 46
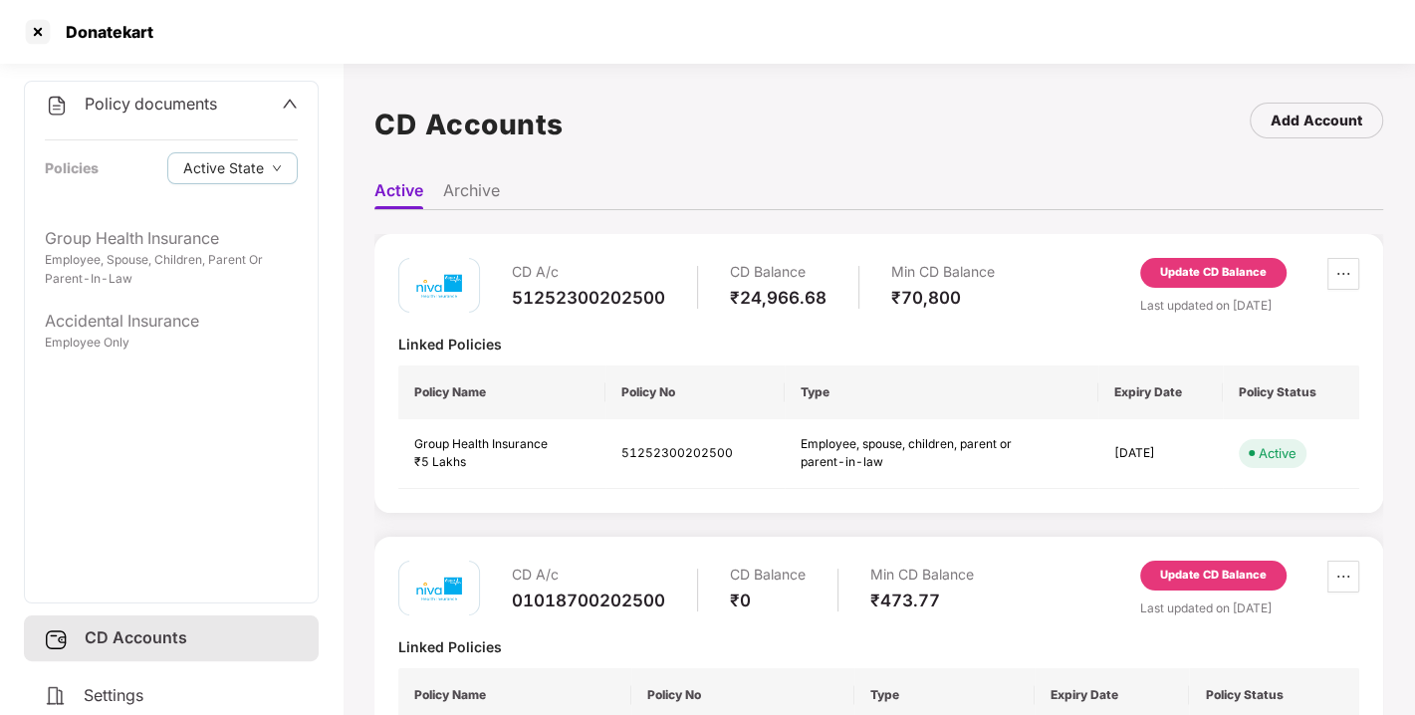
scroll to position [1, 0]
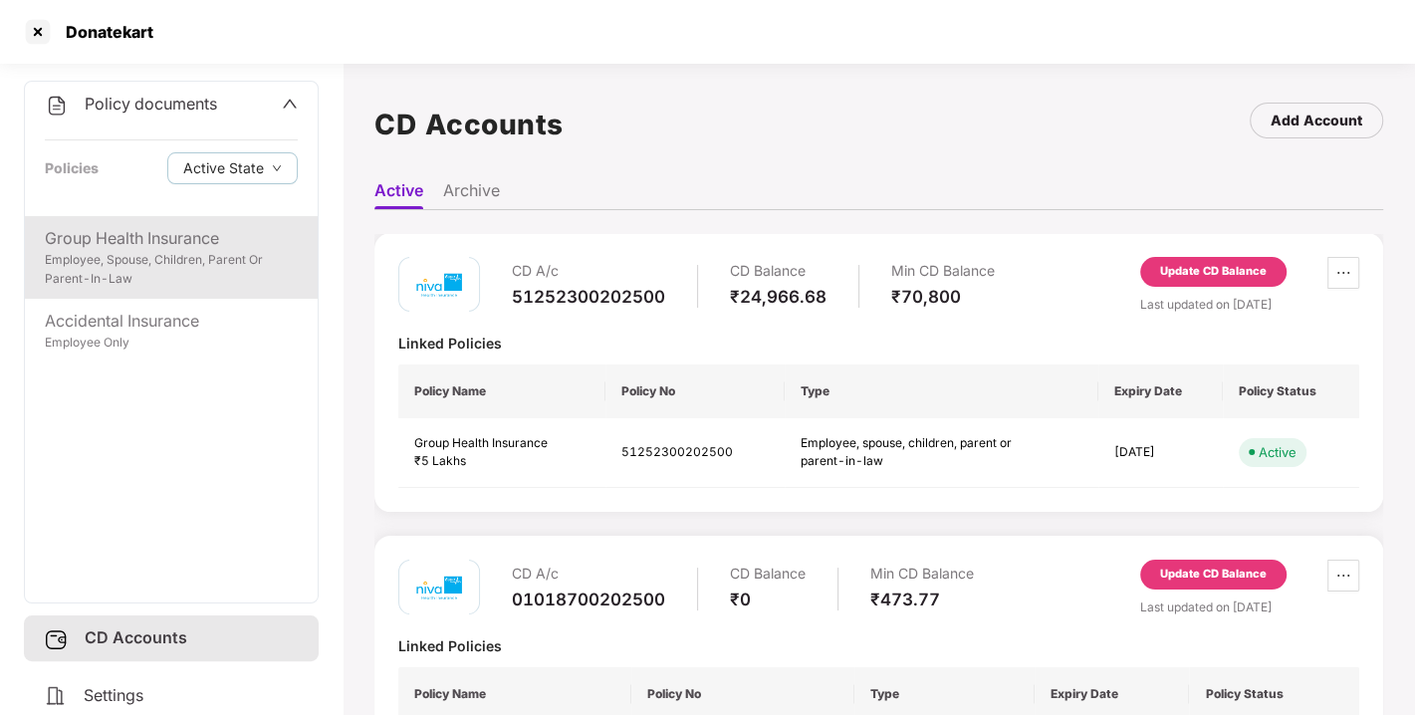
click at [156, 251] on div "Employee, Spouse, Children, Parent Or Parent-In-Law" at bounding box center [171, 270] width 253 height 38
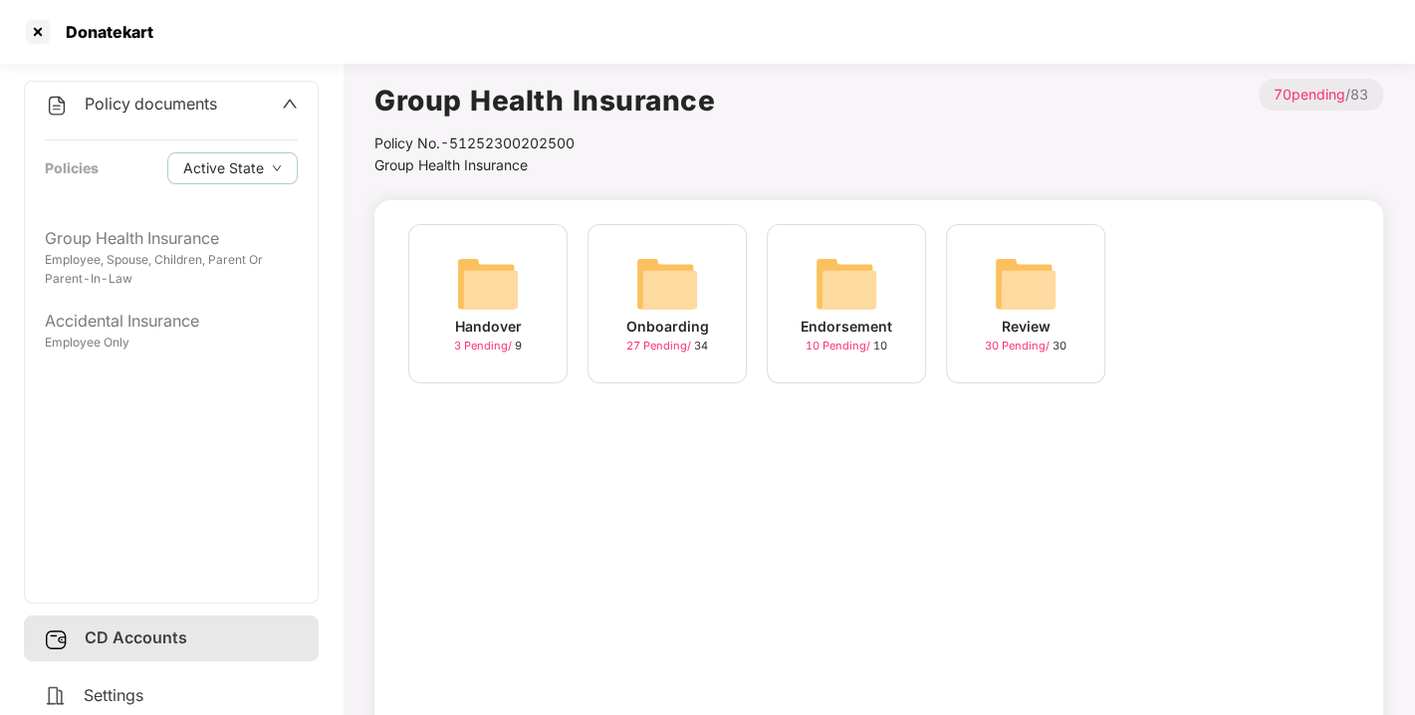
click at [668, 324] on div "Onboarding" at bounding box center [667, 327] width 83 height 22
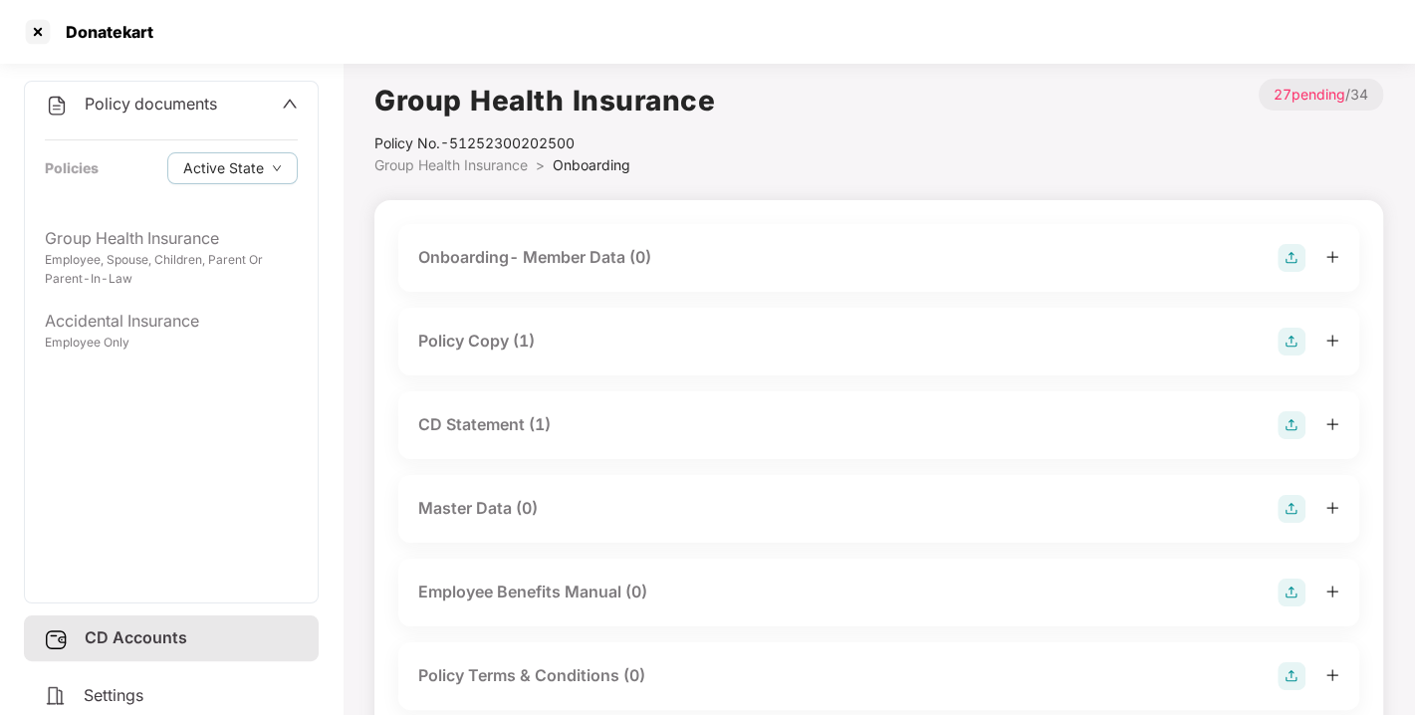
click at [490, 349] on div "Policy Copy (1)" at bounding box center [476, 341] width 116 height 25
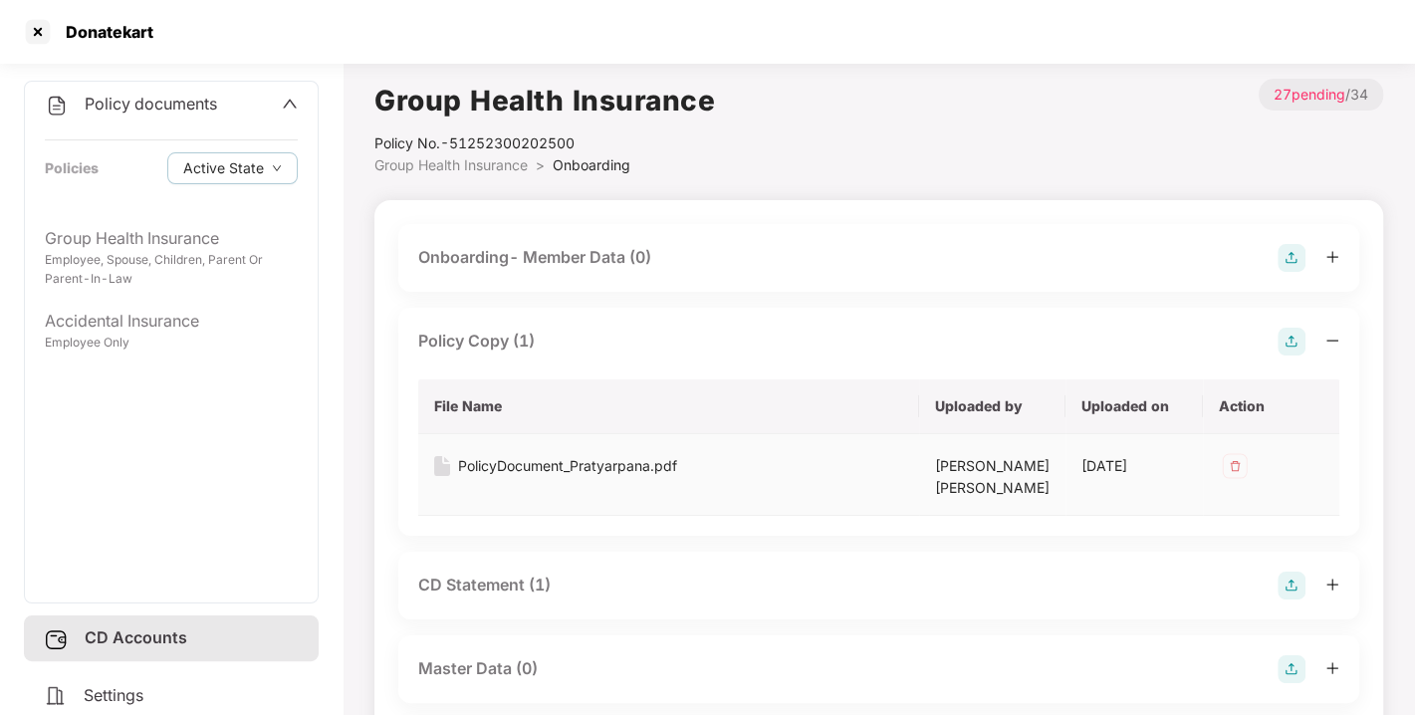
click at [564, 469] on div "PolicyDocument_Pratyarpana.pdf" at bounding box center [567, 466] width 219 height 22
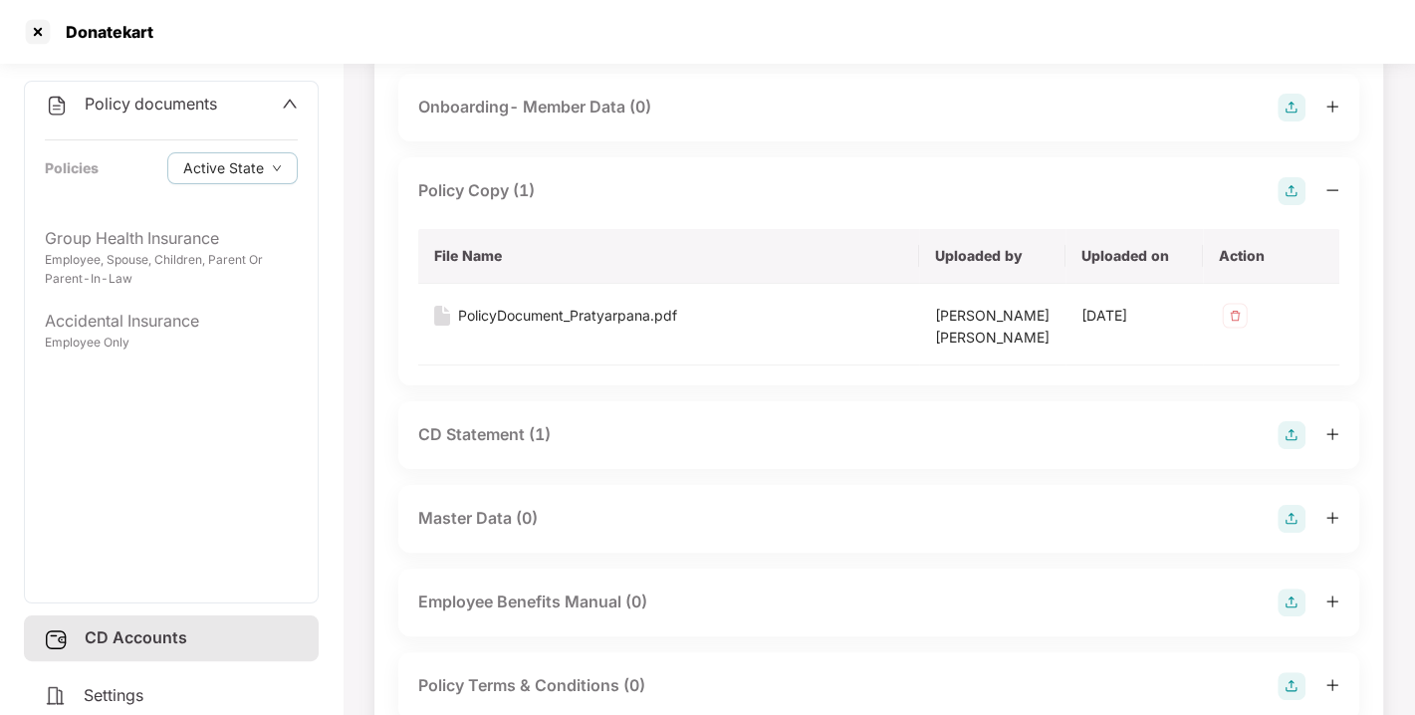
scroll to position [152, 0]
click at [513, 432] on div "CD Statement (1)" at bounding box center [484, 432] width 132 height 25
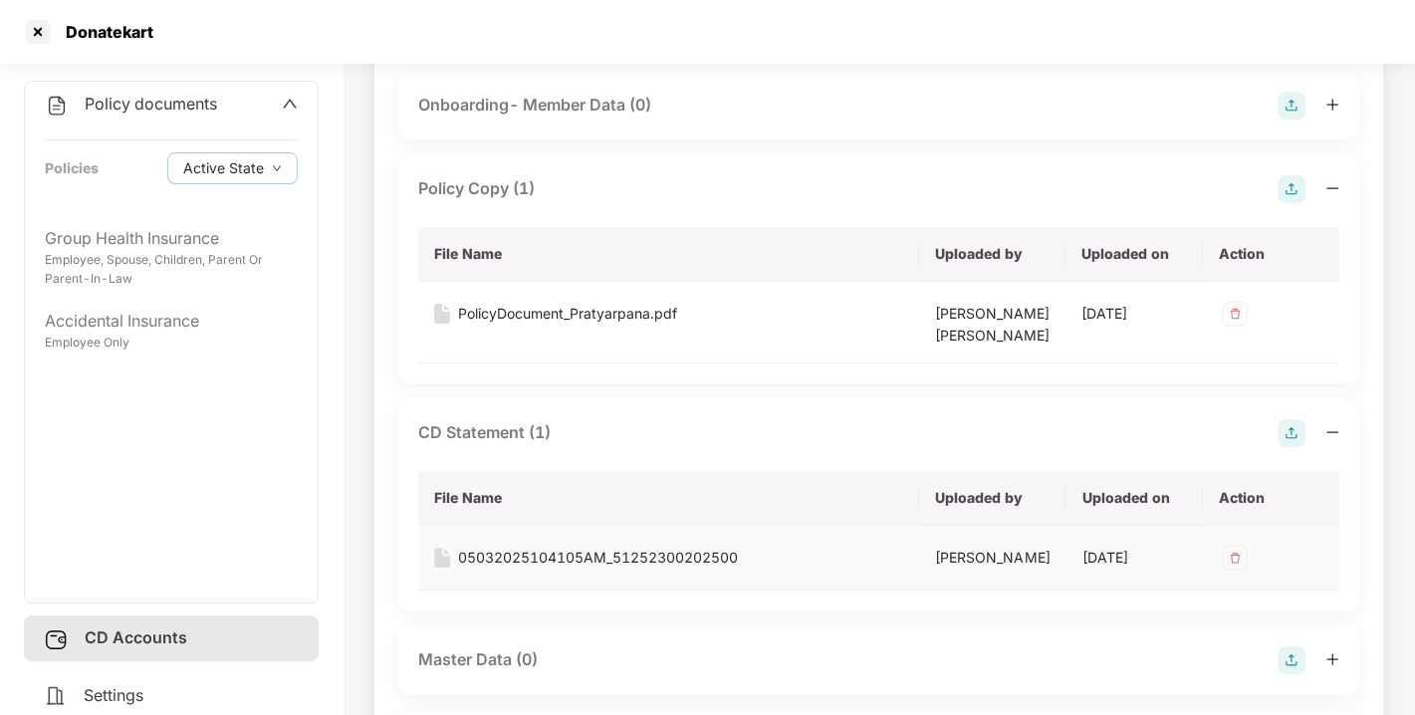
click at [545, 556] on div "05032025104105AM_51252300202500" at bounding box center [598, 558] width 280 height 22
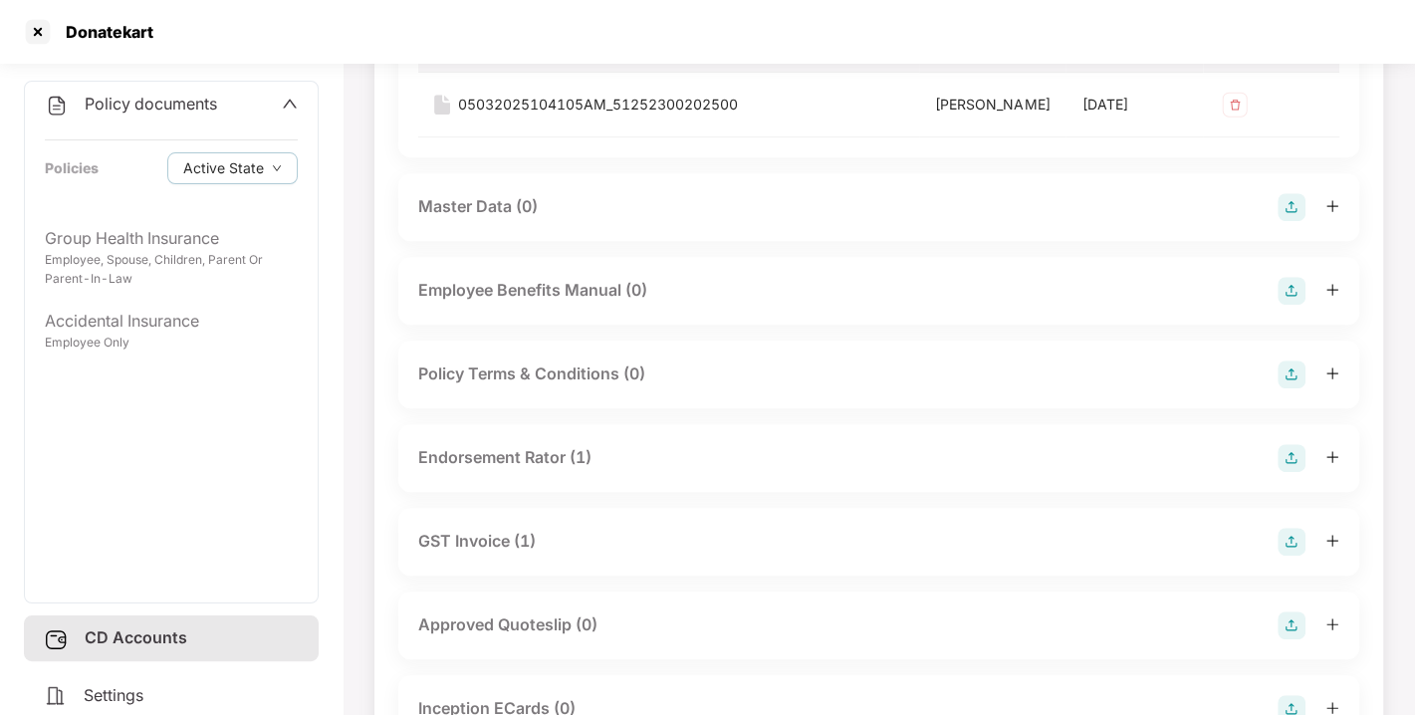
scroll to position [610, 0]
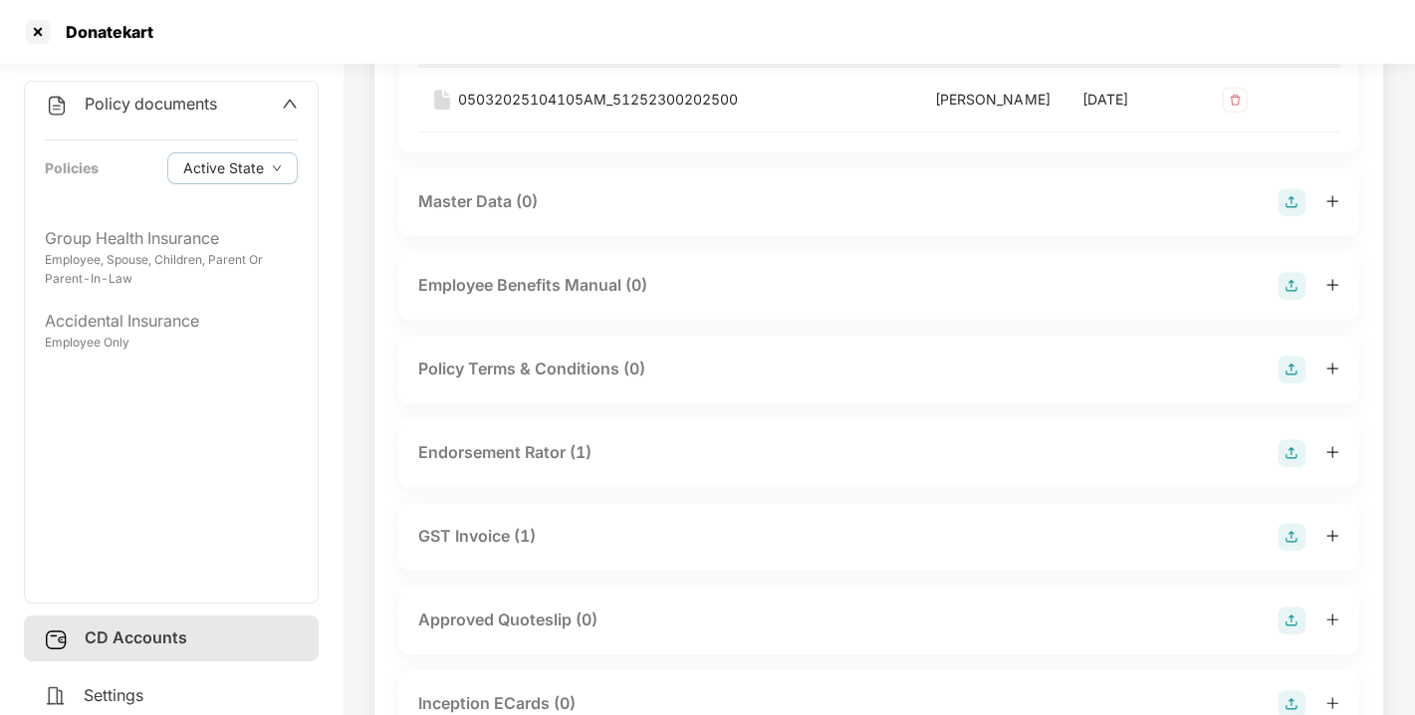
click at [507, 463] on div "Endorsement Rator (1)" at bounding box center [504, 452] width 173 height 25
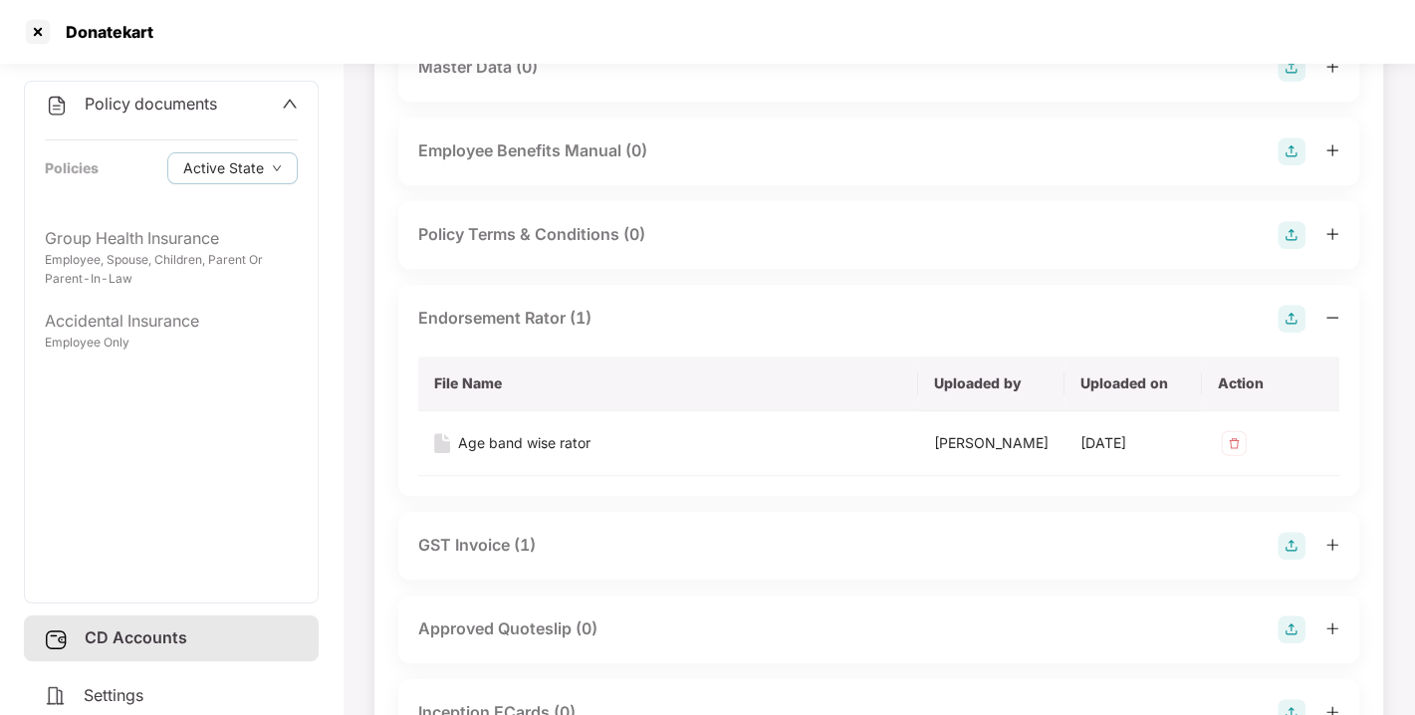
scroll to position [748, 0]
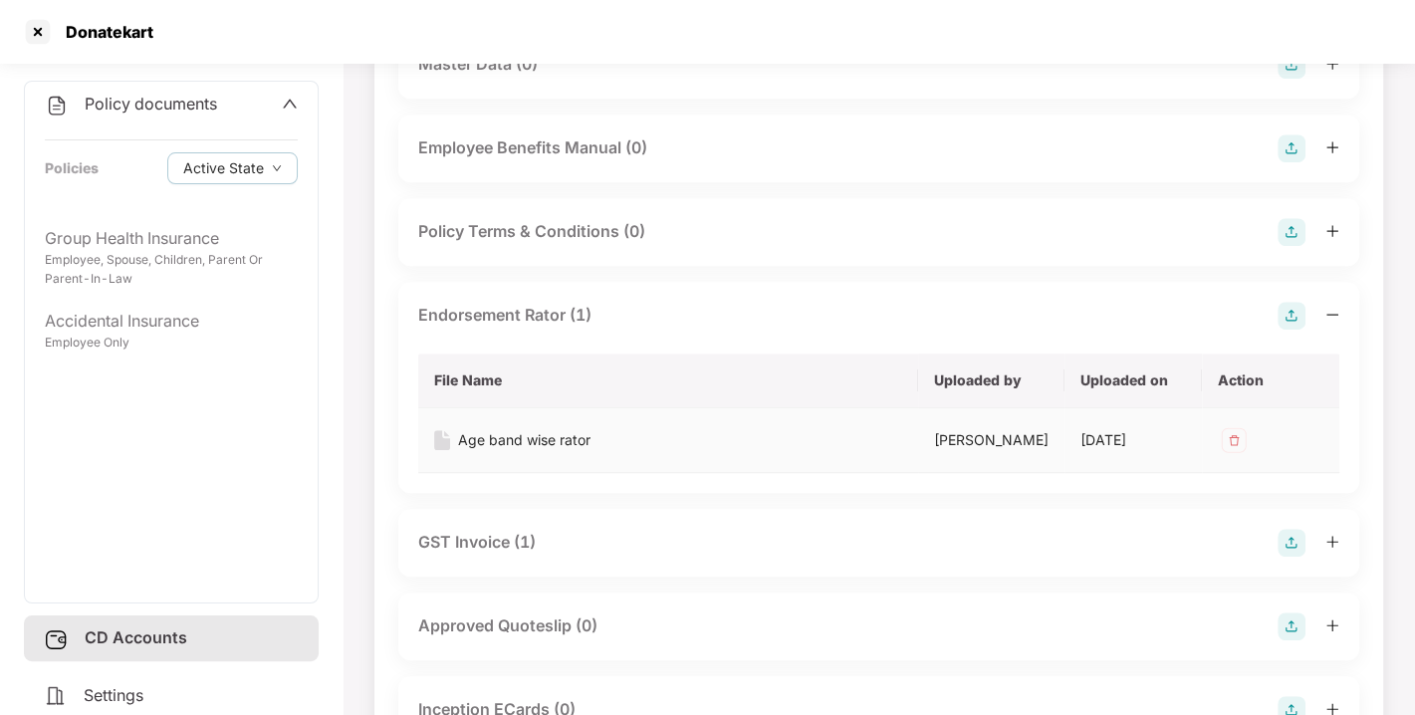
click at [507, 451] on div "Age band wise rator" at bounding box center [524, 440] width 132 height 22
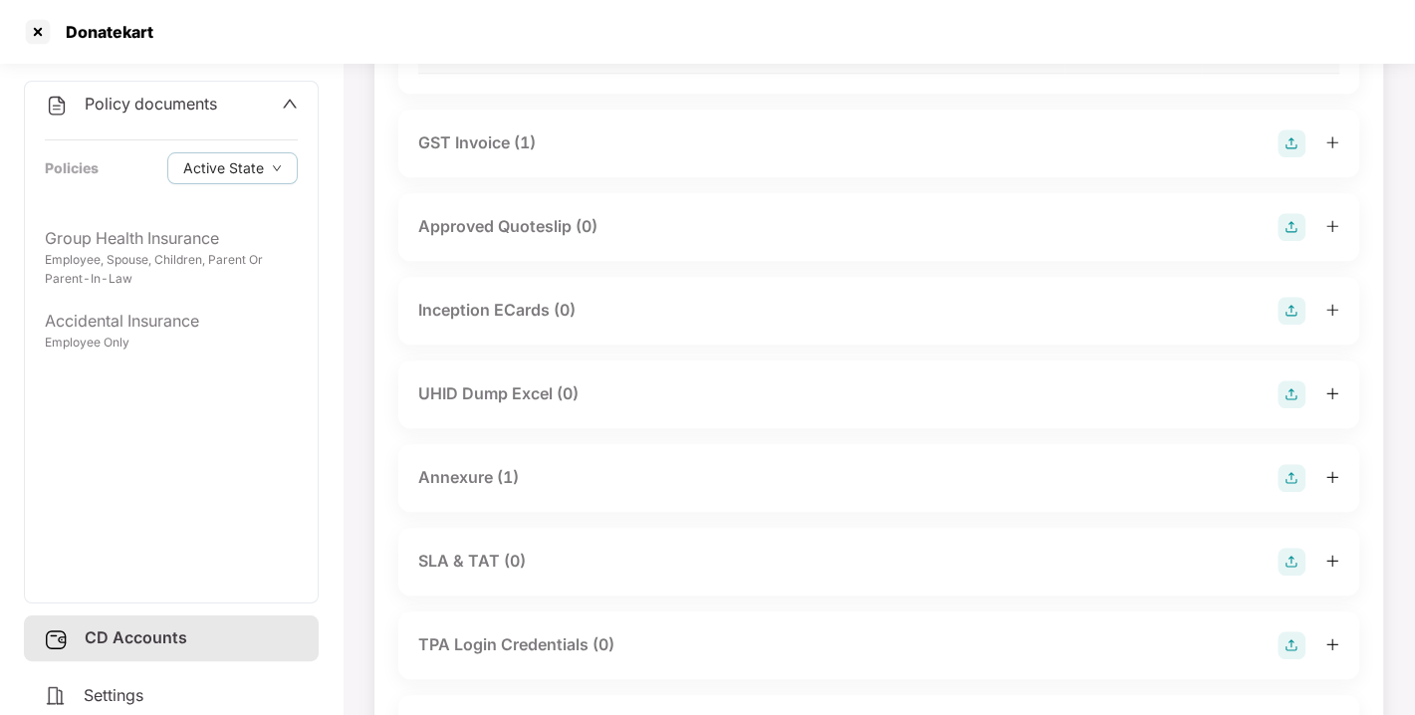
scroll to position [1148, 0]
click at [489, 489] on div "Annexure (1)" at bounding box center [468, 476] width 101 height 25
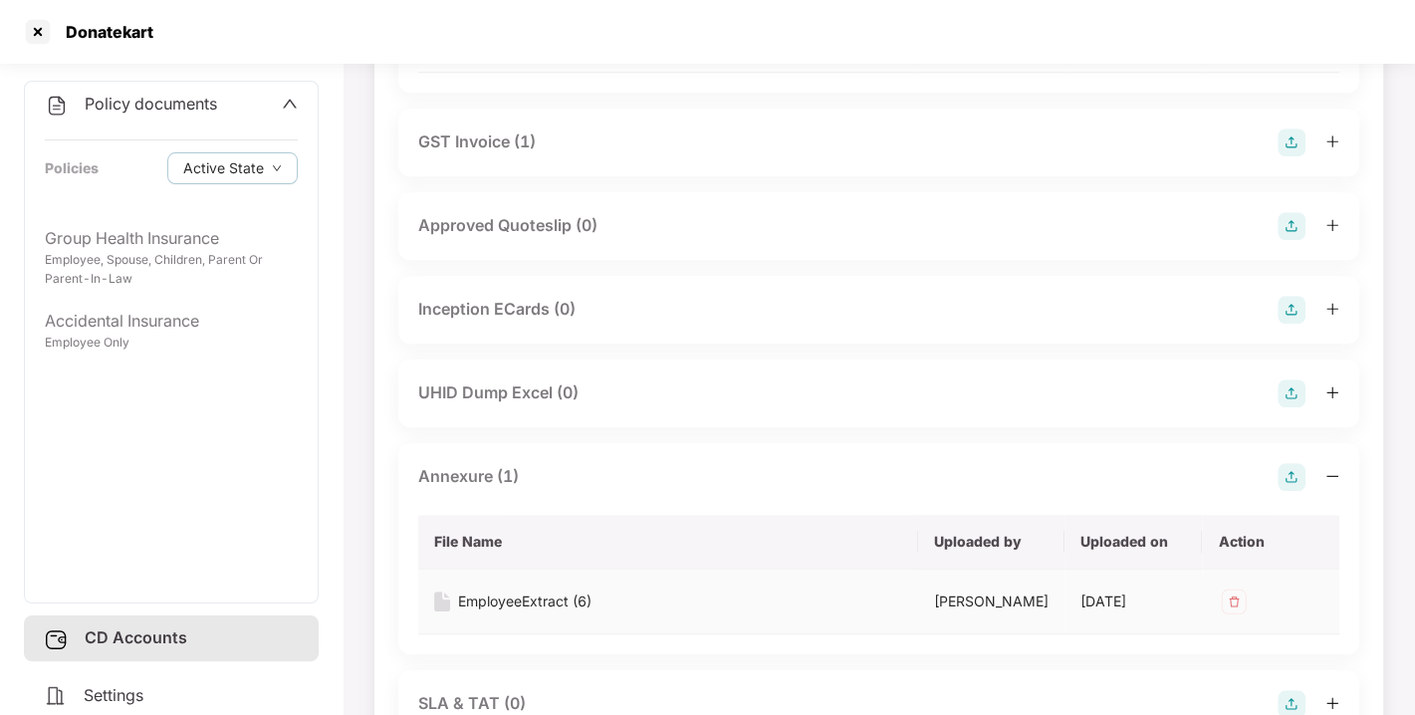
click at [530, 612] on div "EmployeeExtract (6)" at bounding box center [524, 601] width 133 height 22
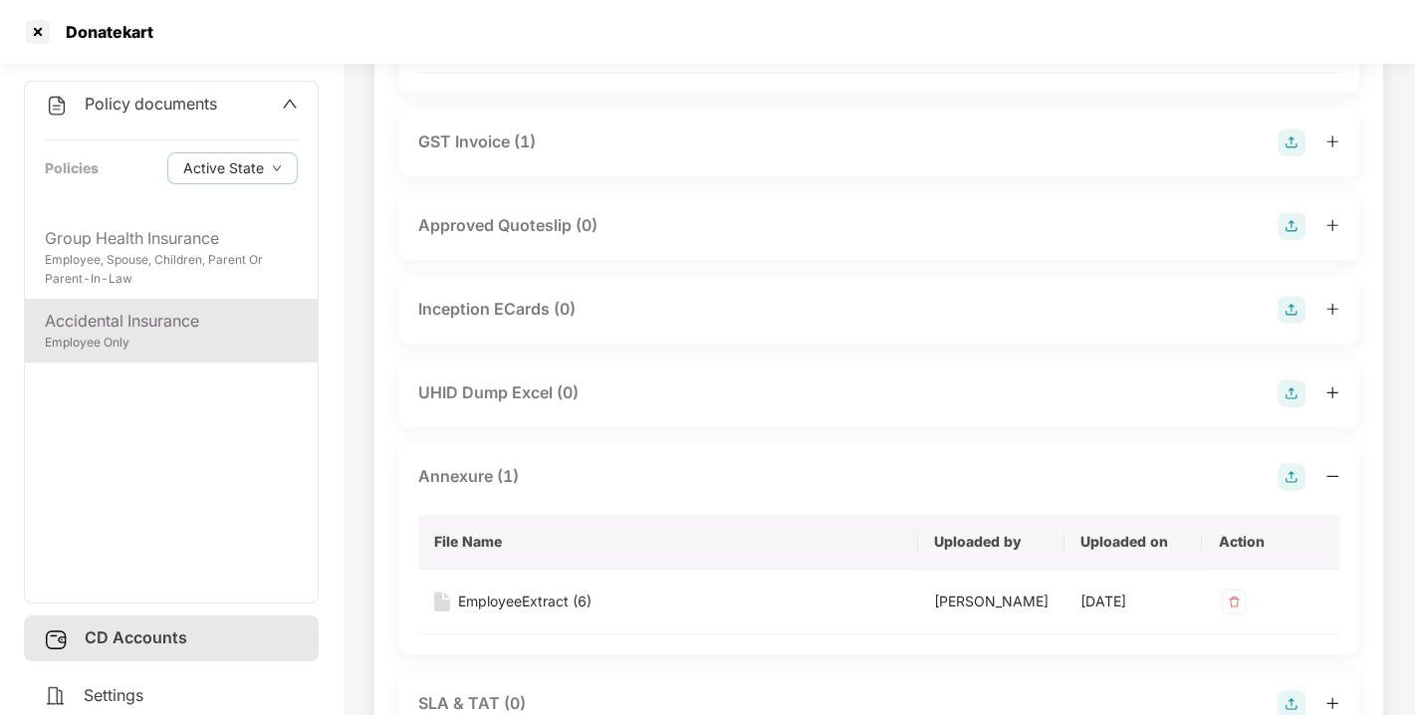
click at [151, 310] on div "Accidental Insurance" at bounding box center [171, 321] width 253 height 25
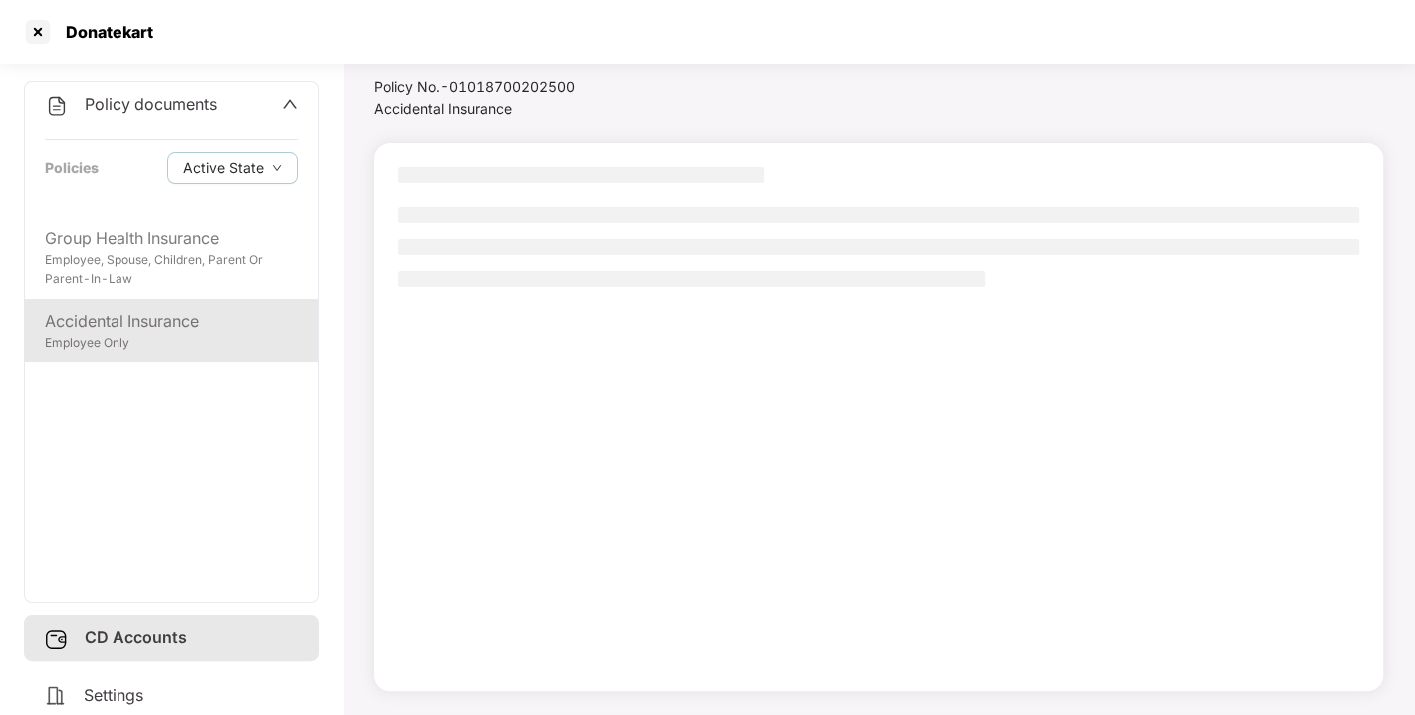
scroll to position [57, 0]
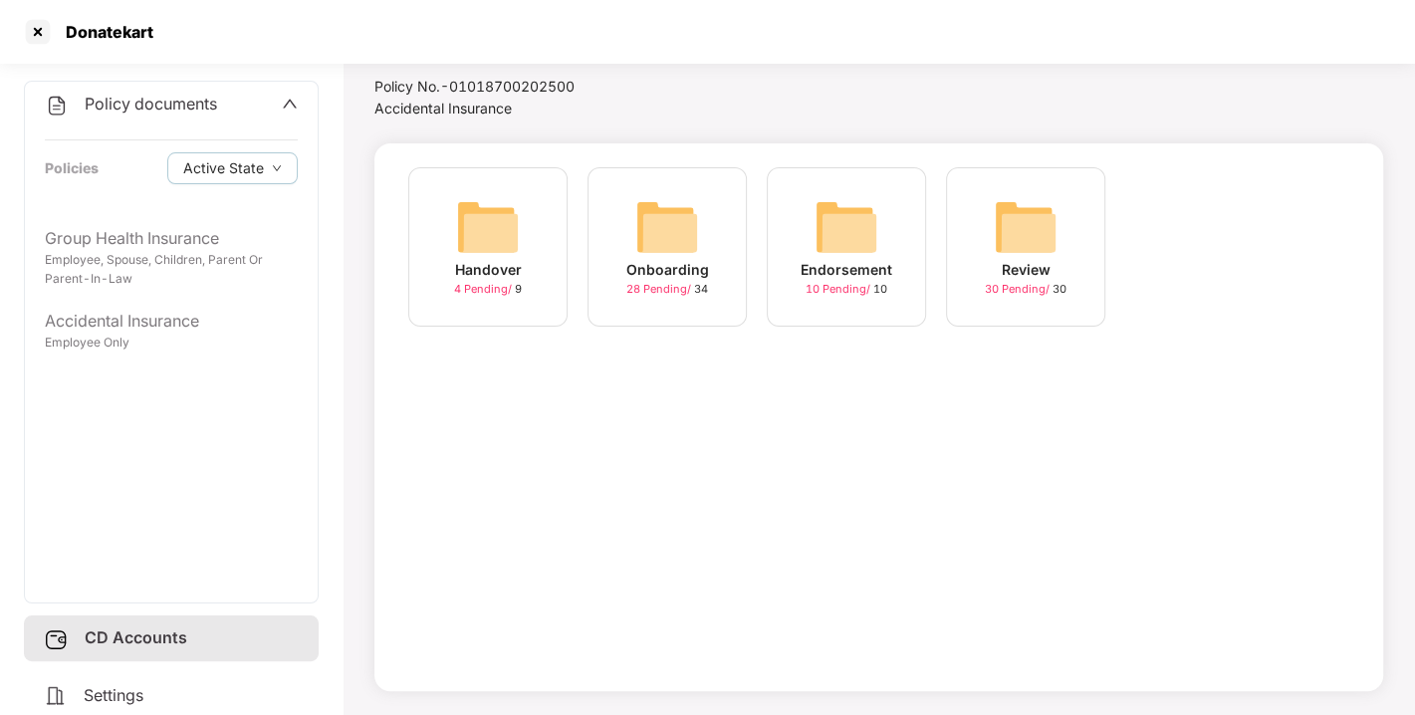
click at [685, 251] on img at bounding box center [667, 227] width 64 height 64
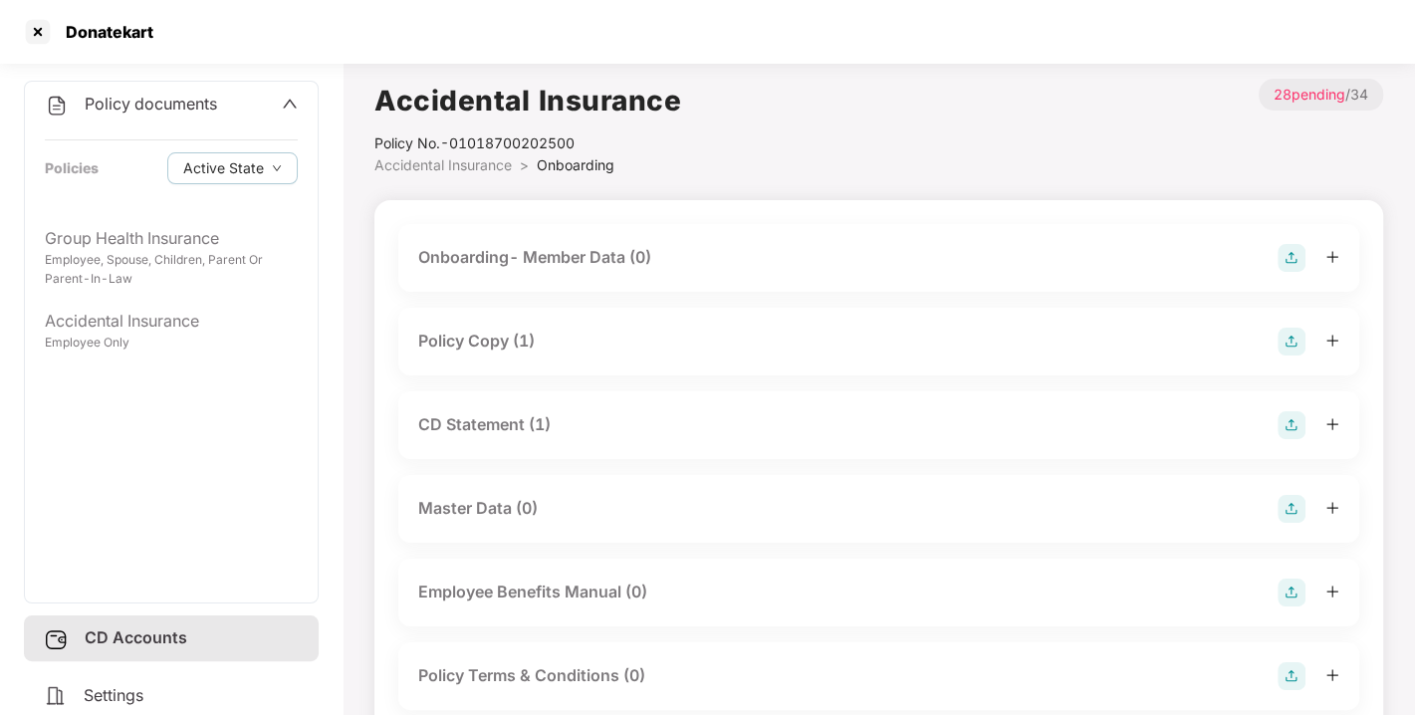
click at [518, 346] on div "Policy Copy (1)" at bounding box center [476, 341] width 116 height 25
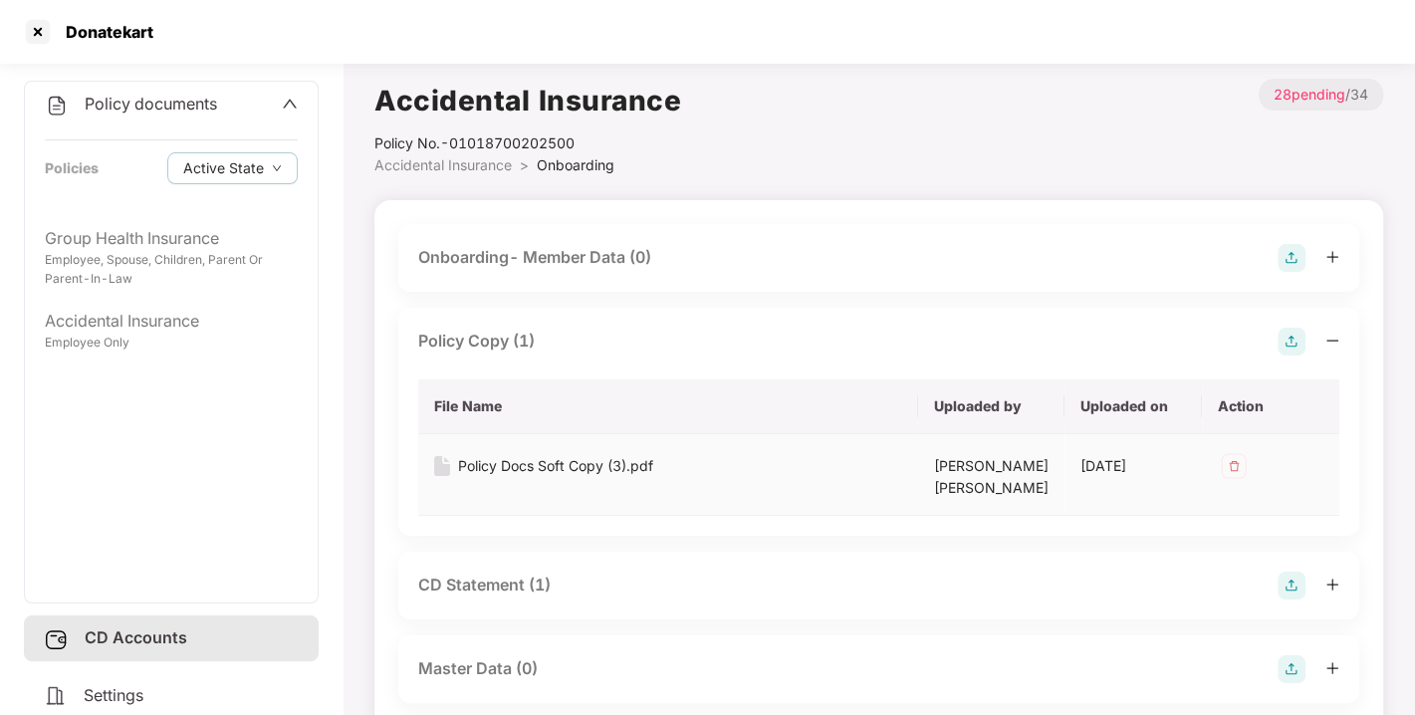
click at [582, 465] on div "Policy Docs Soft Copy (3).pdf" at bounding box center [555, 466] width 195 height 22
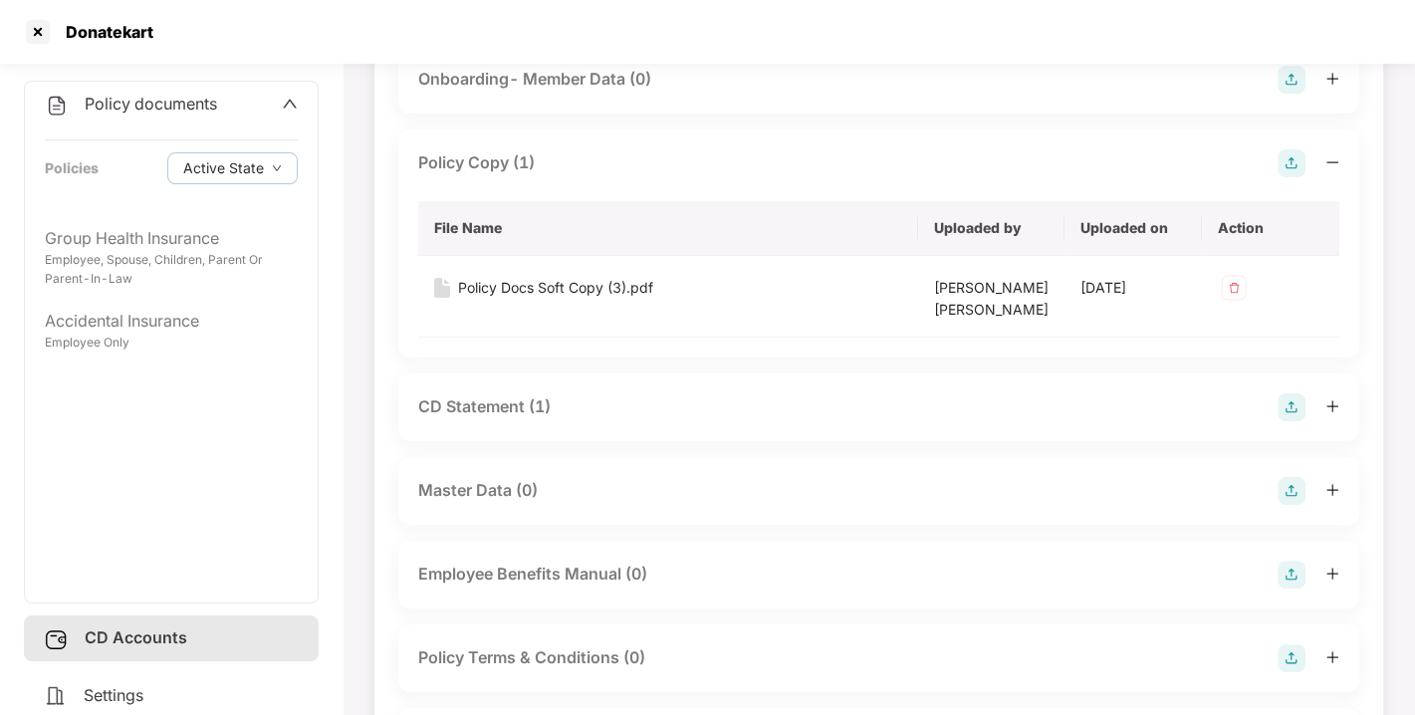
click at [529, 395] on div "CD Statement (1)" at bounding box center [484, 406] width 132 height 25
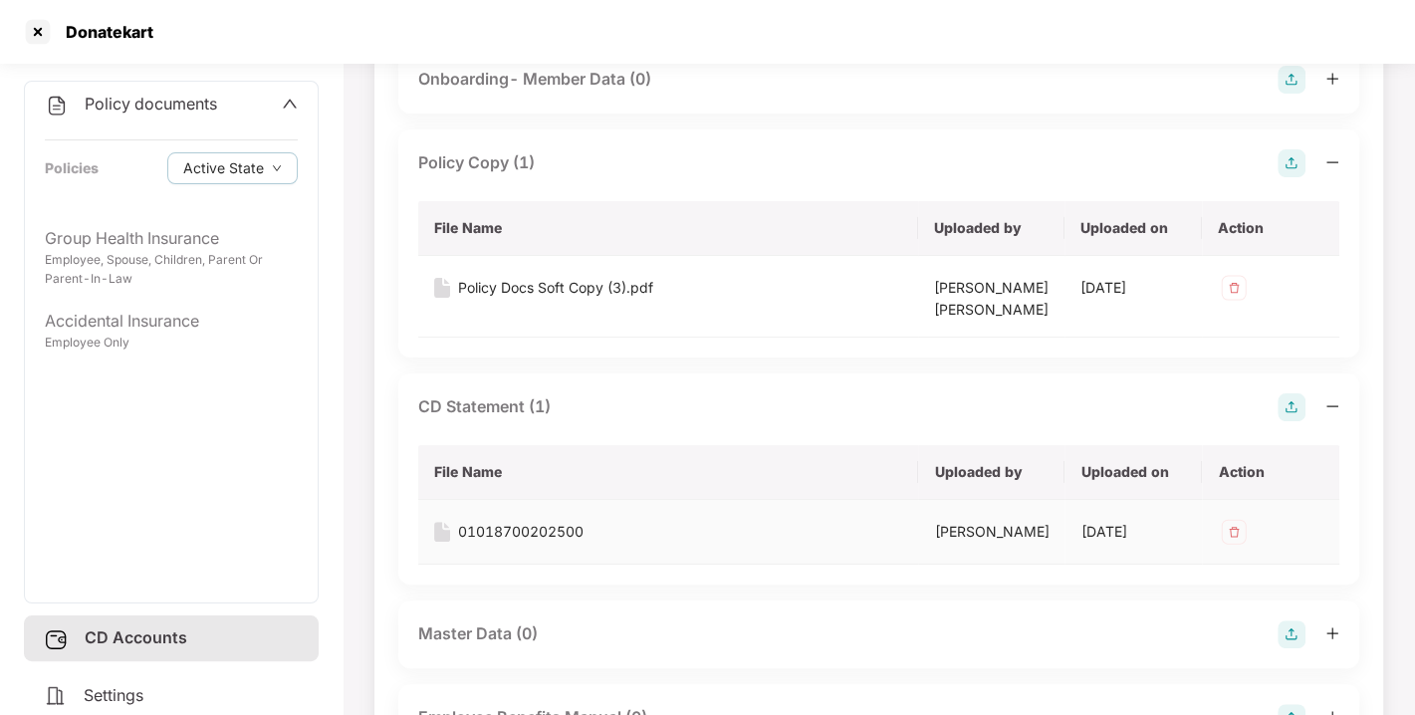
click at [520, 530] on div "01018700202500" at bounding box center [520, 532] width 125 height 22
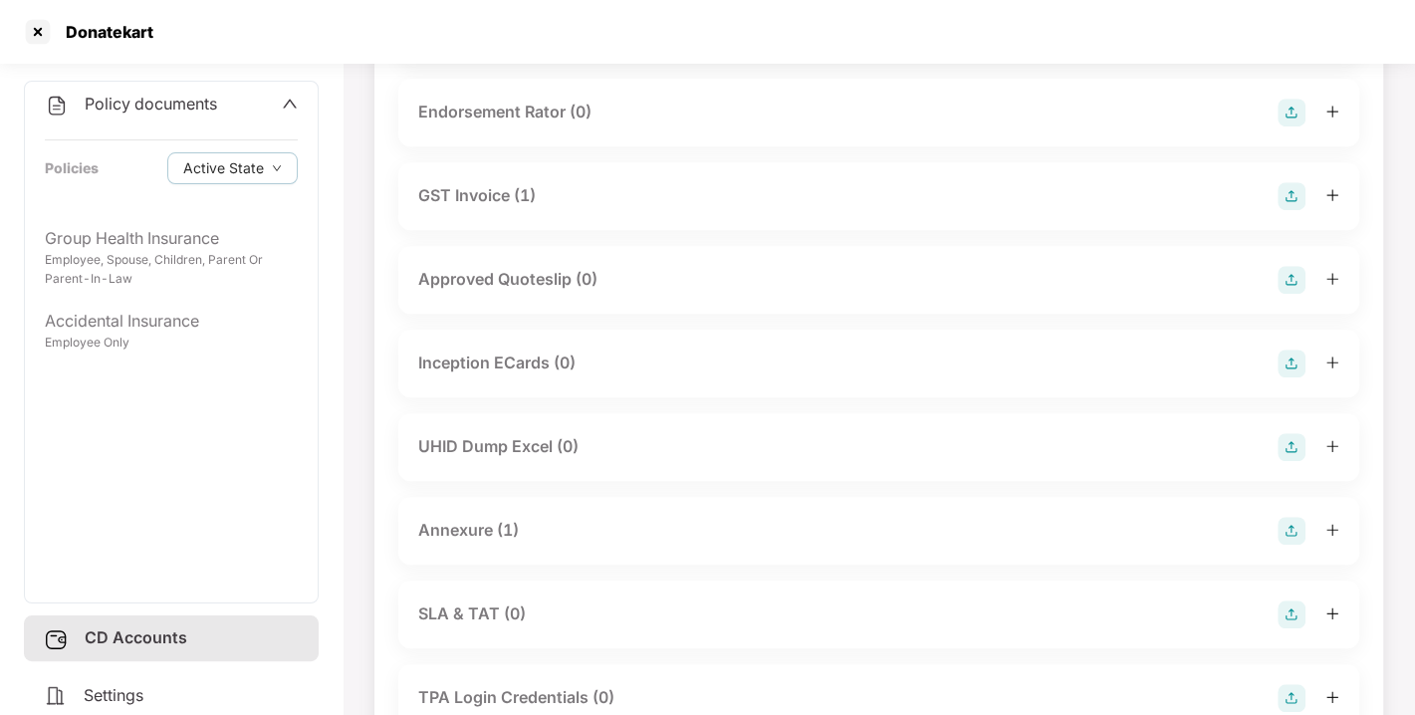
scroll to position [953, 0]
click at [503, 541] on div "Annexure (1)" at bounding box center [468, 528] width 101 height 25
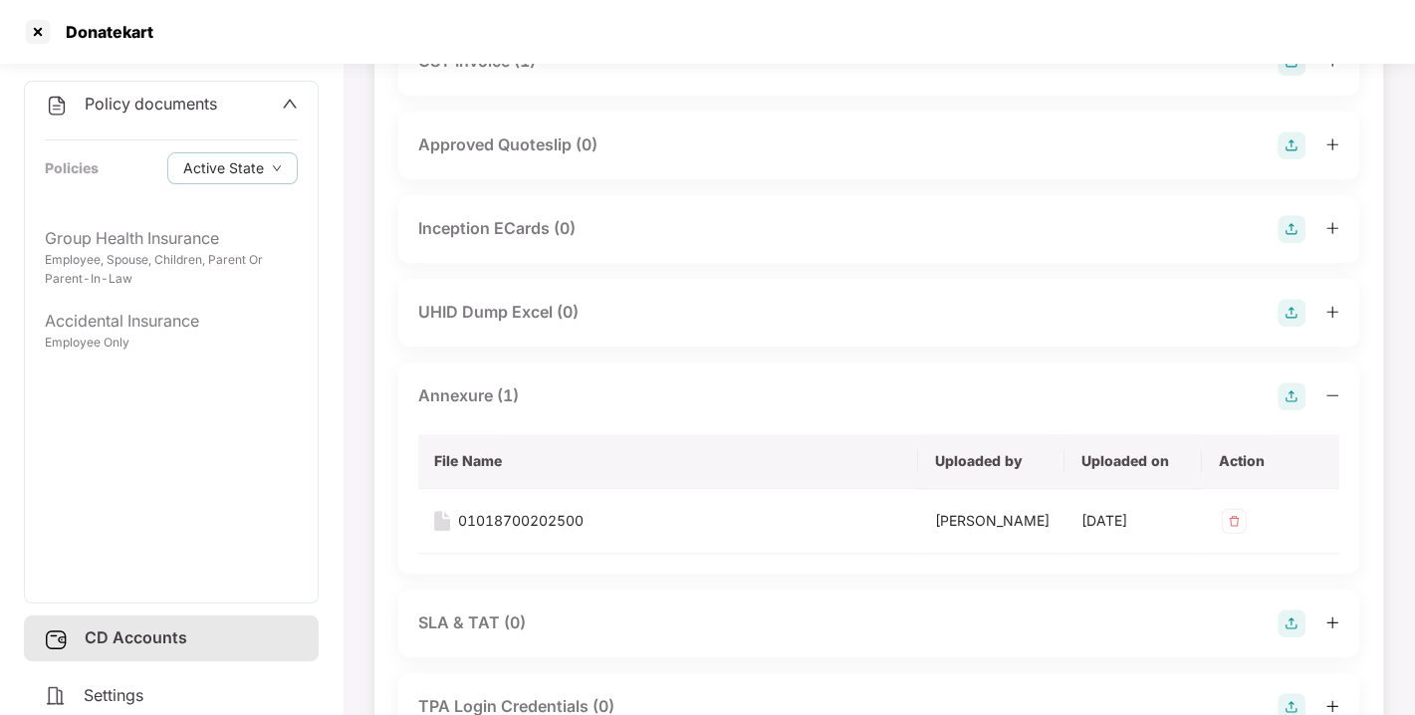
scroll to position [1123, 0]
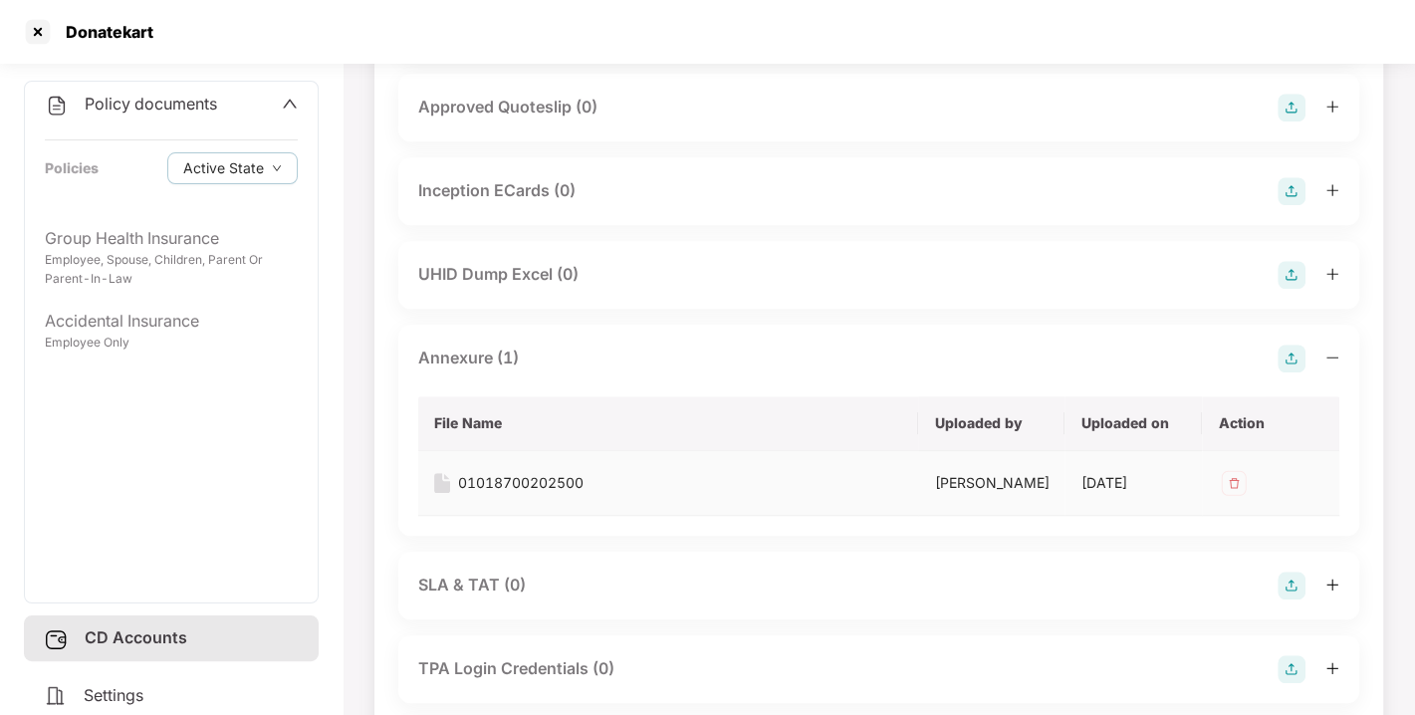
click at [546, 494] on div "01018700202500" at bounding box center [520, 483] width 125 height 22
click at [54, 34] on div "Donatekart" at bounding box center [104, 32] width 100 height 20
click at [42, 30] on div at bounding box center [38, 32] width 32 height 32
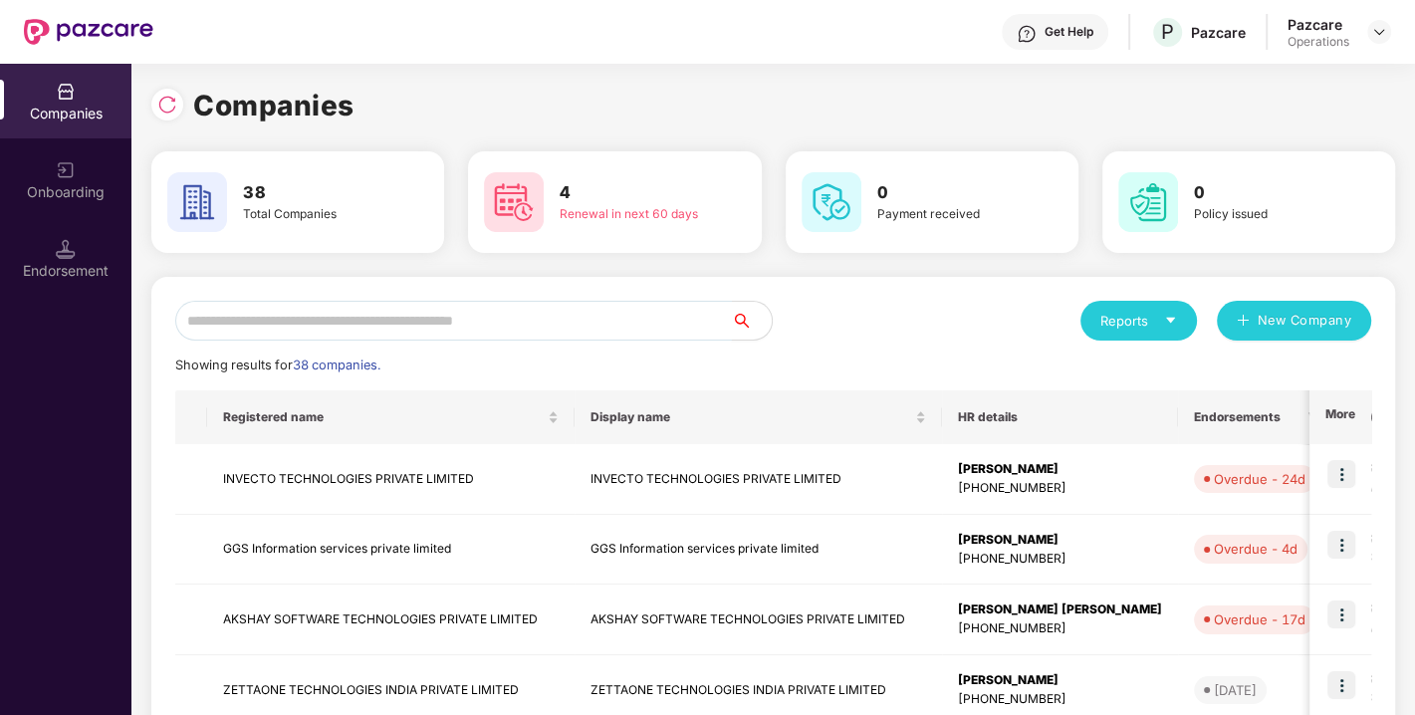
click at [561, 319] on input "text" at bounding box center [453, 321] width 557 height 40
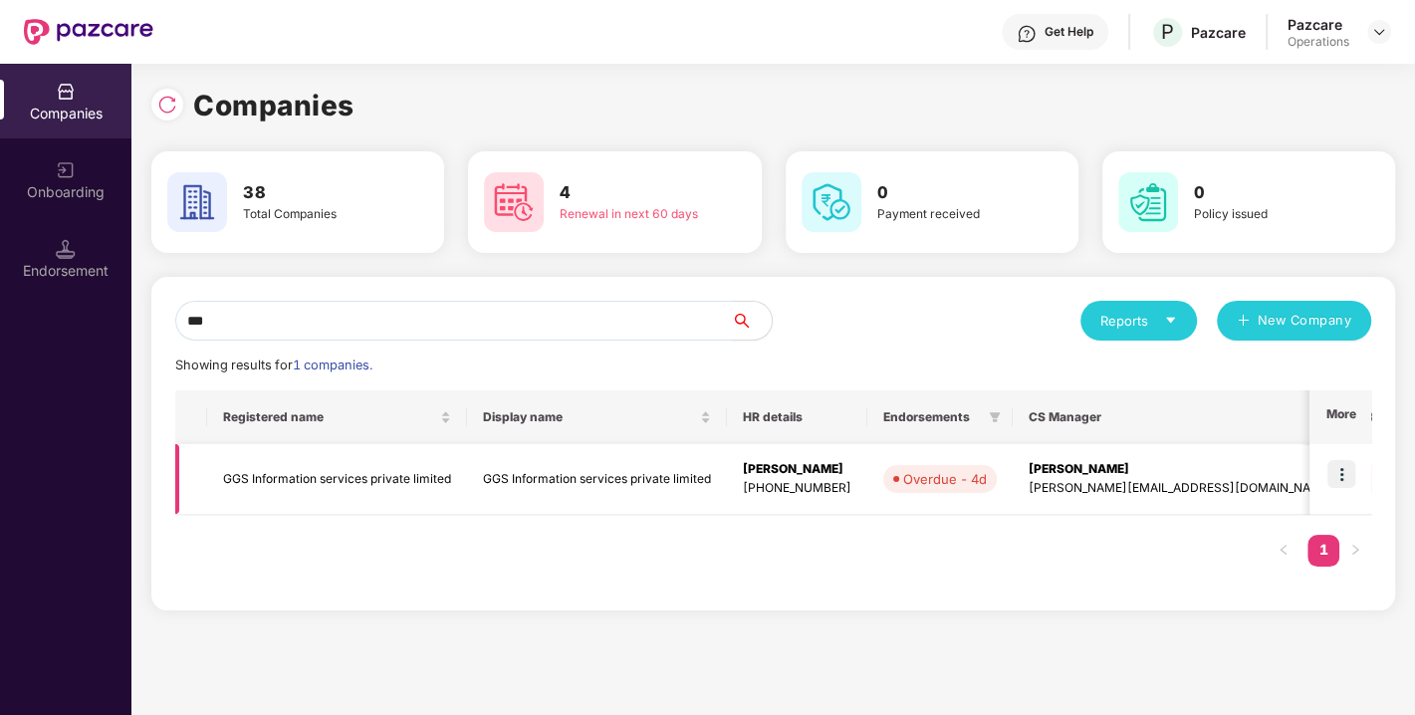
type input "***"
click at [421, 477] on td "GGS Information services private limited" at bounding box center [337, 479] width 260 height 71
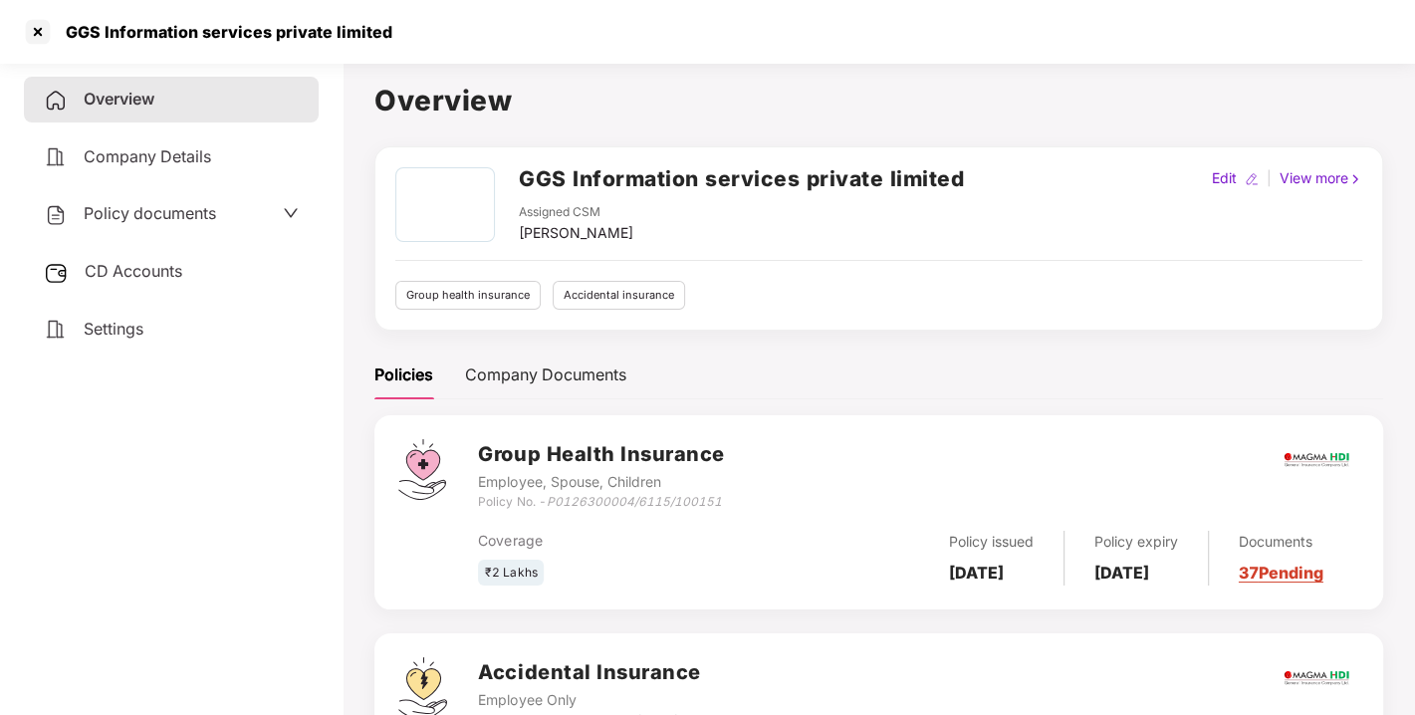
click at [167, 223] on div "Policy documents" at bounding box center [130, 214] width 172 height 26
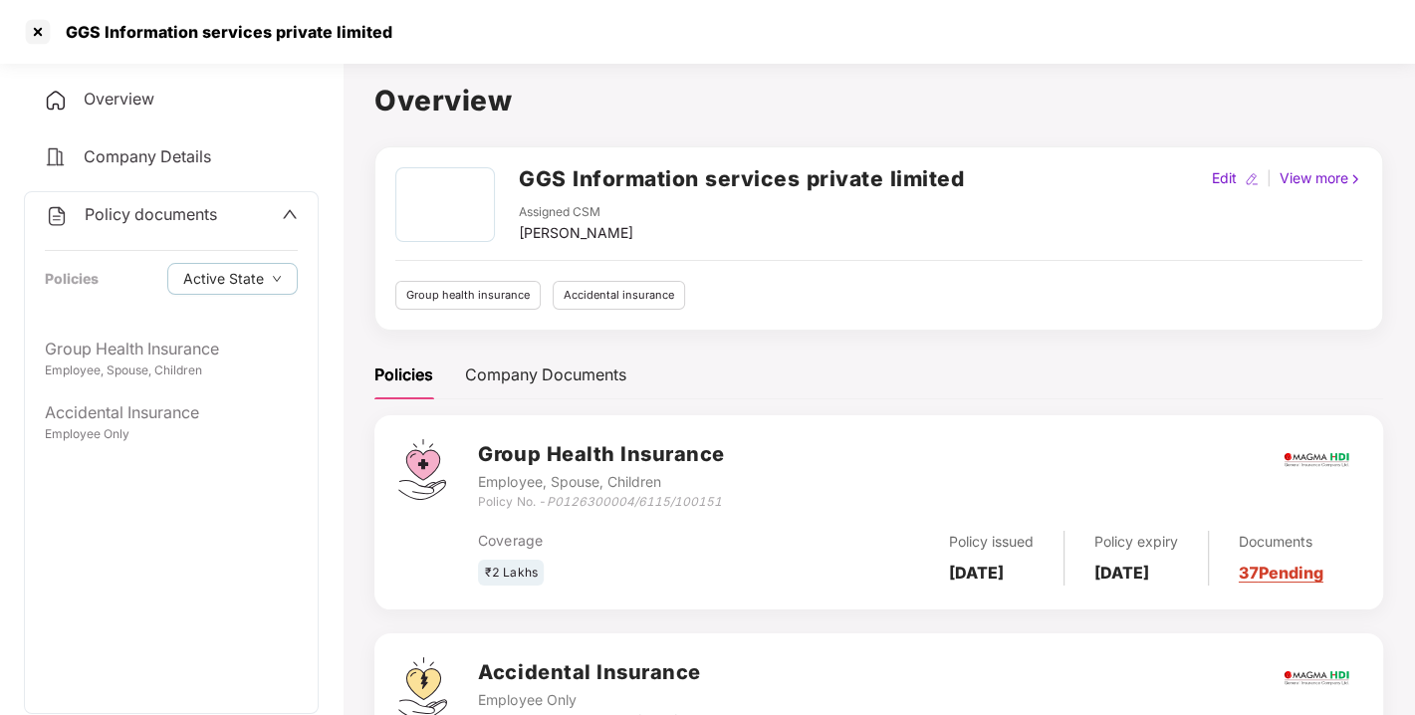
click at [614, 170] on h2 "GGS Information services private limited" at bounding box center [741, 178] width 445 height 33
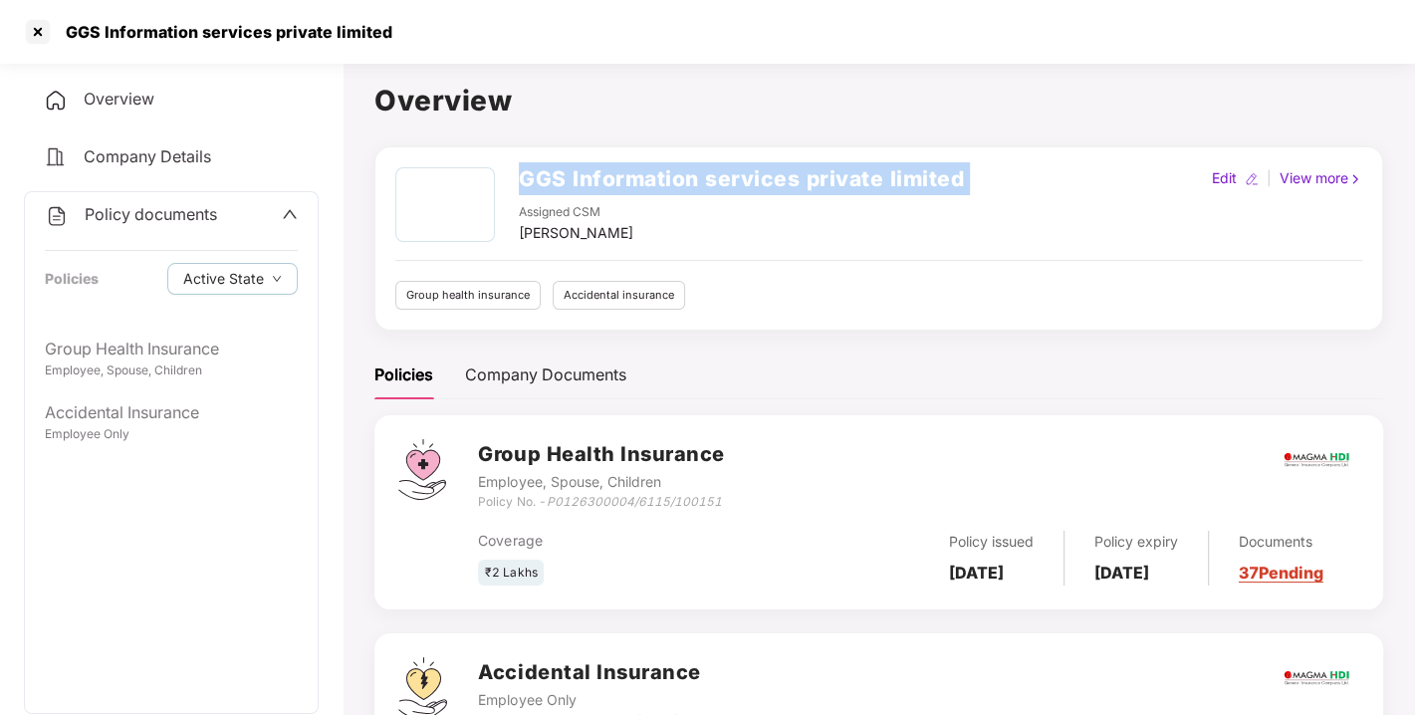
click at [614, 170] on h2 "GGS Information services private limited" at bounding box center [741, 178] width 445 height 33
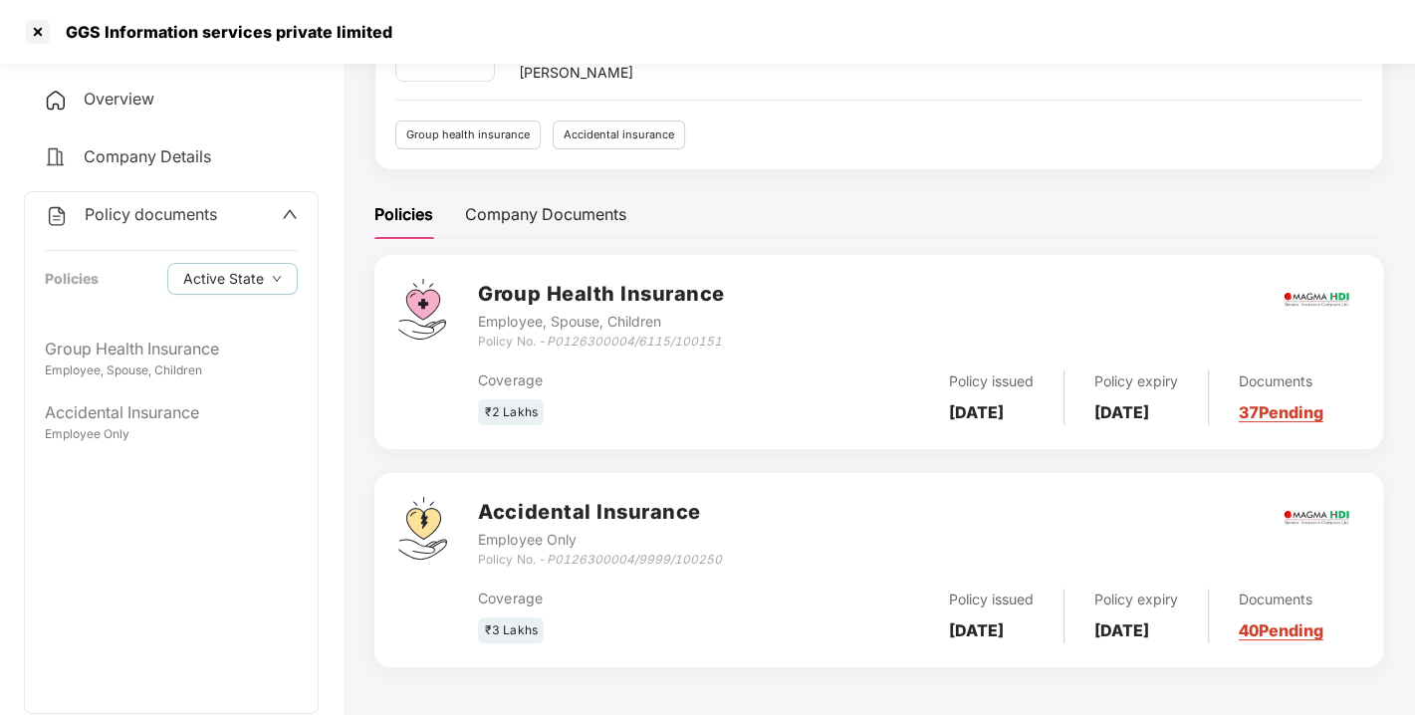
scroll to position [169, 0]
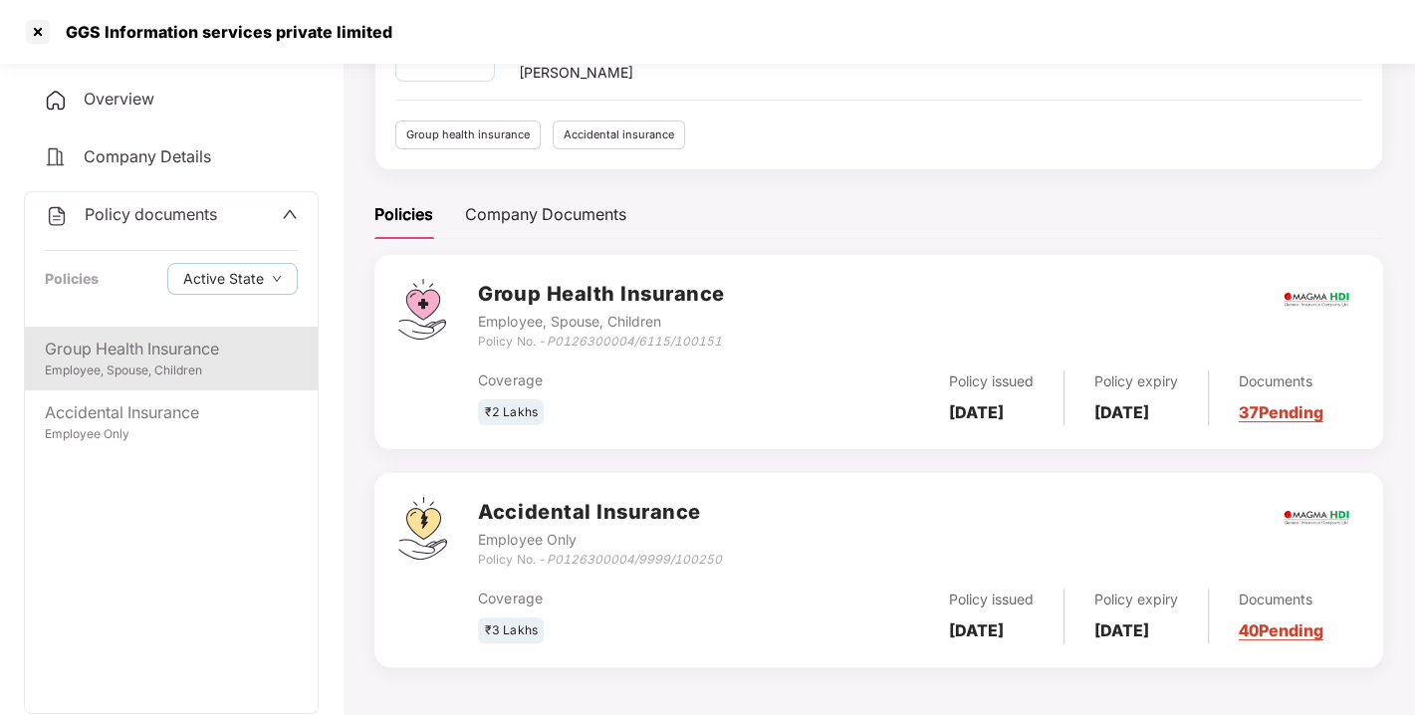
click at [120, 361] on div "Employee, Spouse, Children" at bounding box center [171, 370] width 253 height 19
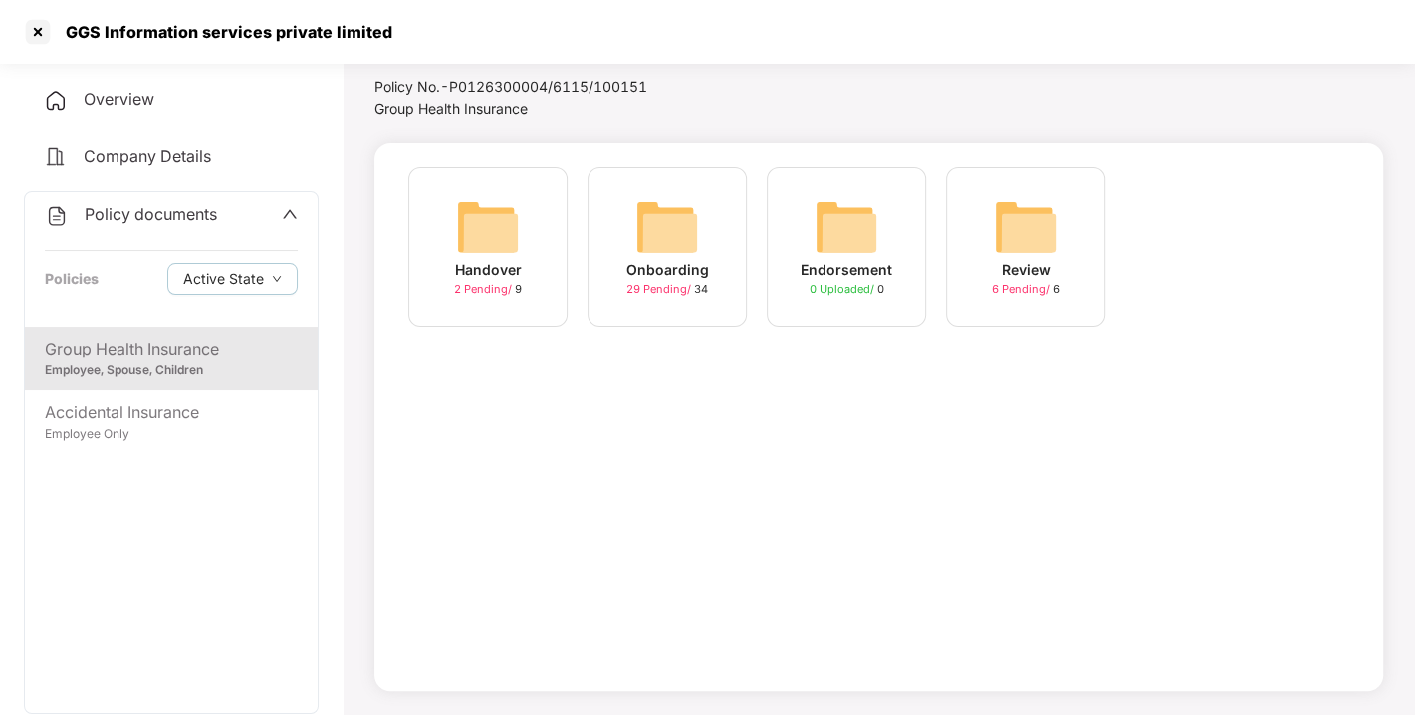
scroll to position [111, 0]
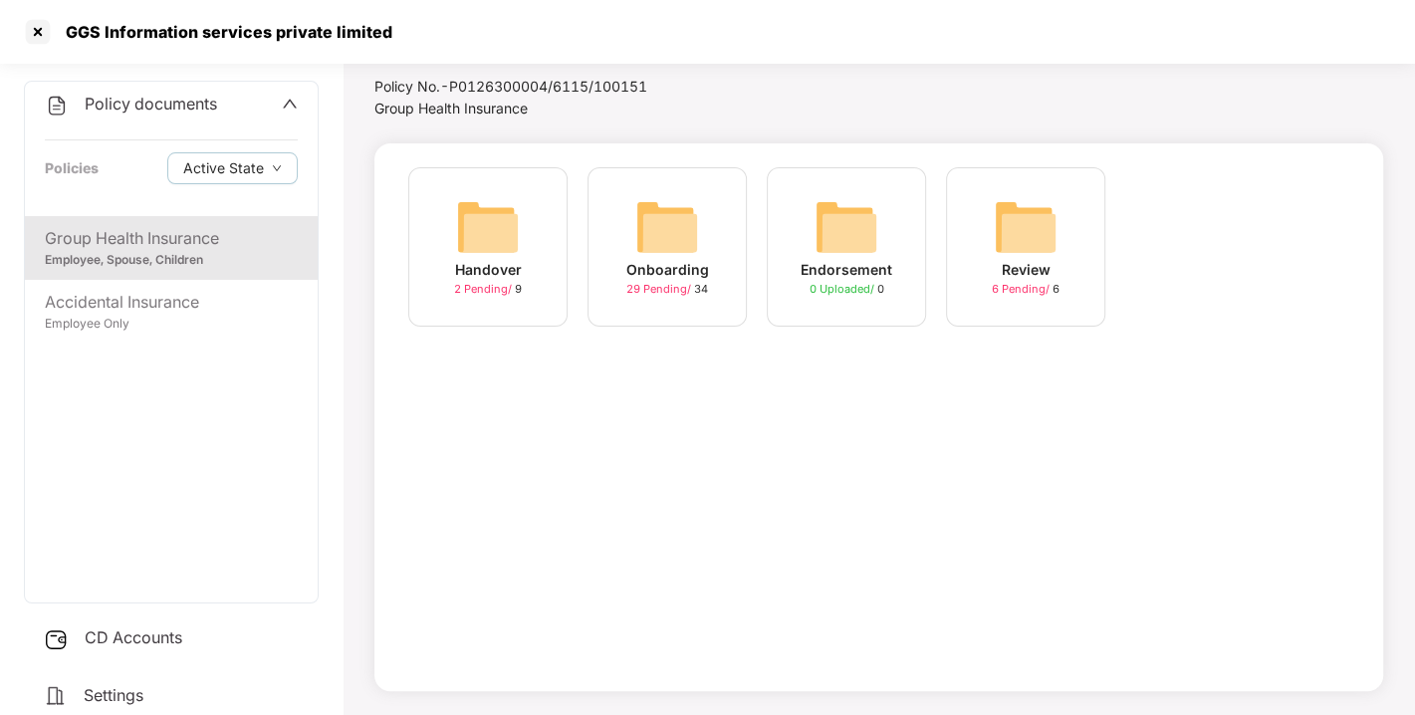
click at [174, 622] on div "CD Accounts" at bounding box center [171, 638] width 295 height 46
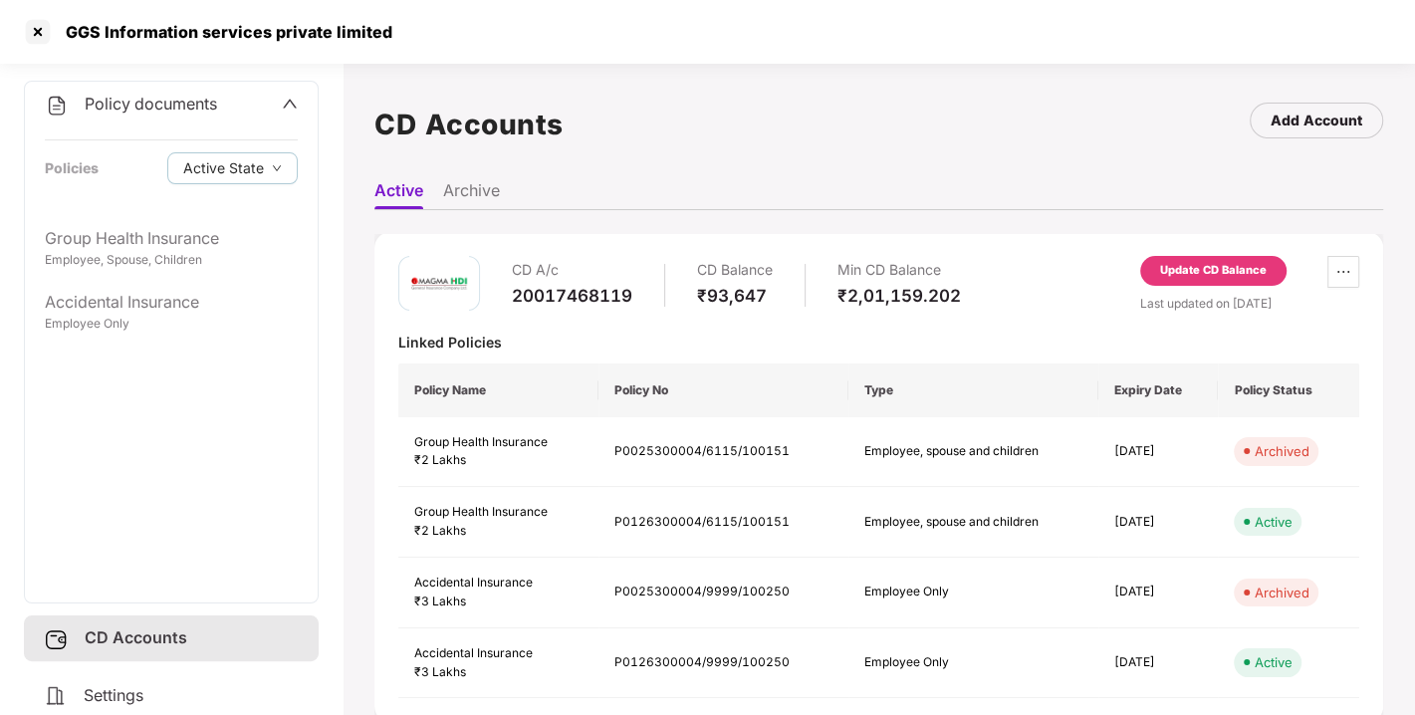
scroll to position [54, 0]
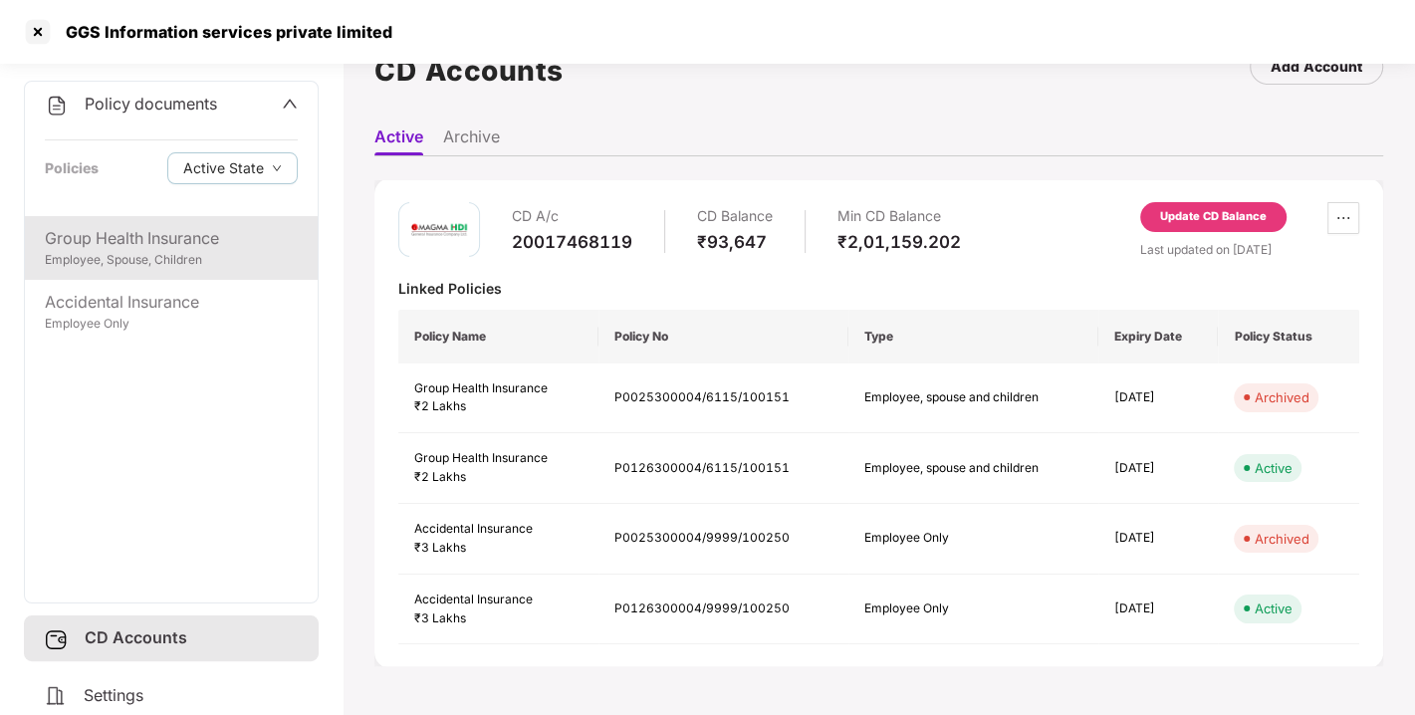
click at [159, 247] on div "Group Health Insurance" at bounding box center [171, 238] width 253 height 25
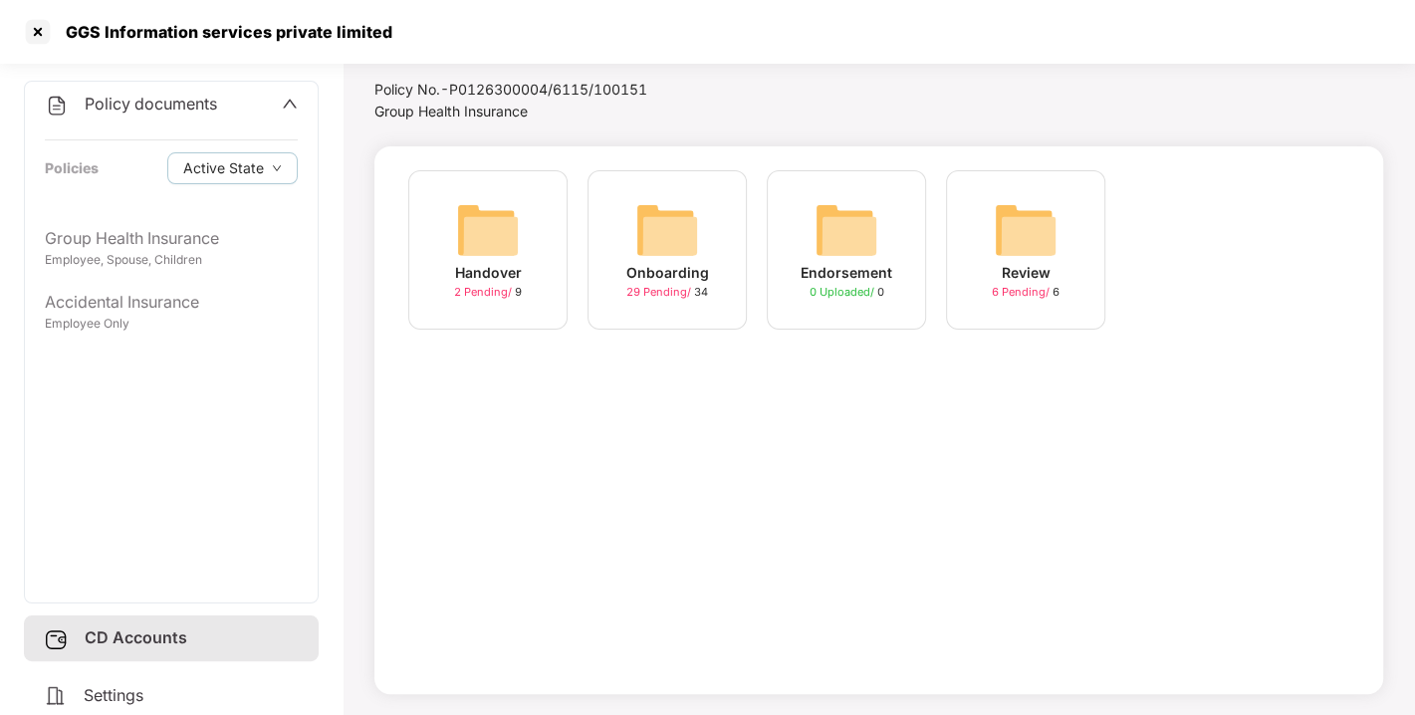
click at [681, 273] on div "Onboarding" at bounding box center [667, 273] width 83 height 22
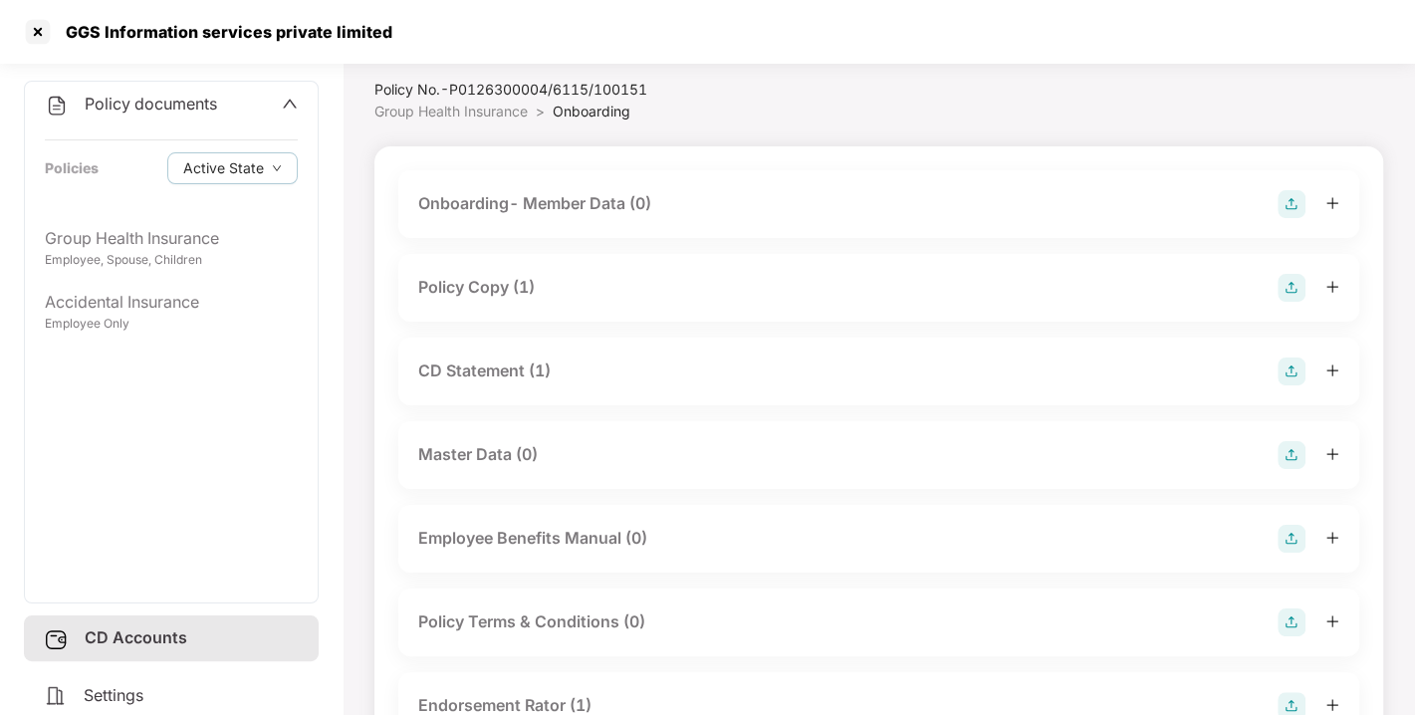
click at [498, 284] on div "Policy Copy (1)" at bounding box center [476, 287] width 116 height 25
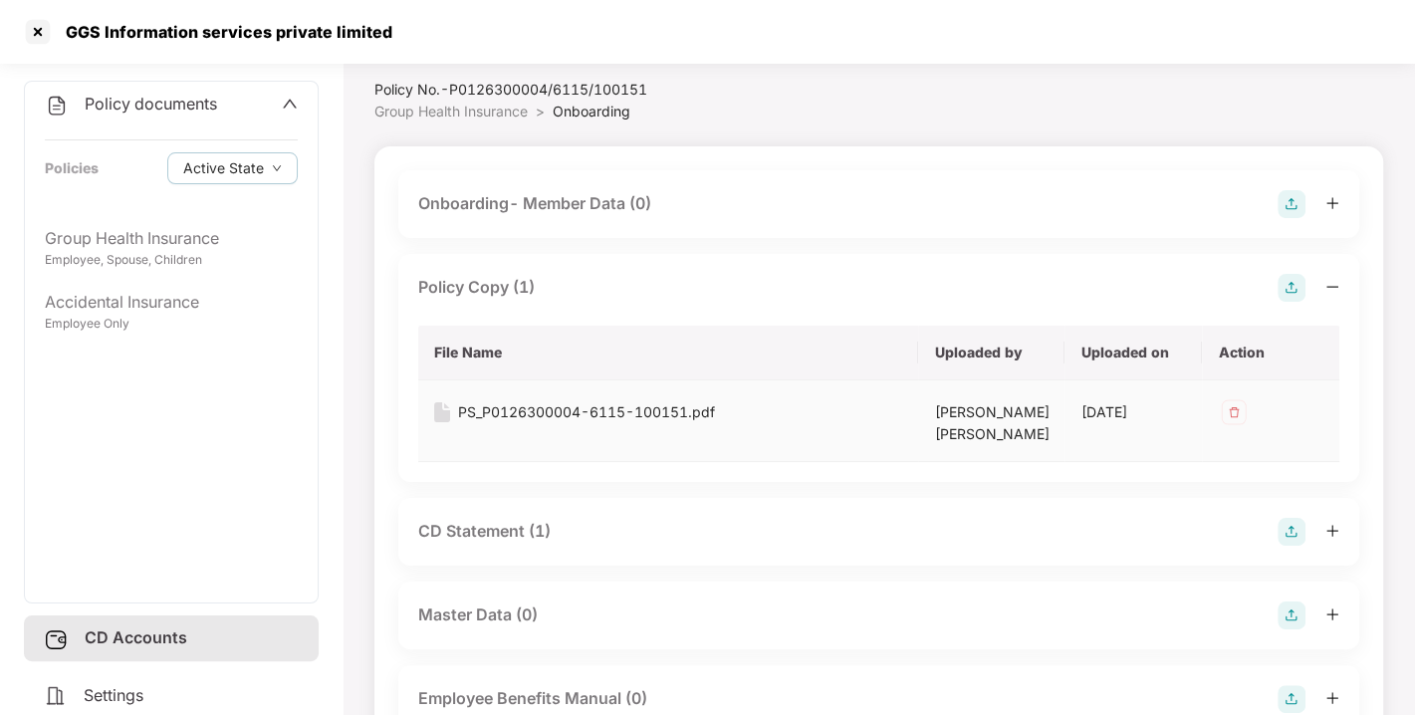
click at [552, 408] on div "PS_P0126300004-6115-100151.pdf" at bounding box center [586, 412] width 257 height 22
click at [535, 529] on div "CD Statement (1)" at bounding box center [484, 531] width 132 height 25
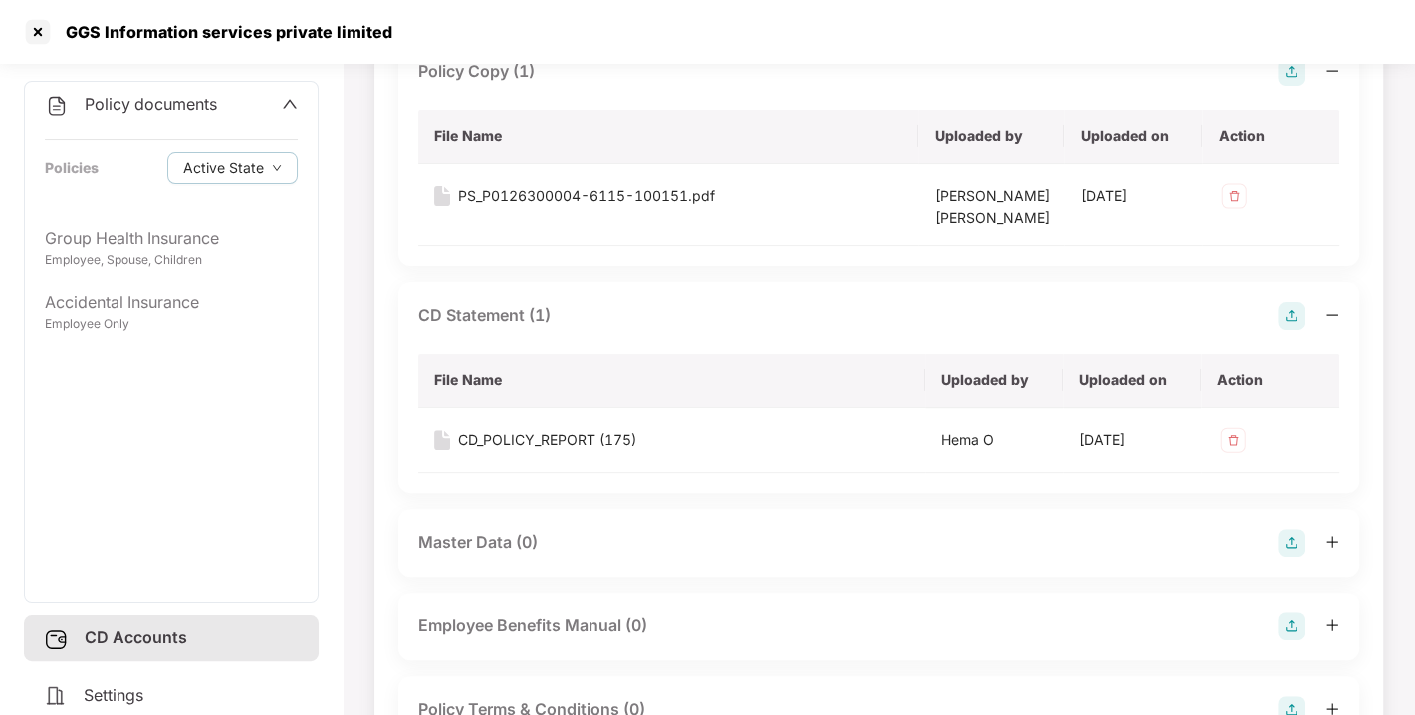
scroll to position [271, 0]
click at [560, 429] on div "CD_POLICY_REPORT (175)" at bounding box center [547, 439] width 178 height 22
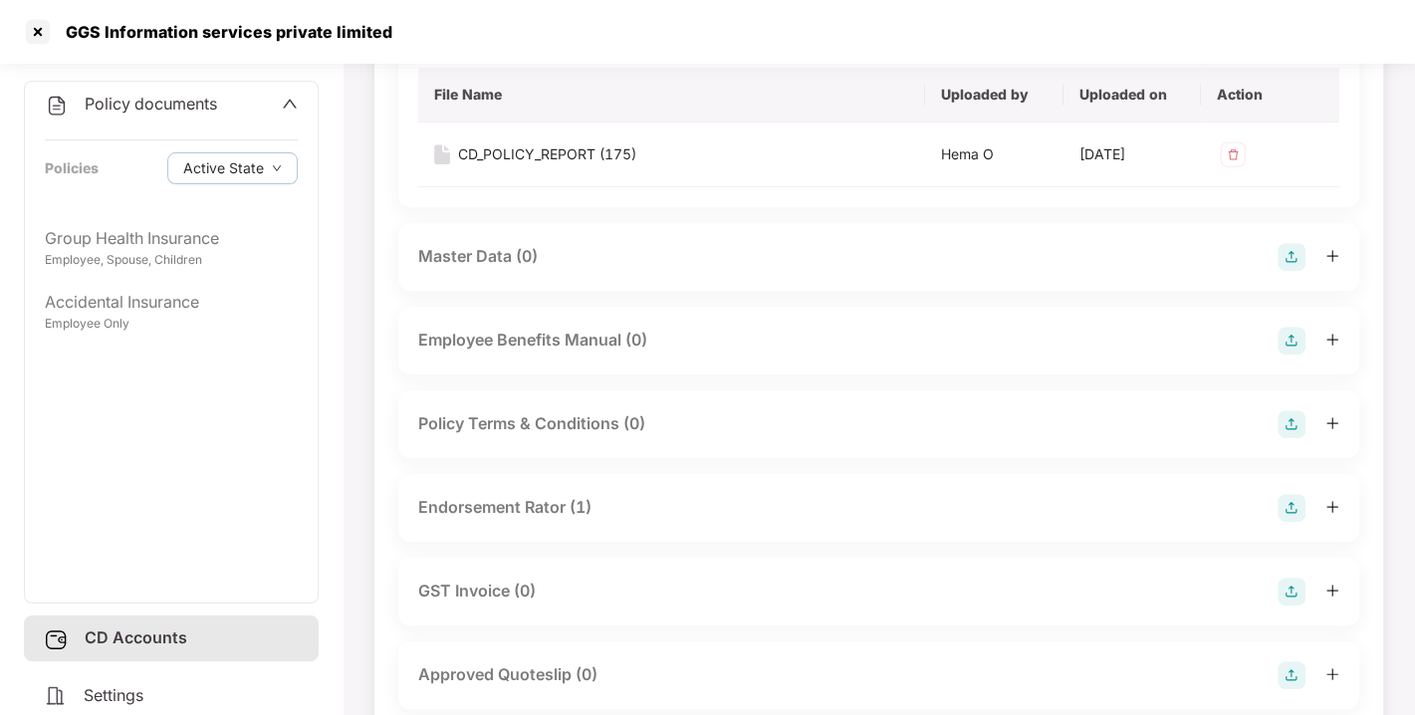
scroll to position [596, 0]
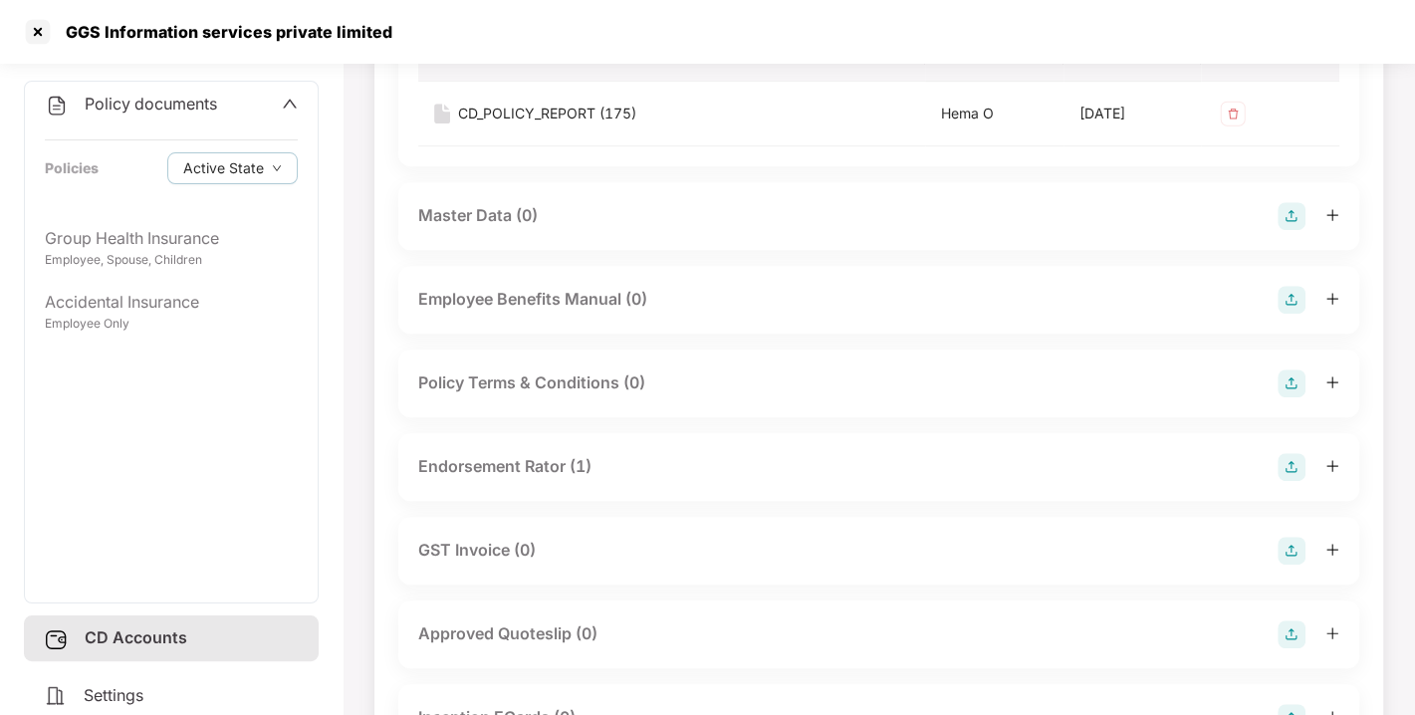
click at [536, 468] on div "Endorsement Rator (1)" at bounding box center [504, 466] width 173 height 25
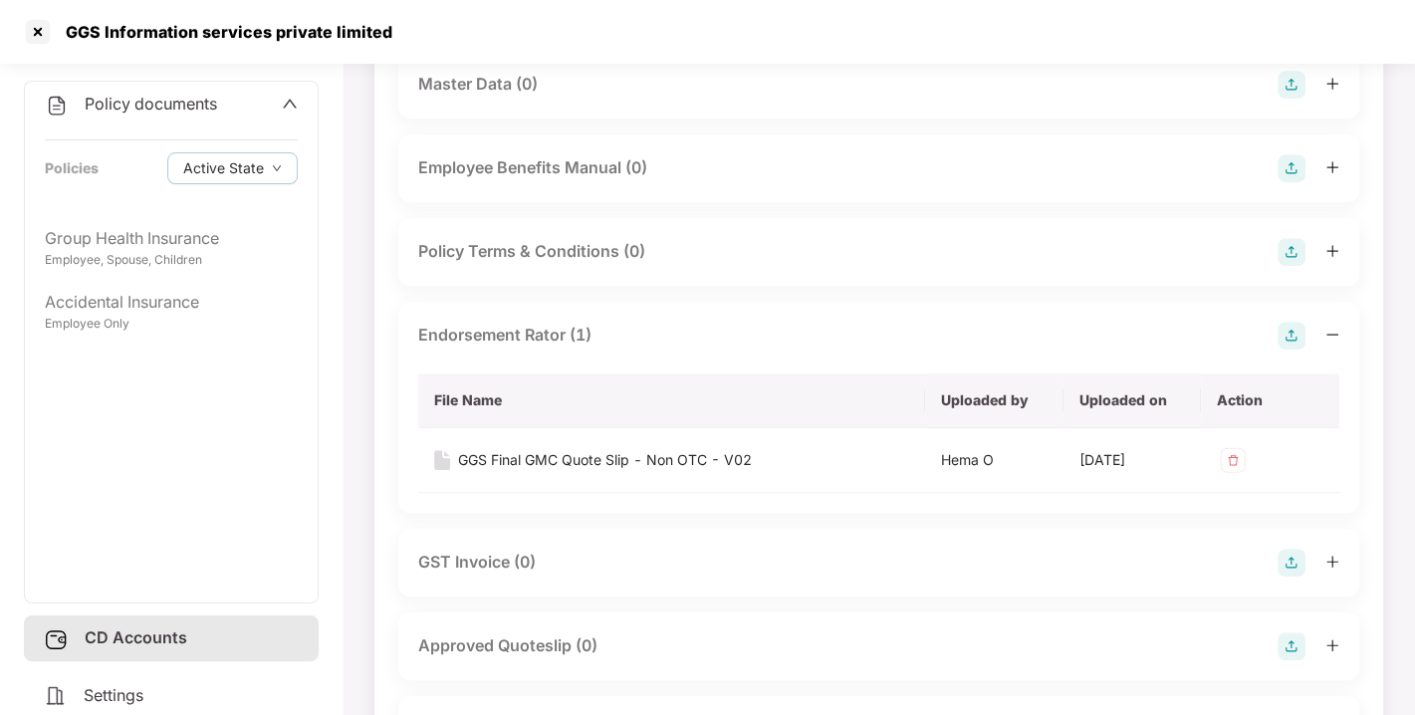
scroll to position [731, 0]
click at [552, 460] on div "GGS Final GMC Quote Slip - Non OTC - V02" at bounding box center [605, 457] width 294 height 22
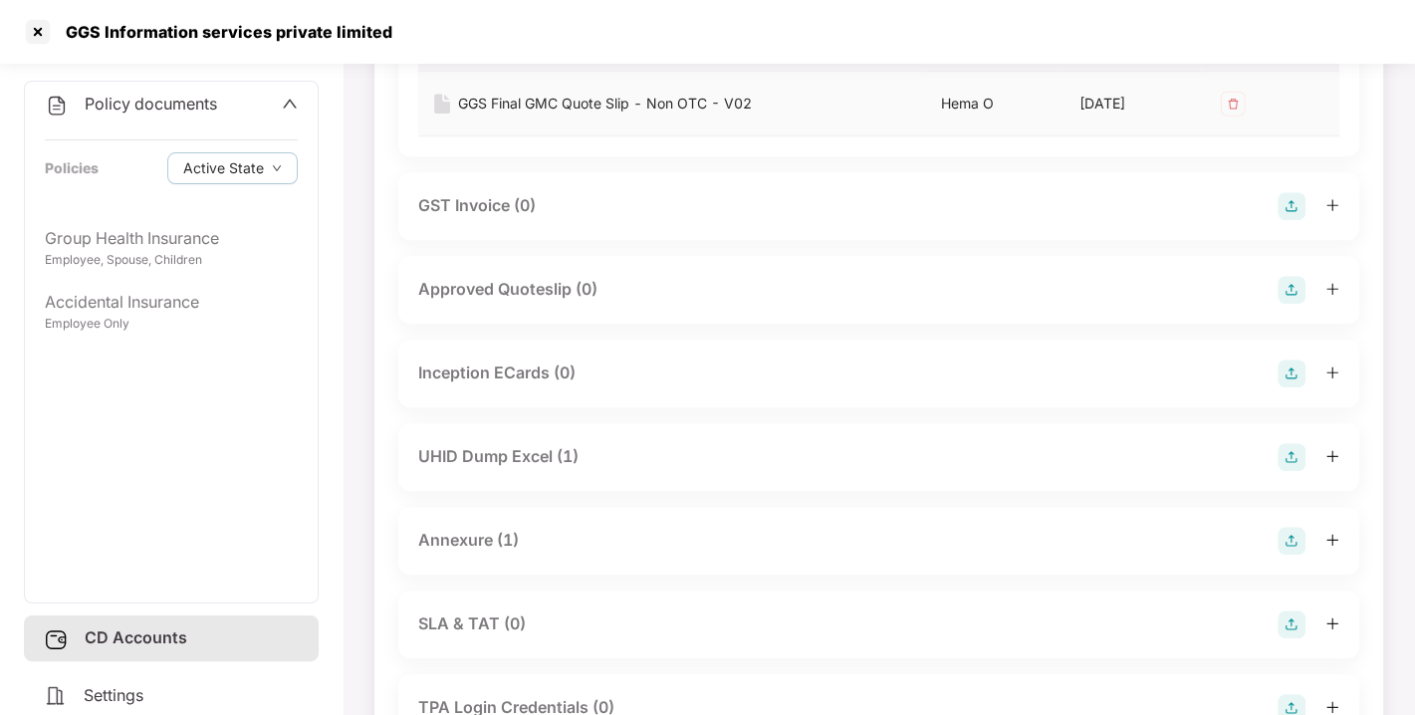
scroll to position [1126, 0]
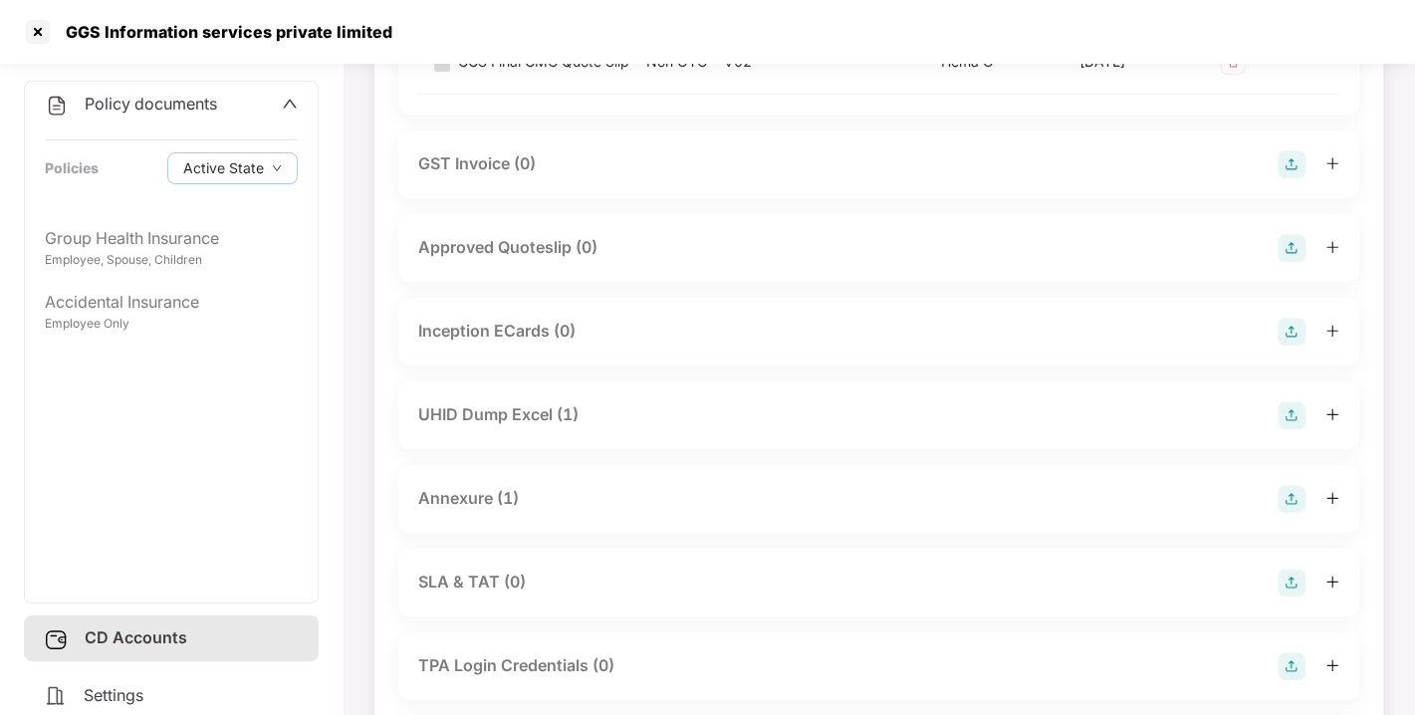
click at [469, 493] on div "Annexure (1)" at bounding box center [468, 498] width 101 height 25
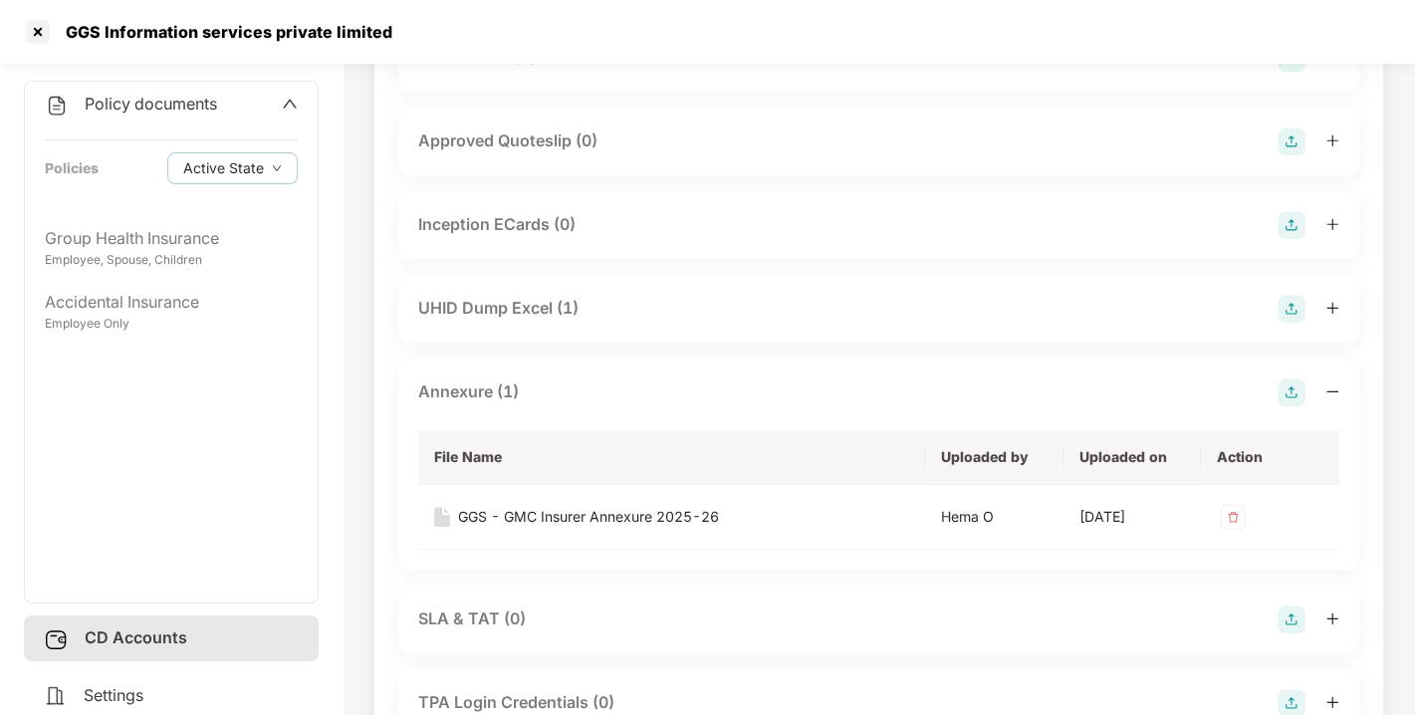
scroll to position [1239, 0]
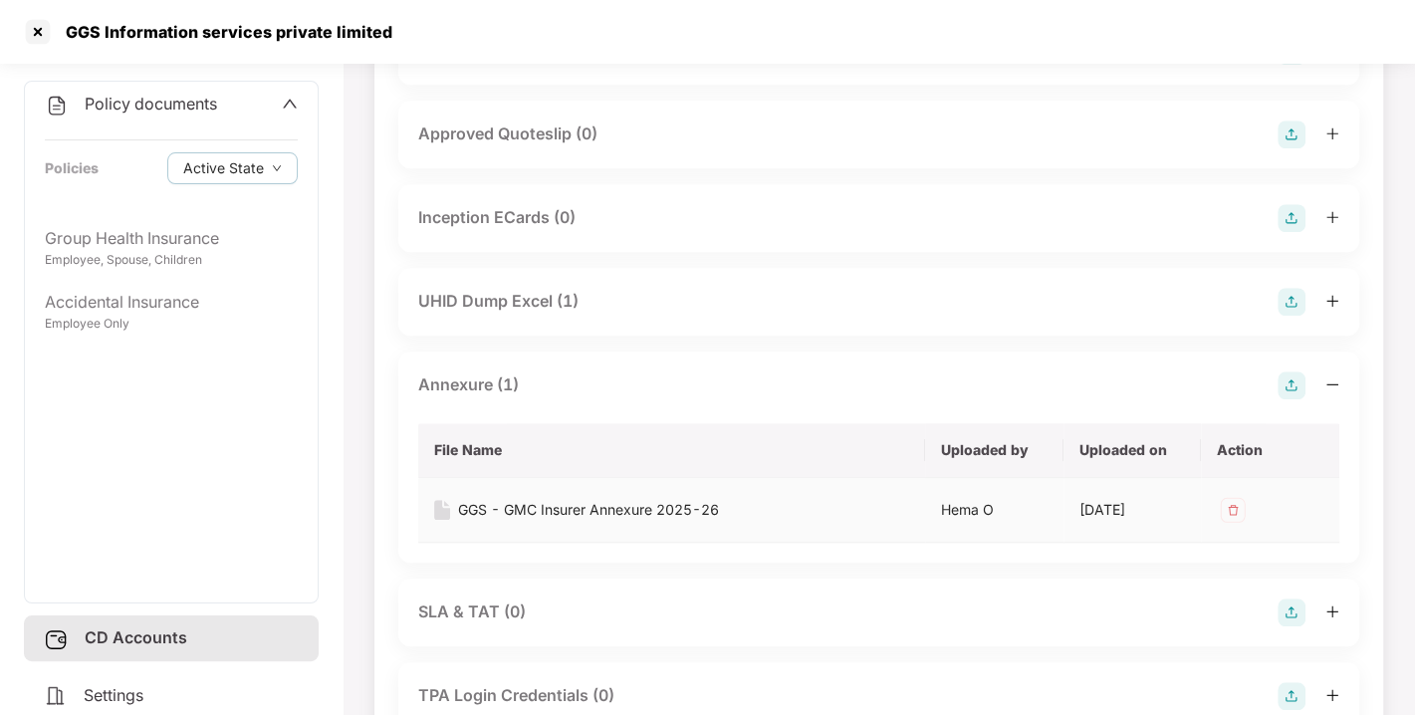
click at [506, 514] on div "GGS - GMC Insurer Annexure 2025-26" at bounding box center [588, 510] width 261 height 22
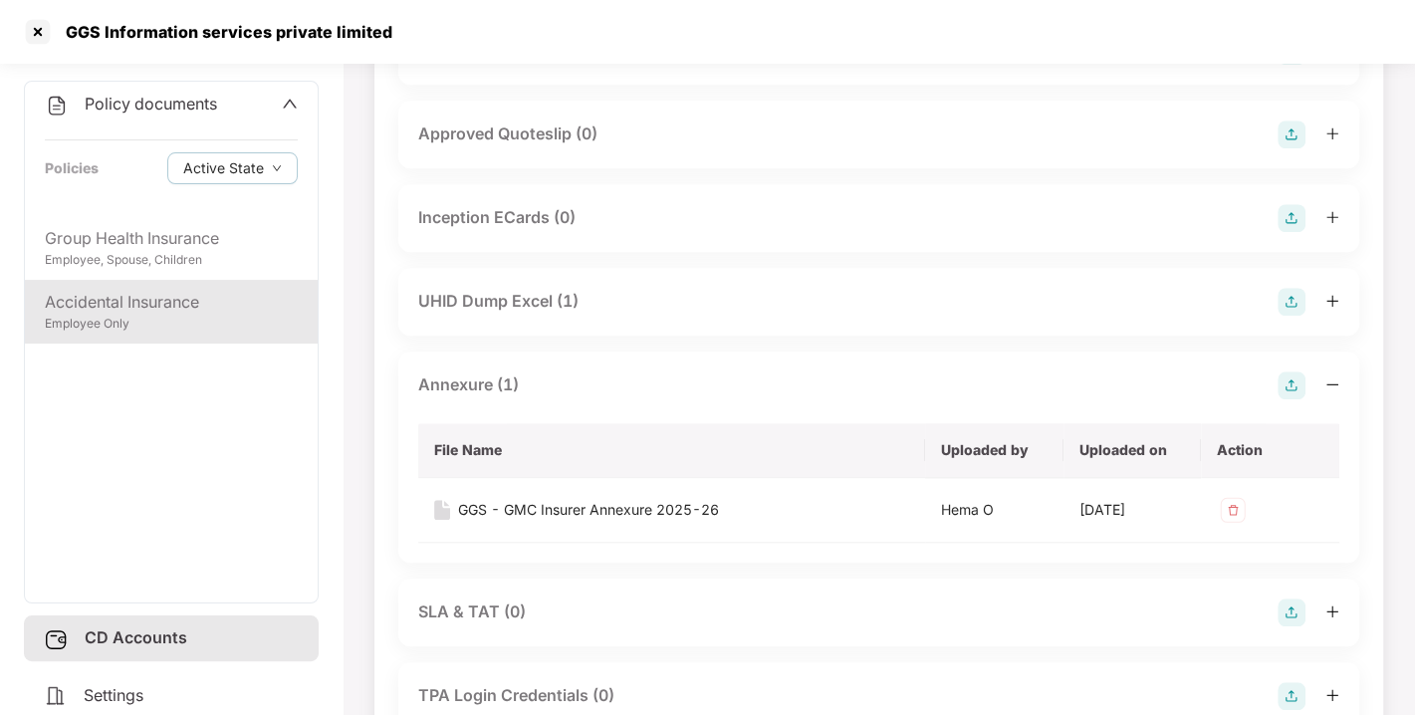
click at [160, 320] on div "Employee Only" at bounding box center [171, 324] width 253 height 19
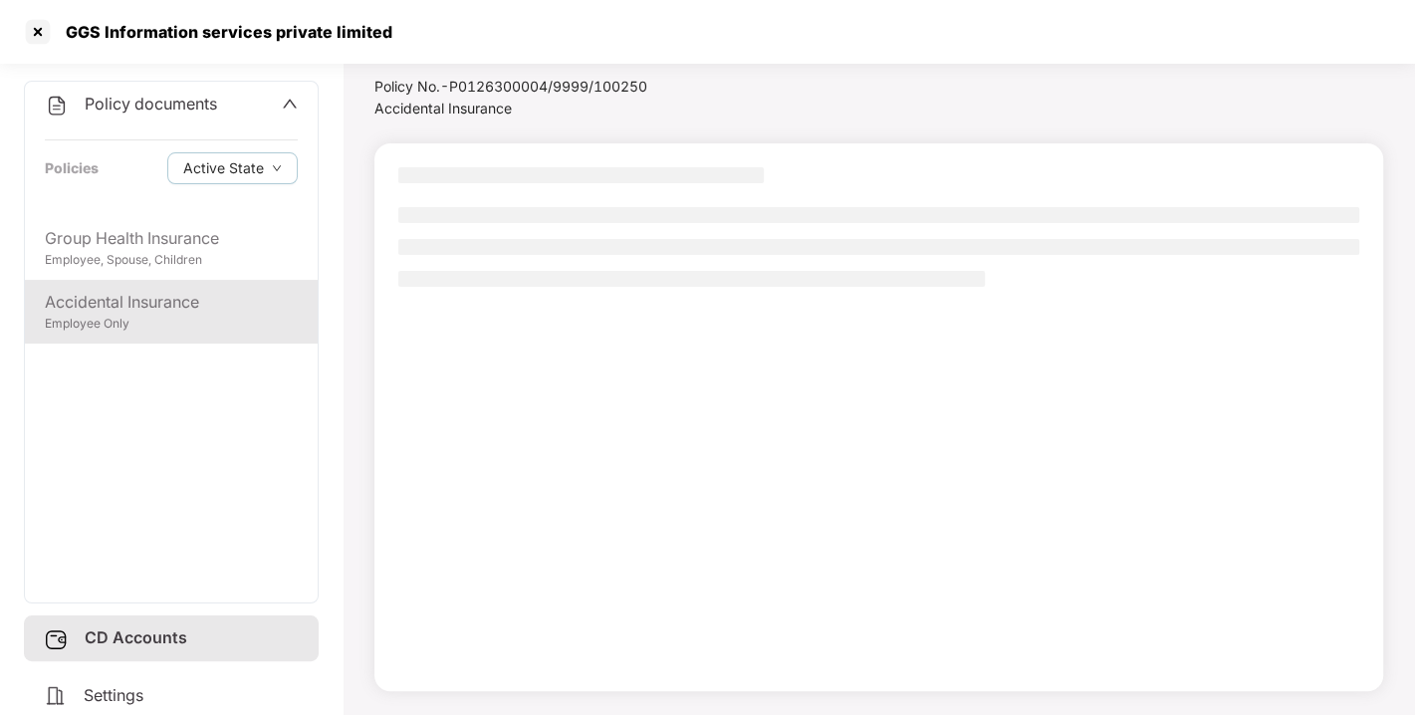
scroll to position [57, 0]
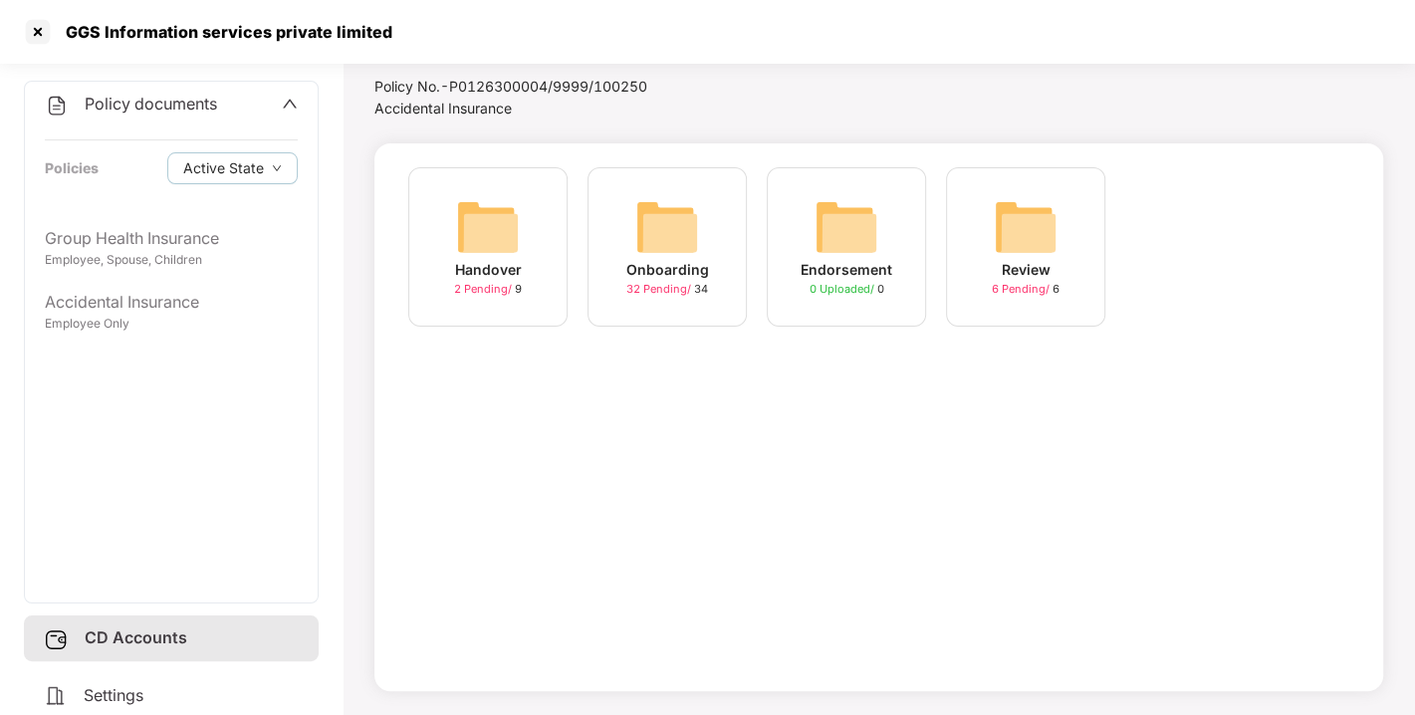
click at [665, 291] on span "32 Pending /" at bounding box center [660, 289] width 68 height 14
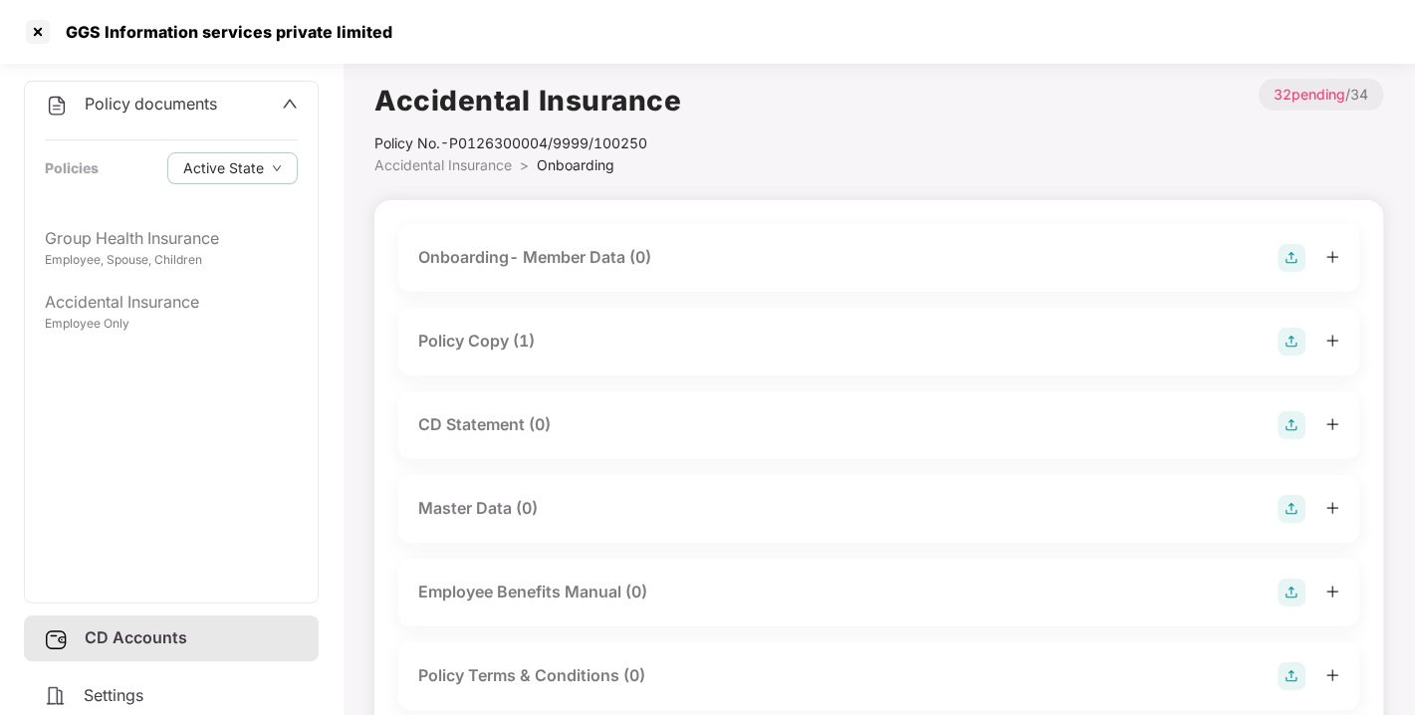
click at [501, 337] on div "Policy Copy (1)" at bounding box center [476, 341] width 116 height 25
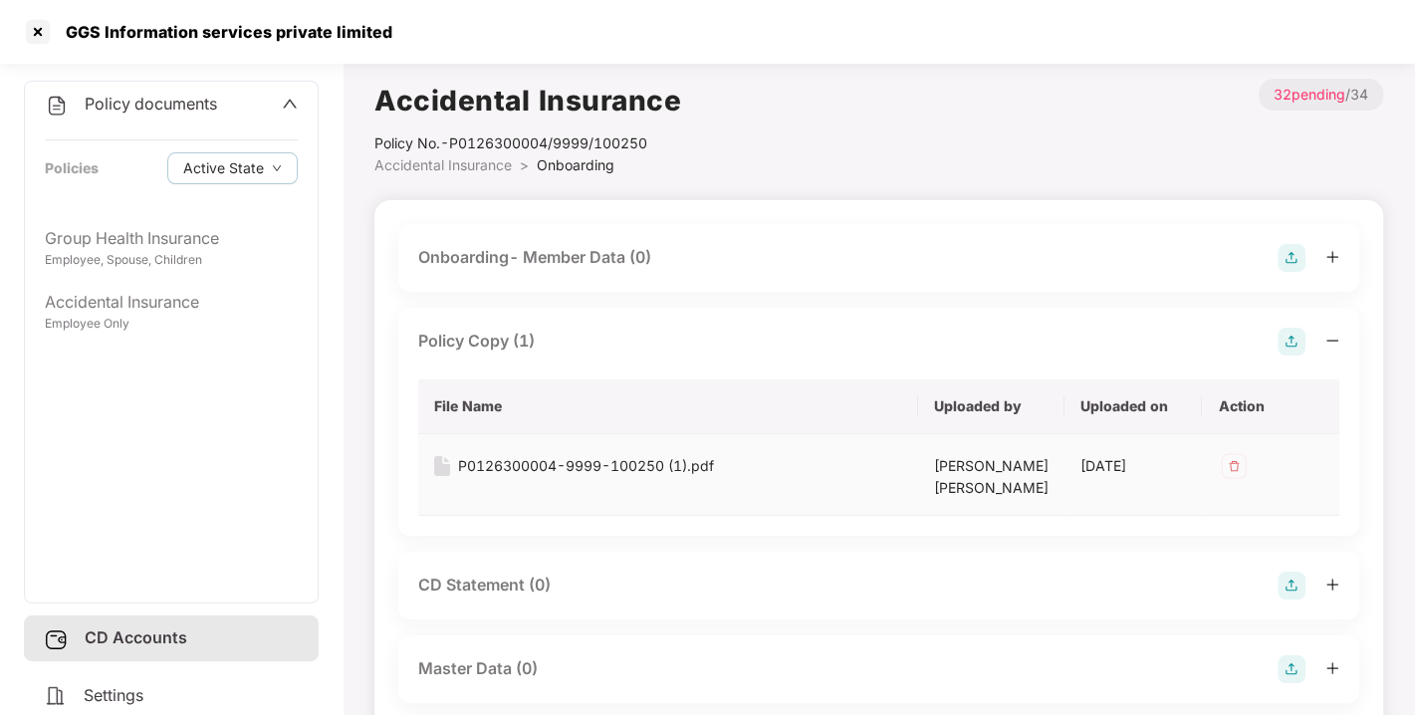
click at [599, 458] on div "P0126300004-9999-100250 (1).pdf" at bounding box center [586, 466] width 256 height 22
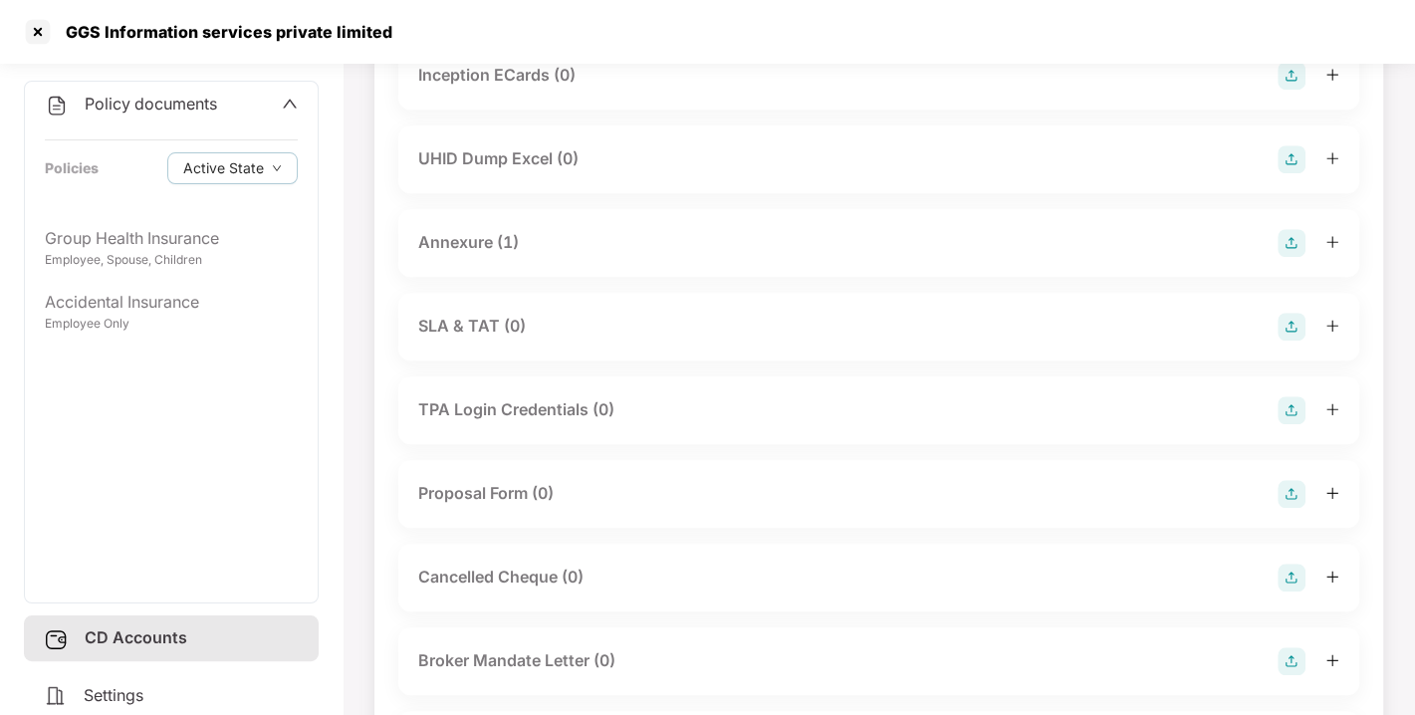
scroll to position [970, 0]
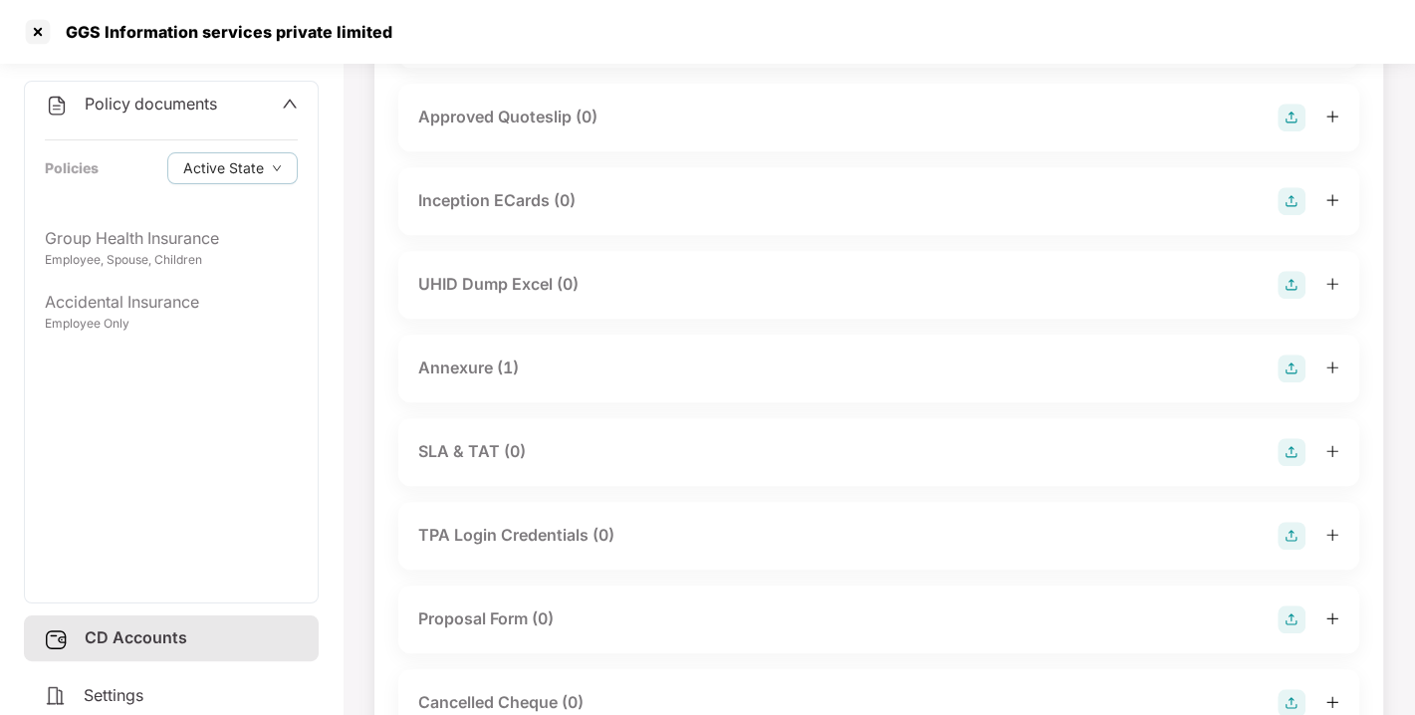
click at [492, 372] on div "Annexure (1)" at bounding box center [468, 367] width 101 height 25
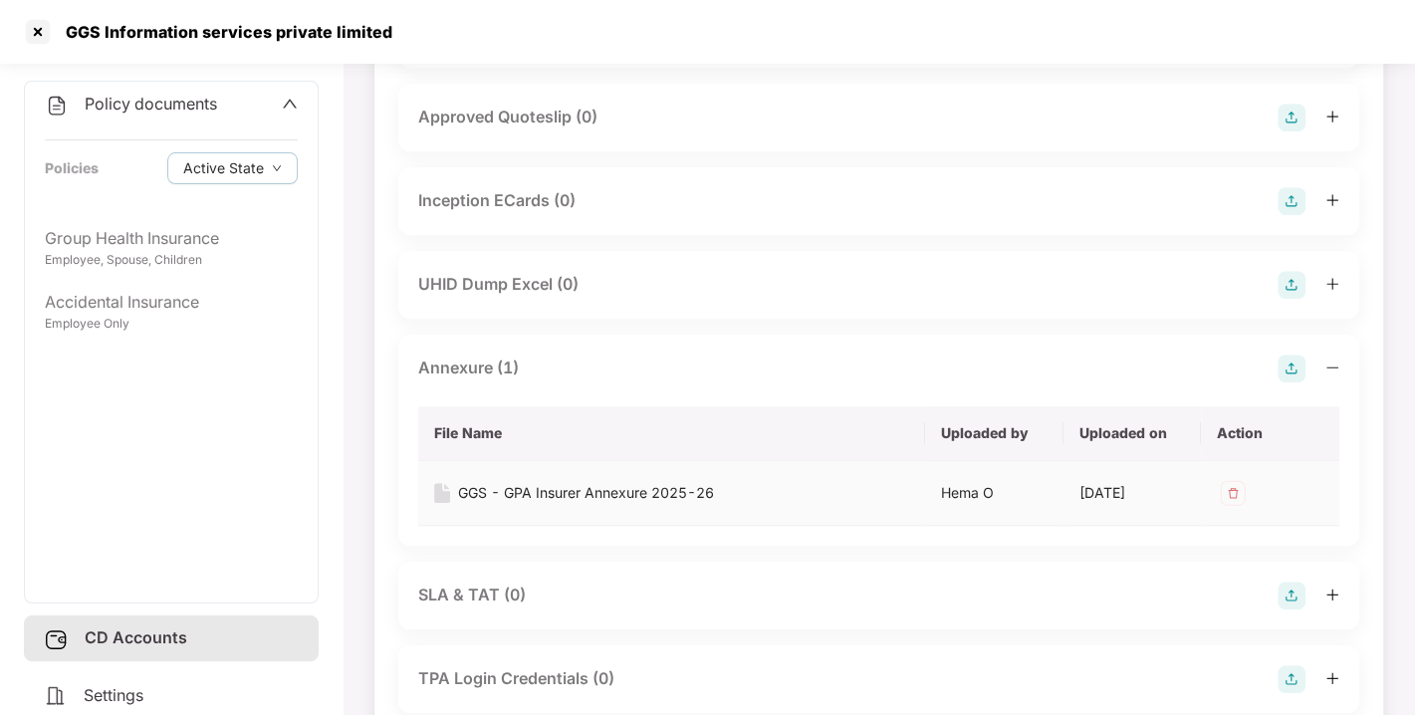
click at [566, 493] on div "GGS - GPA Insurer Annexure 2025-26" at bounding box center [586, 493] width 256 height 22
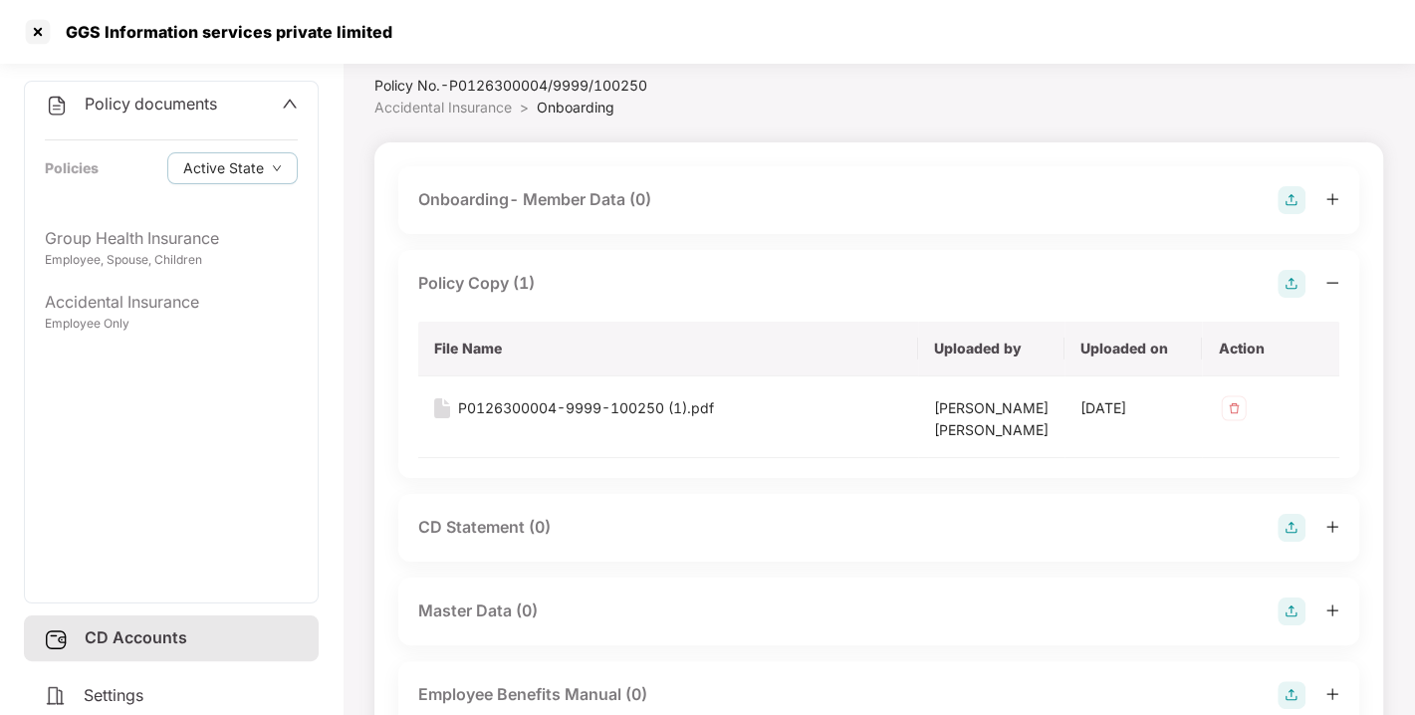
scroll to position [0, 0]
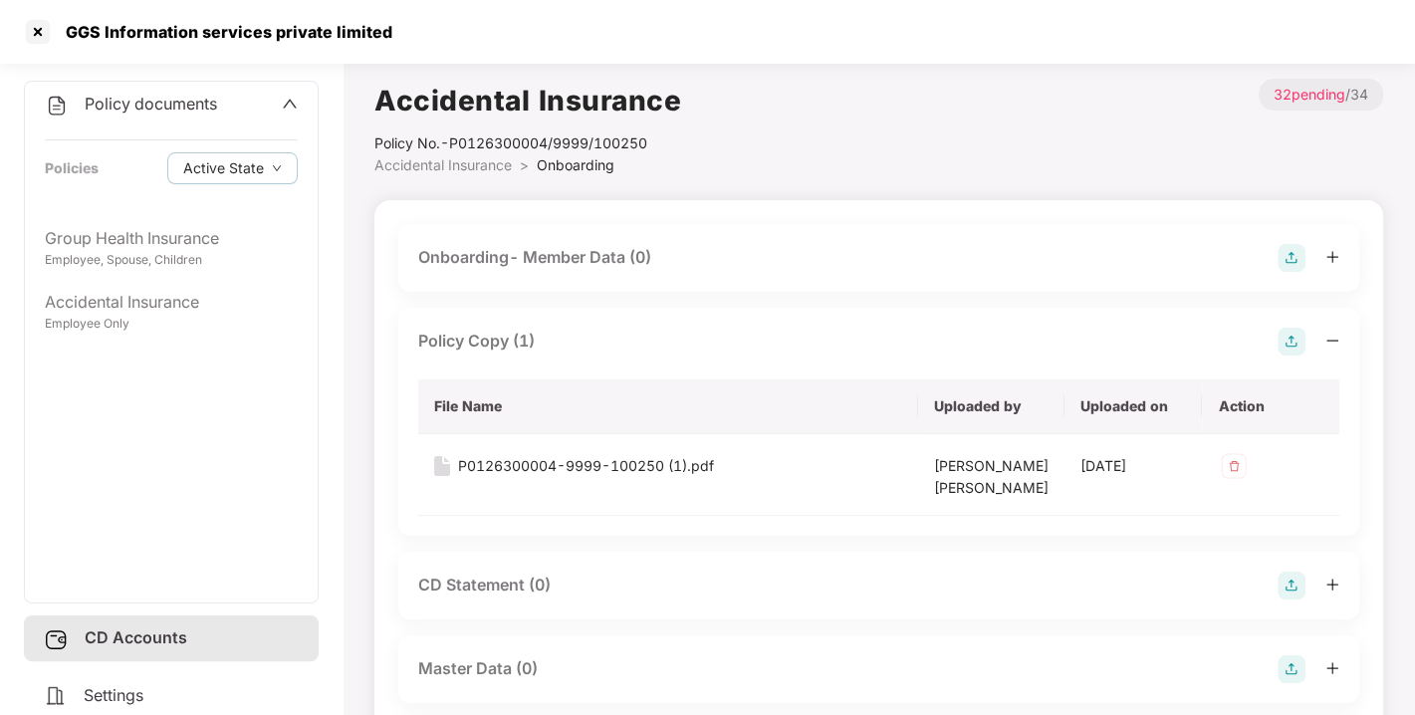
click at [207, 107] on span "Policy documents" at bounding box center [151, 104] width 132 height 20
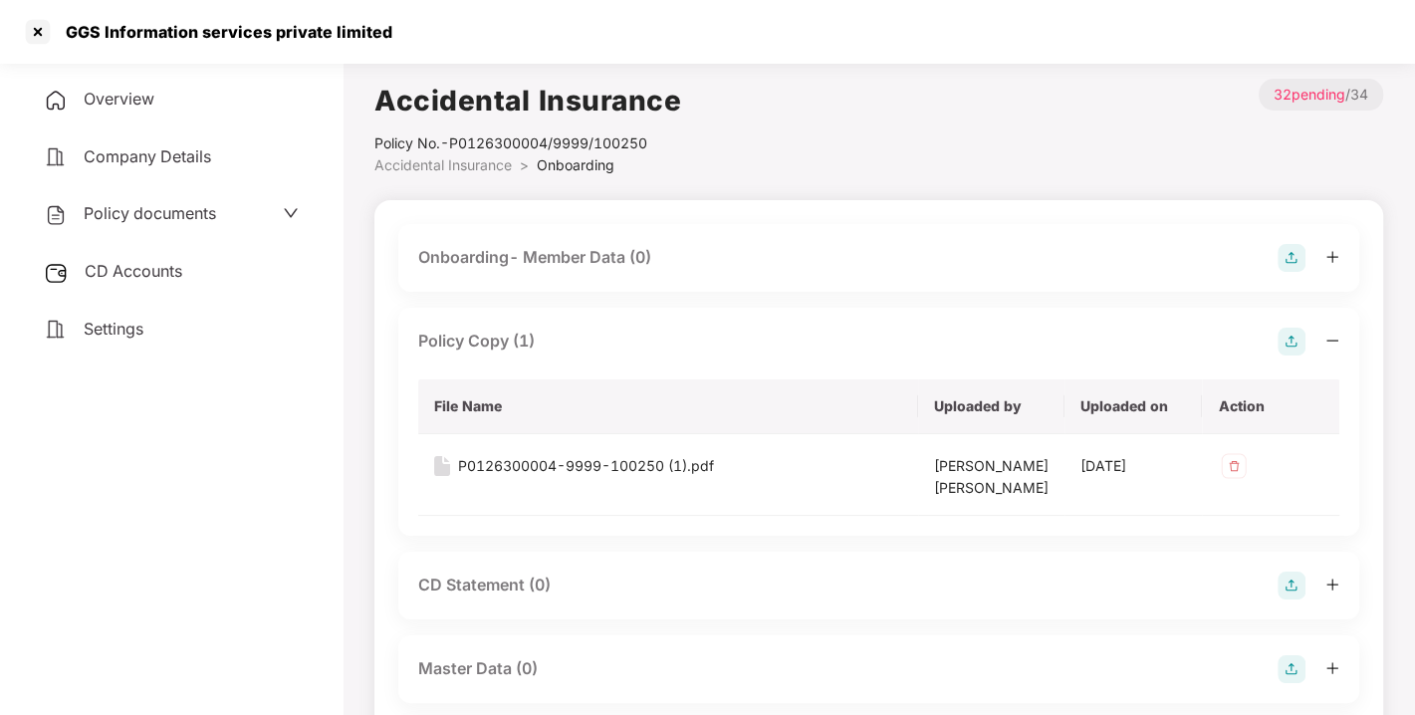
click at [211, 276] on div "CD Accounts" at bounding box center [171, 272] width 295 height 46
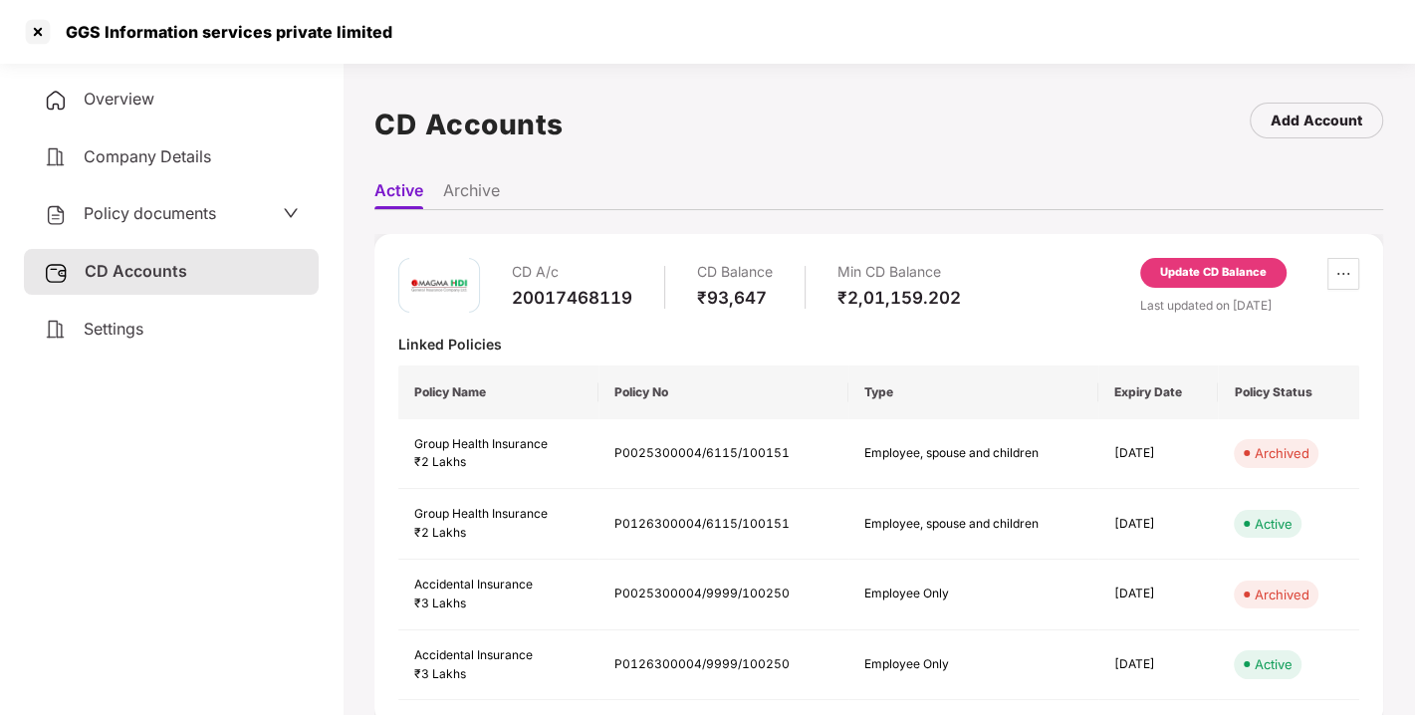
click at [124, 324] on span "Settings" at bounding box center [114, 329] width 60 height 20
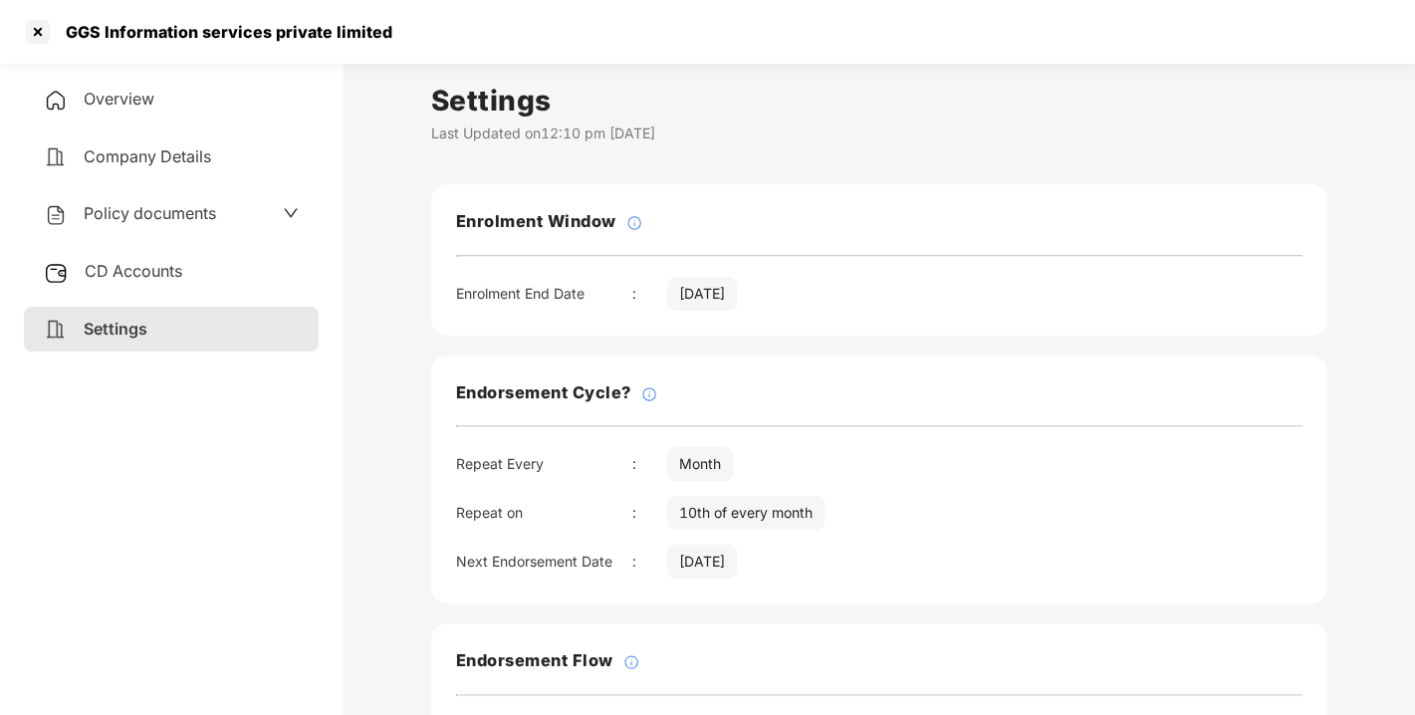
click at [114, 104] on span "Overview" at bounding box center [119, 99] width 71 height 20
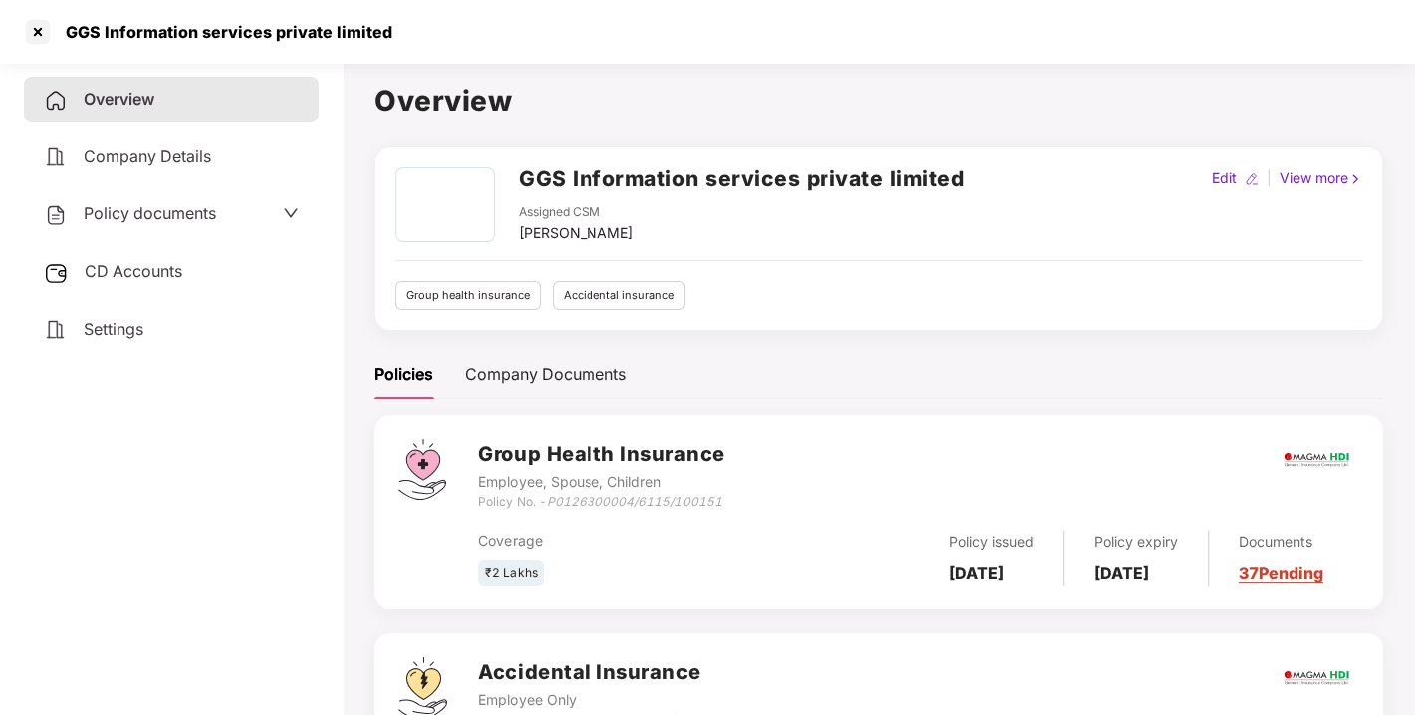
click at [779, 187] on h2 "GGS Information services private limited" at bounding box center [741, 178] width 445 height 33
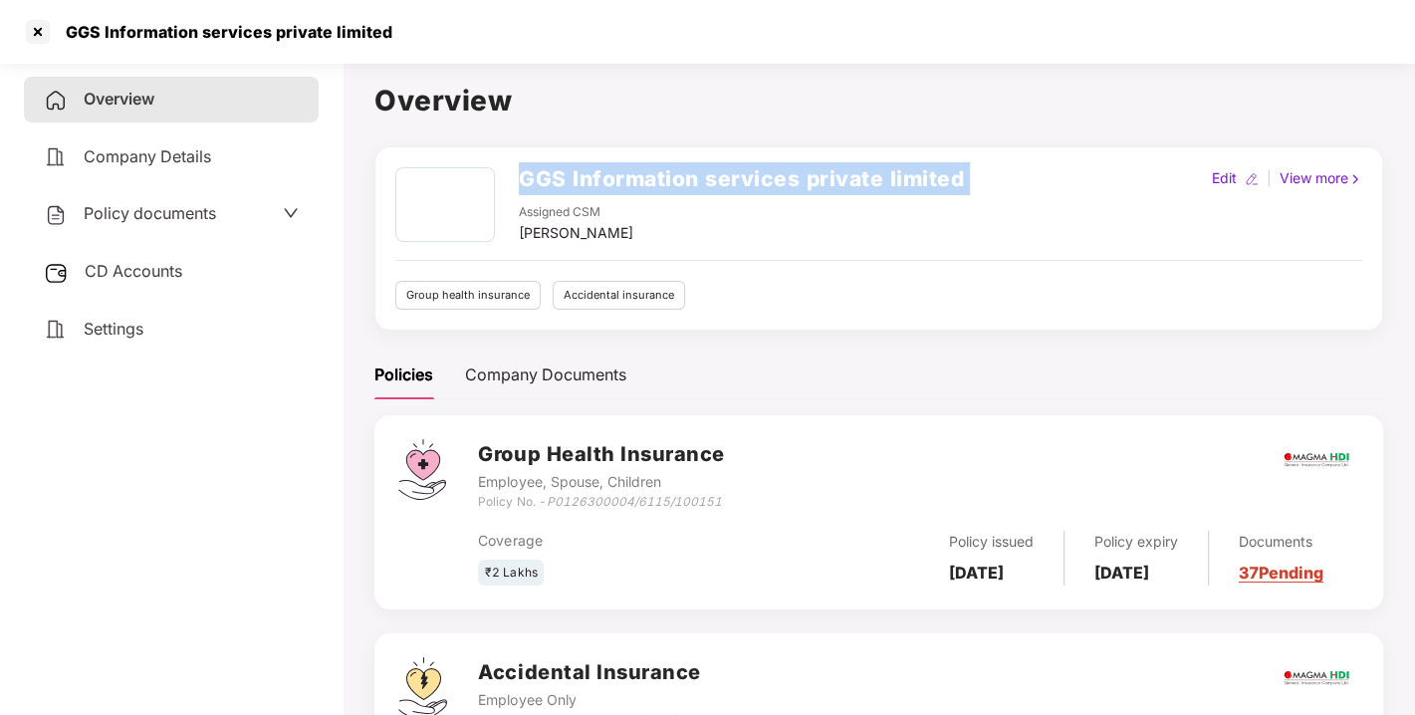
click at [779, 187] on h2 "GGS Information services private limited" at bounding box center [741, 178] width 445 height 33
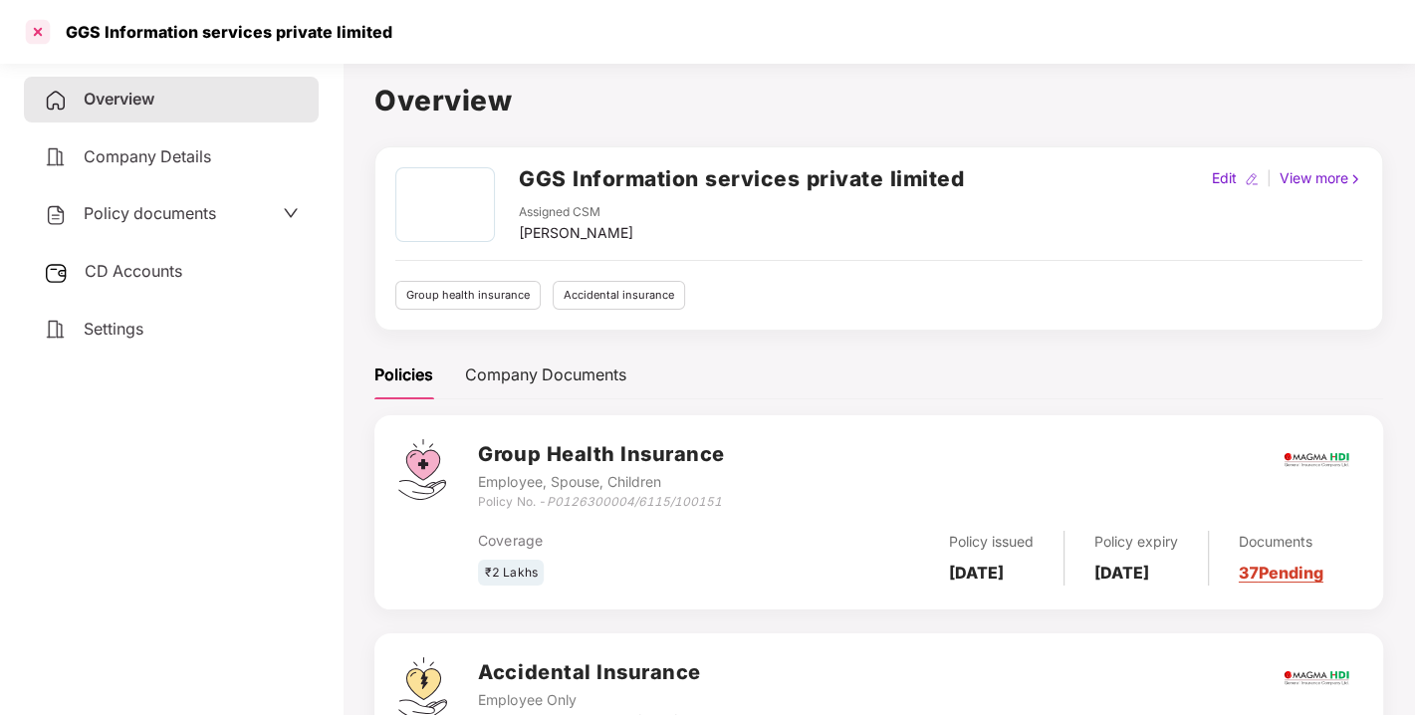
drag, startPoint x: 56, startPoint y: 39, endPoint x: 42, endPoint y: 34, distance: 14.8
click at [42, 34] on div "GGS Information services private limited" at bounding box center [207, 32] width 370 height 32
click at [42, 34] on div at bounding box center [38, 32] width 32 height 32
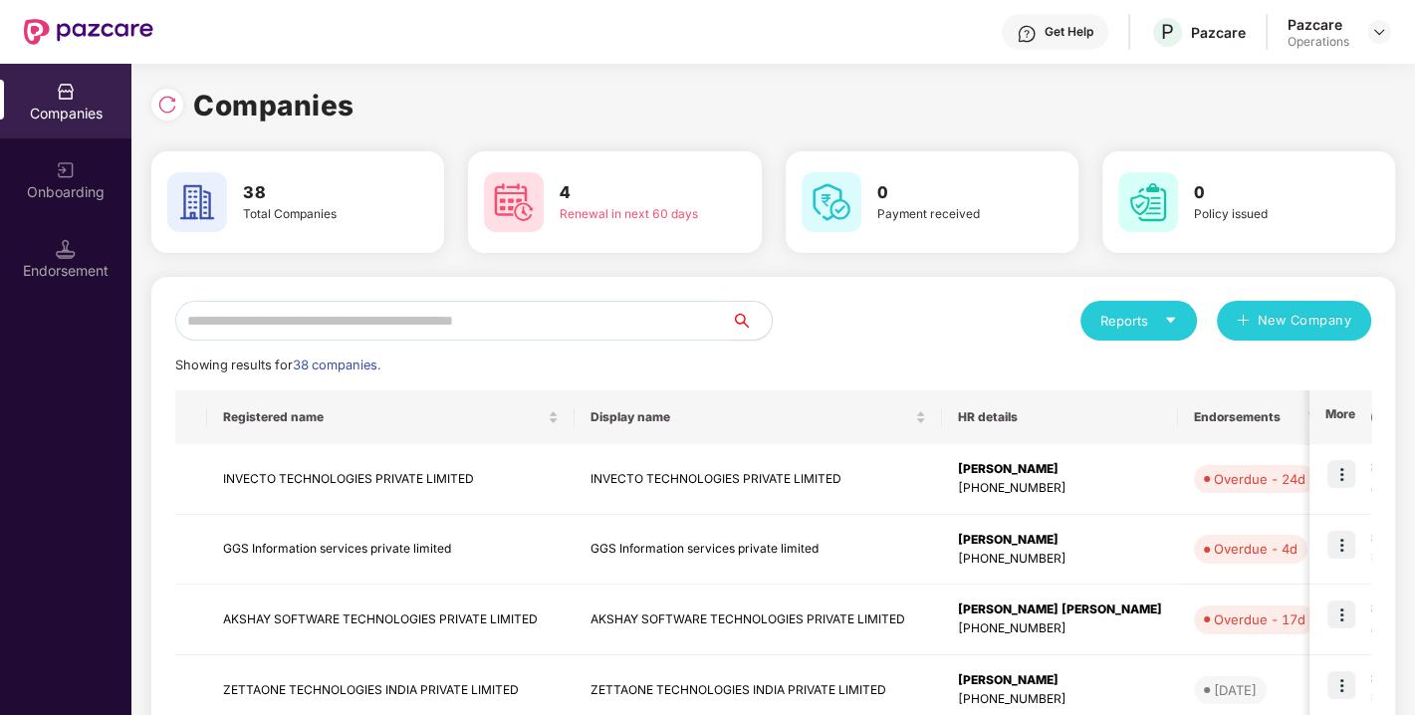
click at [421, 324] on input "text" at bounding box center [453, 321] width 557 height 40
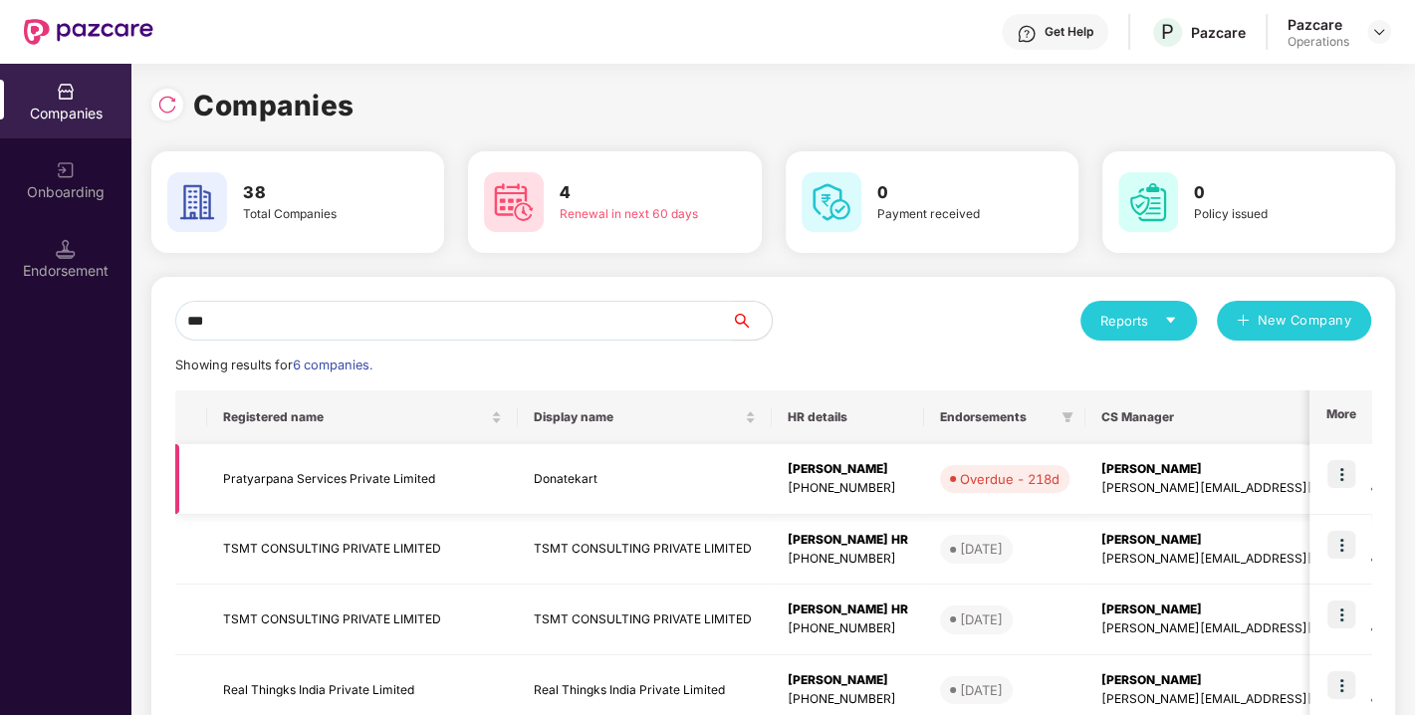
type input "***"
click at [449, 476] on td "Pratyarpana Services Private Limited" at bounding box center [362, 479] width 311 height 71
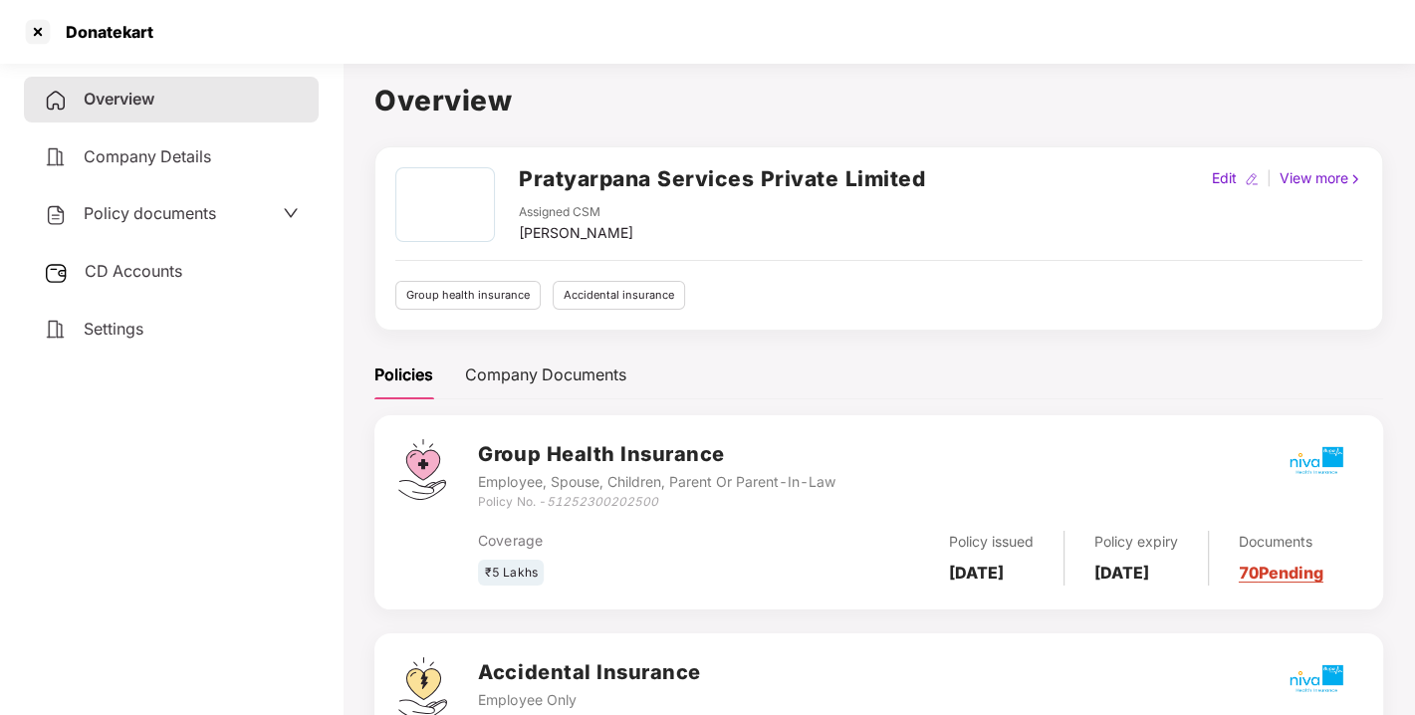
click at [616, 172] on h2 "Pratyarpana Services Private Limited" at bounding box center [722, 178] width 406 height 33
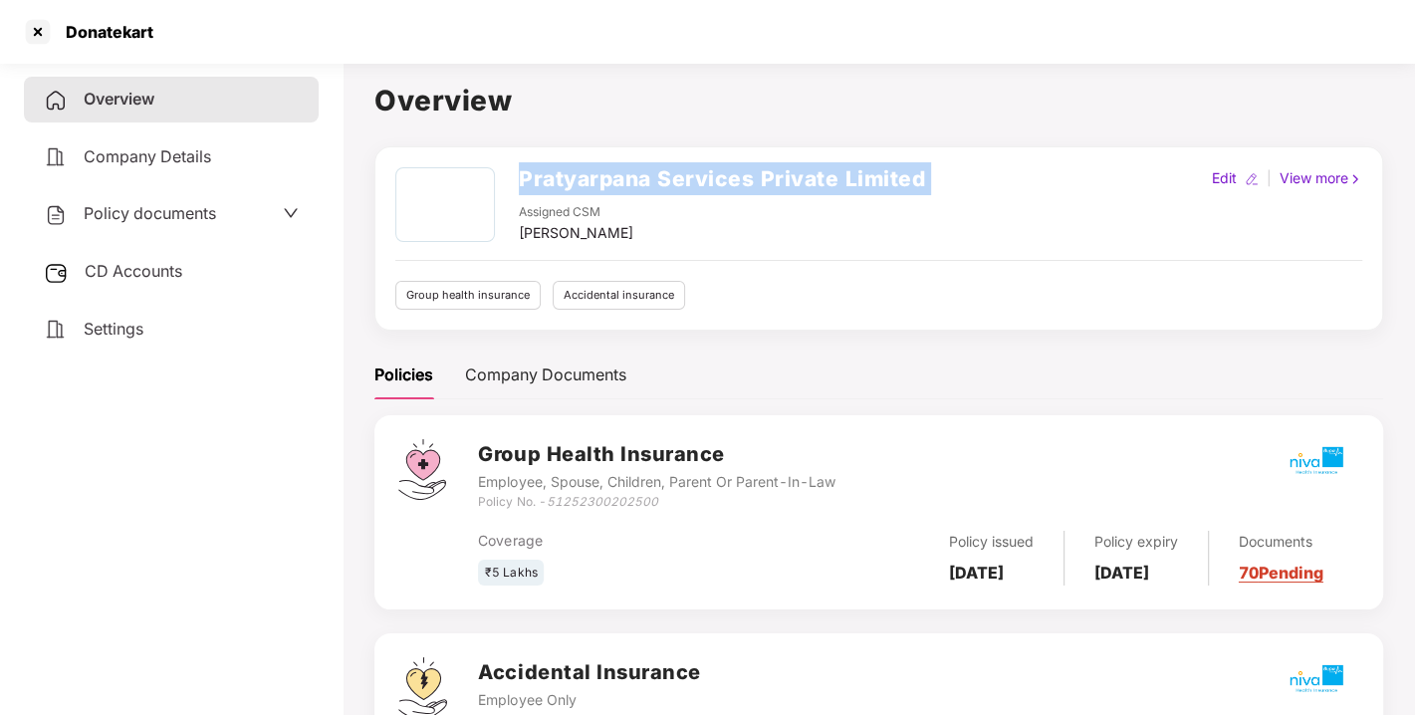
click at [616, 172] on h2 "Pratyarpana Services Private Limited" at bounding box center [722, 178] width 406 height 33
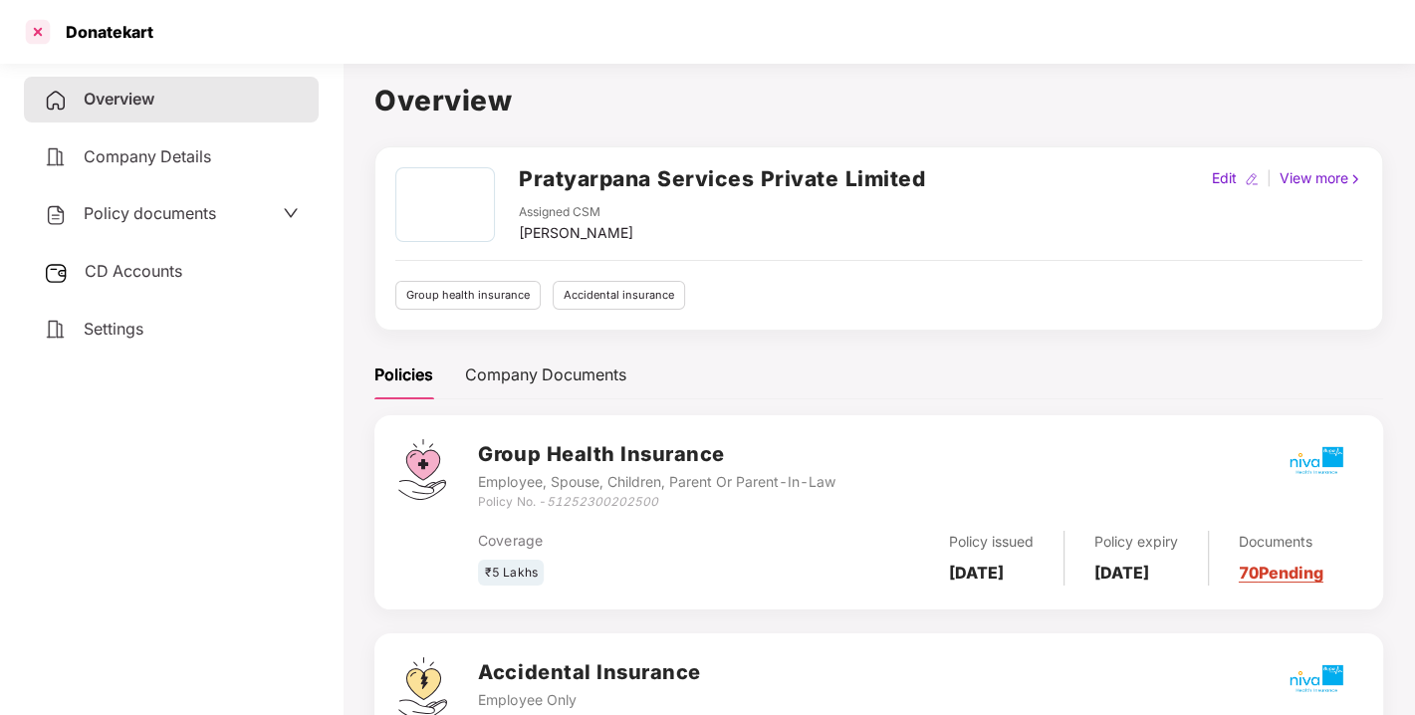
click at [28, 34] on div at bounding box center [38, 32] width 32 height 32
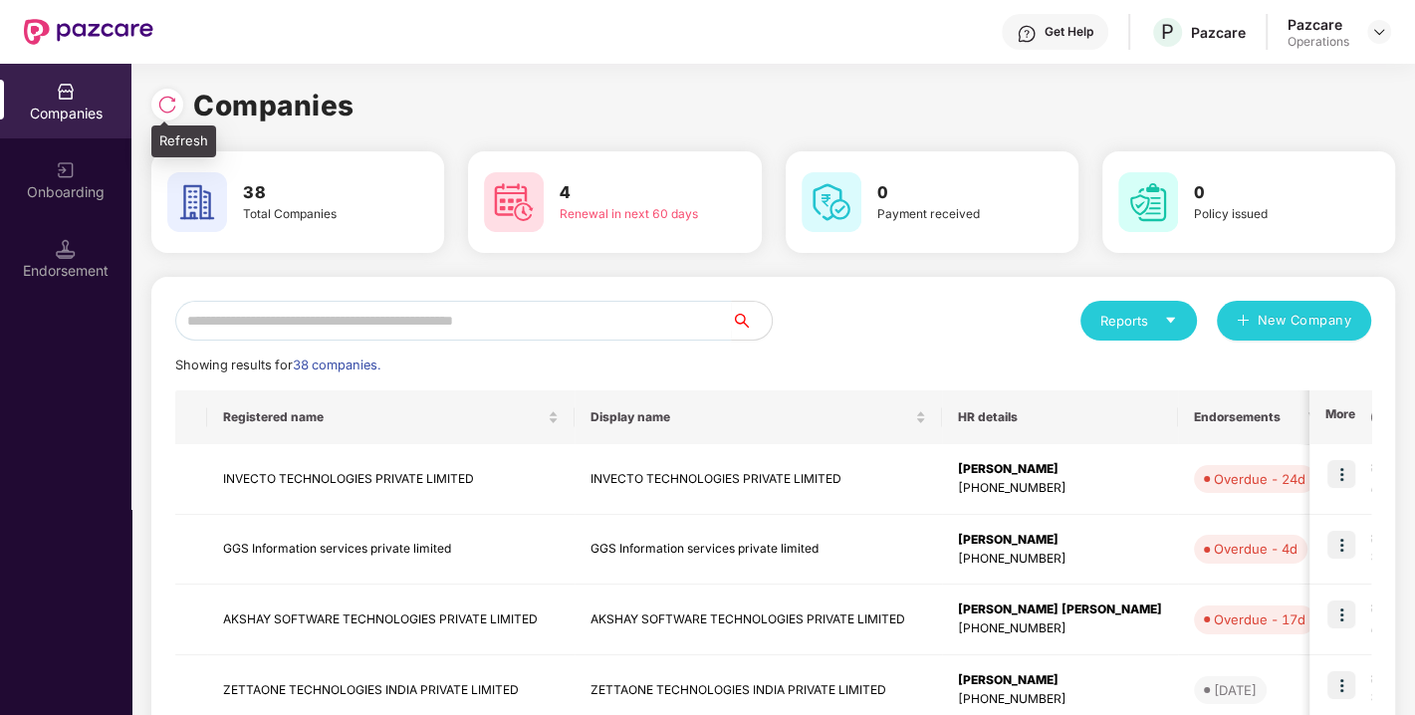
click at [166, 107] on img at bounding box center [167, 105] width 20 height 20
